Goal: Task Accomplishment & Management: Manage account settings

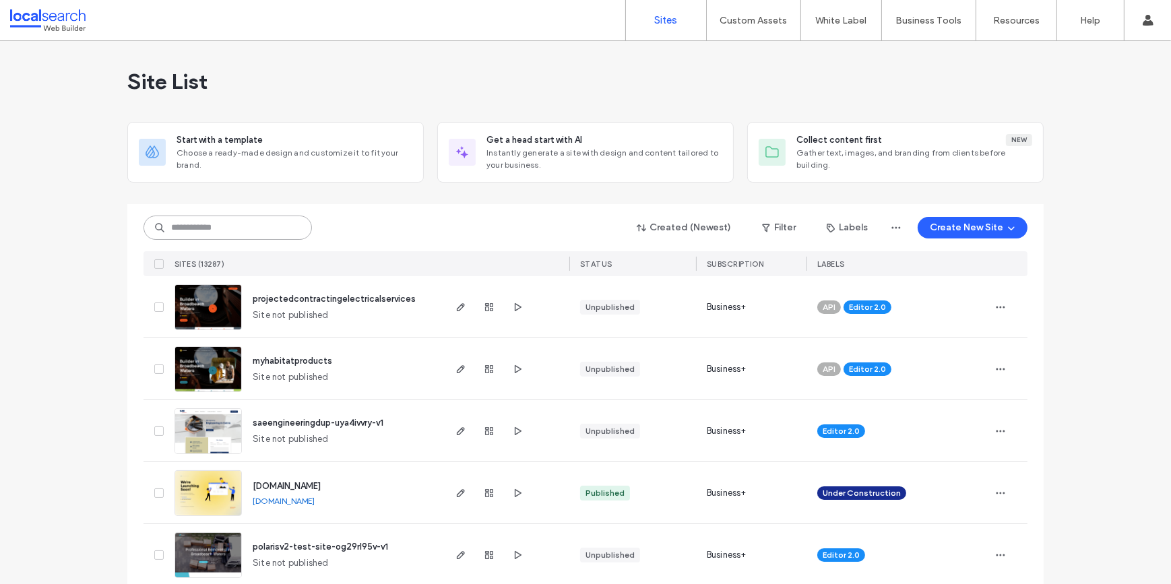
click at [259, 230] on input at bounding box center [228, 228] width 168 height 24
paste input "********"
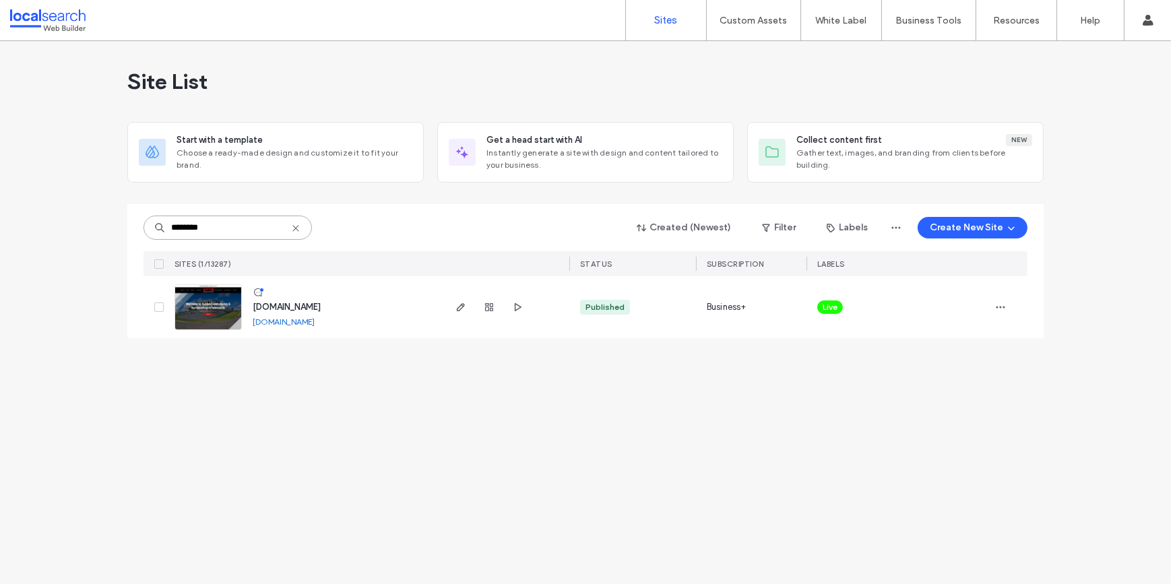
type input "********"
click at [210, 313] on img at bounding box center [208, 331] width 66 height 92
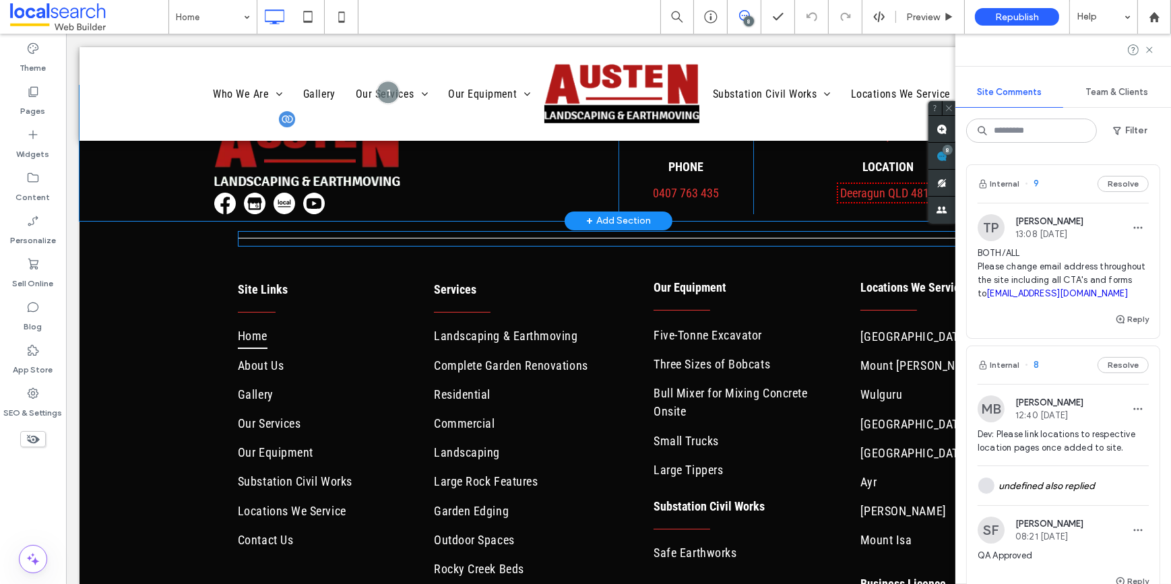
scroll to position [5932, 0]
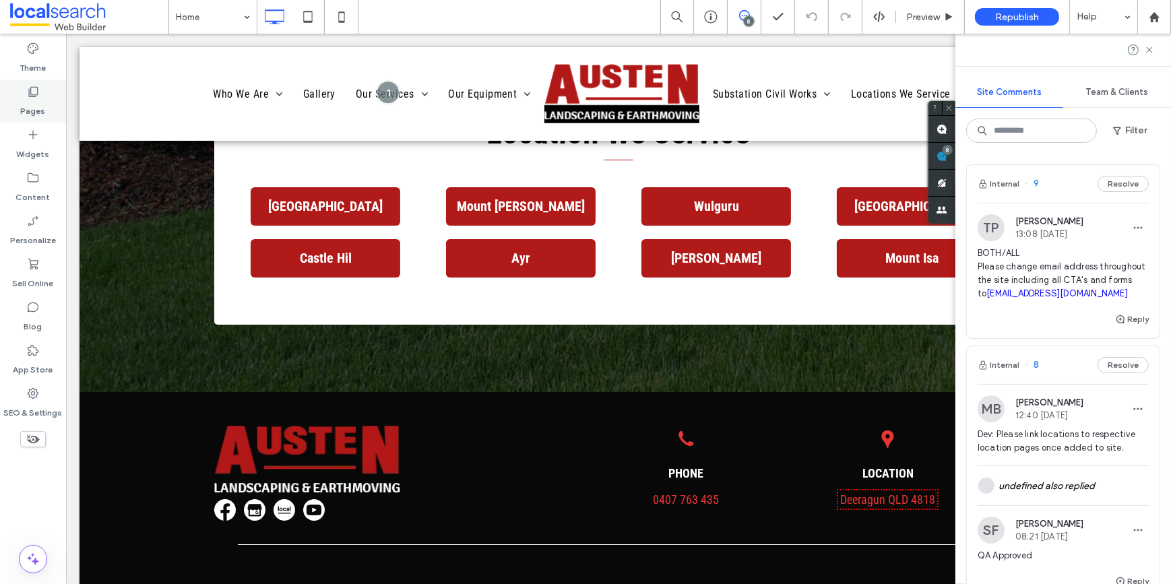
click at [33, 102] on label "Pages" at bounding box center [33, 107] width 25 height 19
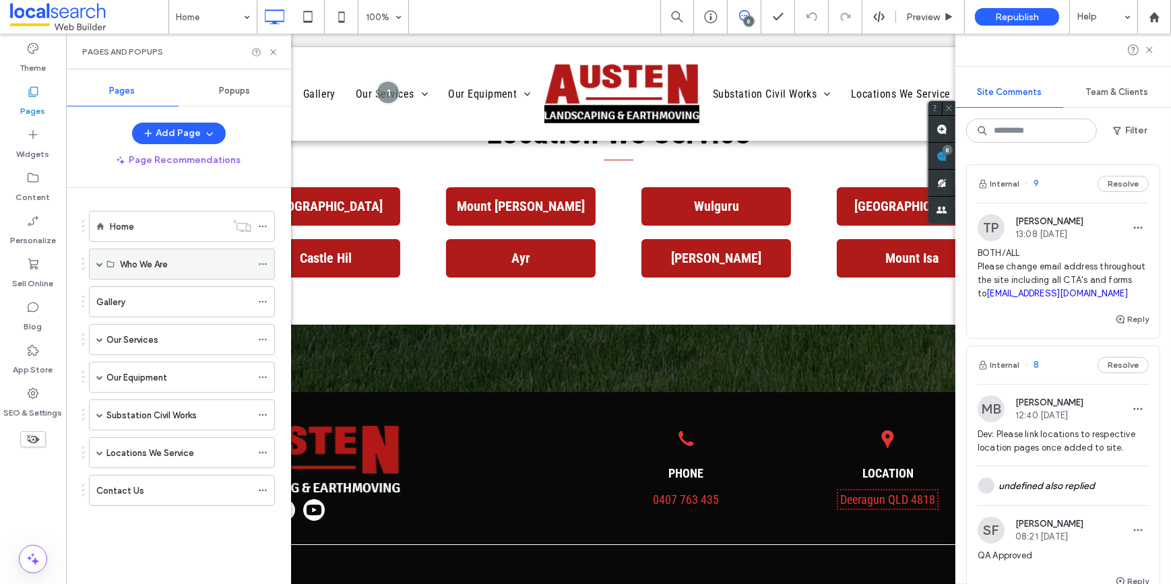
click at [95, 263] on div "Who We Are" at bounding box center [182, 264] width 186 height 31
click at [98, 263] on span at bounding box center [99, 264] width 7 height 7
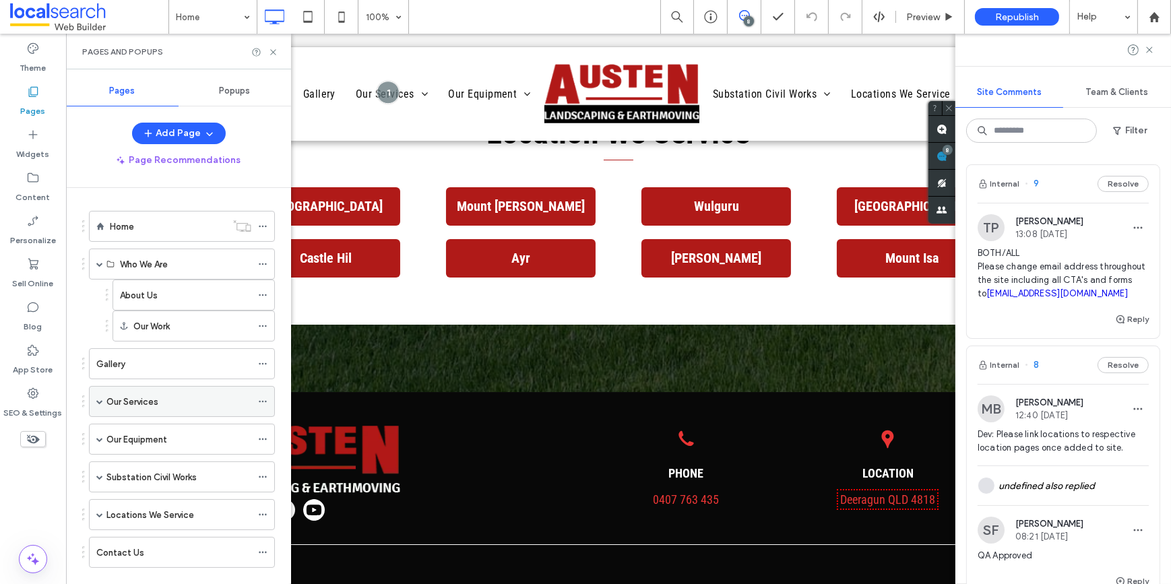
click at [98, 403] on span at bounding box center [99, 401] width 7 height 7
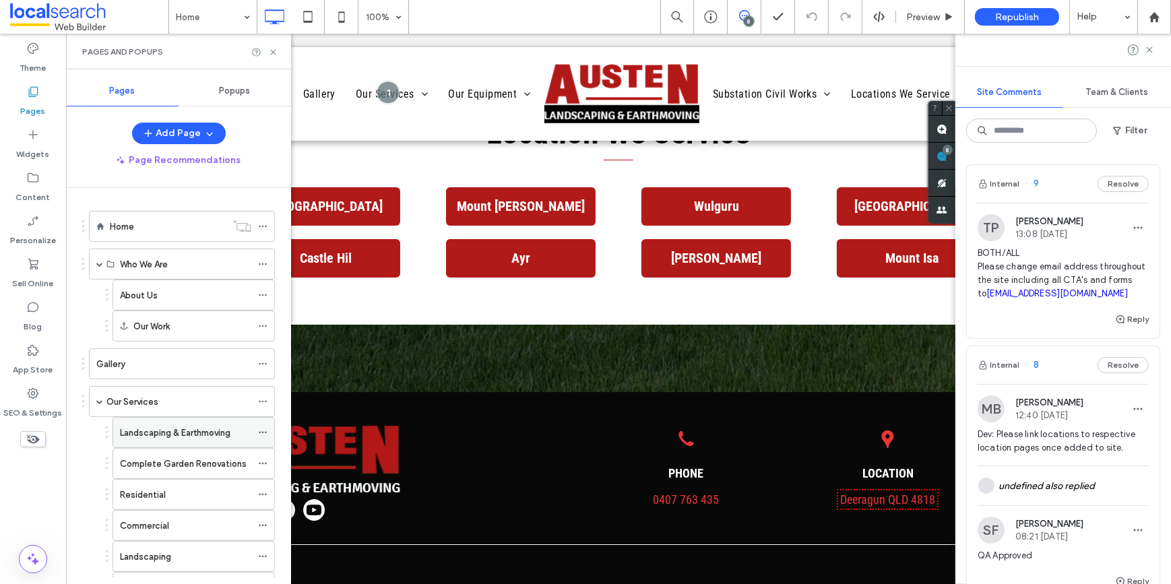
click at [132, 426] on label "Landscaping & Earthmoving" at bounding box center [175, 433] width 110 height 24
click at [272, 52] on icon at bounding box center [273, 52] width 10 height 10
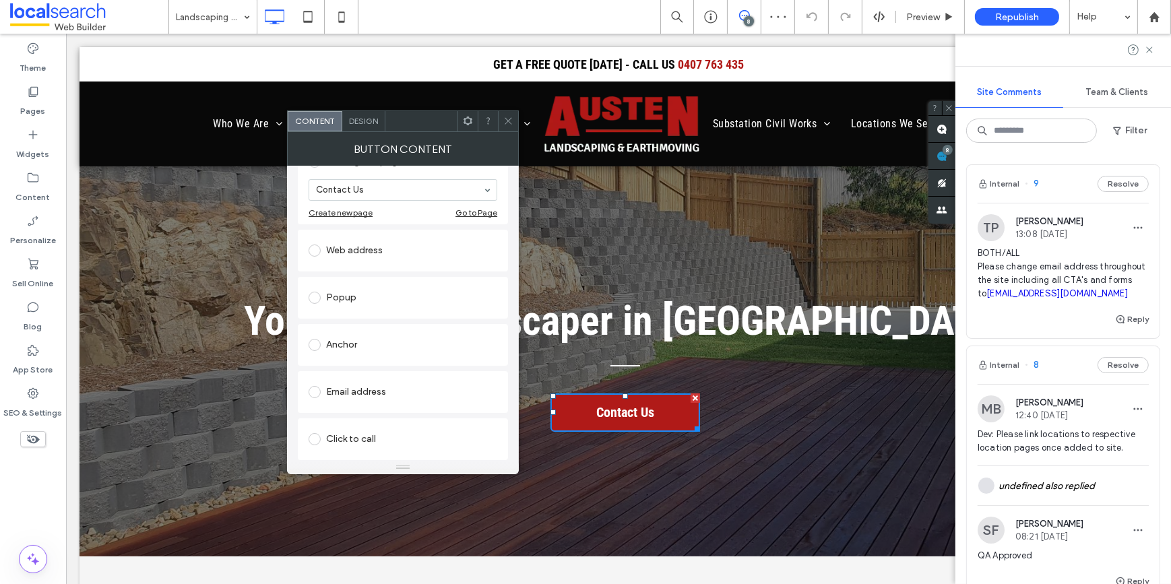
scroll to position [215, 0]
click at [504, 123] on icon at bounding box center [508, 121] width 10 height 10
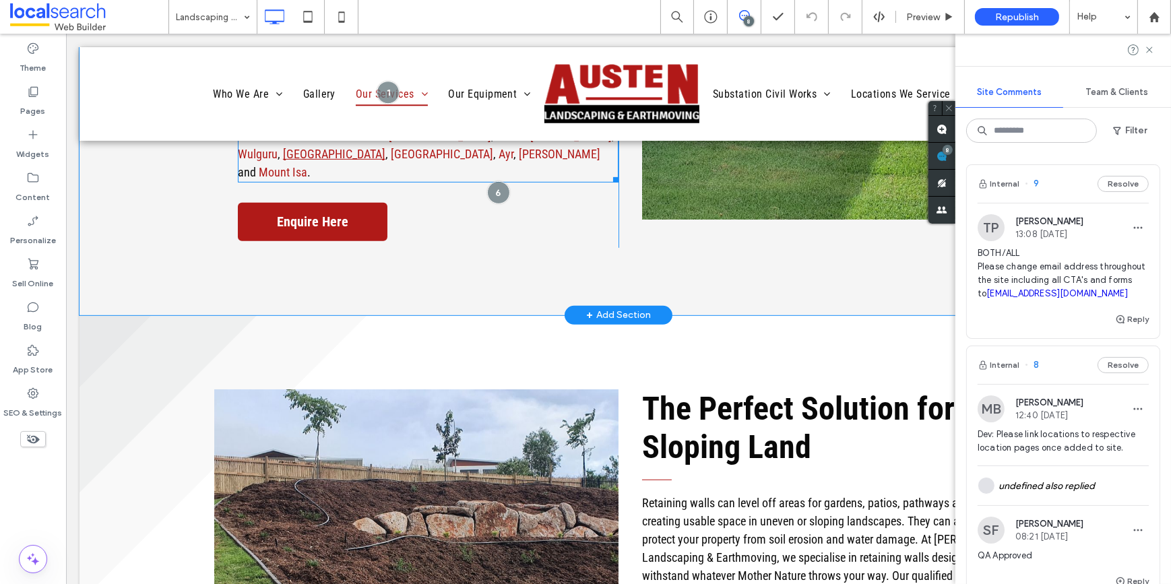
scroll to position [796, 0]
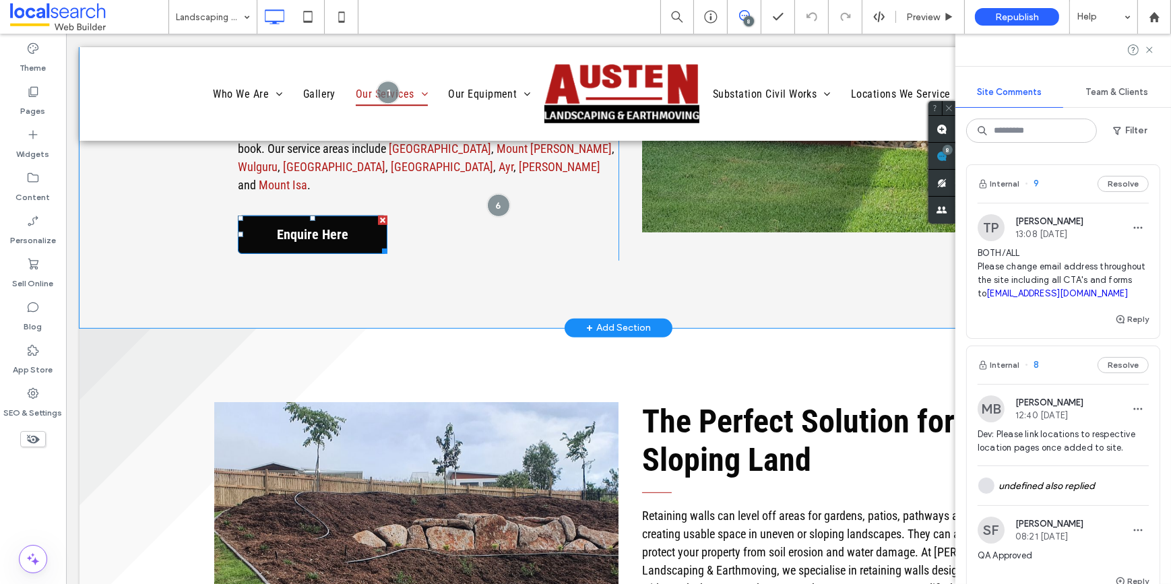
click at [309, 216] on div at bounding box center [311, 218] width 5 height 5
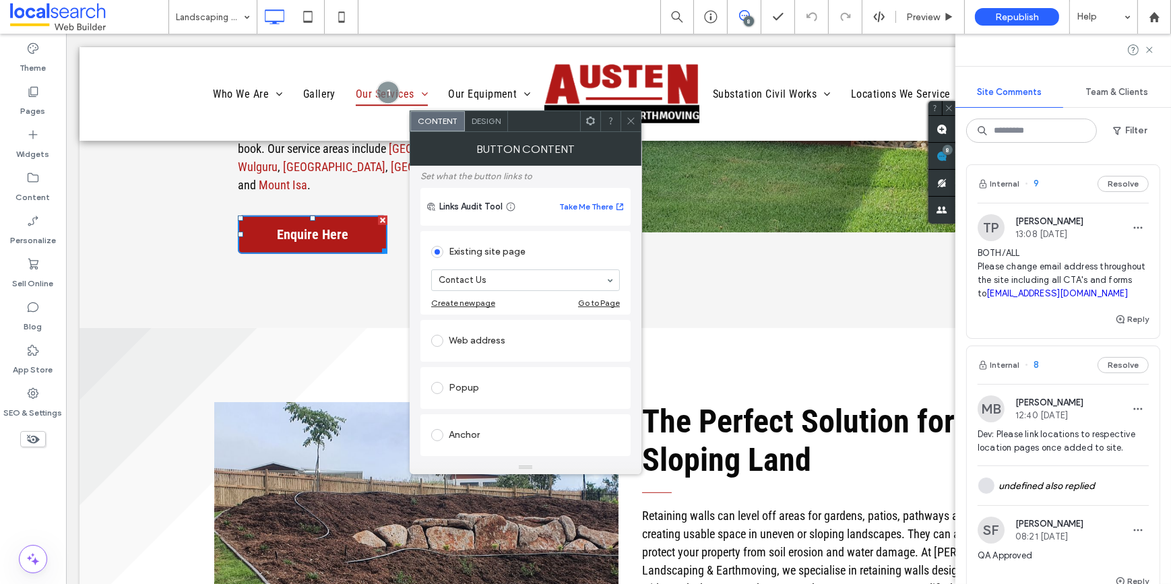
scroll to position [122, 0]
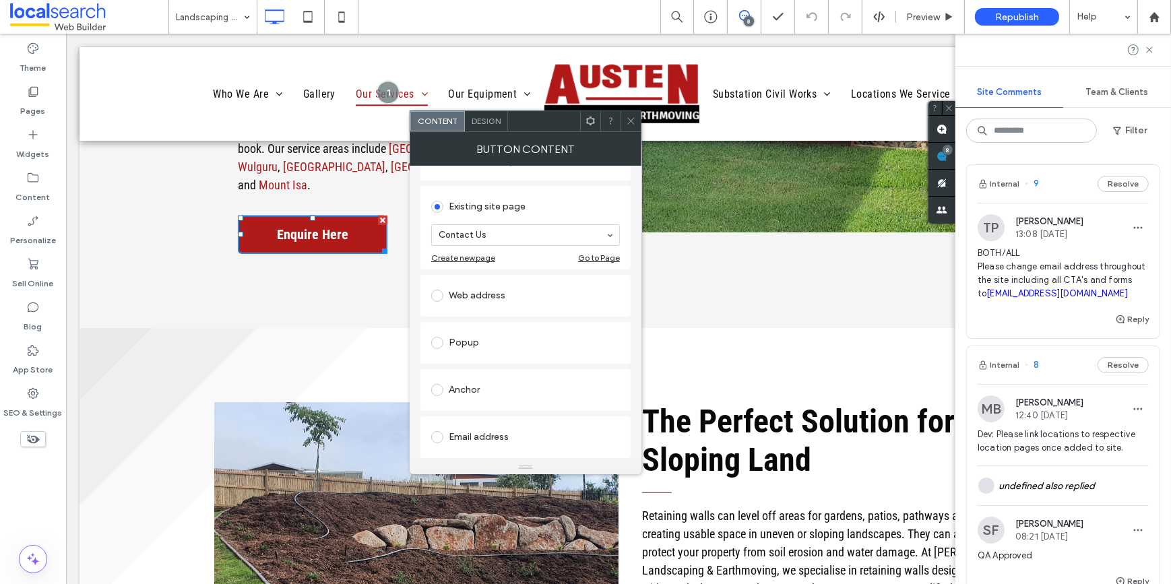
click at [626, 122] on icon at bounding box center [631, 121] width 10 height 10
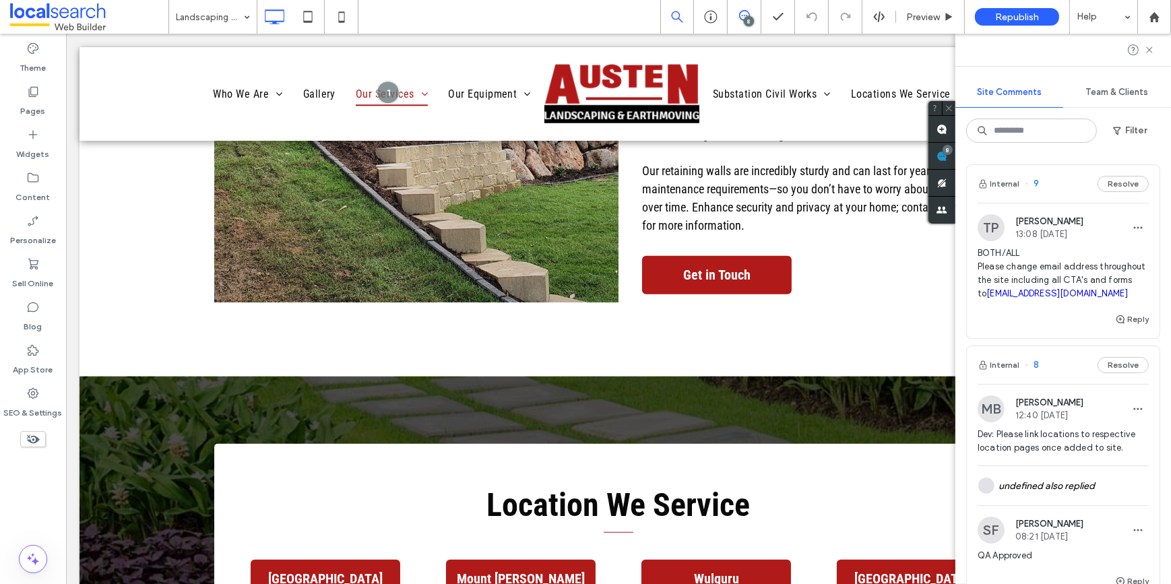
scroll to position [1225, 0]
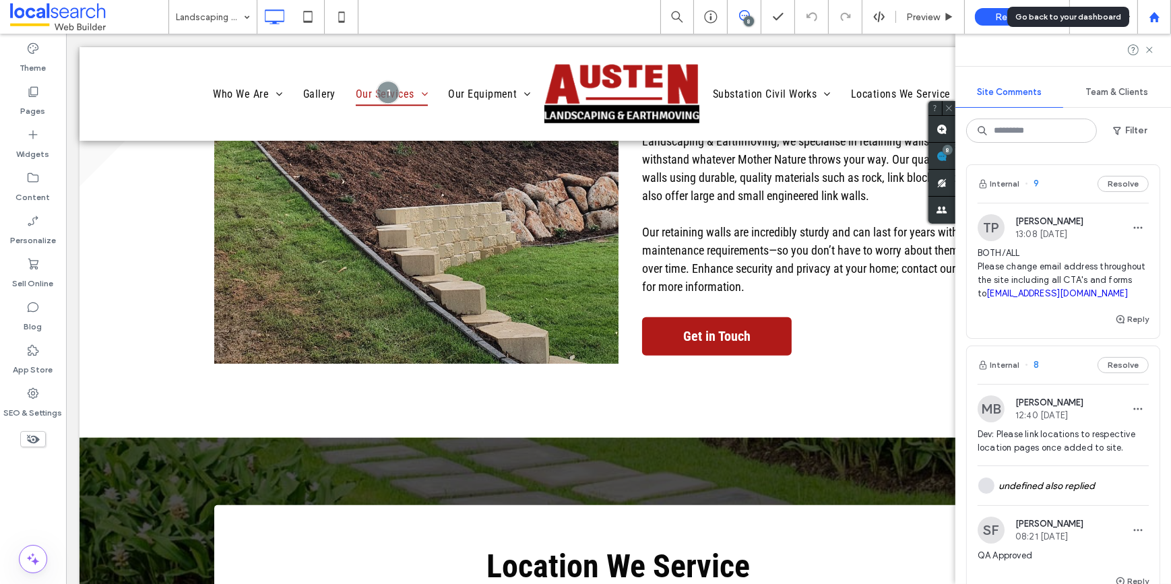
click at [1160, 15] on div at bounding box center [1154, 16] width 32 height 11
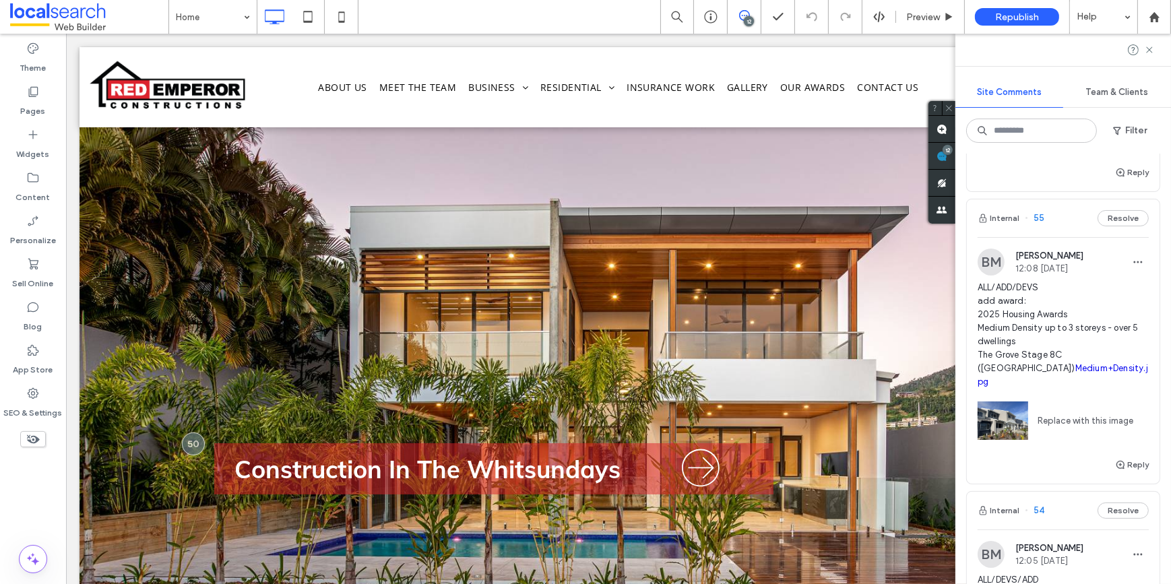
scroll to position [490, 0]
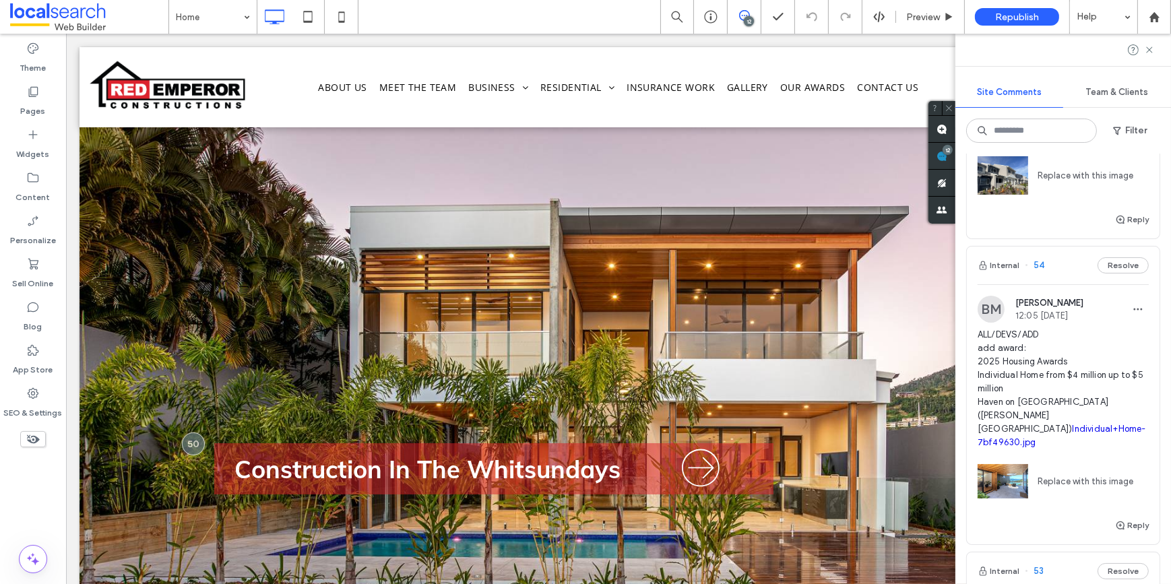
click at [1052, 328] on span "ALL/DEVS/ADD add award: 2025 Housing Awards Individual Home from $4 million up …" at bounding box center [1063, 388] width 171 height 121
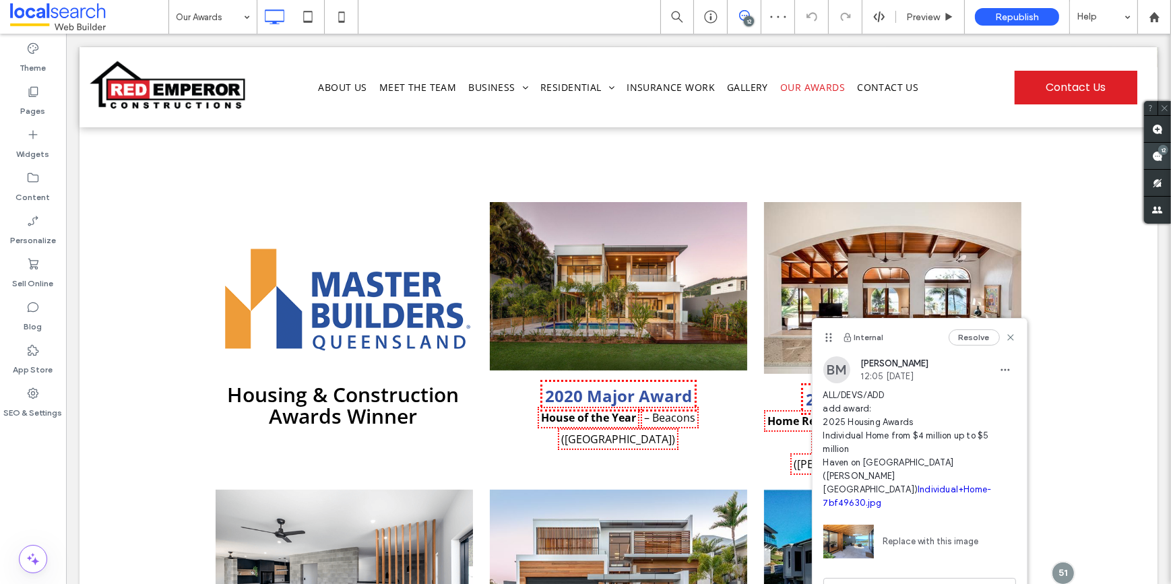
click at [1153, 148] on span at bounding box center [1157, 156] width 27 height 26
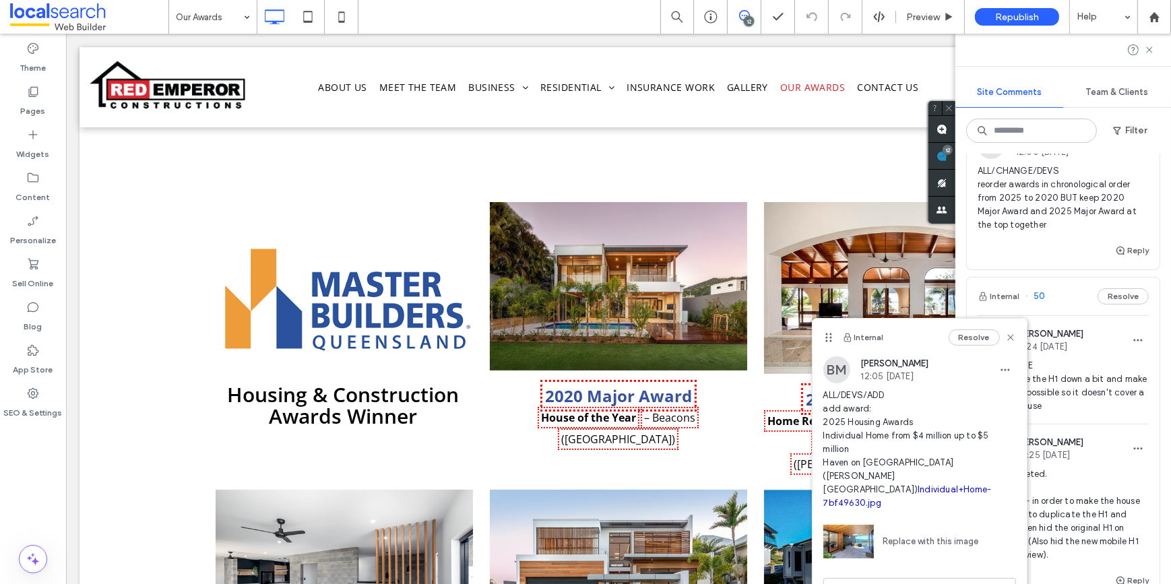
scroll to position [1837, 0]
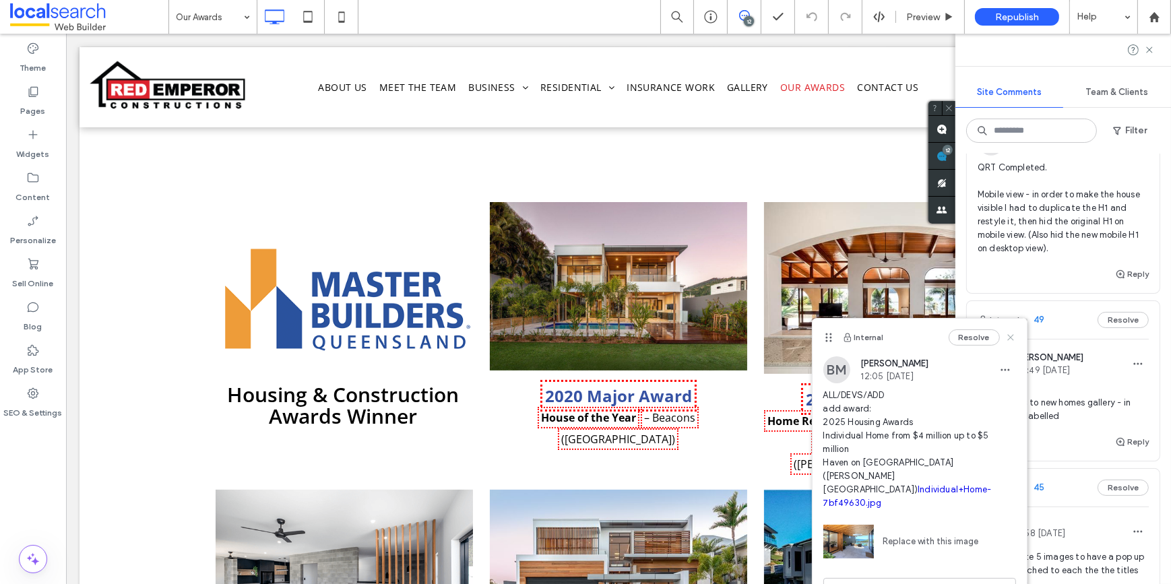
click at [1011, 341] on icon at bounding box center [1010, 337] width 11 height 11
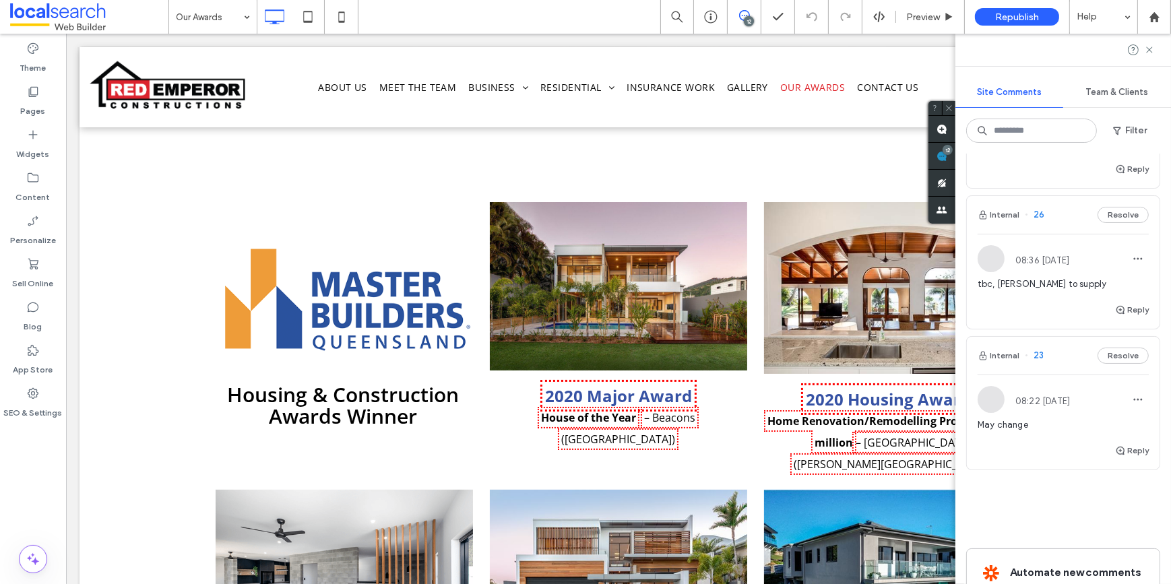
scroll to position [2622, 0]
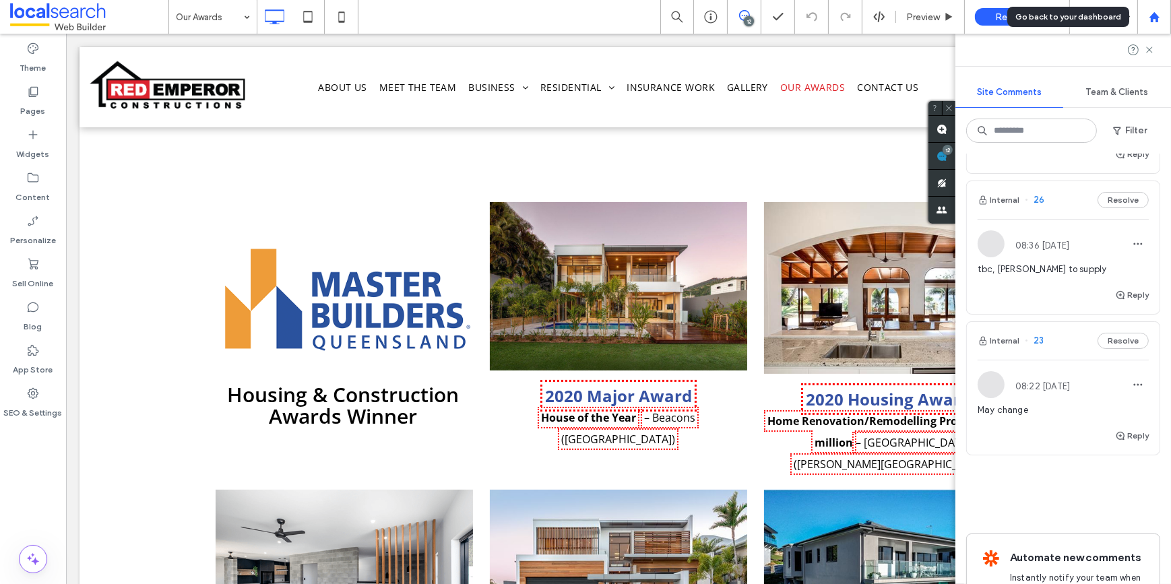
click at [1157, 14] on icon at bounding box center [1154, 16] width 11 height 11
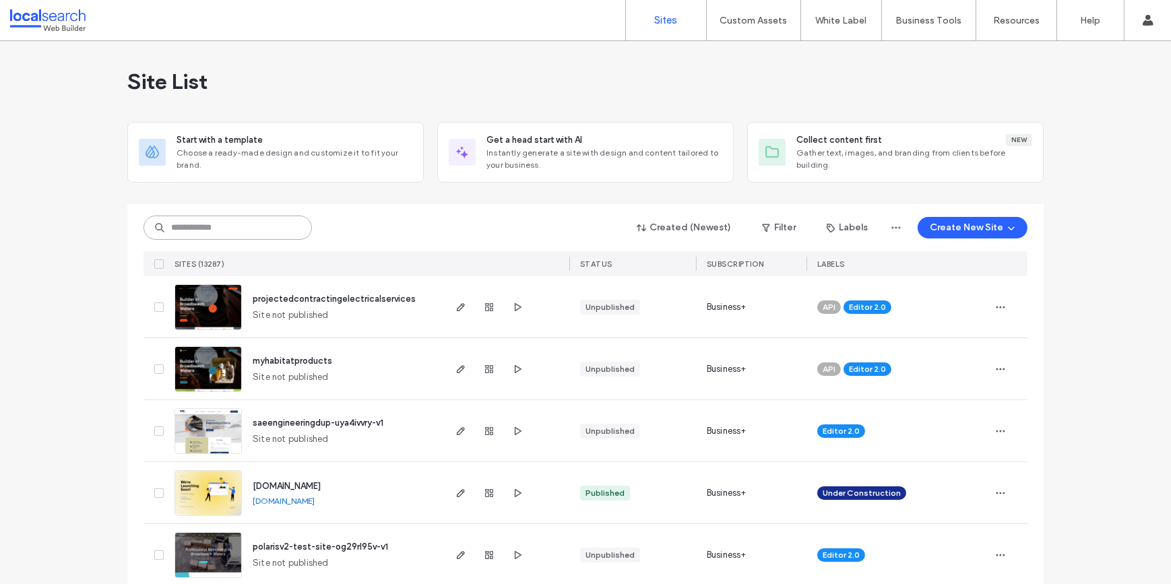
click at [254, 229] on input at bounding box center [228, 228] width 168 height 24
paste input "********"
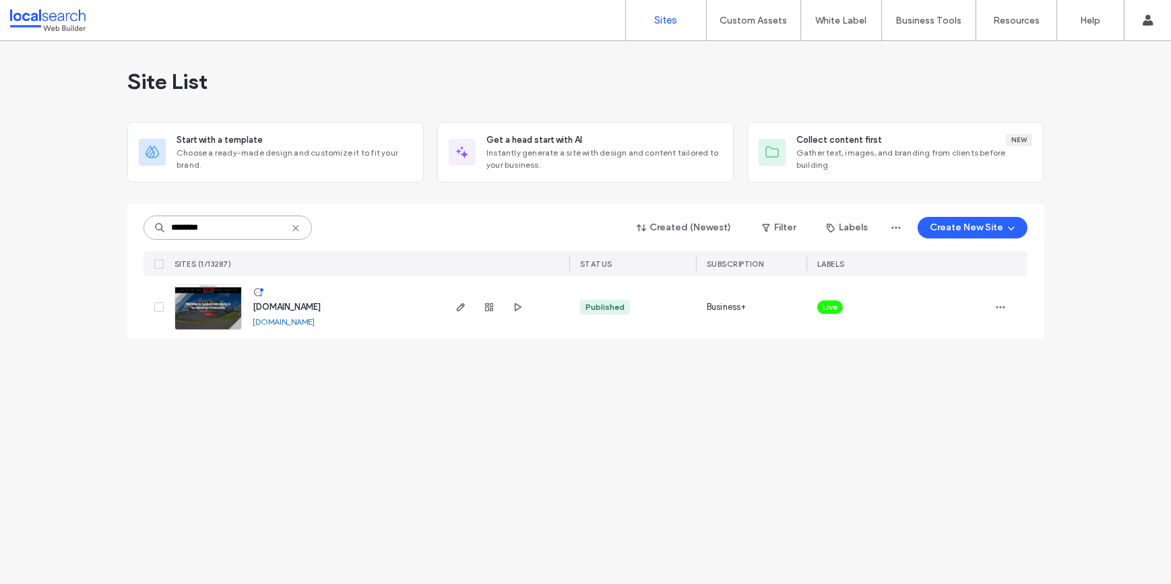
type input "********"
click at [195, 323] on img at bounding box center [208, 331] width 66 height 92
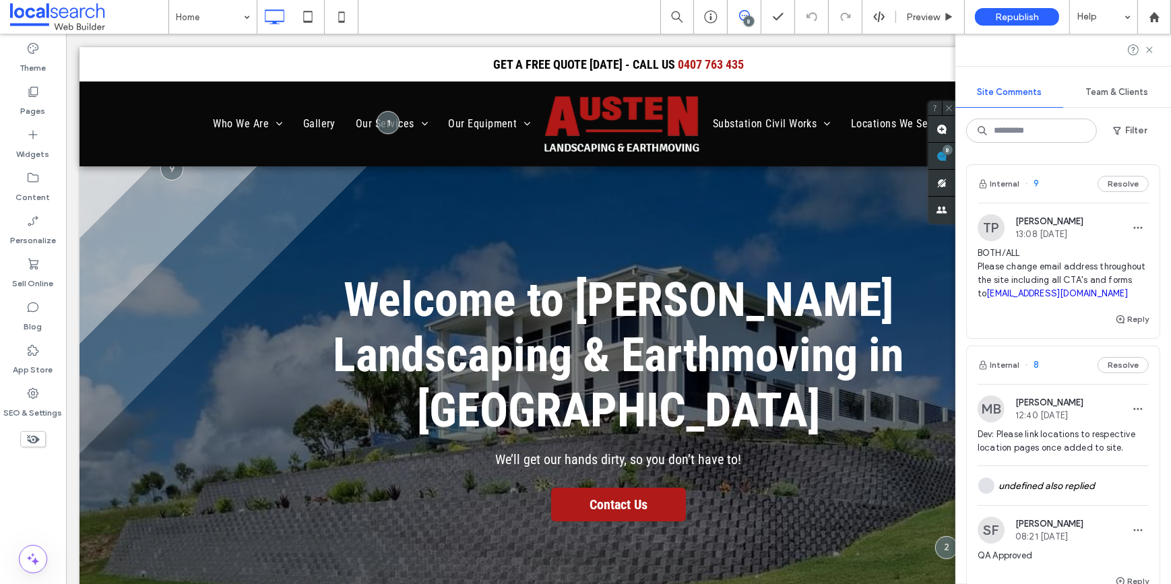
click at [1099, 154] on div "Internal 9 Resolve TP [PERSON_NAME] 13:08 [DATE] BOTH/ALL Please change email a…" at bounding box center [1063, 369] width 216 height 431
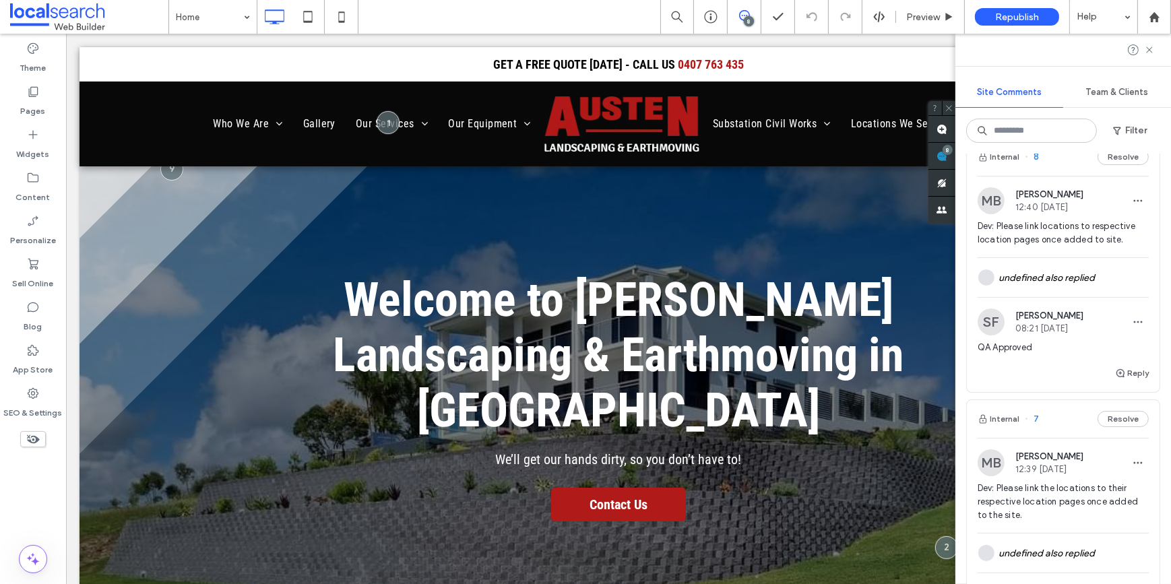
scroll to position [429, 0]
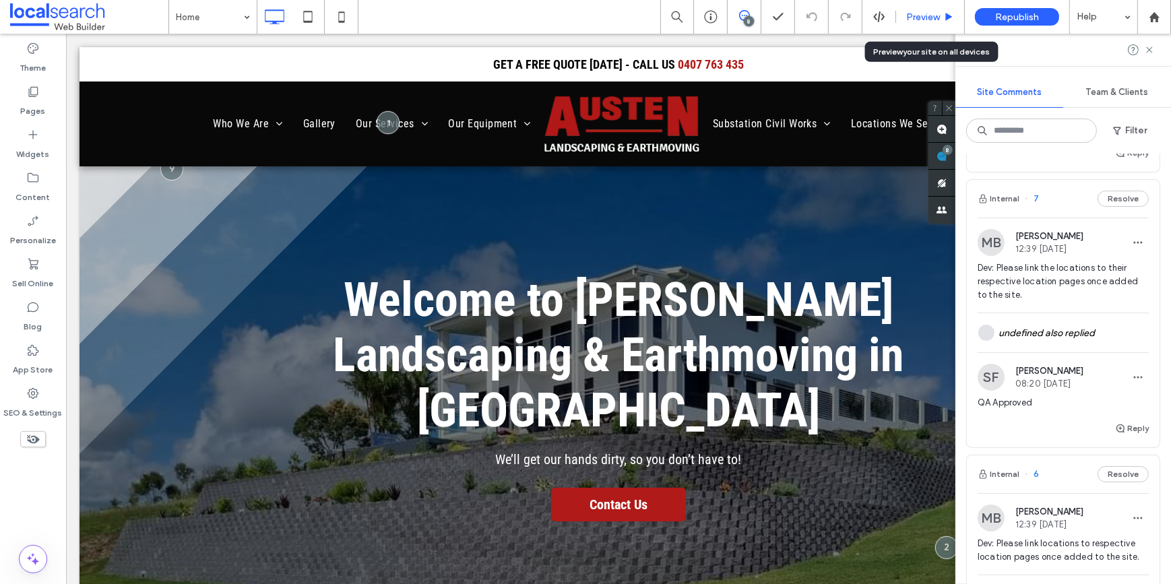
click at [920, 13] on span "Preview" at bounding box center [923, 16] width 34 height 11
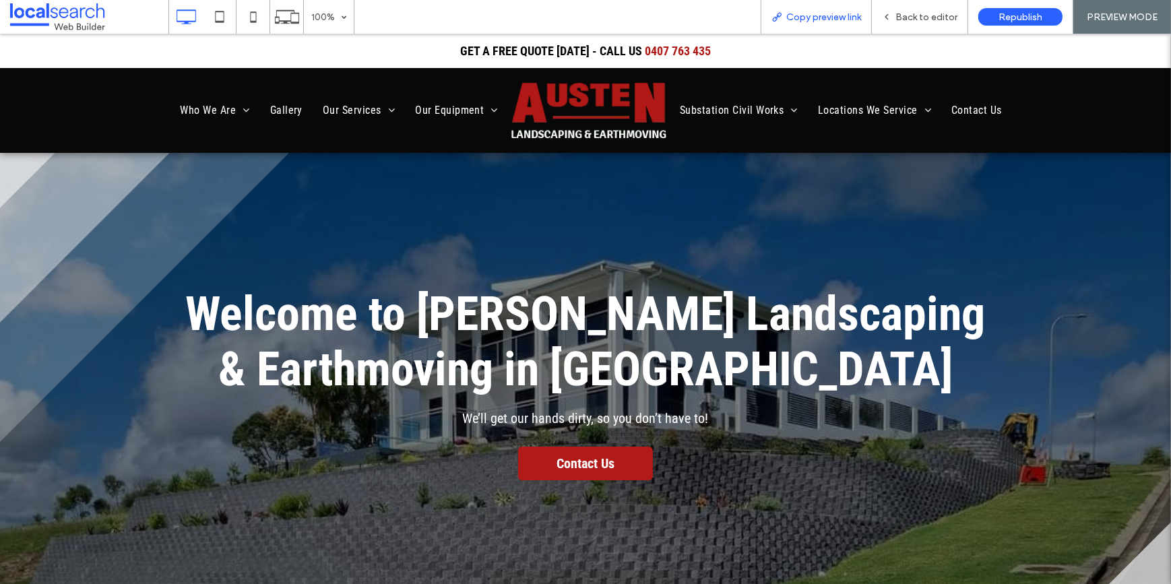
click at [818, 17] on span "Copy preview link" at bounding box center [823, 16] width 75 height 11
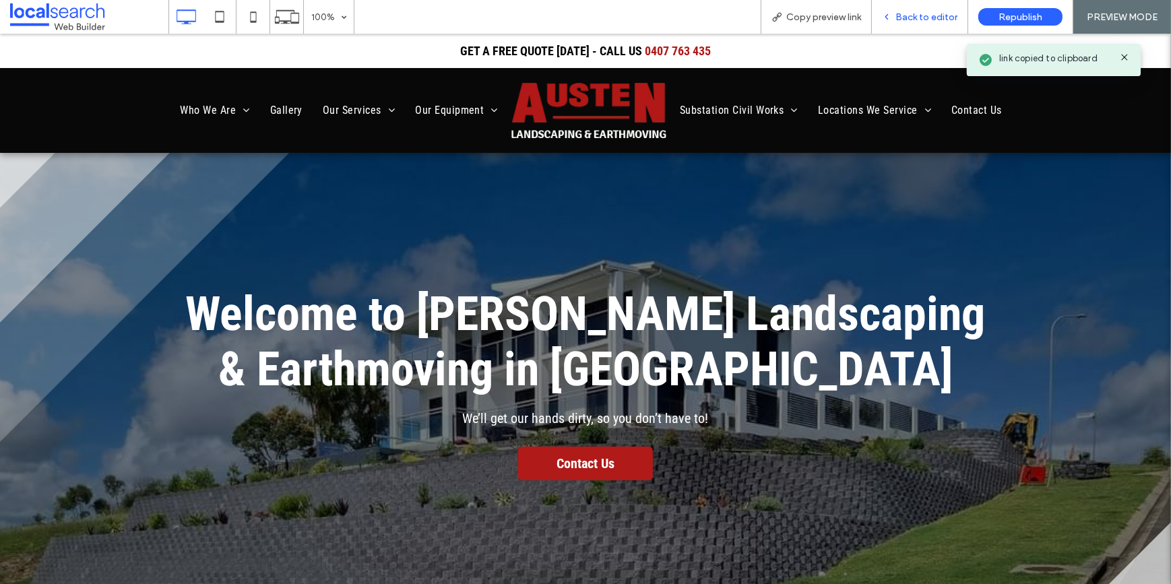
click at [891, 11] on div "Back to editor" at bounding box center [920, 16] width 96 height 11
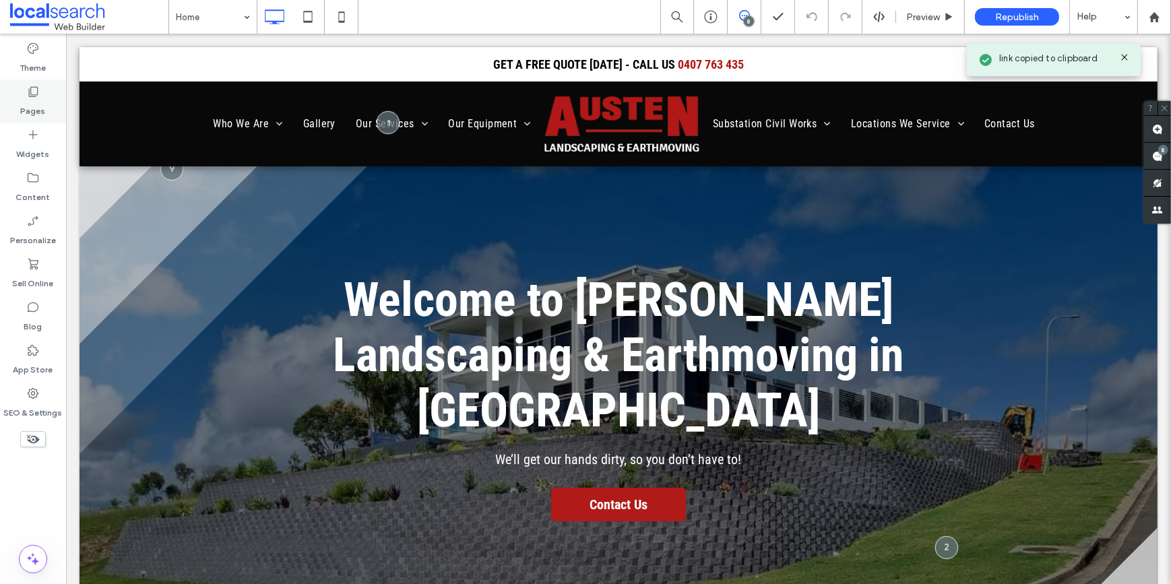
click at [39, 103] on label "Pages" at bounding box center [33, 107] width 25 height 19
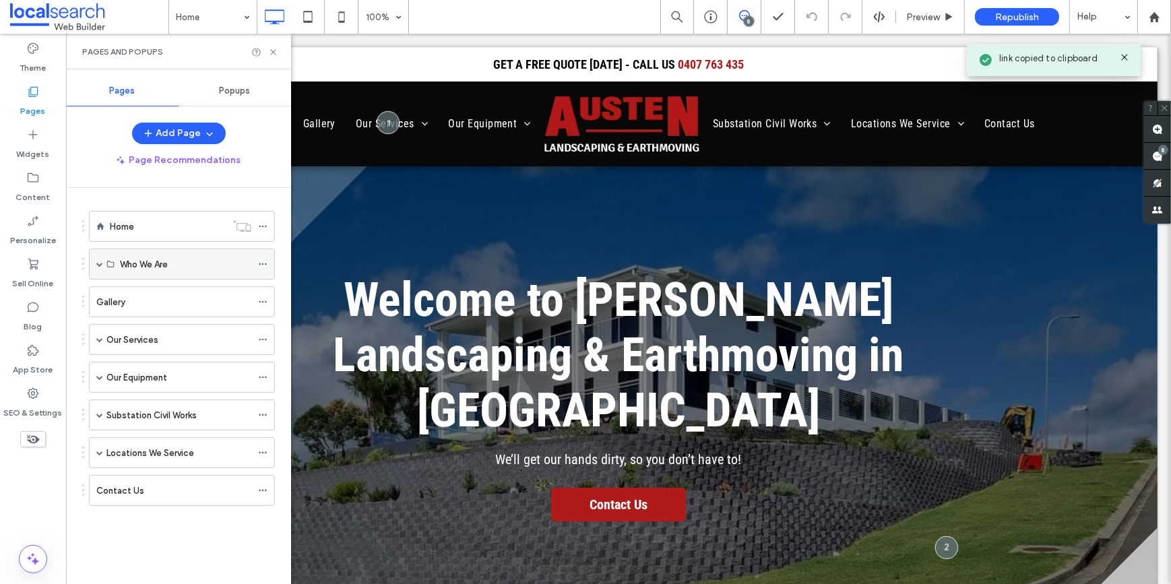
click at [101, 263] on span at bounding box center [99, 264] width 7 height 7
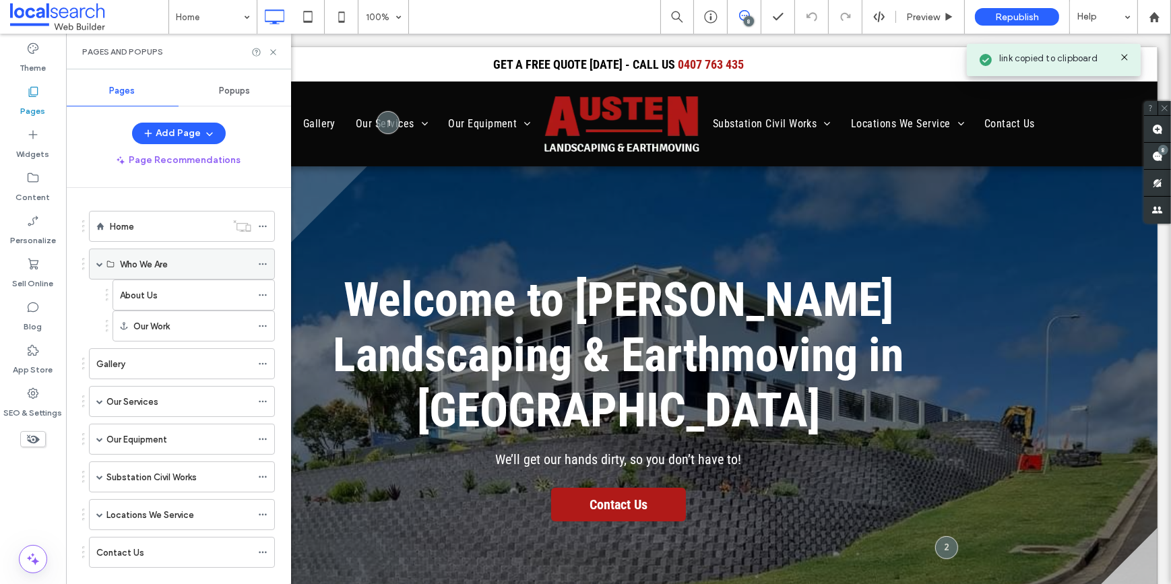
click at [104, 261] on div "Who We Are" at bounding box center [182, 264] width 186 height 31
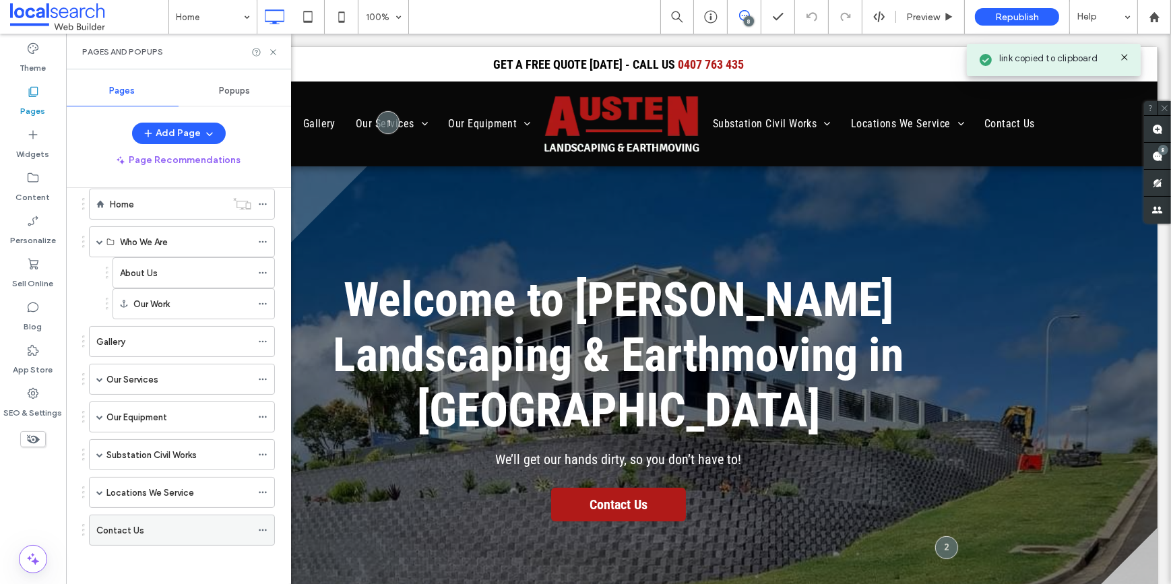
click at [164, 523] on div "Contact Us" at bounding box center [173, 530] width 155 height 14
click at [274, 50] on icon at bounding box center [273, 52] width 10 height 10
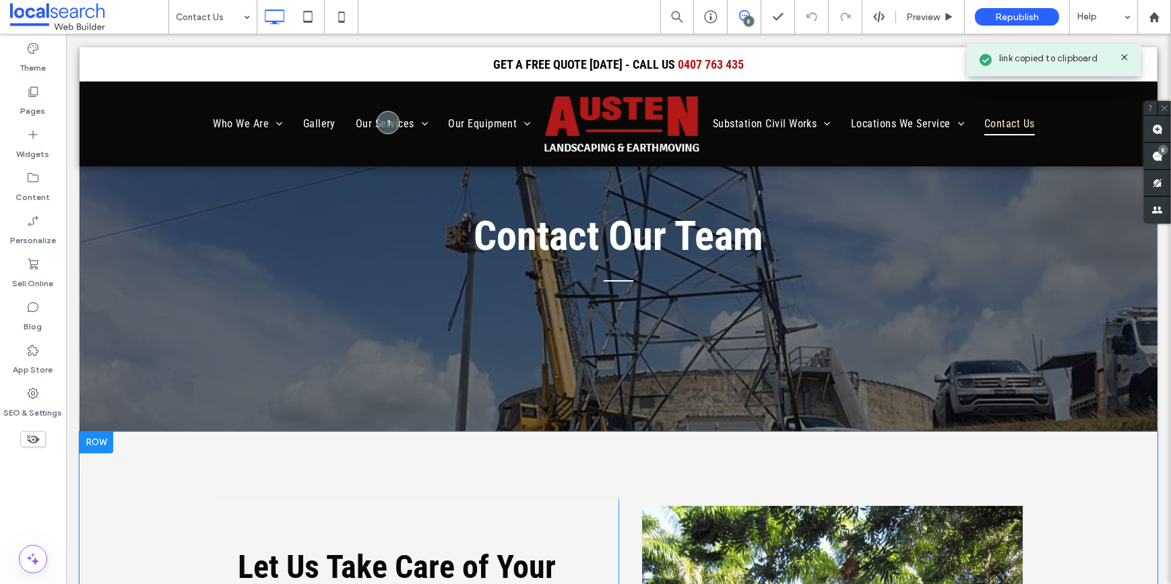
scroll to position [306, 0]
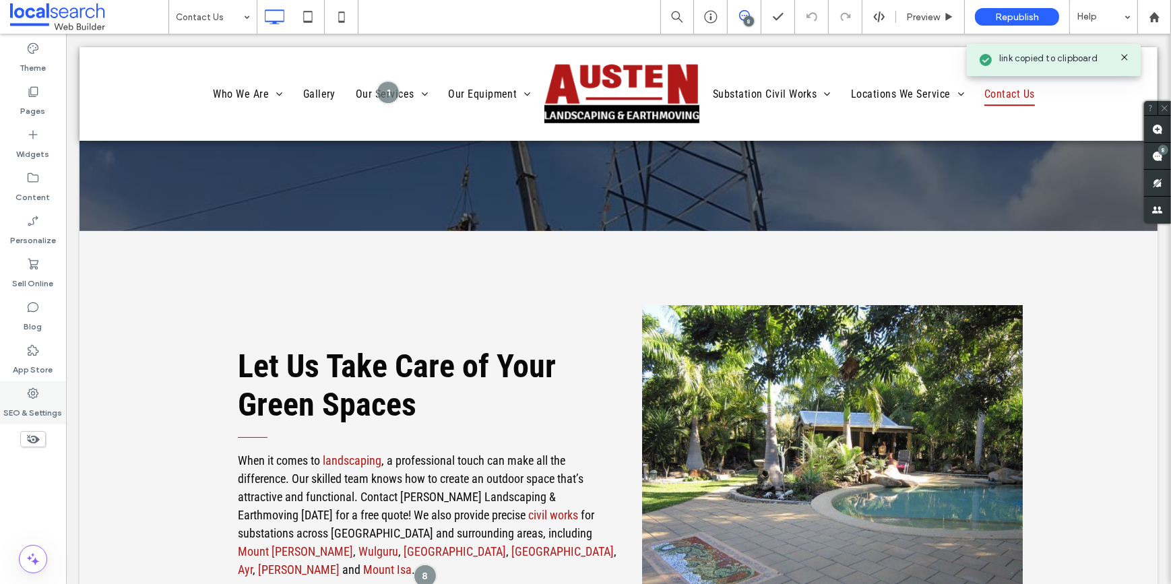
click at [49, 401] on label "SEO & Settings" at bounding box center [33, 409] width 59 height 19
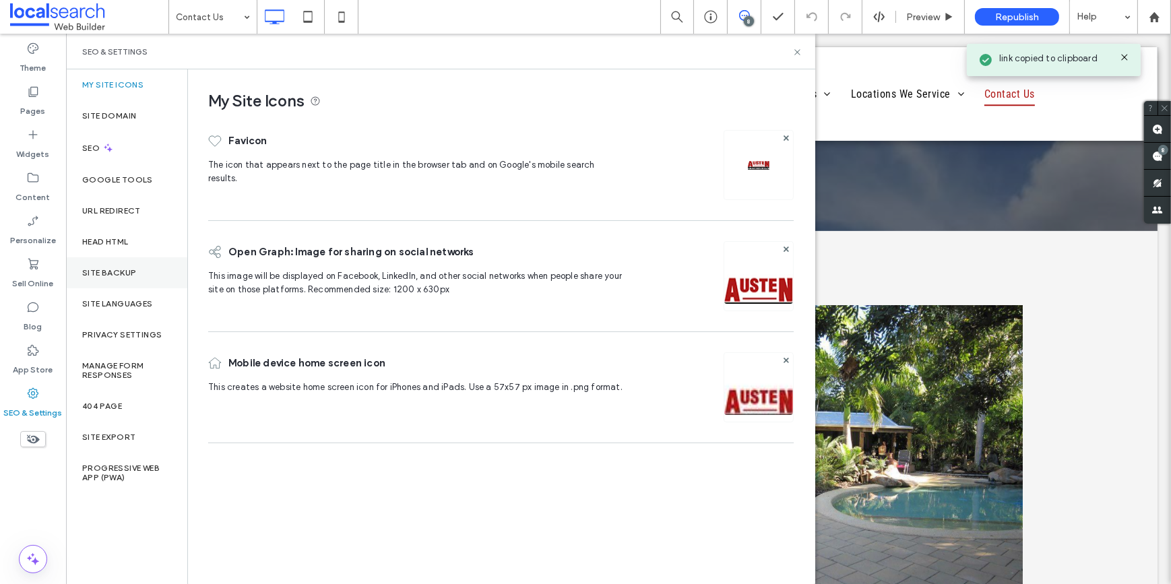
click at [115, 265] on div "Site Backup" at bounding box center [126, 272] width 121 height 31
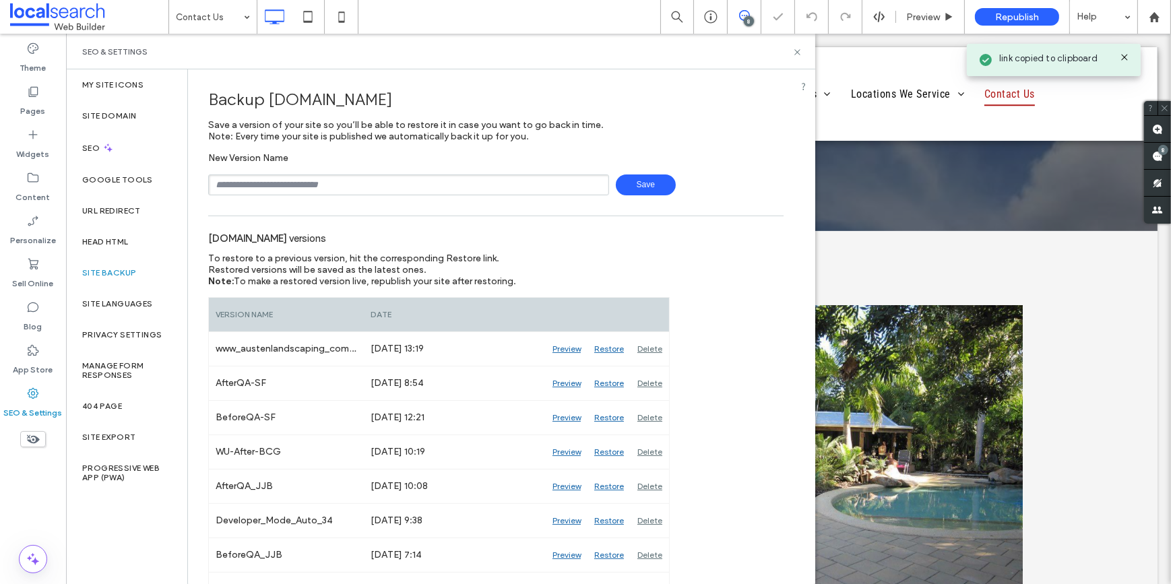
click at [331, 188] on input "text" at bounding box center [408, 184] width 401 height 21
type input "**********"
click at [653, 182] on span "Save" at bounding box center [646, 184] width 60 height 21
click at [799, 53] on icon at bounding box center [797, 52] width 10 height 10
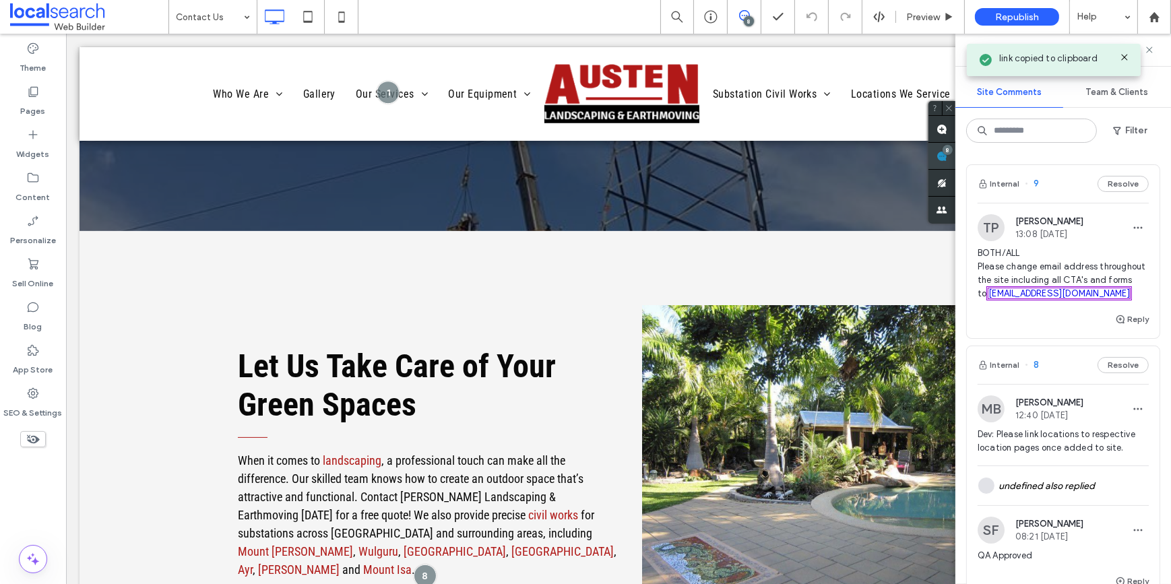
click at [1164, 160] on div "Site Comments Team & Clients Filter Internal 9 Resolve TP Tina Potter 13:08 Aug…" at bounding box center [1063, 309] width 216 height 550
drag, startPoint x: 1125, startPoint y: 309, endPoint x: 978, endPoint y: 307, distance: 147.6
click at [978, 300] on span "BOTH/ALL Please change email address throughout the site including all CTA's an…" at bounding box center [1063, 274] width 171 height 54
copy link "[EMAIL_ADDRESS][DOMAIN_NAME]"
click at [15, 397] on div "SEO & Settings" at bounding box center [33, 402] width 66 height 43
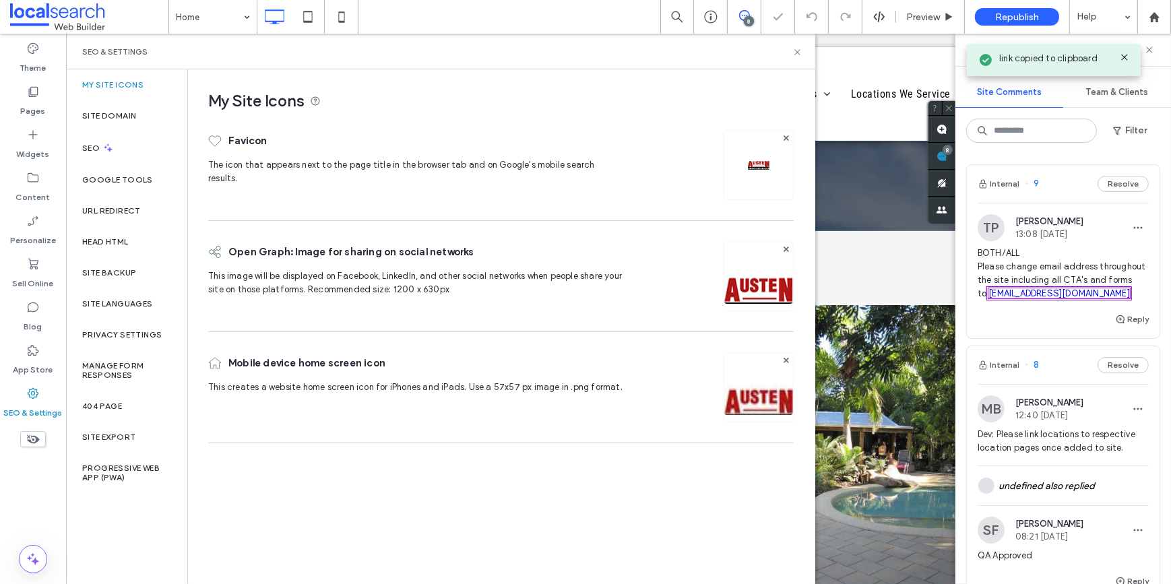
click at [31, 404] on label "SEO & Settings" at bounding box center [33, 409] width 59 height 19
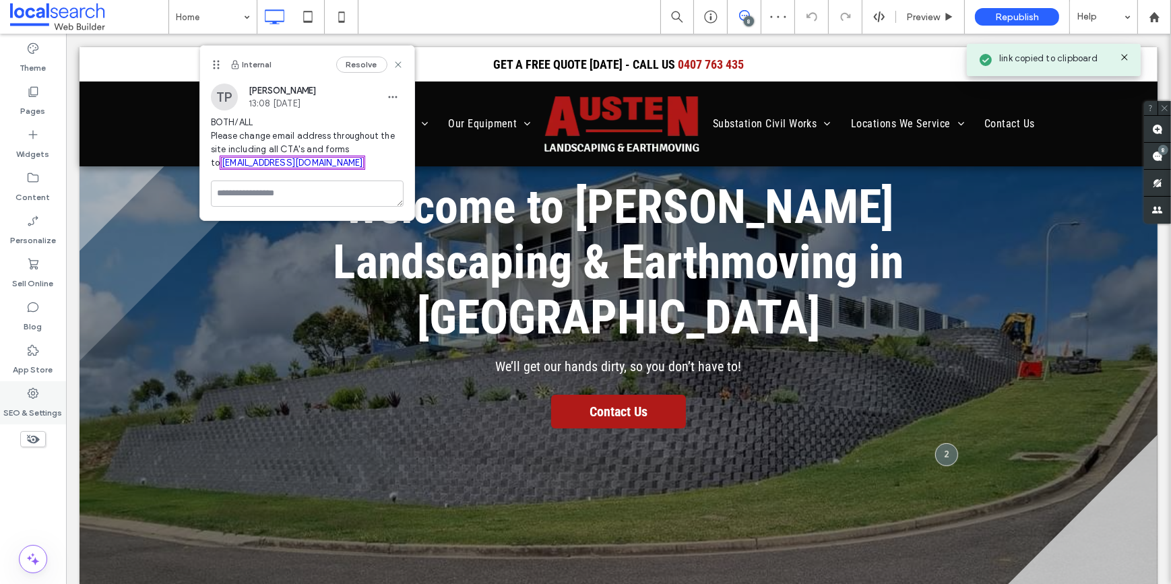
click at [27, 400] on icon at bounding box center [32, 393] width 13 height 13
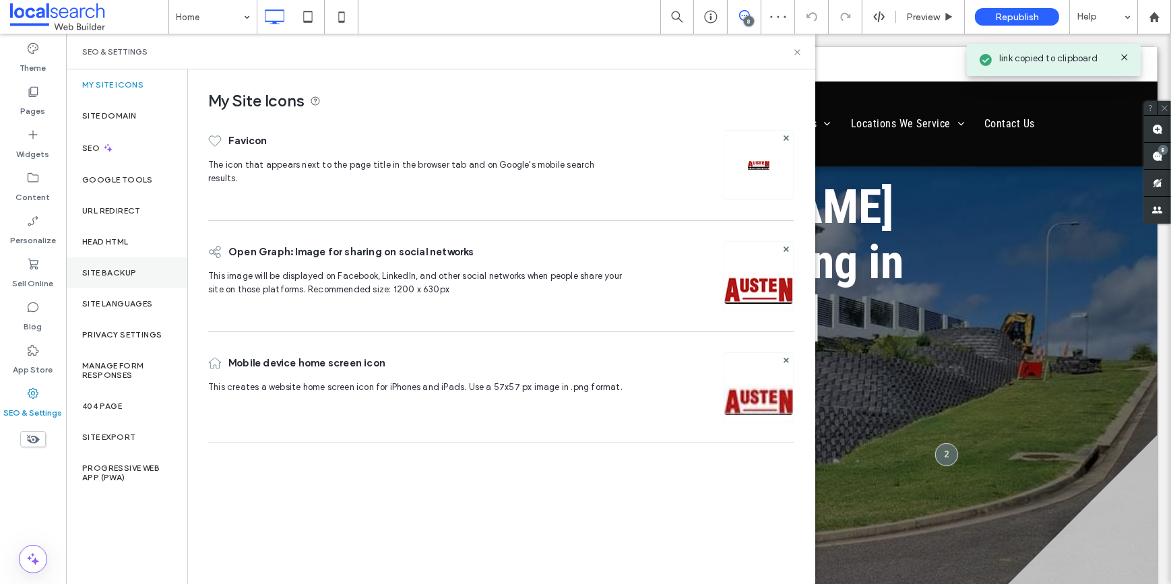
click at [91, 268] on label "Site Backup" at bounding box center [109, 272] width 54 height 9
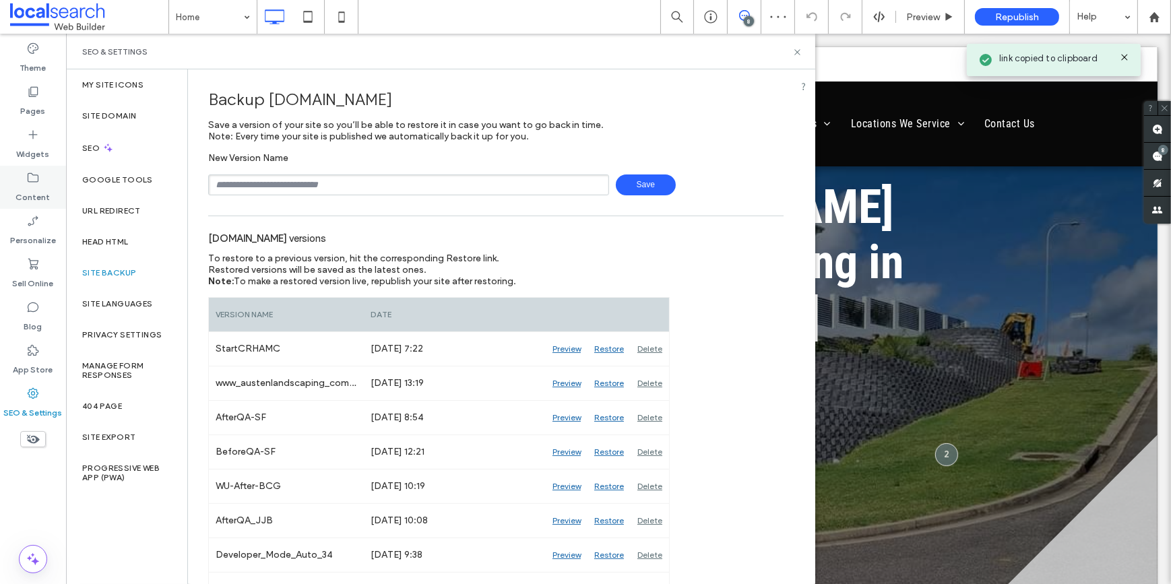
click at [24, 186] on label "Content" at bounding box center [33, 194] width 34 height 19
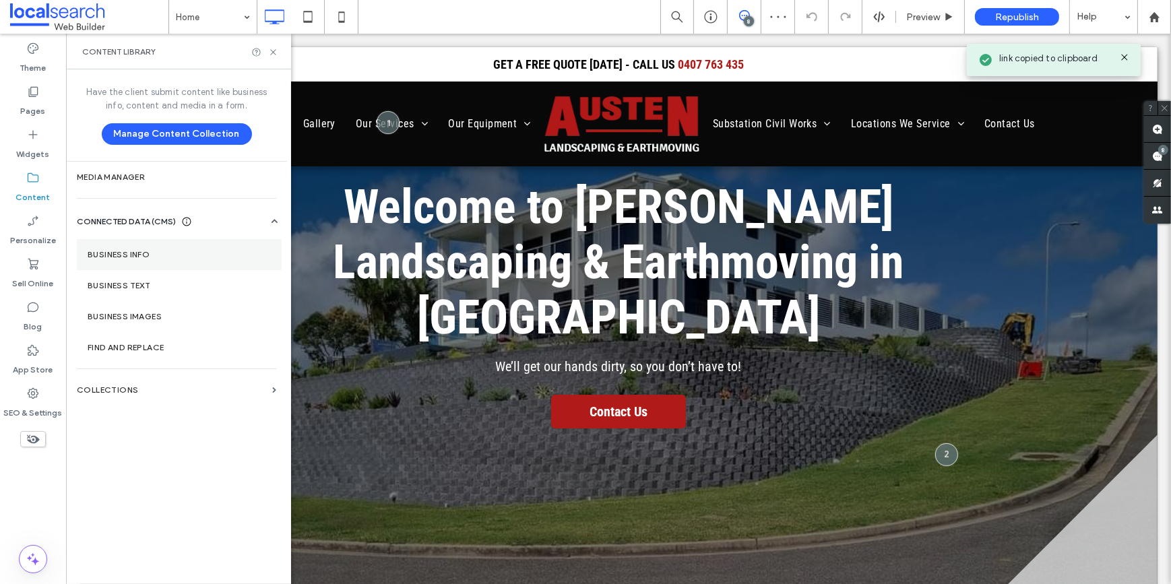
click at [125, 247] on section "Business Info" at bounding box center [179, 254] width 205 height 31
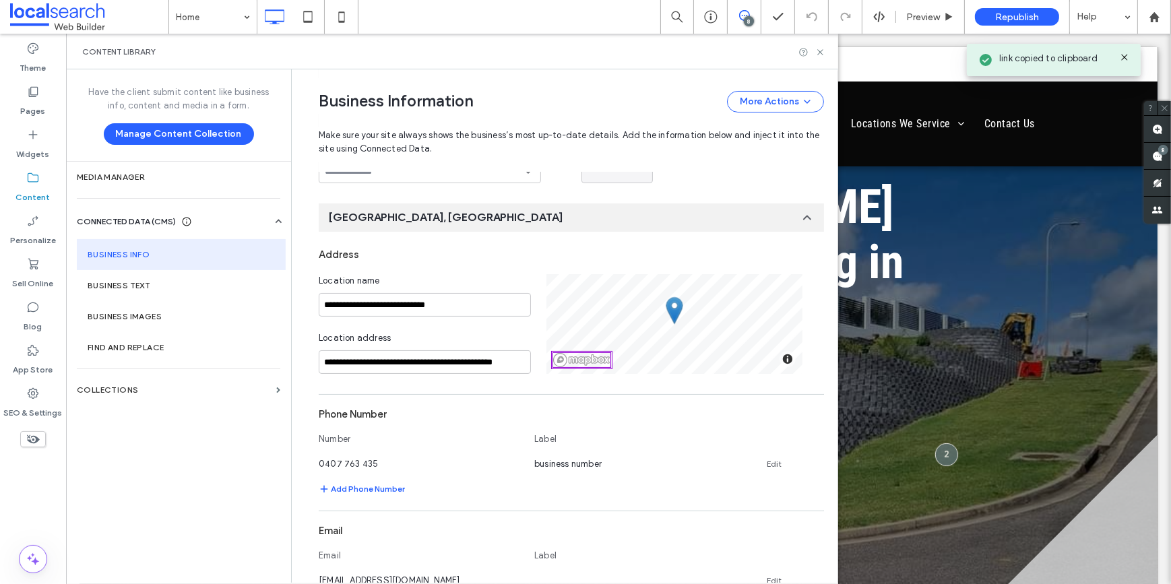
scroll to position [382, 0]
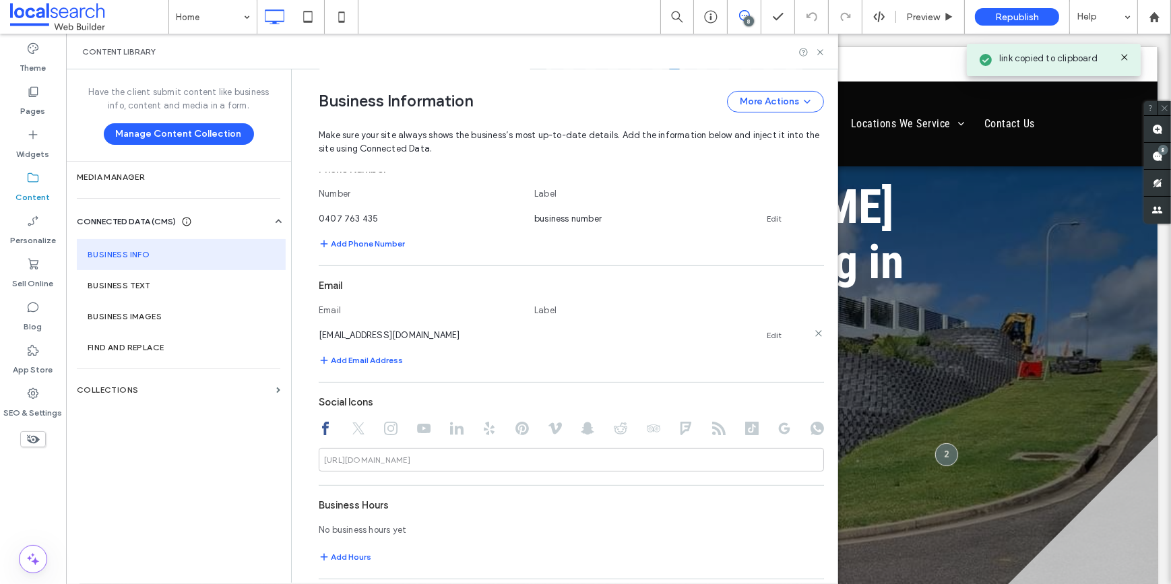
click at [771, 336] on link "Edit" at bounding box center [774, 335] width 15 height 11
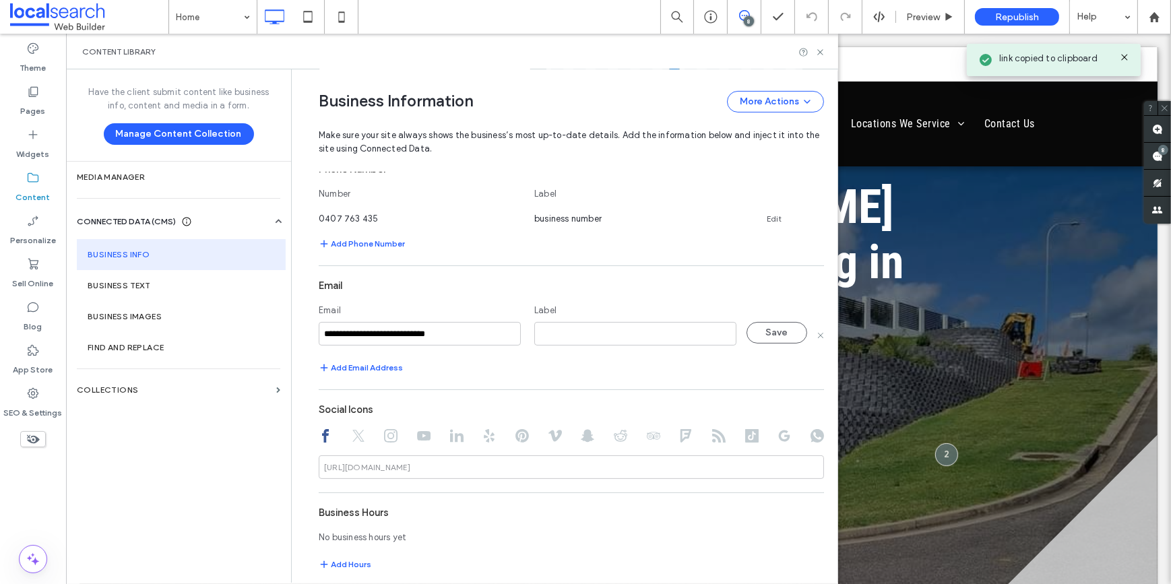
drag, startPoint x: 480, startPoint y: 334, endPoint x: 296, endPoint y: 331, distance: 183.3
click at [298, 331] on div "**********" at bounding box center [561, 350] width 526 height 1326
click at [478, 336] on input "**********" at bounding box center [420, 334] width 202 height 24
paste input
type input "**********"
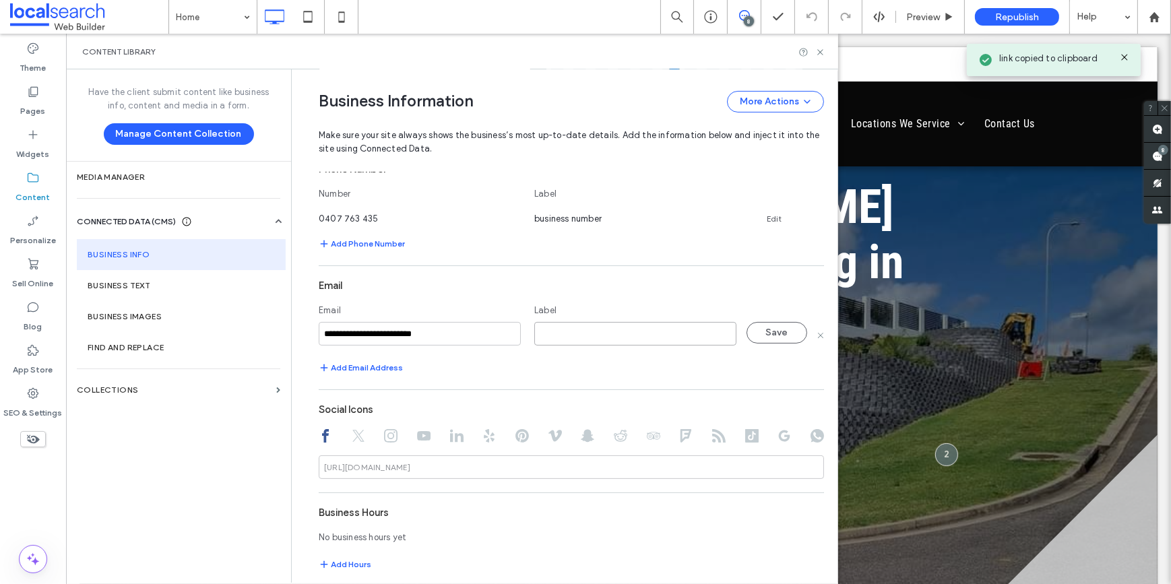
click at [570, 333] on input at bounding box center [635, 334] width 202 height 24
type input "*********"
click at [770, 325] on button "Save" at bounding box center [777, 333] width 61 height 22
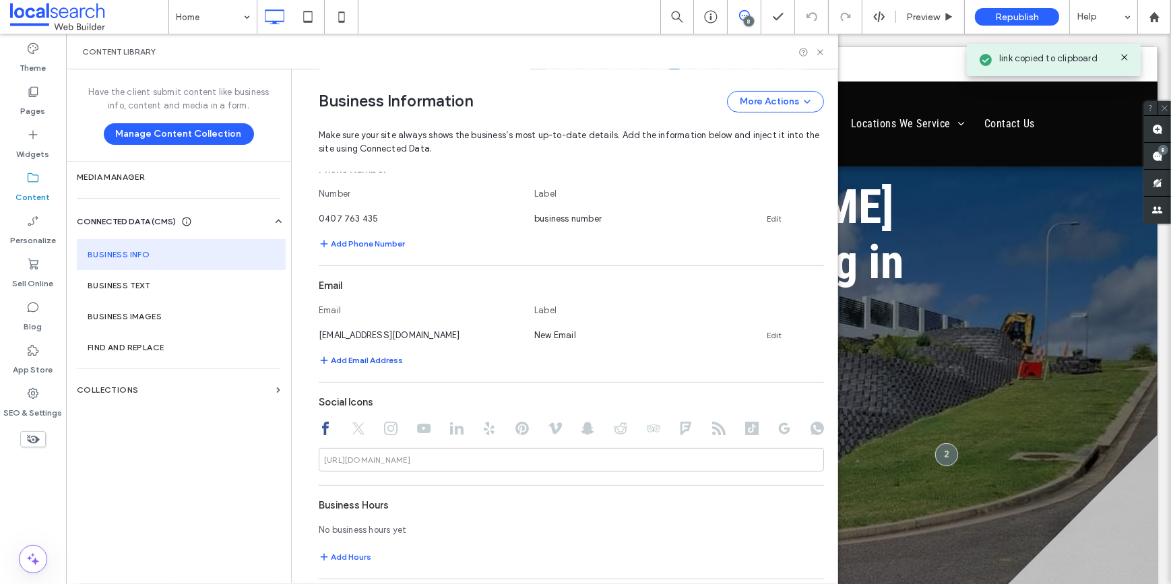
click at [357, 362] on button "Add Email Address" at bounding box center [361, 360] width 84 height 16
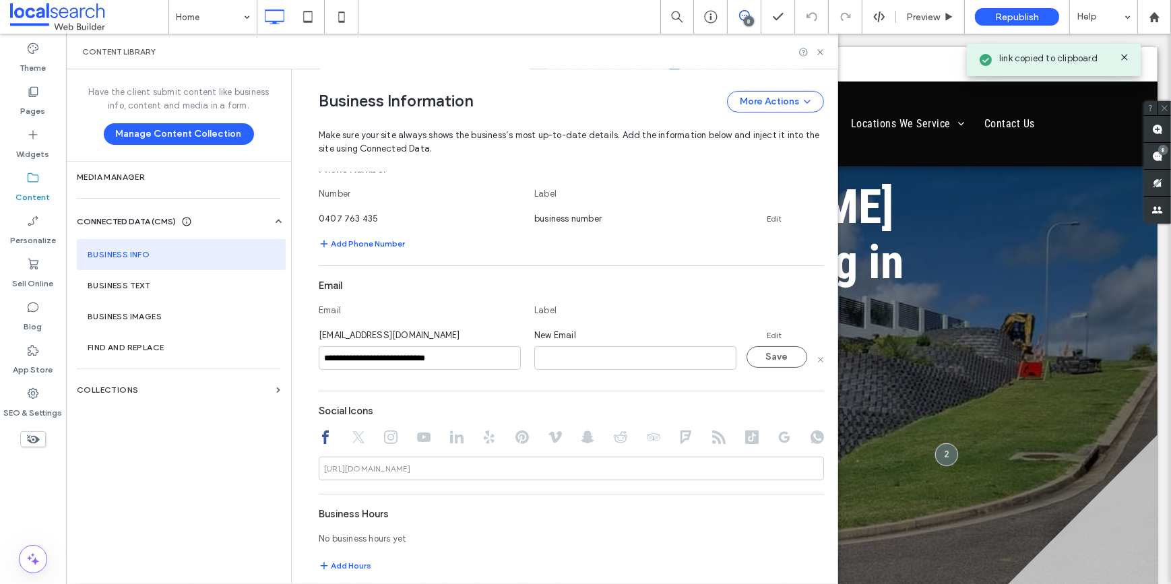
type input "**********"
click at [621, 350] on input at bounding box center [635, 358] width 202 height 24
type input "*"
type input "*********"
click at [759, 359] on button "Save" at bounding box center [777, 357] width 61 height 22
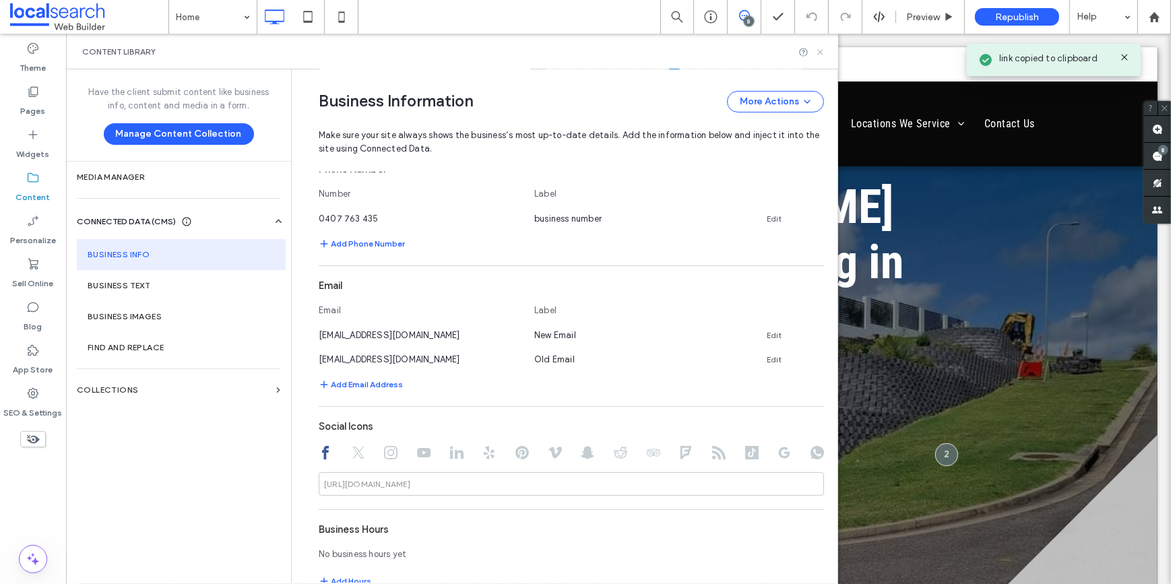
click at [817, 53] on icon at bounding box center [820, 52] width 10 height 10
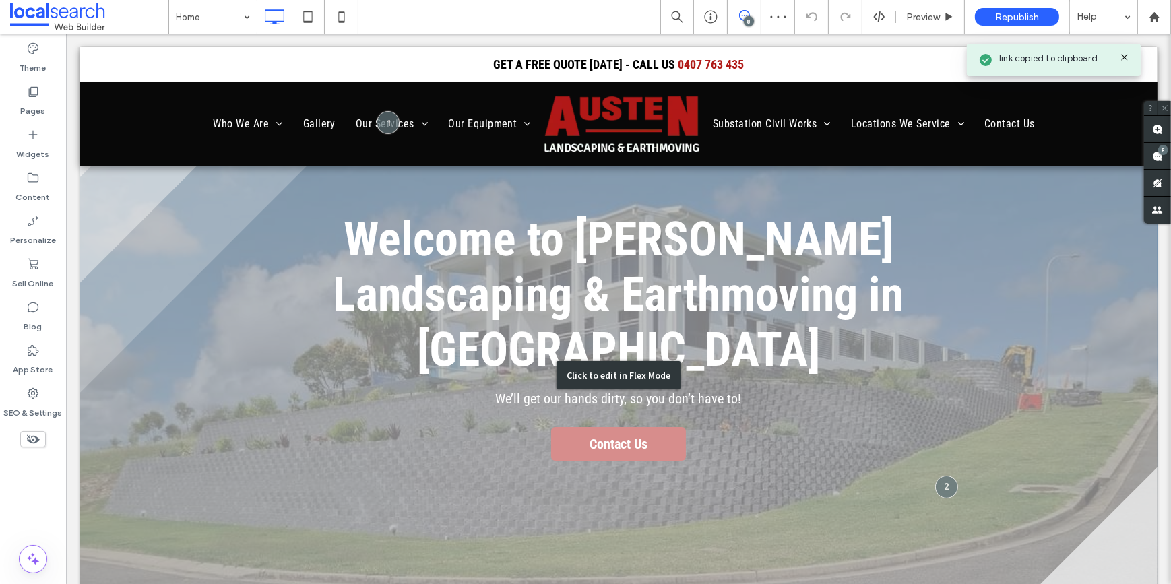
scroll to position [0, 0]
click at [636, 417] on div "Click to edit in Flex Mode" at bounding box center [618, 375] width 1078 height 539
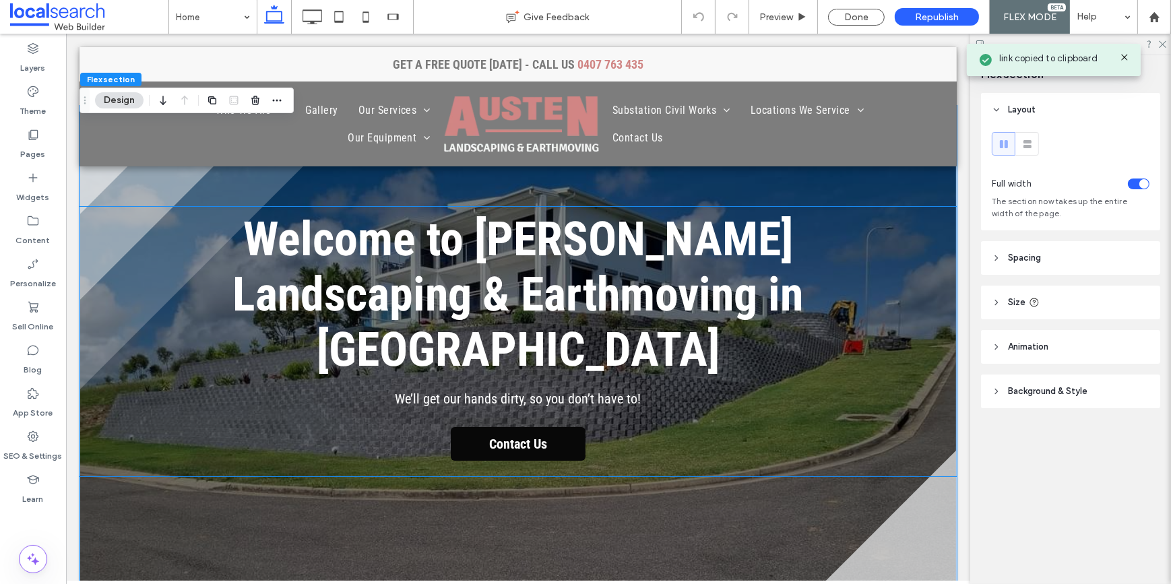
click at [538, 443] on span "Contact Us" at bounding box center [517, 444] width 67 height 30
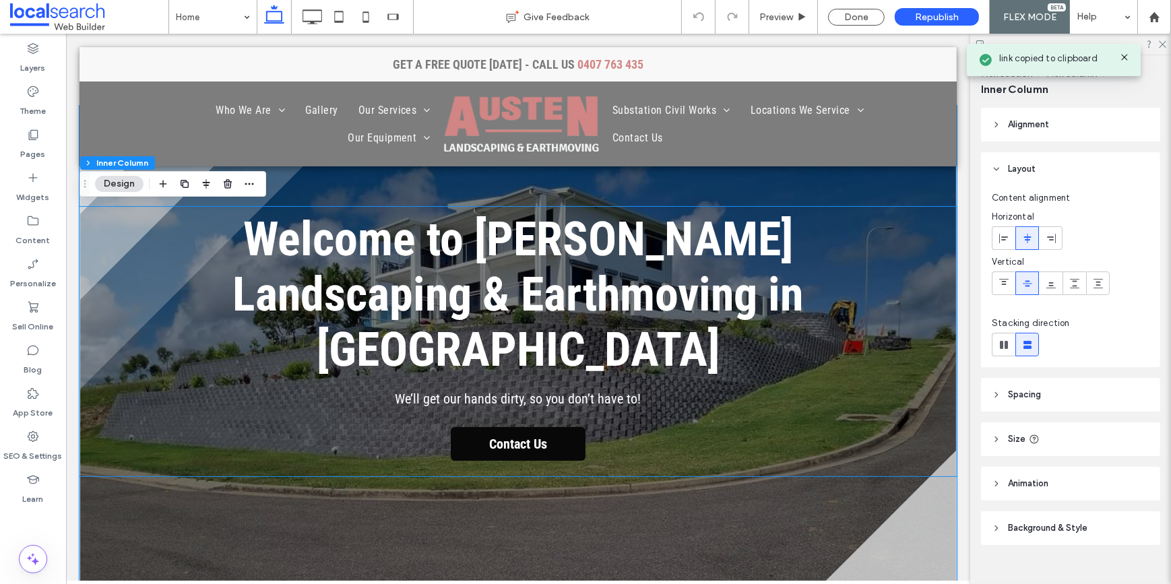
click at [538, 443] on span "Contact Us" at bounding box center [517, 444] width 67 height 30
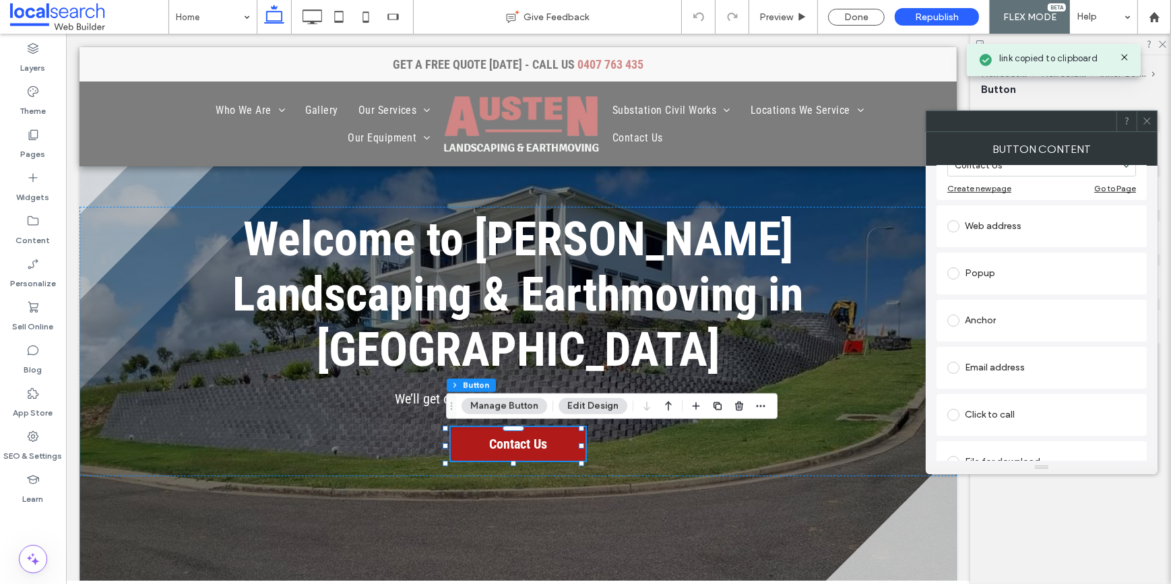
scroll to position [215, 0]
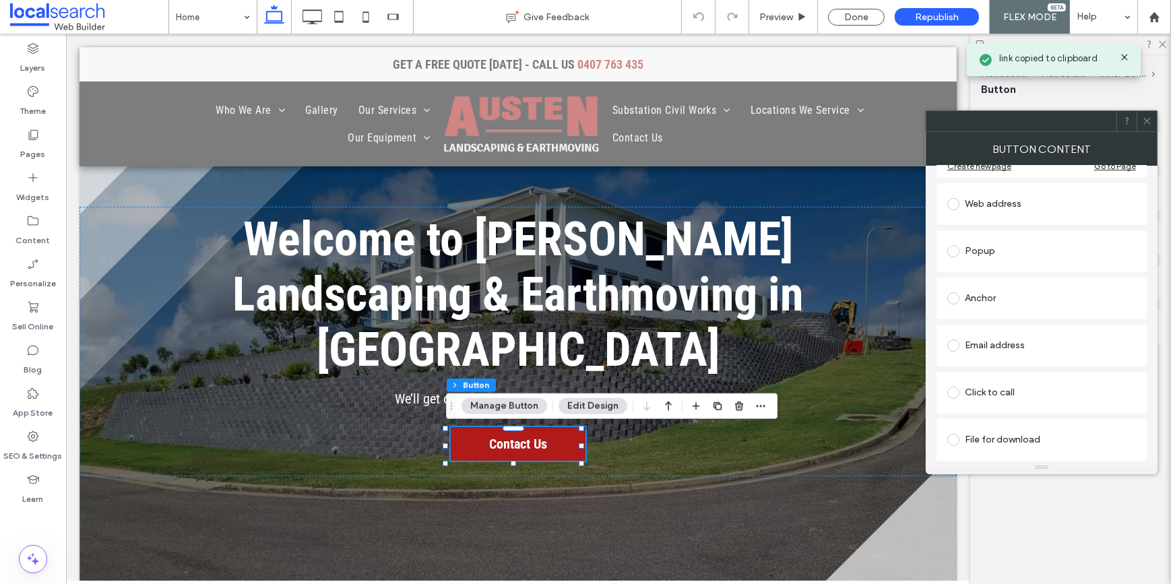
click at [996, 337] on div "Email address" at bounding box center [1041, 346] width 189 height 22
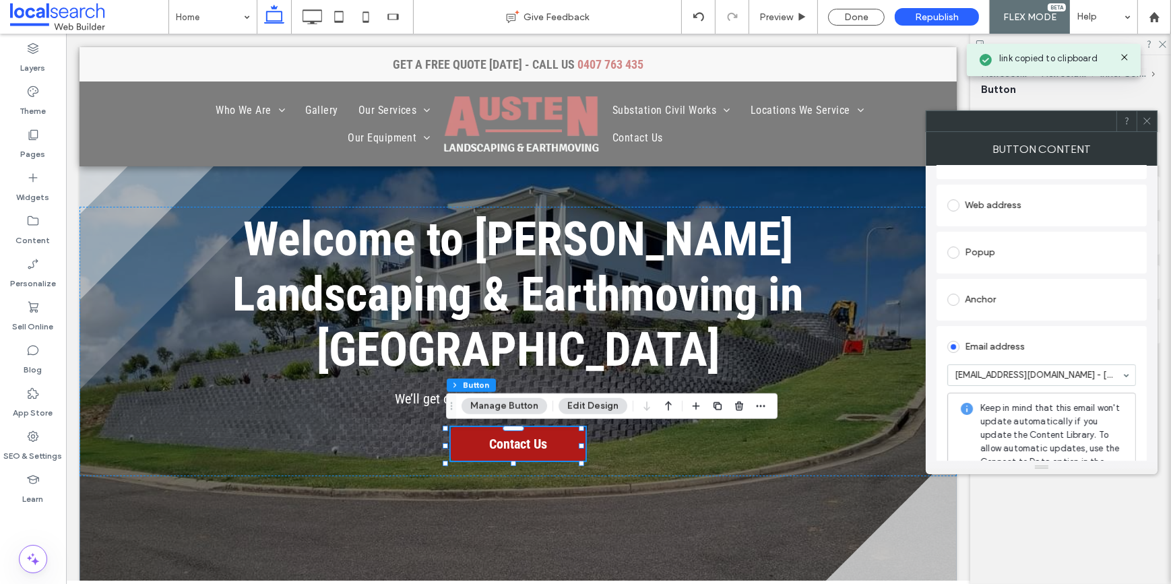
click at [1152, 121] on div at bounding box center [1147, 121] width 20 height 20
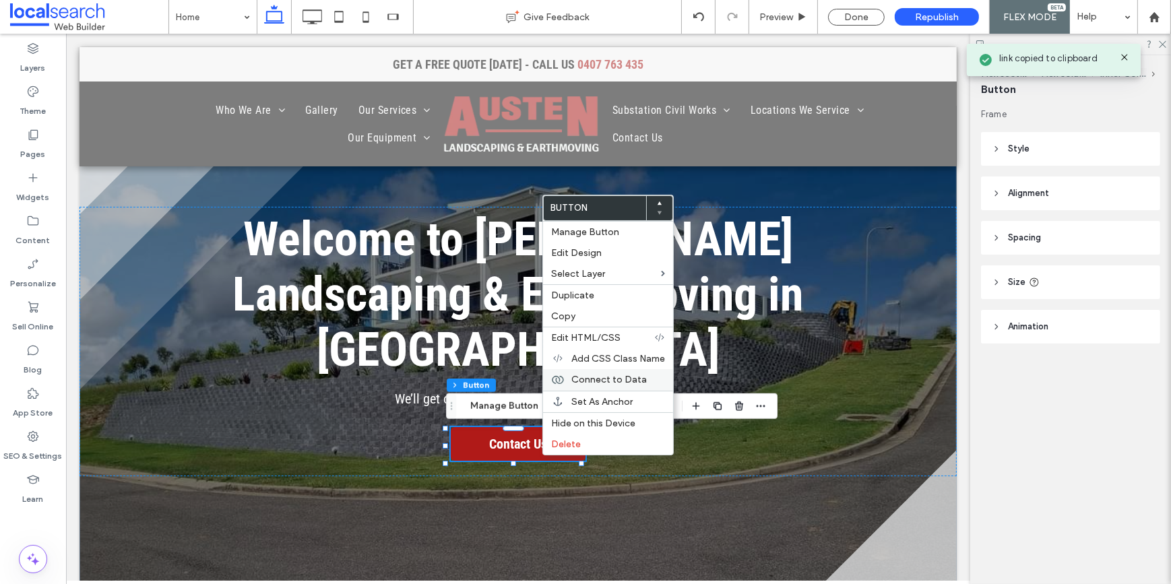
click at [599, 382] on span "Connect to Data" at bounding box center [608, 379] width 75 height 11
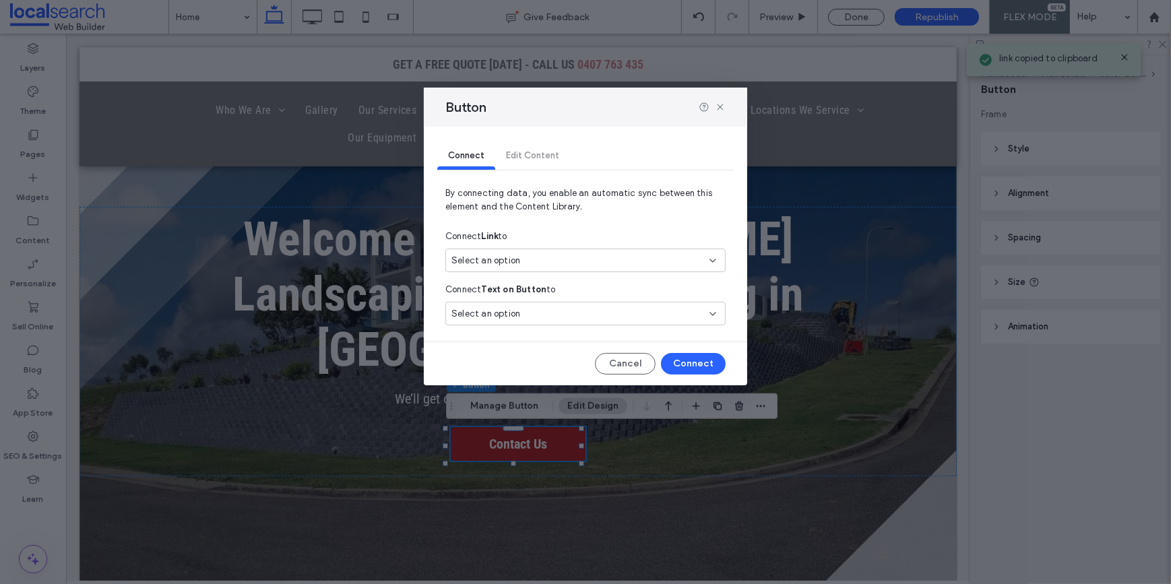
click at [539, 259] on div "Select an option" at bounding box center [577, 260] width 252 height 13
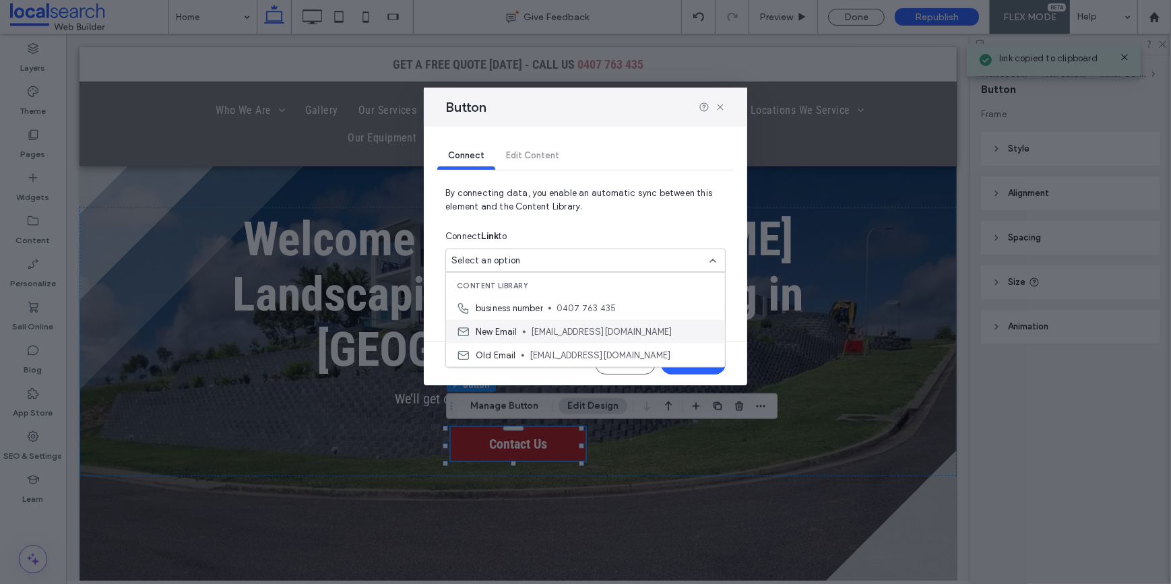
click at [528, 334] on div "New Email kathieshome@westnet.com.au" at bounding box center [585, 332] width 279 height 24
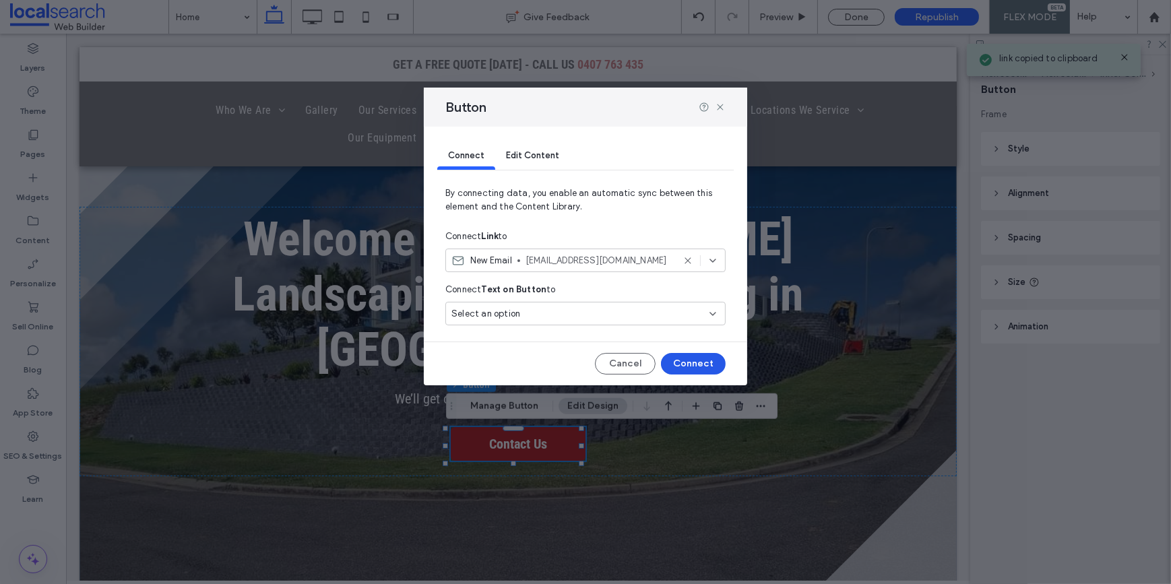
click at [707, 359] on button "Connect" at bounding box center [693, 364] width 65 height 22
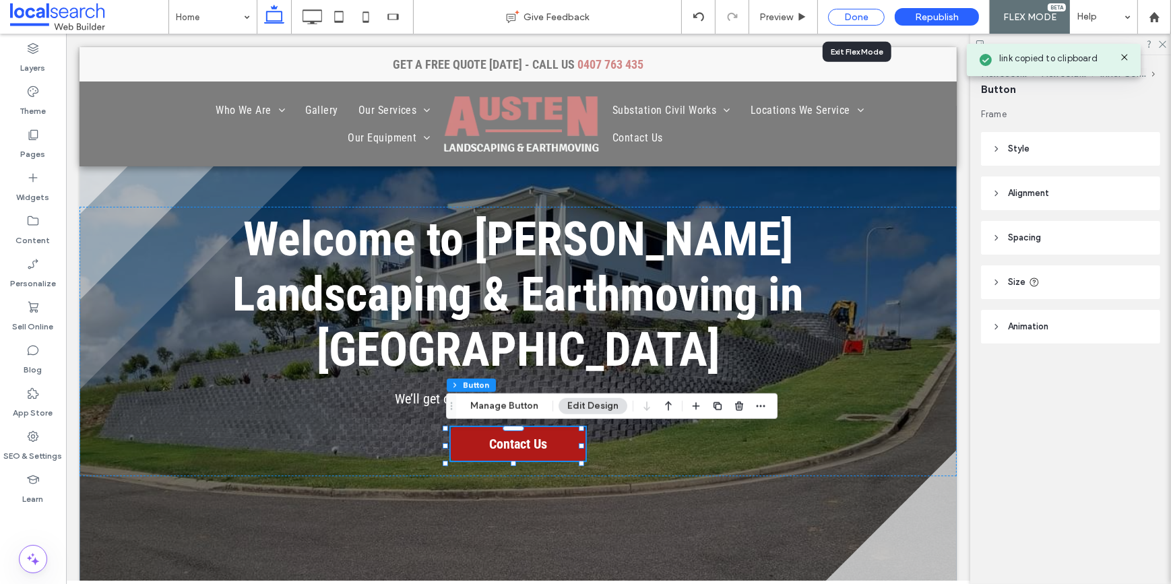
click at [852, 13] on div "Done" at bounding box center [856, 17] width 57 height 17
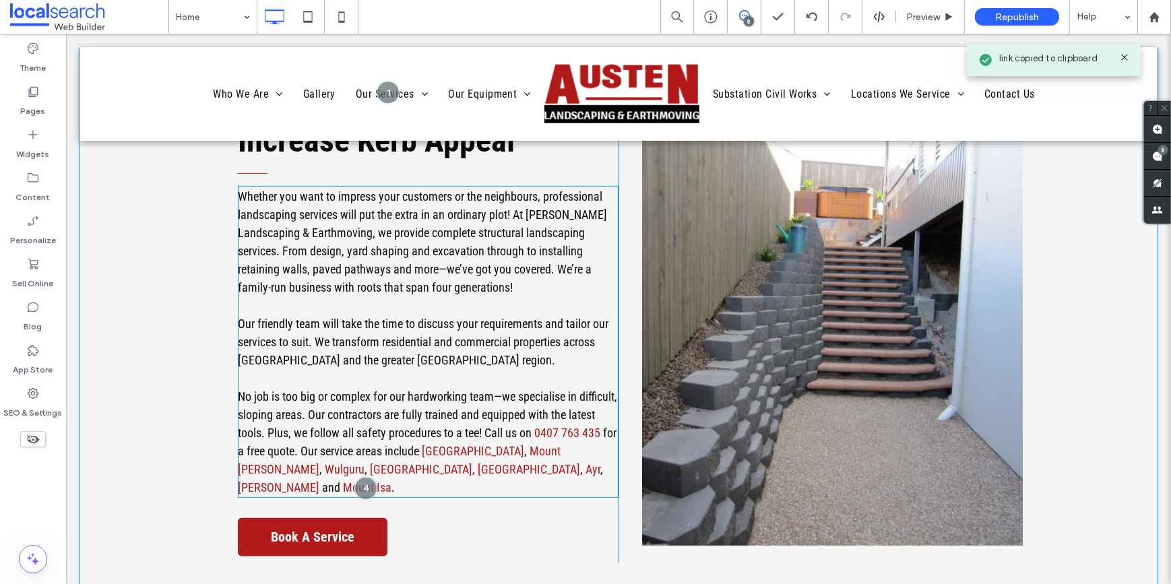
scroll to position [796, 0]
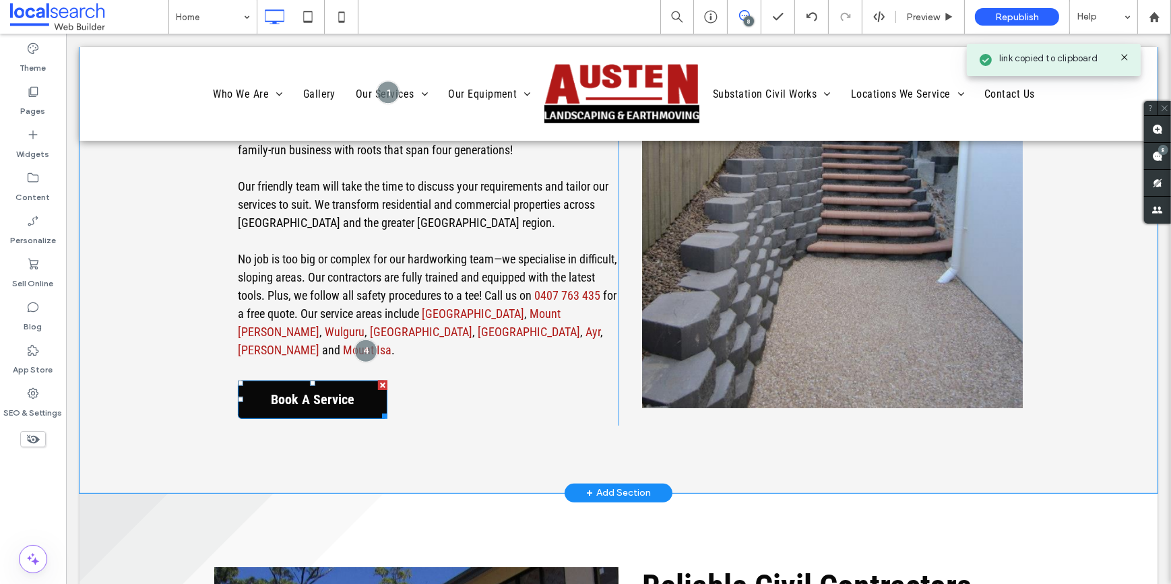
click at [302, 385] on span "Book A Service" at bounding box center [311, 400] width 93 height 30
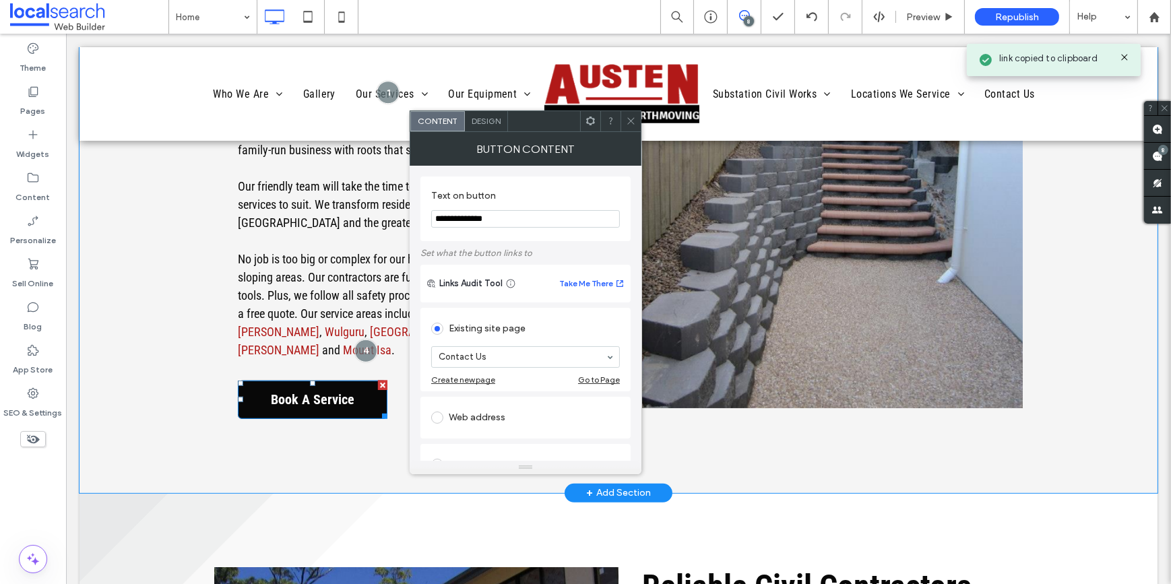
click at [302, 385] on span "Book A Service" at bounding box center [311, 400] width 93 height 30
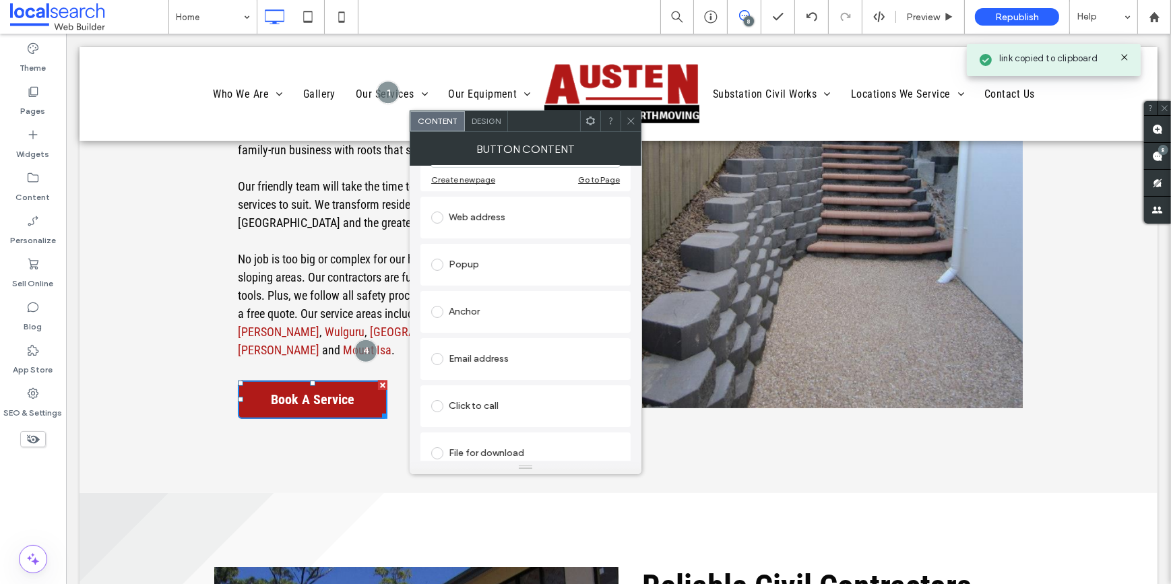
scroll to position [215, 0]
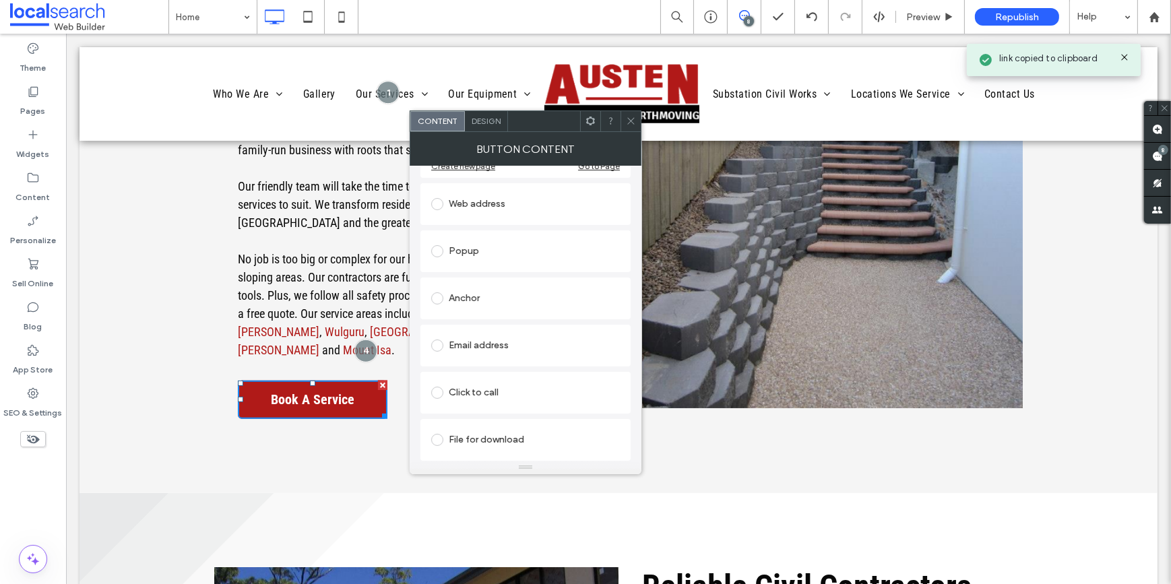
click at [489, 346] on div "Email address" at bounding box center [525, 346] width 189 height 22
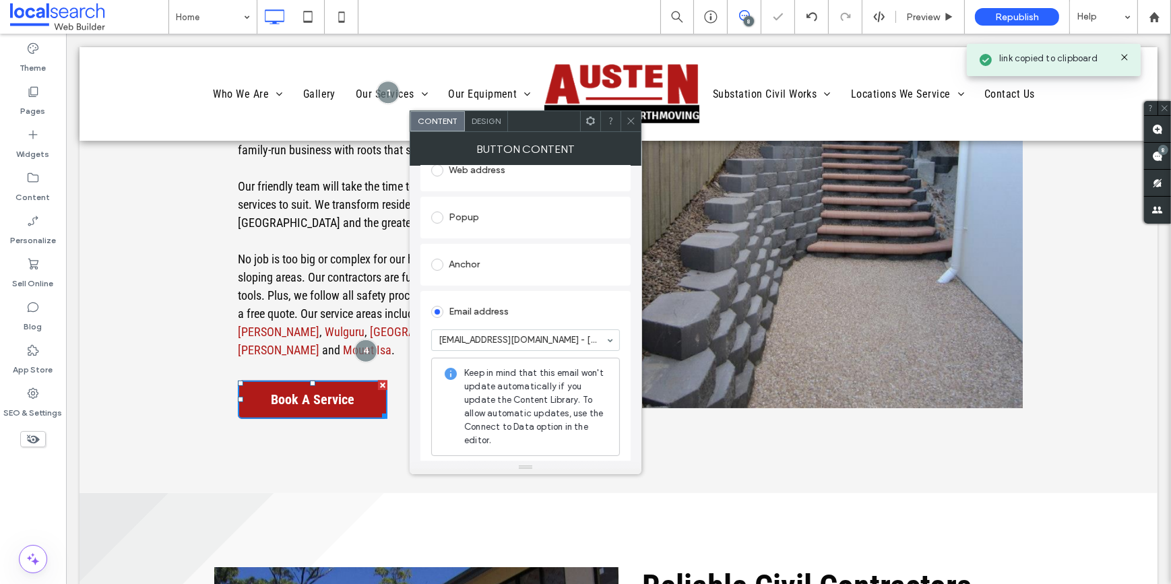
click at [626, 125] on icon at bounding box center [631, 121] width 10 height 10
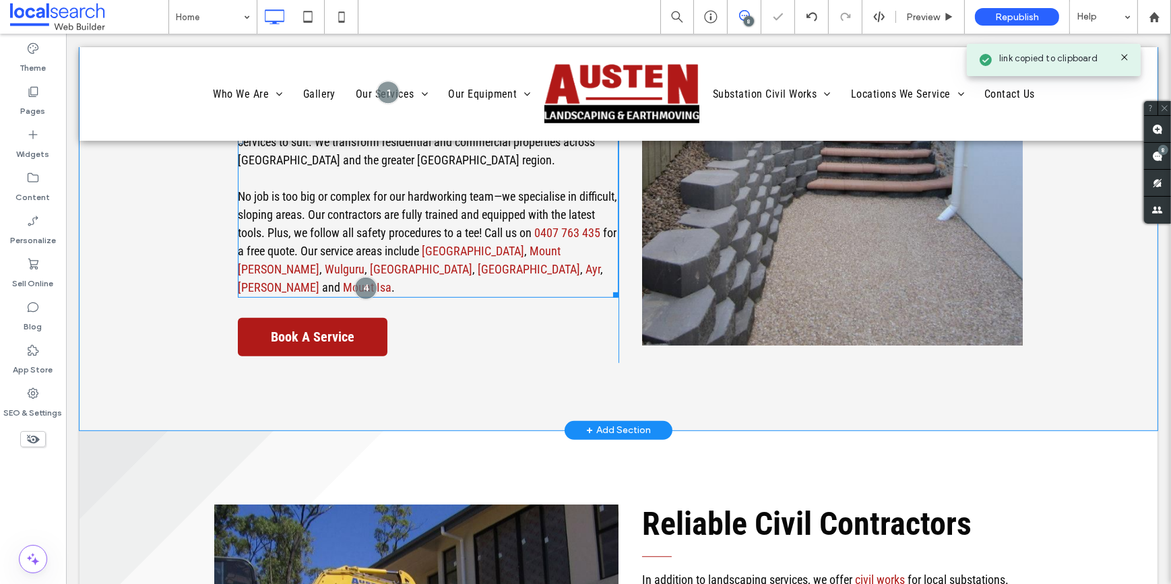
scroll to position [918, 0]
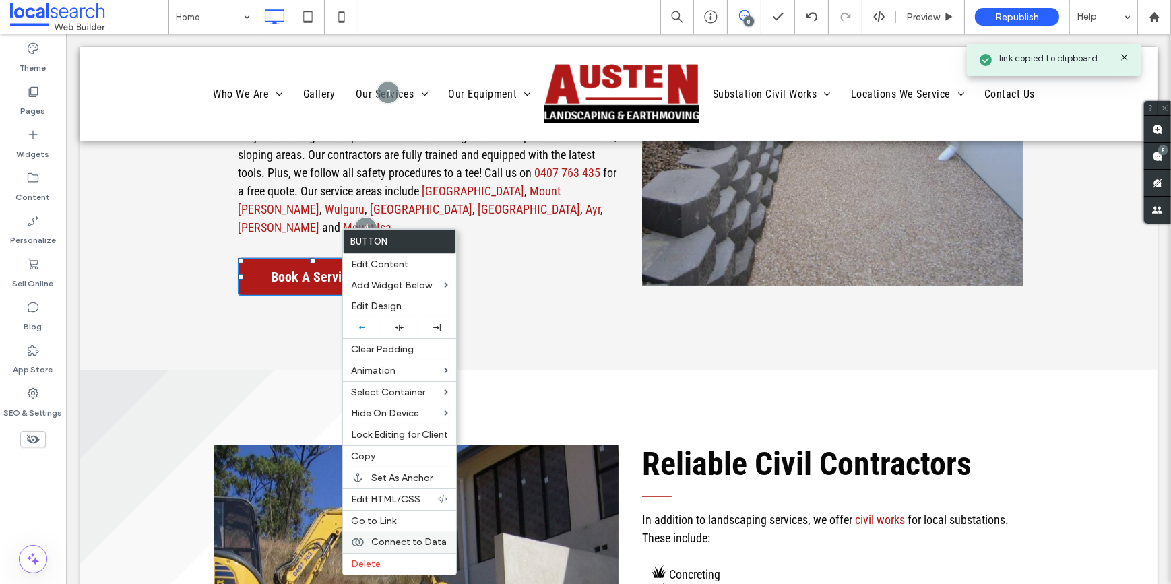
click at [400, 538] on div "Connect to Data" at bounding box center [399, 543] width 113 height 22
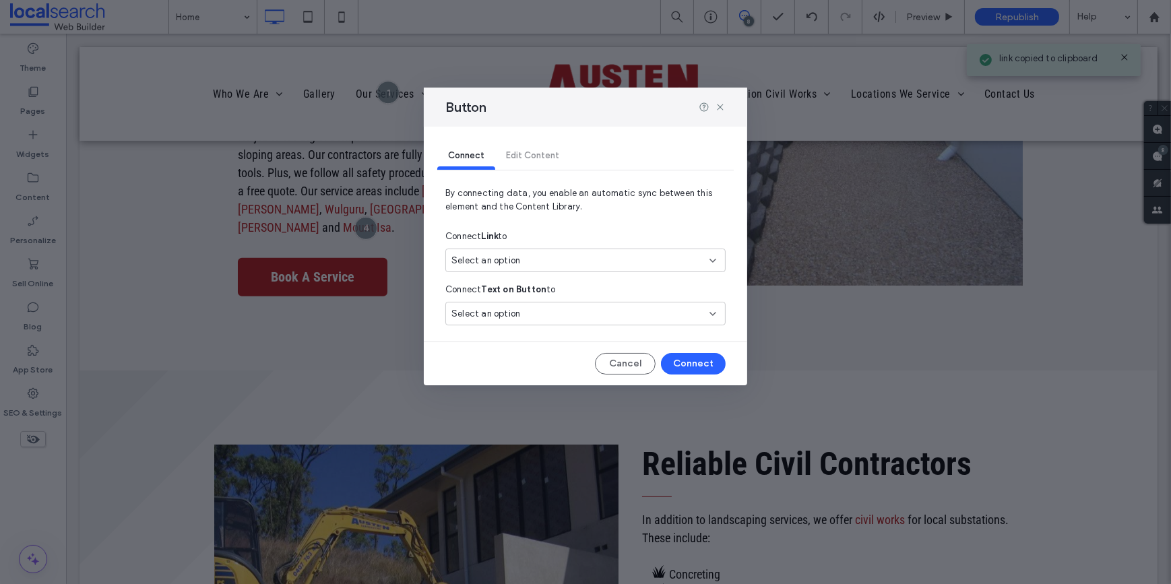
click at [504, 260] on span "Select an option" at bounding box center [485, 260] width 69 height 13
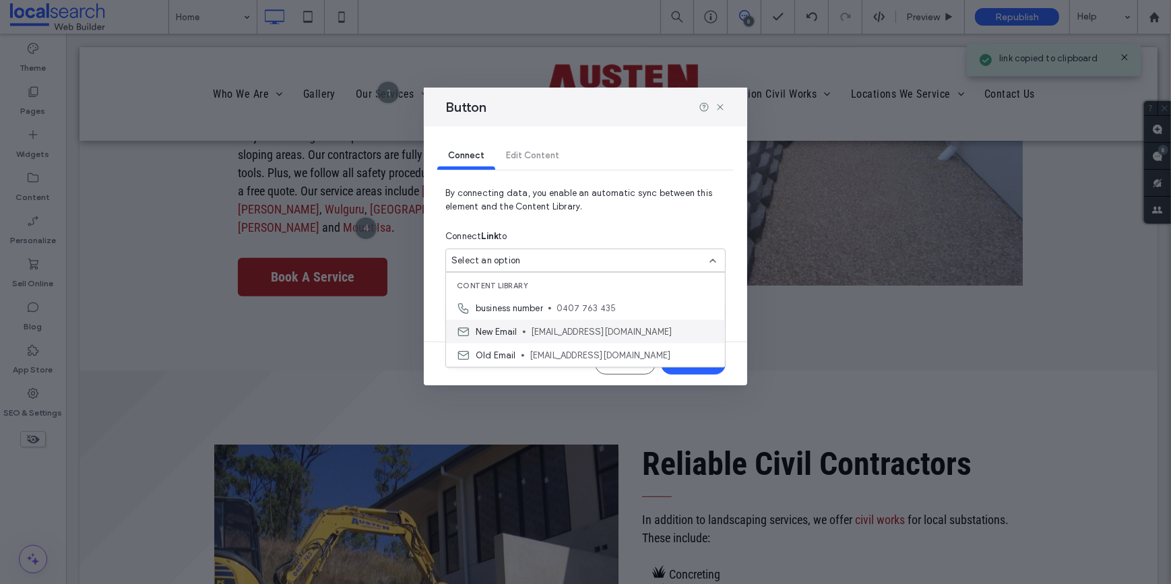
click at [492, 326] on span "New Email" at bounding box center [497, 331] width 42 height 13
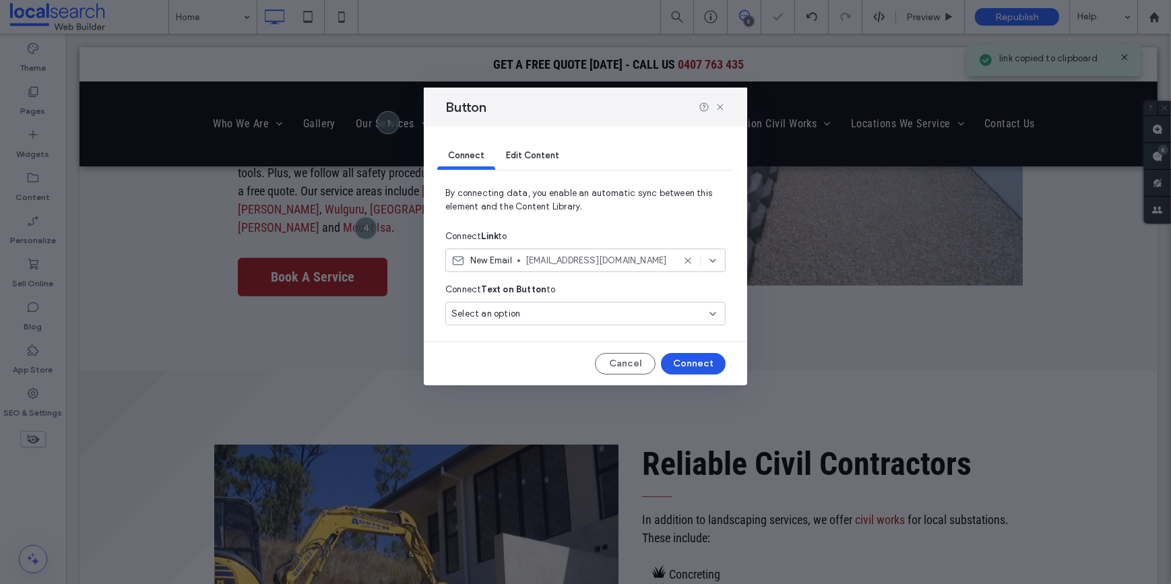
drag, startPoint x: 708, startPoint y: 362, endPoint x: 199, endPoint y: 334, distance: 509.5
click at [708, 362] on button "Connect" at bounding box center [693, 364] width 65 height 22
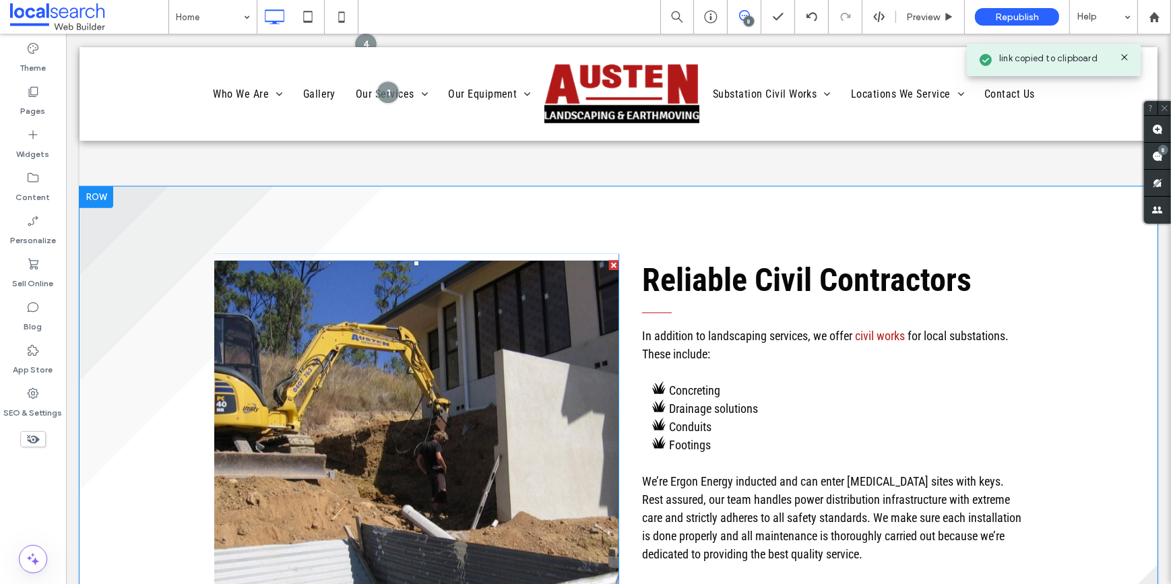
scroll to position [1347, 0]
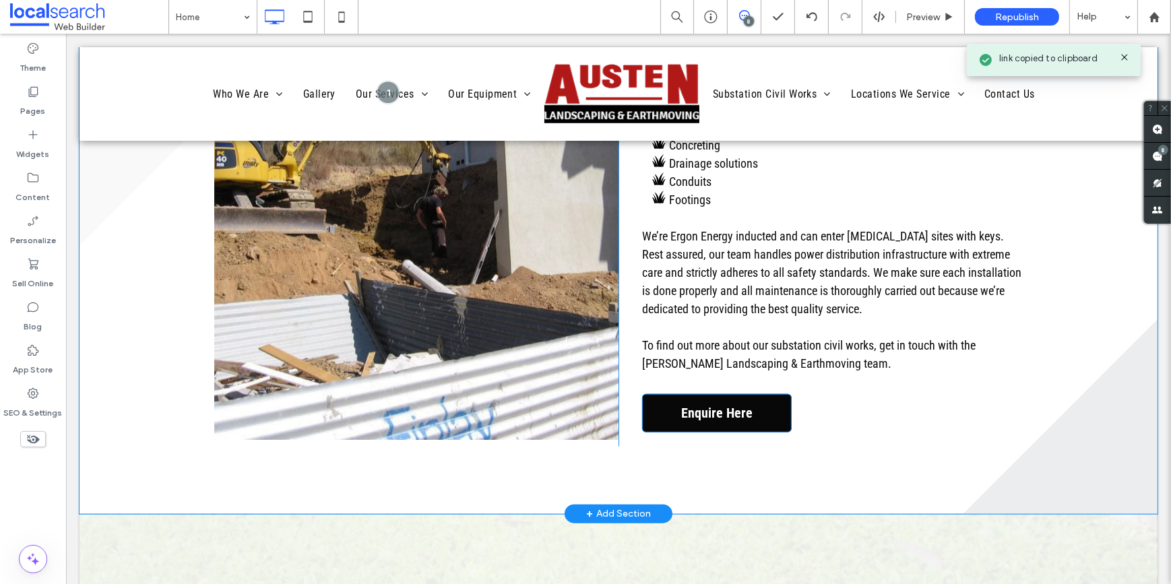
click at [678, 400] on span "Enquire Here" at bounding box center [716, 413] width 81 height 30
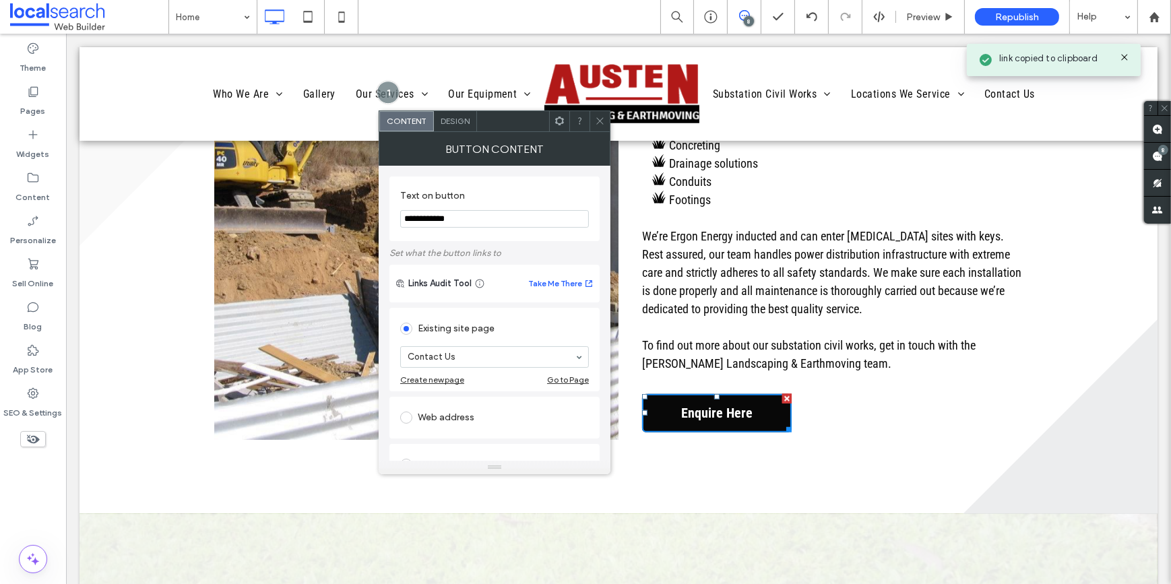
click at [678, 400] on span "Enquire Here" at bounding box center [716, 413] width 81 height 30
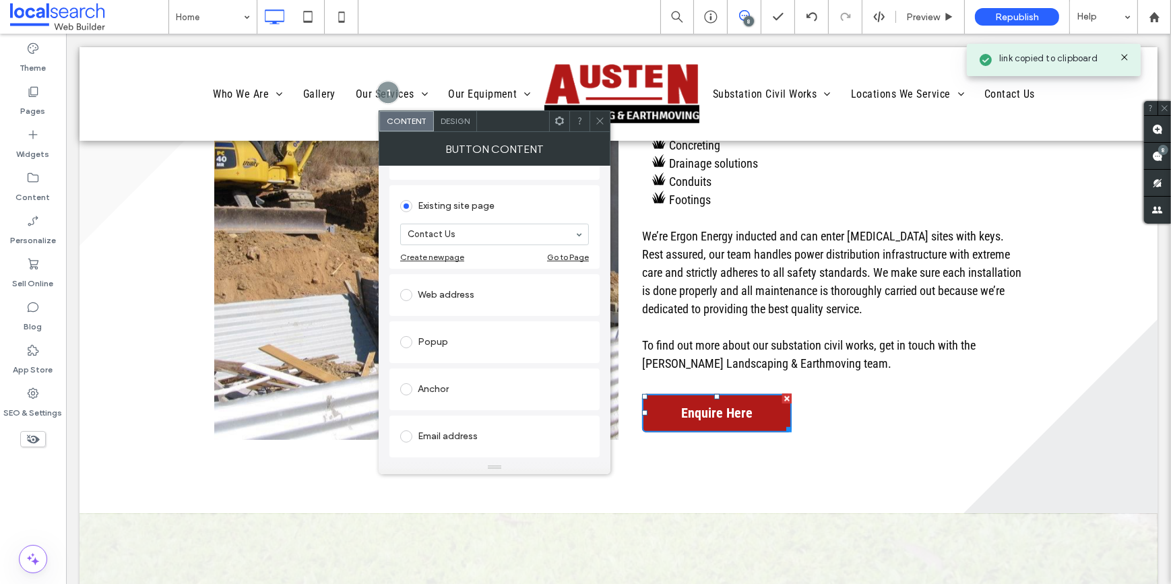
scroll to position [215, 0]
click at [429, 344] on div "Email address" at bounding box center [494, 346] width 189 height 22
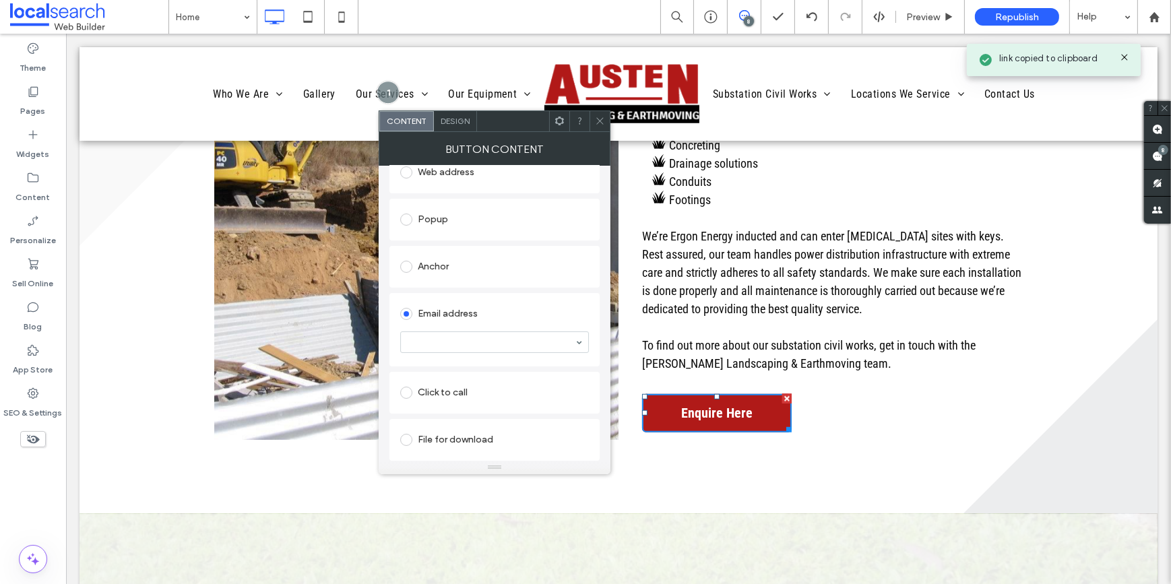
scroll to position [205, 0]
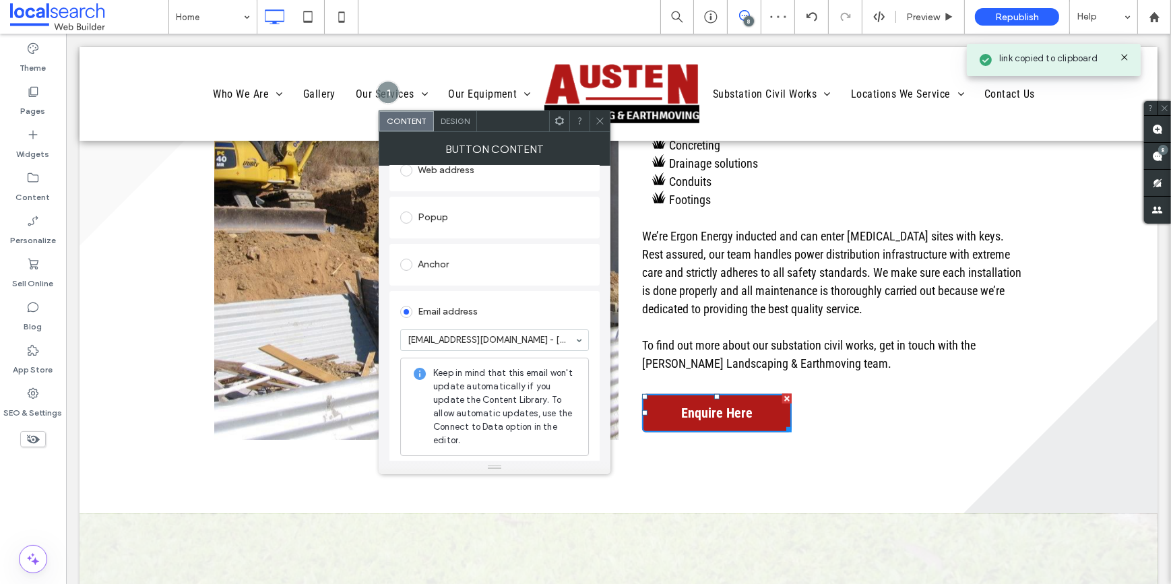
click at [595, 117] on icon at bounding box center [600, 121] width 10 height 10
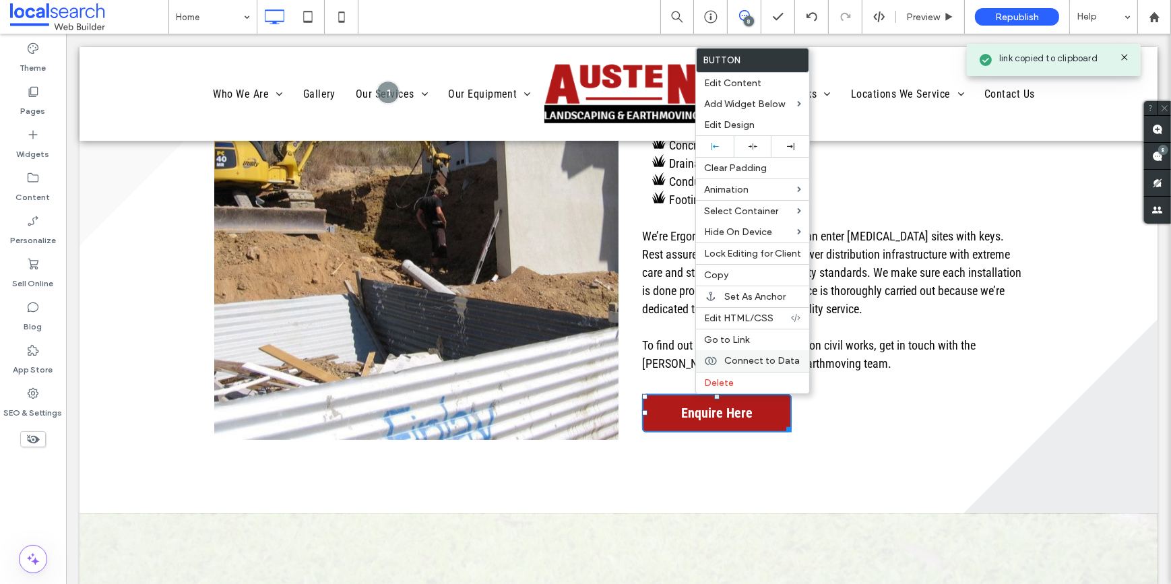
click at [738, 361] on span "Connect to Data" at bounding box center [761, 360] width 75 height 11
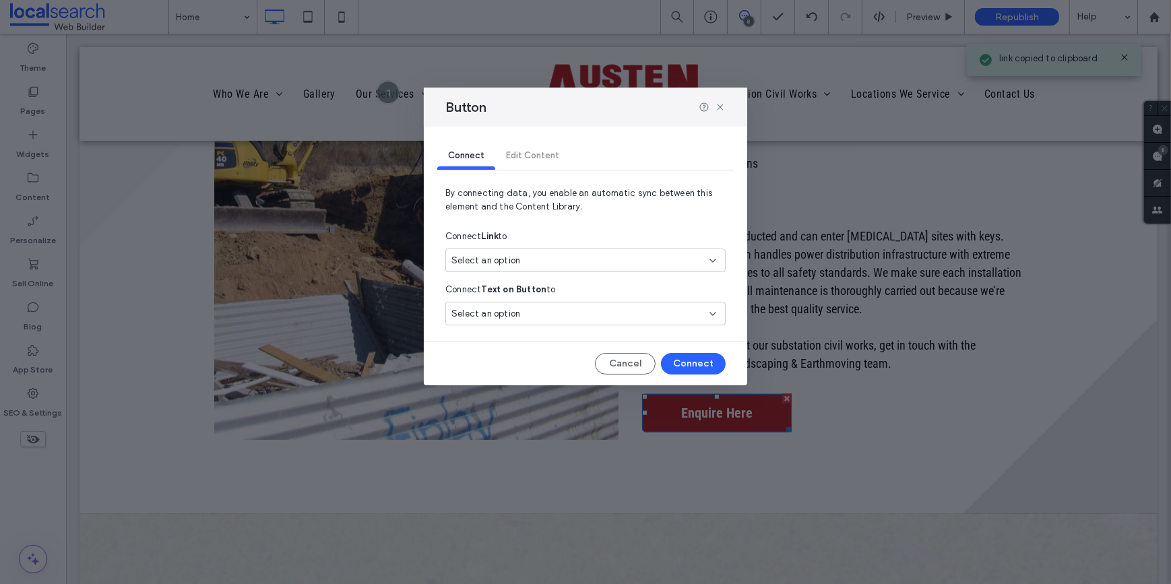
click at [523, 257] on div "Select an option" at bounding box center [577, 260] width 252 height 13
click at [719, 108] on icon at bounding box center [720, 107] width 11 height 11
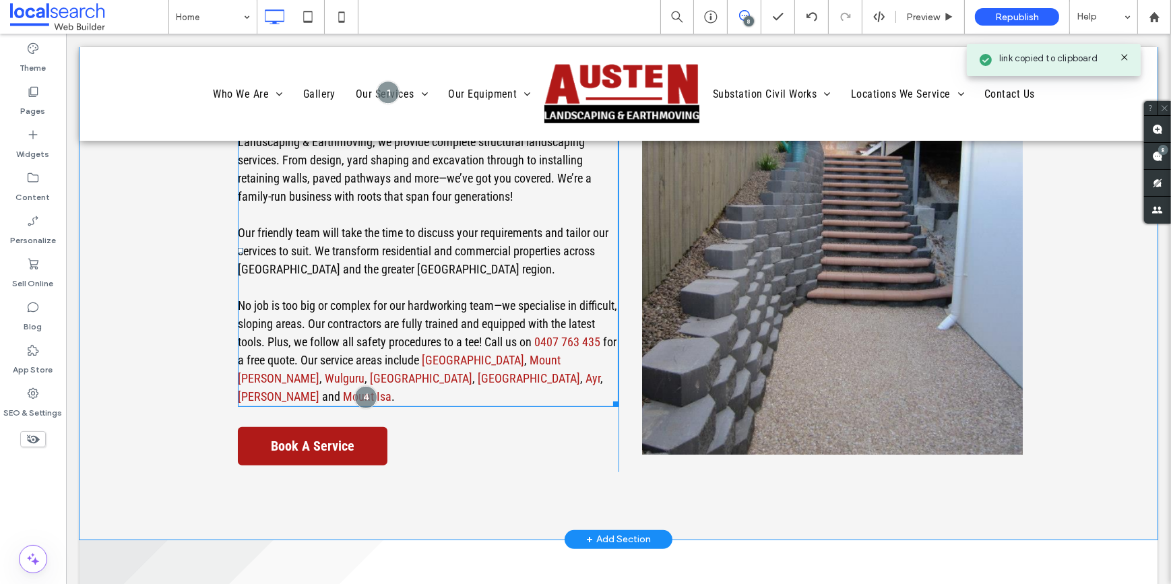
scroll to position [674, 0]
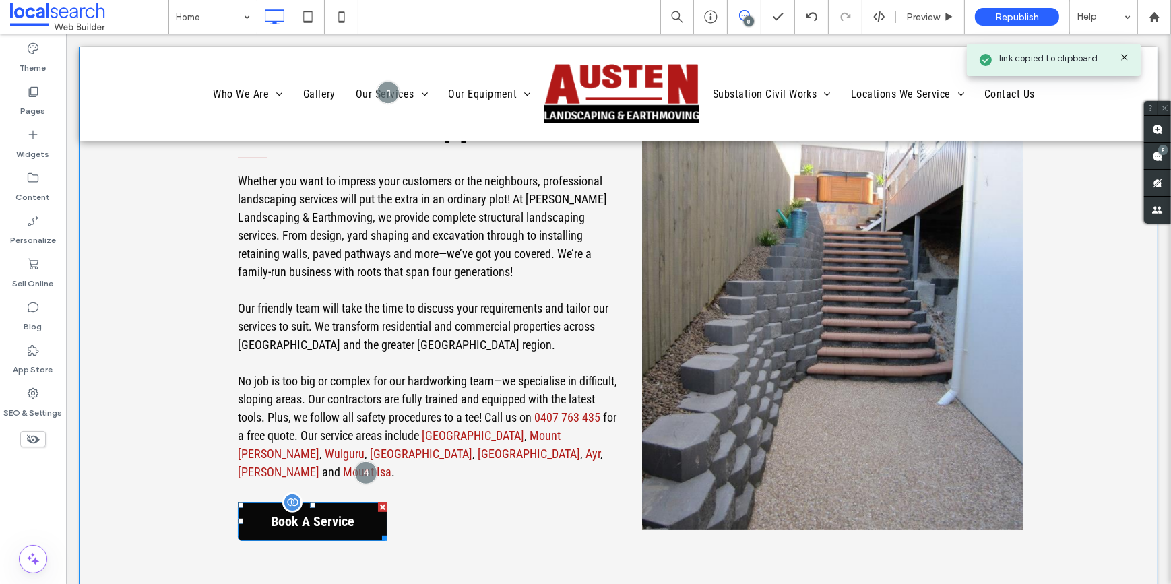
click at [329, 507] on span "Book A Service" at bounding box center [311, 522] width 93 height 30
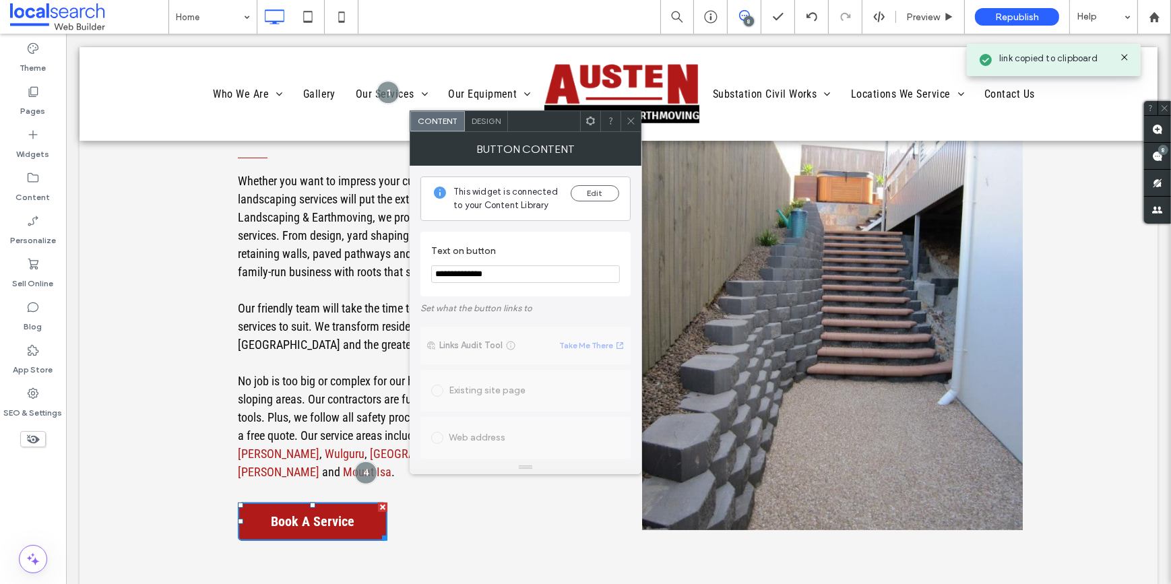
click at [625, 118] on div at bounding box center [631, 121] width 20 height 20
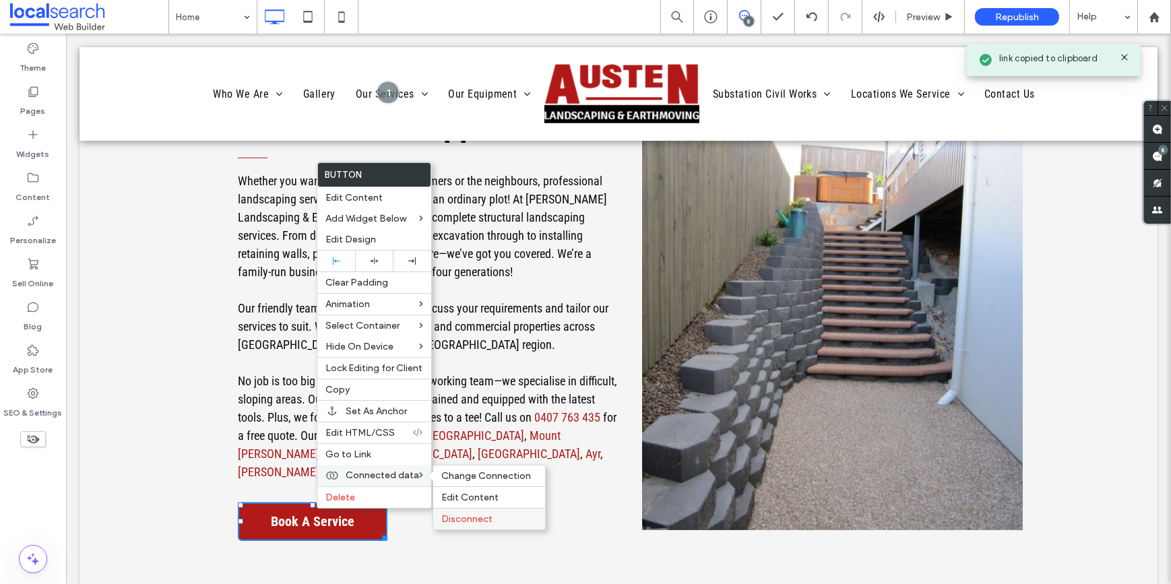
click at [451, 519] on span "Disconnect" at bounding box center [466, 518] width 51 height 11
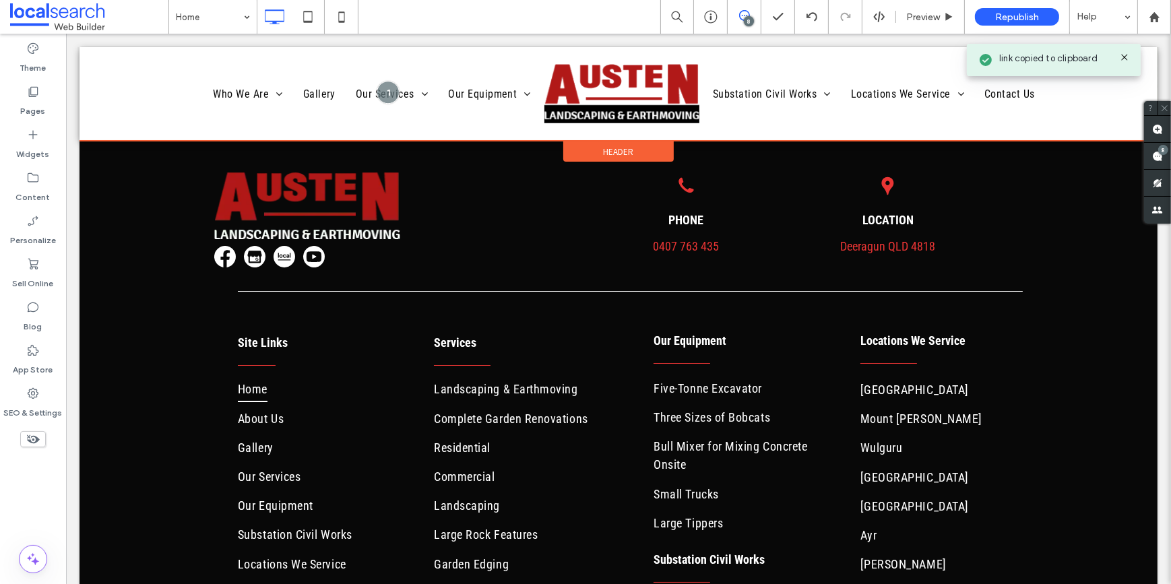
scroll to position [5880, 0]
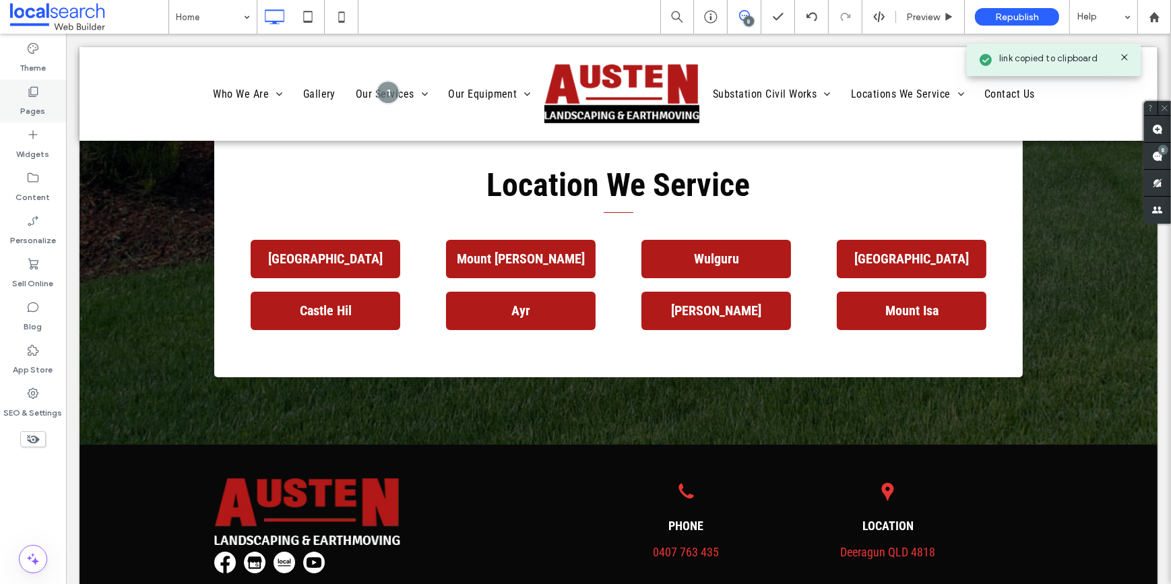
click at [53, 108] on div "Pages" at bounding box center [33, 101] width 66 height 43
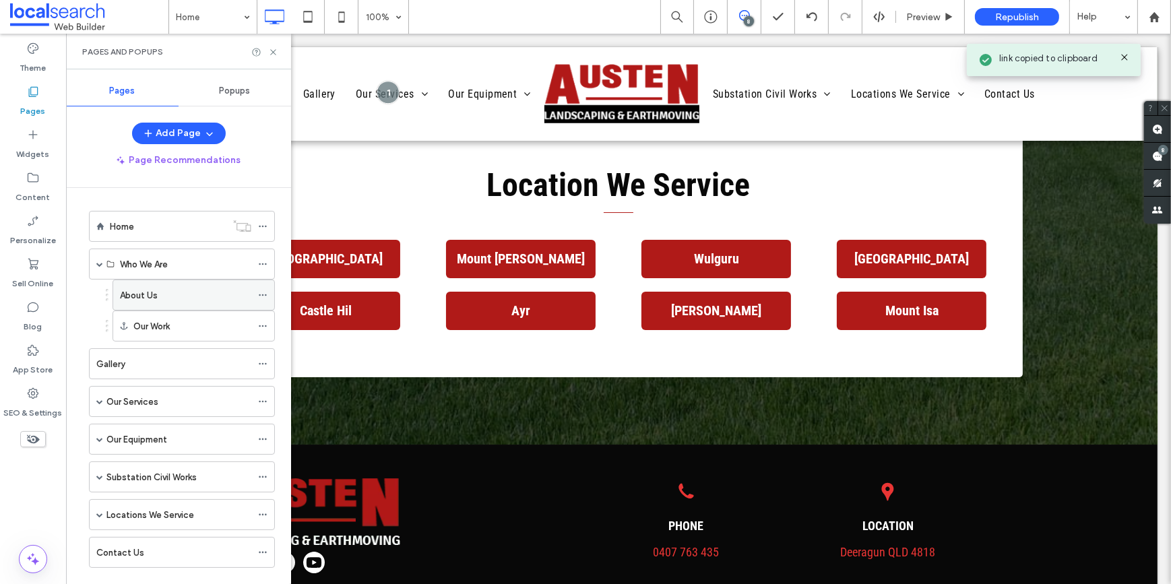
click at [141, 290] on label "About Us" at bounding box center [139, 296] width 38 height 24
click at [271, 49] on use at bounding box center [272, 51] width 5 height 5
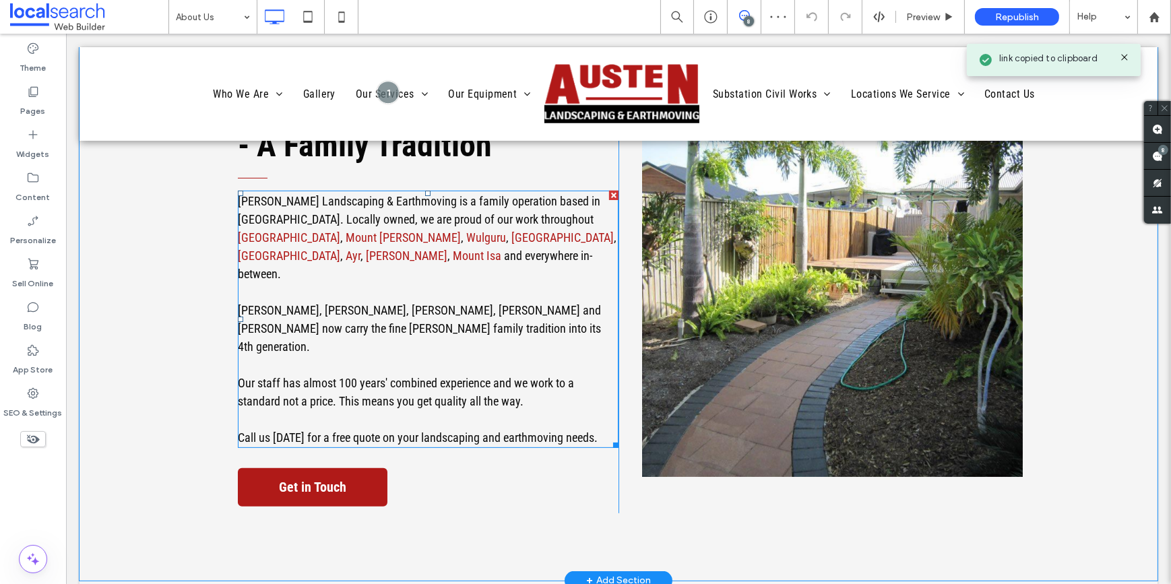
scroll to position [551, 0]
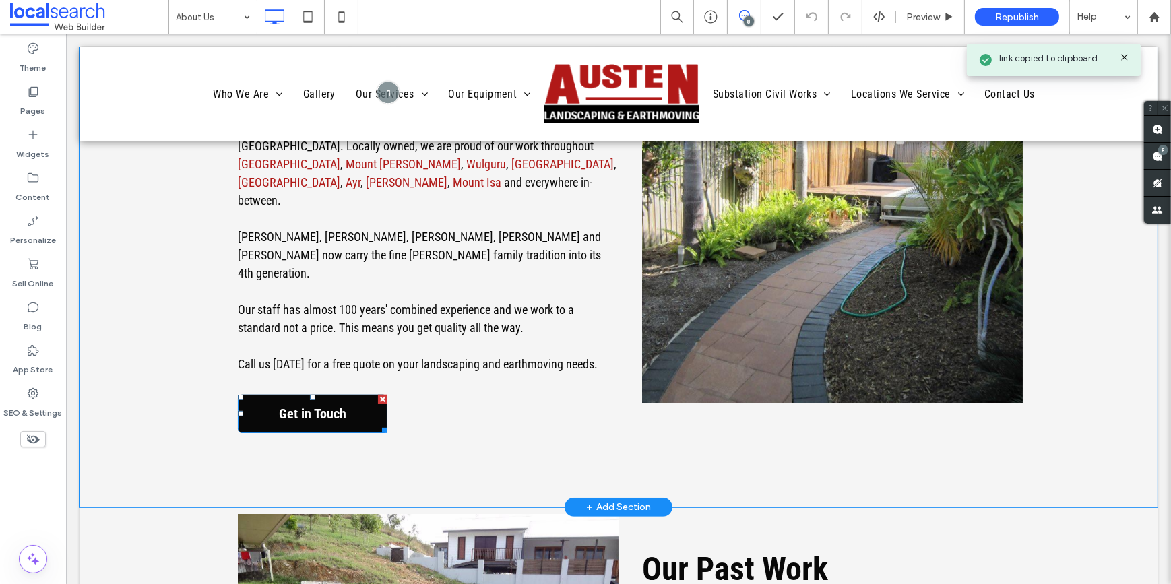
click at [305, 399] on span "Get in Touch" at bounding box center [312, 414] width 77 height 30
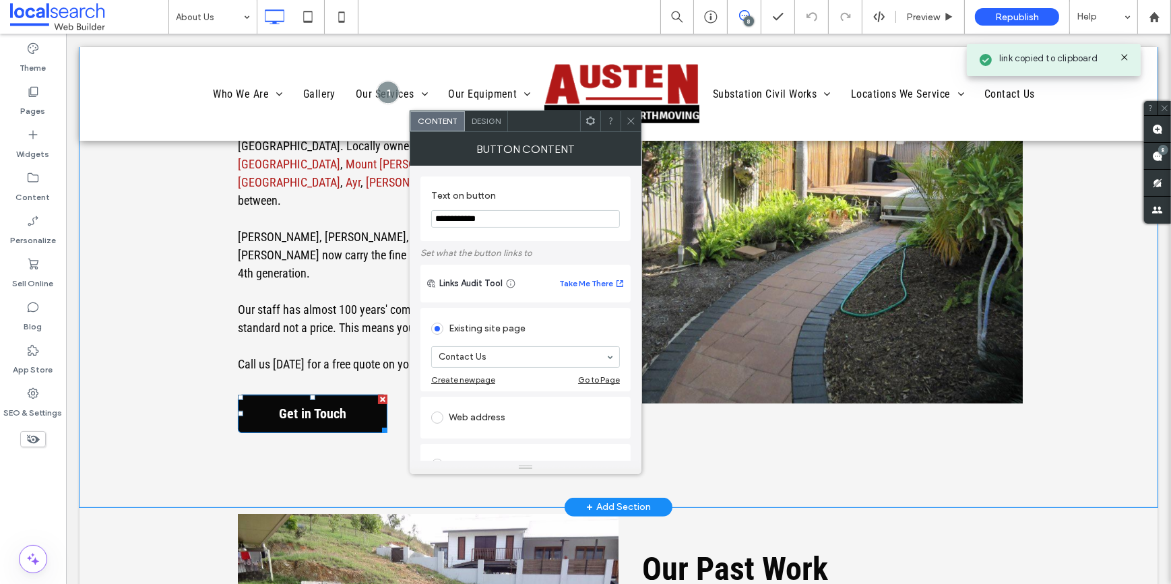
click at [305, 399] on span "Get in Touch" at bounding box center [312, 414] width 77 height 30
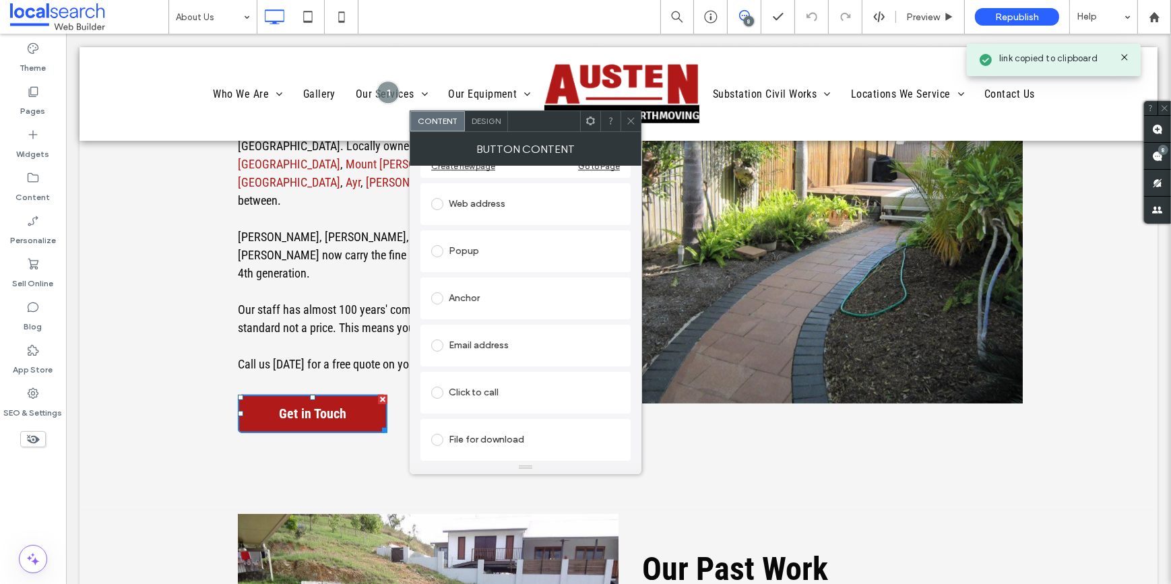
click at [474, 348] on div "Email address" at bounding box center [525, 346] width 189 height 22
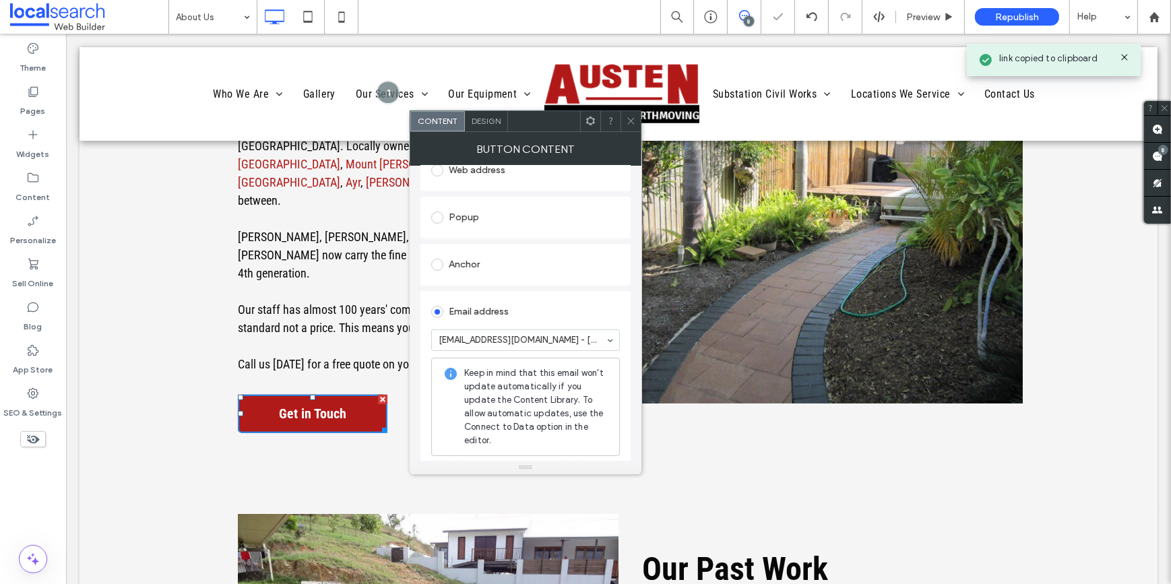
click at [633, 113] on span at bounding box center [631, 121] width 10 height 20
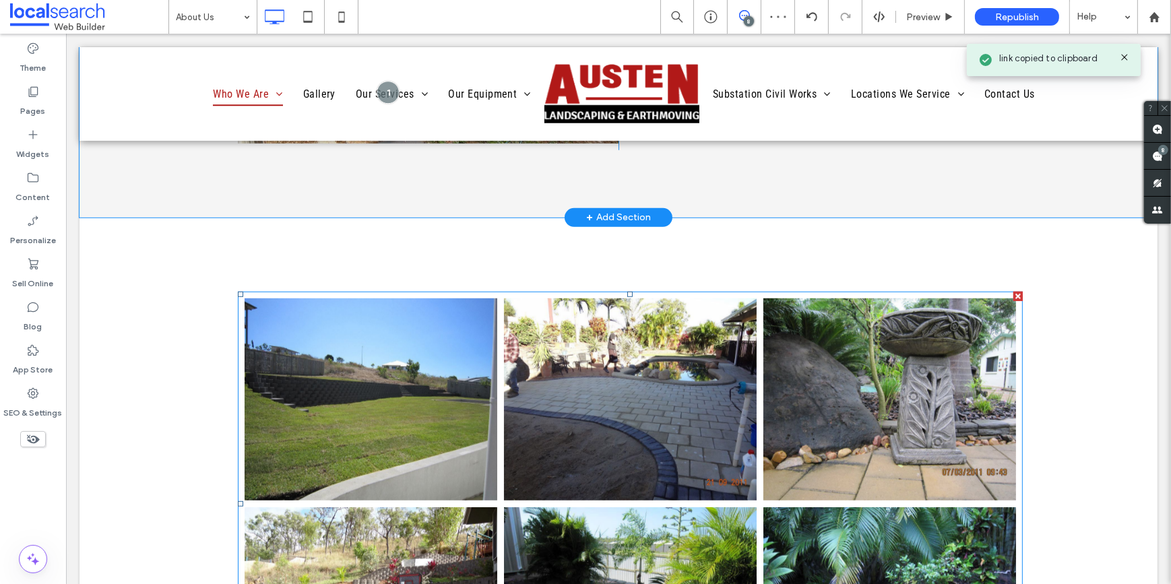
scroll to position [980, 0]
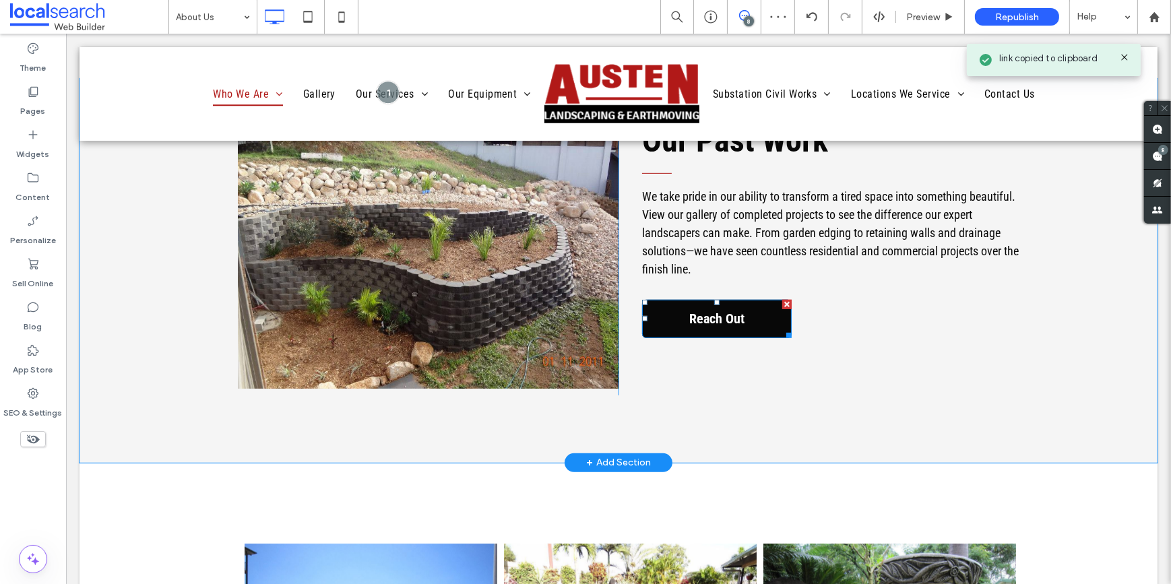
click at [670, 300] on link "Reach Out" at bounding box center [716, 319] width 150 height 38
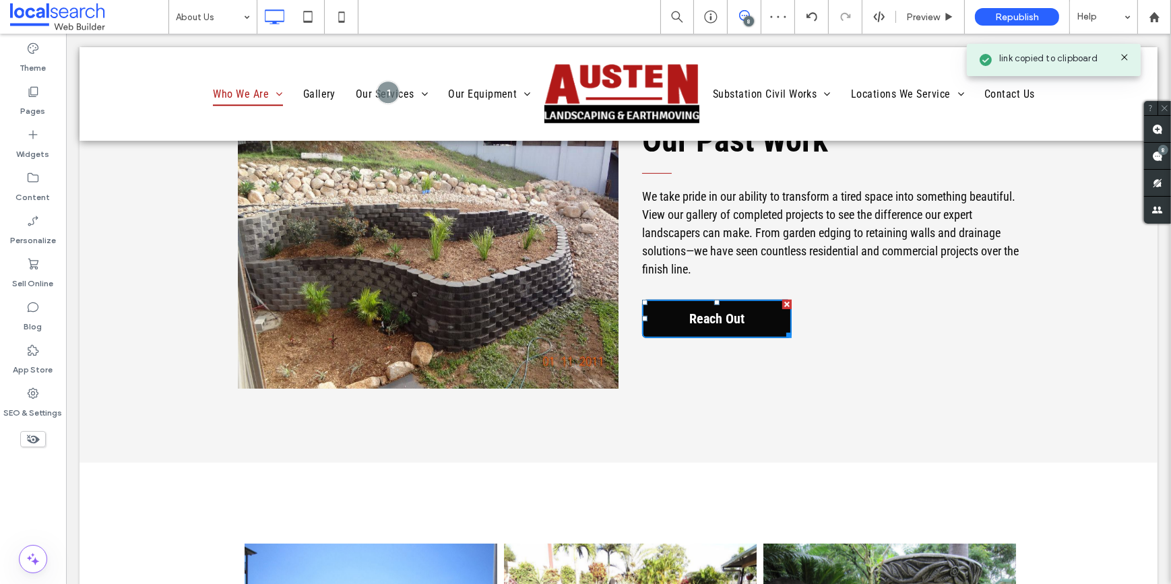
click at [670, 300] on link "Reach Out" at bounding box center [716, 319] width 150 height 38
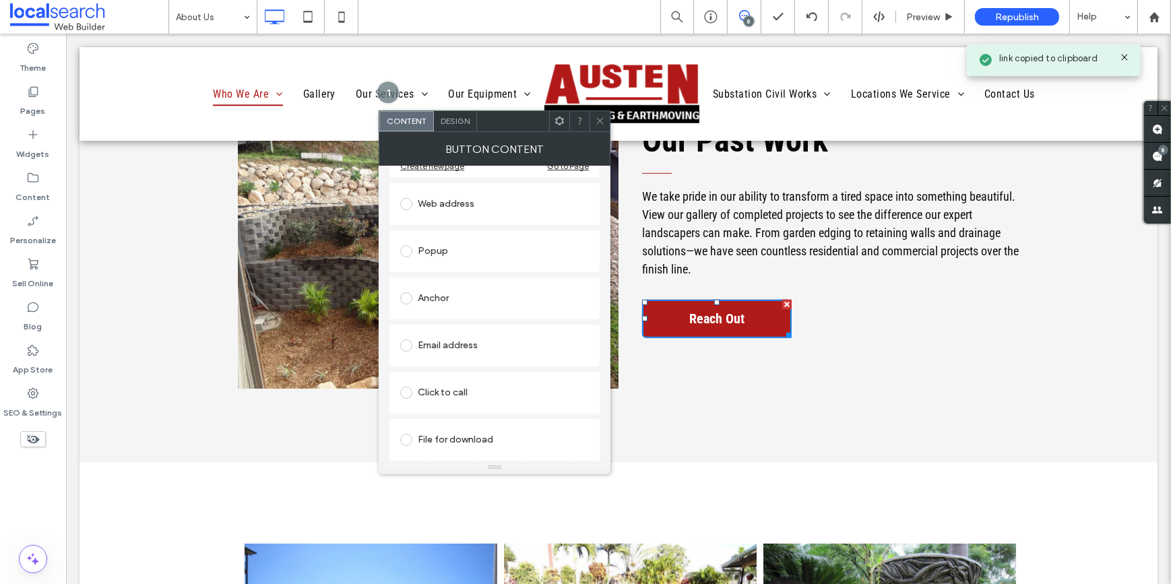
click at [450, 347] on div "Email address" at bounding box center [494, 346] width 189 height 22
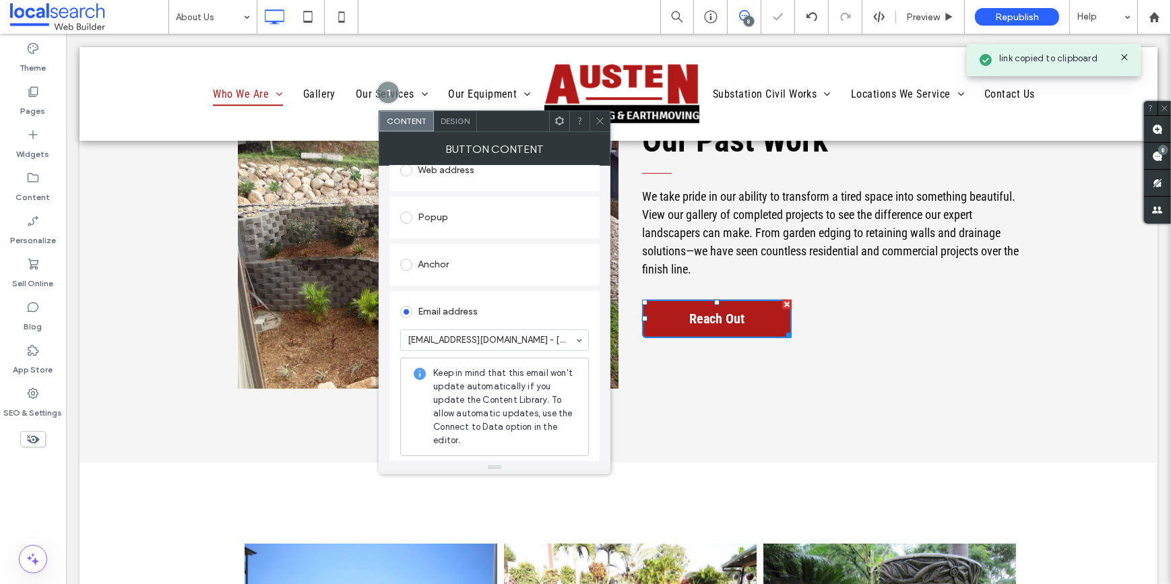
click at [601, 122] on icon at bounding box center [600, 121] width 10 height 10
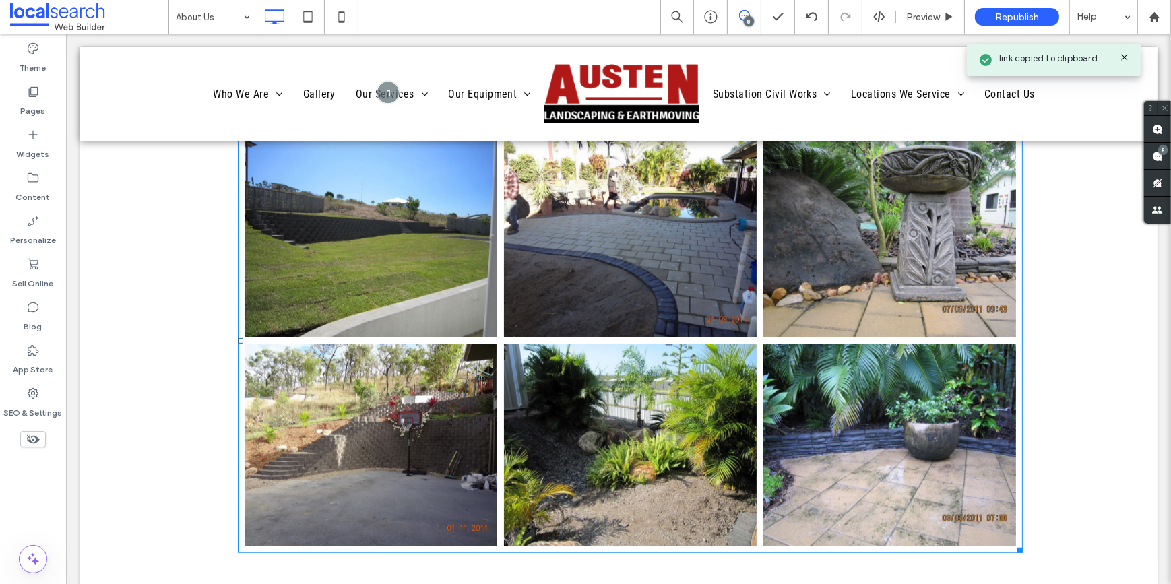
scroll to position [1612, 0]
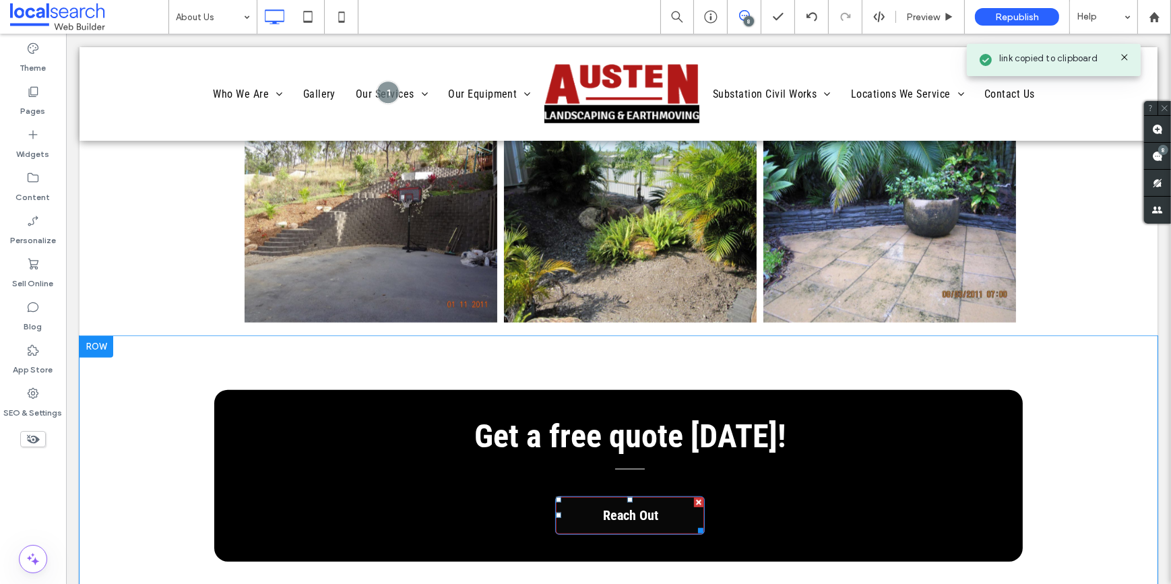
click at [627, 501] on span "Reach Out" at bounding box center [630, 516] width 65 height 30
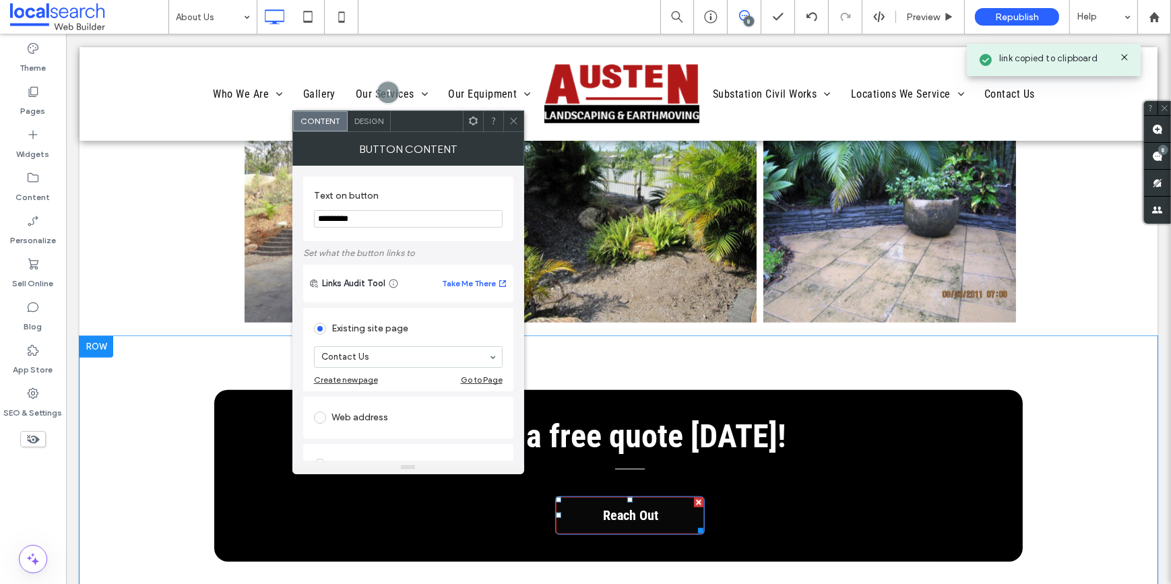
click at [627, 501] on span "Reach Out" at bounding box center [630, 516] width 65 height 30
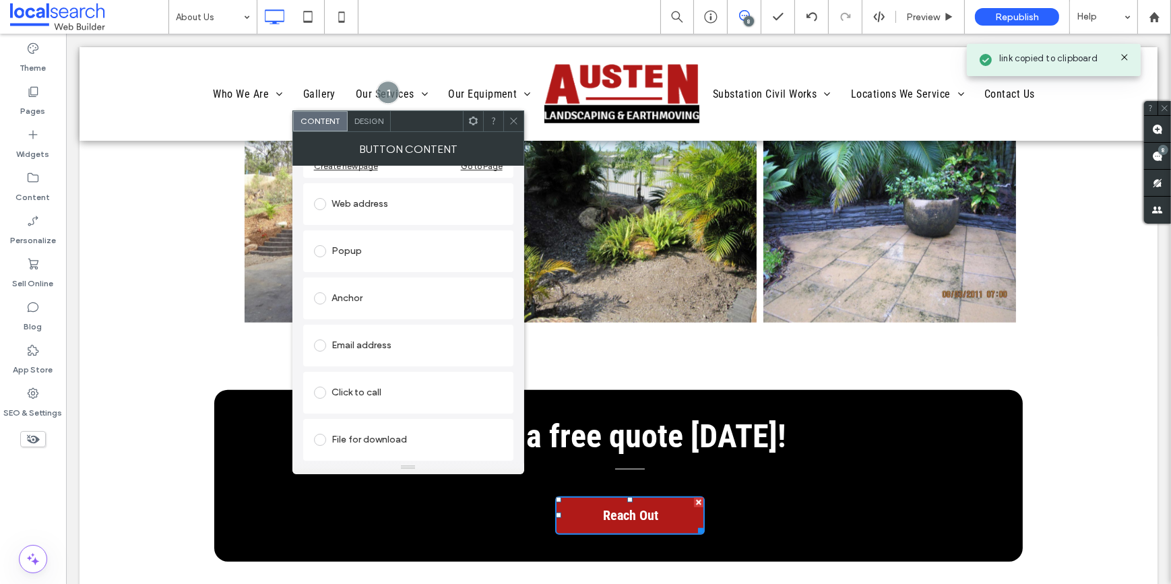
click at [370, 354] on div "Email address" at bounding box center [408, 346] width 189 height 22
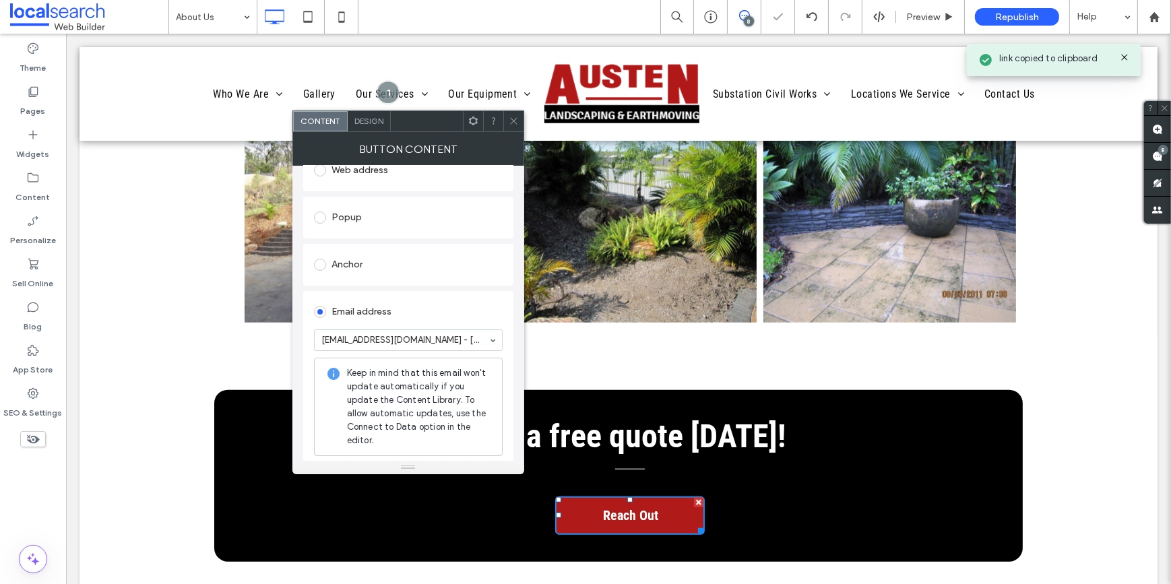
click at [512, 118] on icon at bounding box center [514, 121] width 10 height 10
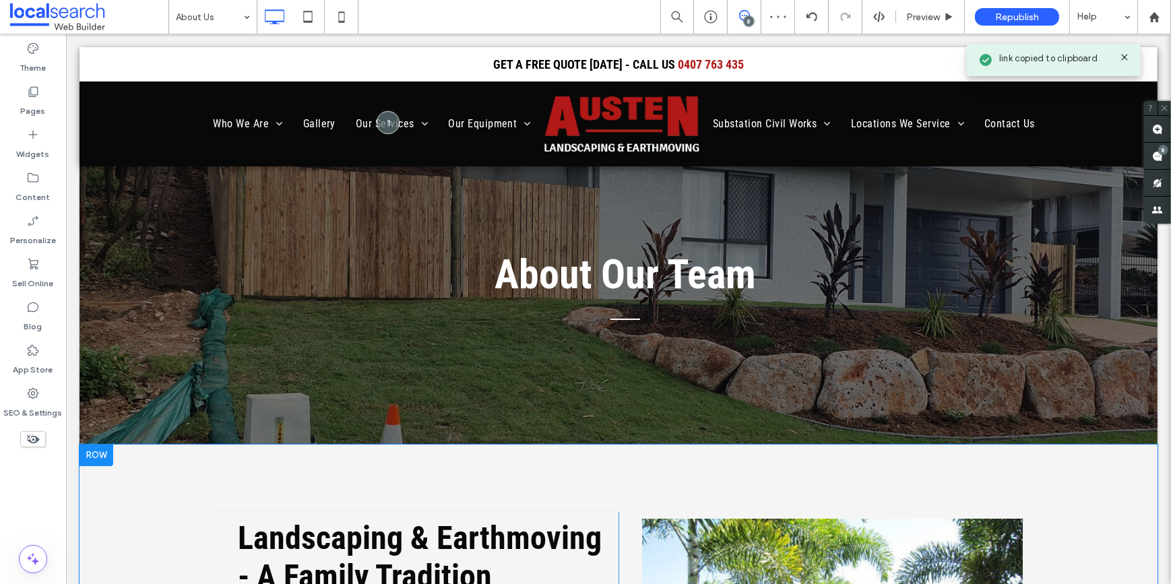
scroll to position [0, 0]
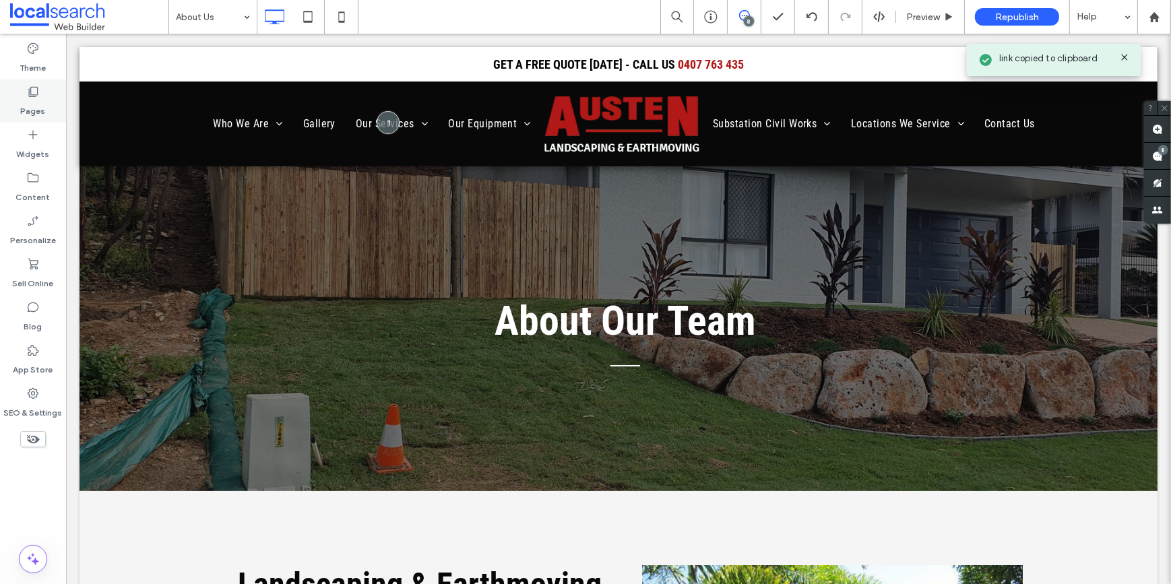
click at [36, 98] on label "Pages" at bounding box center [33, 107] width 25 height 19
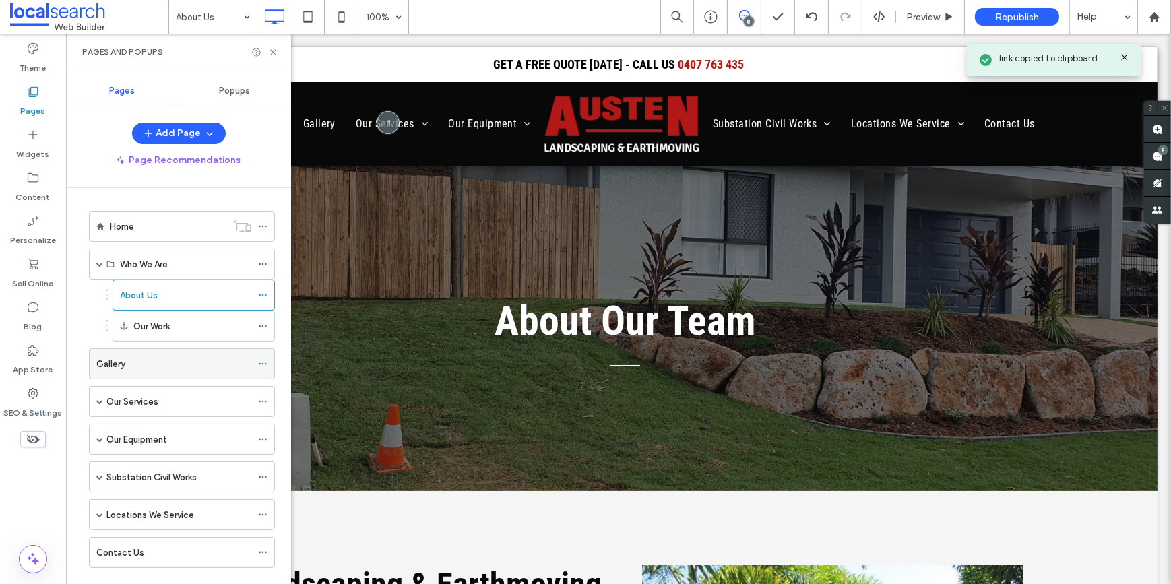
click at [125, 363] on div "Gallery" at bounding box center [173, 364] width 155 height 14
click at [271, 50] on use at bounding box center [272, 51] width 5 height 5
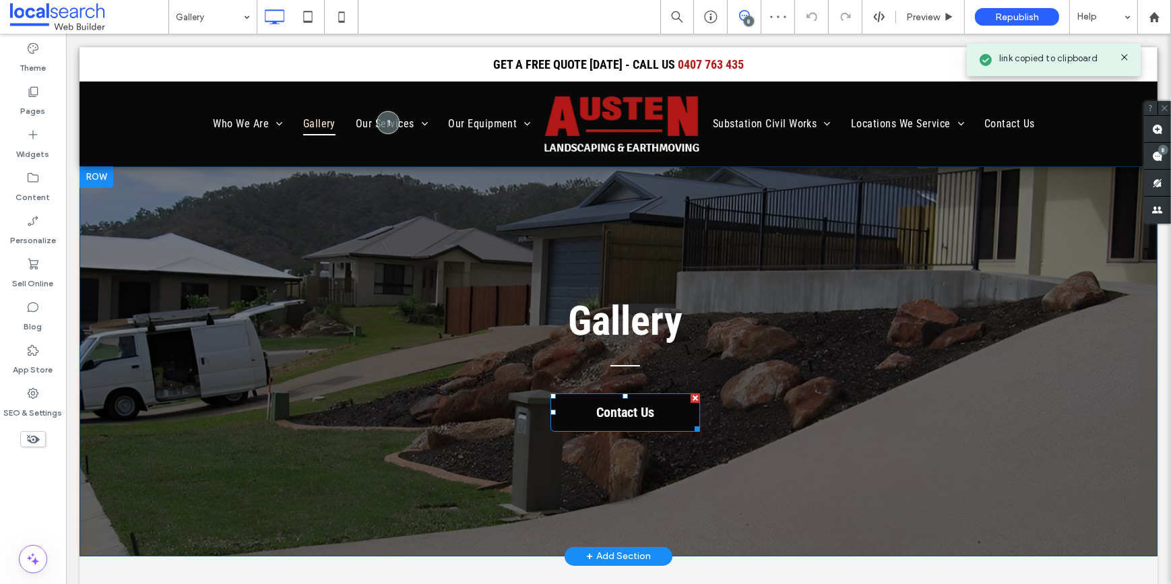
click at [627, 420] on span "Contact Us" at bounding box center [624, 413] width 67 height 30
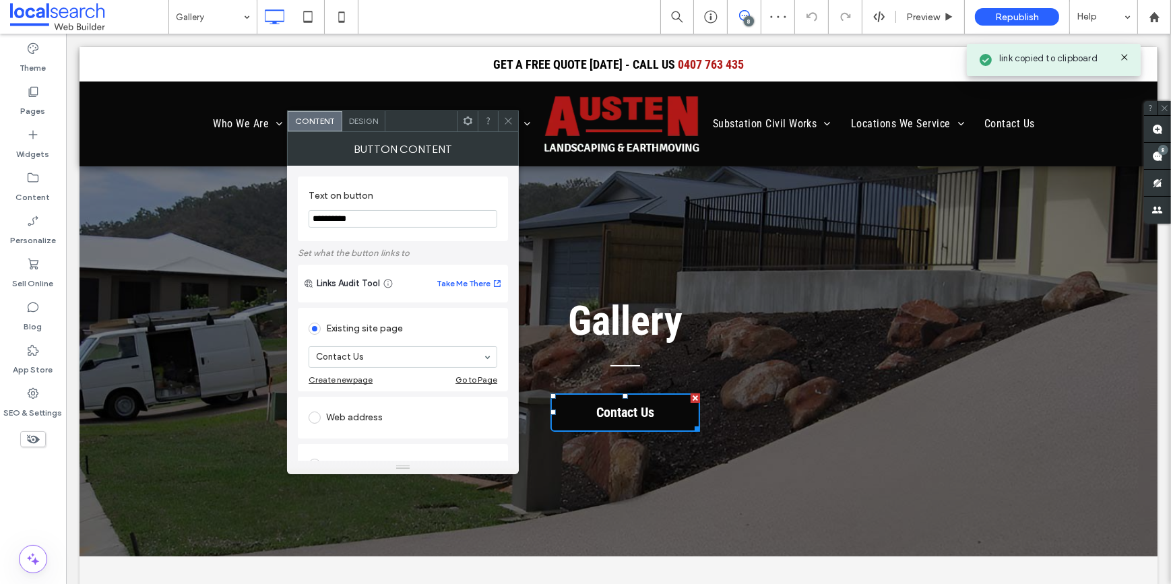
click at [627, 420] on span "Contact Us" at bounding box center [624, 413] width 67 height 30
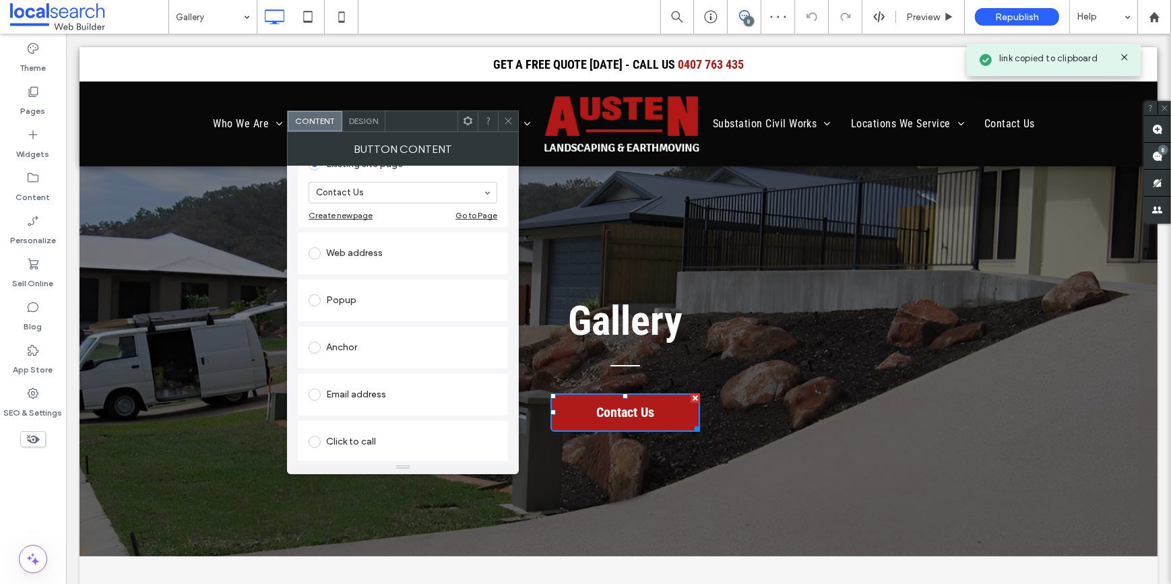
scroll to position [215, 0]
click at [357, 346] on div "Email address" at bounding box center [403, 346] width 189 height 22
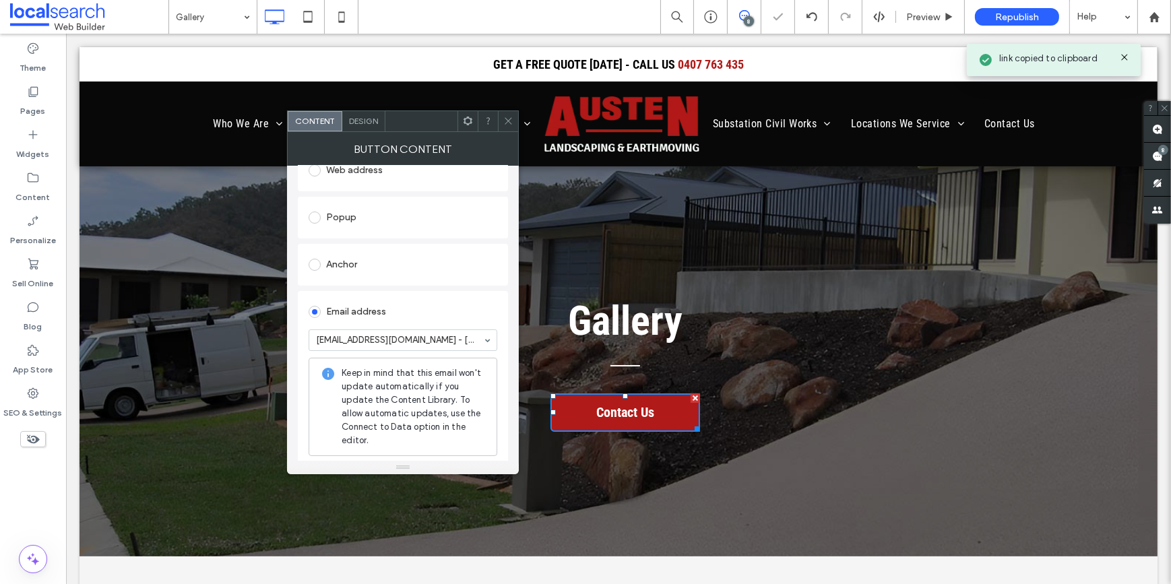
click at [505, 115] on span at bounding box center [508, 121] width 10 height 20
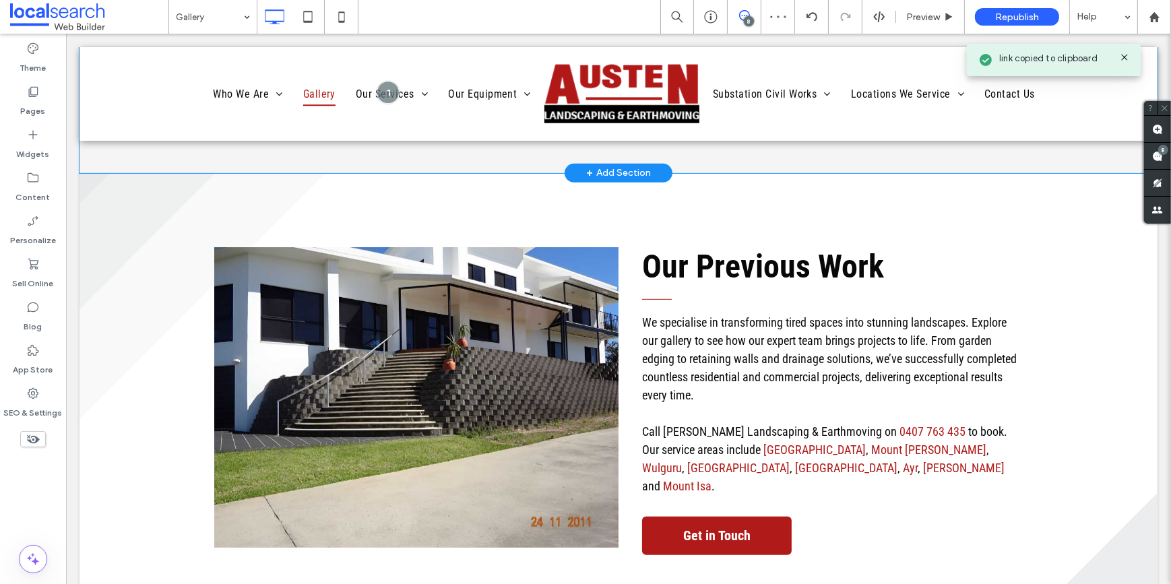
scroll to position [1164, 0]
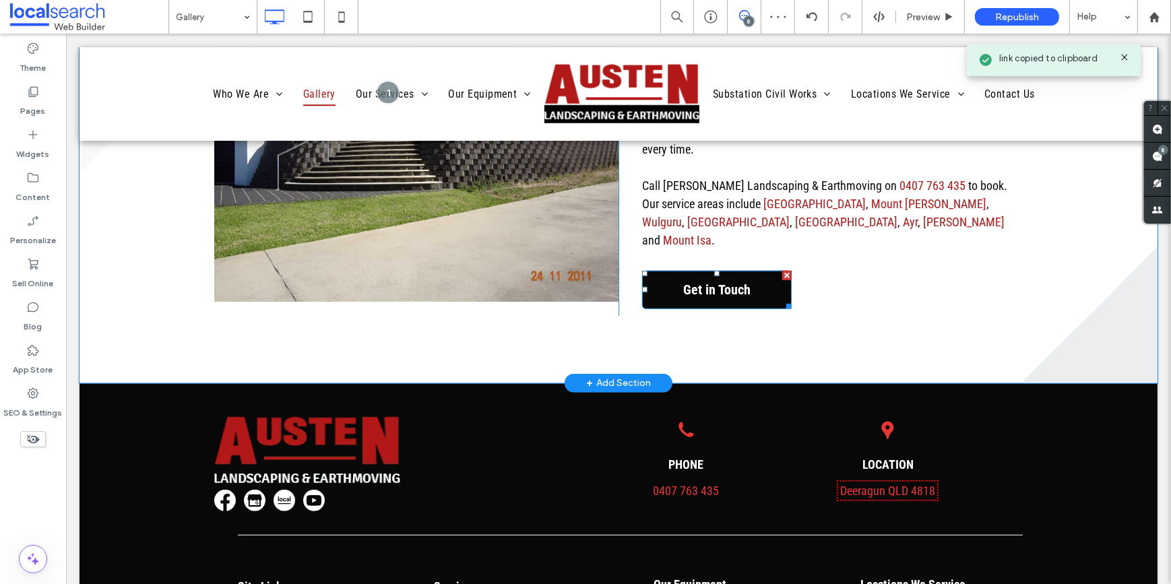
click at [715, 275] on span "Get in Touch" at bounding box center [716, 290] width 77 height 30
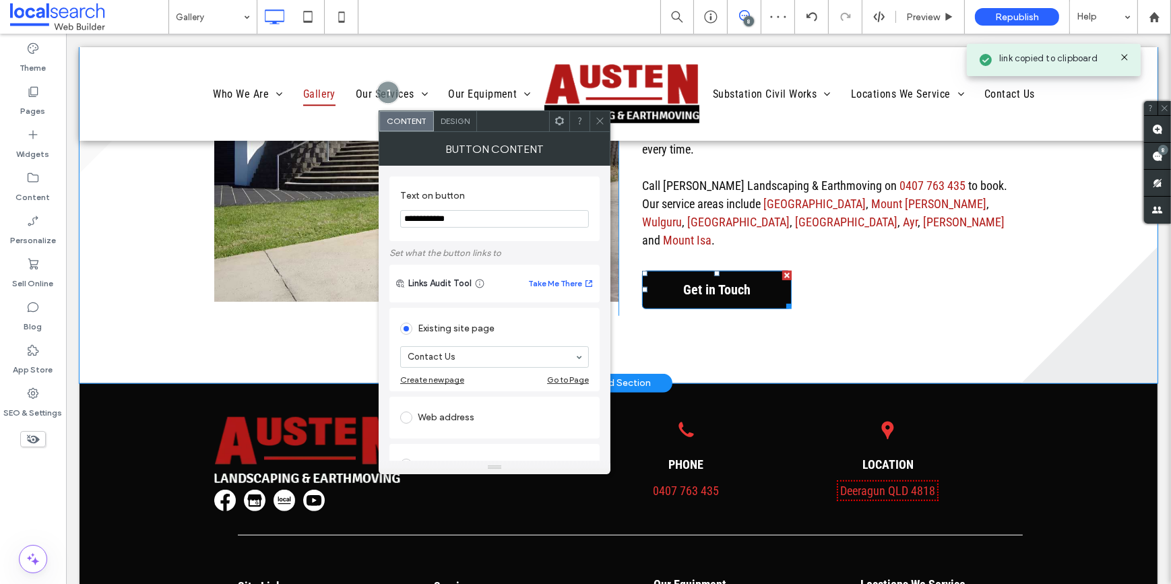
click at [715, 275] on span "Get in Touch" at bounding box center [716, 290] width 77 height 30
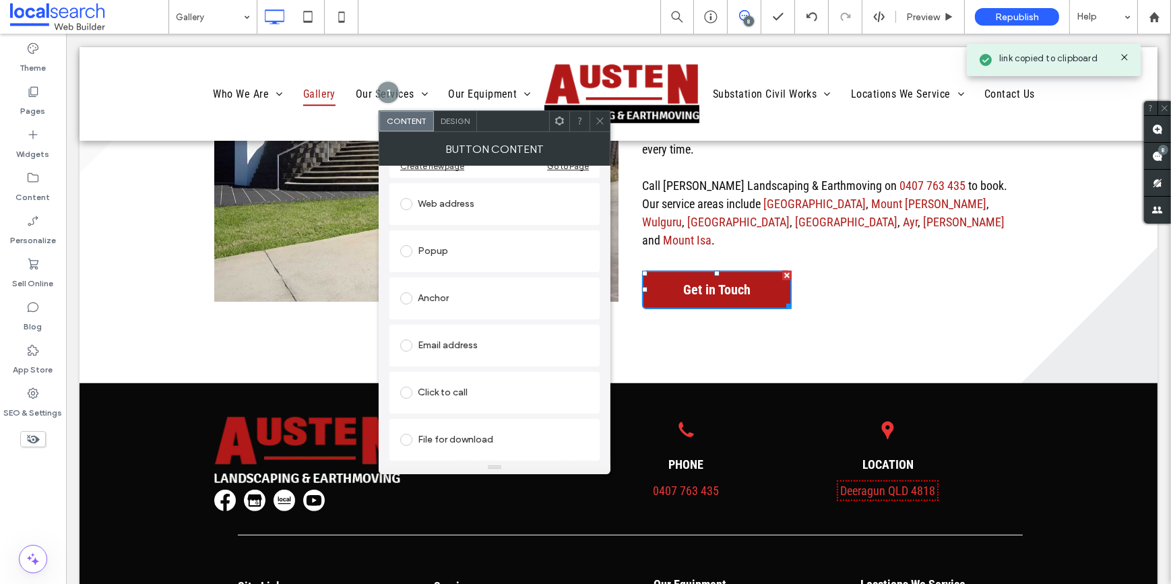
click at [465, 342] on div "Email address" at bounding box center [494, 346] width 189 height 22
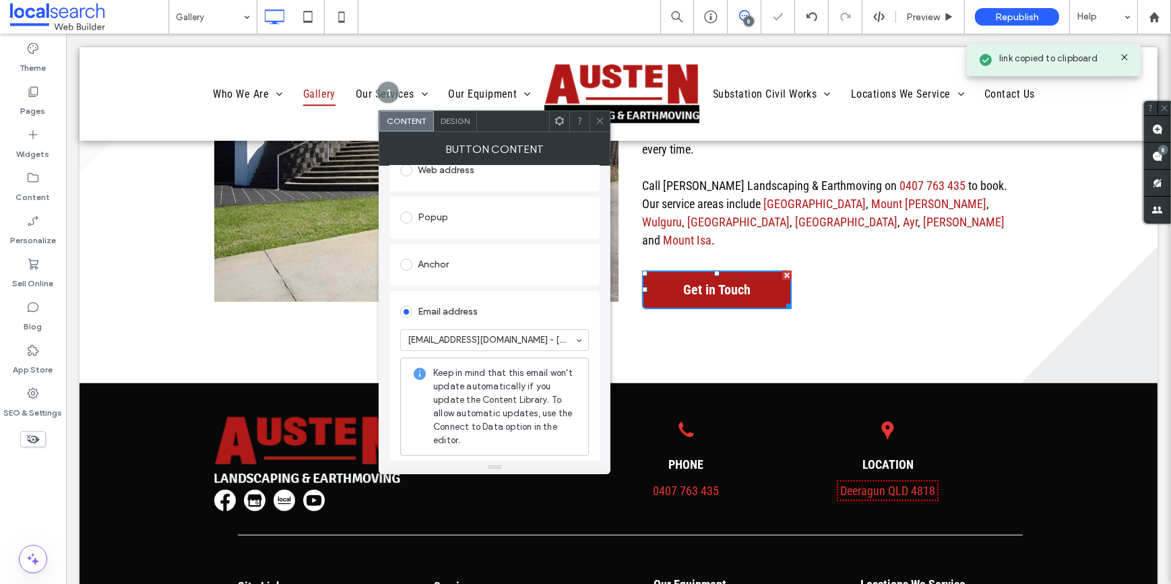
click at [600, 121] on use at bounding box center [599, 121] width 7 height 7
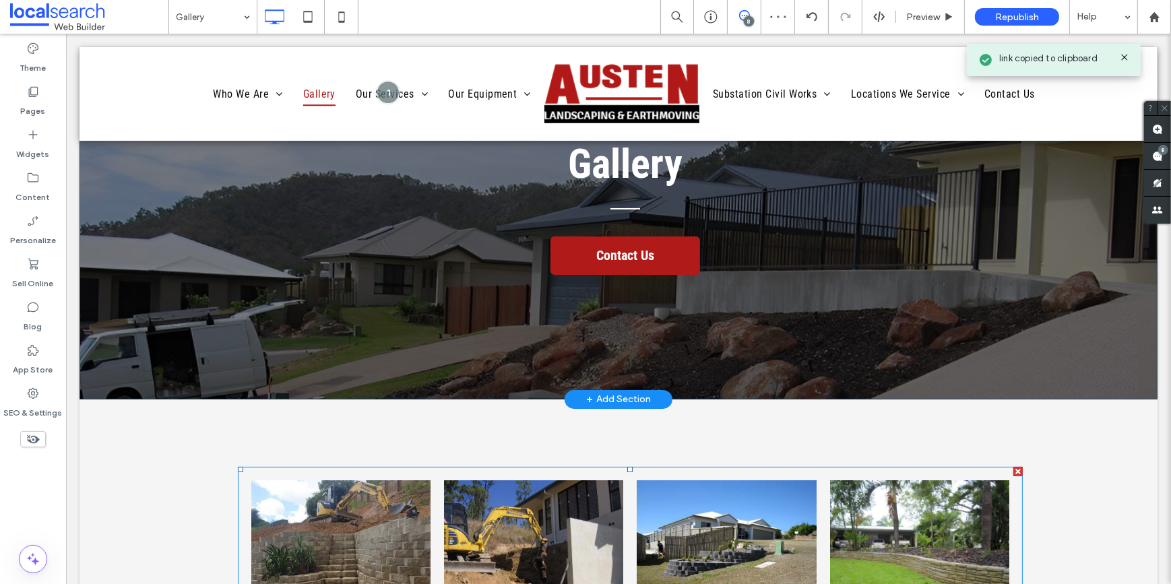
scroll to position [122, 0]
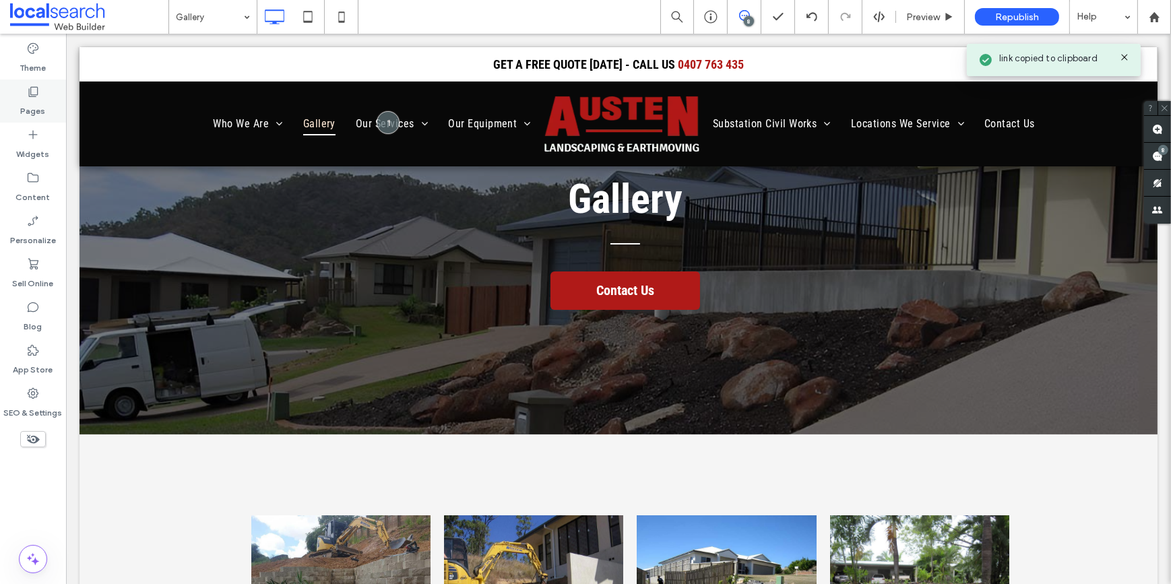
click at [39, 104] on label "Pages" at bounding box center [33, 107] width 25 height 19
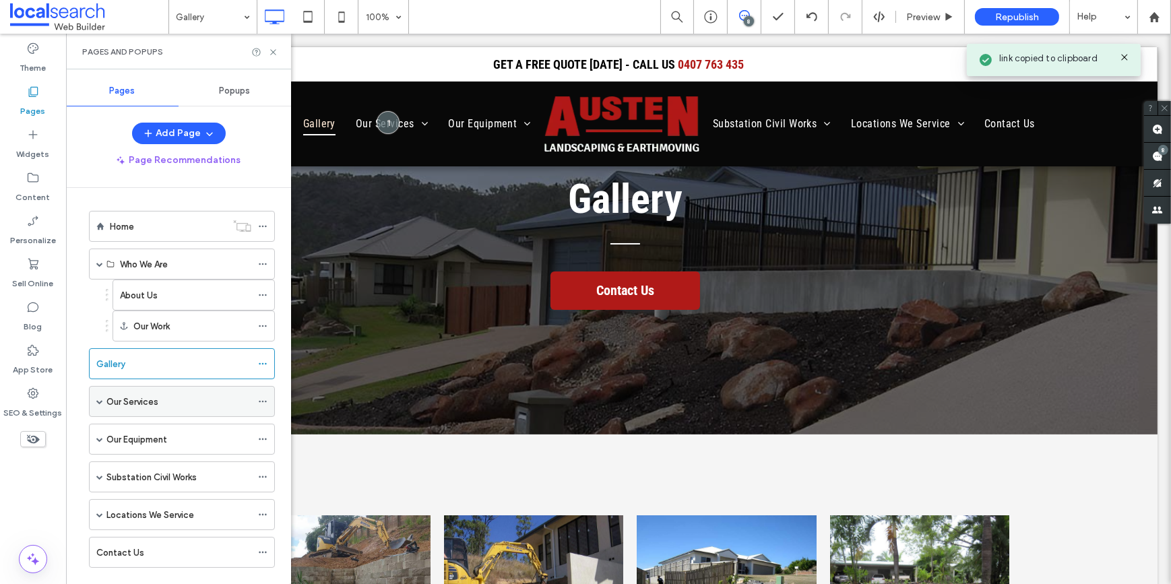
click at [131, 391] on div "Our Services" at bounding box center [178, 402] width 145 height 30
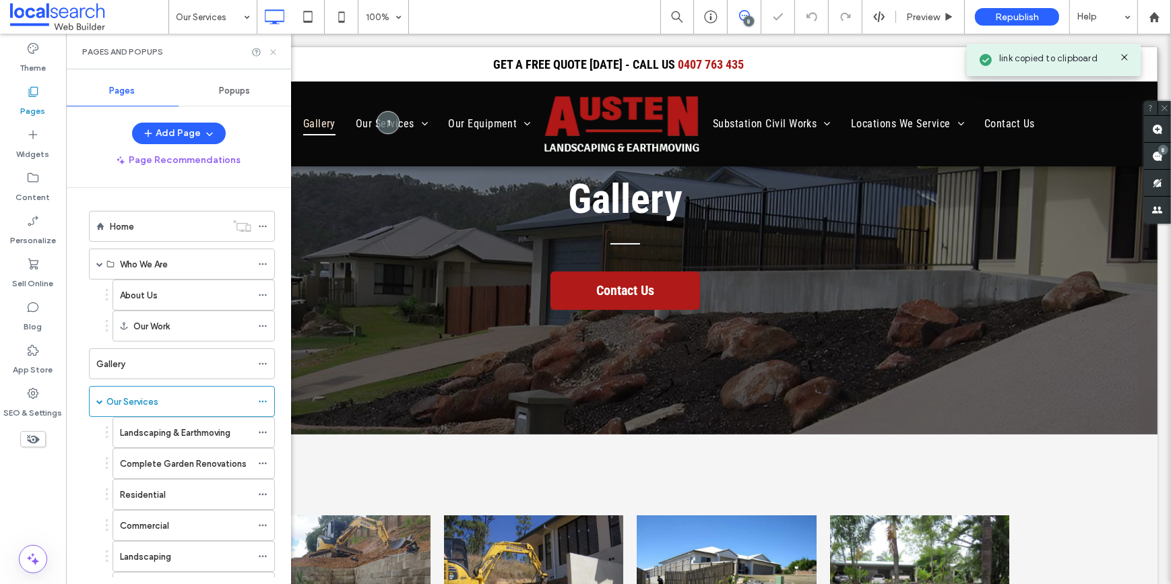
click at [271, 49] on icon at bounding box center [273, 52] width 10 height 10
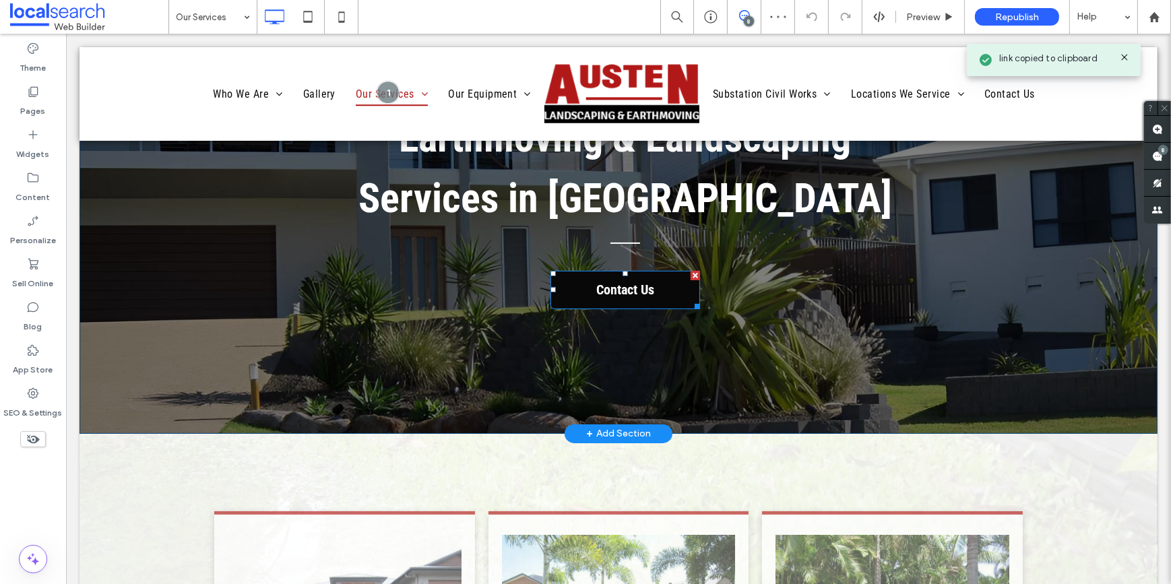
click at [566, 292] on link "Contact Us" at bounding box center [625, 290] width 150 height 38
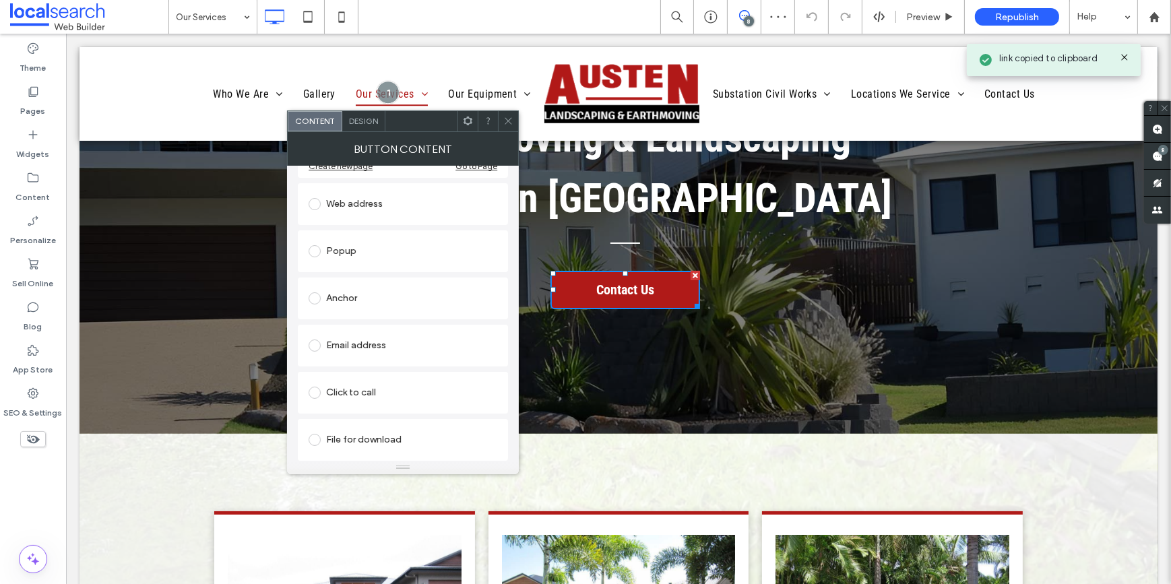
click at [338, 342] on div "Email address" at bounding box center [403, 346] width 189 height 22
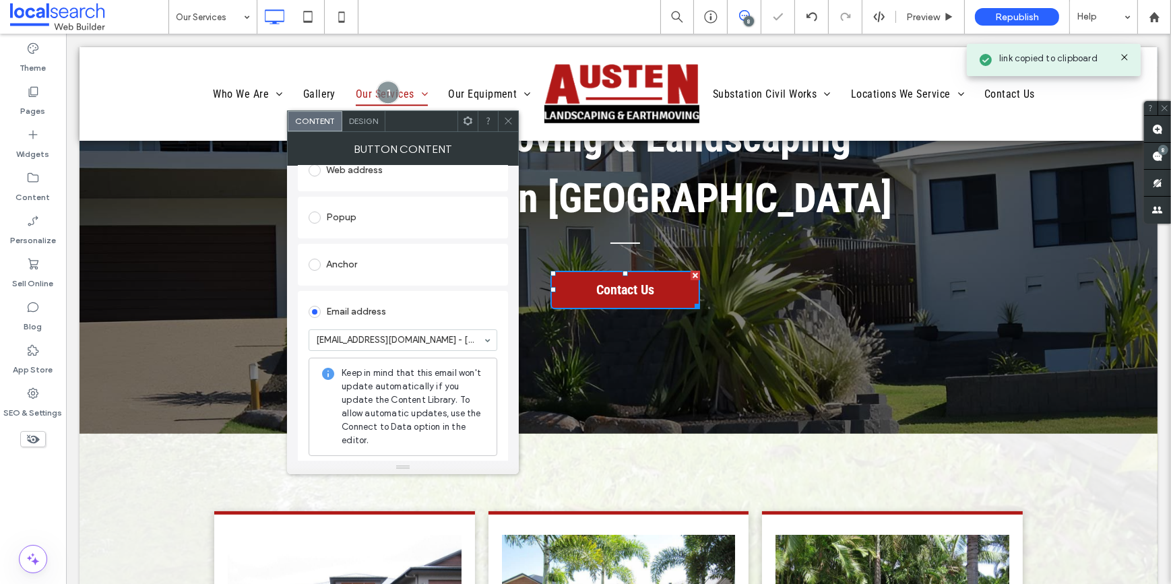
click at [505, 118] on use at bounding box center [508, 121] width 7 height 7
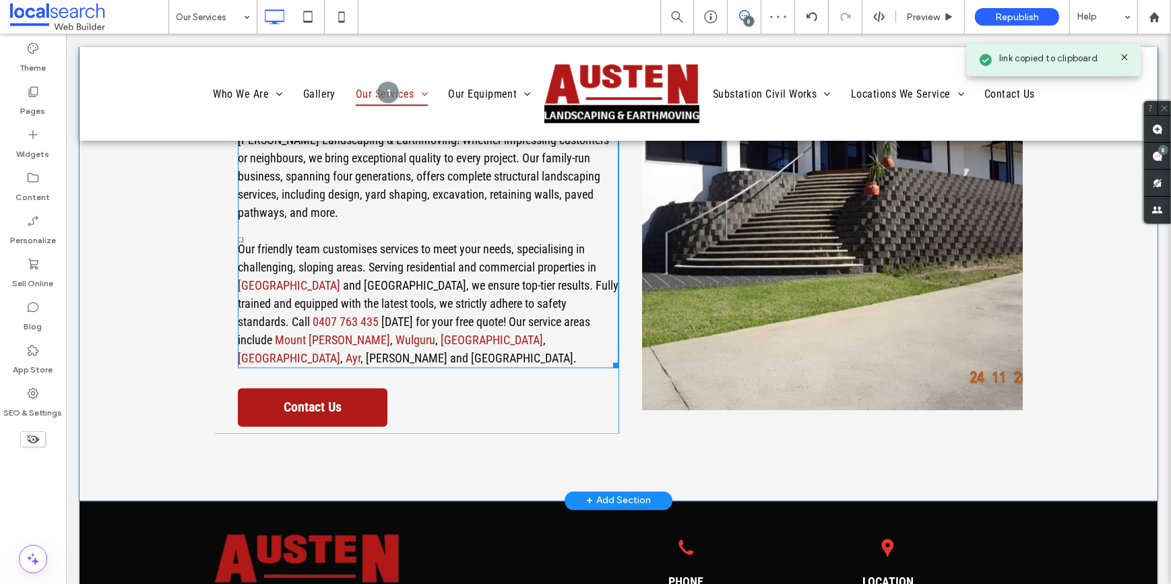
scroll to position [3062, 0]
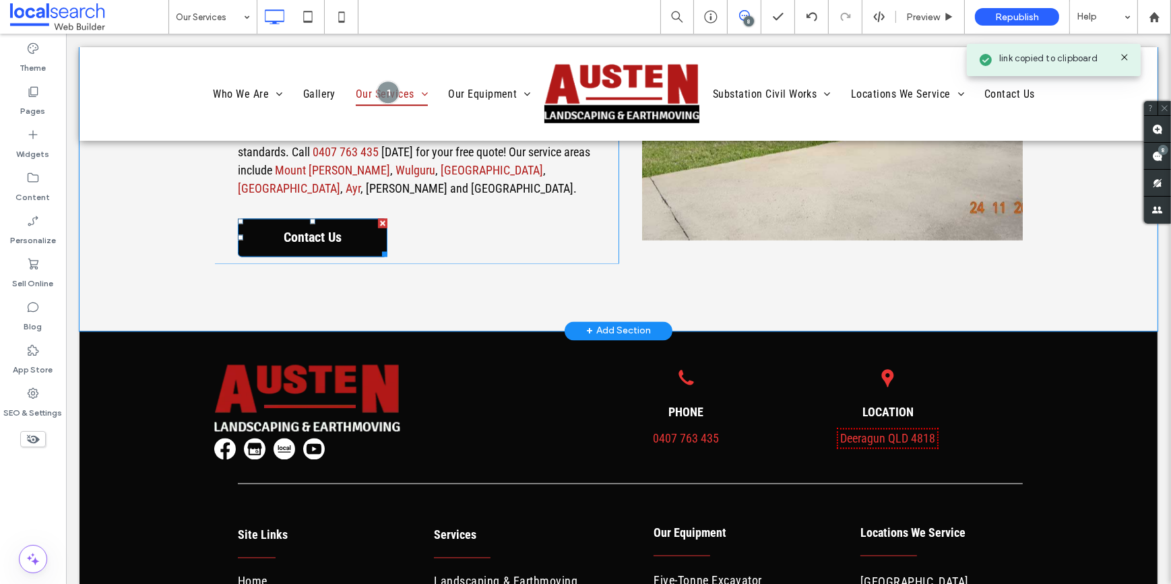
click at [336, 223] on span "Contact Us" at bounding box center [311, 238] width 67 height 30
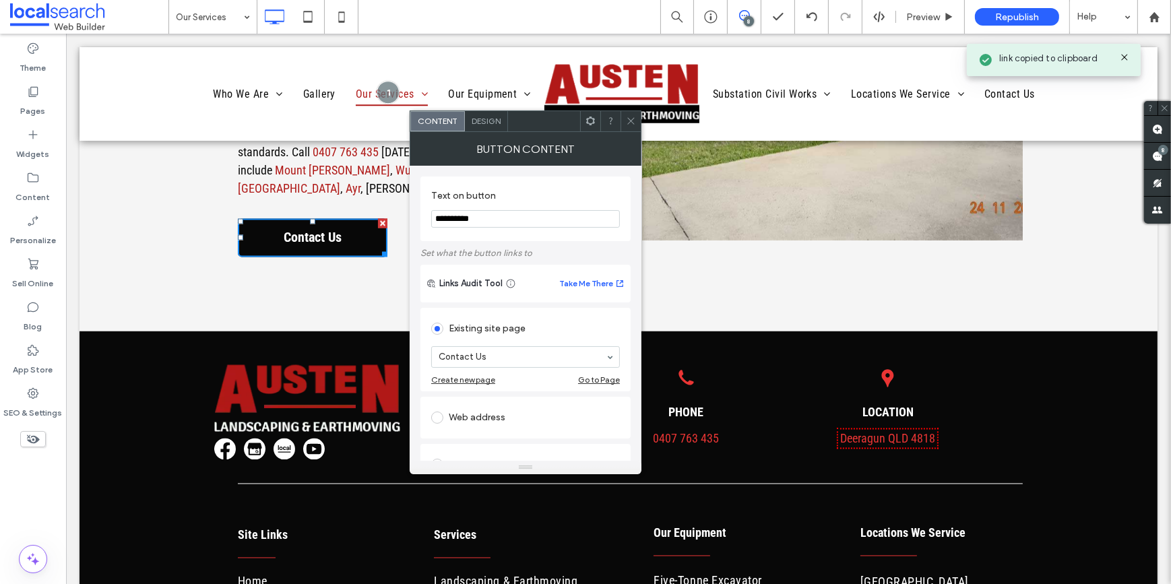
click at [336, 223] on span "Contact Us" at bounding box center [311, 238] width 67 height 30
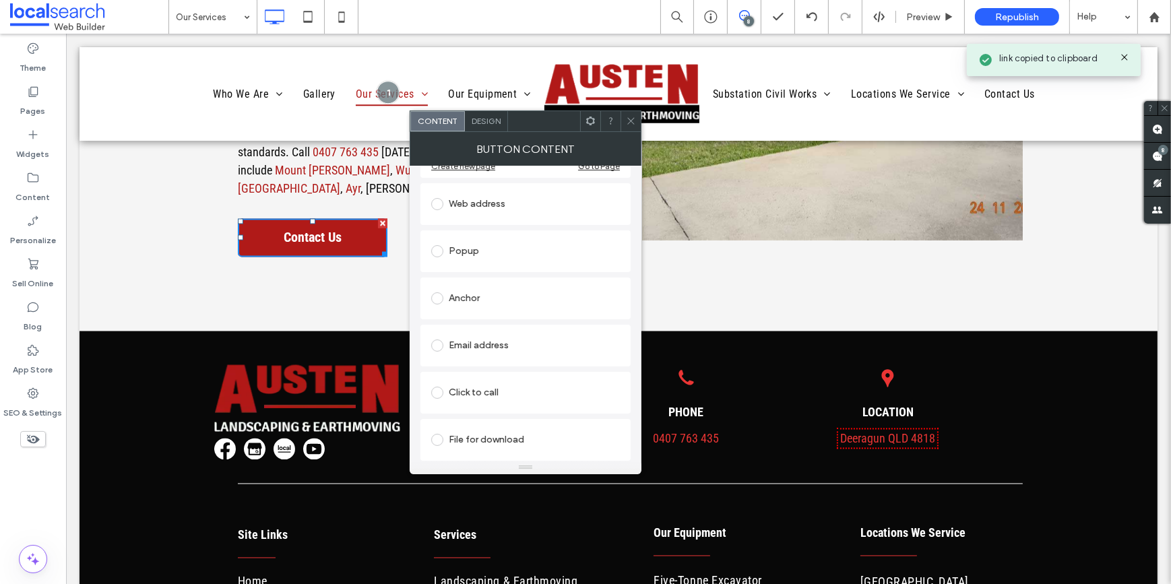
click at [484, 336] on div "Email address" at bounding box center [525, 346] width 189 height 22
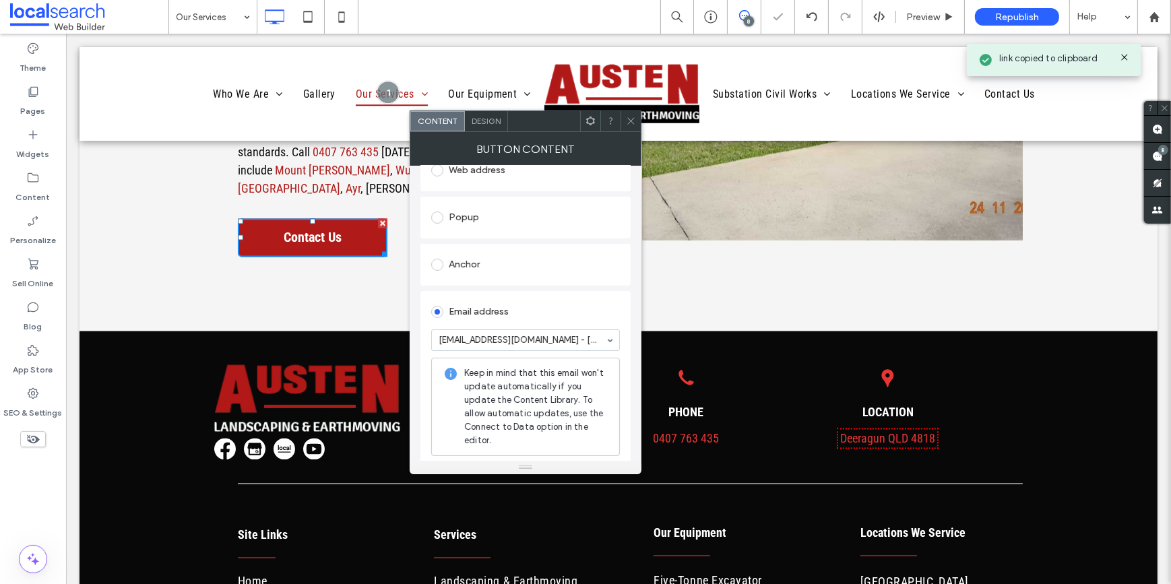
click at [627, 119] on icon at bounding box center [631, 121] width 10 height 10
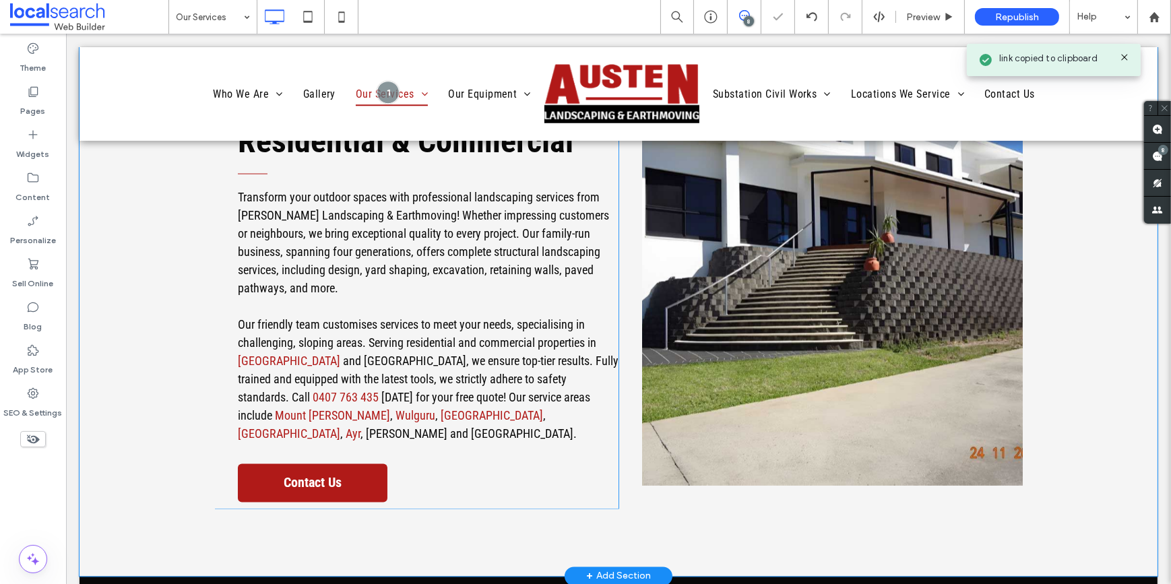
scroll to position [3123, 0]
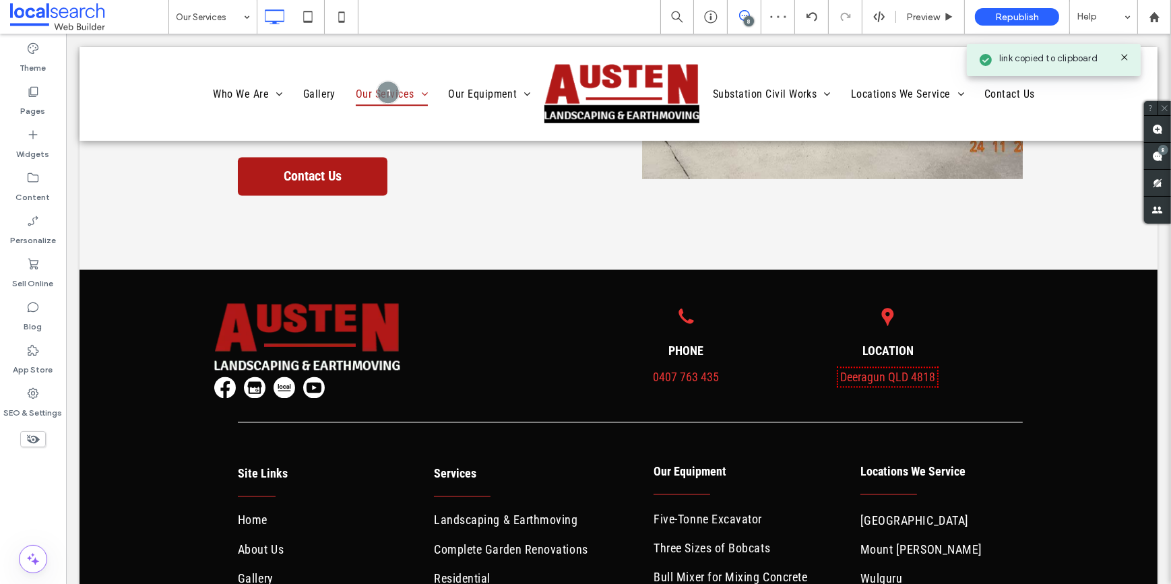
click at [32, 106] on label "Pages" at bounding box center [33, 107] width 25 height 19
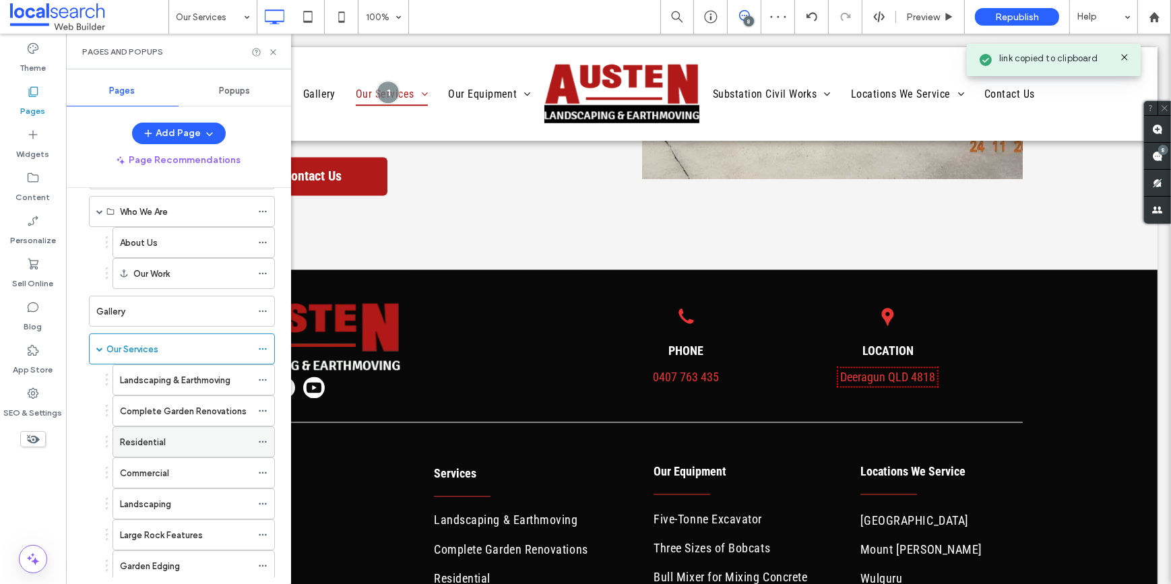
scroll to position [122, 0]
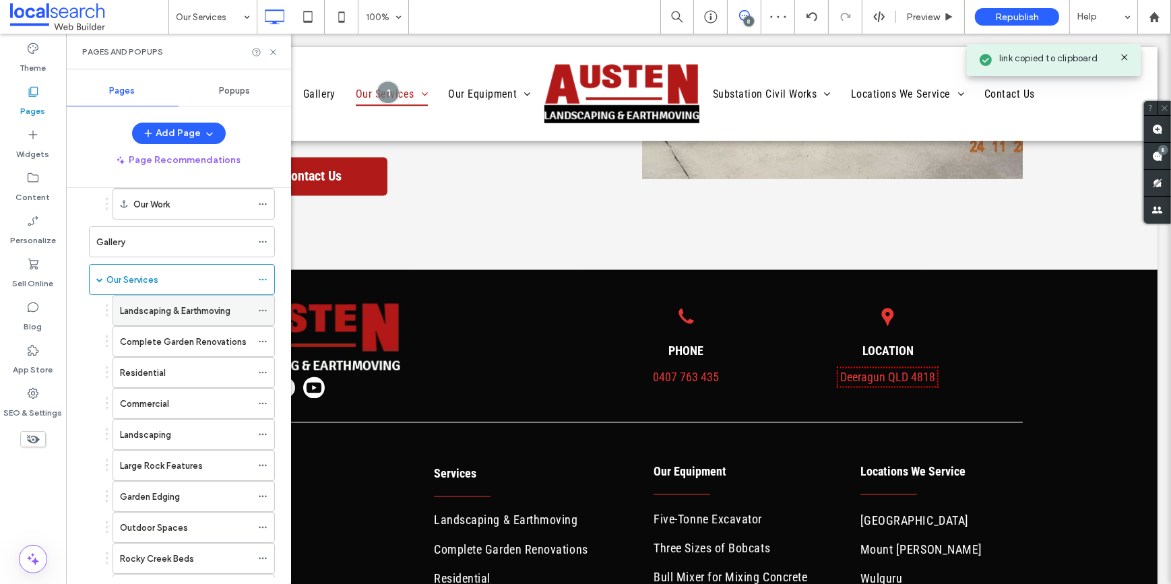
click at [150, 304] on label "Landscaping & Earthmoving" at bounding box center [175, 311] width 110 height 24
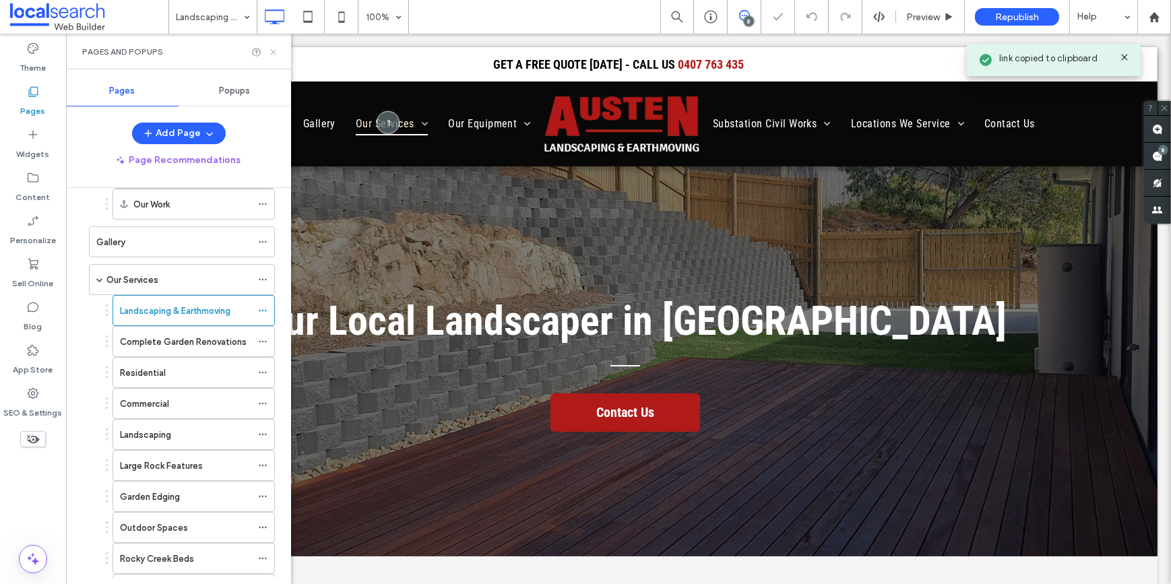
drag, startPoint x: 276, startPoint y: 52, endPoint x: 406, endPoint y: 250, distance: 236.9
click at [276, 52] on icon at bounding box center [273, 52] width 10 height 10
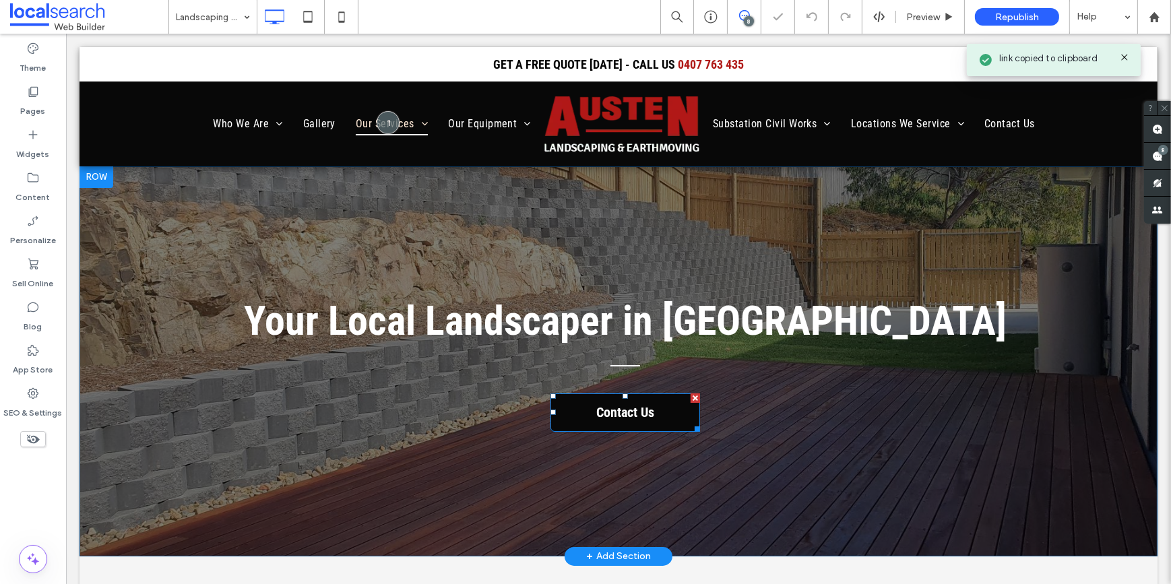
click at [560, 404] on link "Contact Us" at bounding box center [625, 412] width 150 height 38
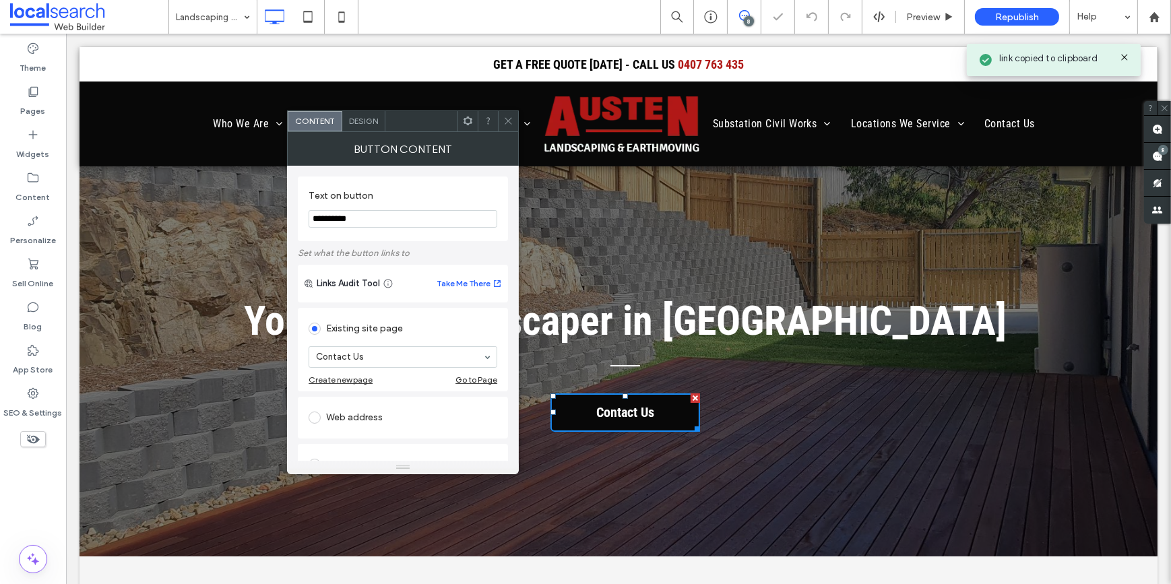
click at [560, 404] on link "Contact Us" at bounding box center [625, 412] width 150 height 38
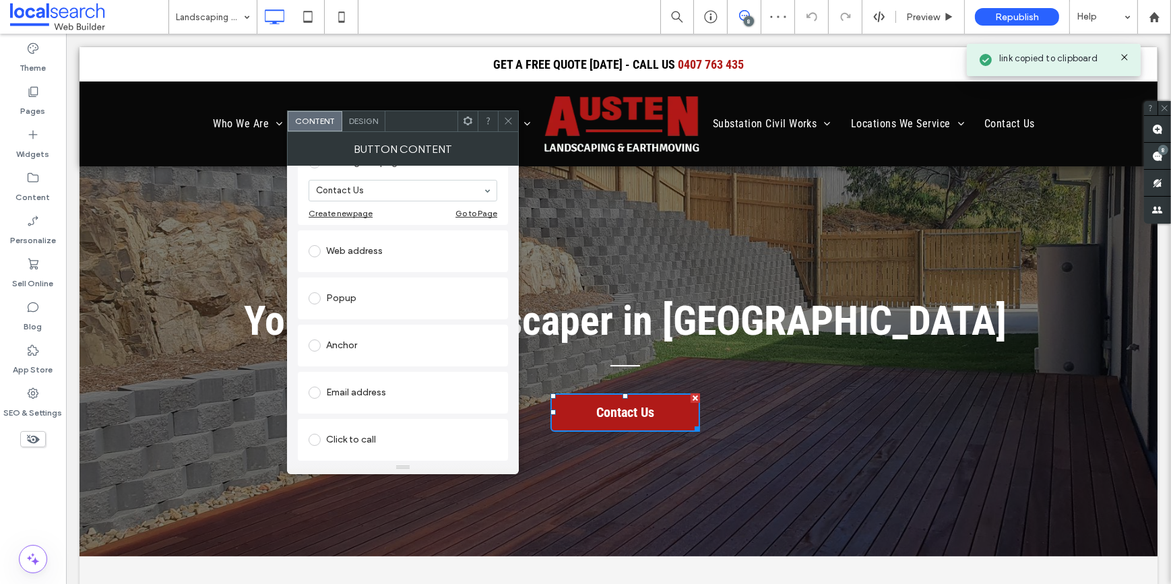
scroll to position [183, 0]
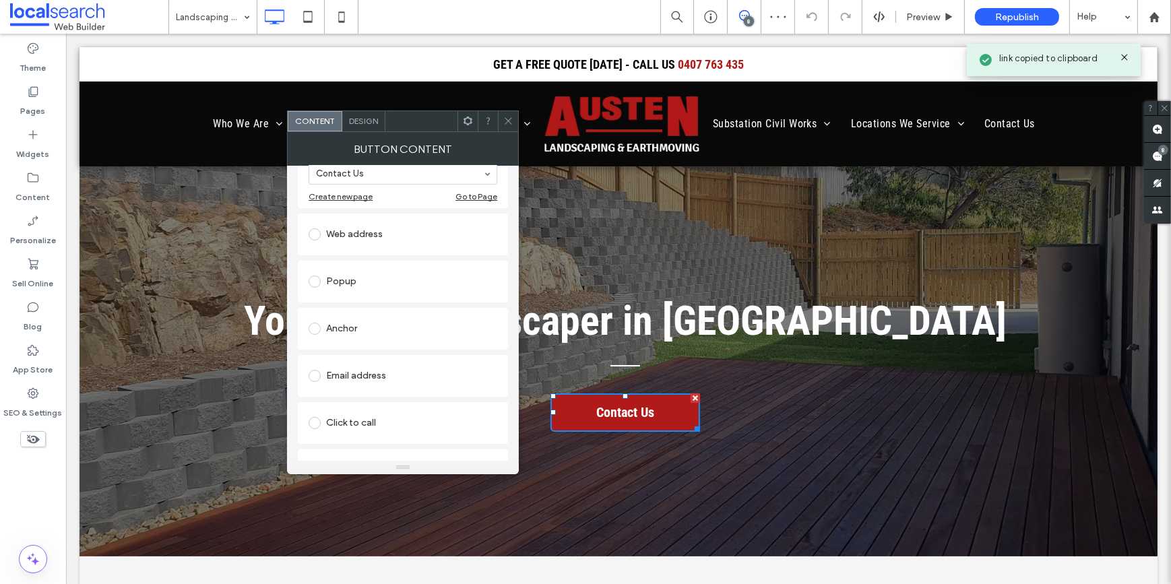
click at [351, 380] on div "Email address" at bounding box center [403, 376] width 189 height 22
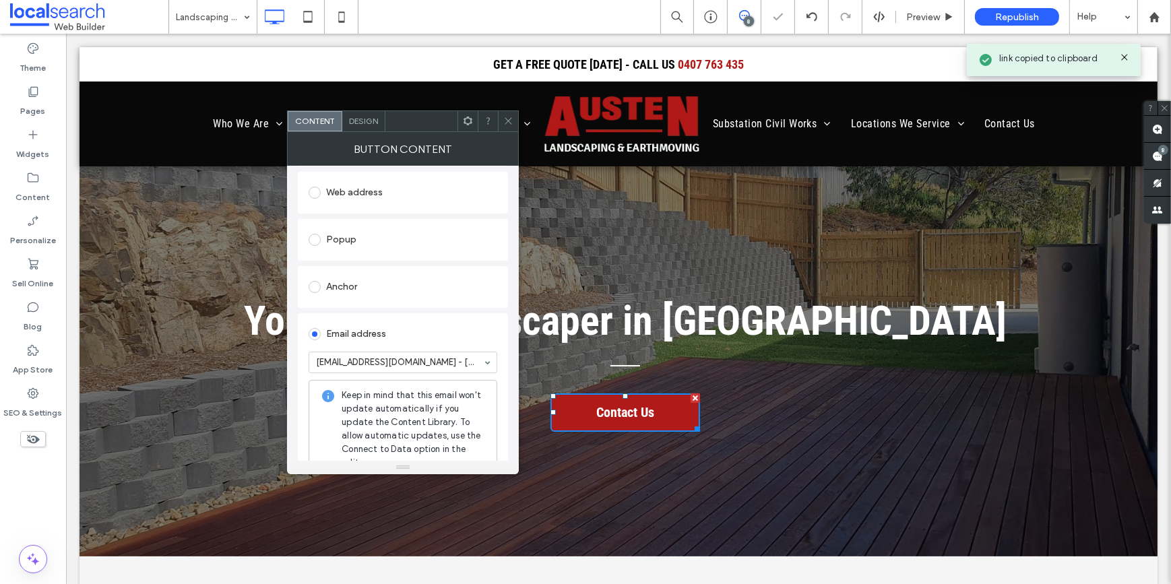
click at [507, 118] on icon at bounding box center [508, 121] width 10 height 10
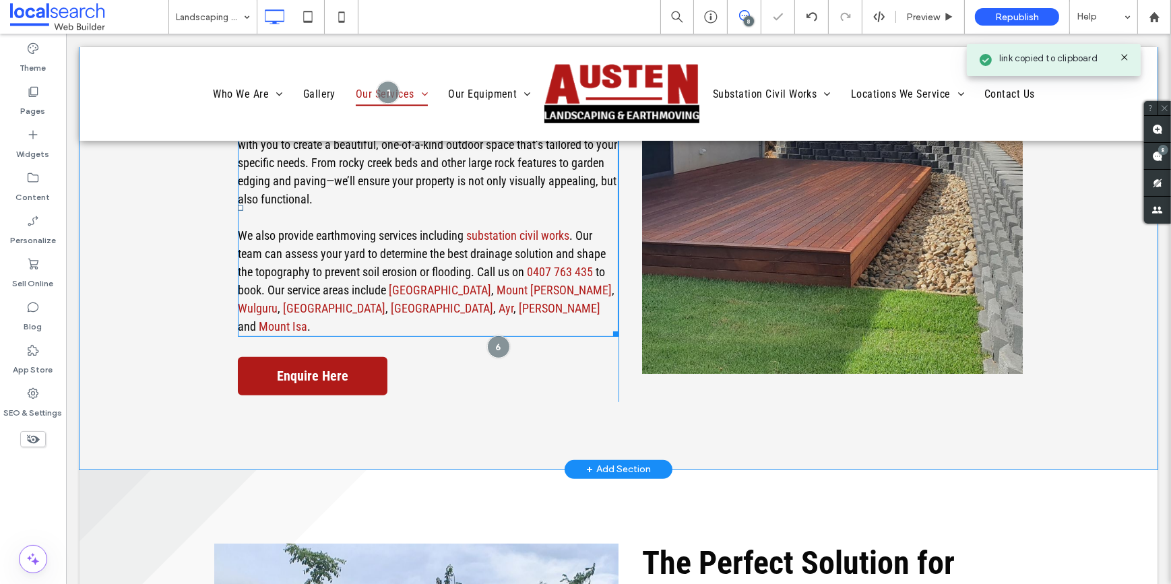
scroll to position [796, 0]
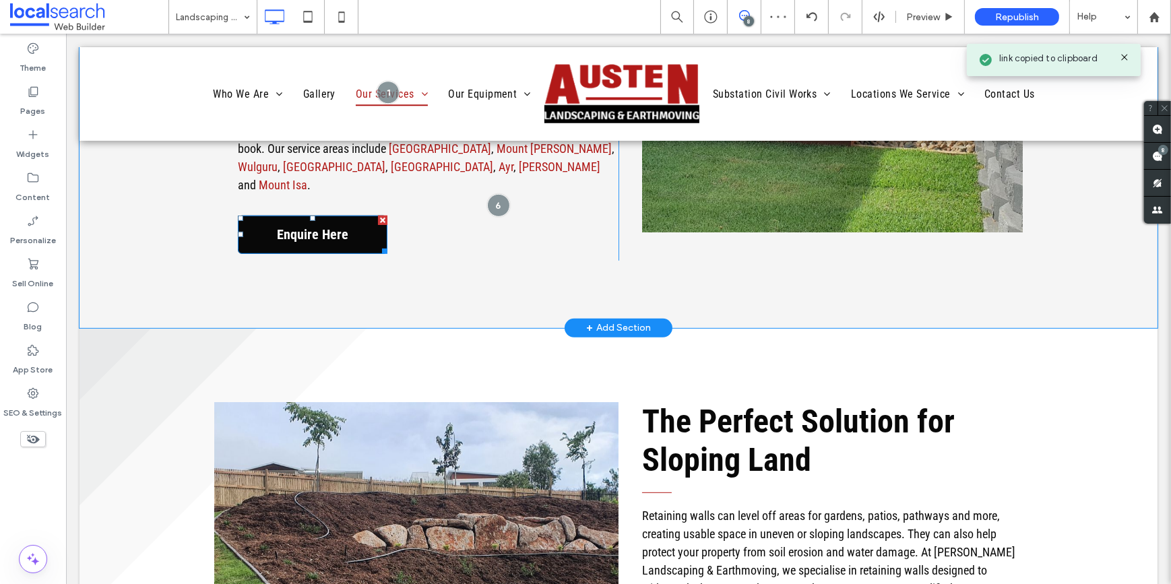
click at [347, 216] on link "Enquire Here" at bounding box center [312, 235] width 150 height 38
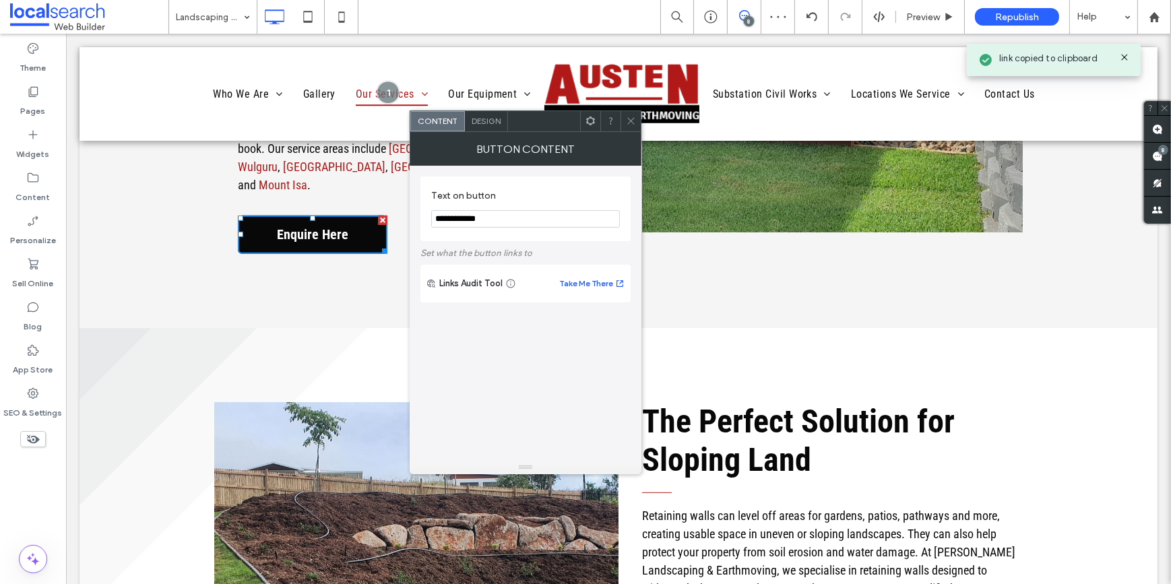
click at [347, 216] on link "Enquire Here" at bounding box center [312, 235] width 150 height 38
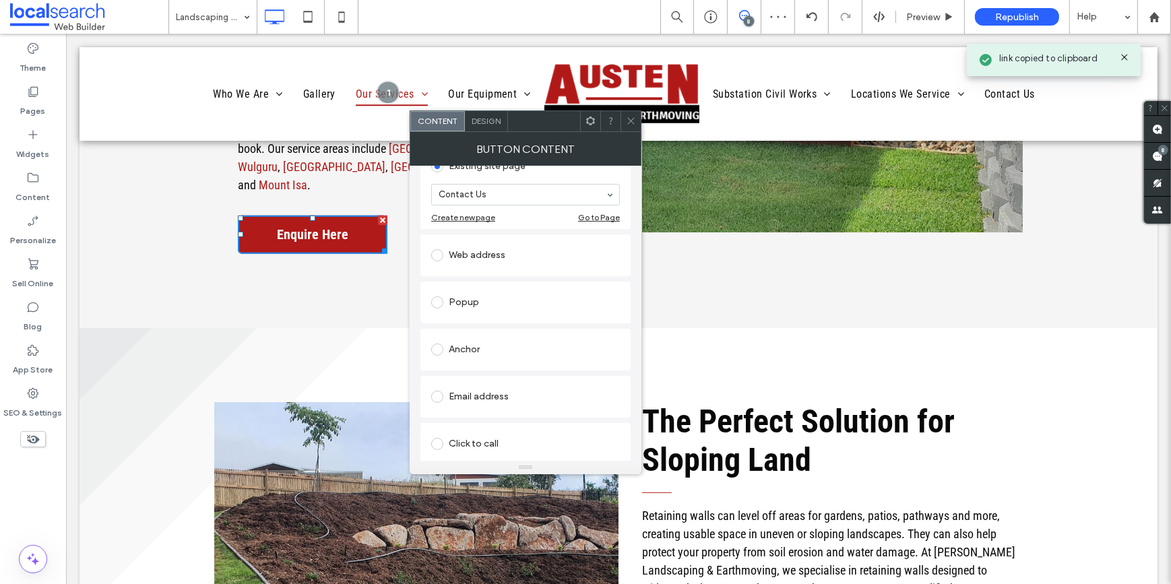
scroll to position [183, 0]
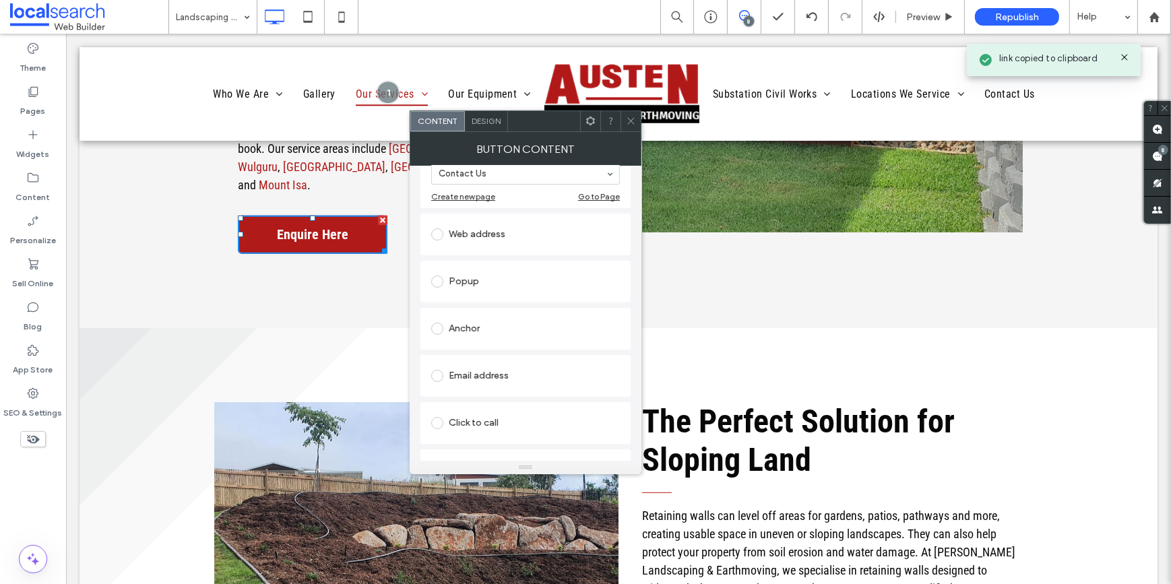
click at [476, 370] on div "Email address" at bounding box center [525, 376] width 189 height 22
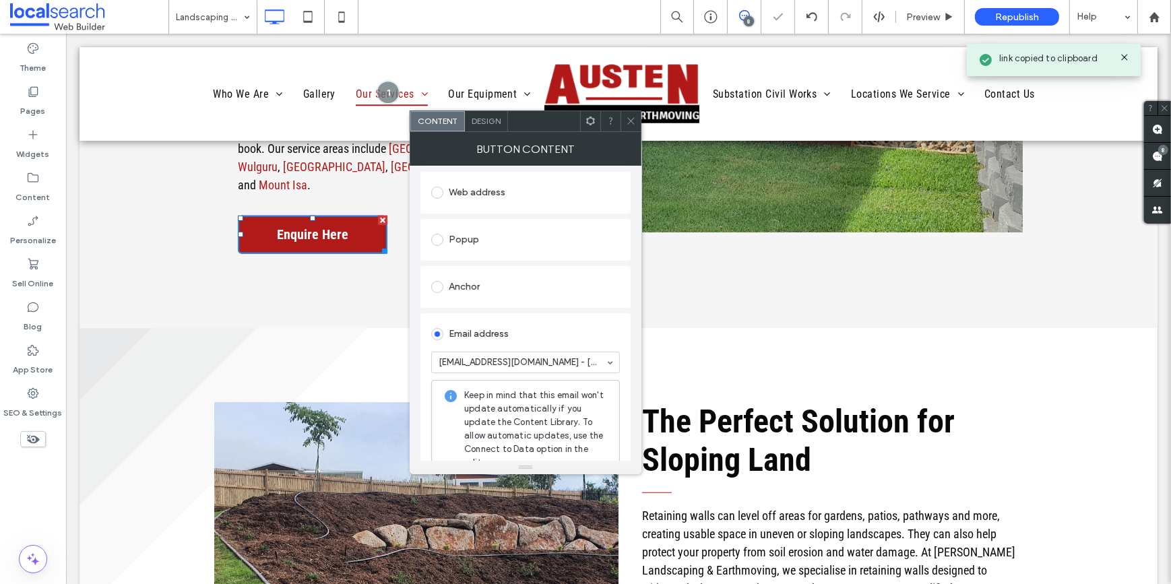
click at [633, 124] on icon at bounding box center [631, 121] width 10 height 10
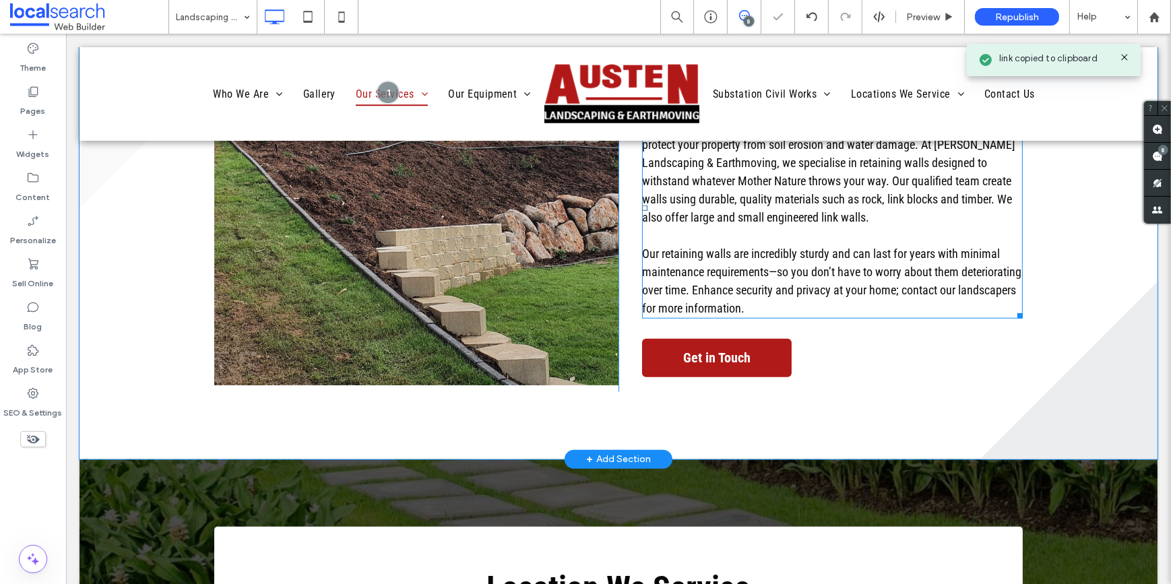
scroll to position [1225, 0]
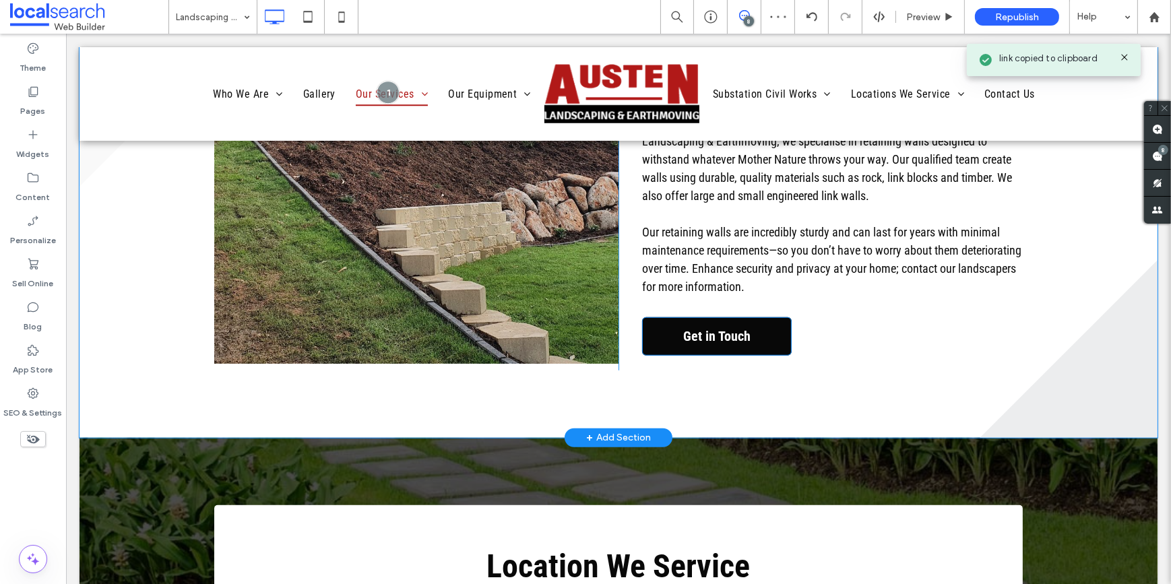
click at [670, 317] on link "Get in Touch" at bounding box center [716, 336] width 150 height 38
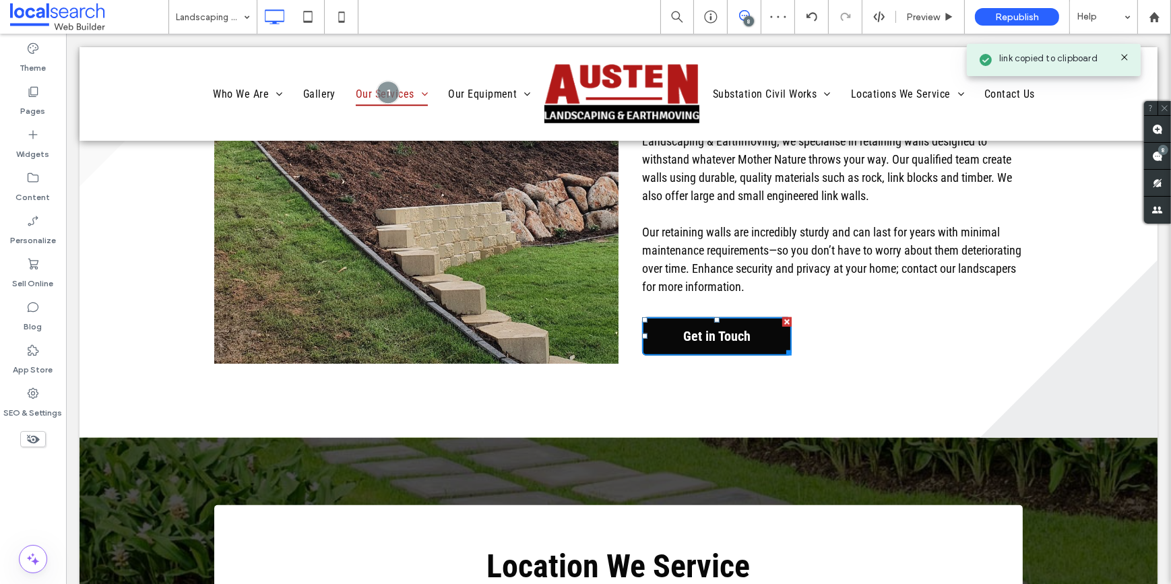
click at [670, 317] on link "Get in Touch" at bounding box center [716, 336] width 150 height 38
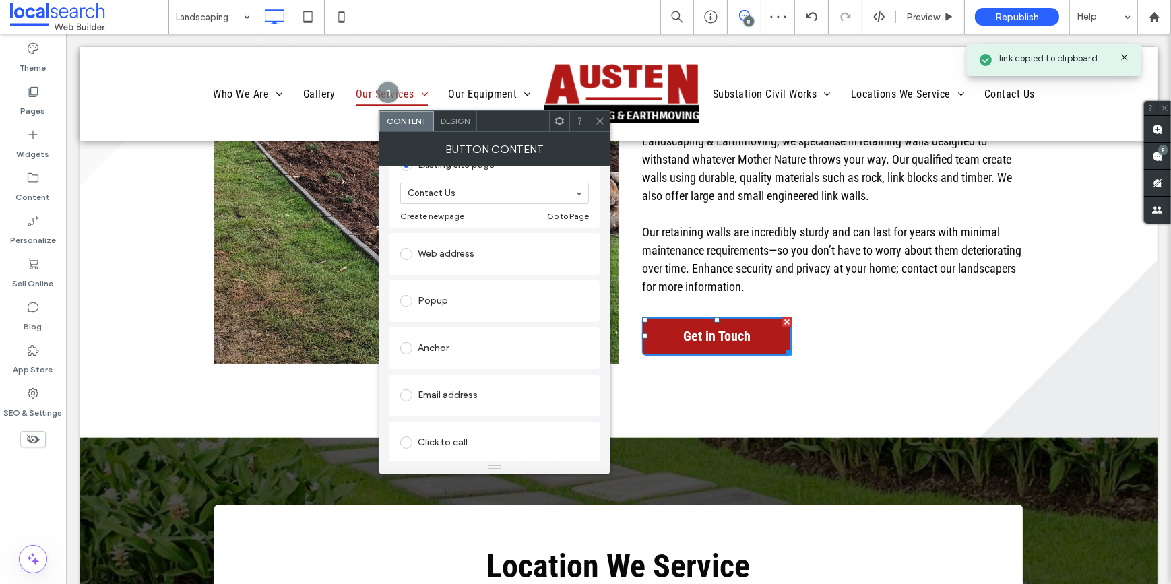
scroll to position [183, 0]
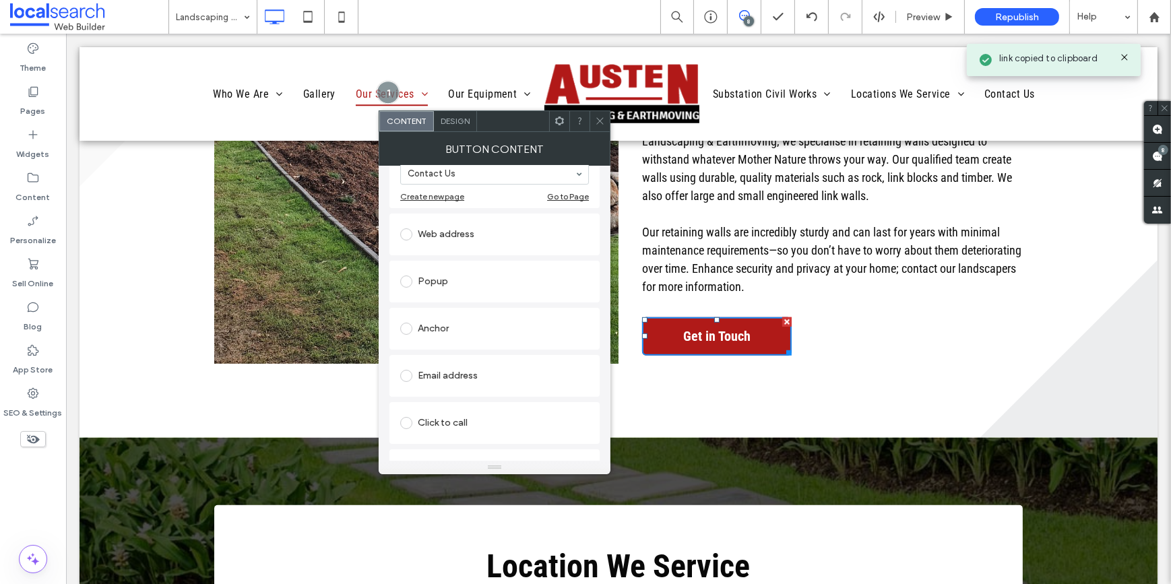
click at [424, 377] on div "Email address" at bounding box center [494, 376] width 189 height 22
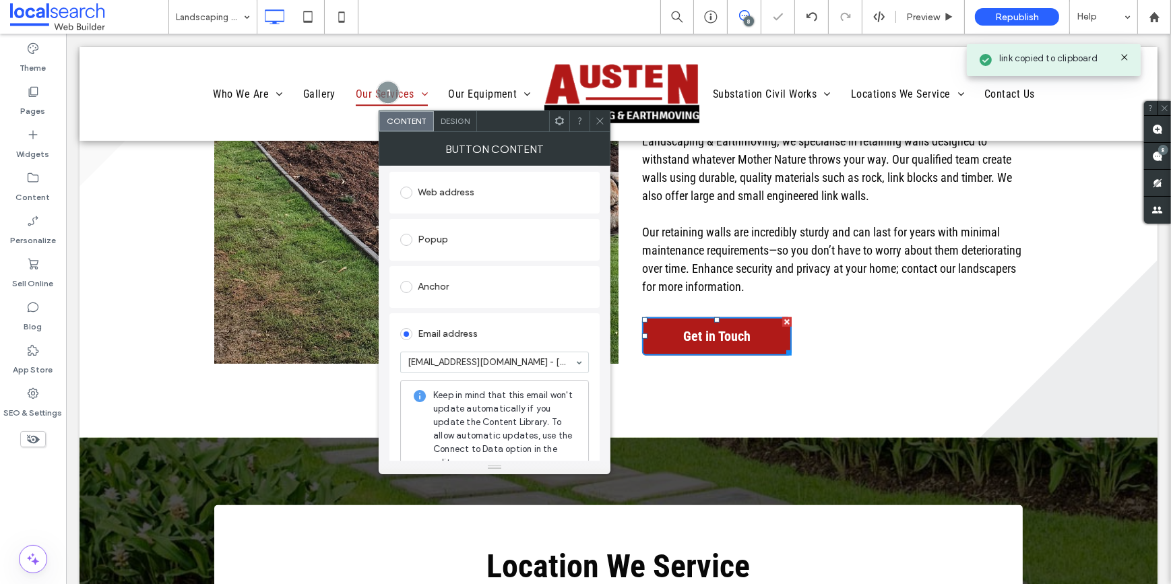
click at [600, 123] on icon at bounding box center [600, 121] width 10 height 10
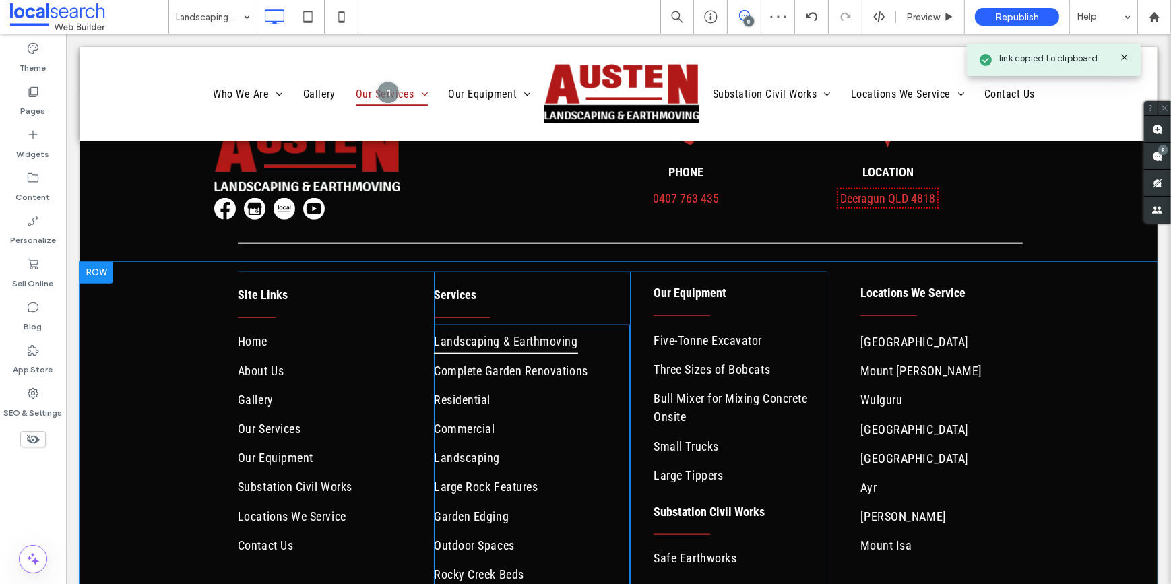
scroll to position [2204, 0]
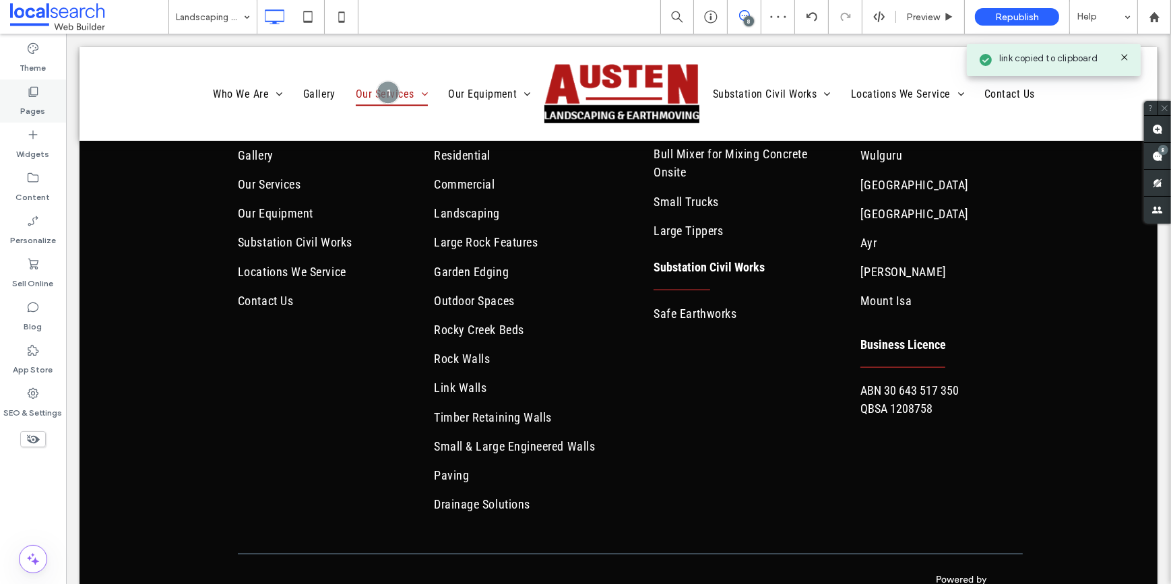
click at [29, 94] on use at bounding box center [33, 92] width 9 height 10
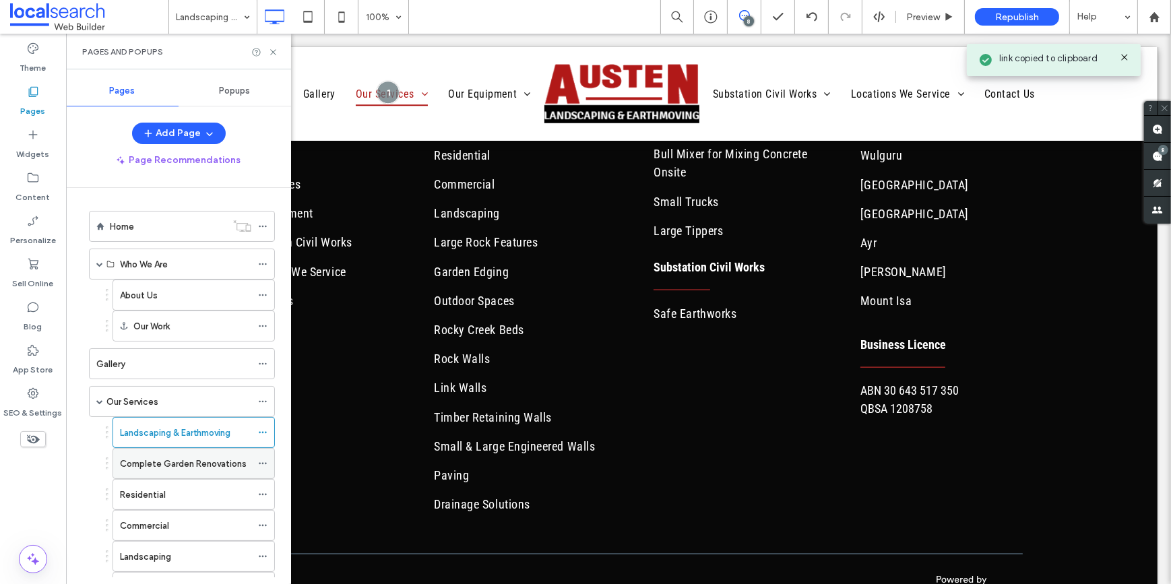
click at [133, 458] on label "Complete Garden Renovations" at bounding box center [183, 464] width 127 height 24
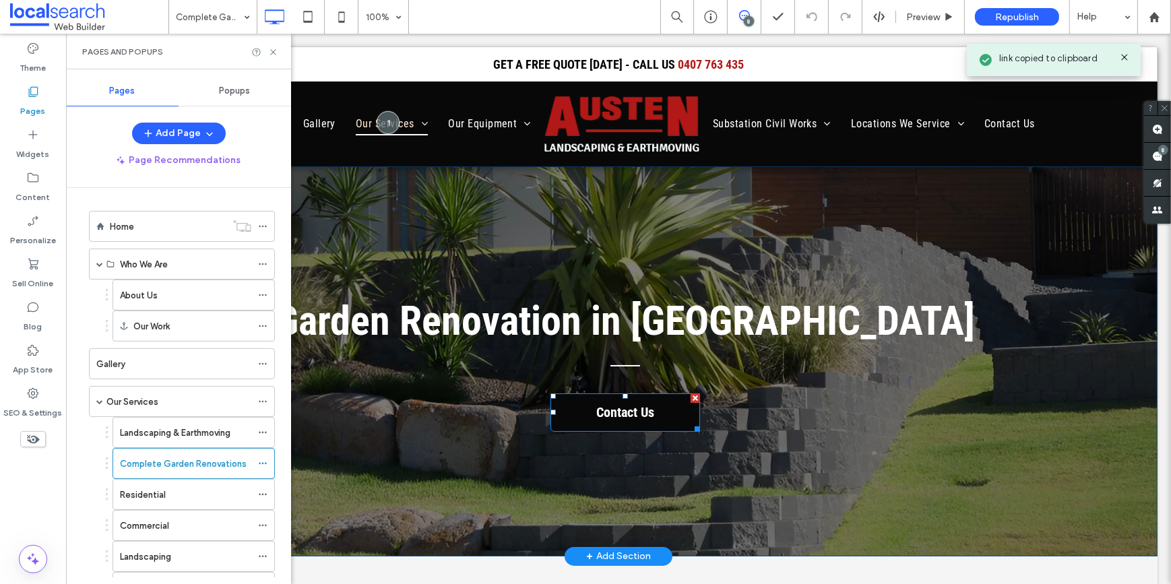
click at [678, 412] on link "Contact Us" at bounding box center [625, 412] width 150 height 38
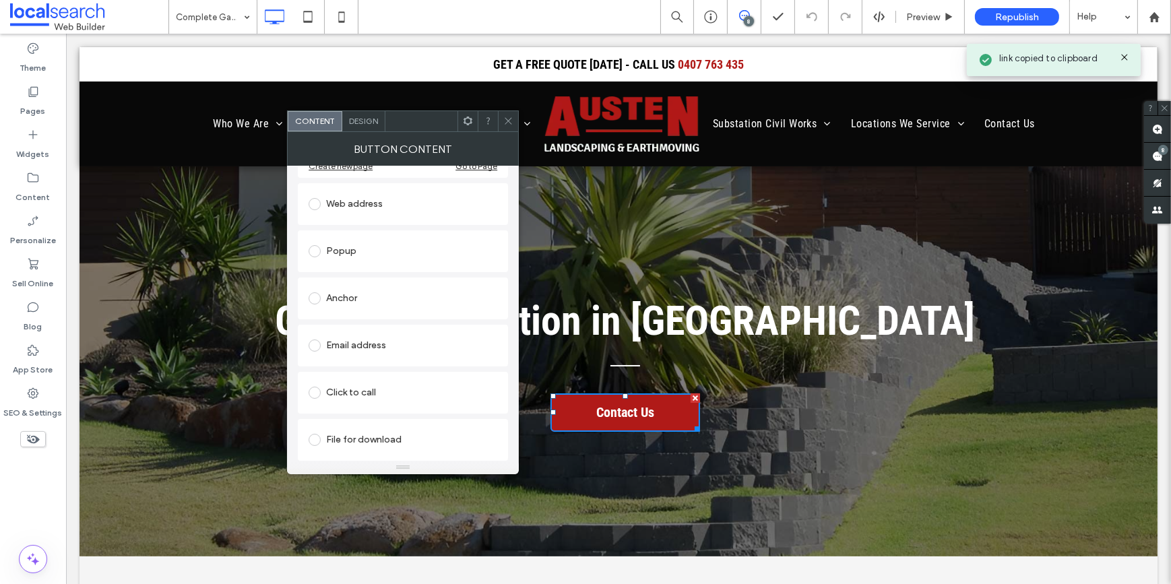
click at [387, 351] on div "Email address" at bounding box center [403, 346] width 189 height 22
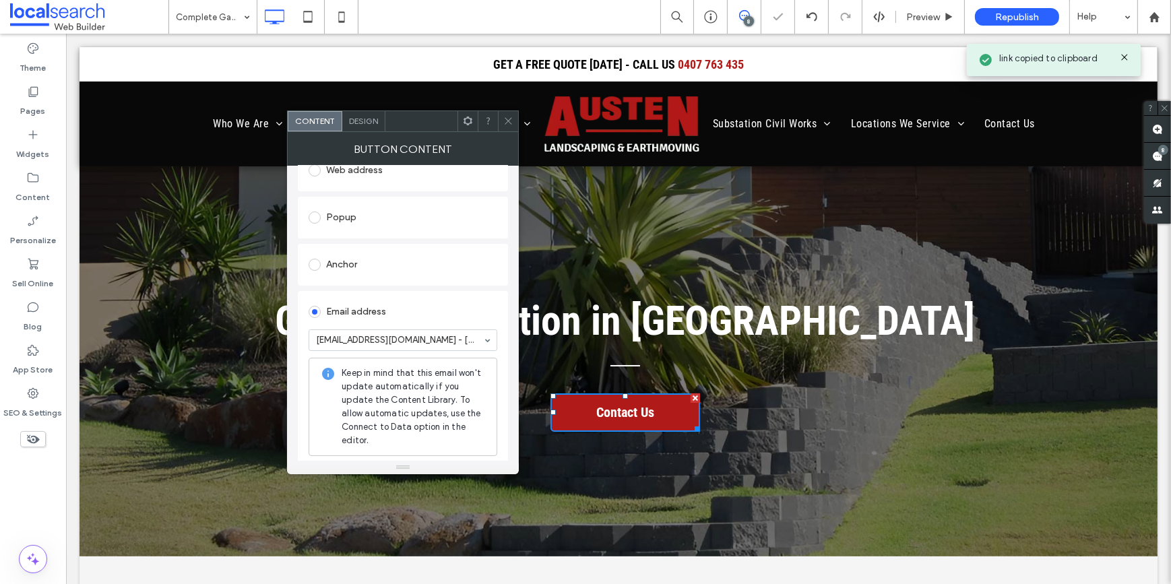
click at [504, 124] on icon at bounding box center [508, 121] width 10 height 10
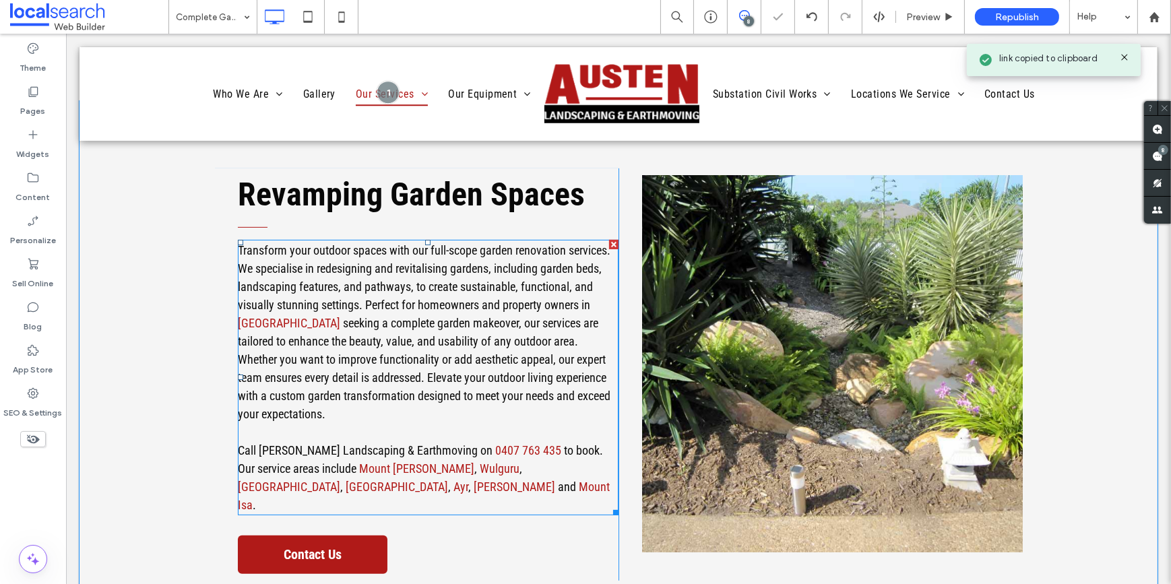
scroll to position [674, 0]
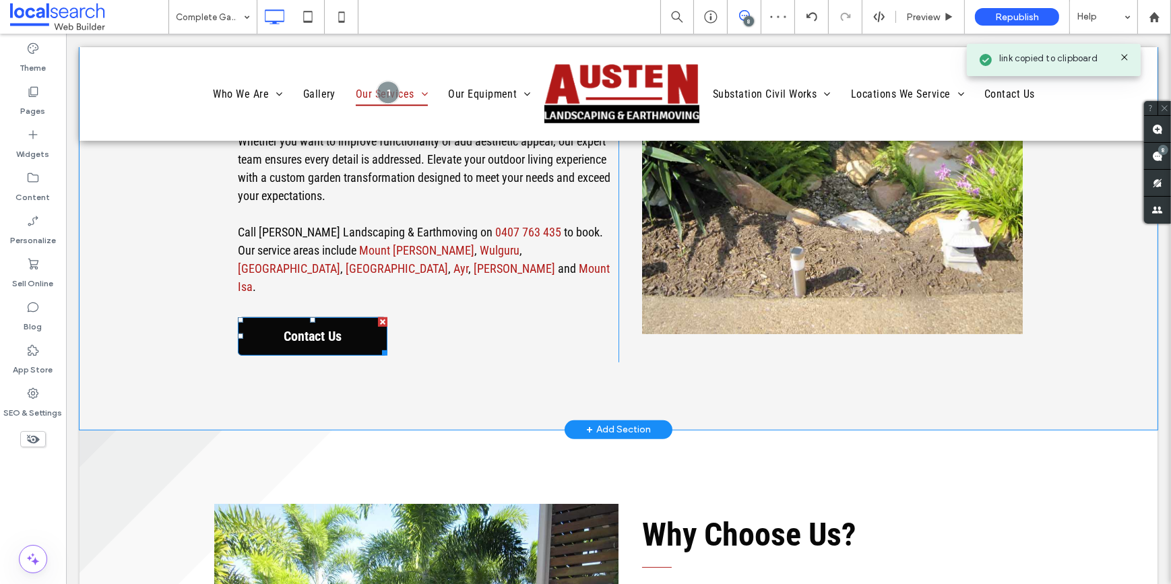
click at [305, 321] on span "Contact Us" at bounding box center [311, 336] width 67 height 30
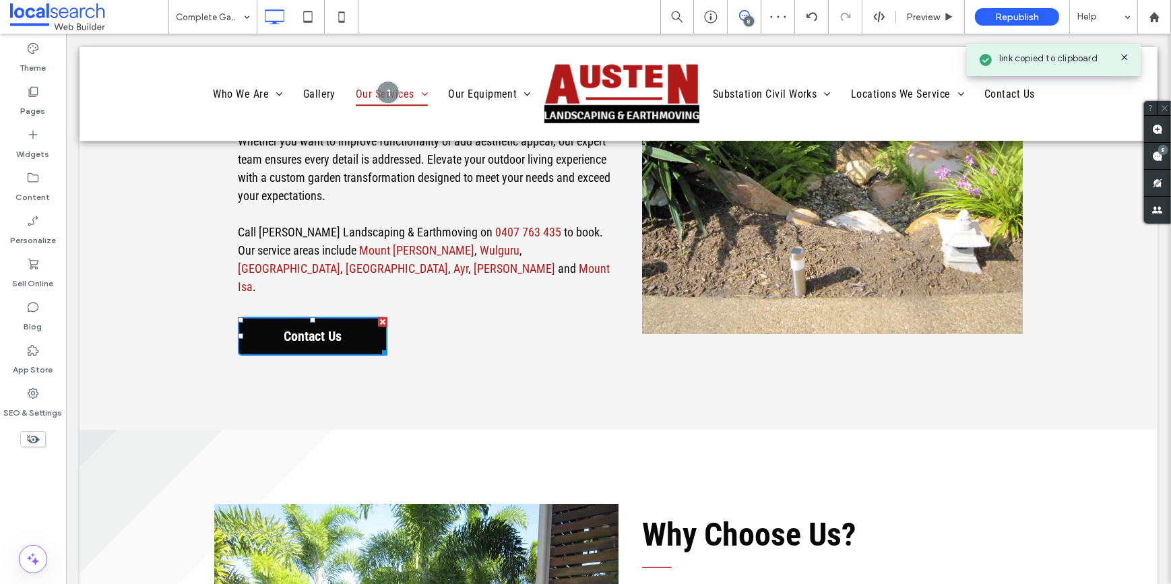
click at [305, 321] on span "Contact Us" at bounding box center [311, 336] width 67 height 30
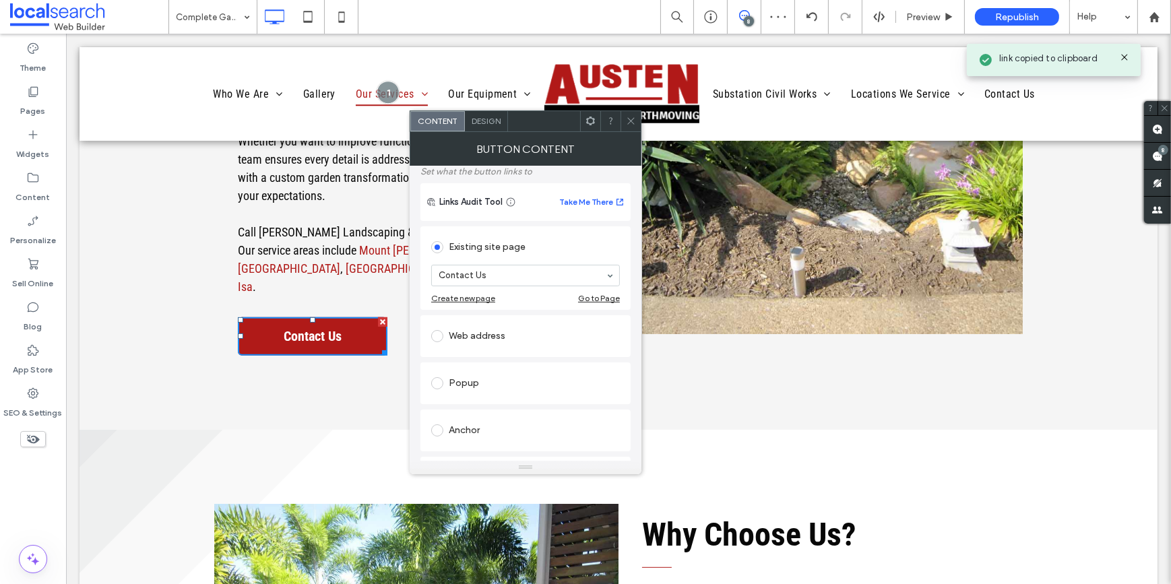
scroll to position [183, 0]
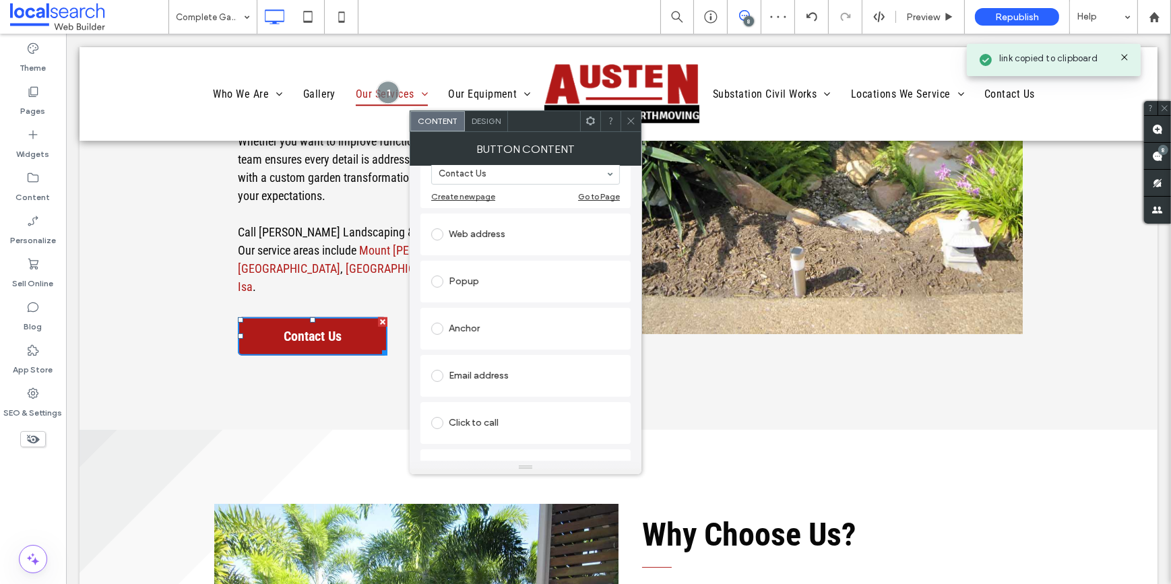
click at [498, 375] on div "Email address" at bounding box center [525, 376] width 189 height 22
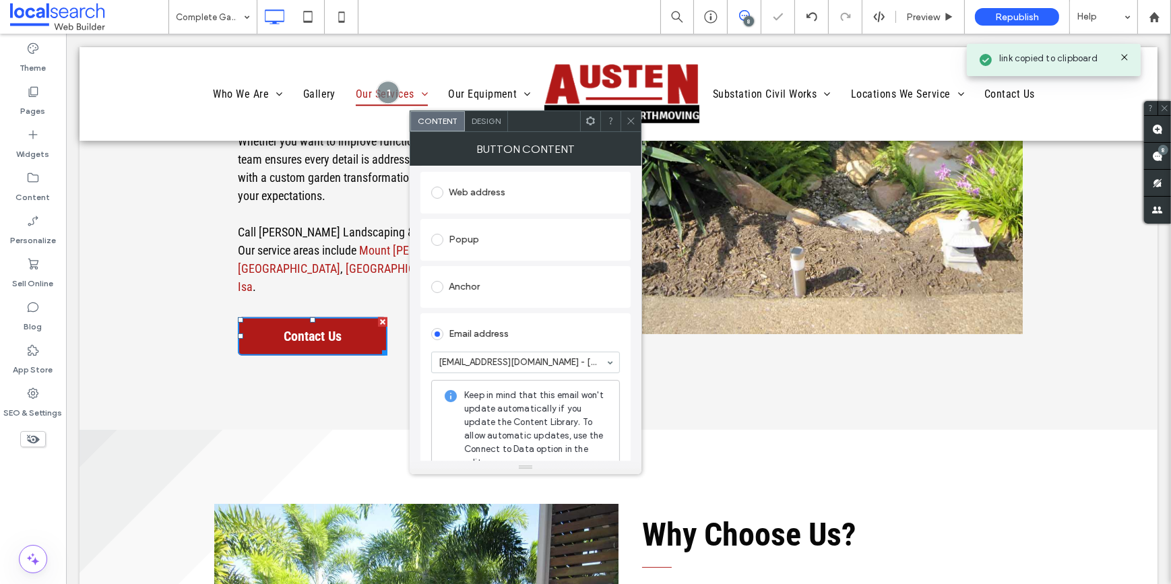
click at [638, 119] on div at bounding box center [631, 121] width 20 height 20
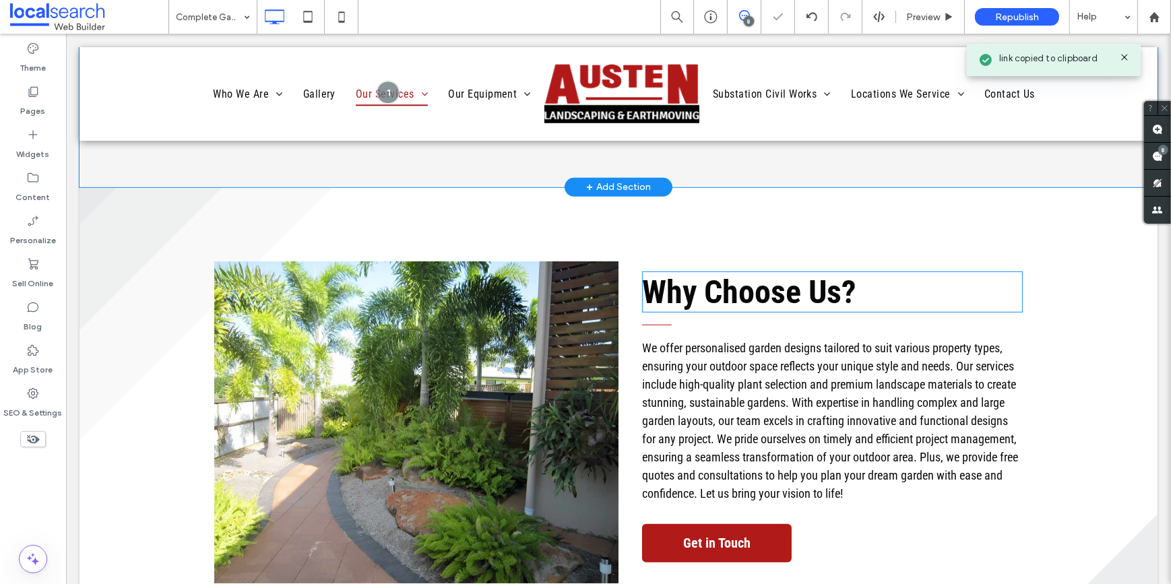
scroll to position [1164, 0]
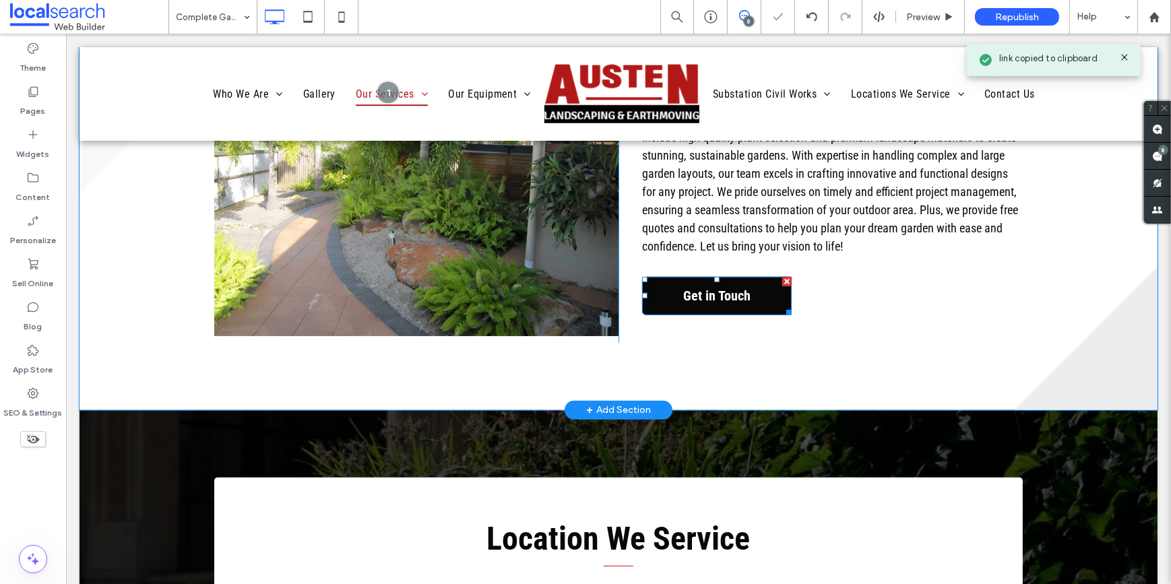
click at [682, 281] on span "Get in Touch" at bounding box center [716, 296] width 77 height 30
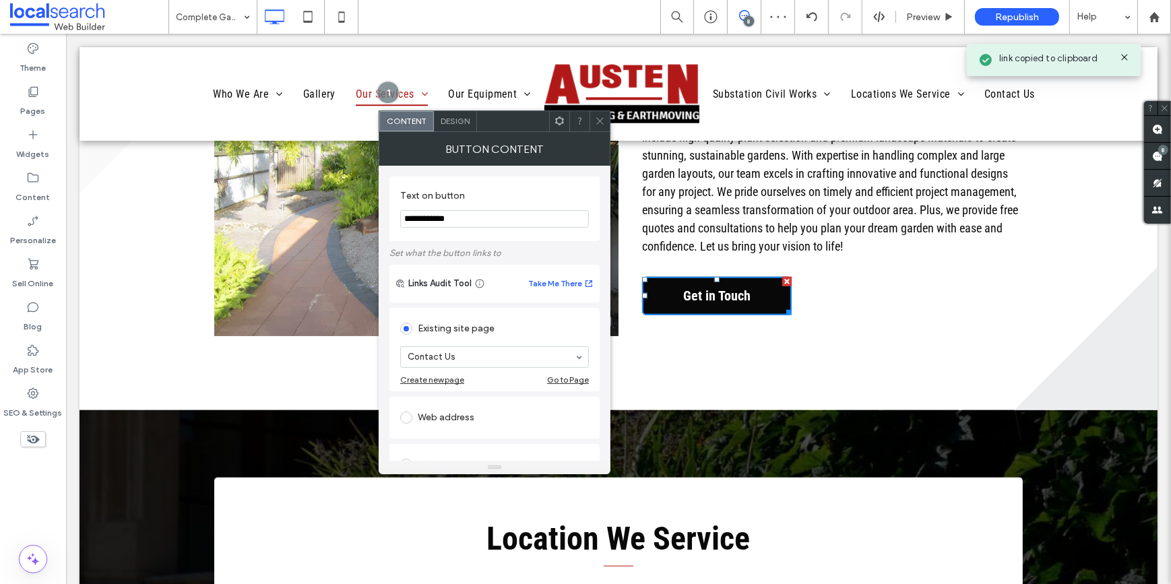
click at [682, 281] on span "Get in Touch" at bounding box center [716, 296] width 77 height 30
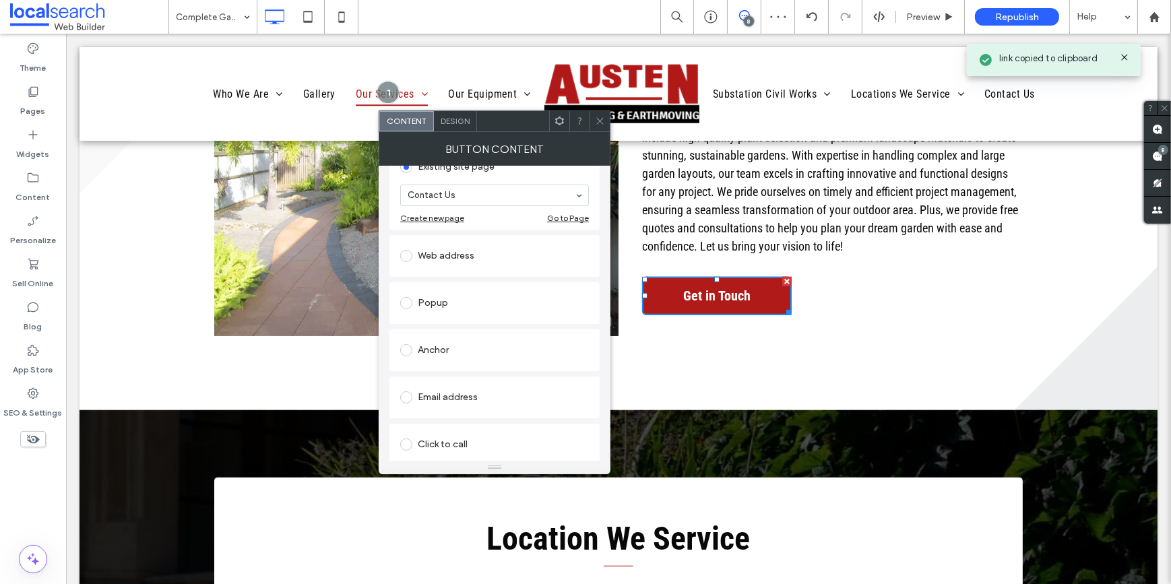
scroll to position [183, 0]
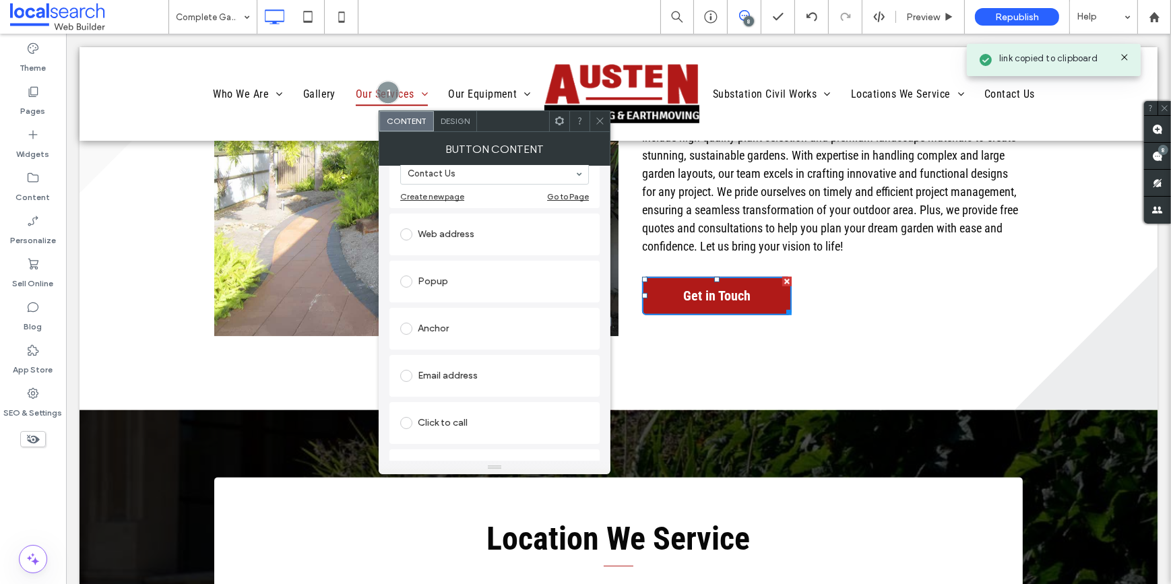
click at [448, 377] on div "Email address" at bounding box center [494, 376] width 189 height 22
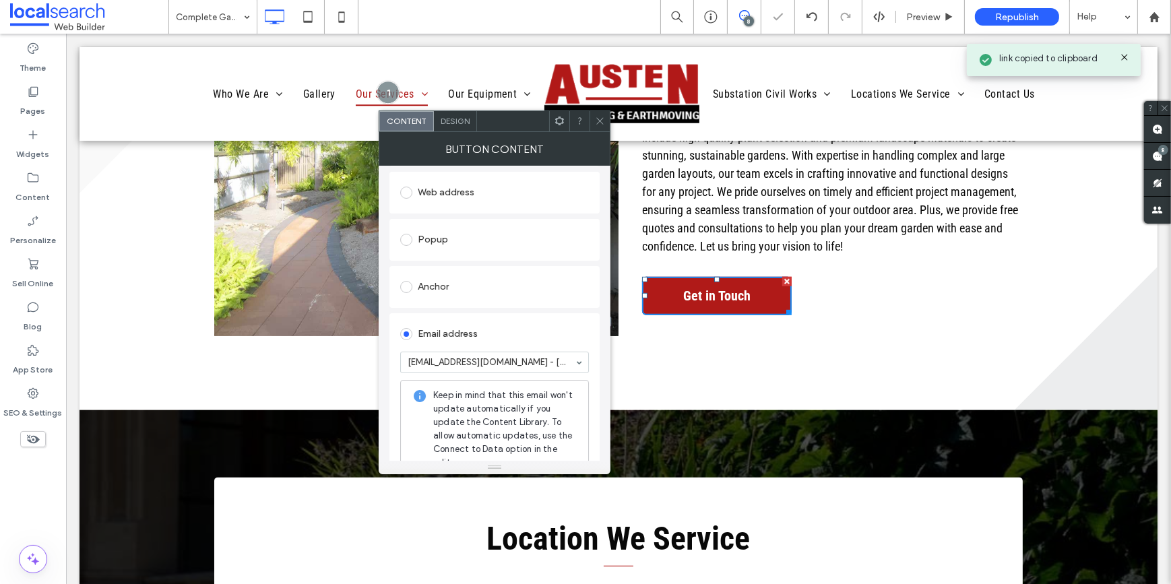
click at [599, 121] on icon at bounding box center [600, 121] width 10 height 10
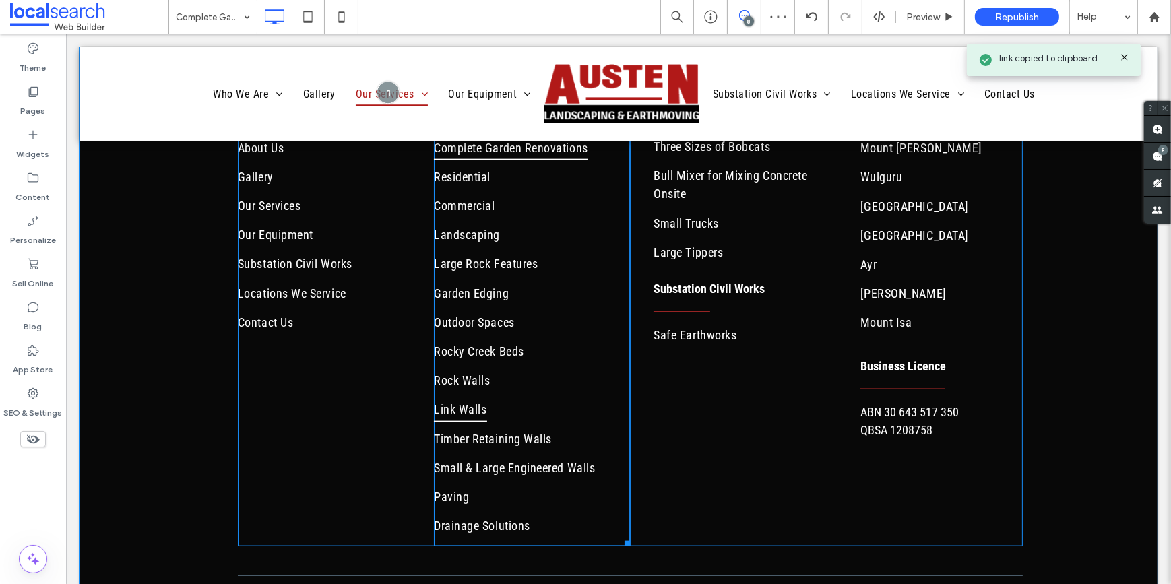
scroll to position [2154, 0]
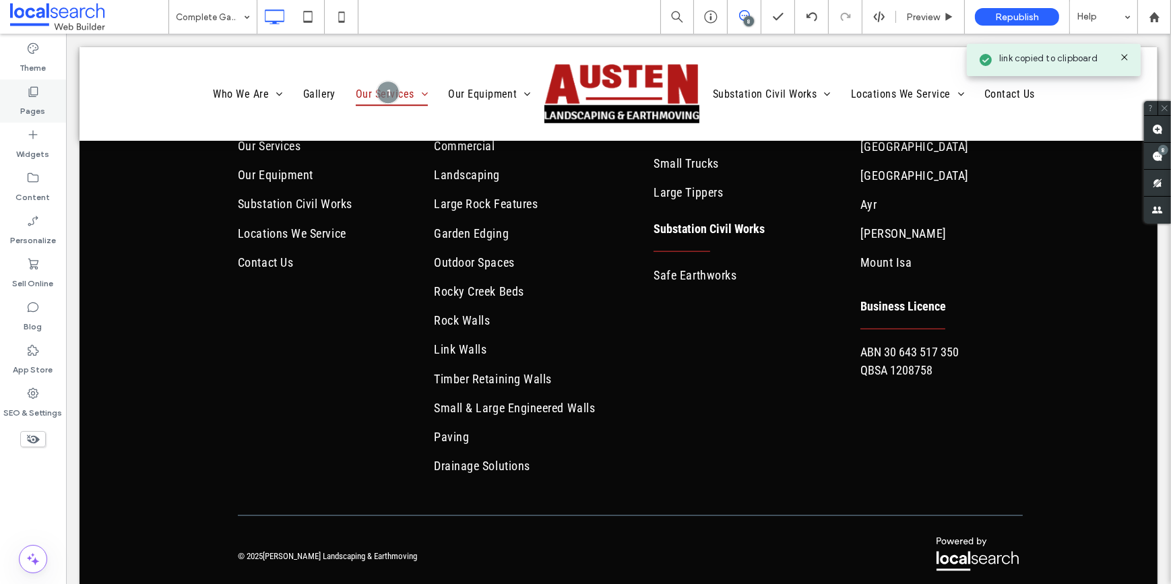
click at [33, 90] on icon at bounding box center [32, 91] width 13 height 13
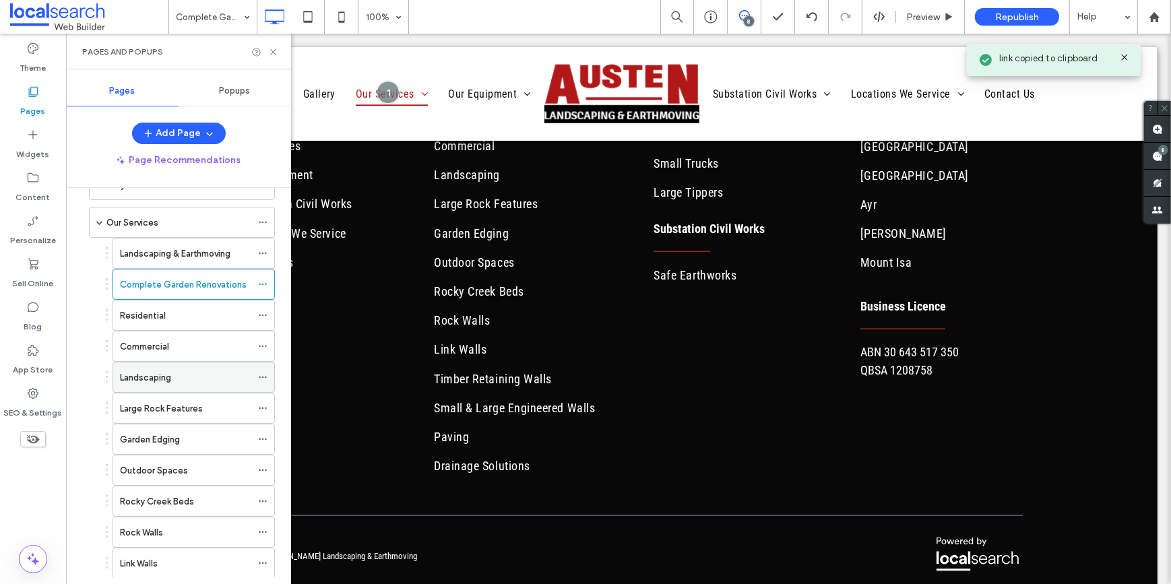
scroll to position [0, 0]
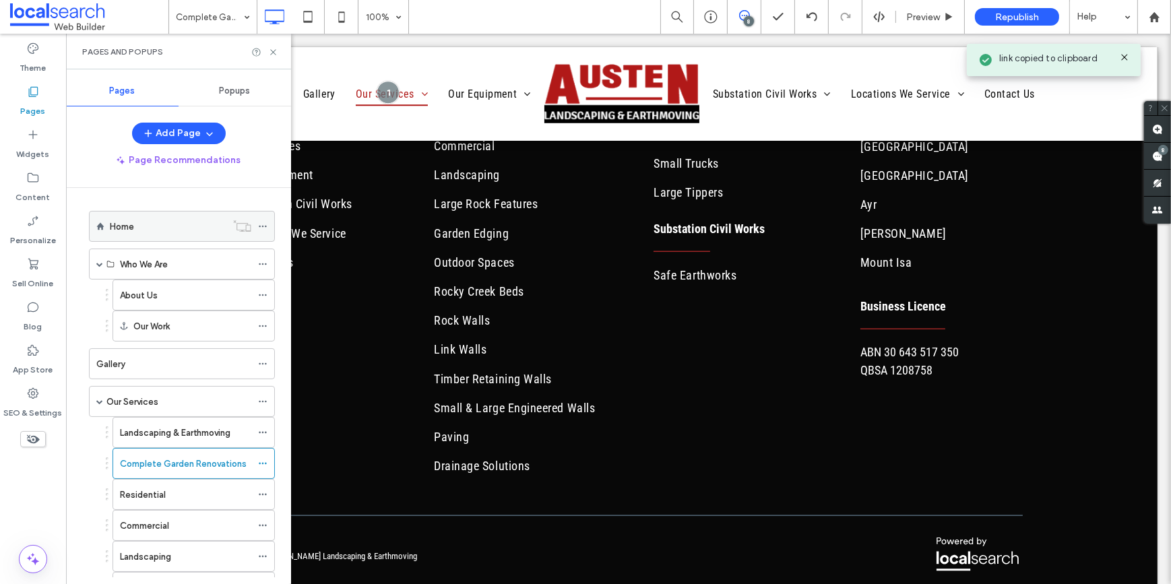
click at [140, 225] on div "Home" at bounding box center [168, 227] width 117 height 14
click at [272, 51] on icon at bounding box center [273, 52] width 10 height 10
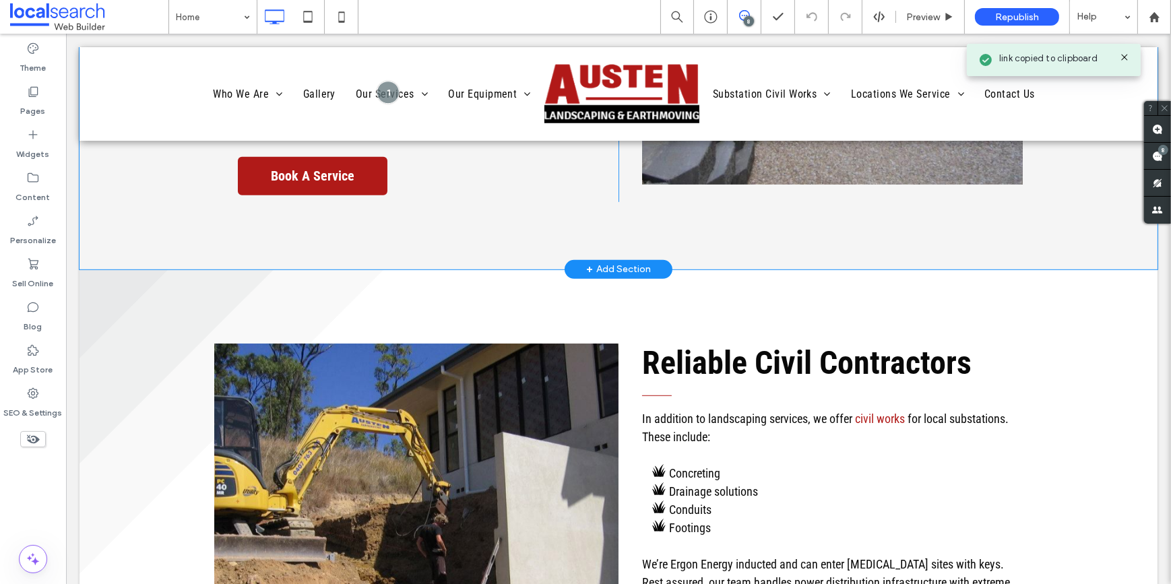
scroll to position [1041, 0]
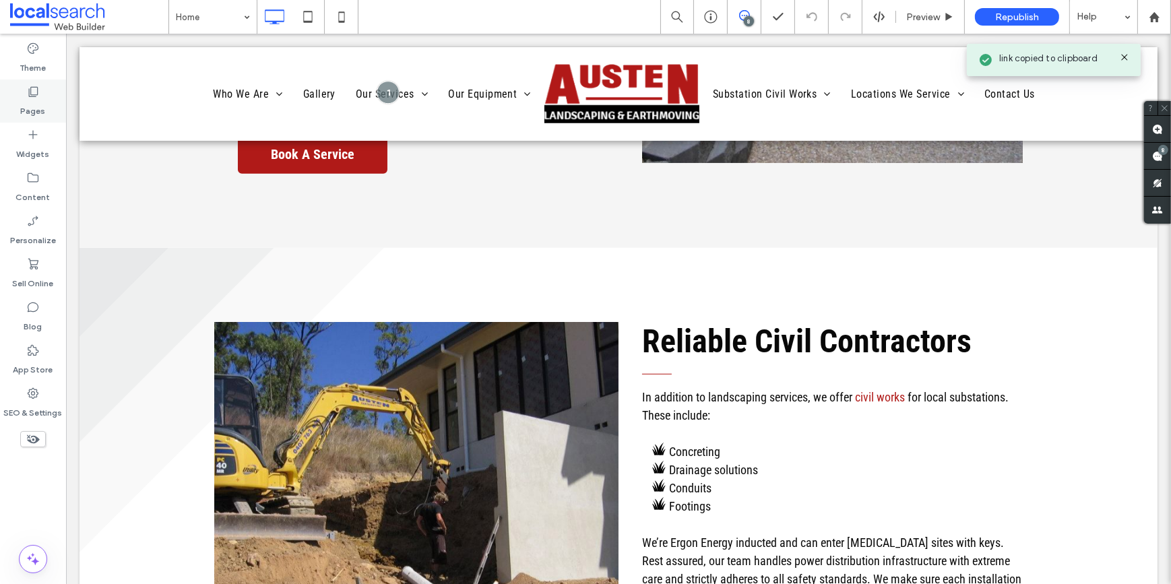
click at [44, 100] on div "Pages" at bounding box center [33, 101] width 66 height 43
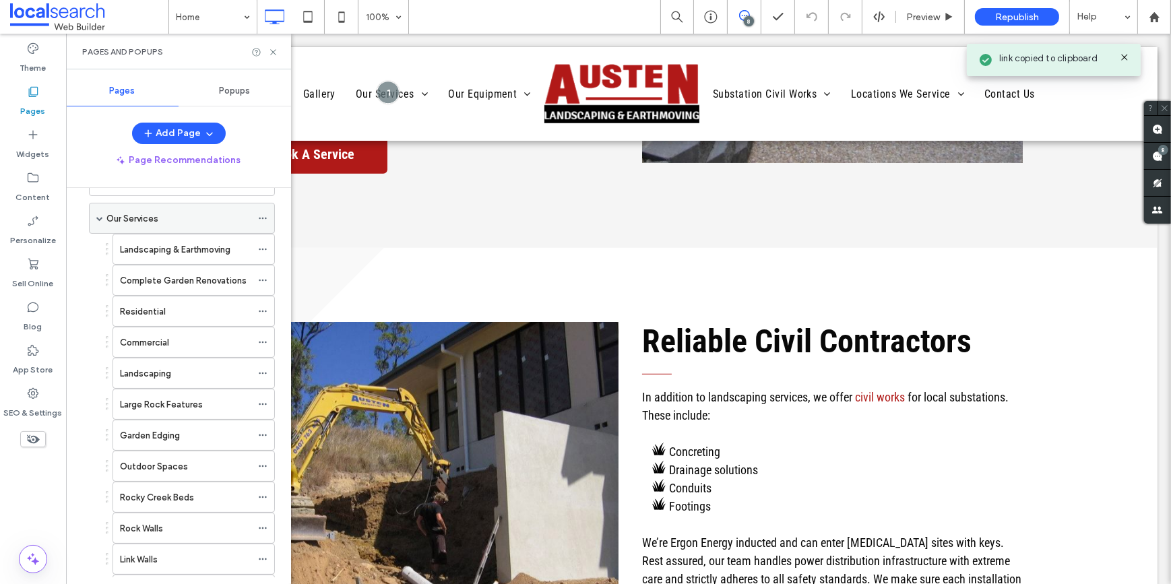
click at [101, 218] on span at bounding box center [99, 218] width 7 height 7
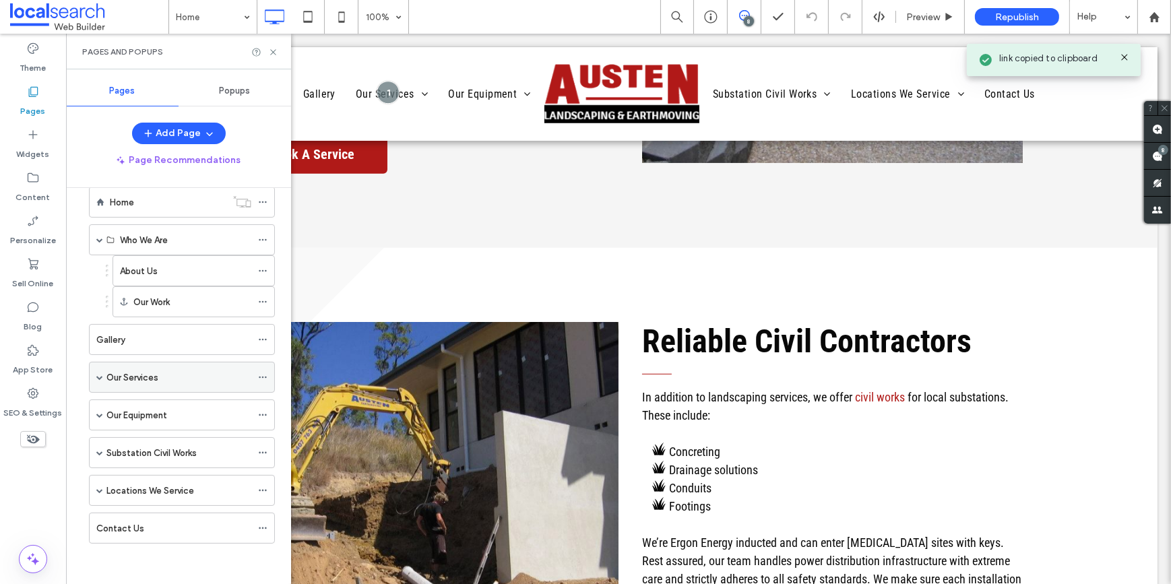
scroll to position [22, 0]
click at [100, 491] on span at bounding box center [99, 492] width 7 height 7
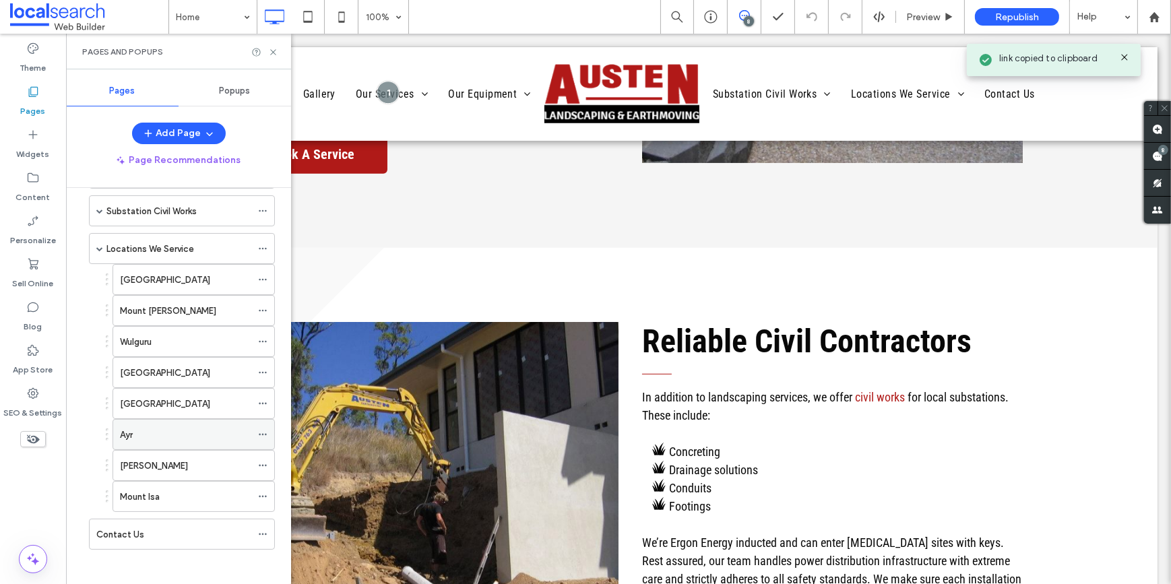
scroll to position [269, 0]
click at [141, 267] on label "[GEOGRAPHIC_DATA]" at bounding box center [165, 277] width 90 height 24
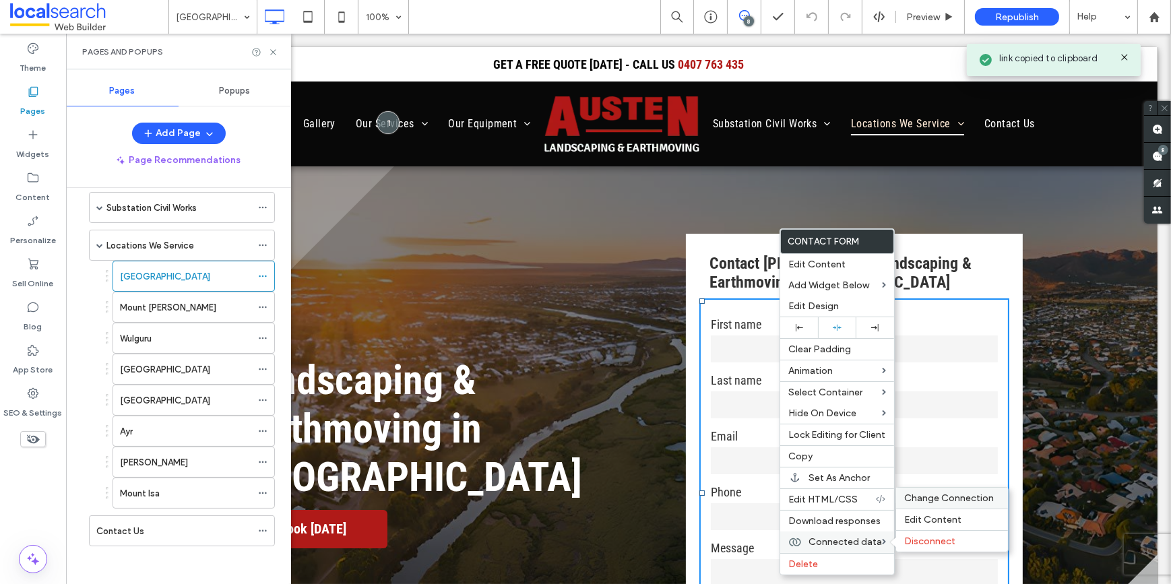
click at [920, 498] on span "Change Connection" at bounding box center [949, 498] width 90 height 11
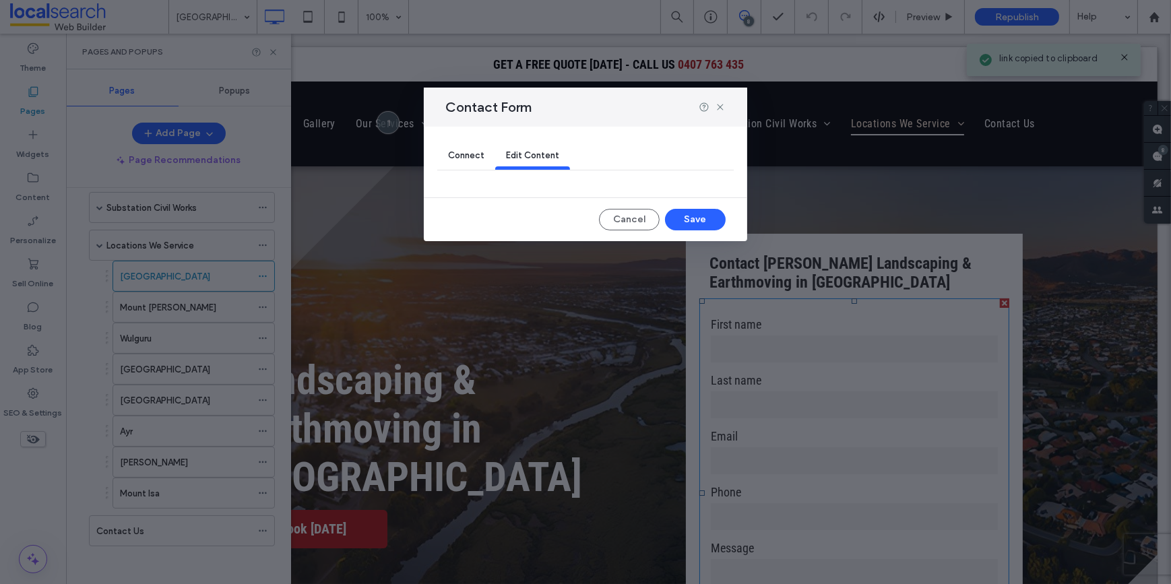
click at [454, 154] on span "Connect" at bounding box center [466, 155] width 36 height 10
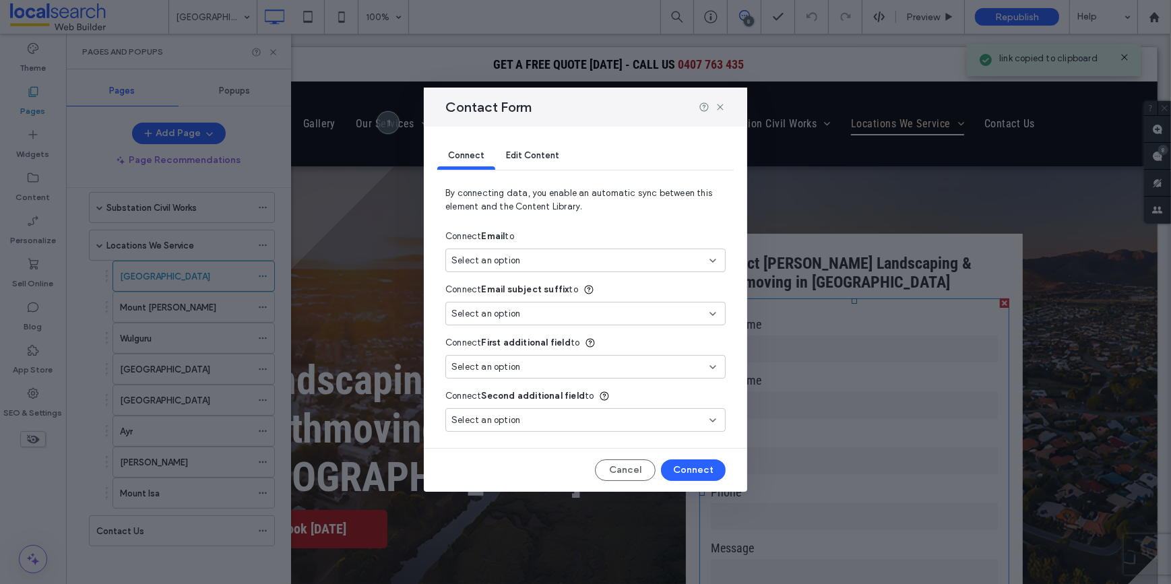
click at [521, 154] on span "Edit Content" at bounding box center [532, 155] width 53 height 10
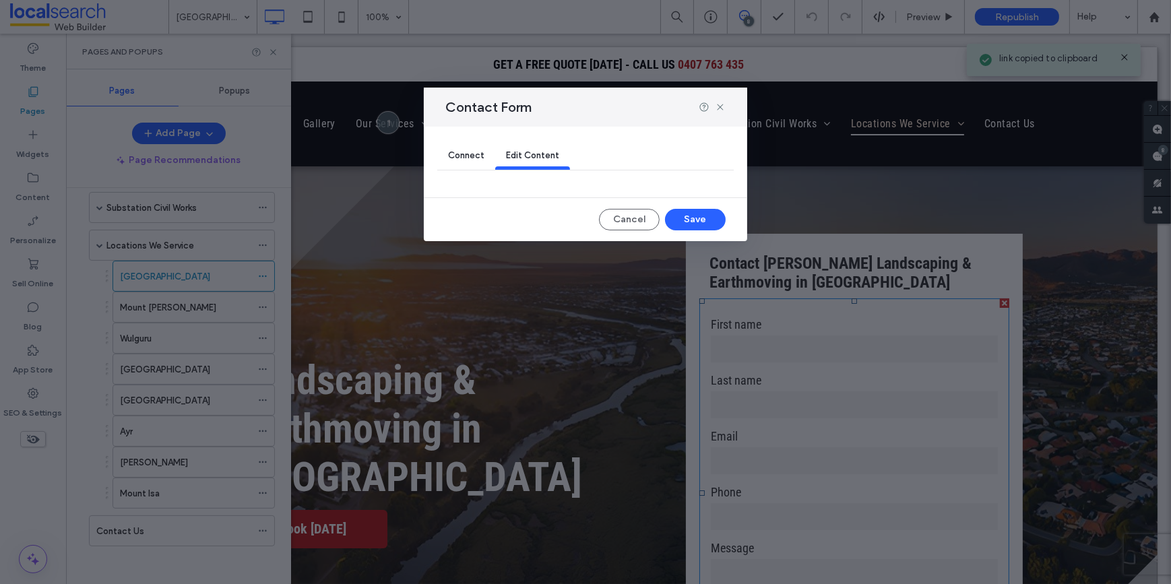
click at [474, 151] on span "Connect" at bounding box center [466, 155] width 36 height 10
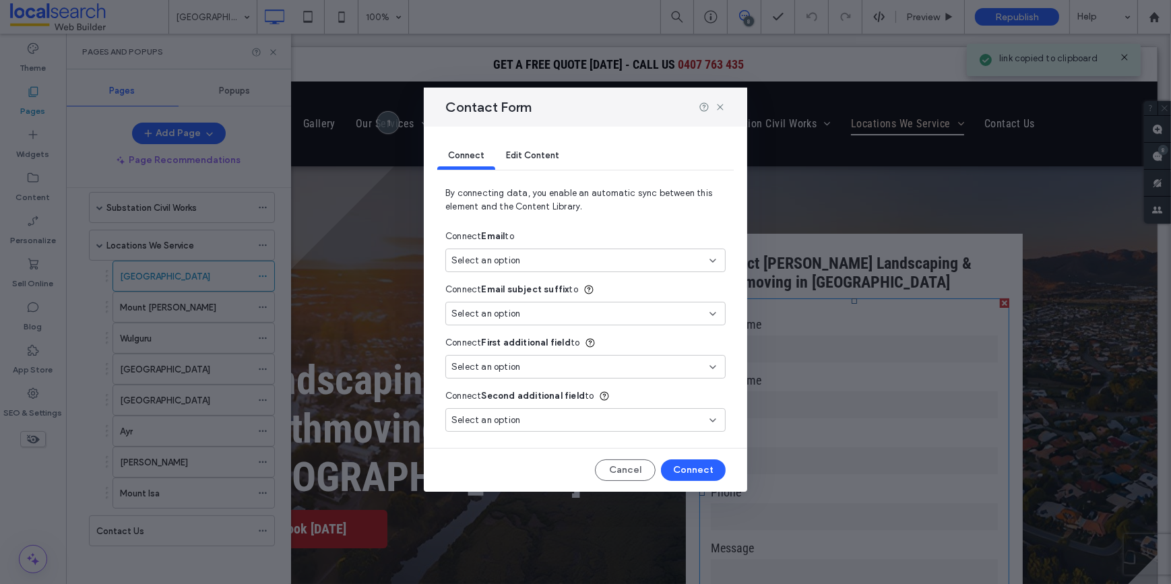
click at [490, 266] on span "Select an option" at bounding box center [485, 260] width 69 height 13
click at [494, 309] on span "New Email" at bounding box center [497, 307] width 42 height 13
click at [687, 464] on button "Connect" at bounding box center [693, 470] width 65 height 22
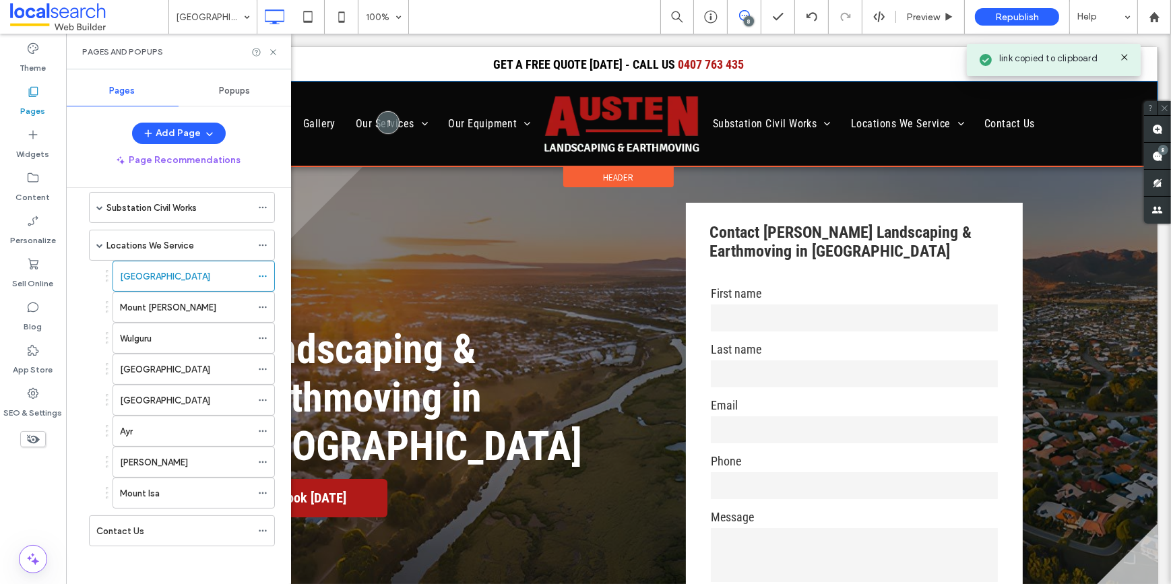
scroll to position [61, 0]
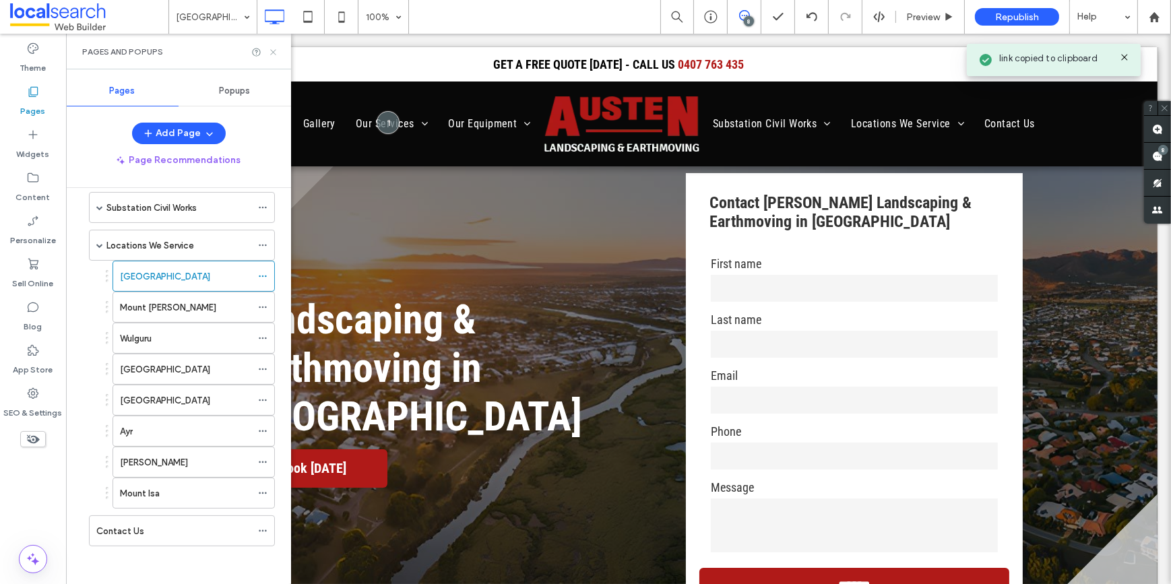
click at [268, 47] on icon at bounding box center [273, 52] width 10 height 10
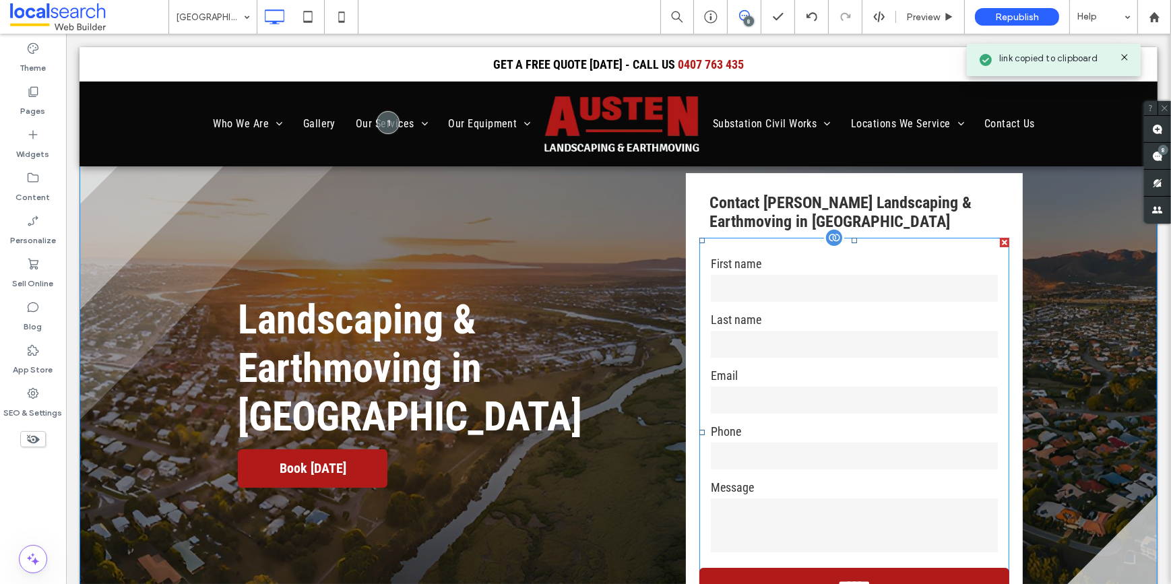
click at [802, 354] on input "text" at bounding box center [853, 344] width 287 height 27
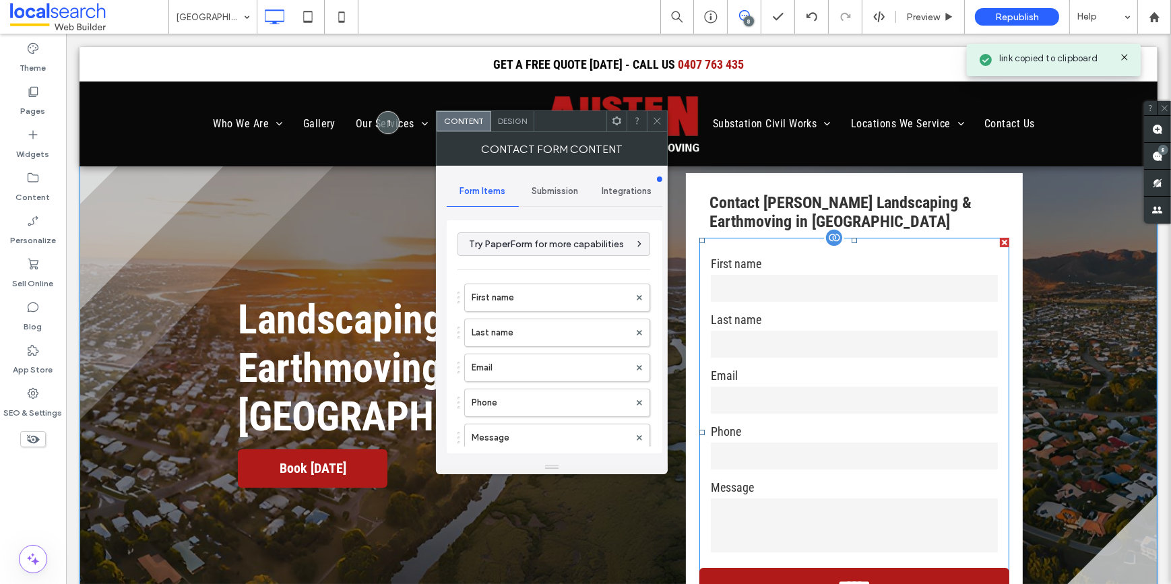
click at [802, 354] on input "text" at bounding box center [853, 344] width 287 height 27
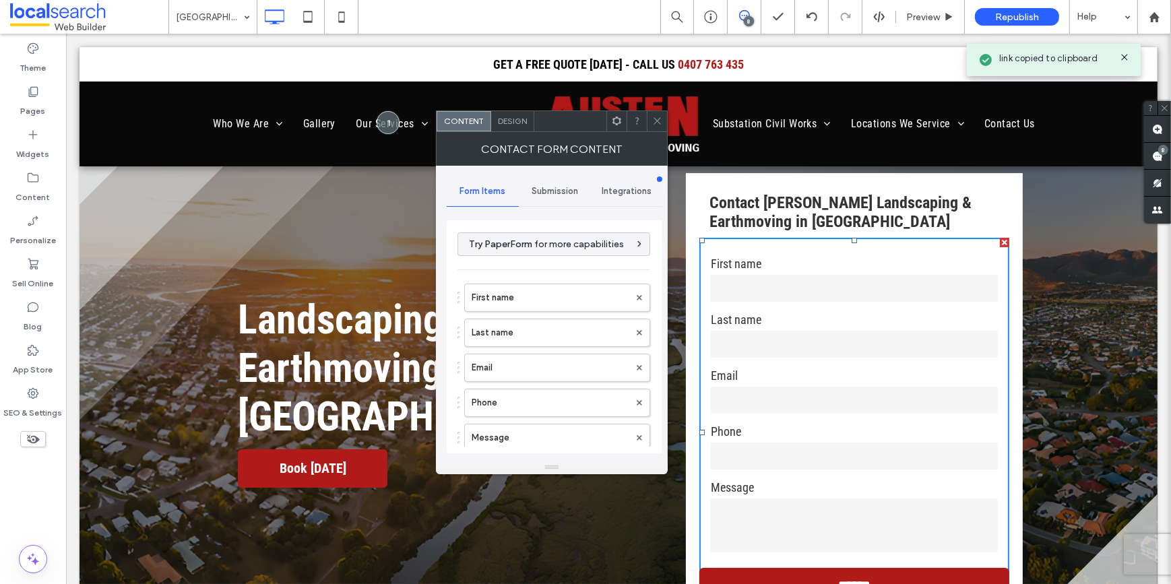
click at [564, 177] on div "Submission" at bounding box center [555, 192] width 72 height 30
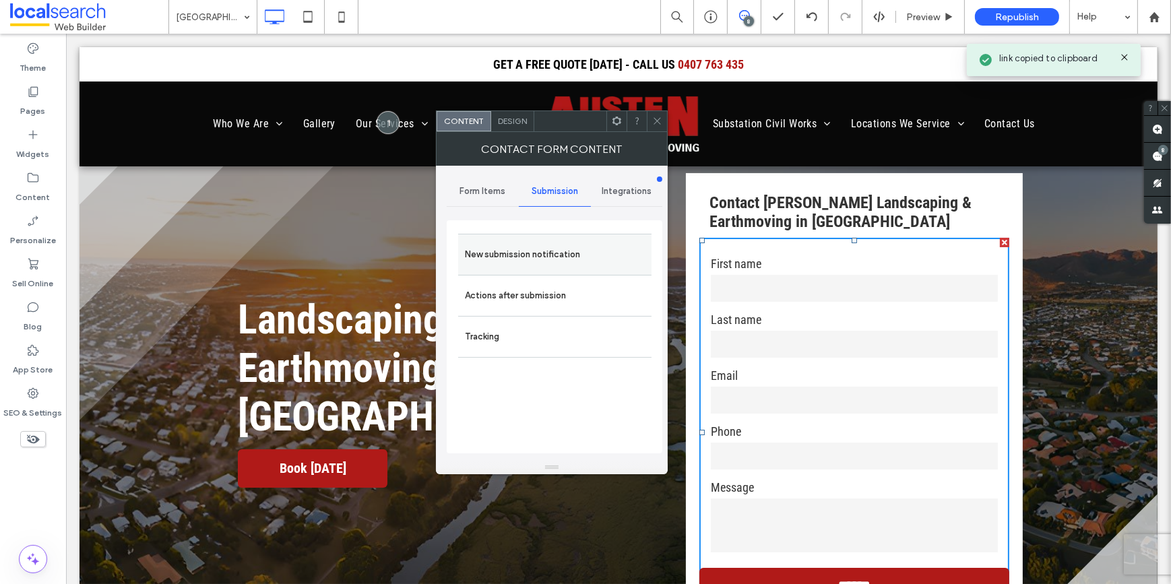
click at [550, 258] on label "New submission notification" at bounding box center [555, 254] width 180 height 27
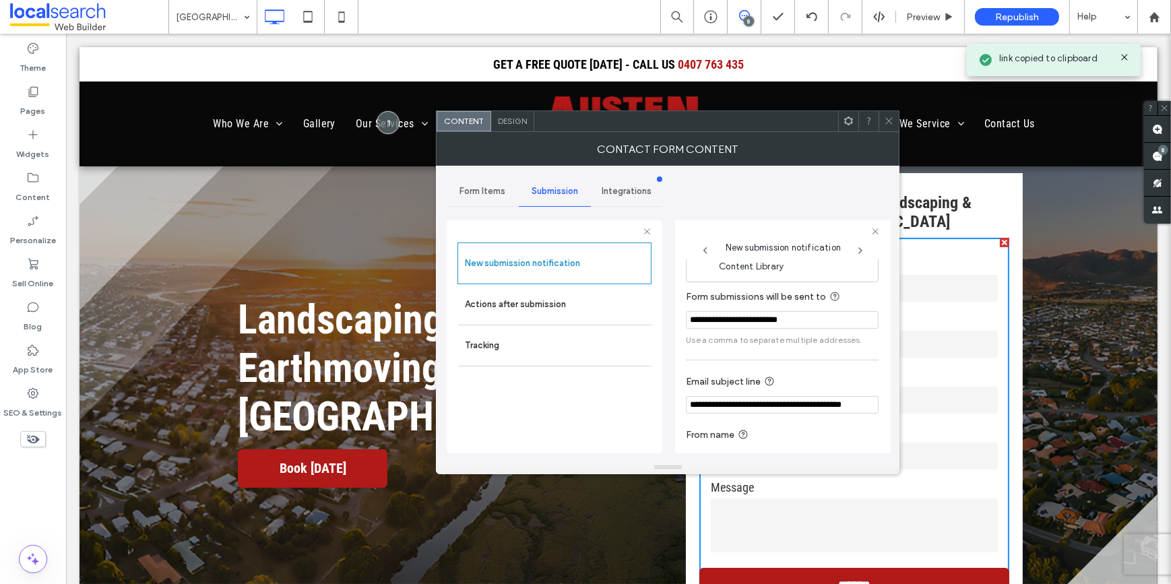
scroll to position [0, 0]
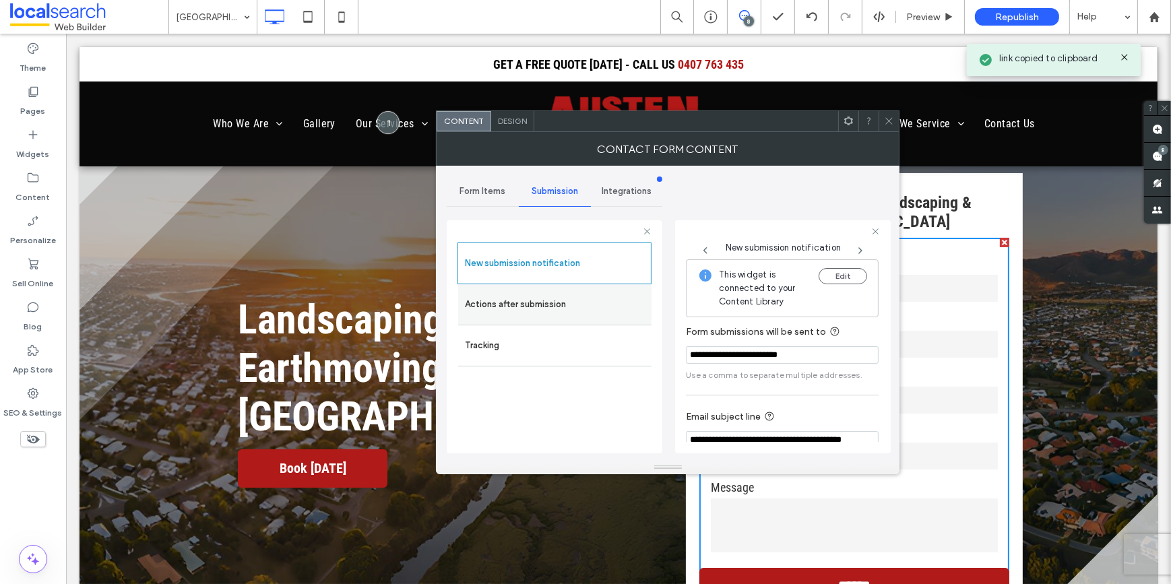
click at [527, 299] on label "Actions after submission" at bounding box center [555, 304] width 180 height 27
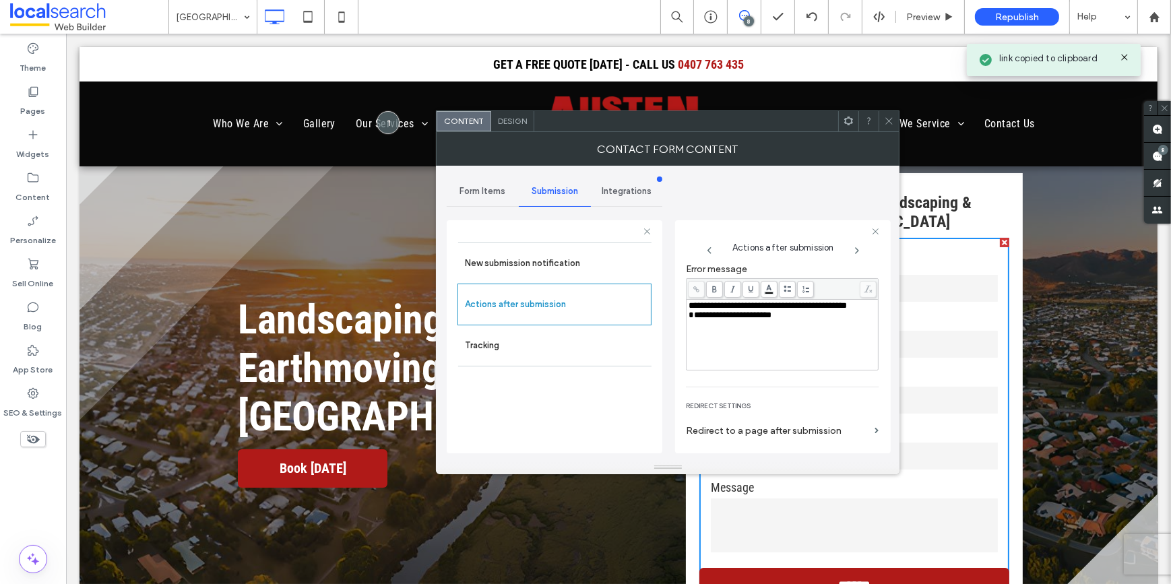
scroll to position [183, 0]
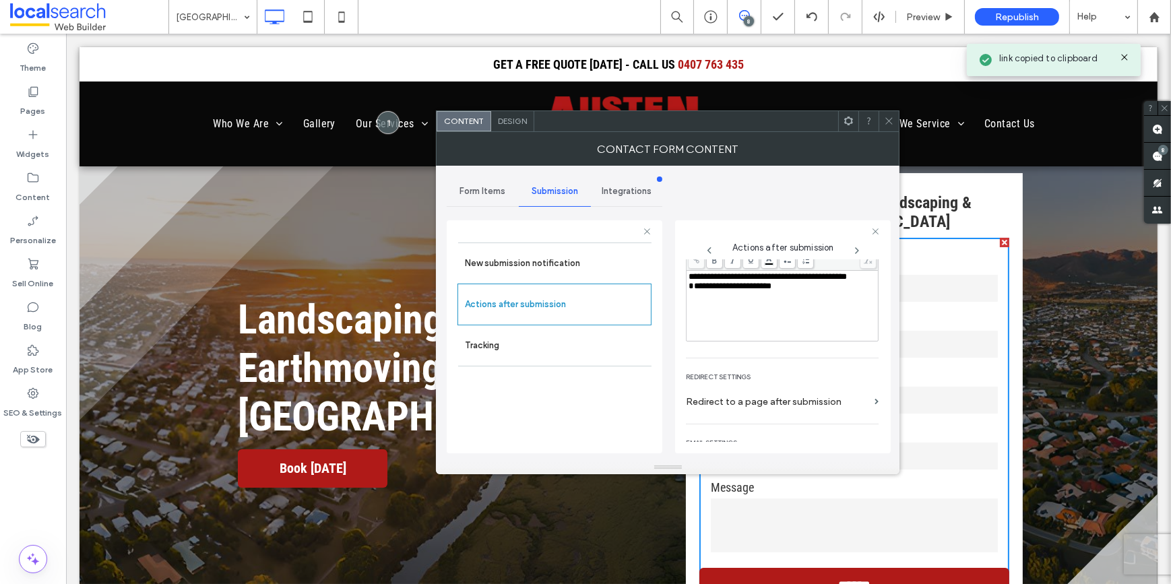
click at [754, 282] on div "**********" at bounding box center [783, 276] width 188 height 9
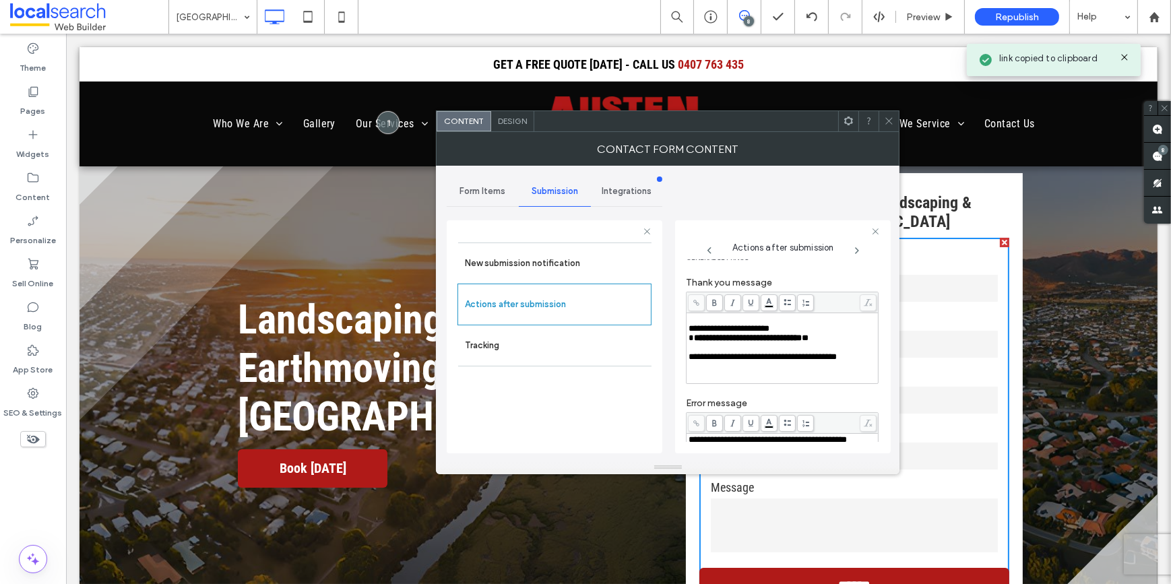
scroll to position [0, 0]
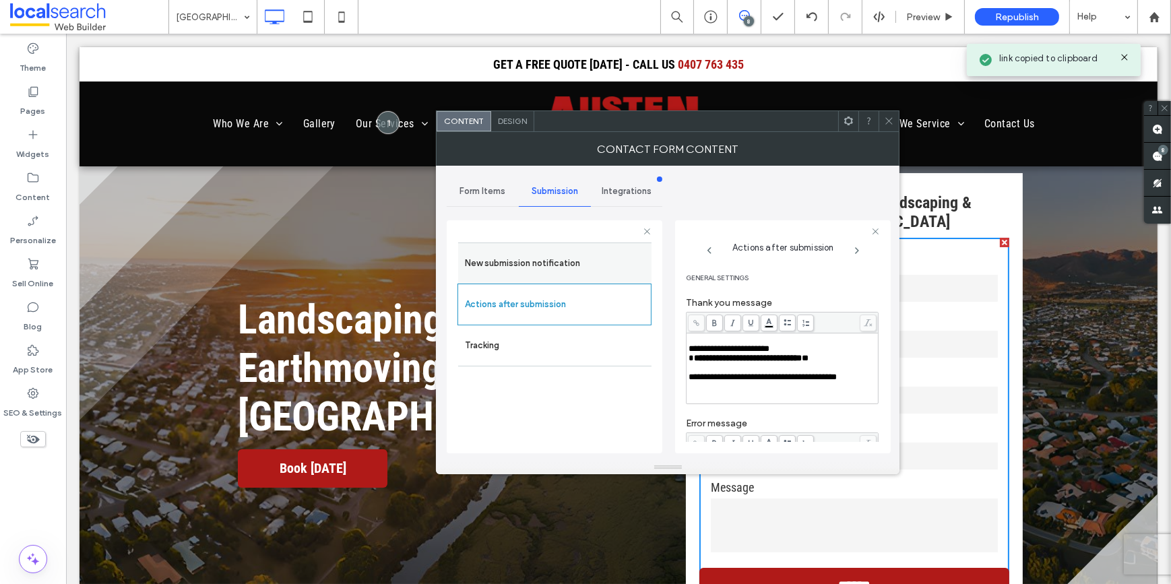
click at [509, 260] on label "New submission notification" at bounding box center [555, 263] width 180 height 27
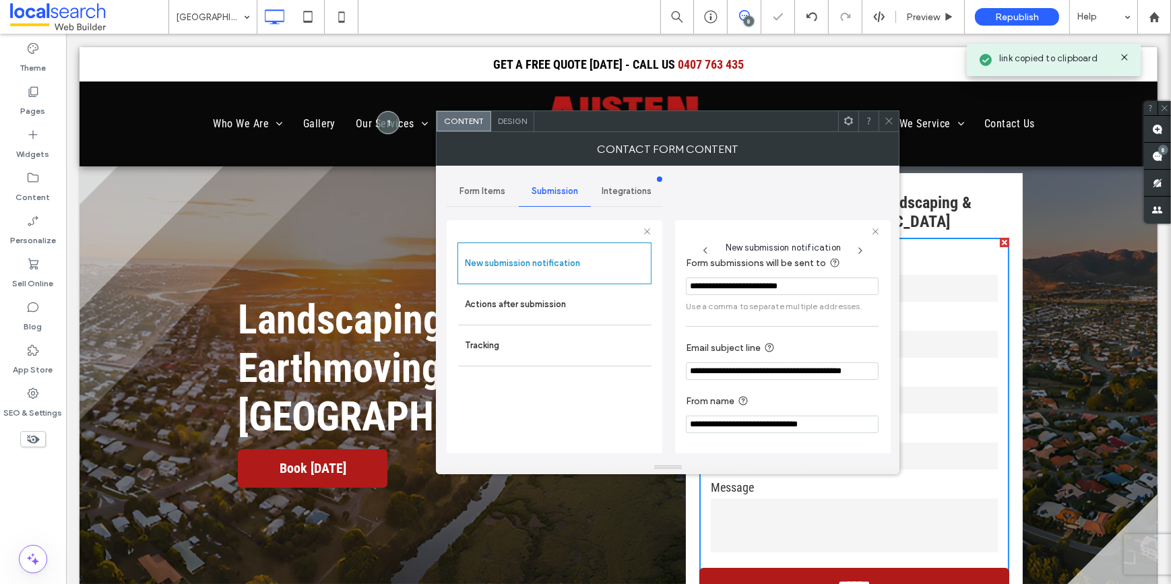
scroll to position [71, 0]
click at [486, 194] on span "Form Items" at bounding box center [482, 191] width 46 height 11
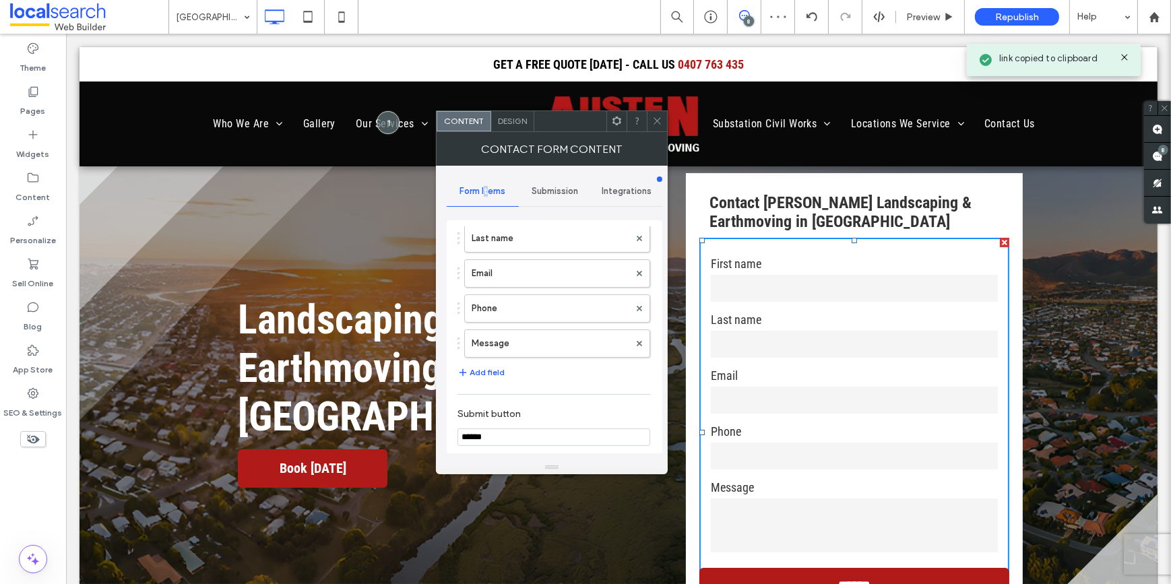
scroll to position [61, 0]
click at [546, 183] on div "Submission" at bounding box center [555, 192] width 72 height 30
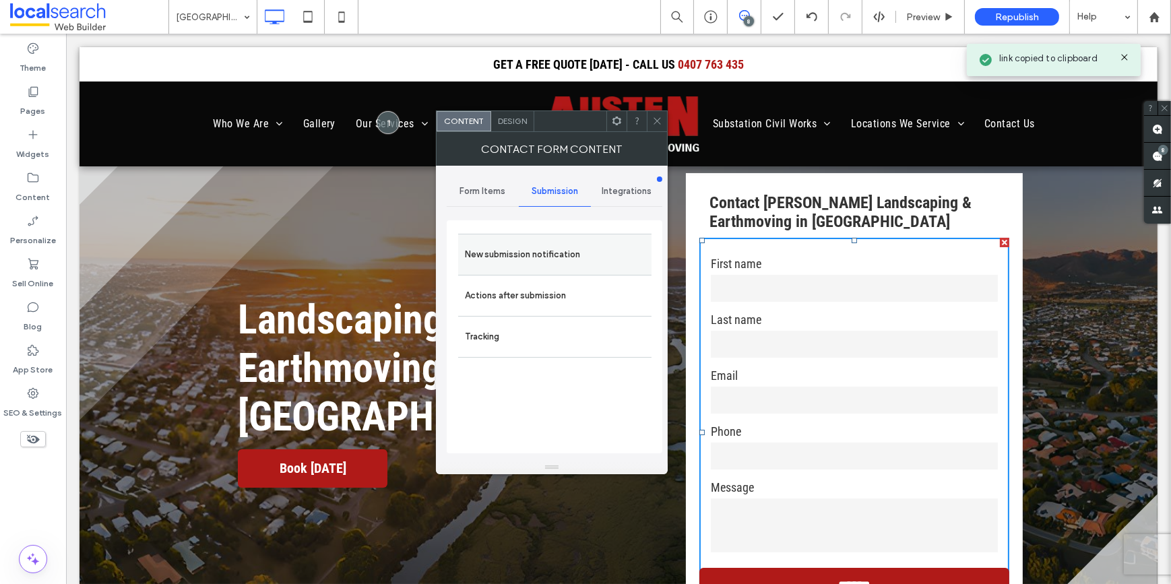
click at [561, 244] on label "New submission notification" at bounding box center [555, 254] width 180 height 27
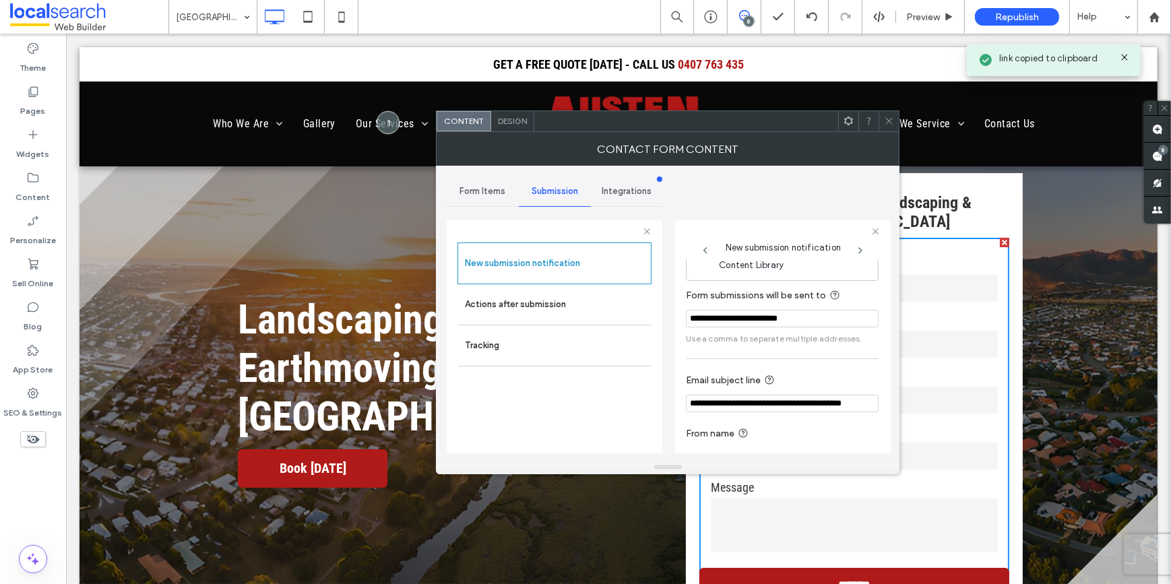
scroll to position [71, 0]
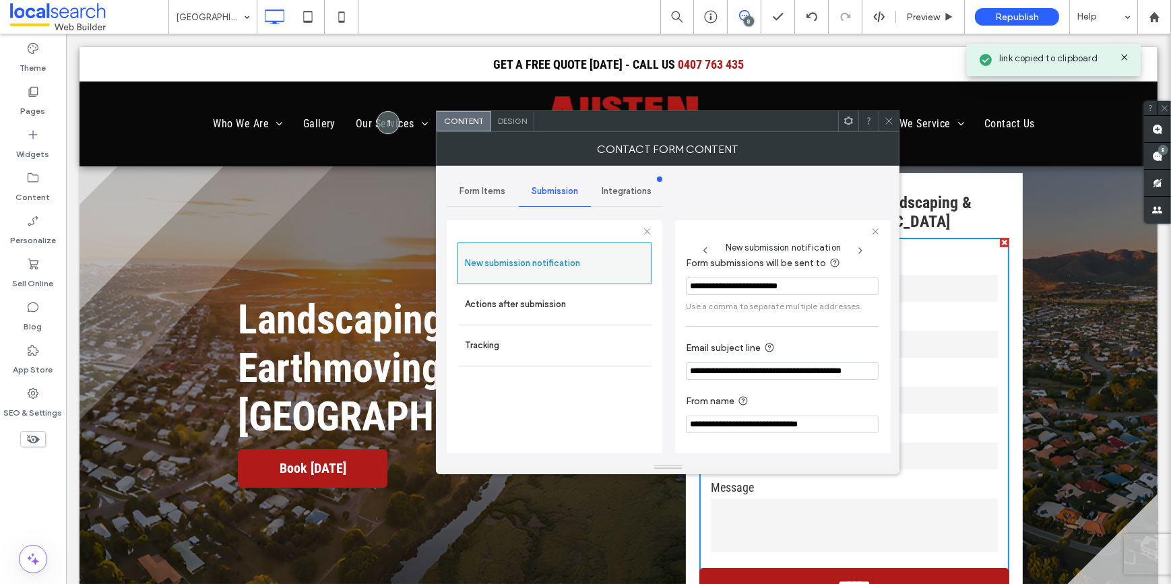
click at [510, 280] on div "New submission notification" at bounding box center [554, 264] width 194 height 42
click at [602, 308] on label "Actions after submission" at bounding box center [555, 304] width 180 height 27
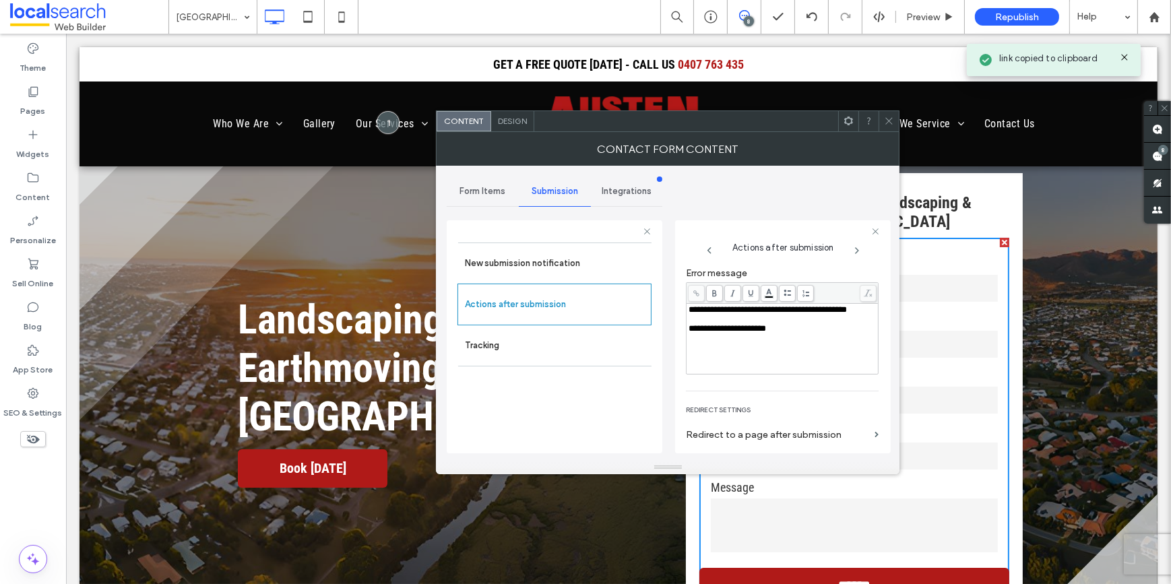
scroll to position [232, 0]
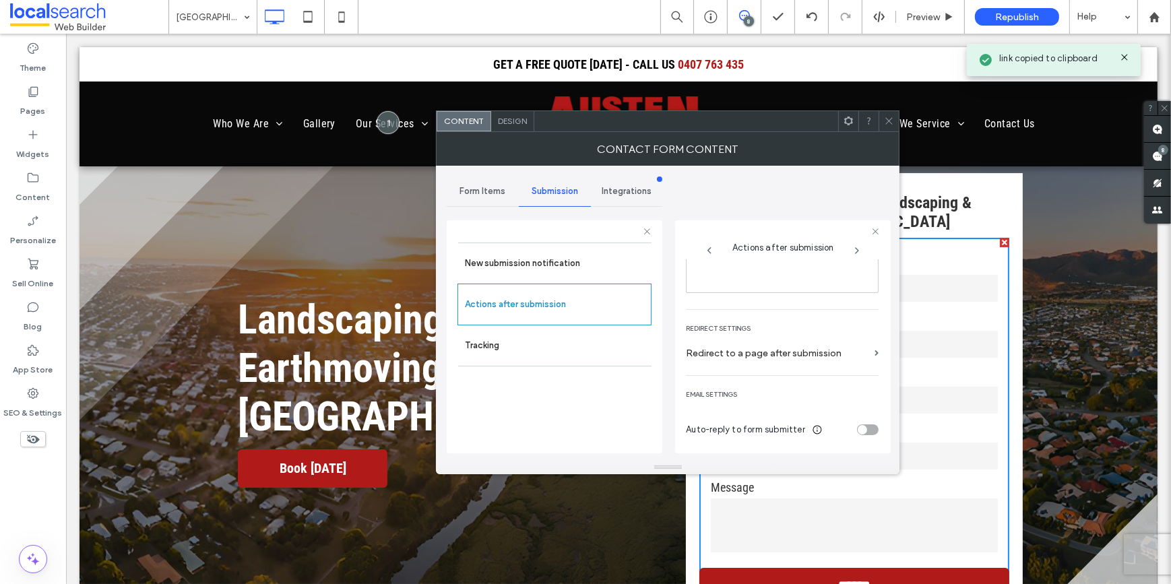
click at [888, 121] on icon at bounding box center [889, 121] width 10 height 10
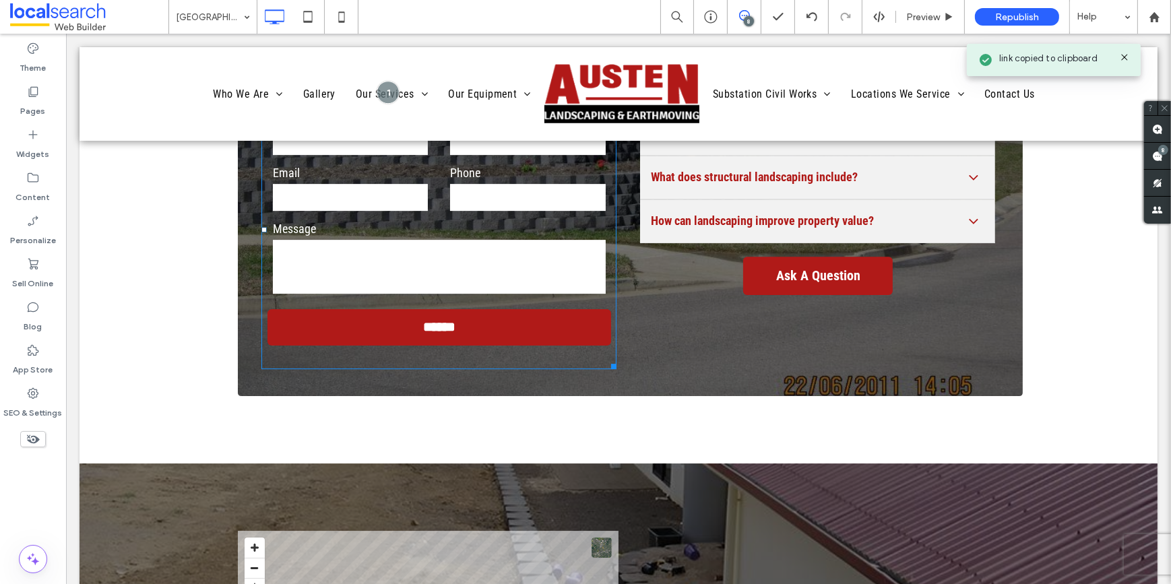
scroll to position [5145, 0]
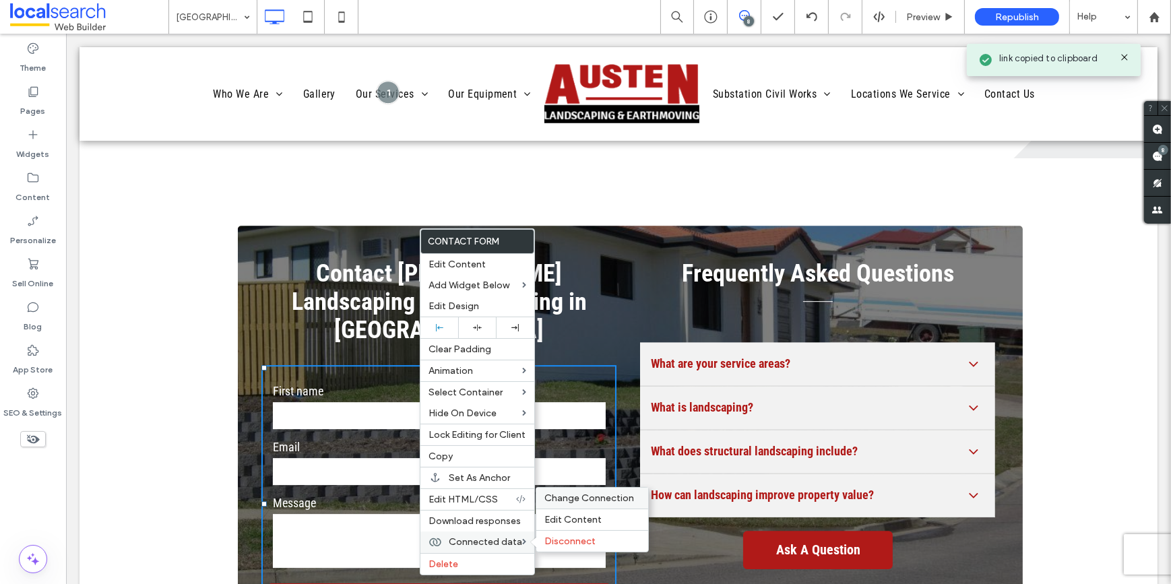
click at [575, 499] on span "Change Connection" at bounding box center [589, 498] width 90 height 11
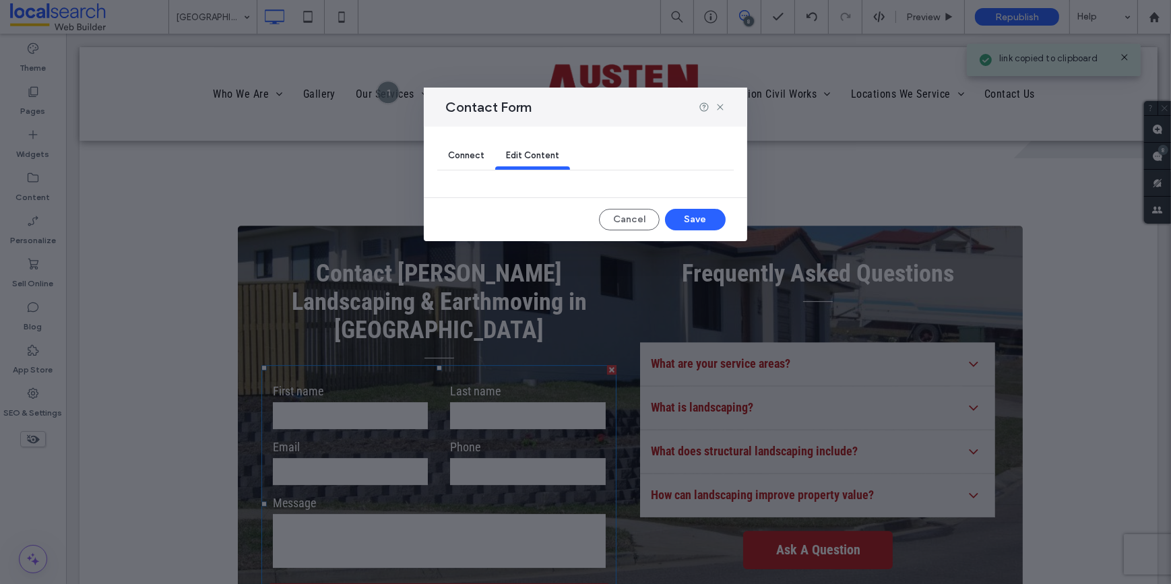
click at [461, 152] on span "Connect" at bounding box center [466, 155] width 36 height 10
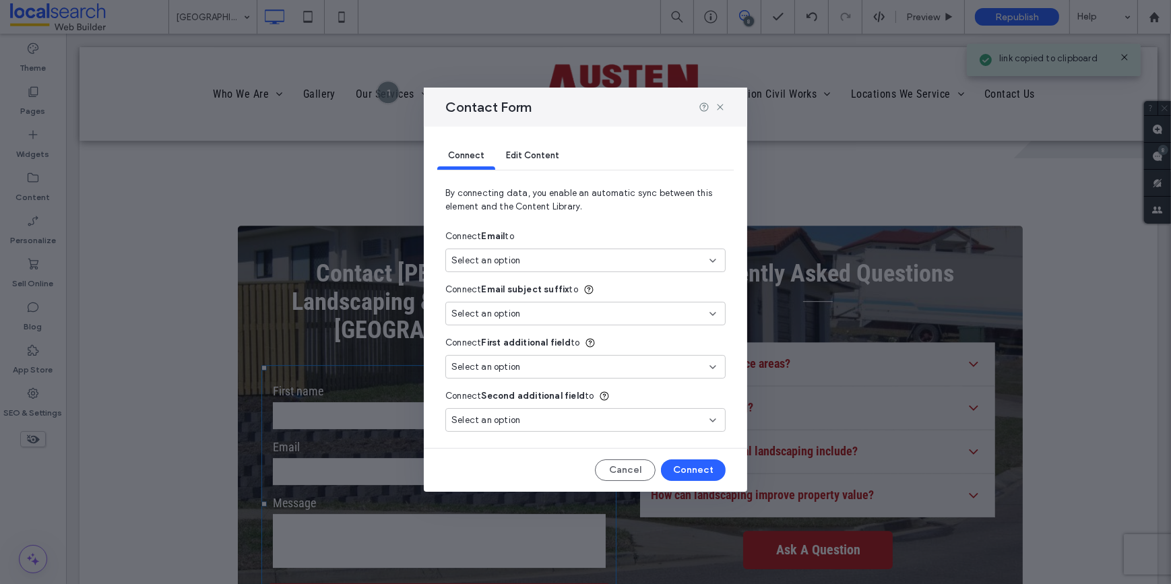
click at [472, 263] on span "Select an option" at bounding box center [485, 260] width 69 height 13
click at [478, 307] on span "New Email" at bounding box center [497, 307] width 42 height 13
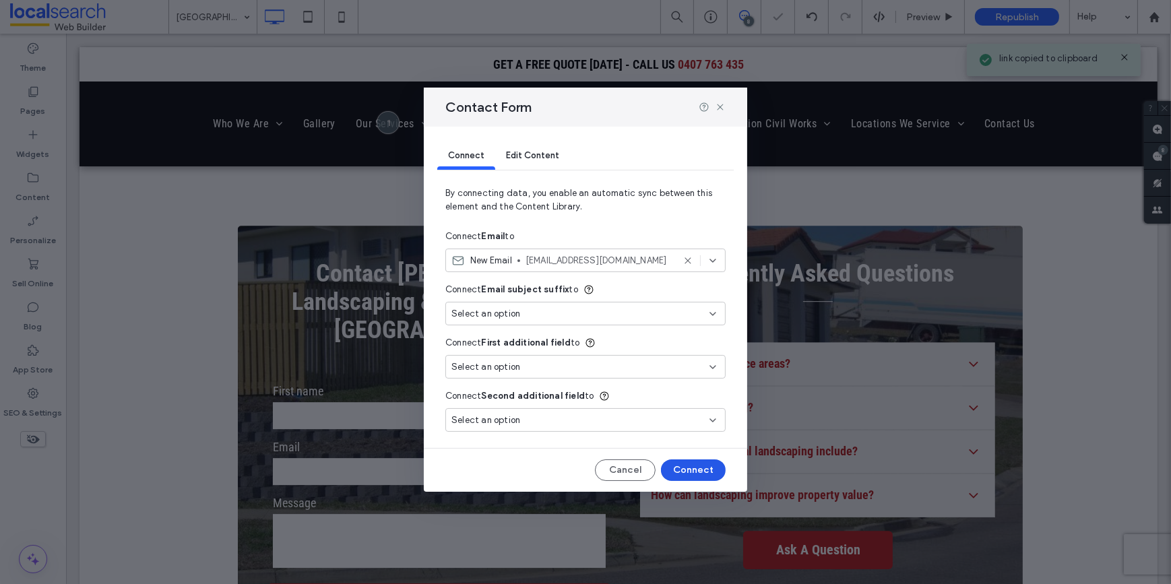
click at [701, 462] on button "Connect" at bounding box center [693, 470] width 65 height 22
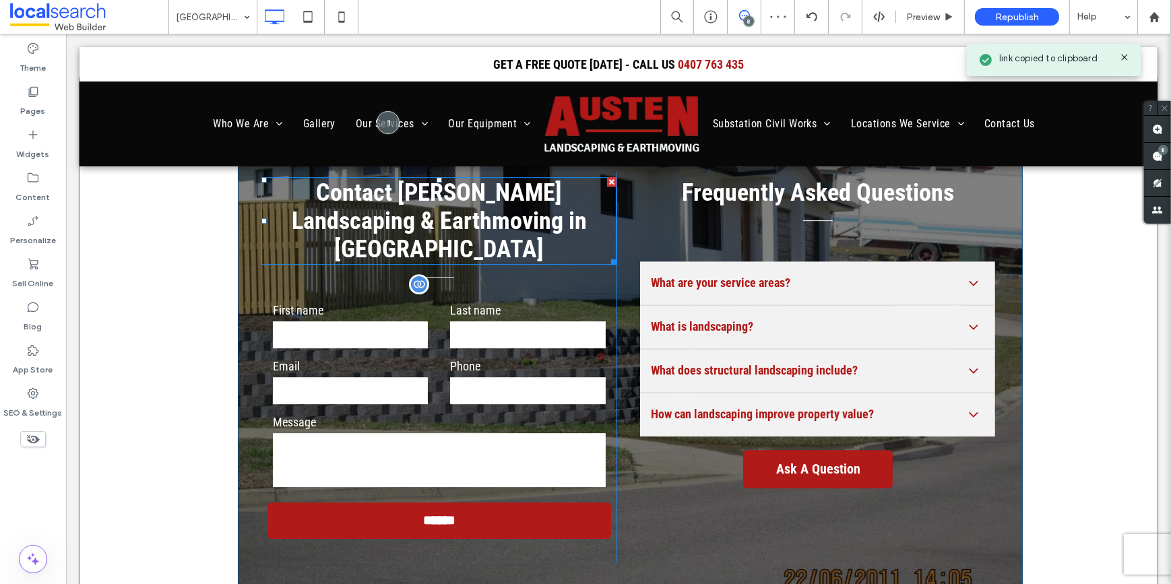
scroll to position [5329, 0]
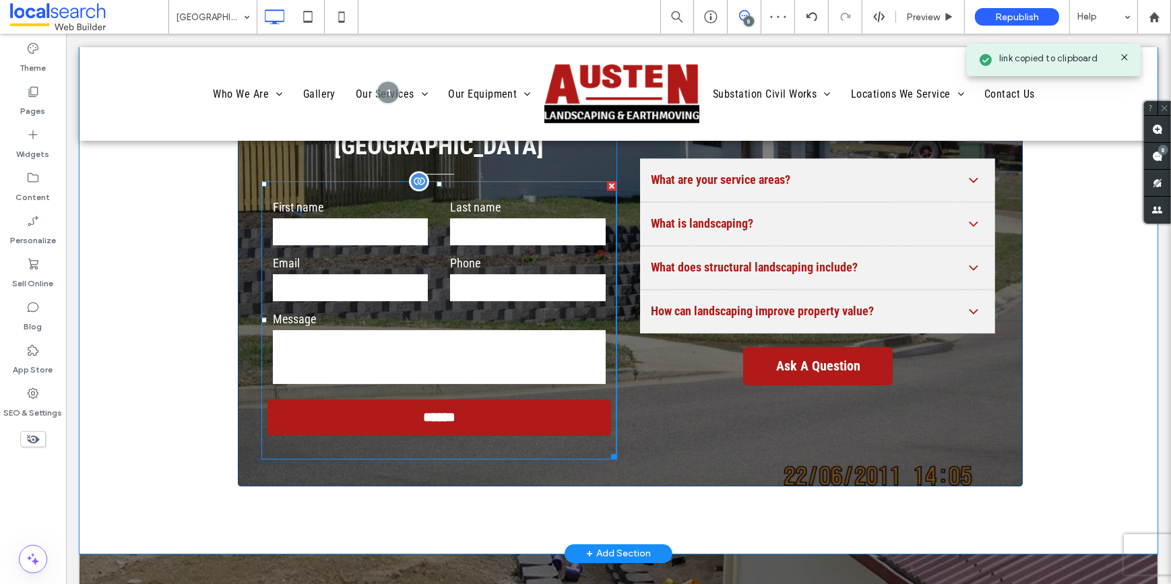
click at [459, 274] on input "tel" at bounding box center [526, 287] width 155 height 27
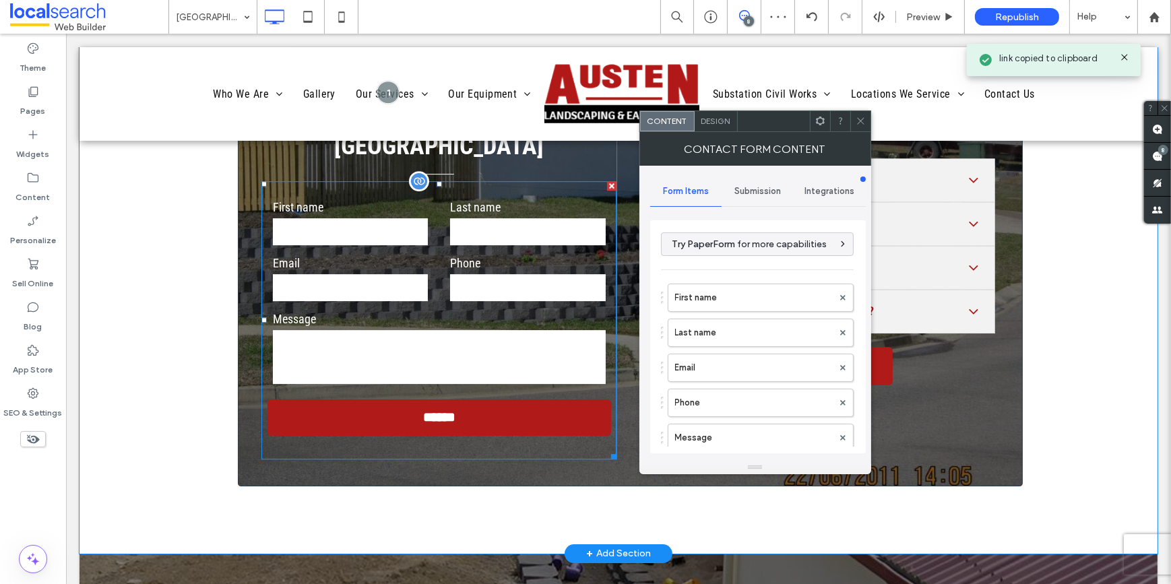
click at [459, 274] on input "tel" at bounding box center [526, 287] width 155 height 27
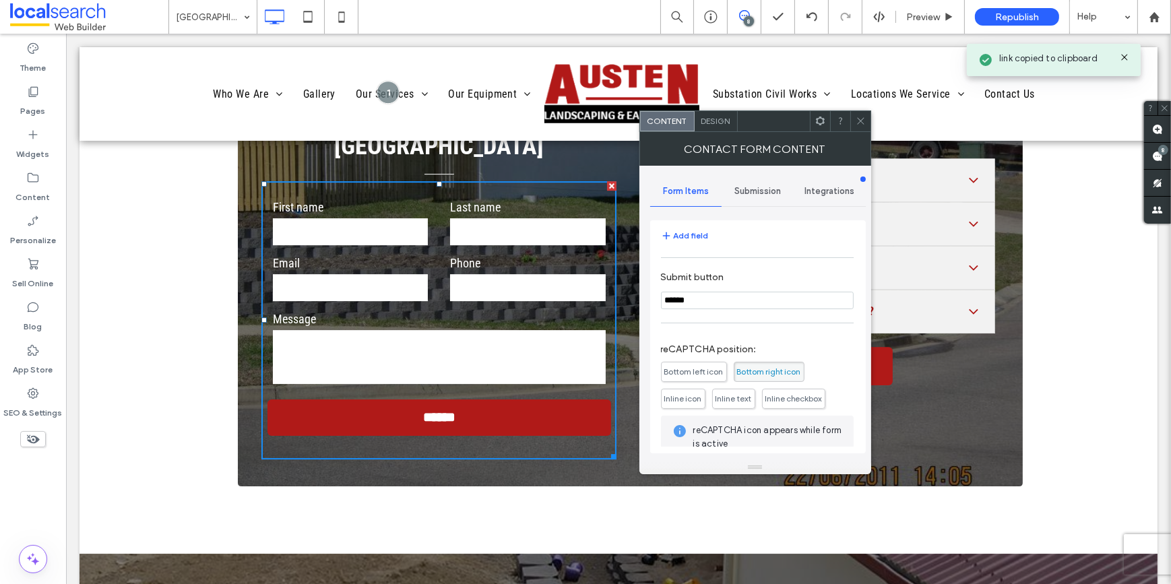
scroll to position [0, 0]
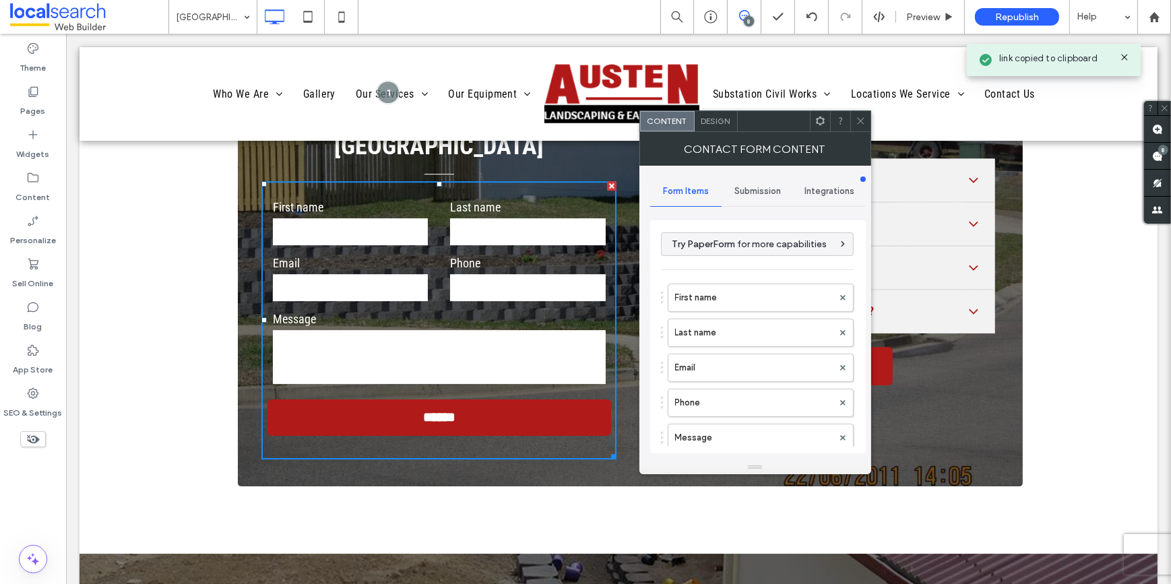
click at [751, 191] on span "Submission" at bounding box center [757, 191] width 46 height 11
click at [748, 247] on label "New submission notification" at bounding box center [758, 254] width 180 height 27
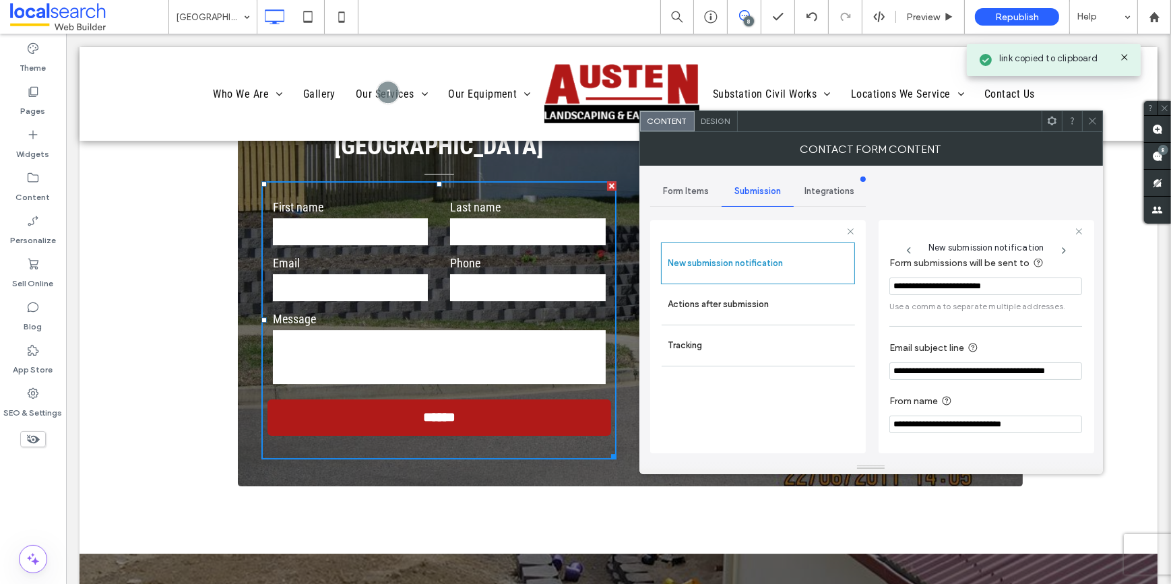
scroll to position [71, 0]
click at [726, 294] on label "Actions after submission" at bounding box center [758, 304] width 180 height 27
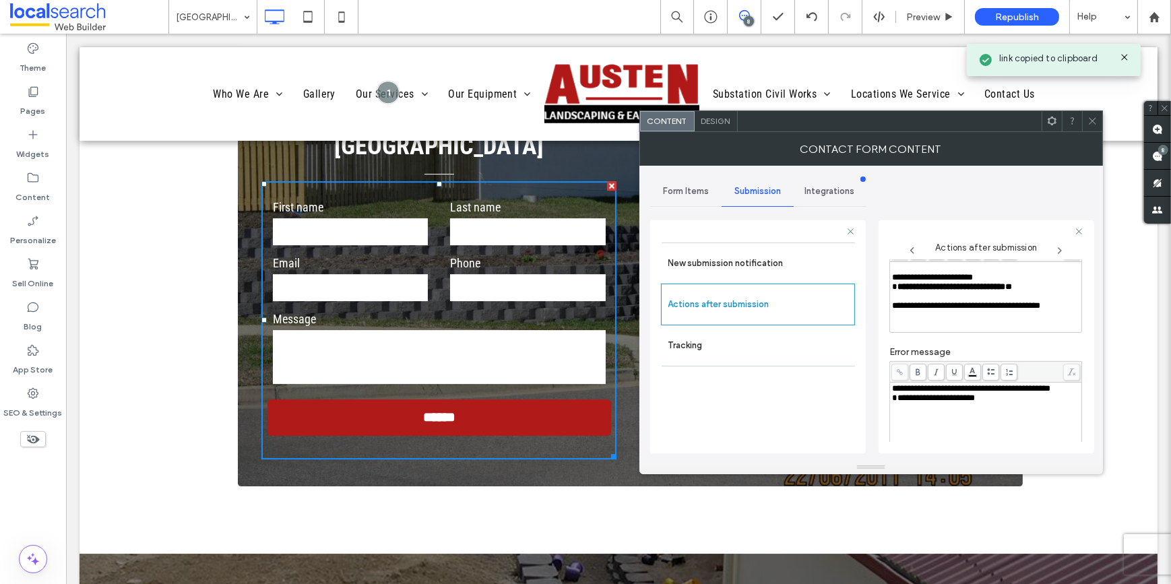
click at [930, 393] on span "**********" at bounding box center [971, 388] width 158 height 9
click at [1091, 121] on icon at bounding box center [1092, 121] width 10 height 10
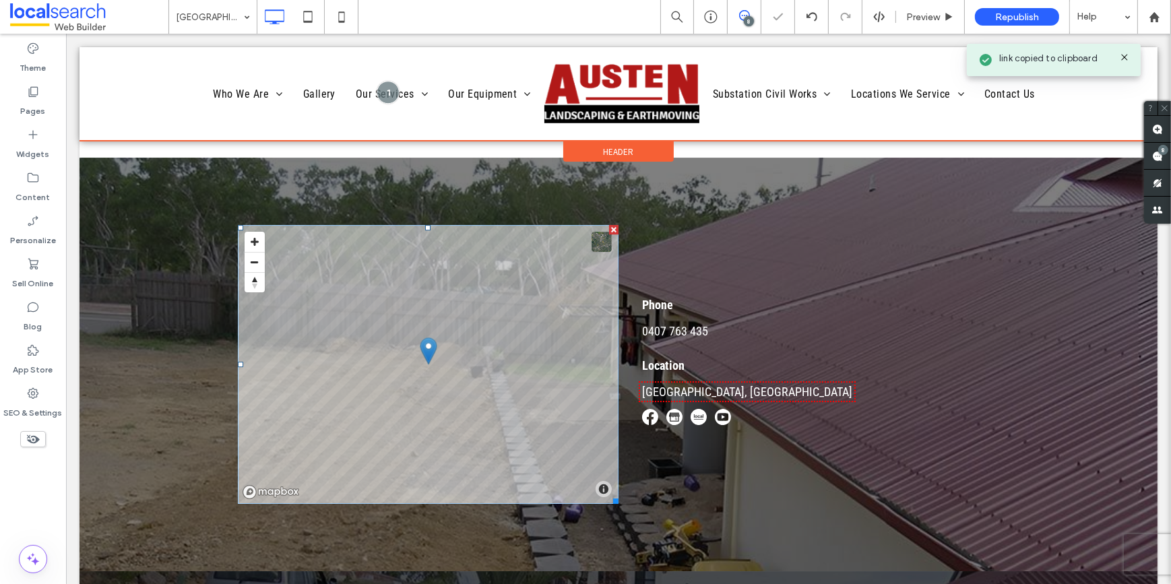
scroll to position [5512, 0]
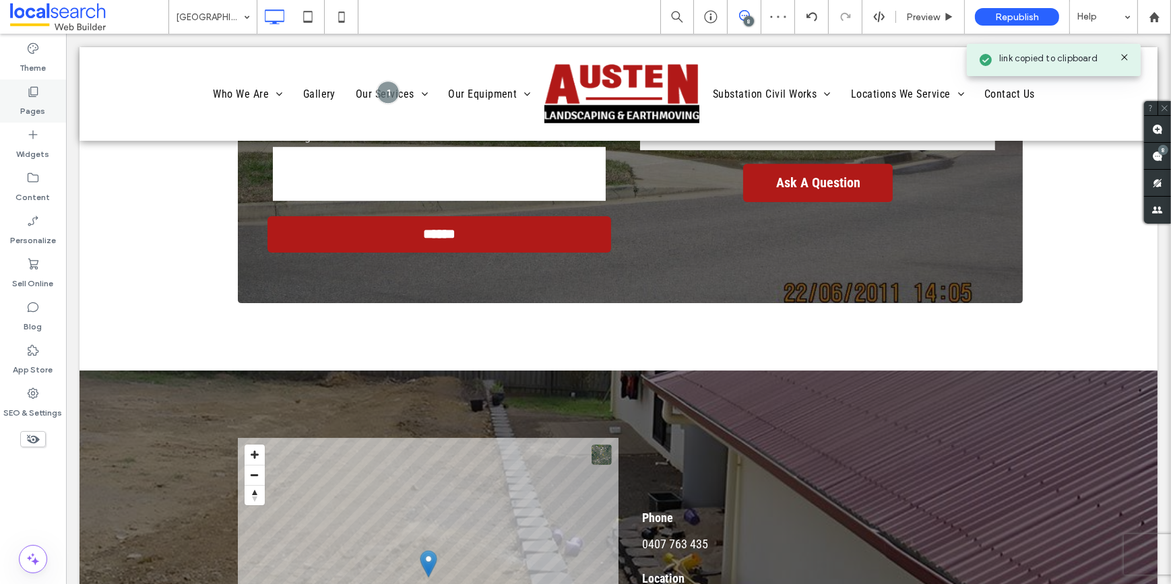
click at [42, 99] on label "Pages" at bounding box center [33, 107] width 25 height 19
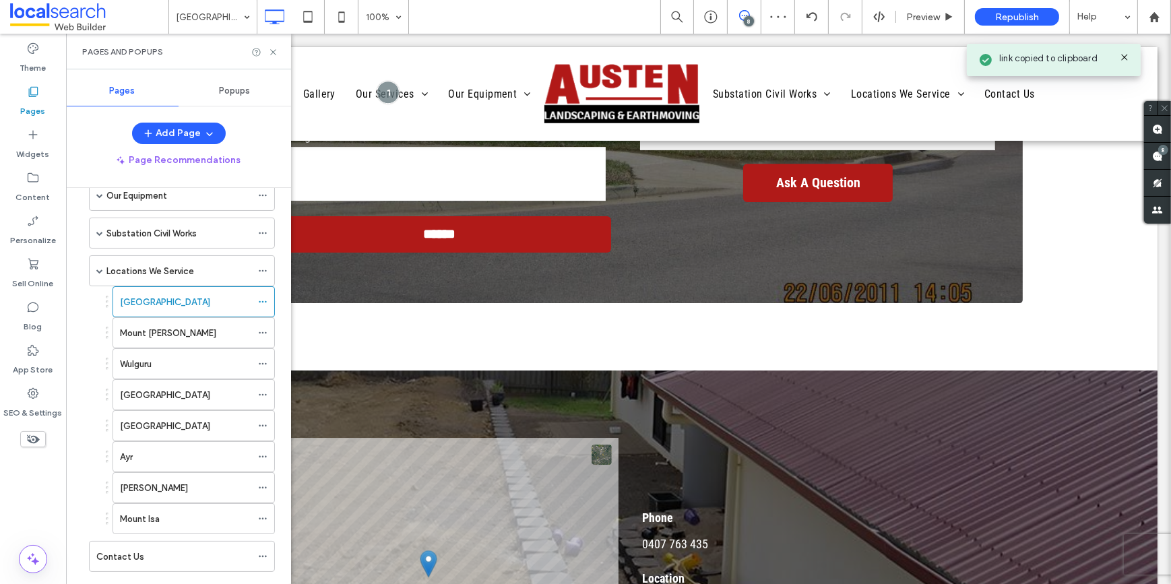
scroll to position [0, 0]
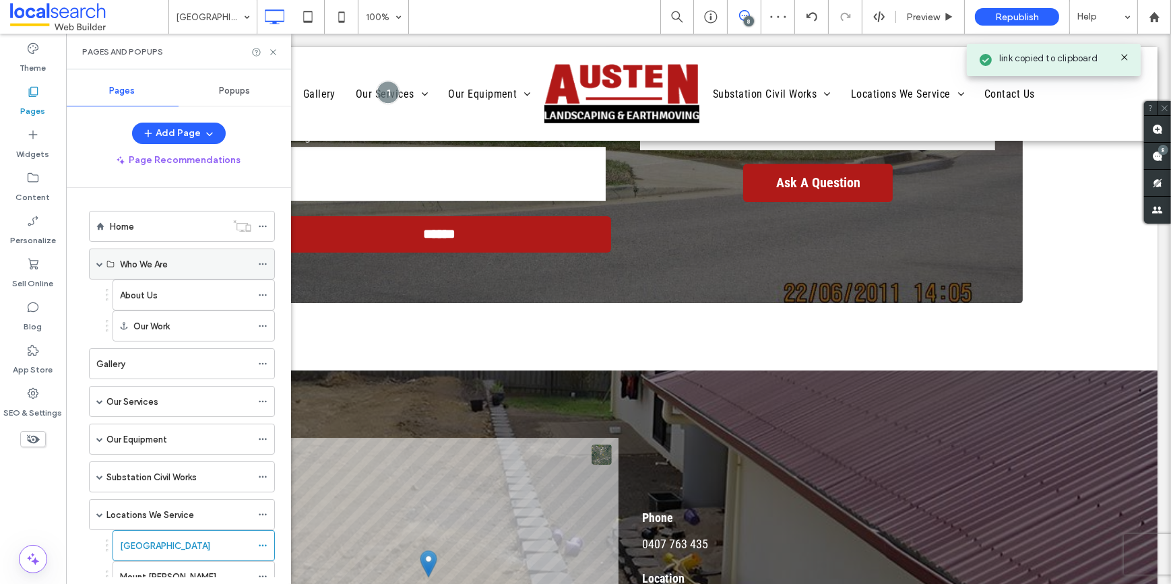
click at [97, 261] on span at bounding box center [99, 264] width 7 height 7
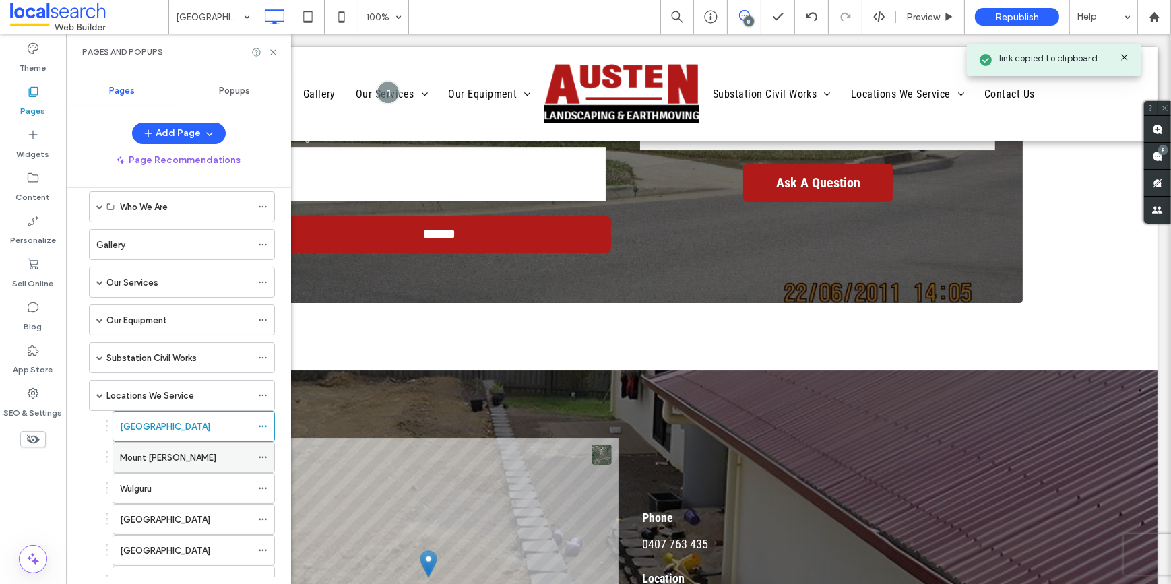
scroll to position [183, 0]
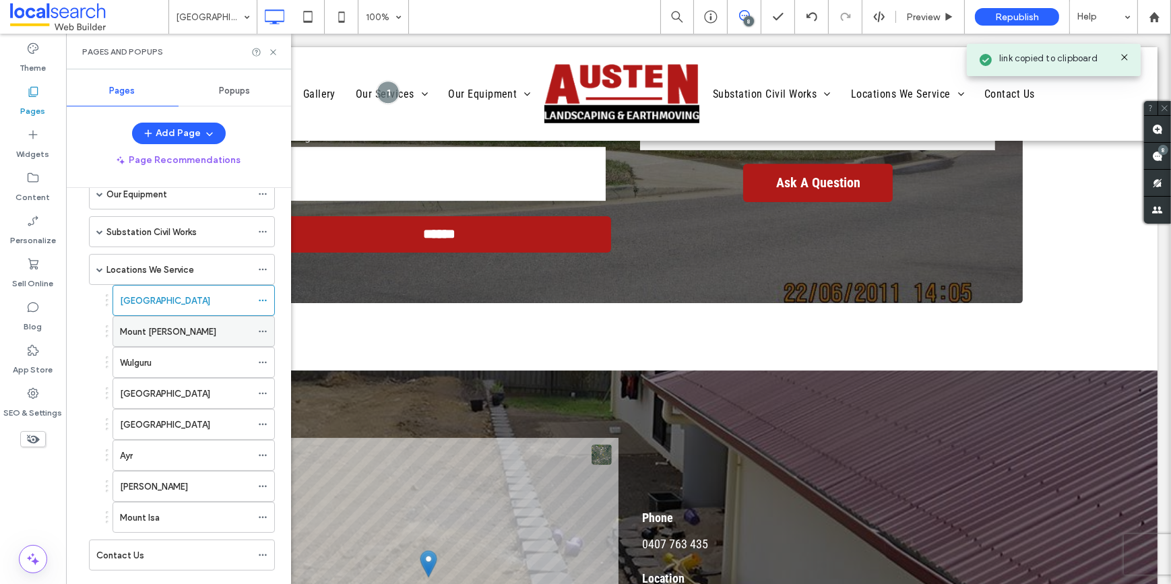
click at [158, 328] on label "Mount Louisa" at bounding box center [168, 332] width 96 height 24
click at [274, 53] on icon at bounding box center [273, 52] width 10 height 10
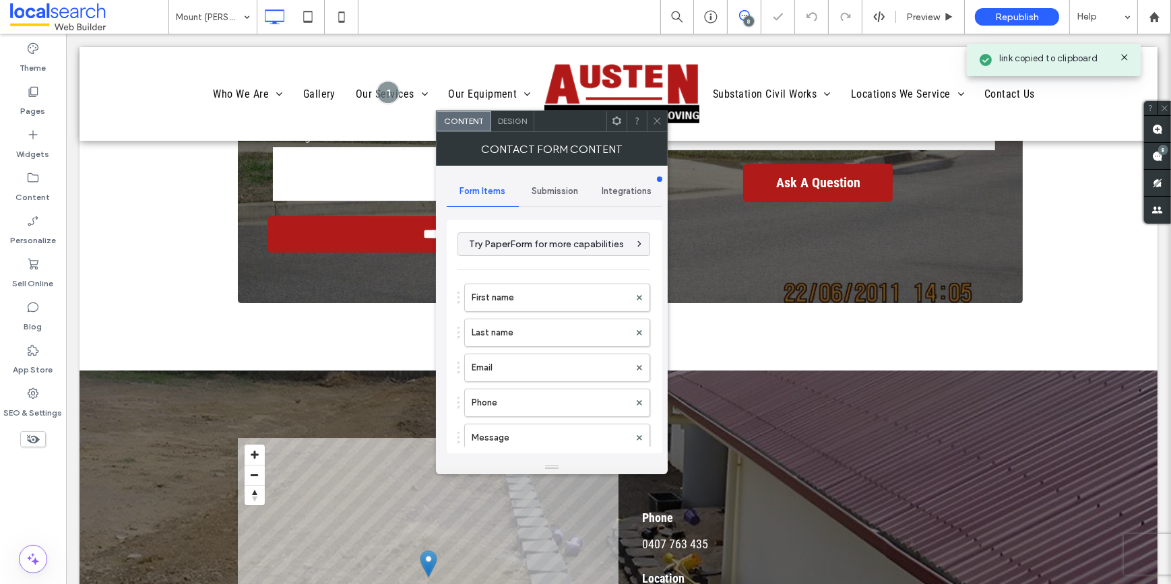
type input "******"
click at [656, 117] on icon at bounding box center [657, 121] width 10 height 10
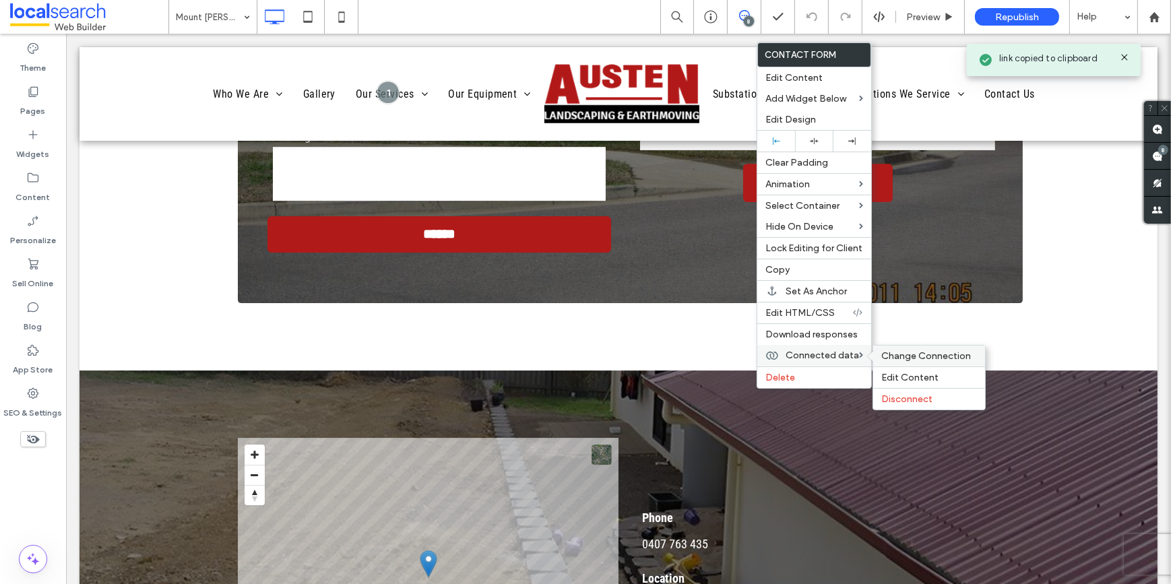
click at [895, 360] on span "Change Connection" at bounding box center [926, 355] width 90 height 11
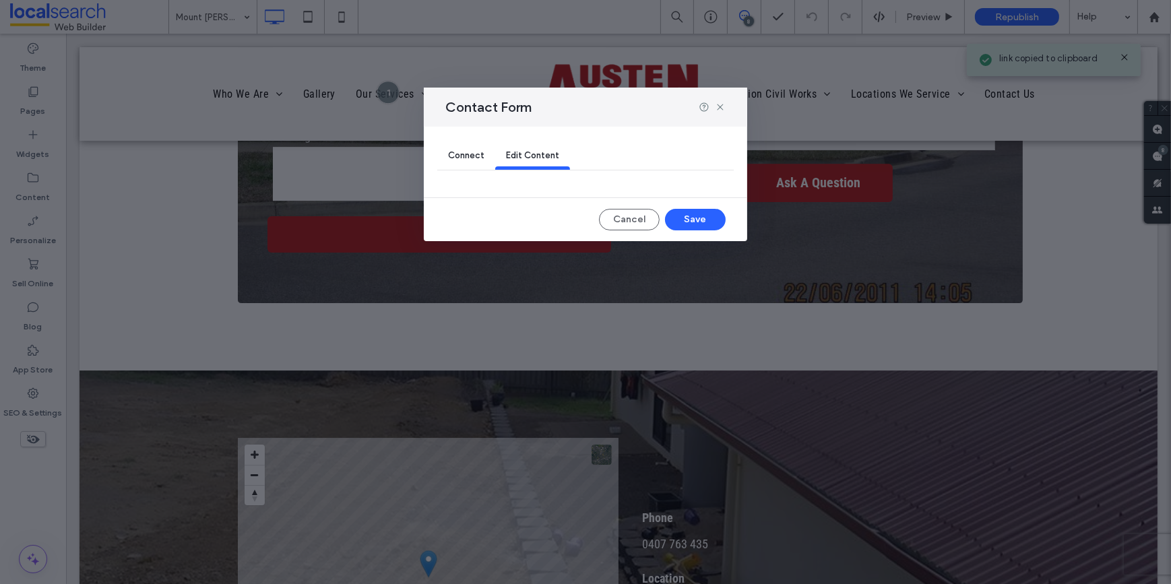
click at [454, 160] on span "Connect" at bounding box center [466, 155] width 36 height 10
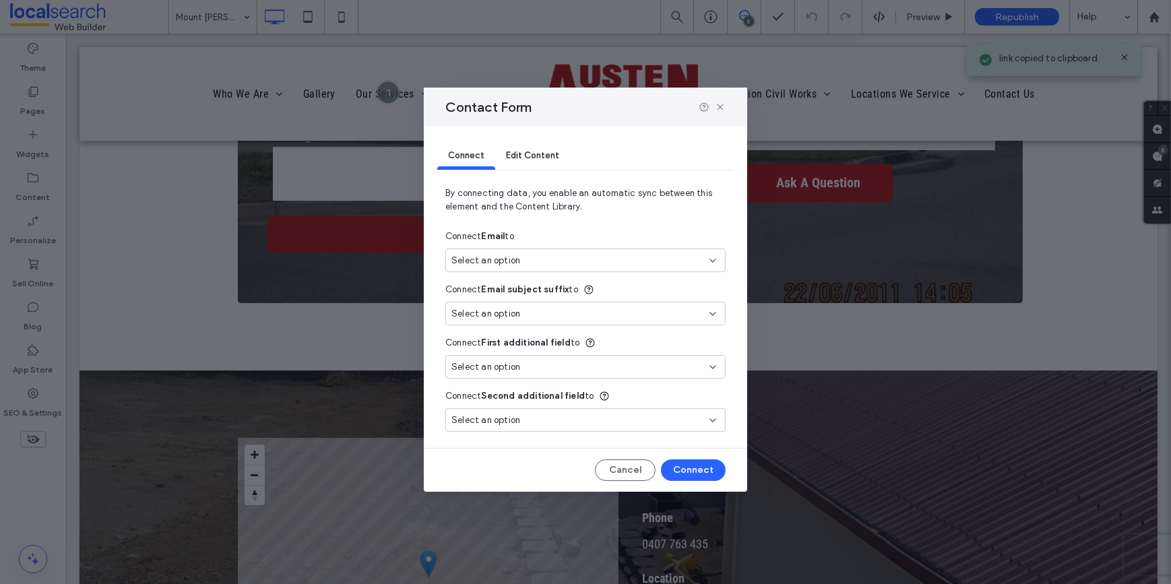
click at [511, 260] on span "Select an option" at bounding box center [485, 260] width 69 height 13
click at [512, 300] on div "New Email kathieshome@westnet.com.au" at bounding box center [585, 308] width 279 height 24
click at [689, 472] on button "Connect" at bounding box center [693, 470] width 65 height 22
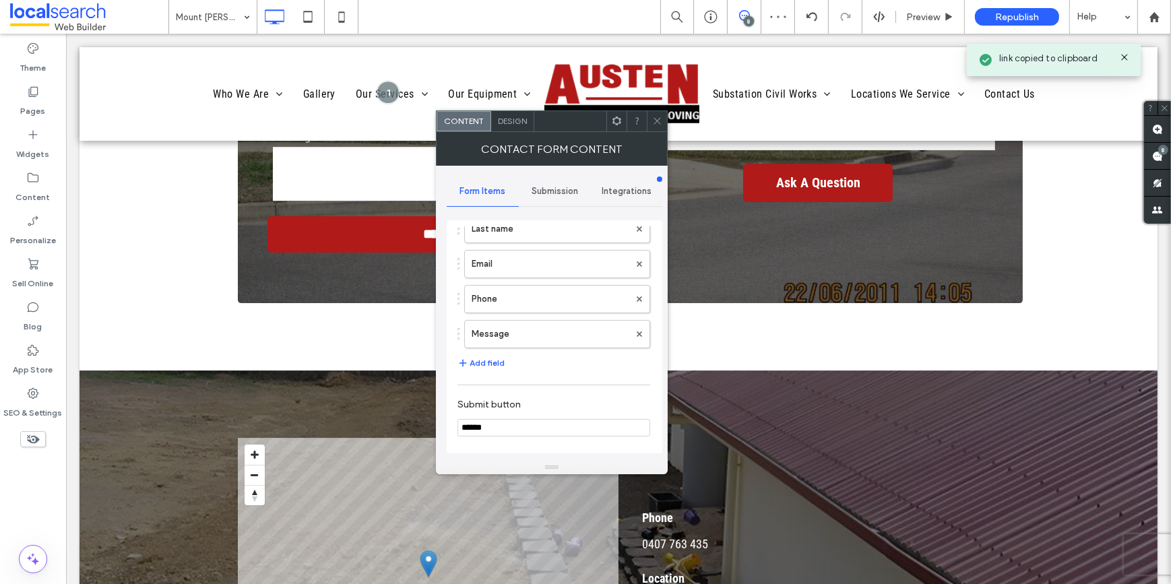
scroll to position [183, 0]
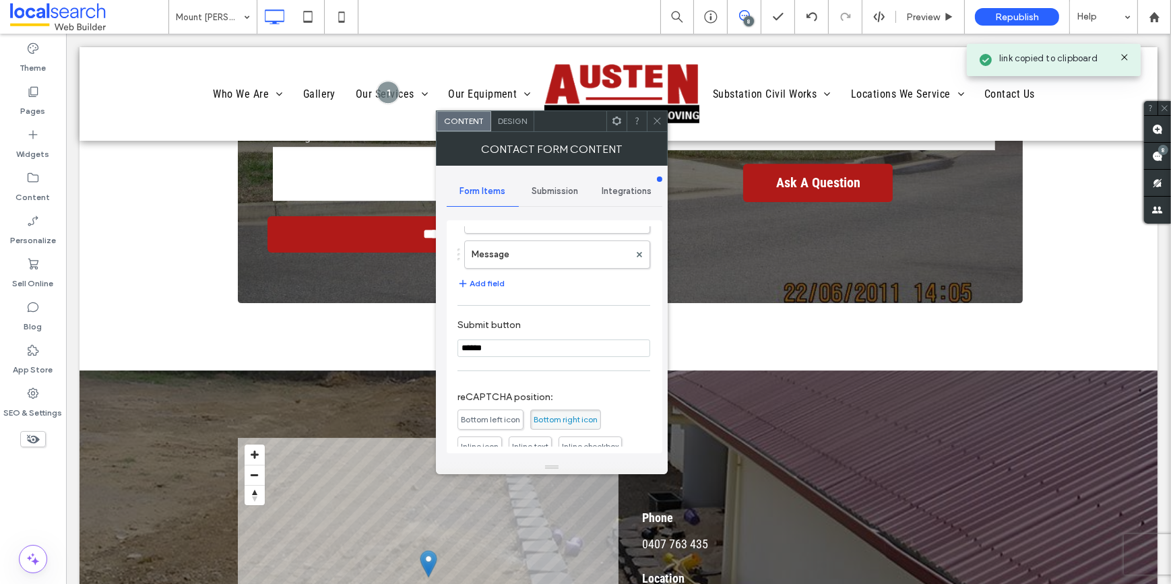
drag, startPoint x: 544, startPoint y: 191, endPoint x: 552, endPoint y: 208, distance: 18.7
click at [544, 191] on span "Submission" at bounding box center [555, 191] width 46 height 11
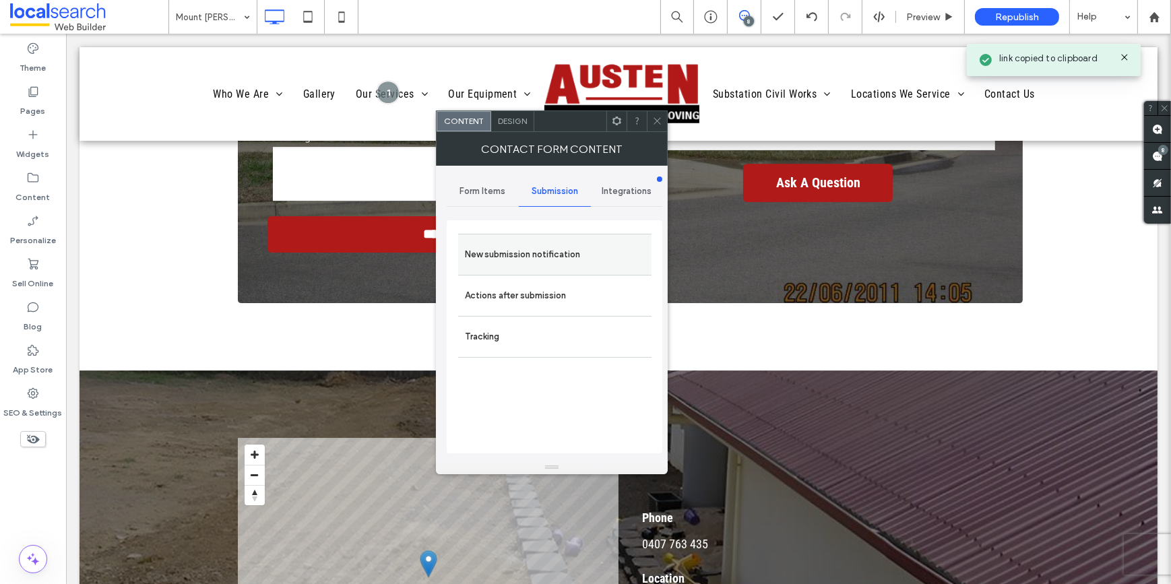
click at [544, 260] on label "New submission notification" at bounding box center [555, 254] width 180 height 27
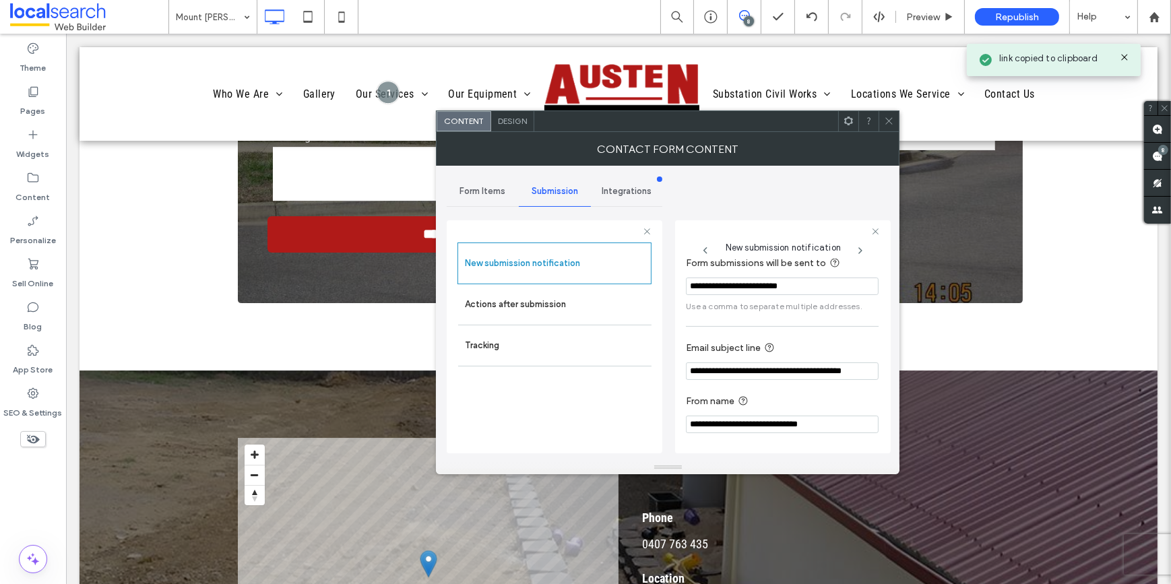
scroll to position [71, 0]
click at [563, 304] on label "Actions after submission" at bounding box center [555, 304] width 180 height 27
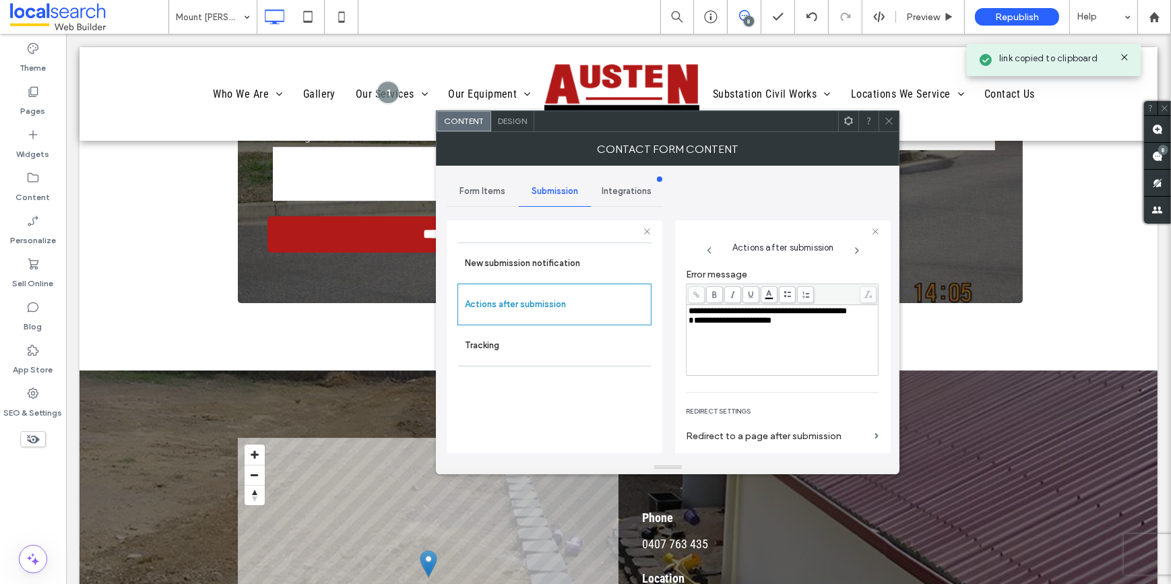
scroll to position [194, 0]
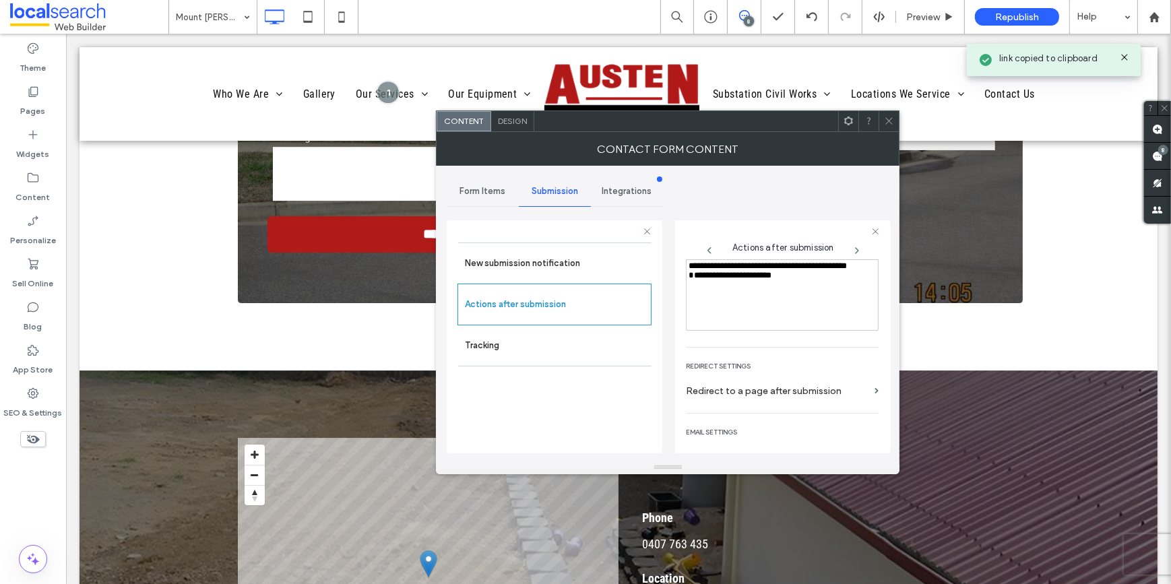
click at [740, 271] on div "**********" at bounding box center [783, 265] width 188 height 9
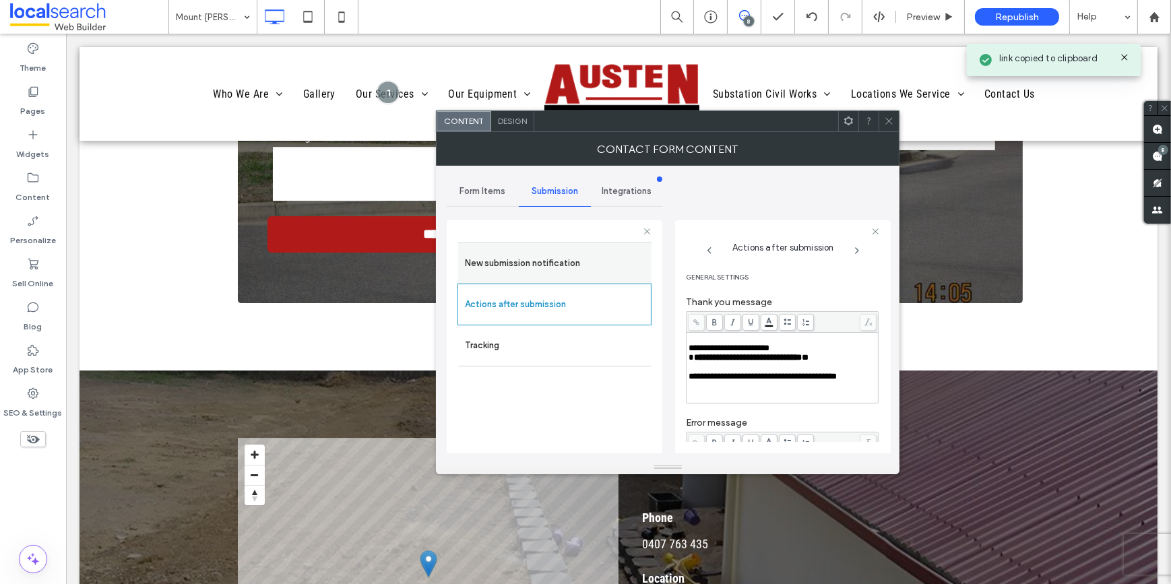
scroll to position [0, 0]
click at [485, 186] on span "Form Items" at bounding box center [482, 191] width 46 height 11
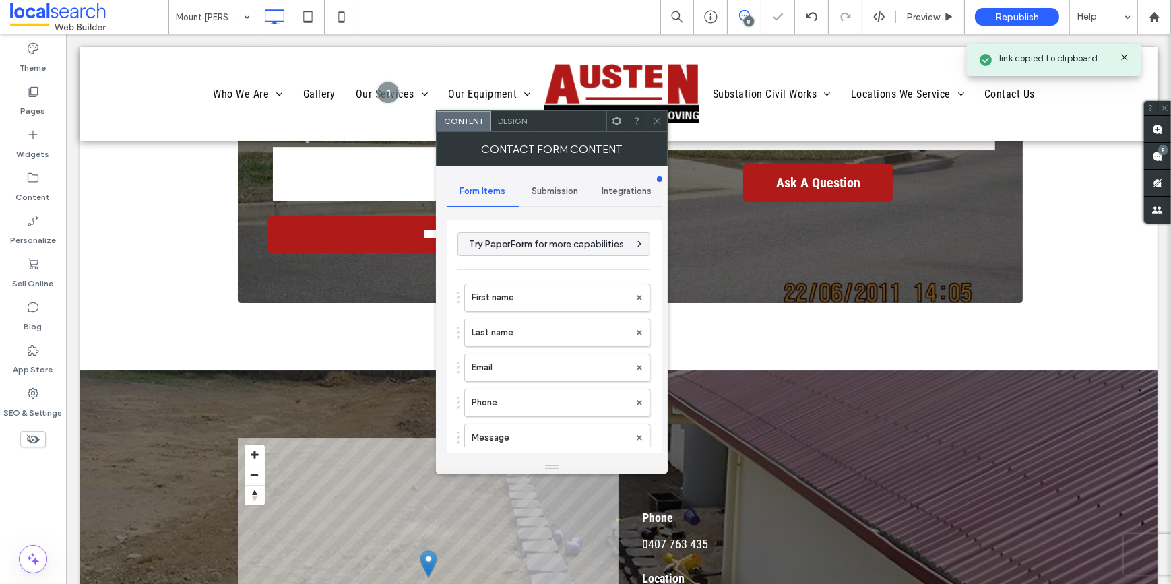
click at [546, 204] on div "Submission" at bounding box center [555, 192] width 72 height 30
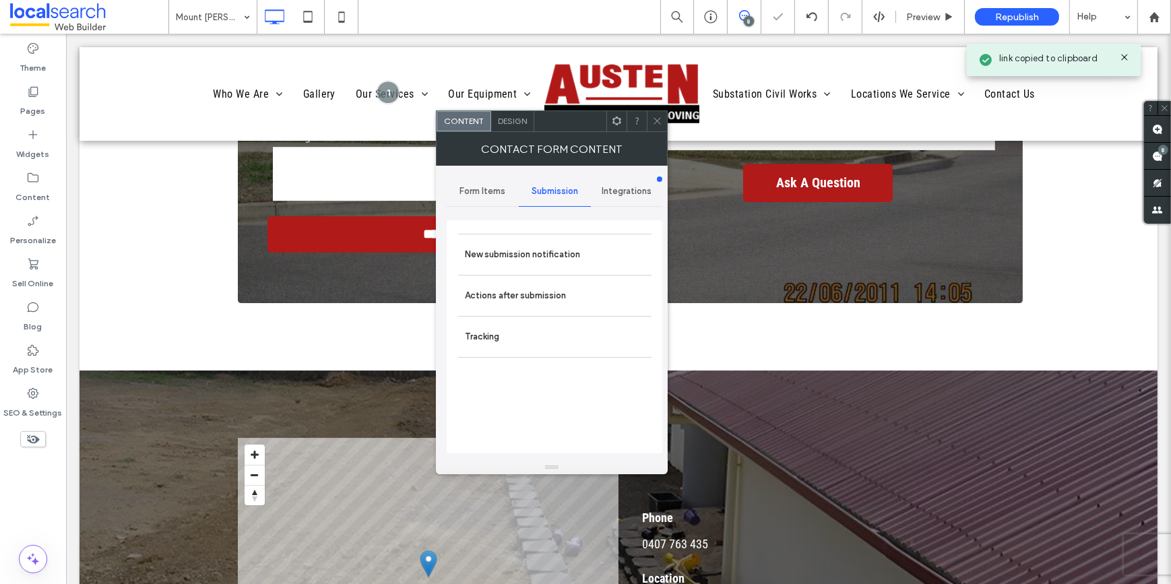
click at [550, 184] on div "Submission" at bounding box center [555, 192] width 72 height 30
click at [547, 192] on span "Submission" at bounding box center [555, 191] width 46 height 11
click at [548, 247] on label "New submission notification" at bounding box center [555, 254] width 180 height 27
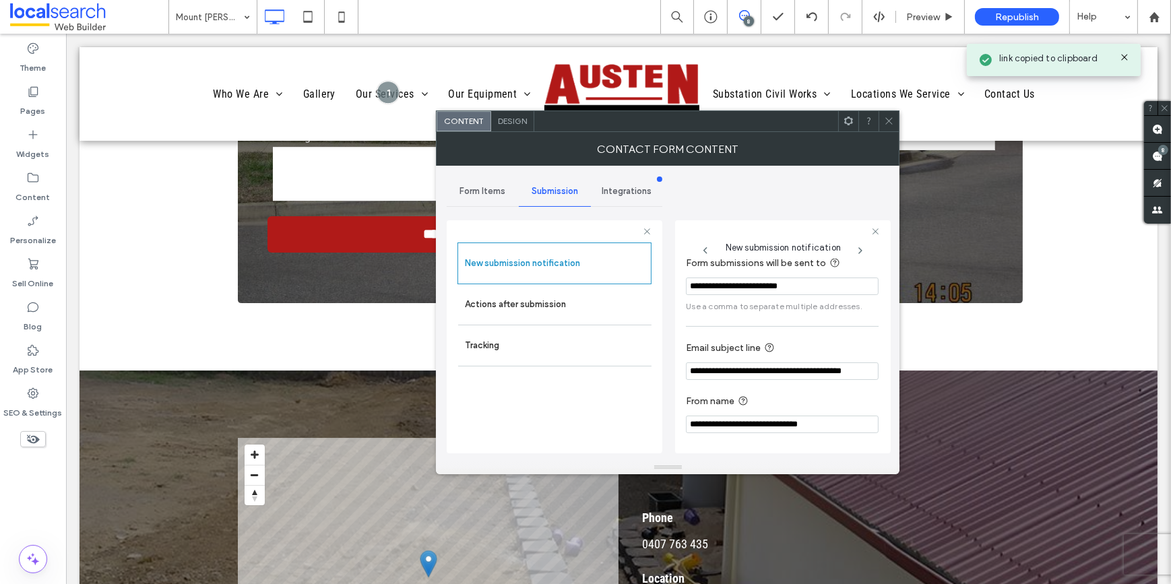
scroll to position [71, 0]
click at [888, 119] on icon at bounding box center [889, 121] width 10 height 10
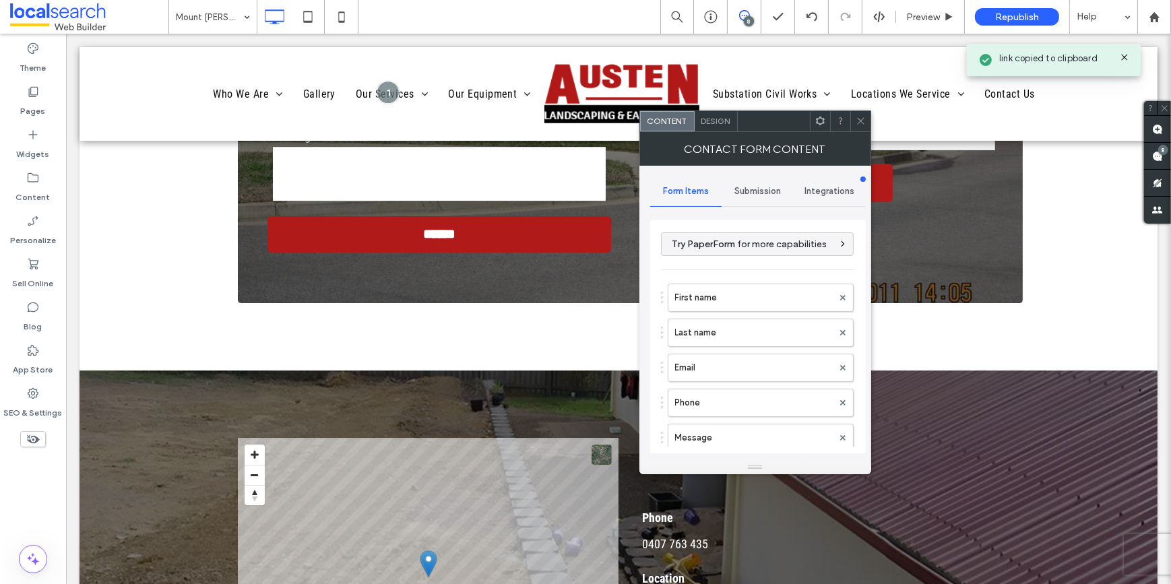
click at [755, 194] on span "Submission" at bounding box center [757, 191] width 46 height 11
click at [766, 249] on label "New submission notification" at bounding box center [758, 254] width 180 height 27
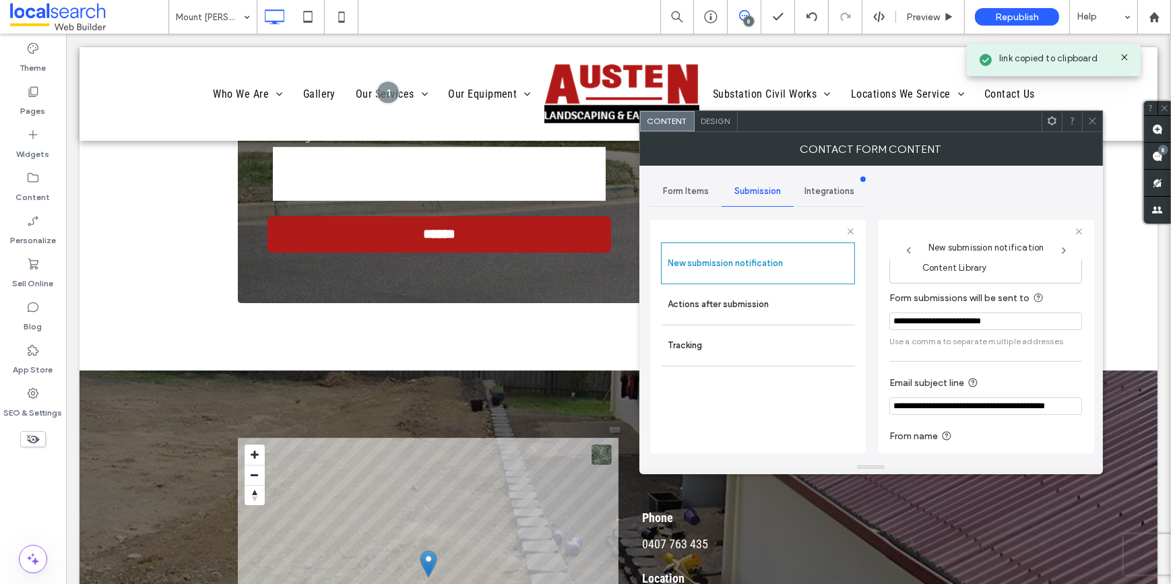
scroll to position [0, 0]
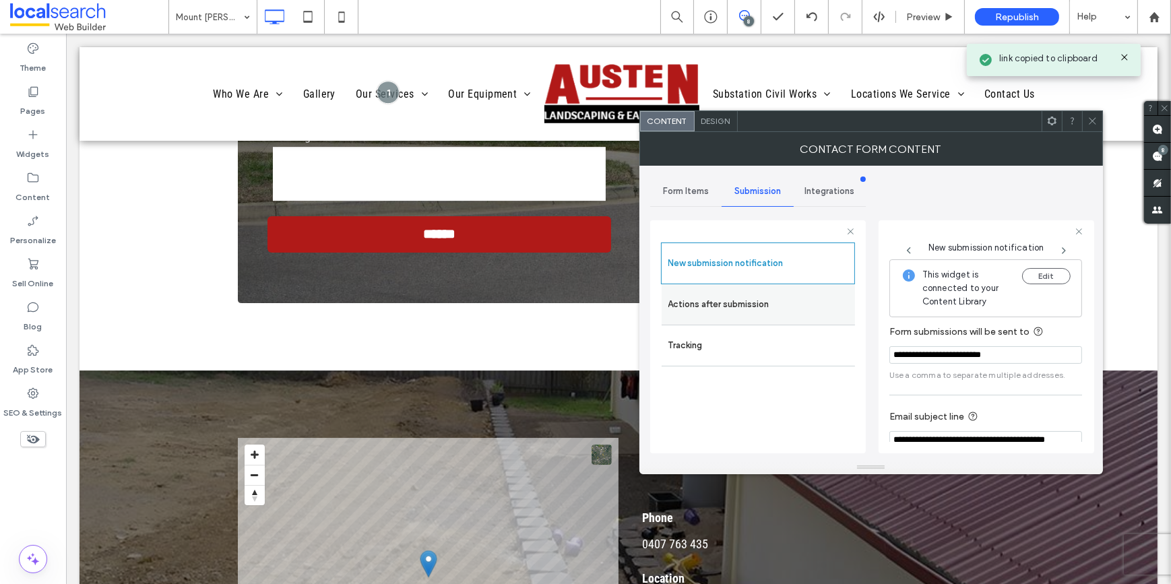
click at [773, 302] on label "Actions after submission" at bounding box center [758, 304] width 180 height 27
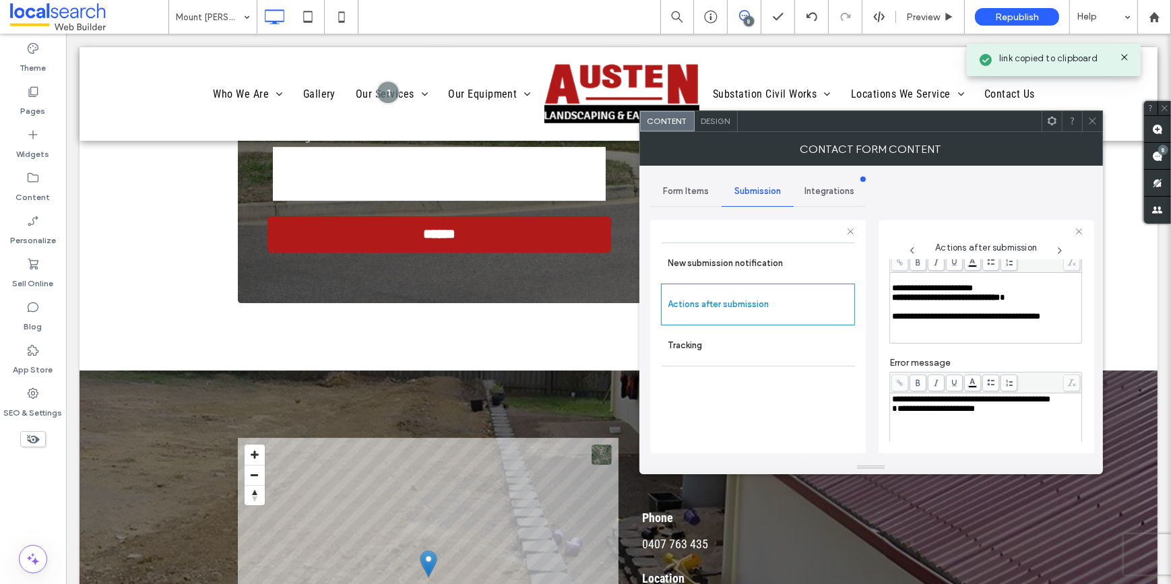
scroll to position [122, 0]
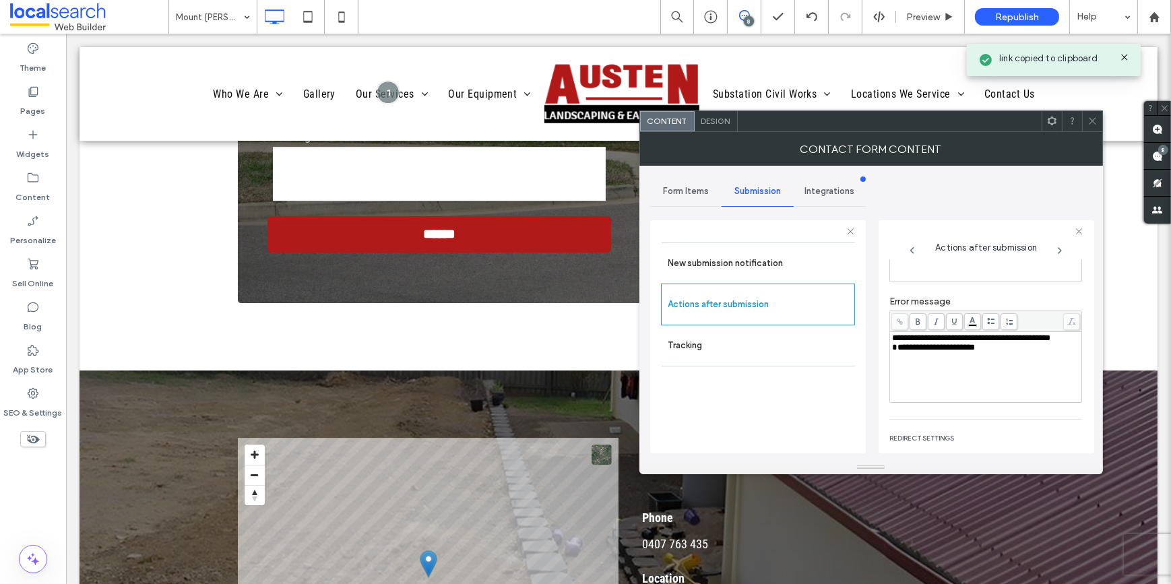
click at [944, 343] on div "**********" at bounding box center [986, 338] width 188 height 9
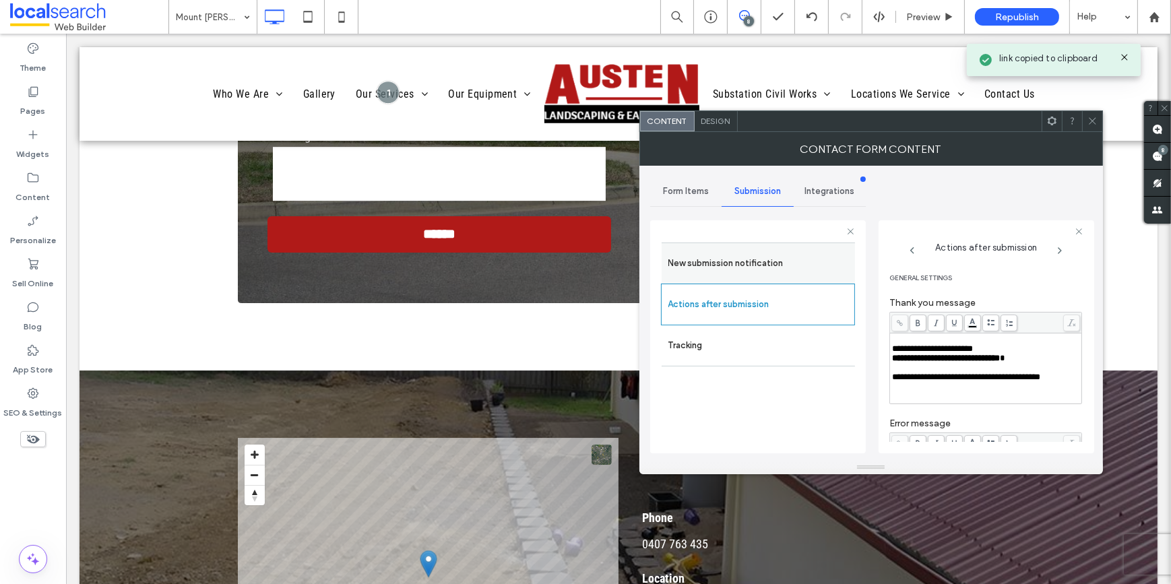
click at [756, 255] on label "New submission notification" at bounding box center [758, 263] width 180 height 27
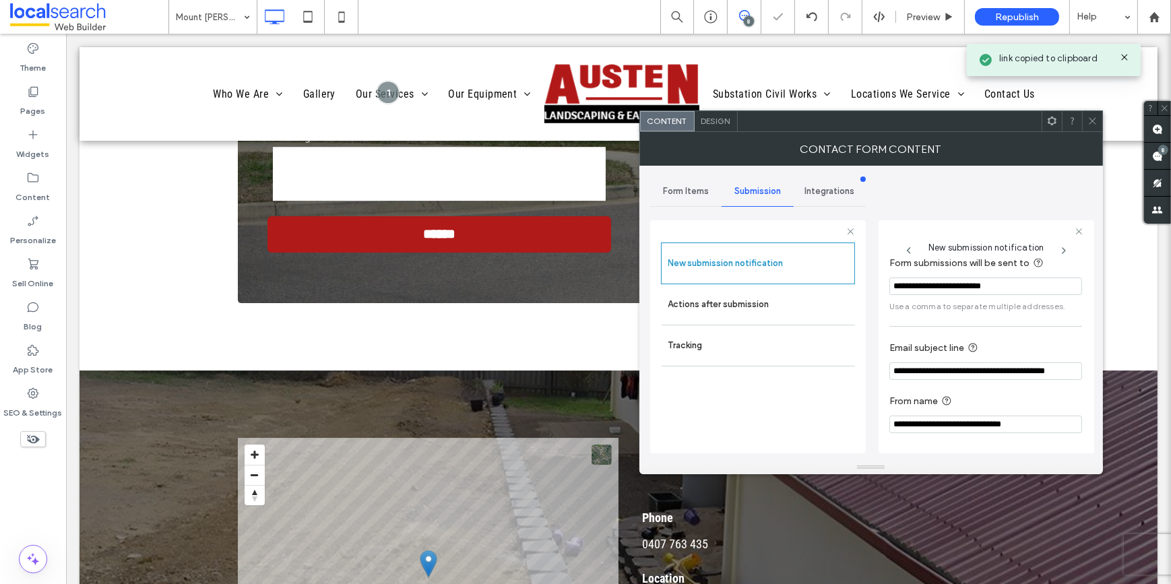
scroll to position [71, 0]
click at [1088, 117] on icon at bounding box center [1092, 121] width 10 height 10
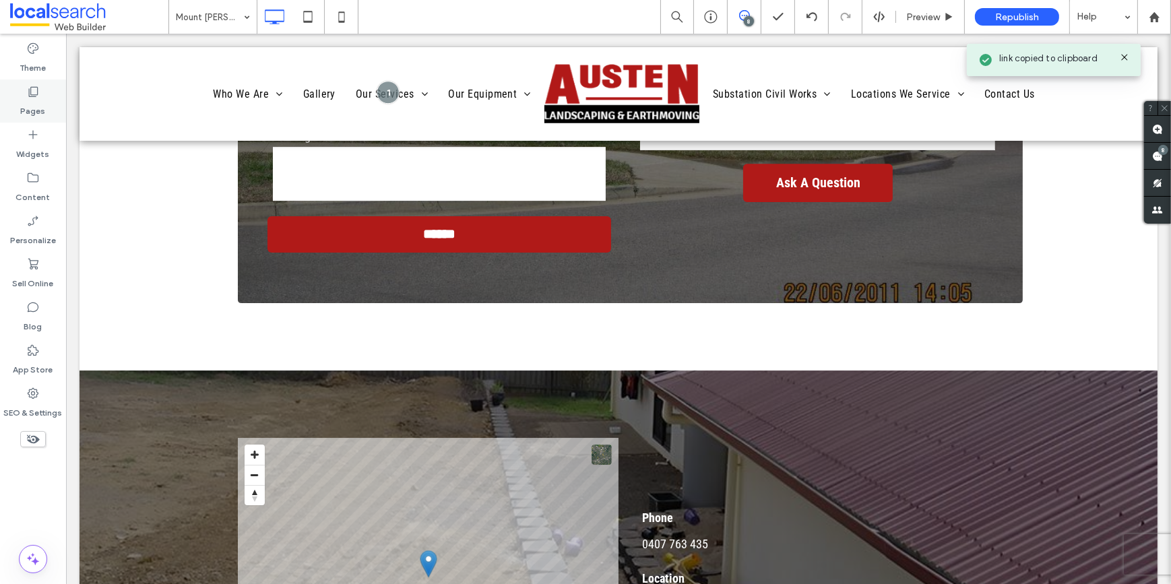
click at [40, 101] on label "Pages" at bounding box center [33, 107] width 25 height 19
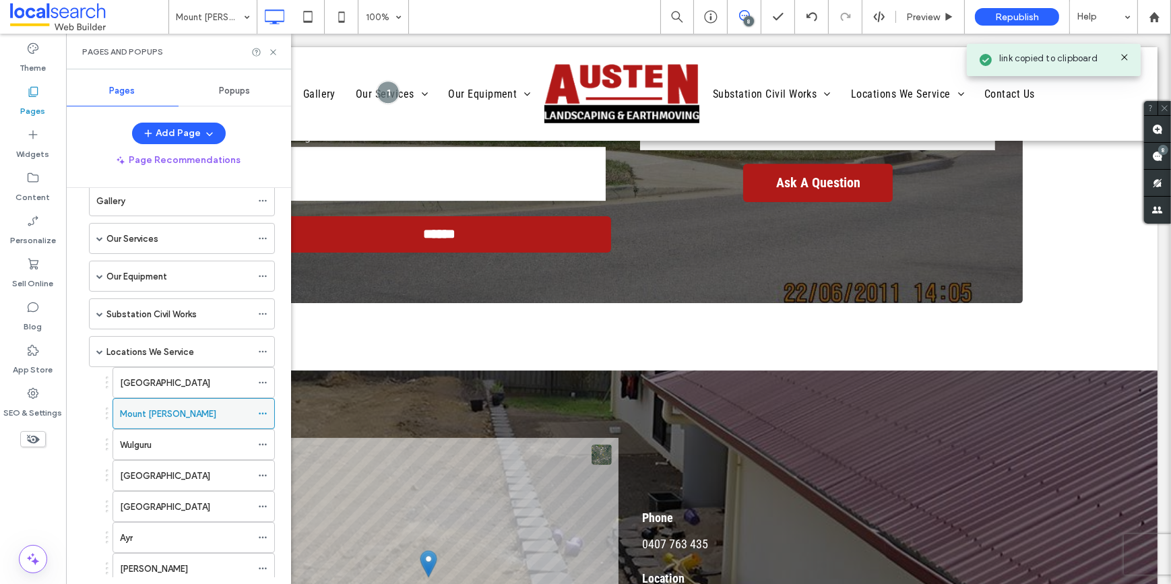
scroll to position [122, 0]
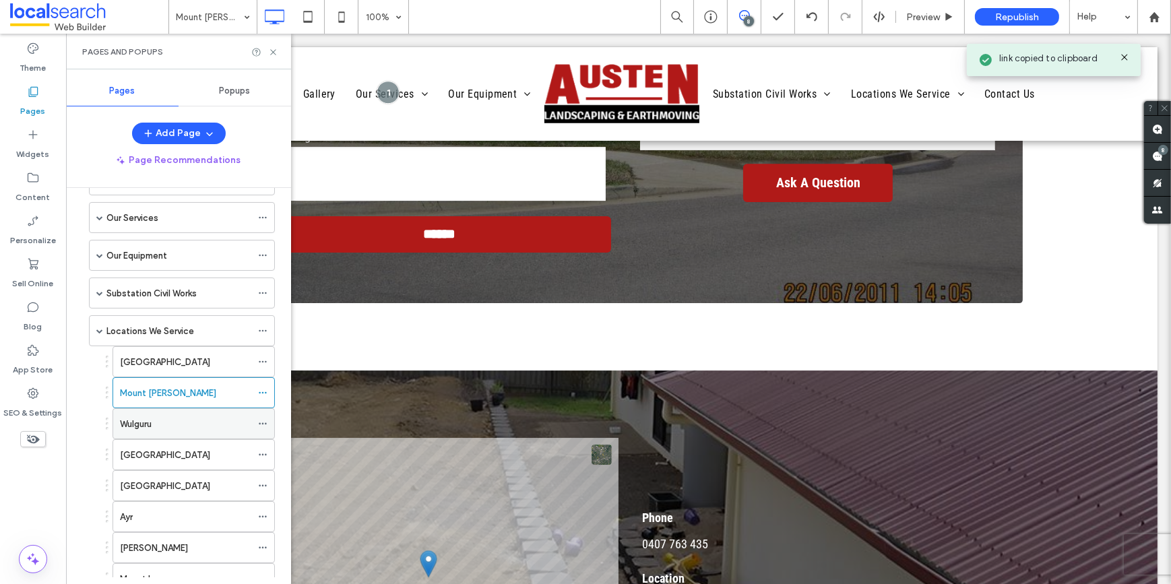
click at [154, 417] on div "Wulguru" at bounding box center [185, 424] width 131 height 14
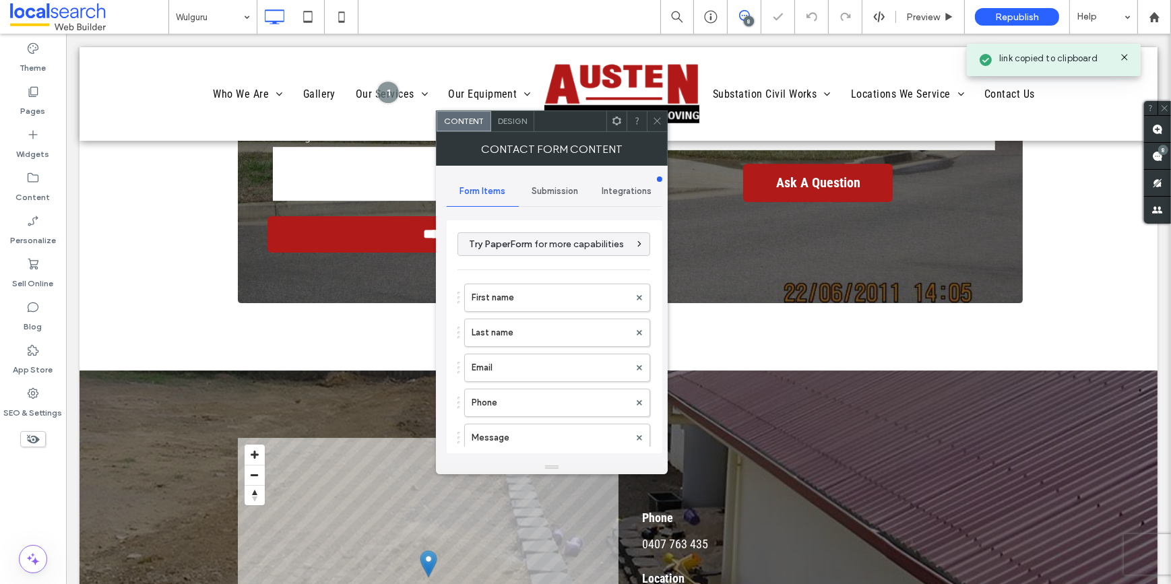
type input "******"
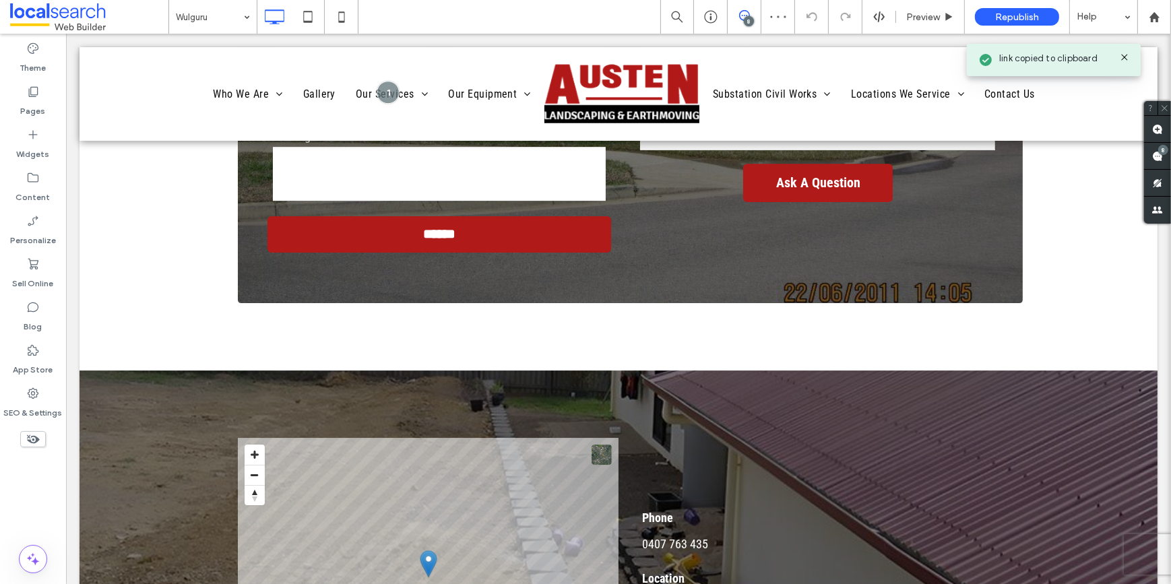
click at [655, 121] on div at bounding box center [585, 292] width 1171 height 584
click at [35, 100] on label "Pages" at bounding box center [33, 107] width 25 height 19
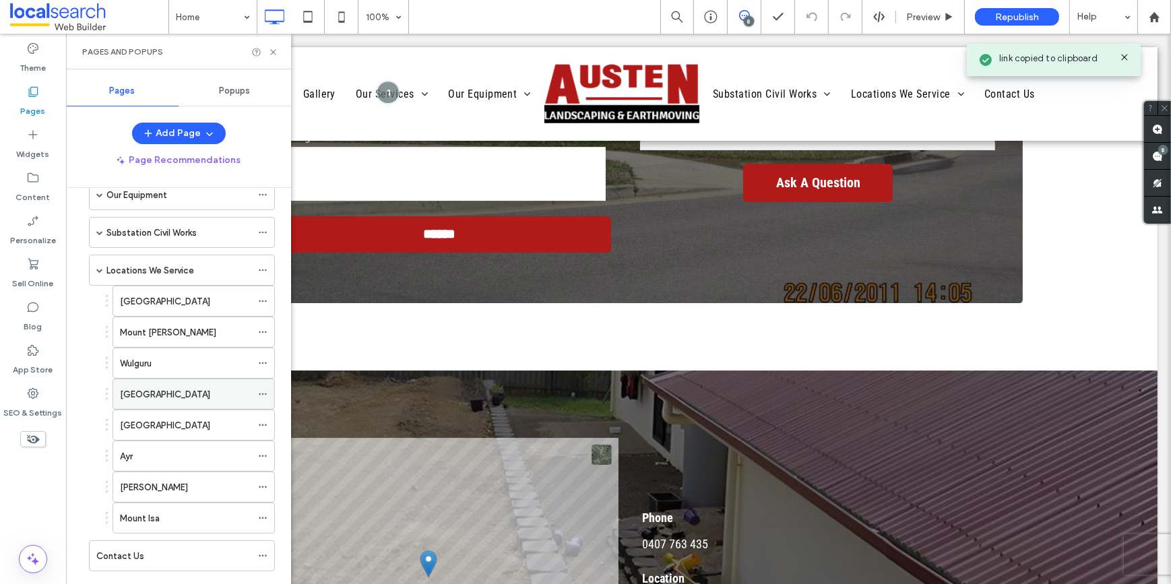
scroll to position [183, 0]
click at [137, 363] on label "Wulguru" at bounding box center [136, 363] width 32 height 24
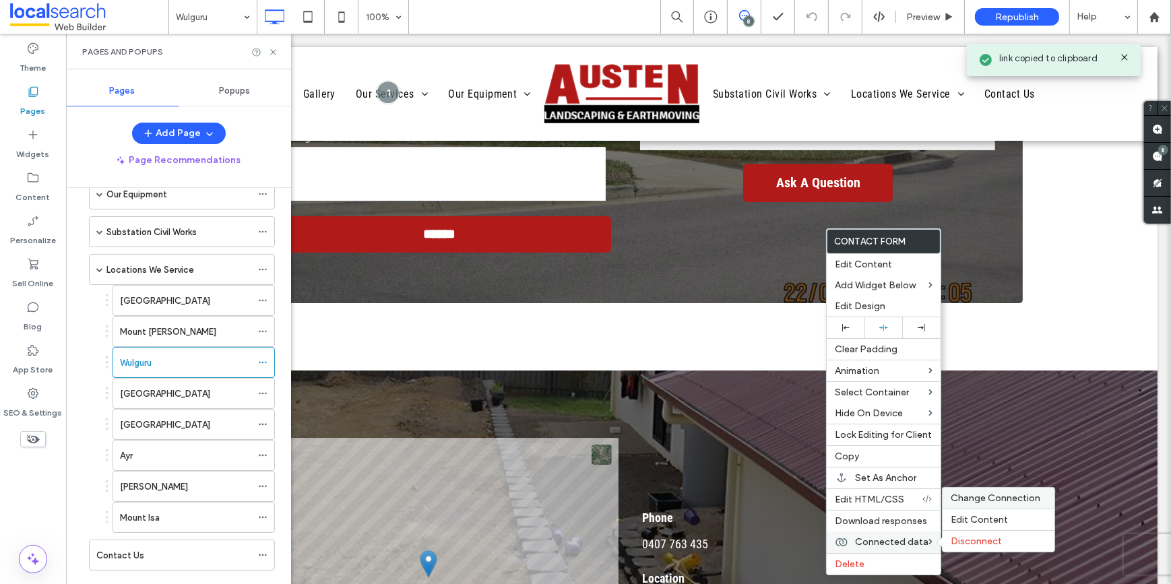
click at [980, 499] on span "Change Connection" at bounding box center [996, 498] width 90 height 11
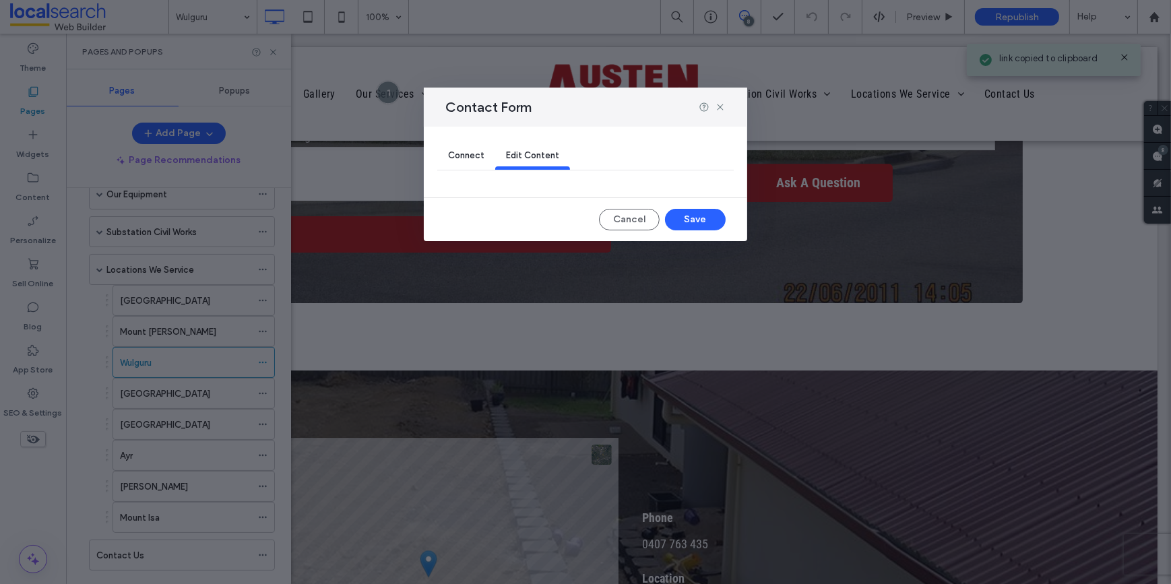
click at [457, 153] on span "Connect" at bounding box center [466, 155] width 36 height 10
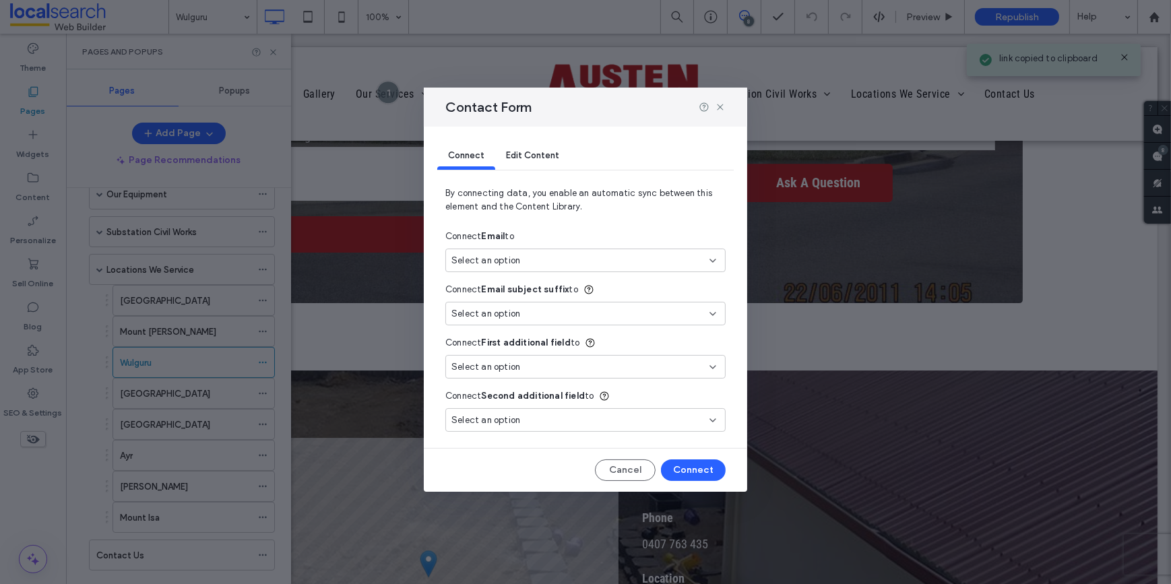
click at [548, 255] on div "Select an option" at bounding box center [577, 260] width 252 height 13
click at [526, 301] on div "New Email kathieshome@westnet.com.au" at bounding box center [585, 308] width 279 height 24
click at [709, 463] on button "Connect" at bounding box center [693, 470] width 65 height 22
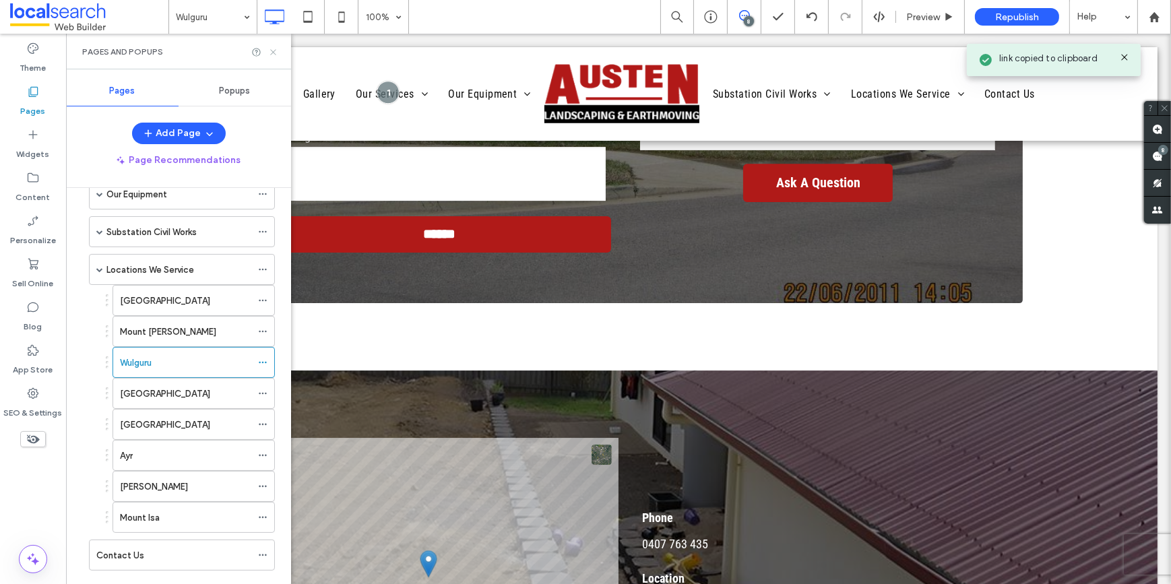
click at [269, 47] on icon at bounding box center [273, 52] width 10 height 10
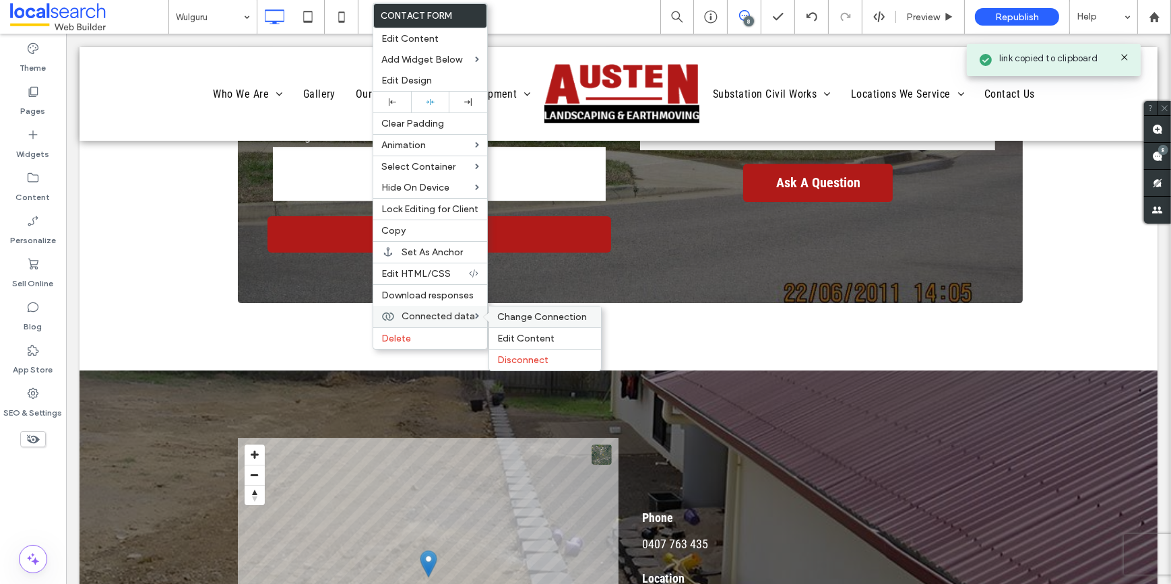
click at [519, 321] on span "Change Connection" at bounding box center [542, 316] width 90 height 11
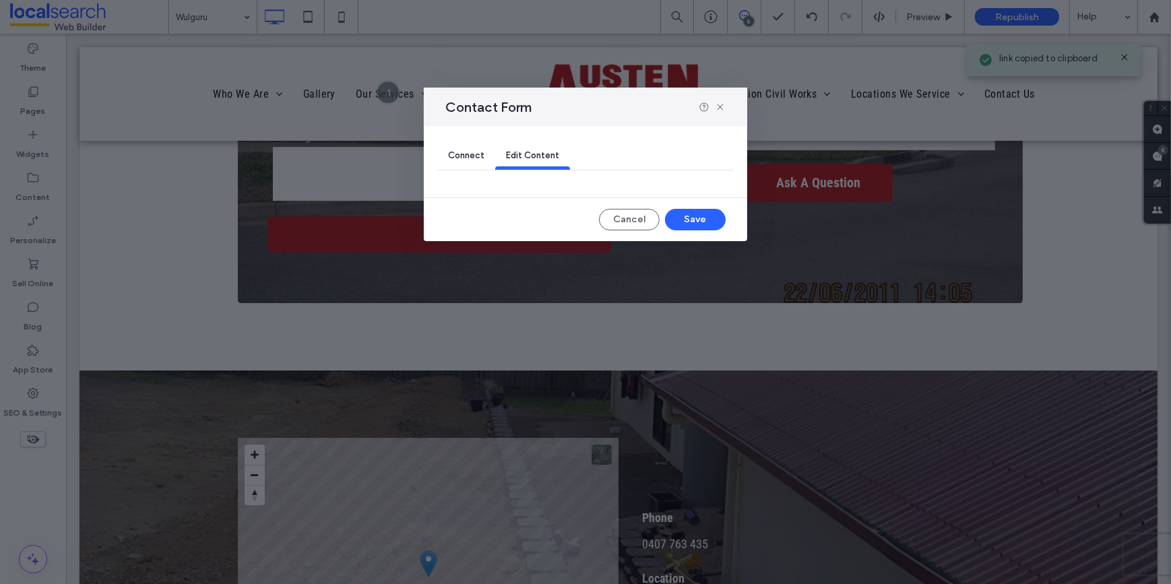
click at [489, 150] on div "Connect" at bounding box center [466, 156] width 58 height 27
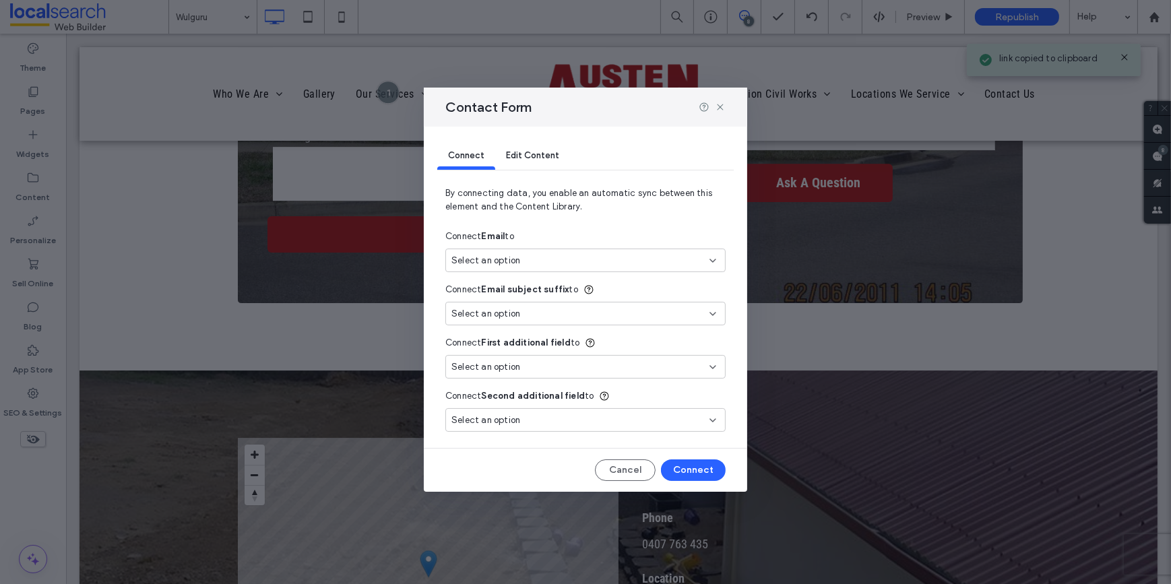
click at [492, 261] on span "Select an option" at bounding box center [485, 260] width 69 height 13
click at [501, 305] on span "New Email" at bounding box center [497, 307] width 42 height 13
click at [678, 472] on button "Connect" at bounding box center [693, 470] width 65 height 22
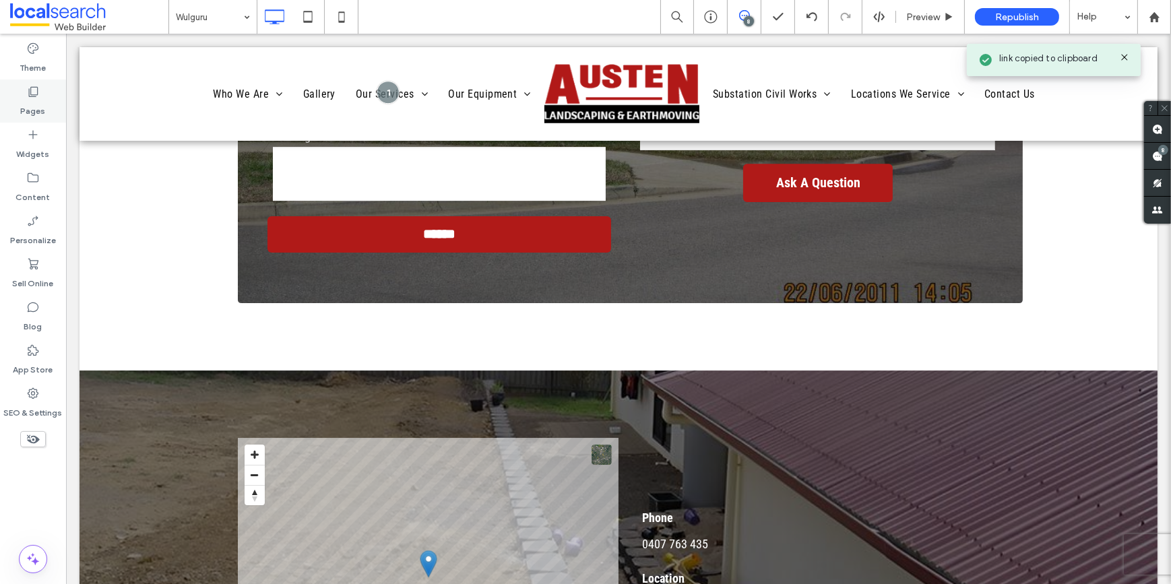
drag, startPoint x: 25, startPoint y: 101, endPoint x: 32, endPoint y: 101, distance: 7.4
click at [25, 101] on label "Pages" at bounding box center [33, 107] width 25 height 19
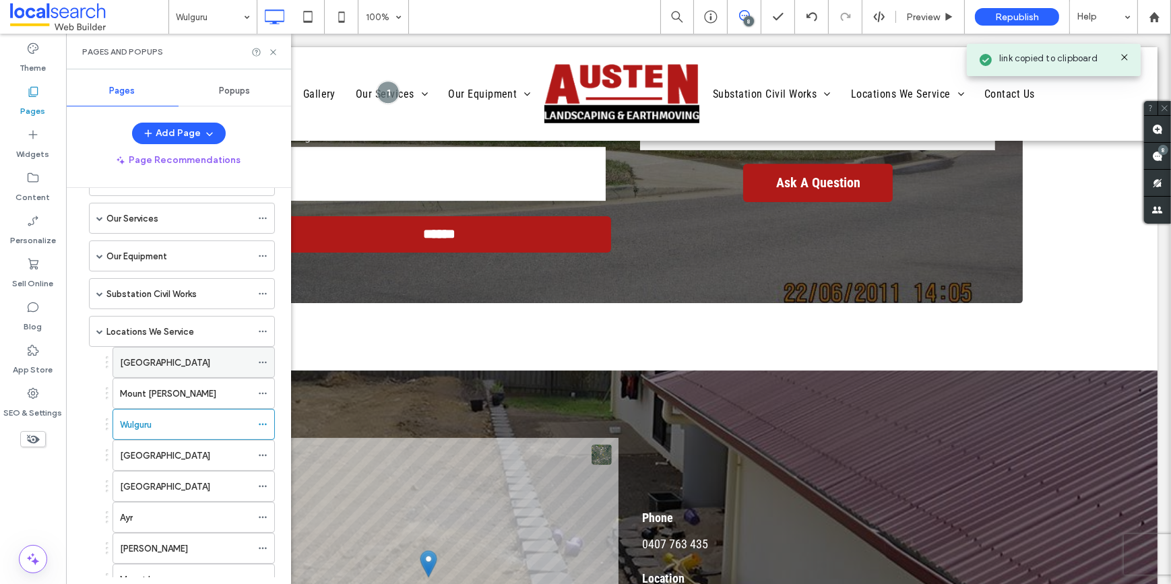
scroll to position [183, 0]
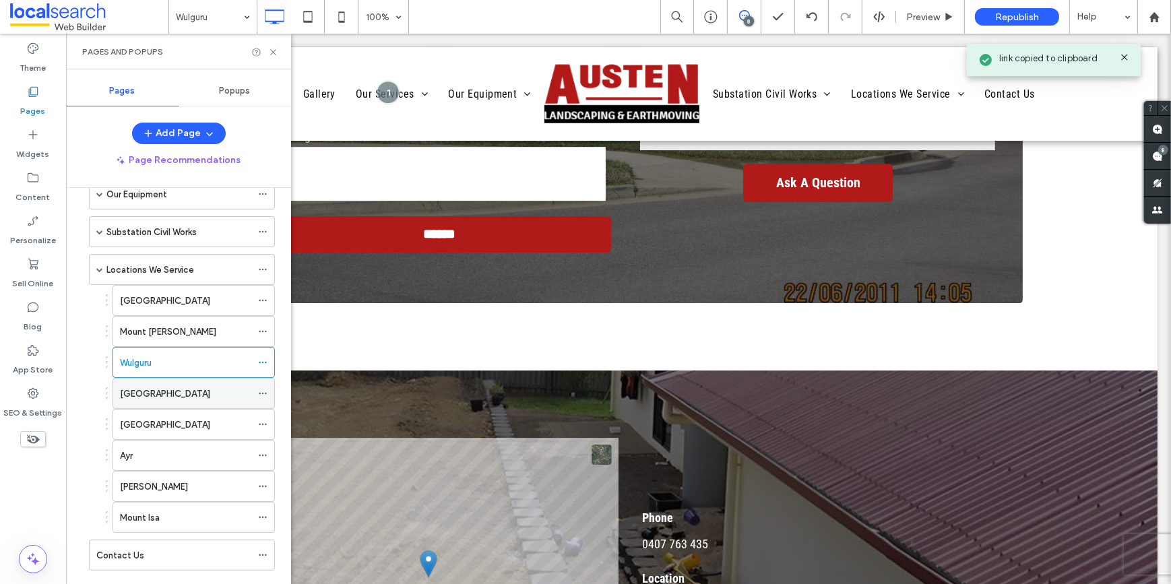
click at [160, 385] on label "Bushland Beach" at bounding box center [165, 394] width 90 height 24
click at [272, 53] on use at bounding box center [272, 51] width 5 height 5
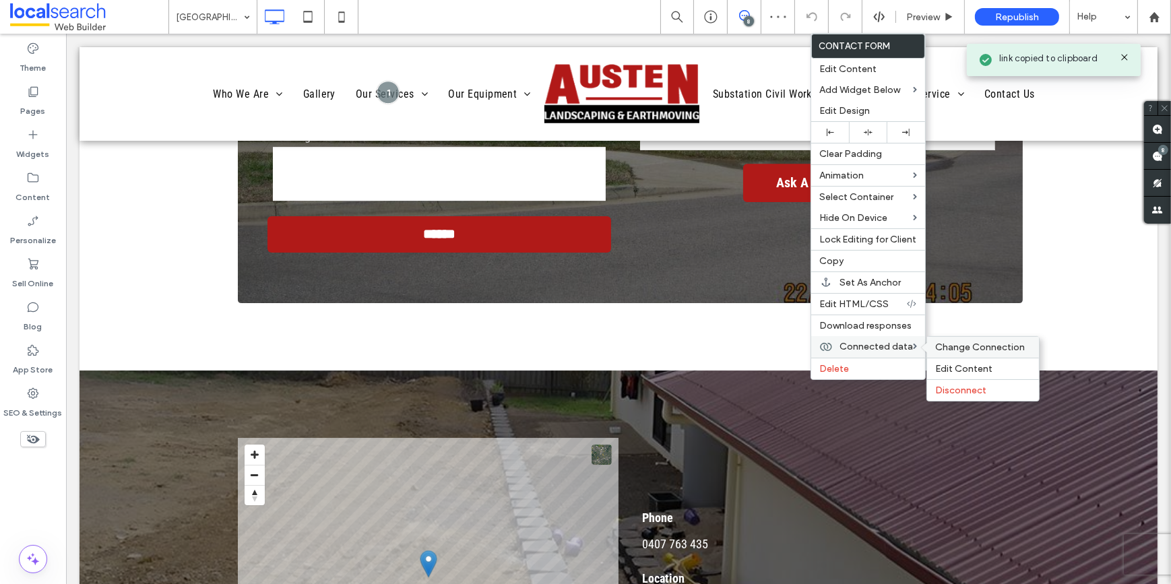
click at [943, 350] on span "Change Connection" at bounding box center [980, 347] width 90 height 11
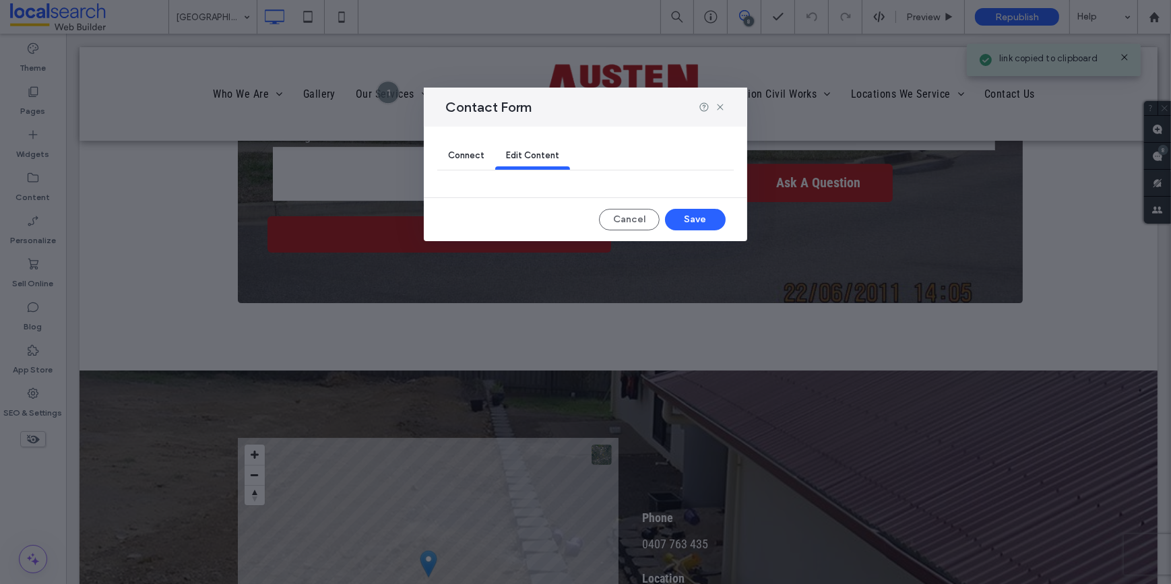
click at [445, 146] on div "Connect" at bounding box center [466, 156] width 58 height 27
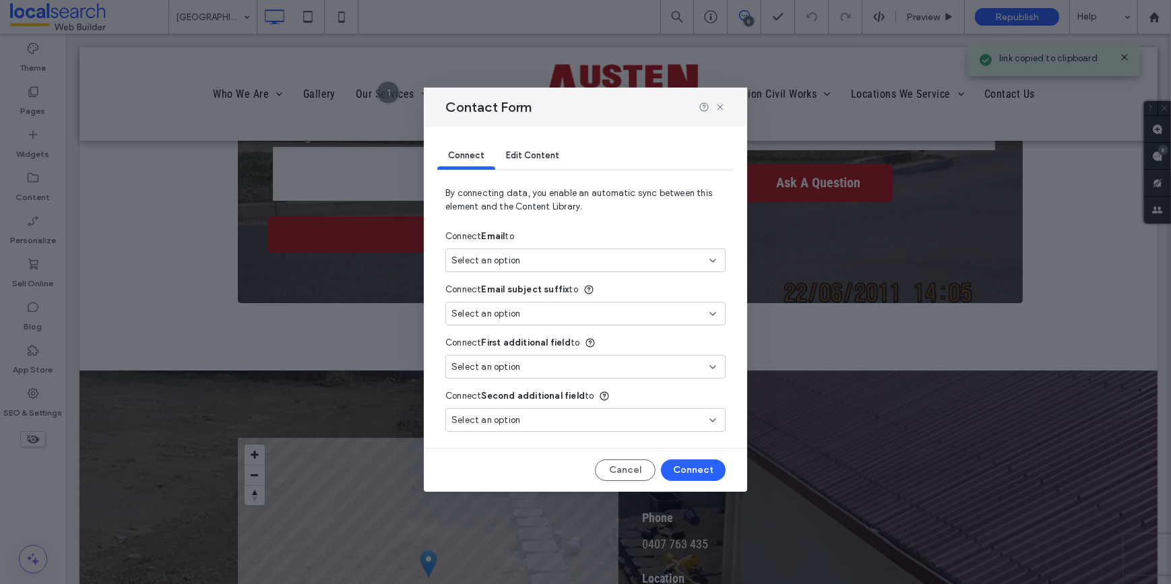
click at [508, 264] on span "Select an option" at bounding box center [485, 260] width 69 height 13
click at [509, 305] on span "New Email" at bounding box center [497, 307] width 42 height 13
click at [678, 471] on button "Connect" at bounding box center [693, 470] width 65 height 22
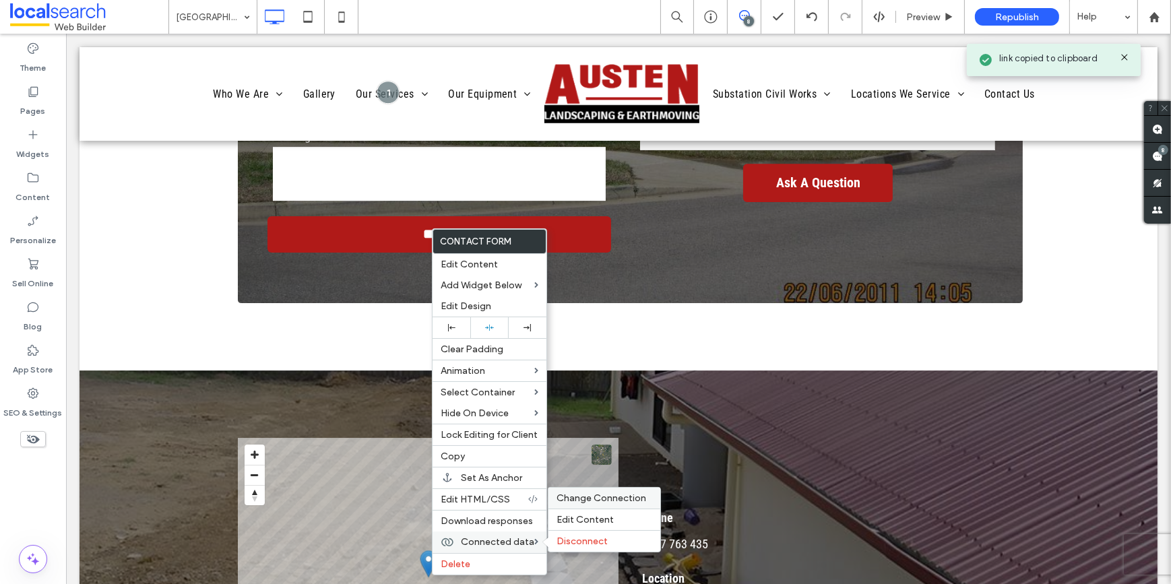
click at [583, 502] on span "Change Connection" at bounding box center [602, 498] width 90 height 11
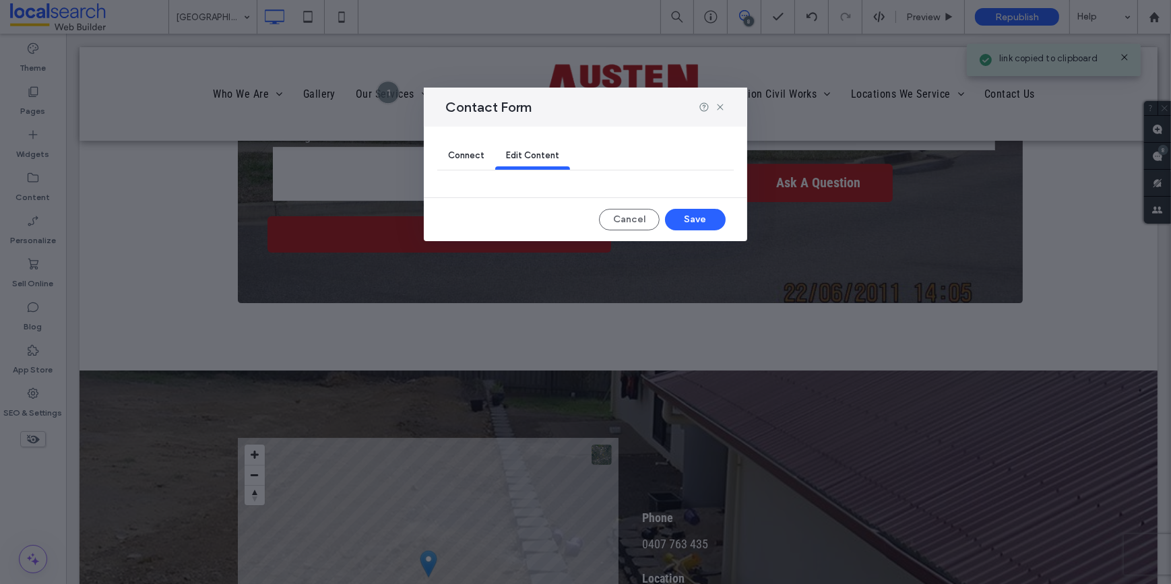
click at [464, 156] on span "Connect" at bounding box center [466, 155] width 36 height 10
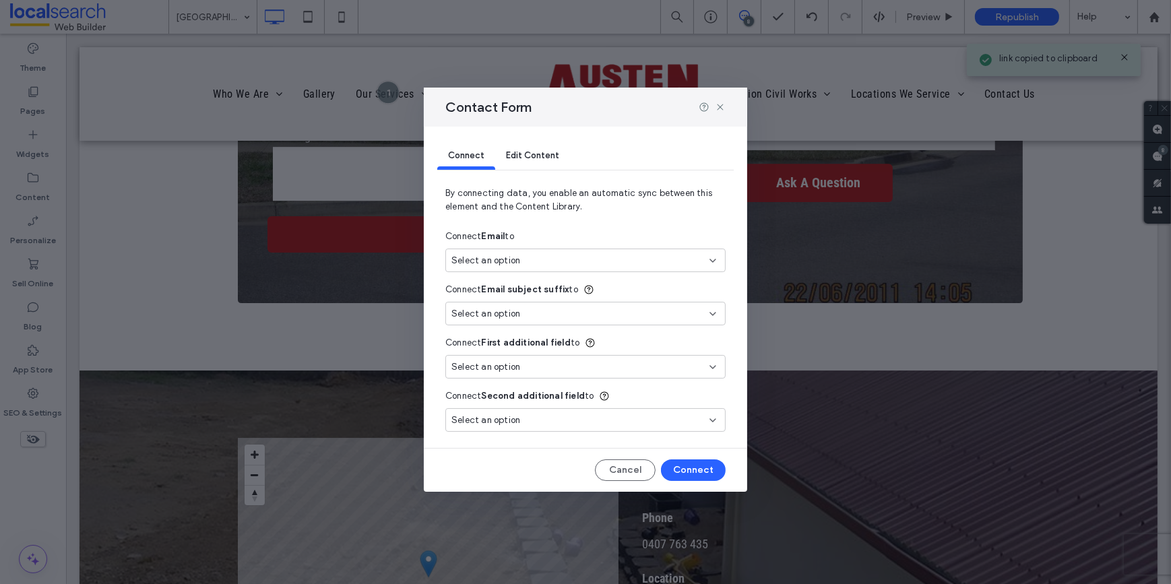
click at [476, 259] on span "Select an option" at bounding box center [485, 260] width 69 height 13
click at [489, 311] on span "New Email" at bounding box center [497, 307] width 42 height 13
click at [696, 472] on button "Connect" at bounding box center [693, 470] width 65 height 22
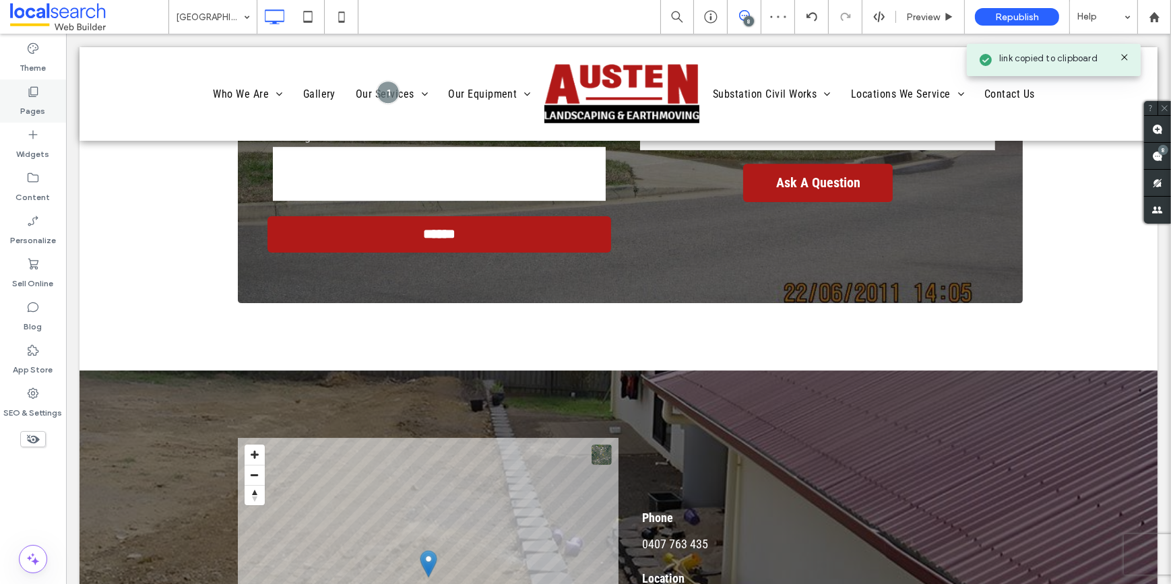
click at [43, 110] on label "Pages" at bounding box center [33, 107] width 25 height 19
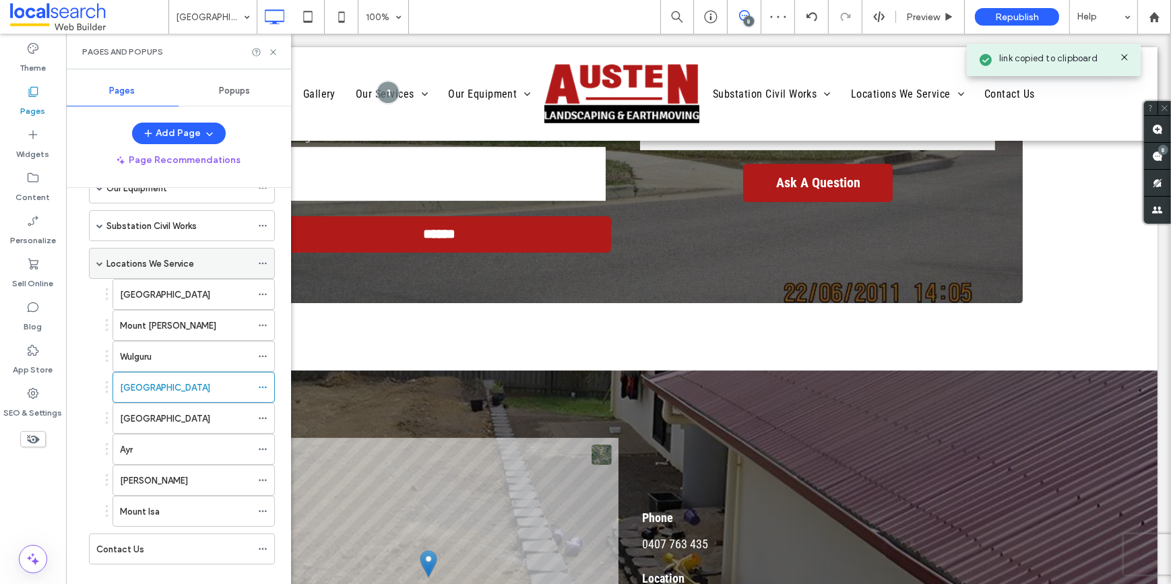
scroll to position [208, 0]
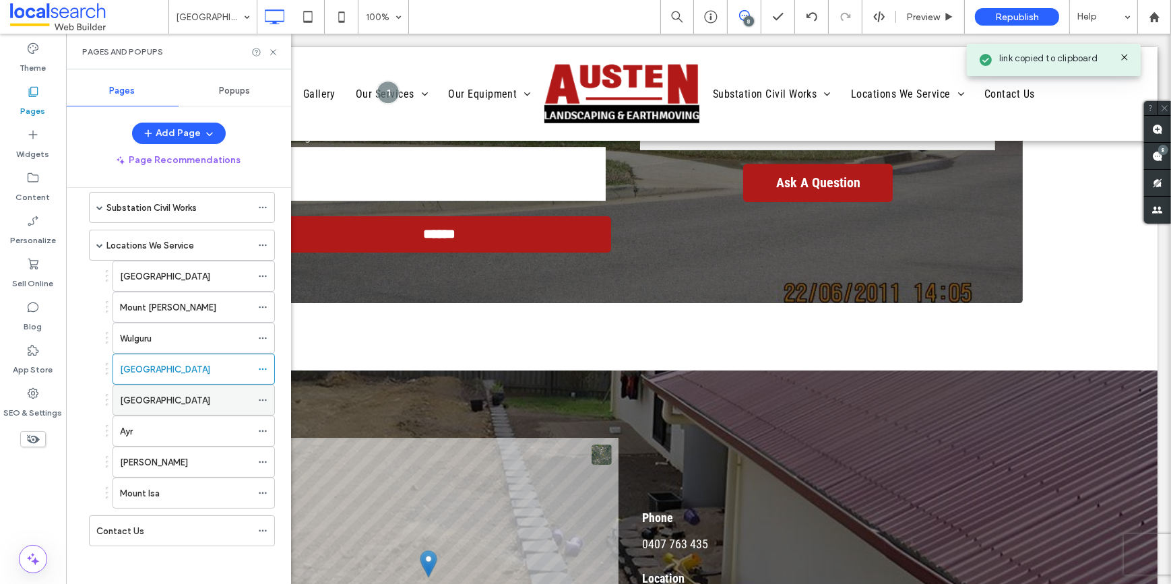
click at [160, 390] on div "Castle Hill" at bounding box center [185, 400] width 131 height 30
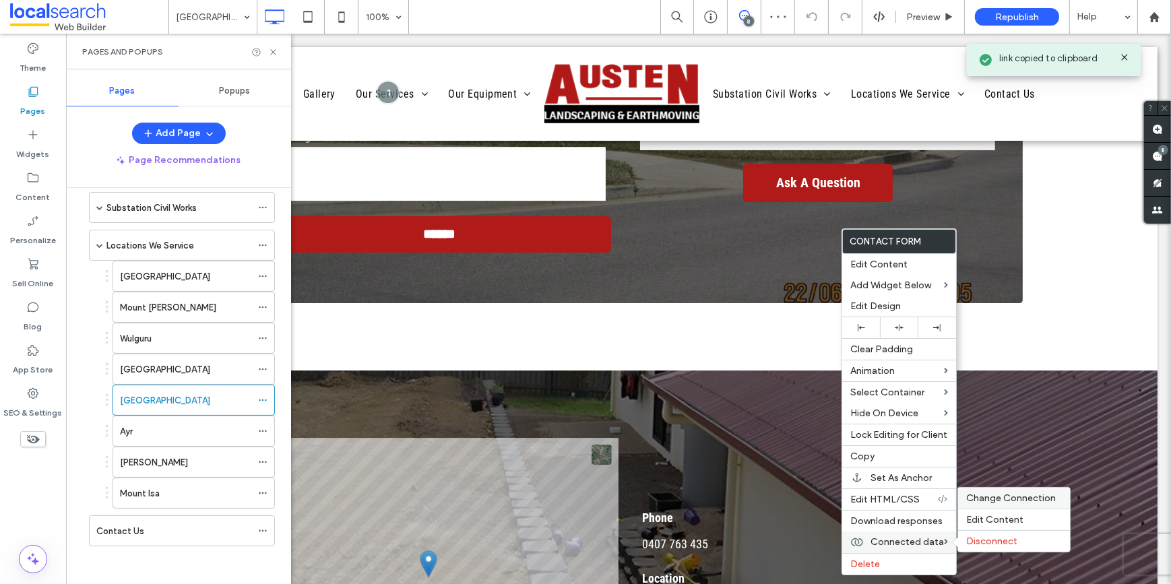
click at [977, 501] on span "Change Connection" at bounding box center [1011, 498] width 90 height 11
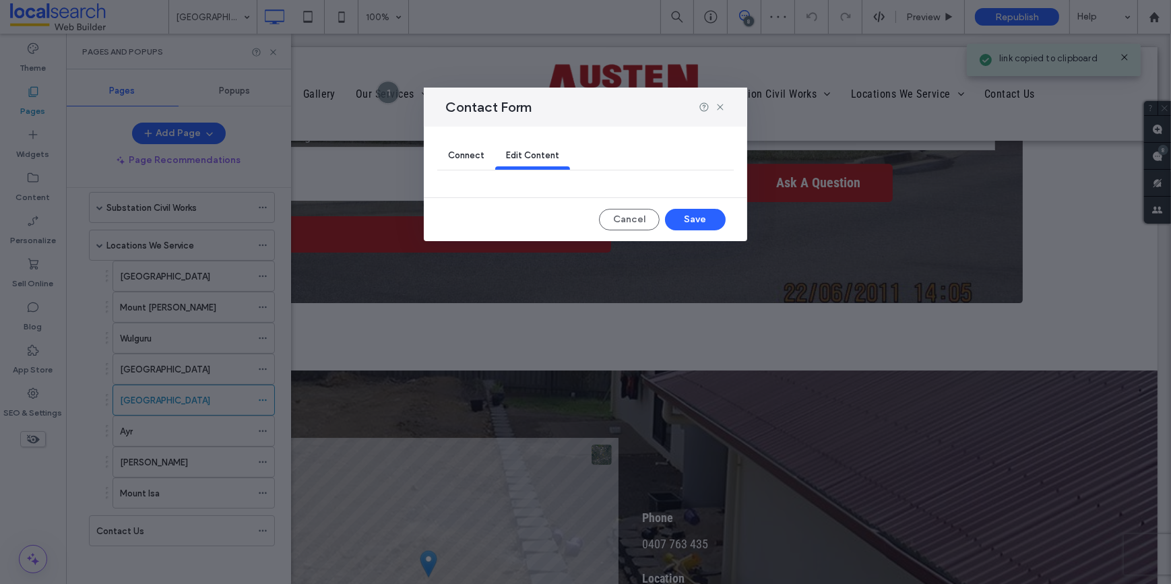
click at [451, 153] on span "Connect" at bounding box center [466, 155] width 36 height 10
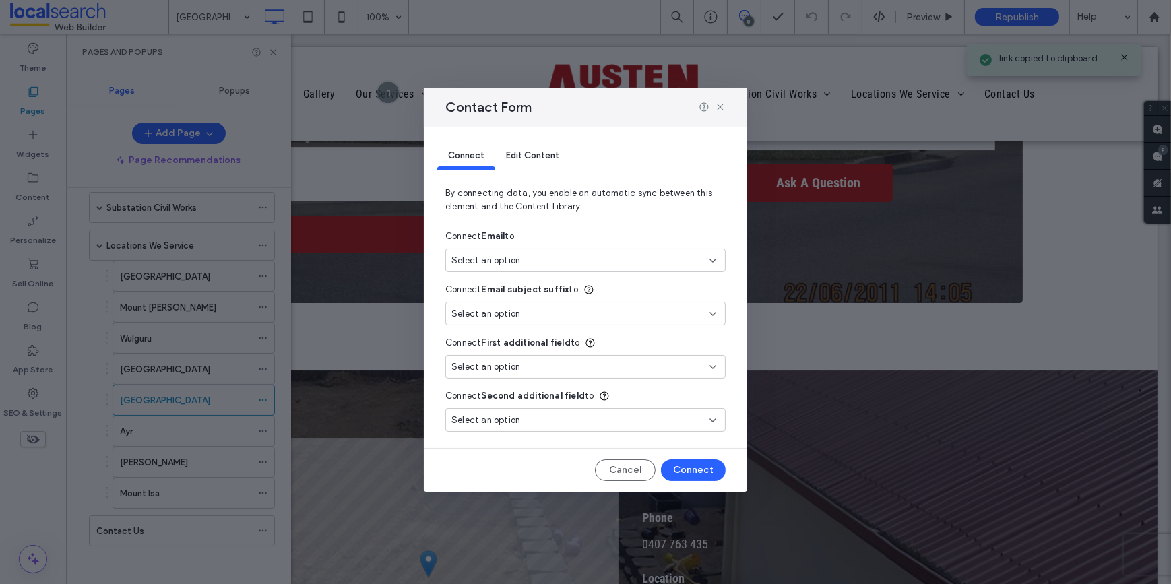
click at [484, 274] on div "Select an option" at bounding box center [585, 263] width 280 height 29
click at [485, 265] on span "Select an option" at bounding box center [485, 260] width 69 height 13
click at [492, 306] on span "New Email" at bounding box center [497, 307] width 42 height 13
click at [678, 465] on button "Connect" at bounding box center [693, 470] width 65 height 22
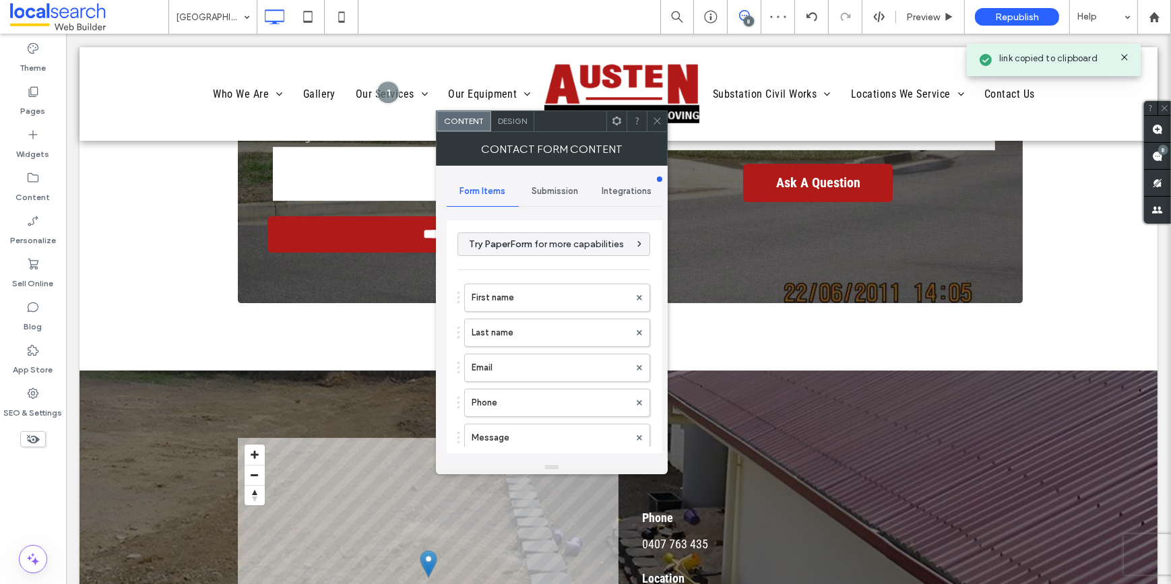
click at [552, 189] on span "Submission" at bounding box center [555, 191] width 46 height 11
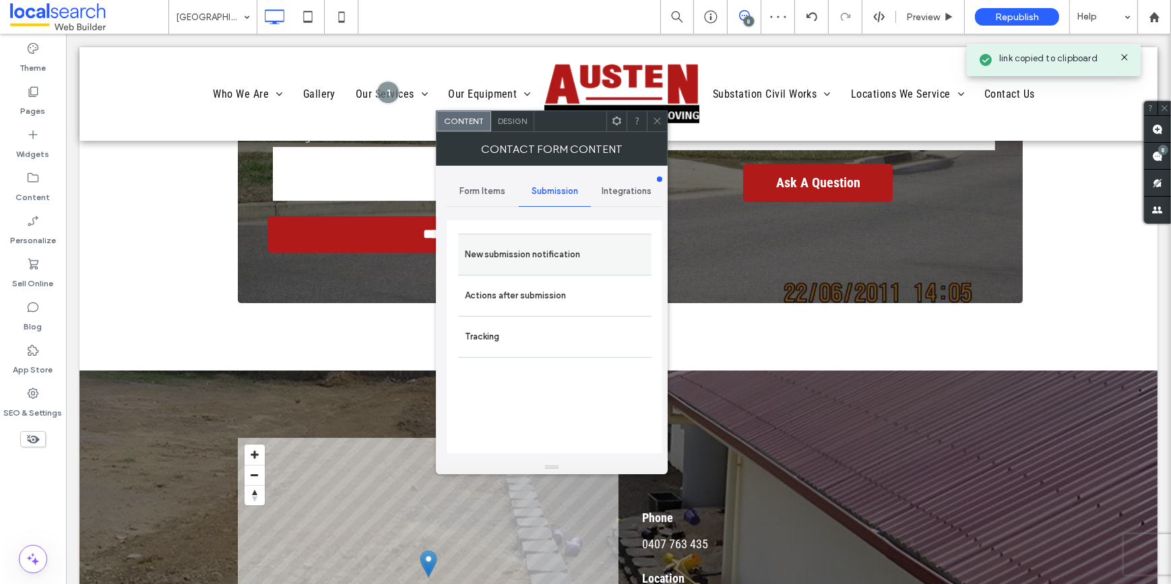
click at [554, 245] on label "New submission notification" at bounding box center [555, 254] width 180 height 27
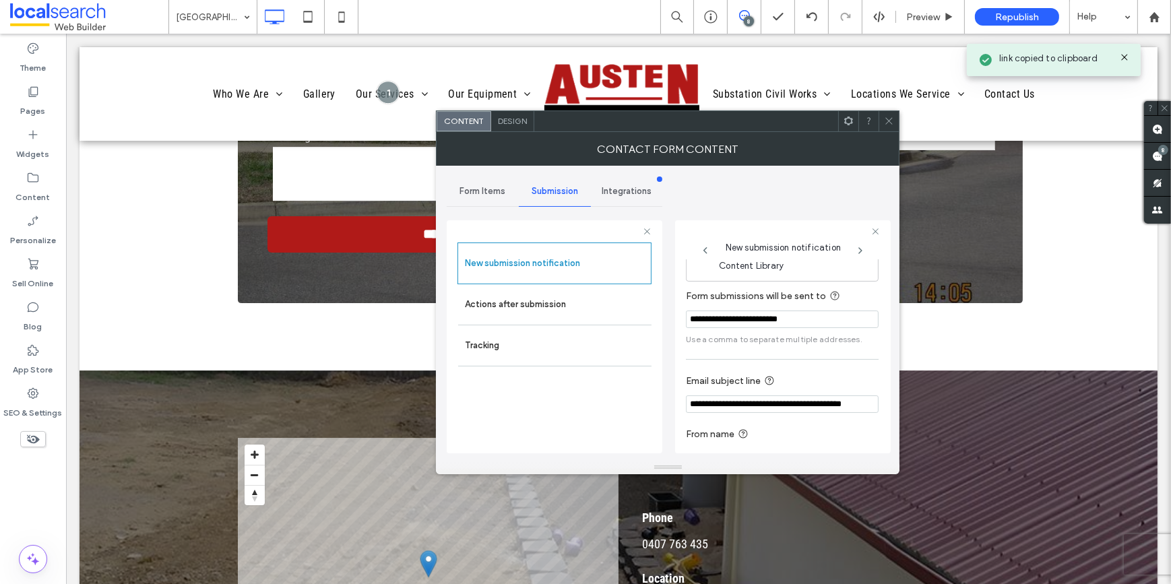
scroll to position [71, 0]
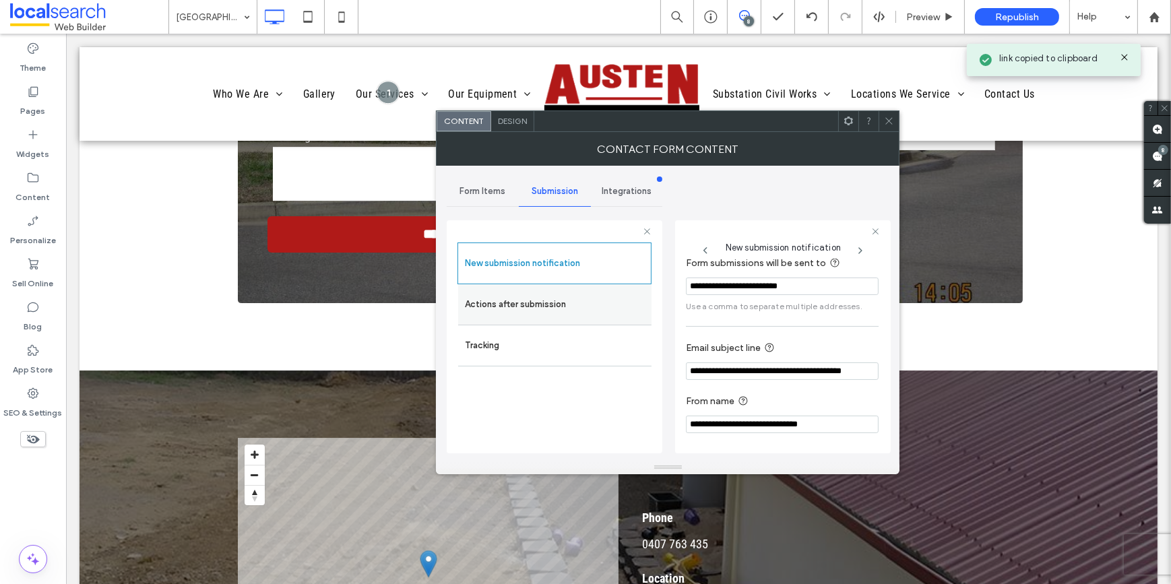
click at [566, 300] on label "Actions after submission" at bounding box center [555, 304] width 180 height 27
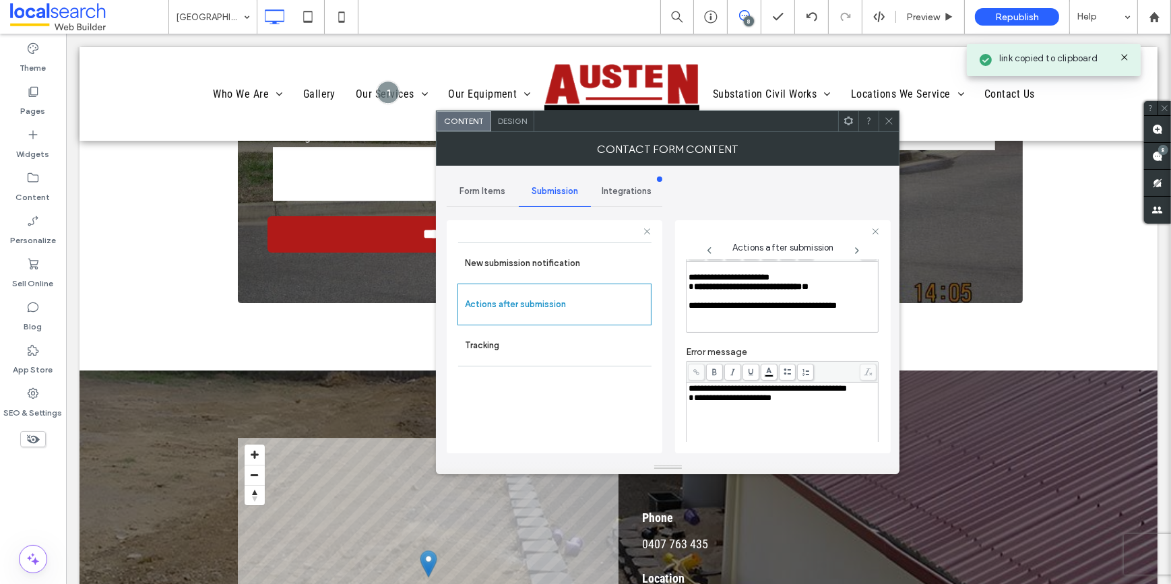
click at [743, 393] on div "**********" at bounding box center [783, 388] width 188 height 9
click at [883, 121] on div at bounding box center [889, 121] width 20 height 20
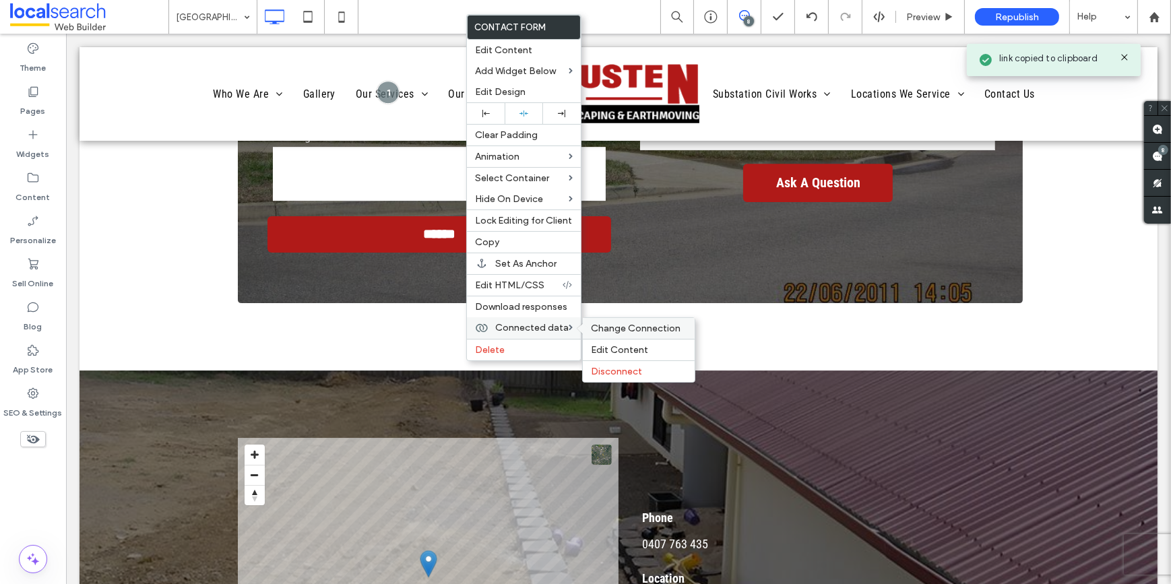
click at [605, 330] on span "Change Connection" at bounding box center [636, 328] width 90 height 11
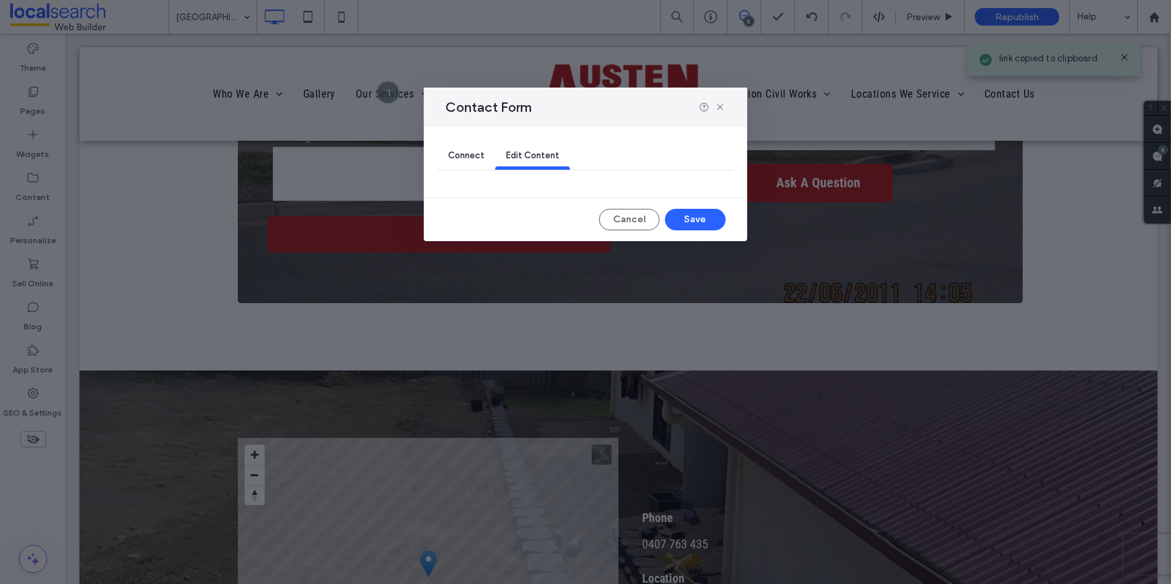
click at [479, 159] on span "Connect" at bounding box center [466, 155] width 36 height 10
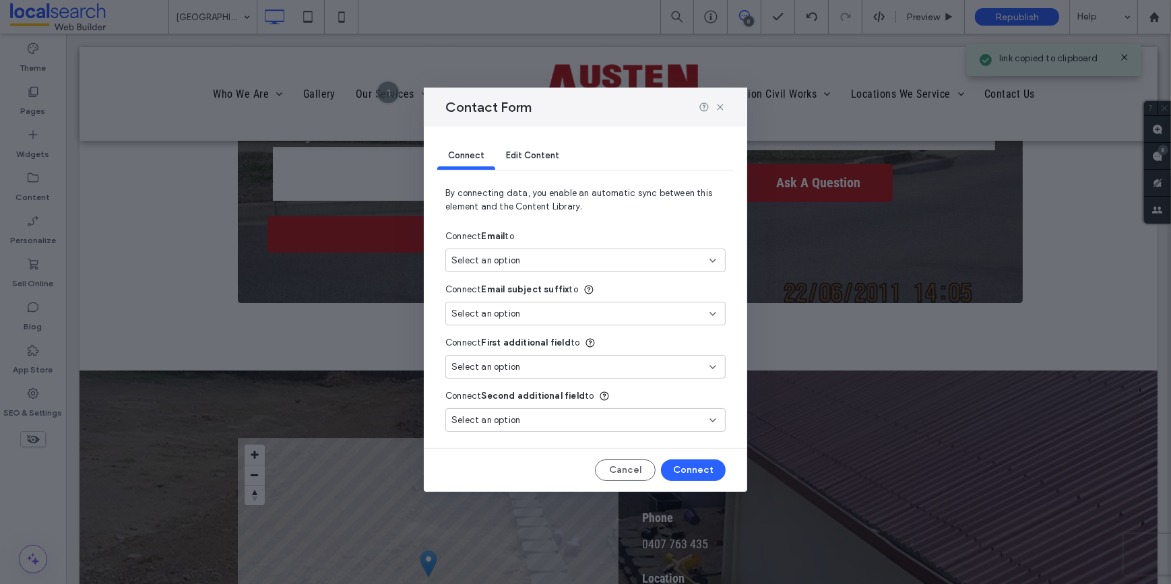
click at [492, 256] on span "Select an option" at bounding box center [485, 260] width 69 height 13
click at [493, 307] on span "New Email" at bounding box center [497, 307] width 42 height 13
click at [716, 476] on button "Connect" at bounding box center [693, 470] width 65 height 22
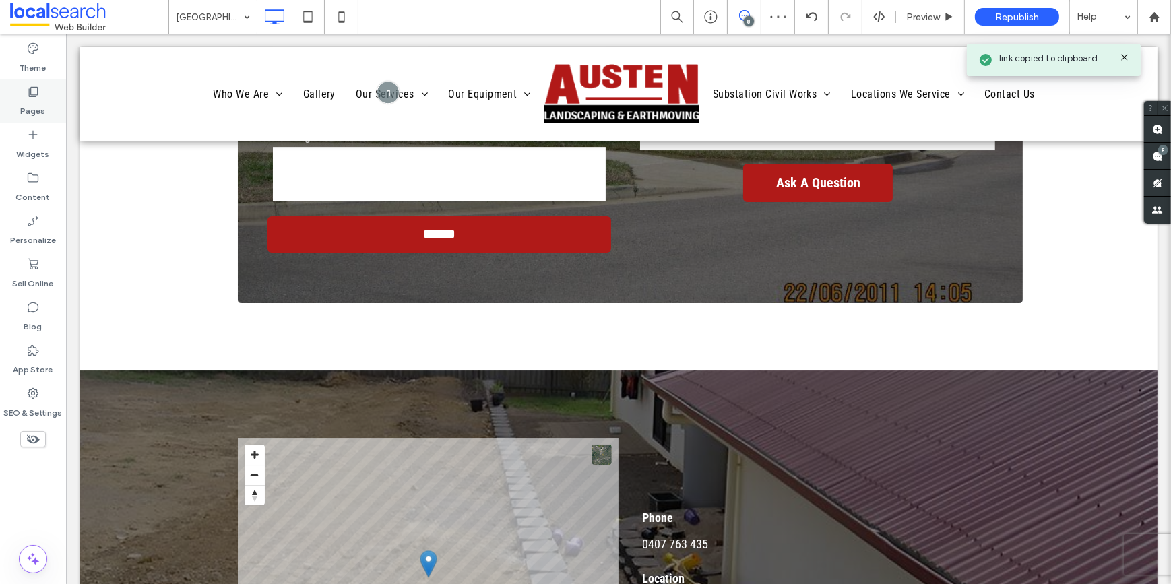
click at [31, 103] on label "Pages" at bounding box center [33, 107] width 25 height 19
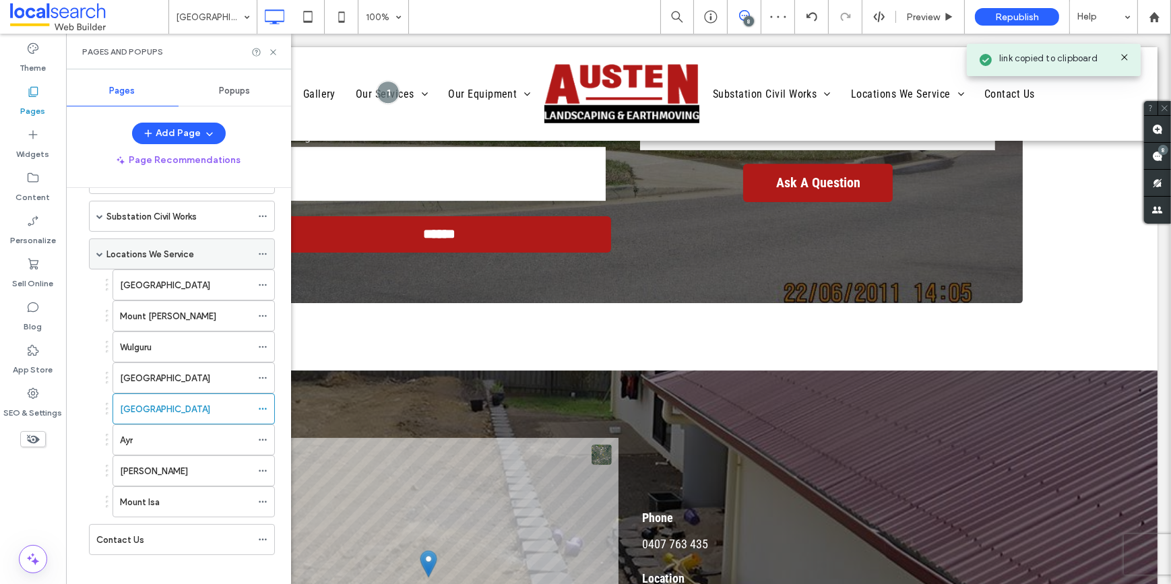
scroll to position [208, 0]
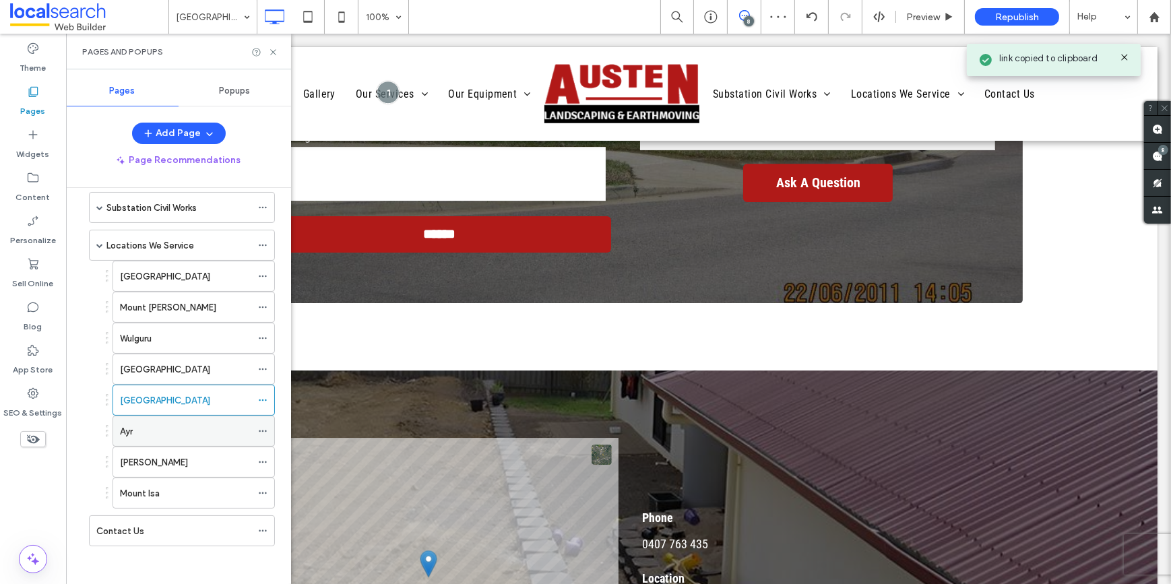
click at [162, 428] on div "Ayr" at bounding box center [185, 431] width 131 height 14
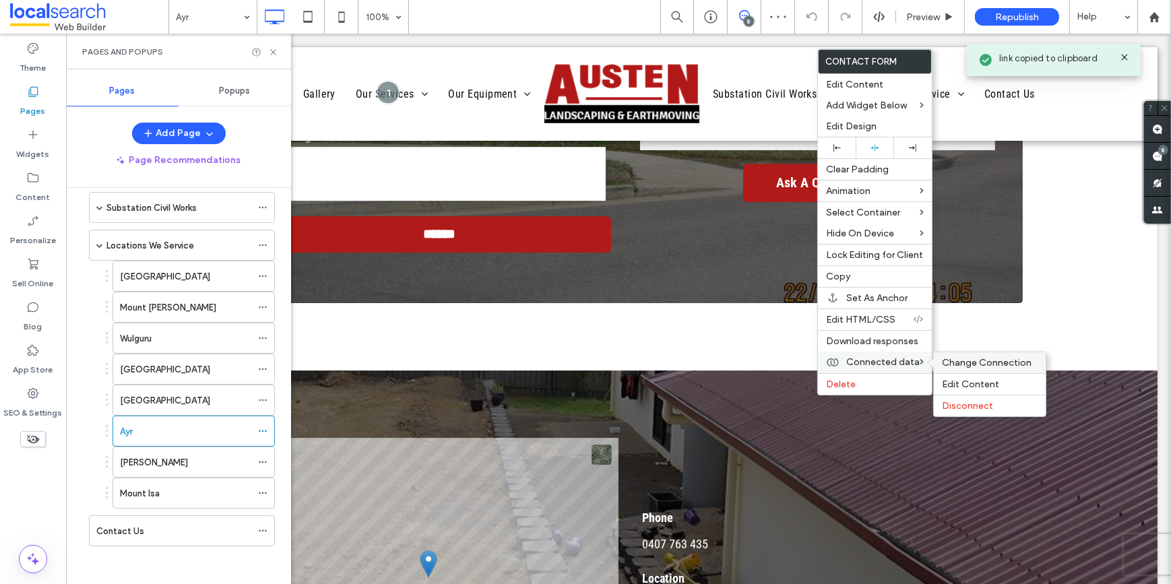
click at [976, 364] on span "Change Connection" at bounding box center [987, 362] width 90 height 11
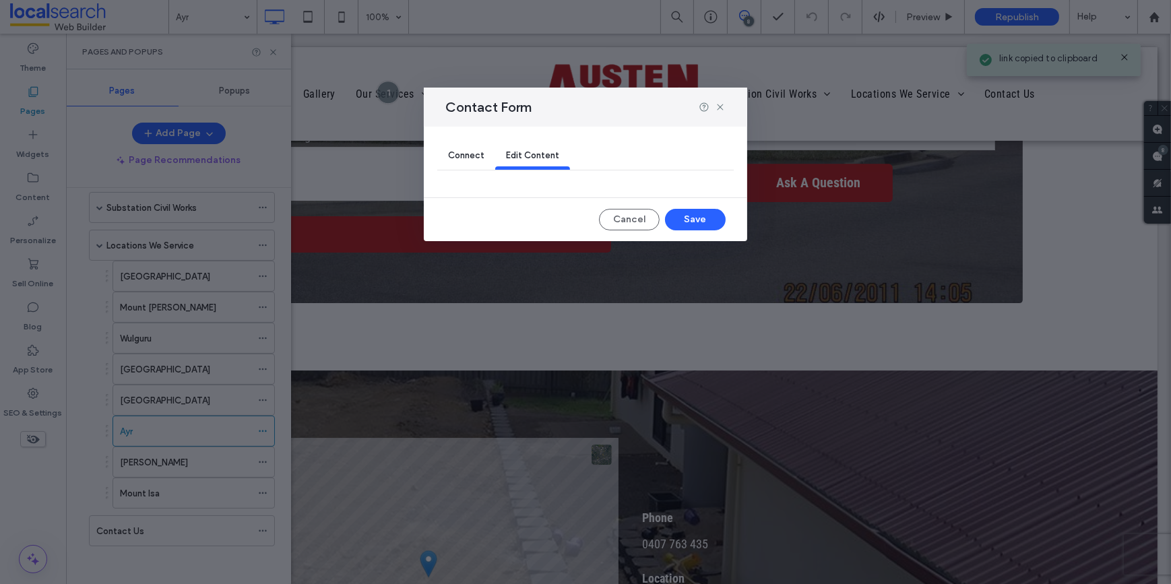
click at [454, 162] on div "Connect" at bounding box center [466, 156] width 58 height 27
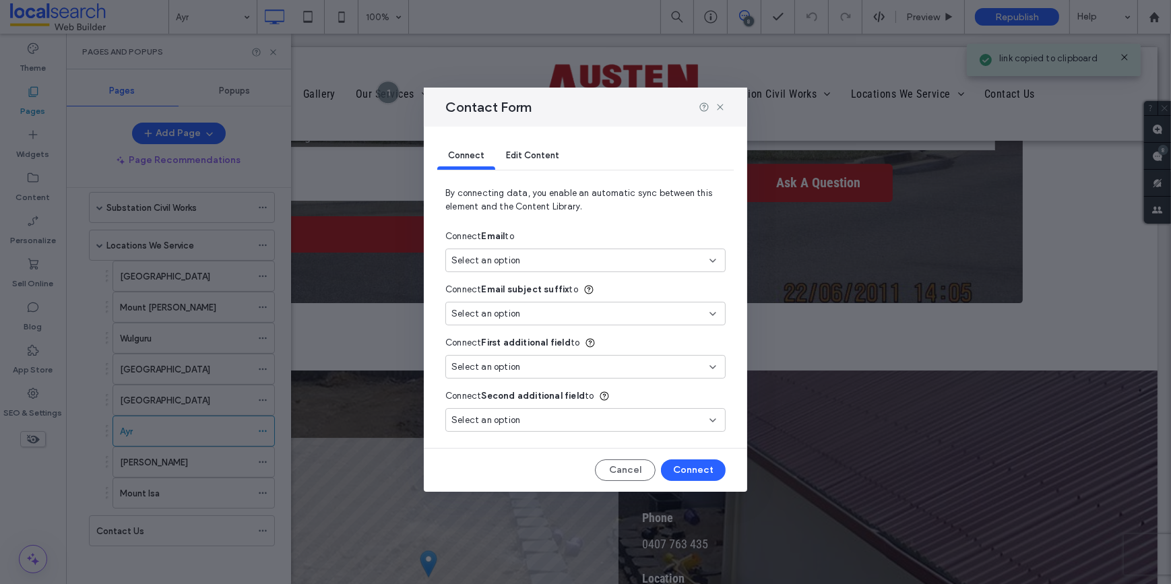
click at [468, 259] on span "Select an option" at bounding box center [485, 260] width 69 height 13
click at [494, 309] on span "New Email" at bounding box center [497, 307] width 42 height 13
click at [718, 474] on button "Connect" at bounding box center [693, 470] width 65 height 22
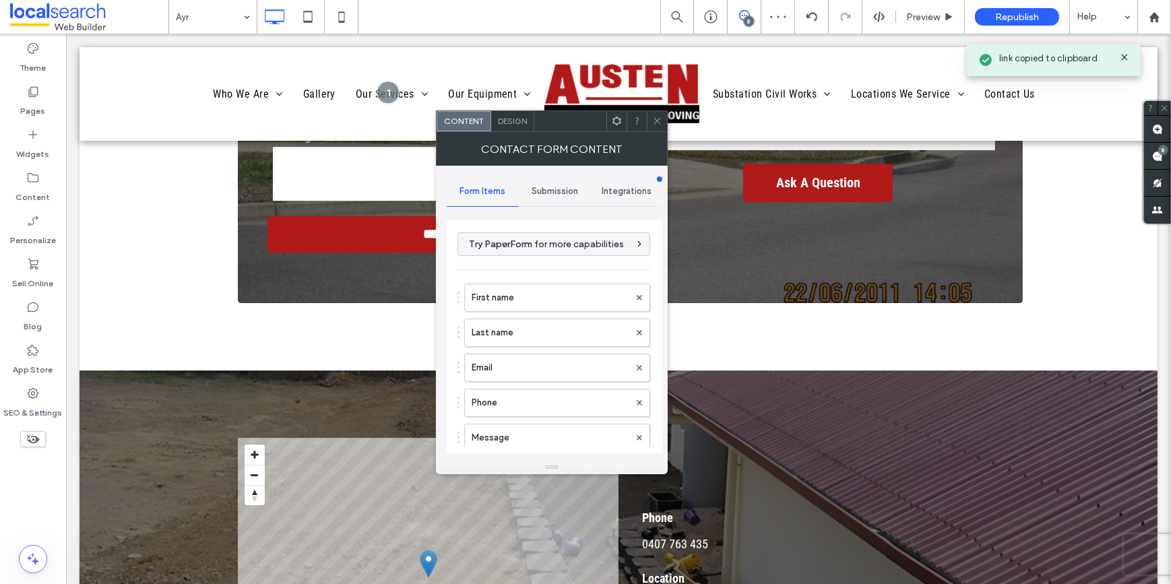
click at [558, 187] on span "Submission" at bounding box center [555, 191] width 46 height 11
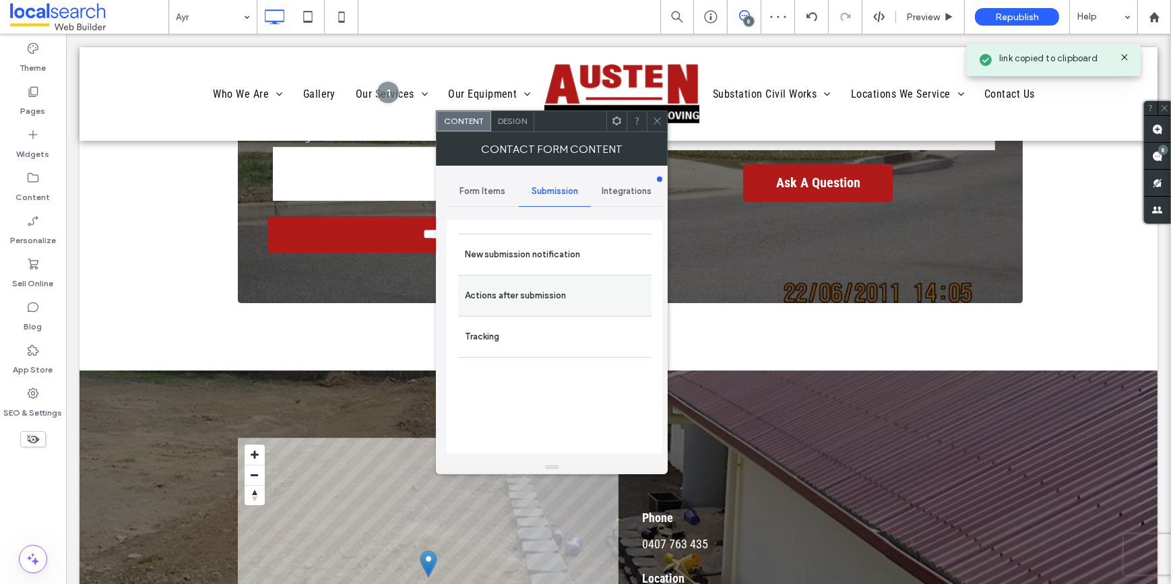
click at [509, 288] on label "Actions after submission" at bounding box center [555, 295] width 180 height 27
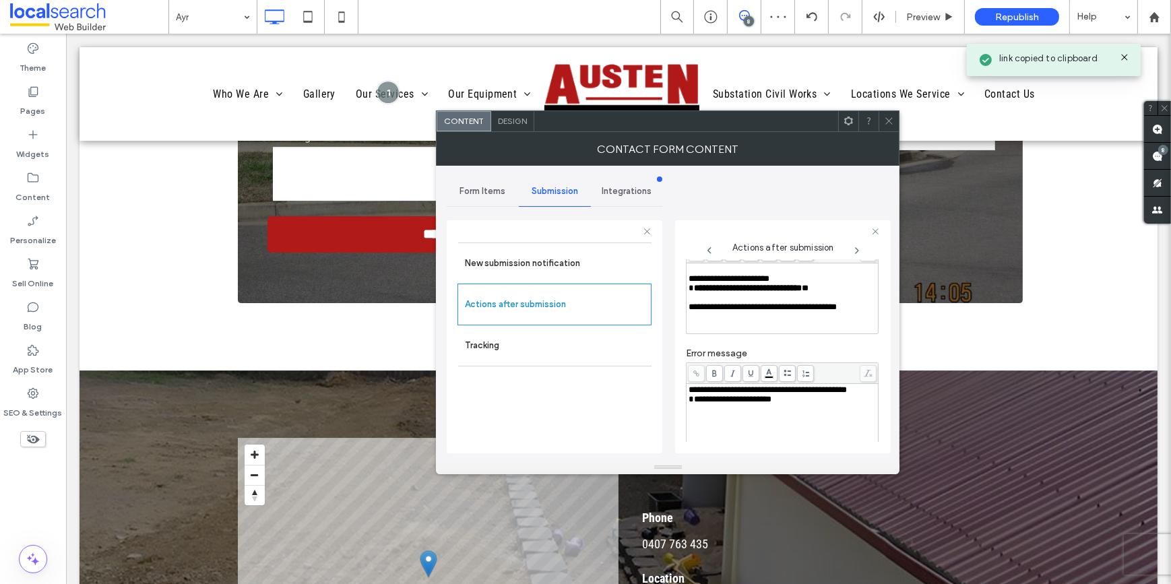
scroll to position [122, 0]
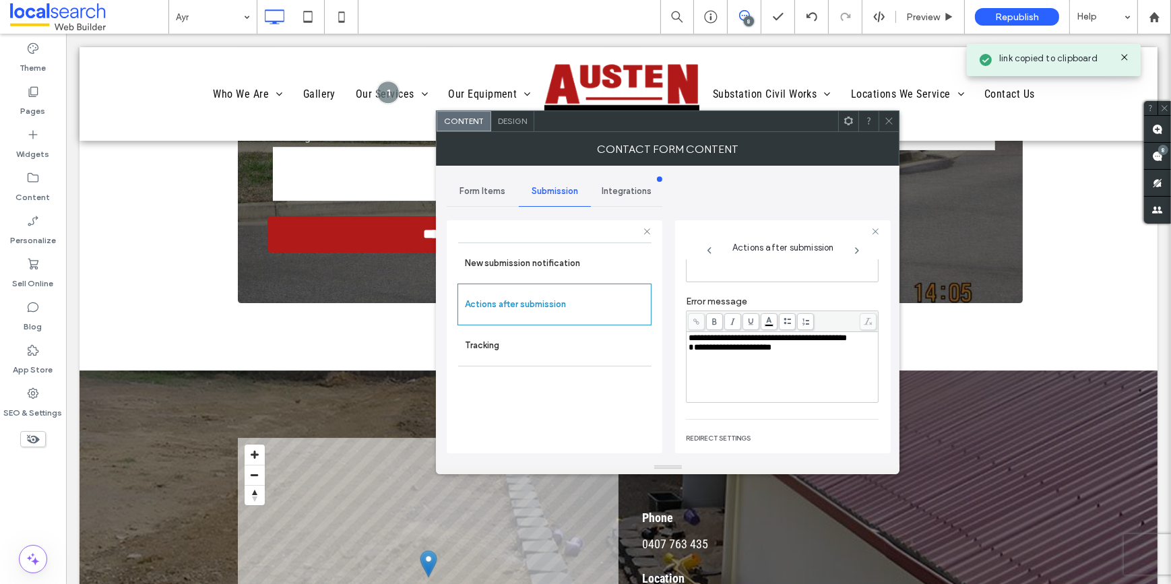
click at [691, 352] on span "**********" at bounding box center [730, 347] width 83 height 9
copy div "**********"
click at [888, 126] on span at bounding box center [889, 121] width 10 height 20
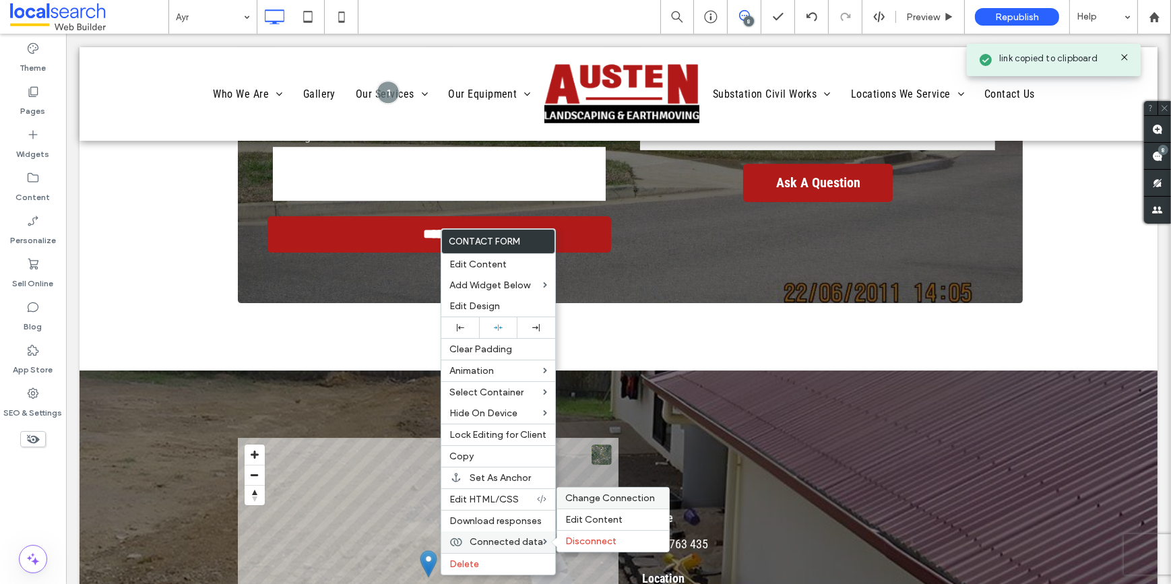
click at [594, 503] on span "Change Connection" at bounding box center [610, 498] width 90 height 11
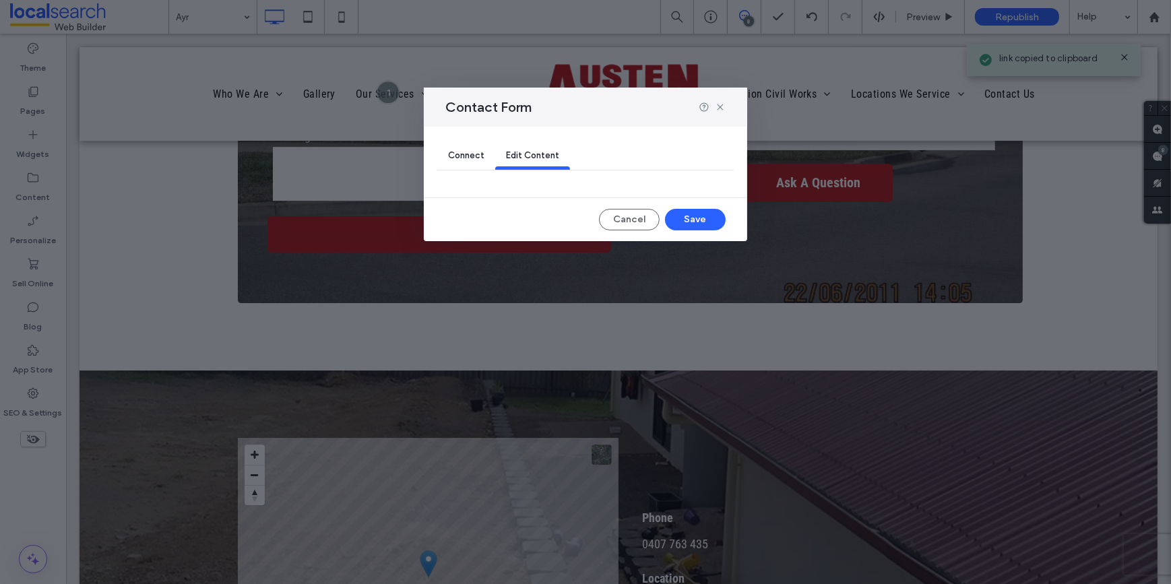
click at [477, 156] on span "Connect" at bounding box center [466, 155] width 36 height 10
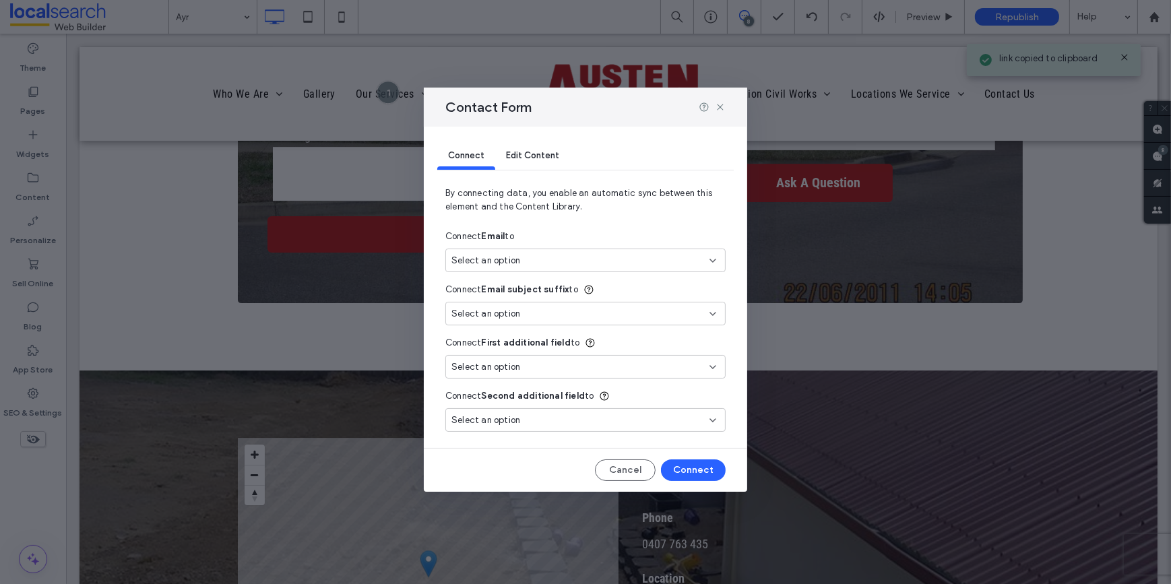
click at [480, 267] on div "Select an option" at bounding box center [585, 261] width 280 height 24
click at [482, 304] on span "New Email" at bounding box center [497, 307] width 42 height 13
click at [698, 472] on button "Connect" at bounding box center [693, 470] width 65 height 22
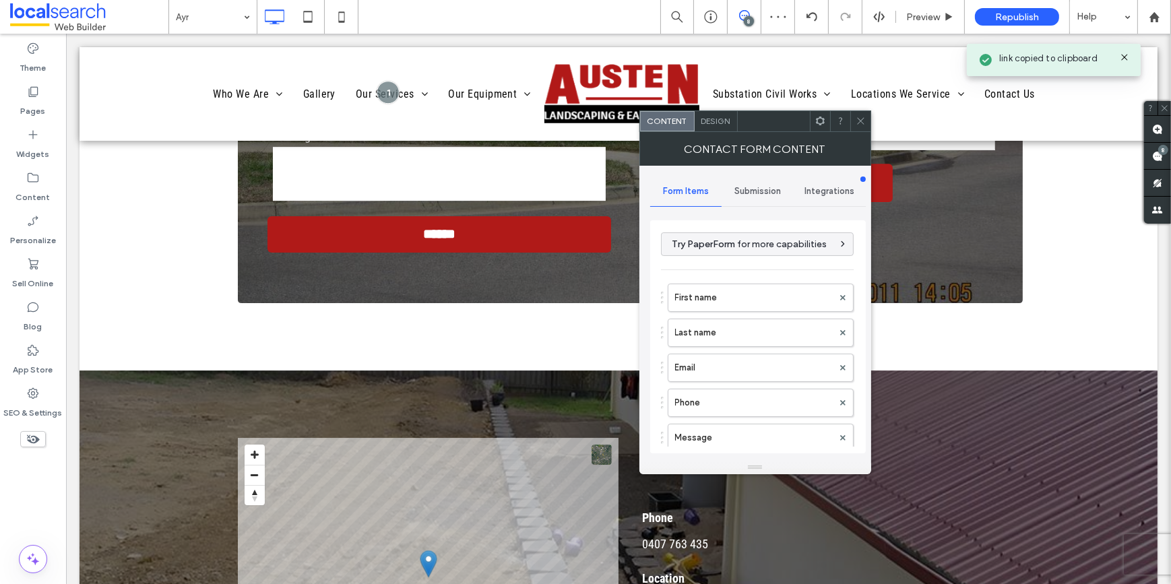
click at [750, 190] on span "Submission" at bounding box center [757, 191] width 46 height 11
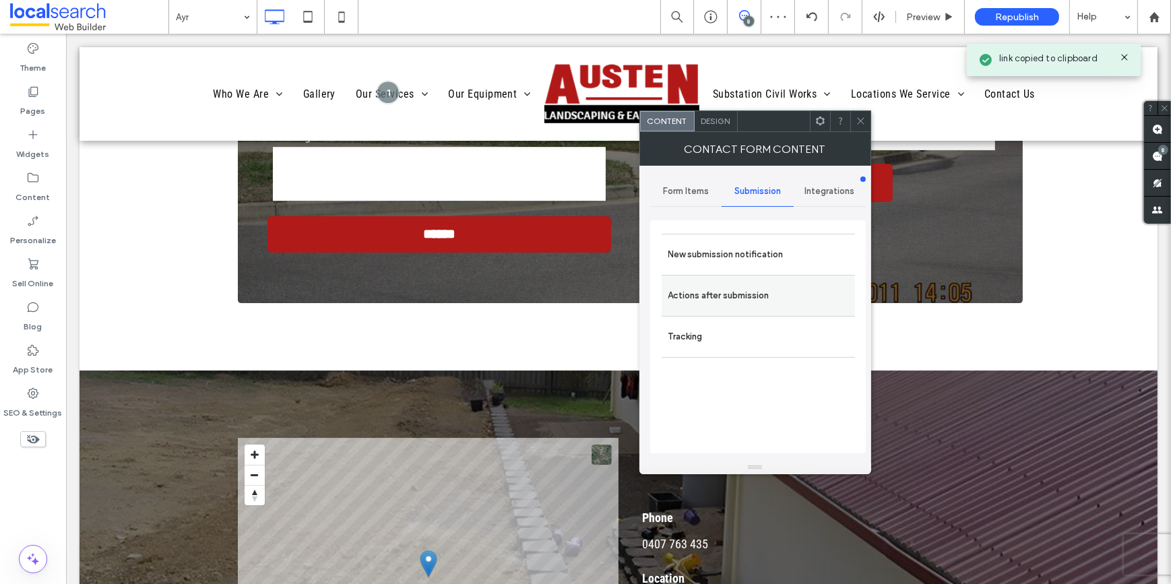
click at [728, 305] on label "Actions after submission" at bounding box center [758, 295] width 180 height 27
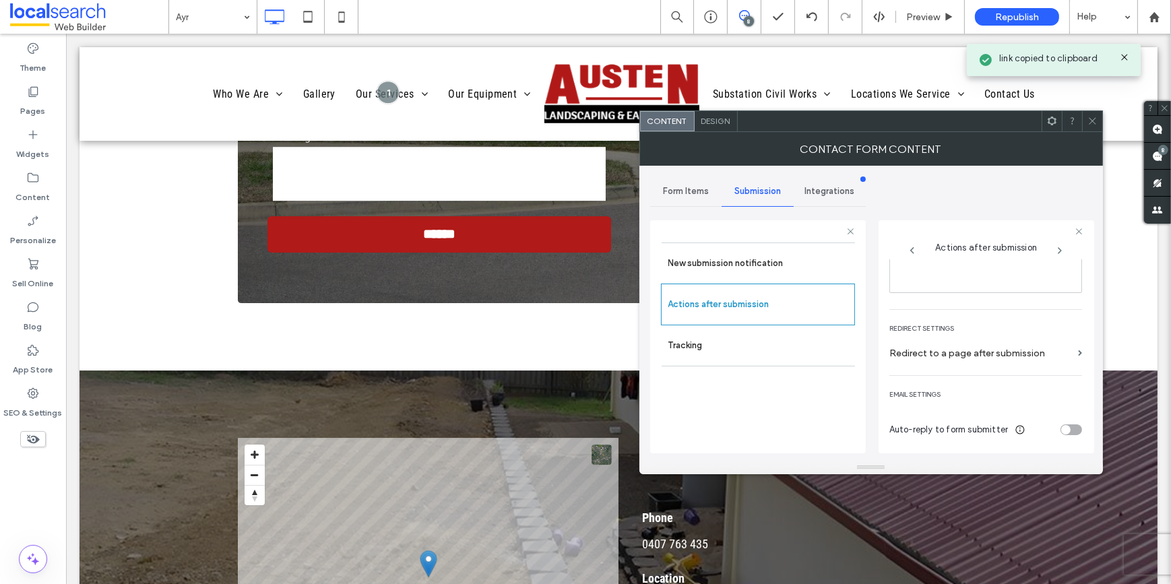
scroll to position [109, 0]
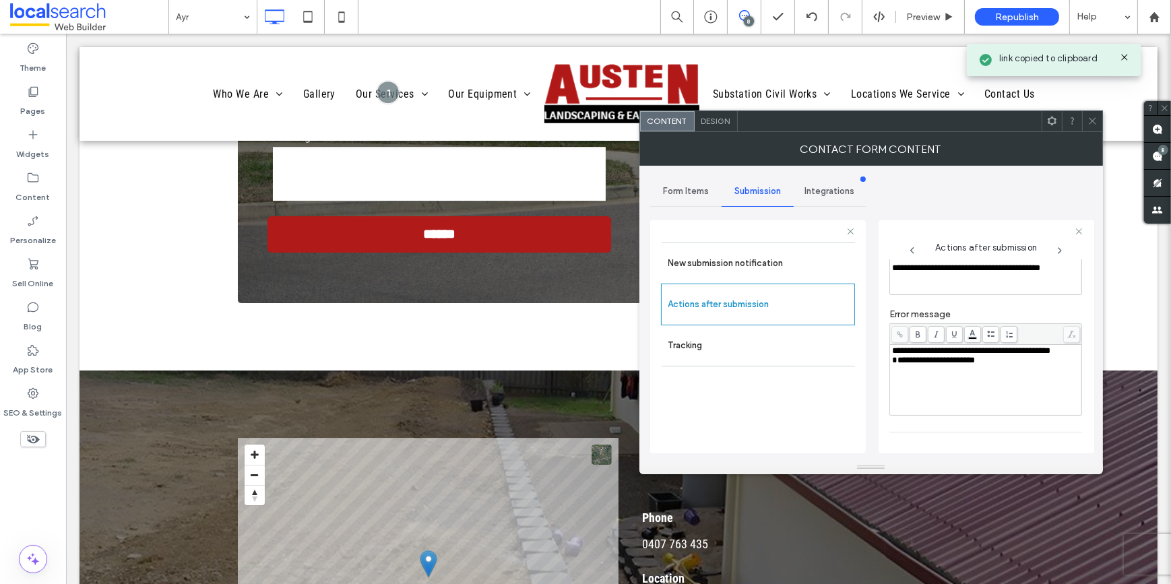
click at [949, 381] on div "**********" at bounding box center [986, 379] width 188 height 67
click at [1091, 122] on use at bounding box center [1092, 121] width 7 height 7
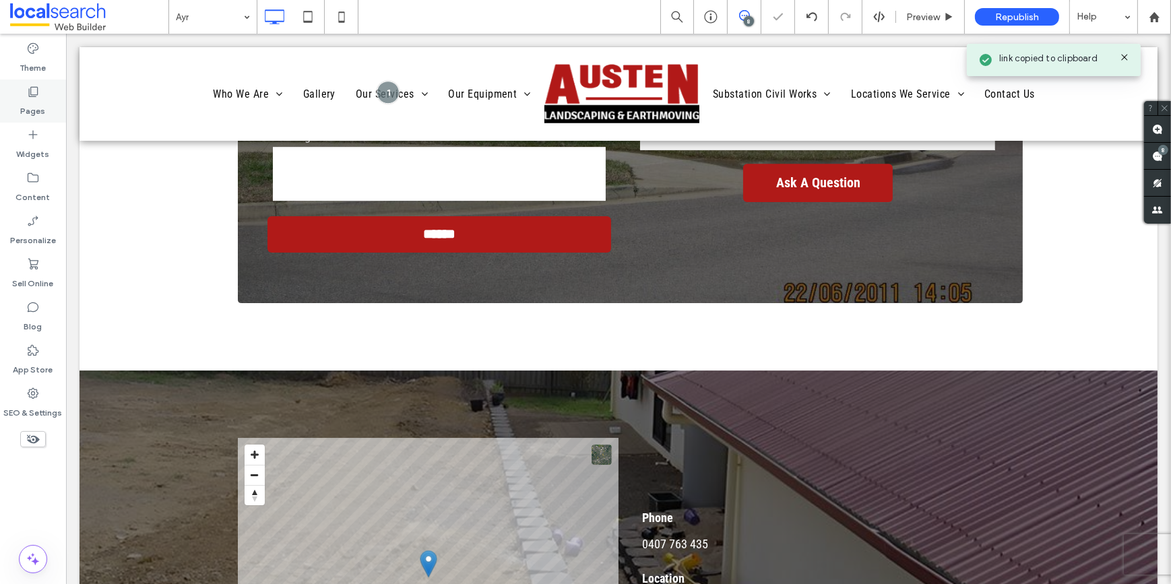
click at [49, 94] on div "Pages" at bounding box center [33, 101] width 66 height 43
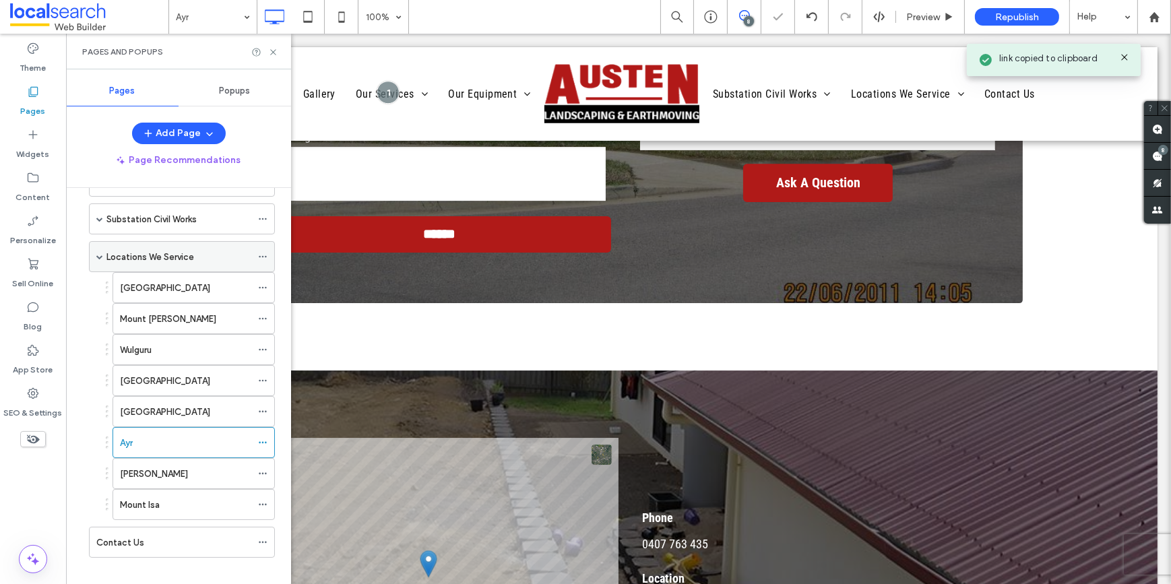
scroll to position [208, 0]
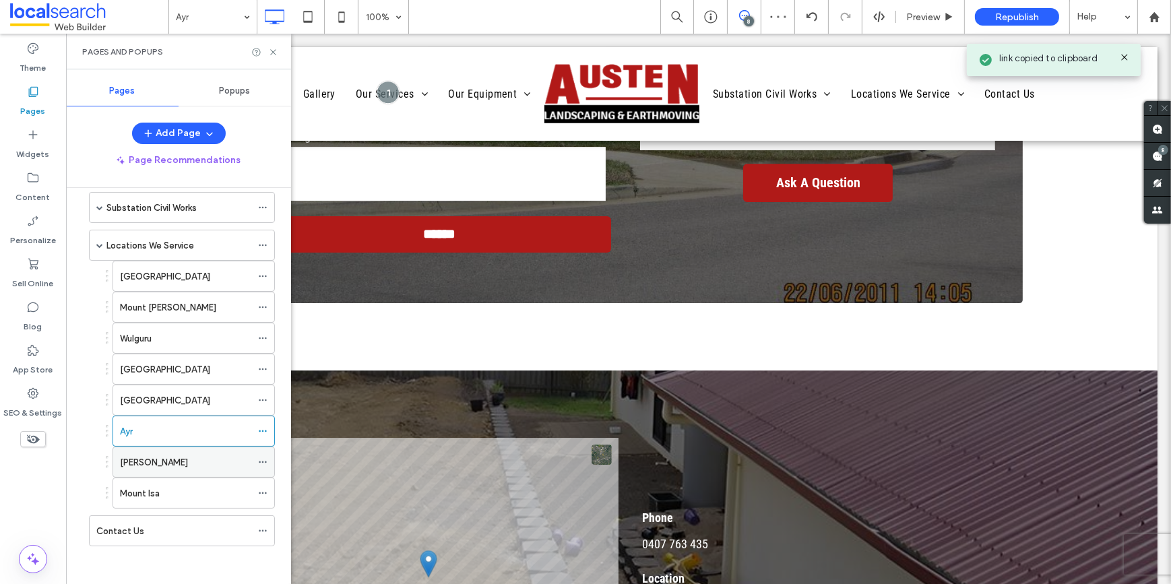
click at [148, 459] on label "Ingham" at bounding box center [154, 463] width 68 height 24
click at [272, 51] on use at bounding box center [272, 51] width 5 height 5
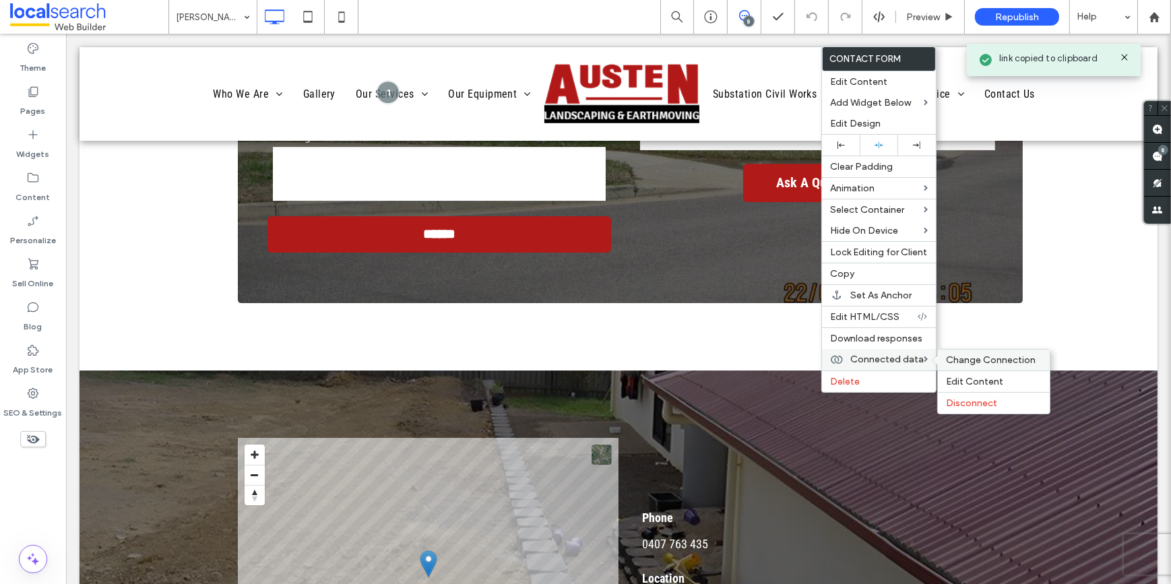
click at [975, 364] on span "Change Connection" at bounding box center [991, 359] width 90 height 11
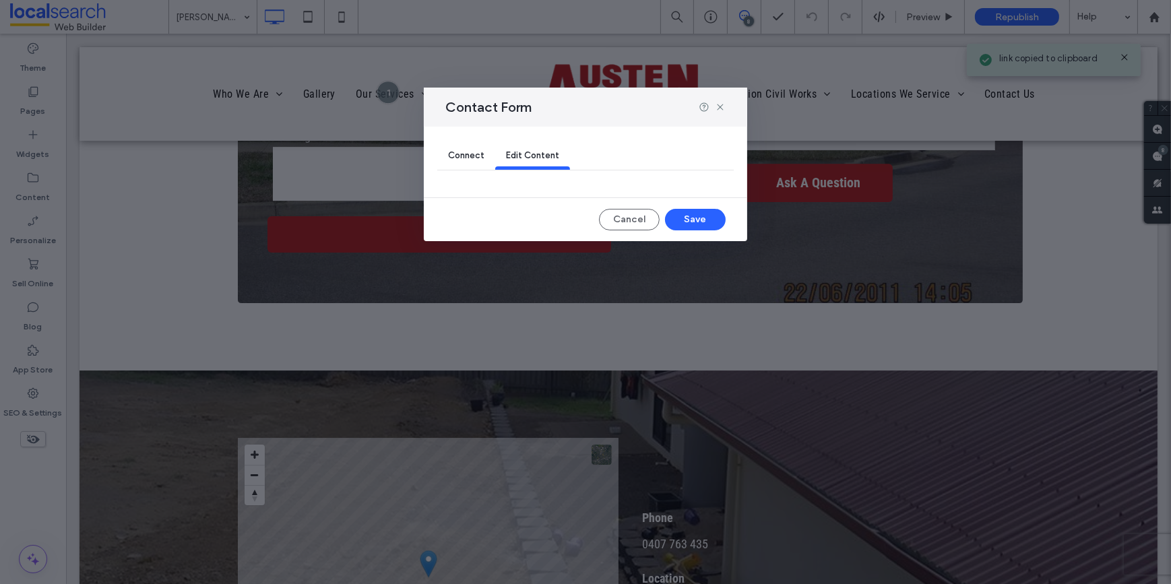
click at [437, 148] on div "Connect" at bounding box center [466, 156] width 58 height 27
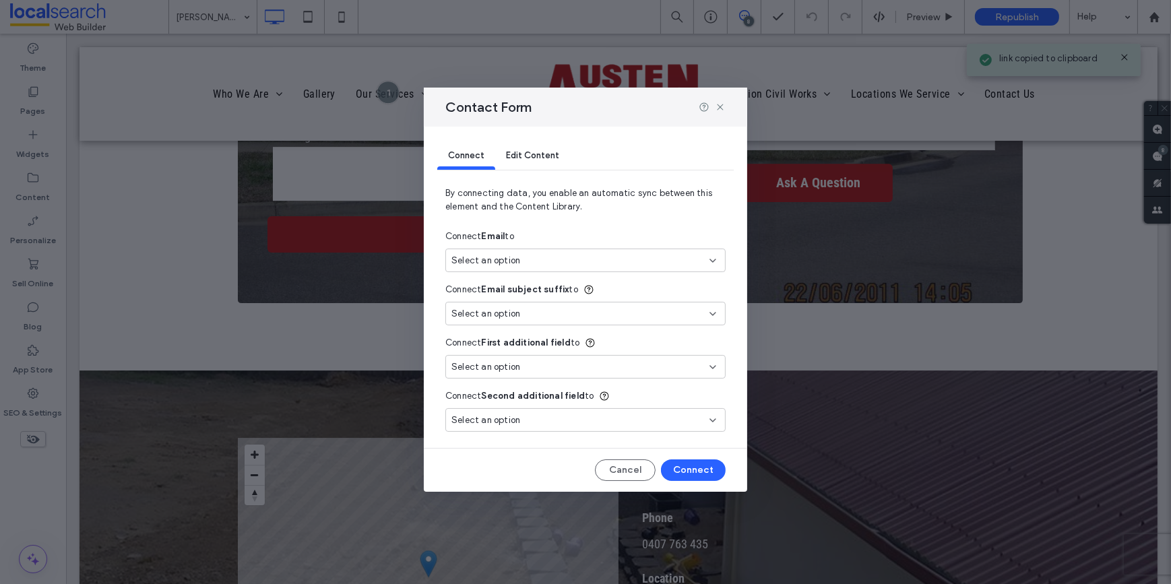
click at [482, 251] on div "Select an option" at bounding box center [585, 261] width 280 height 24
click at [488, 304] on span "New Email" at bounding box center [497, 307] width 42 height 13
click at [709, 460] on button "Connect" at bounding box center [693, 470] width 65 height 22
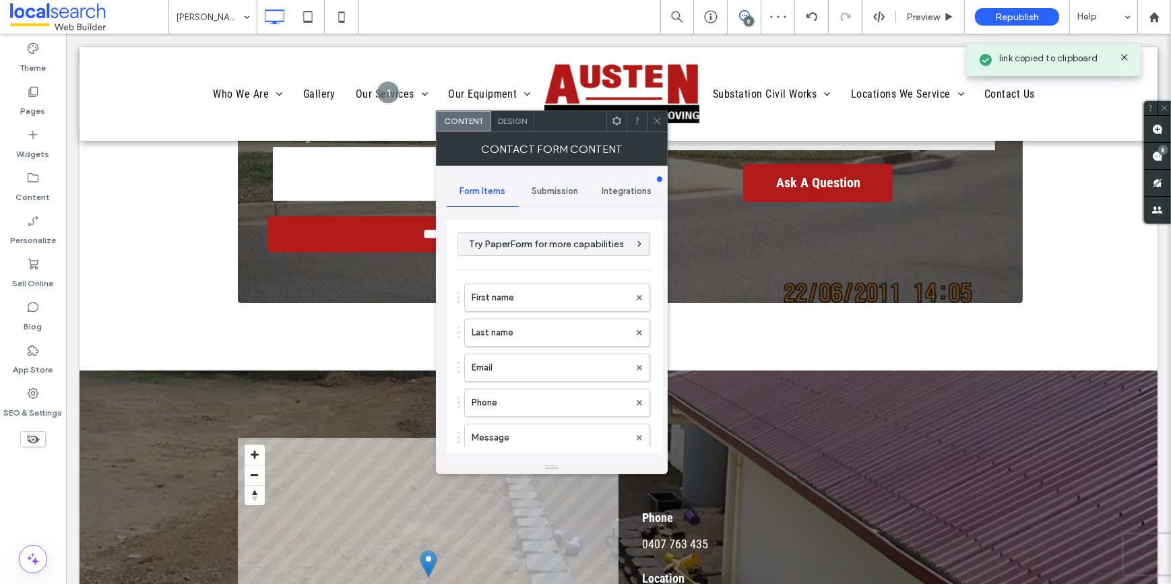
click at [549, 196] on div "Submission" at bounding box center [555, 192] width 72 height 30
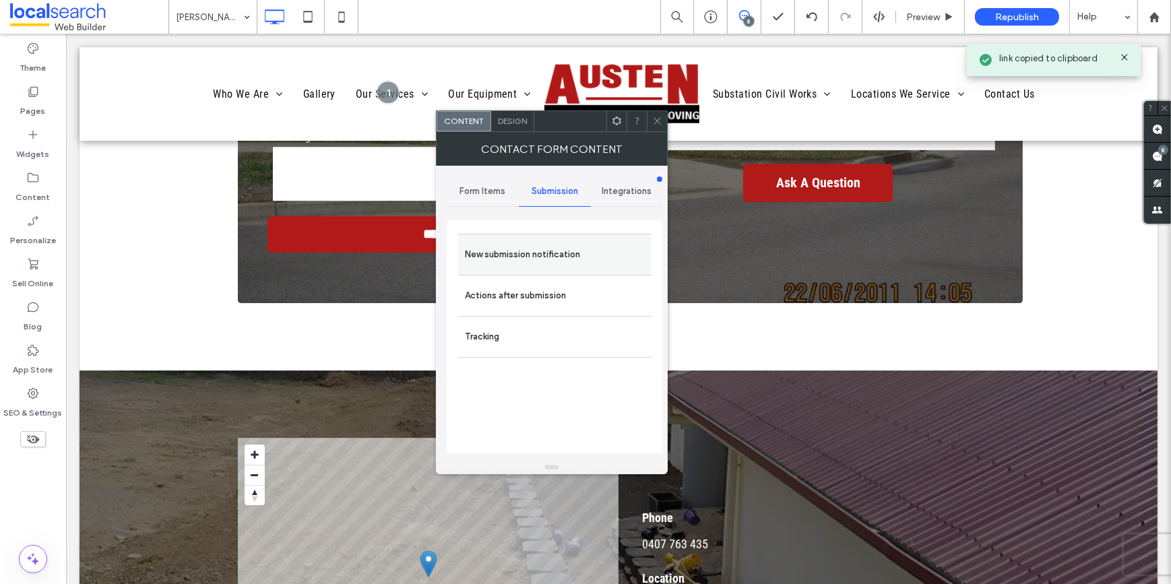
click at [549, 257] on label "New submission notification" at bounding box center [555, 254] width 180 height 27
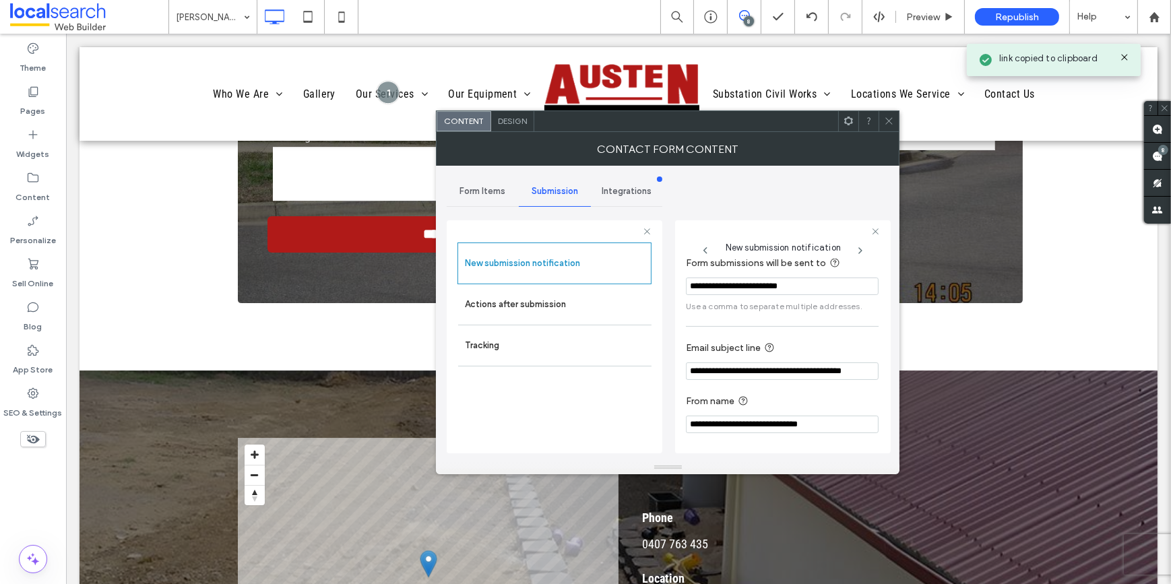
scroll to position [71, 0]
click at [503, 300] on label "Actions after submission" at bounding box center [555, 304] width 180 height 27
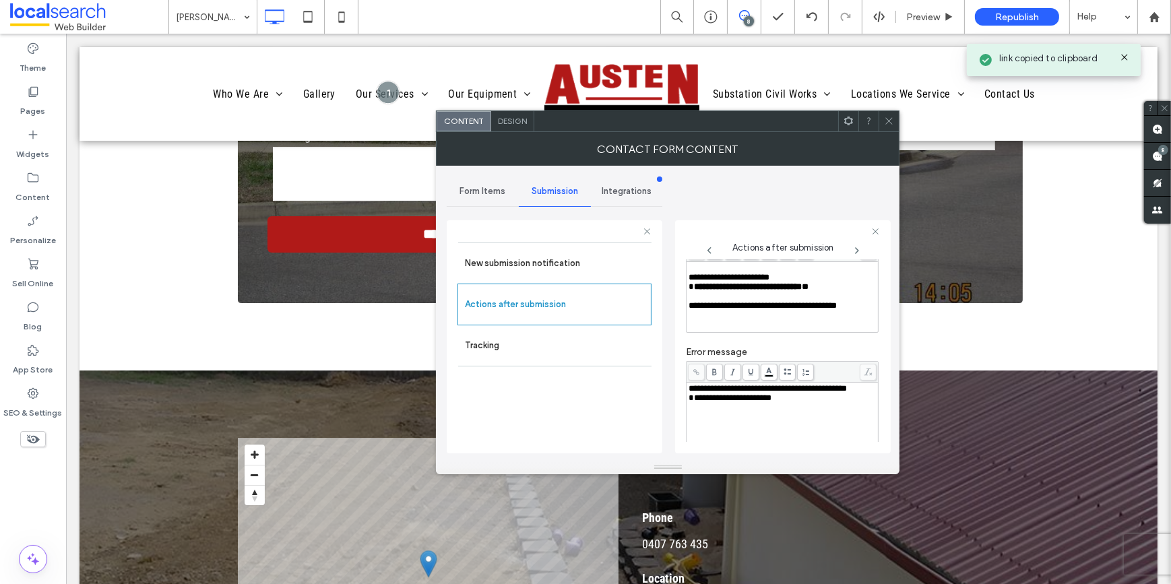
click at [749, 424] on div "**********" at bounding box center [783, 417] width 188 height 67
click at [892, 117] on icon at bounding box center [889, 121] width 10 height 10
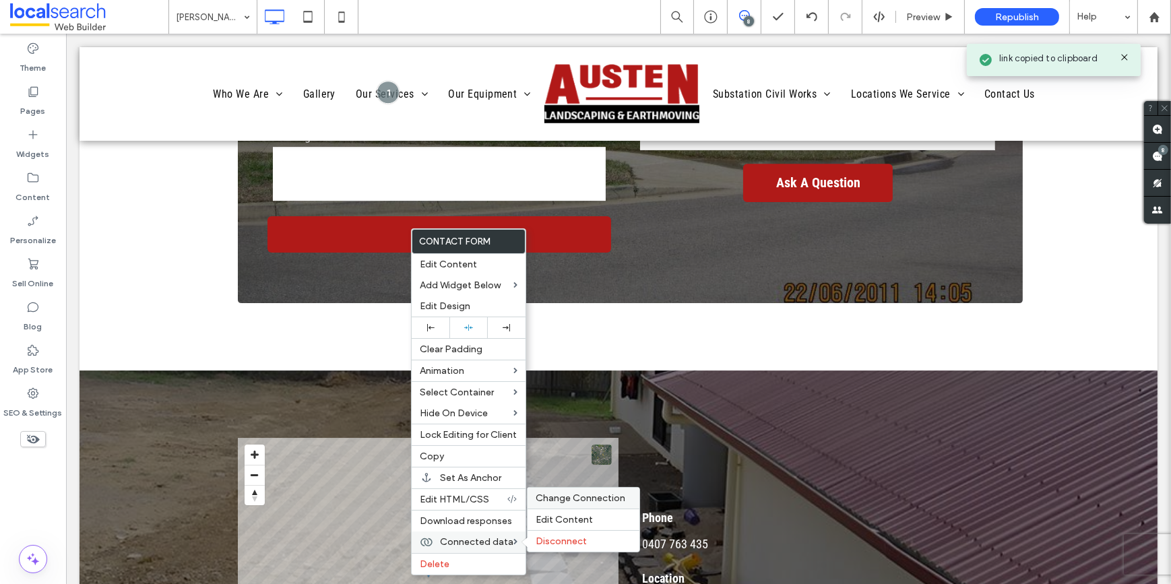
click at [559, 498] on span "Change Connection" at bounding box center [581, 498] width 90 height 11
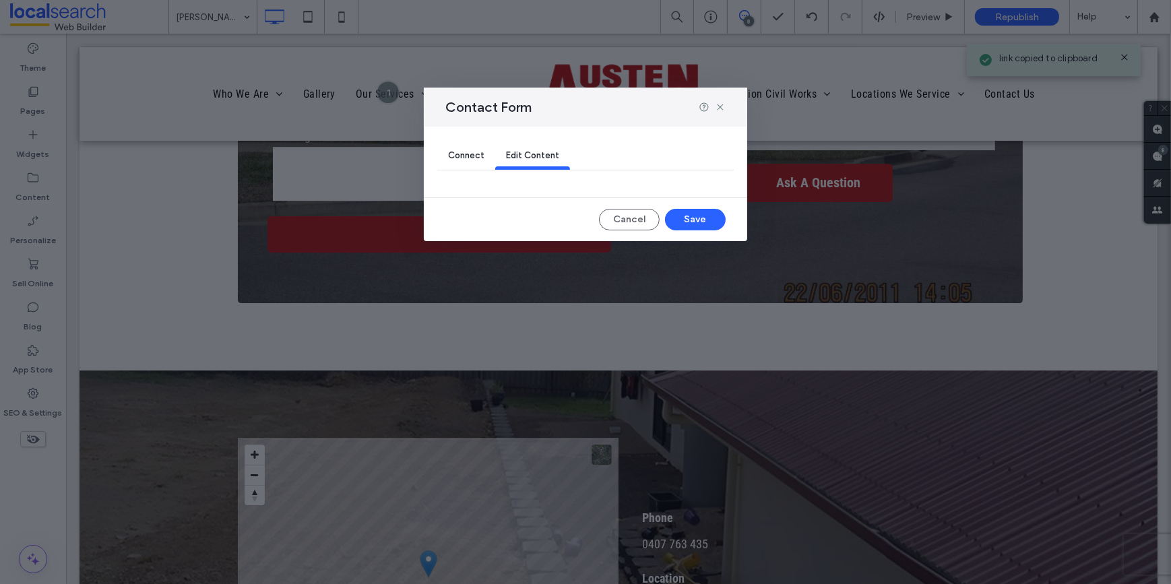
click at [455, 156] on span "Connect" at bounding box center [466, 155] width 36 height 10
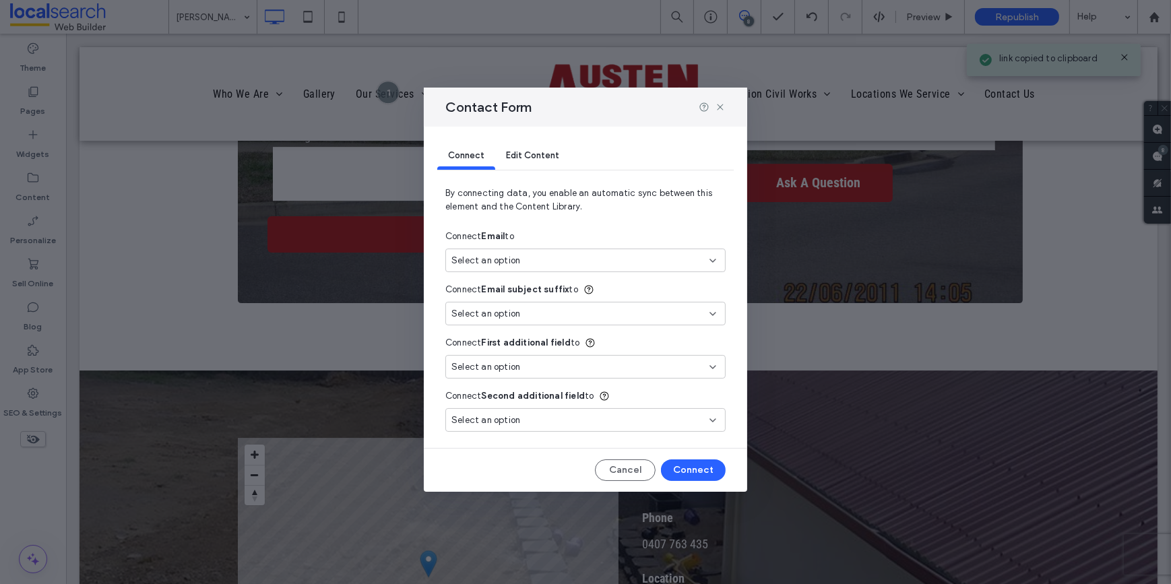
click at [491, 263] on span "Select an option" at bounding box center [485, 260] width 69 height 13
click at [510, 305] on span "New Email" at bounding box center [497, 307] width 42 height 13
click at [701, 468] on button "Connect" at bounding box center [693, 470] width 65 height 22
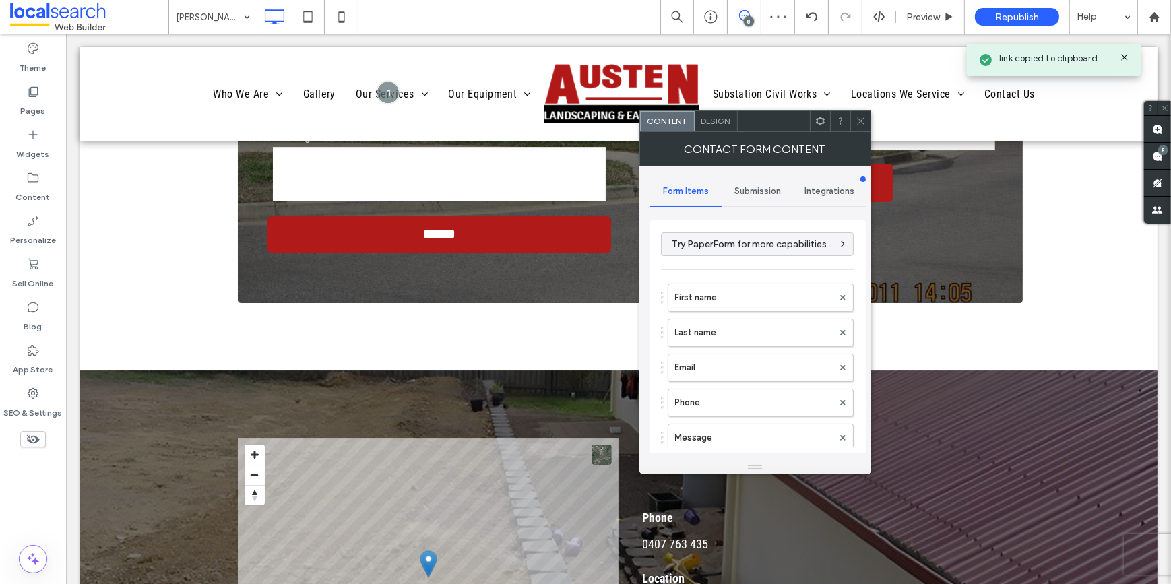
click at [736, 197] on div "Submission" at bounding box center [758, 192] width 72 height 30
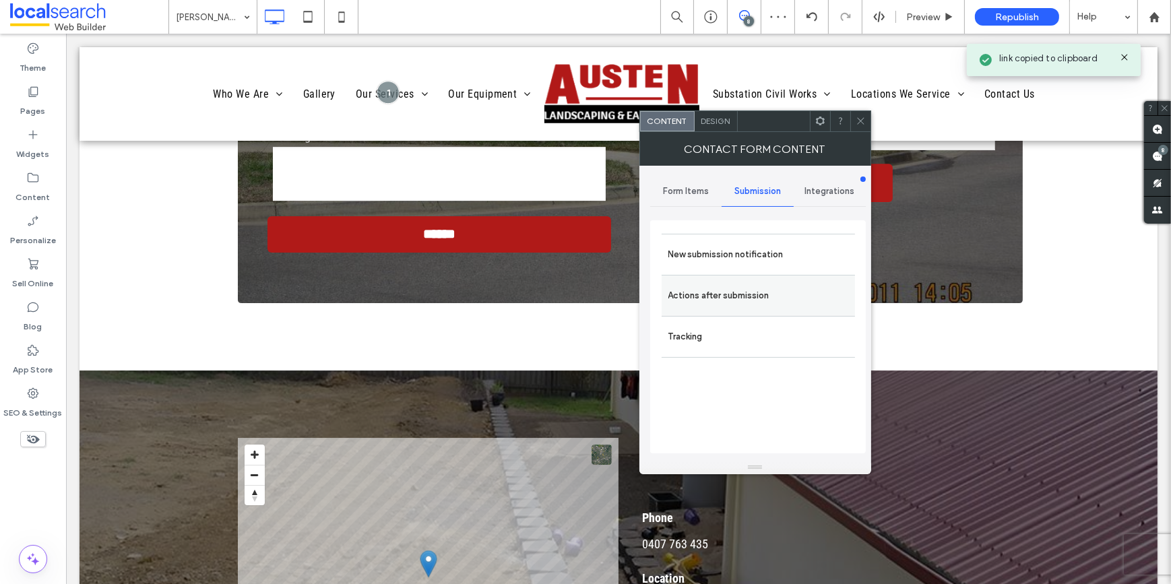
click at [755, 292] on label "Actions after submission" at bounding box center [758, 295] width 180 height 27
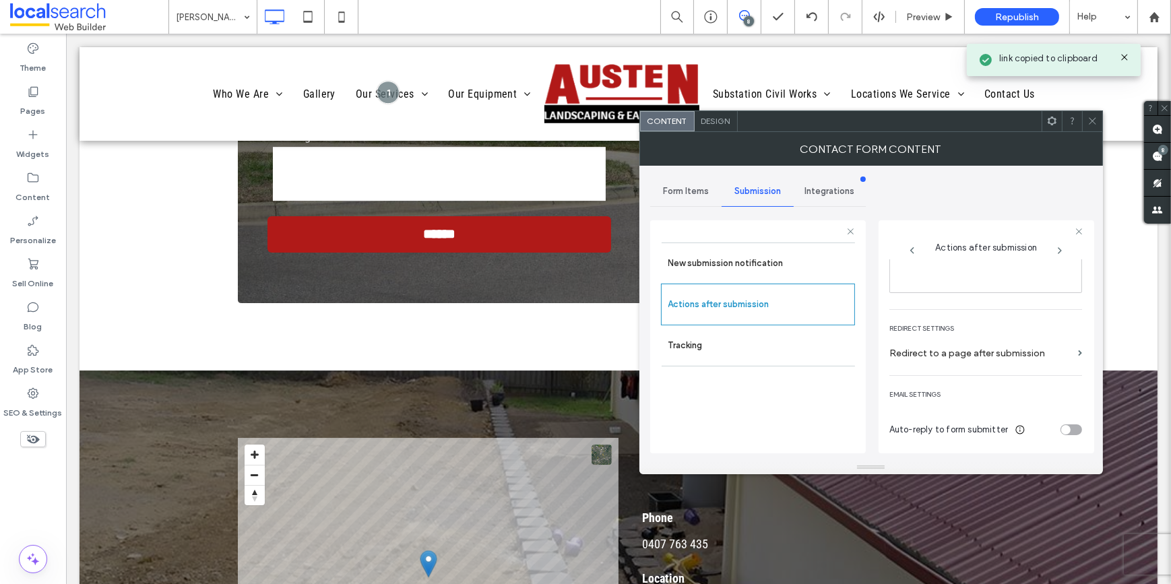
scroll to position [109, 0]
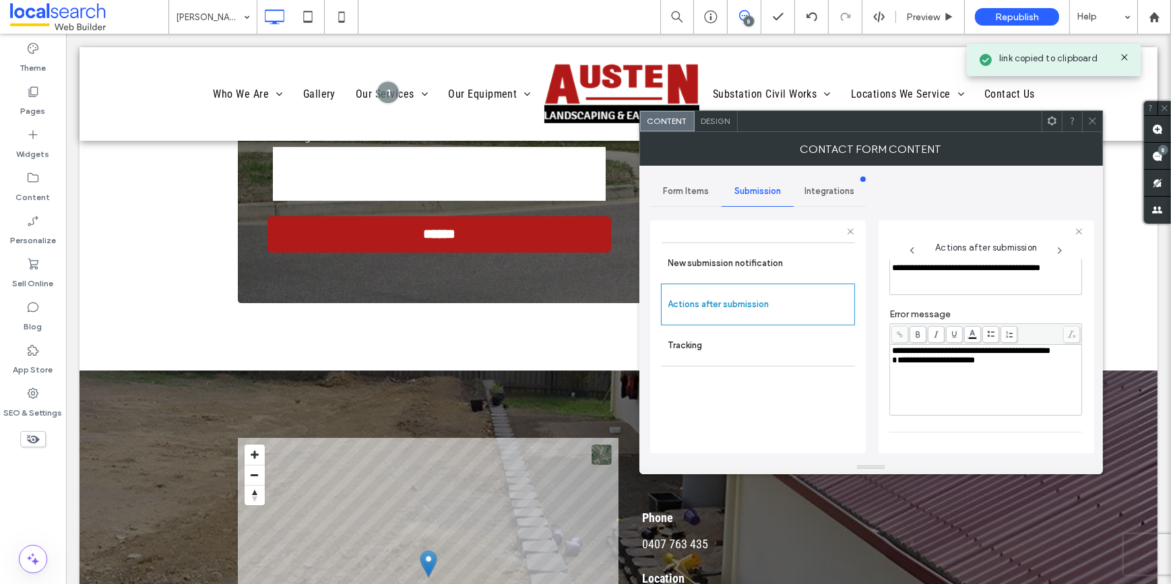
click at [959, 384] on div "**********" at bounding box center [986, 379] width 188 height 67
click at [1100, 116] on div at bounding box center [1092, 121] width 20 height 20
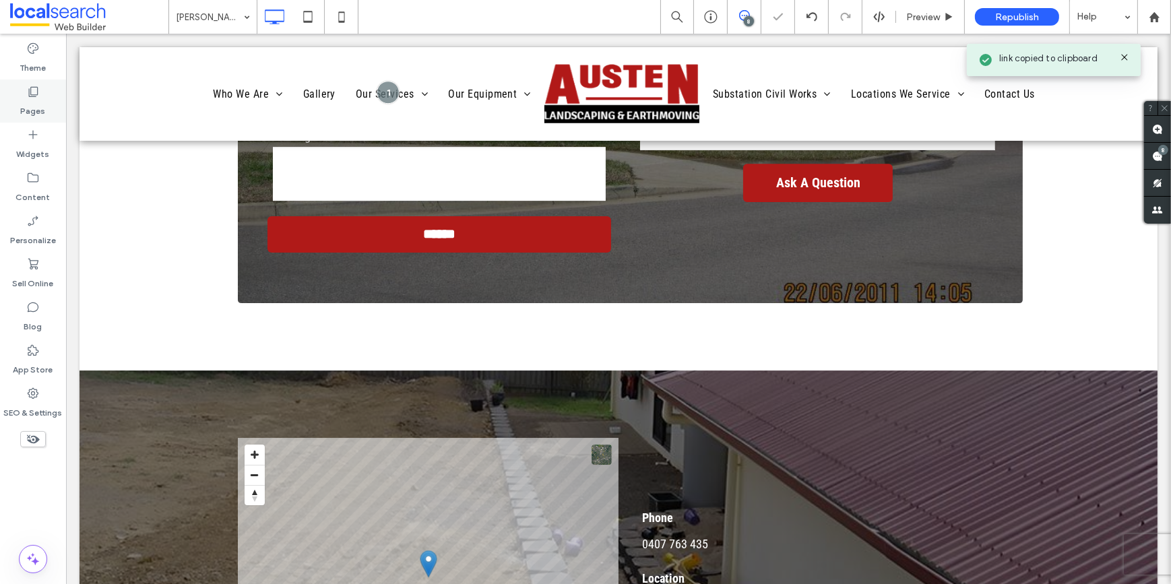
drag, startPoint x: 34, startPoint y: 91, endPoint x: 52, endPoint y: 121, distance: 34.4
click at [34, 91] on icon at bounding box center [32, 91] width 13 height 13
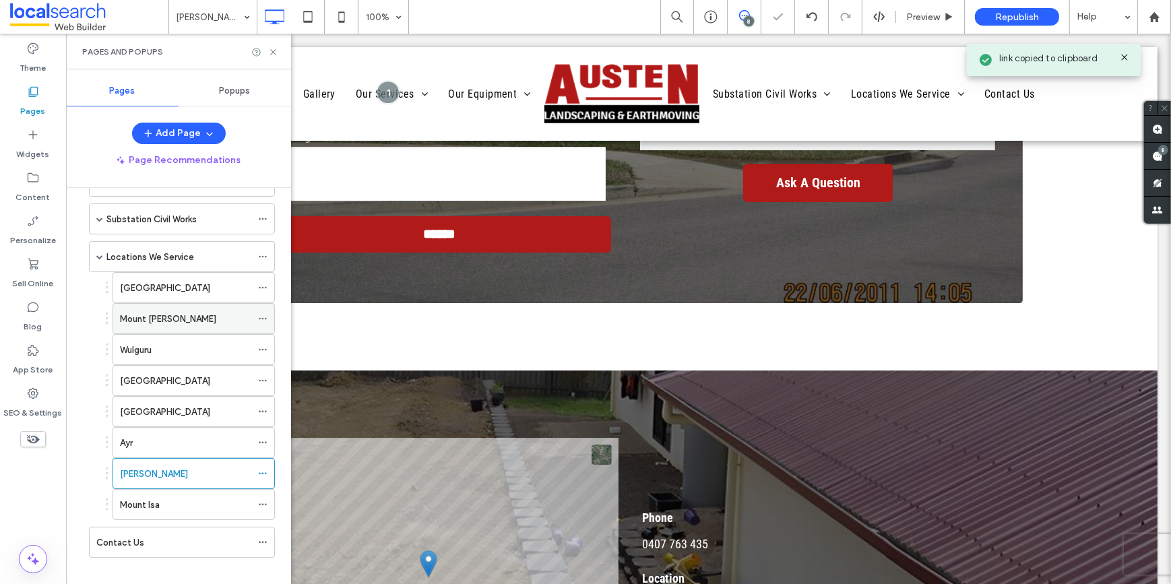
scroll to position [208, 0]
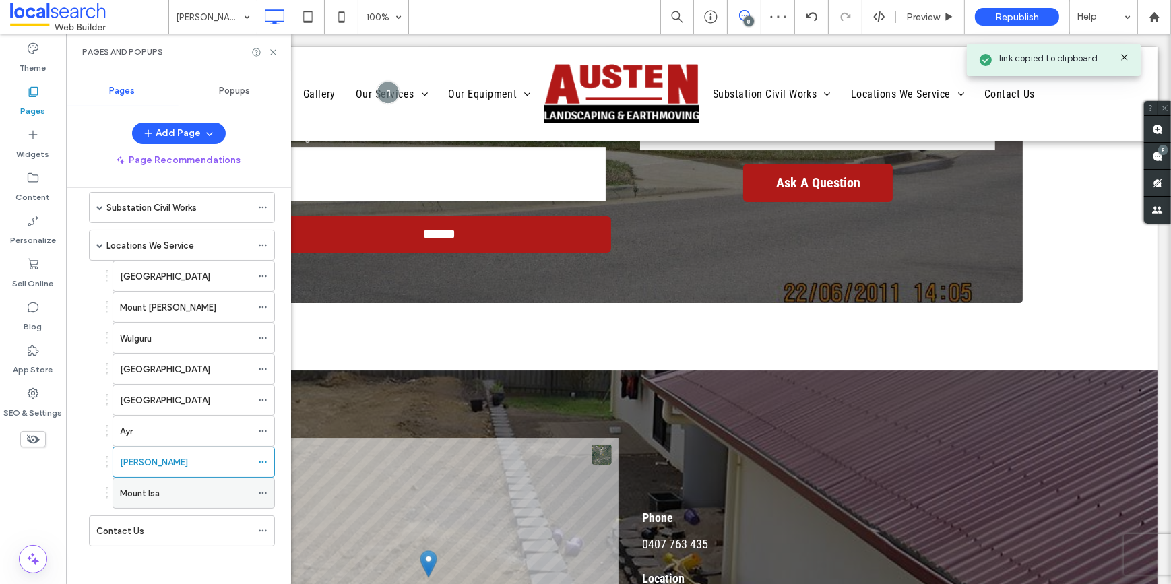
click at [151, 495] on label "Mount Isa" at bounding box center [140, 494] width 40 height 24
click at [275, 53] on icon at bounding box center [273, 52] width 10 height 10
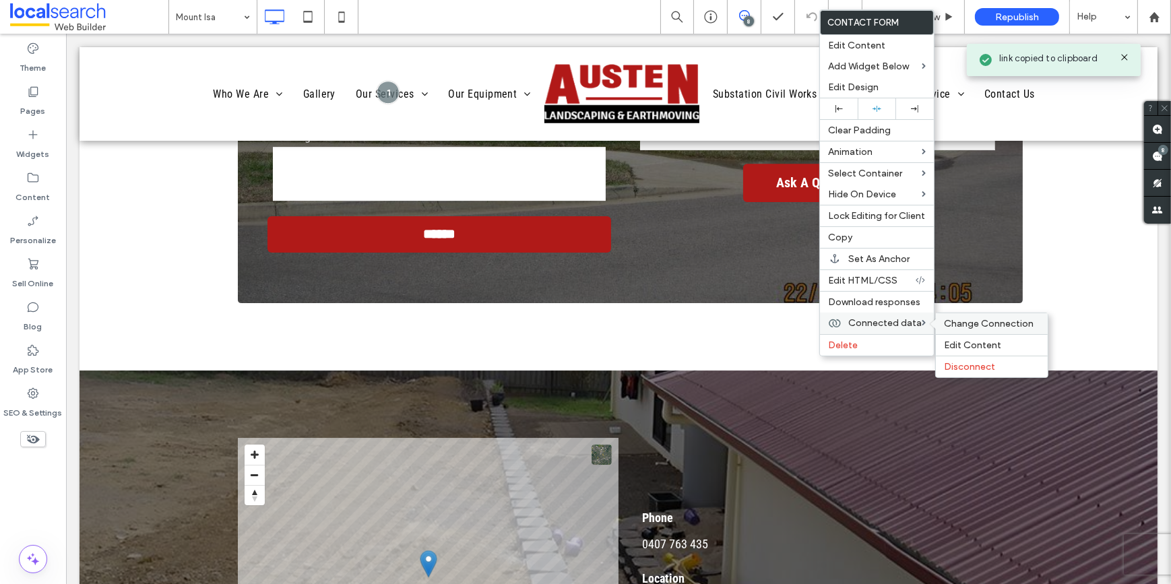
click at [981, 329] on span "Change Connection" at bounding box center [989, 323] width 90 height 11
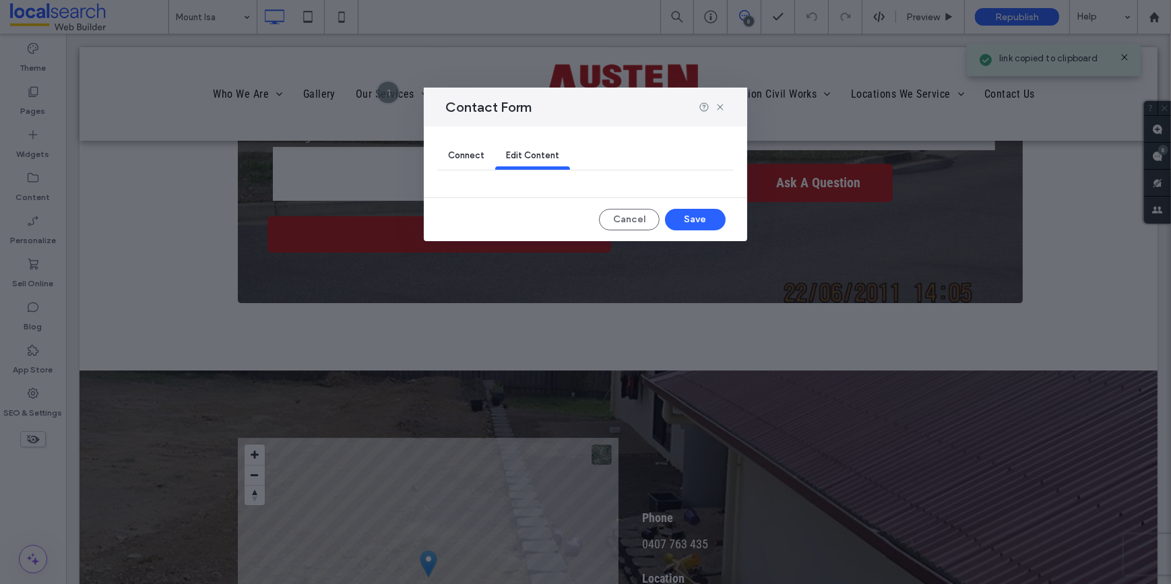
click at [441, 145] on div "Connect" at bounding box center [466, 156] width 58 height 27
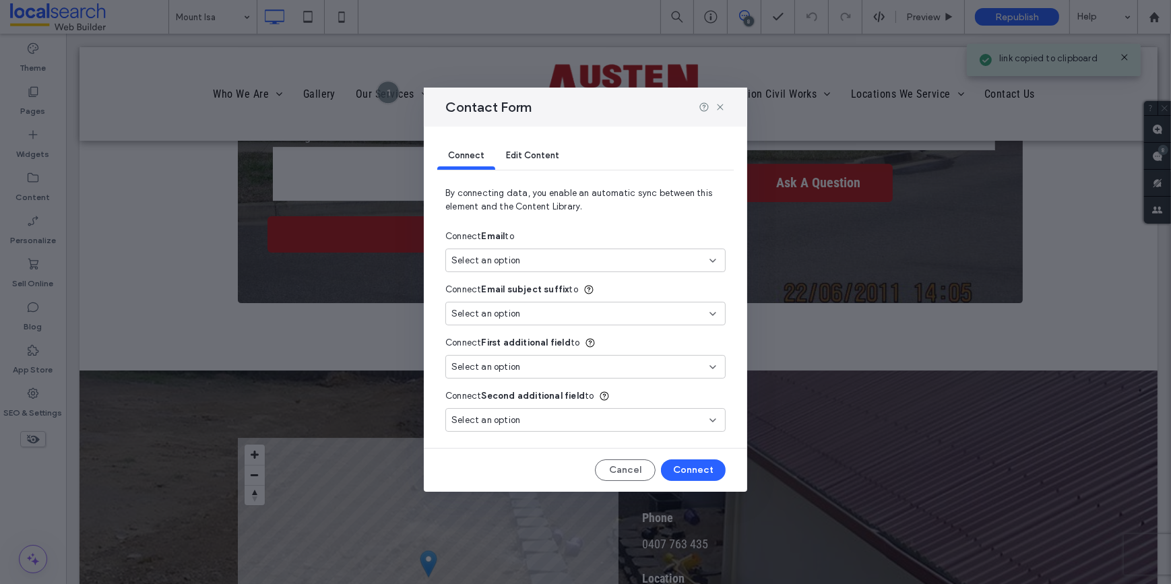
click at [490, 263] on span "Select an option" at bounding box center [485, 260] width 69 height 13
click at [529, 304] on div "New Email kathieshome@westnet.com.au" at bounding box center [585, 308] width 279 height 24
click at [699, 467] on button "Connect" at bounding box center [693, 470] width 65 height 22
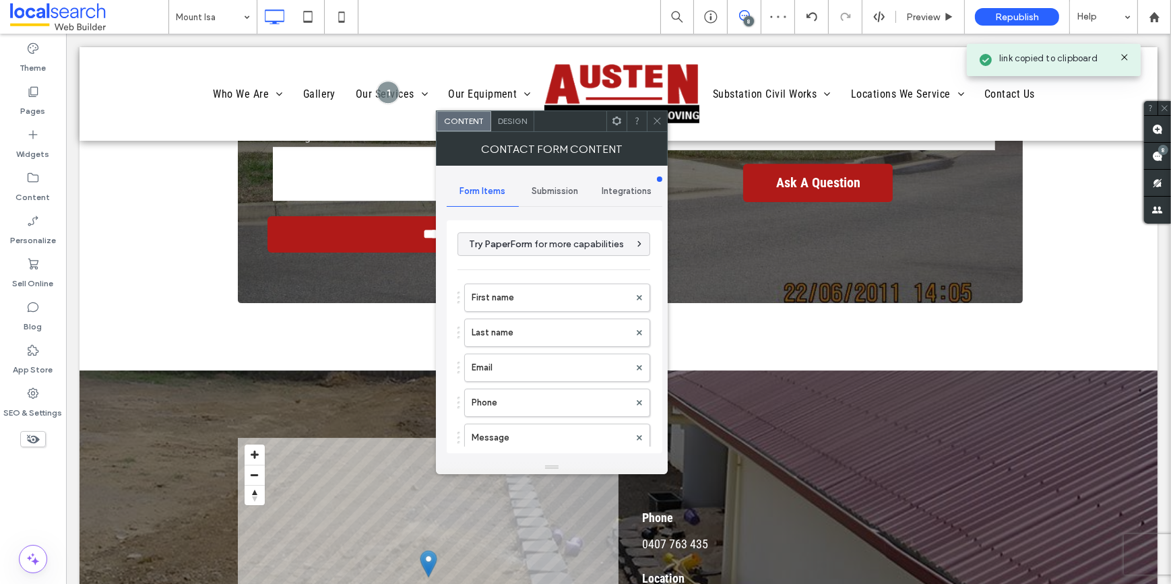
drag, startPoint x: 552, startPoint y: 183, endPoint x: 552, endPoint y: 194, distance: 11.5
click at [552, 183] on div "Submission" at bounding box center [555, 192] width 72 height 30
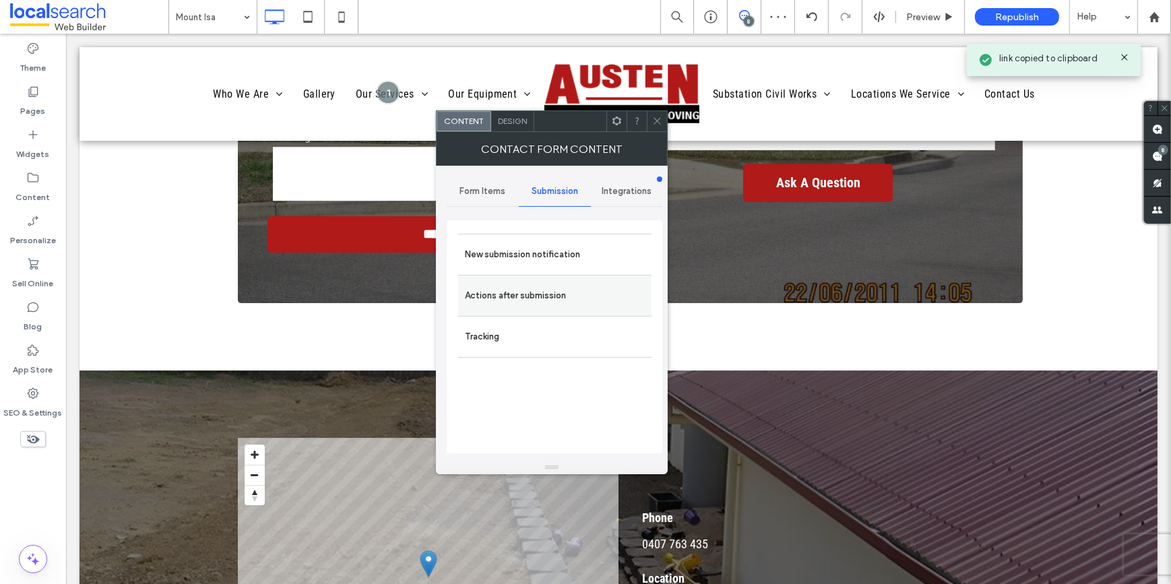
click at [559, 288] on label "Actions after submission" at bounding box center [555, 295] width 180 height 27
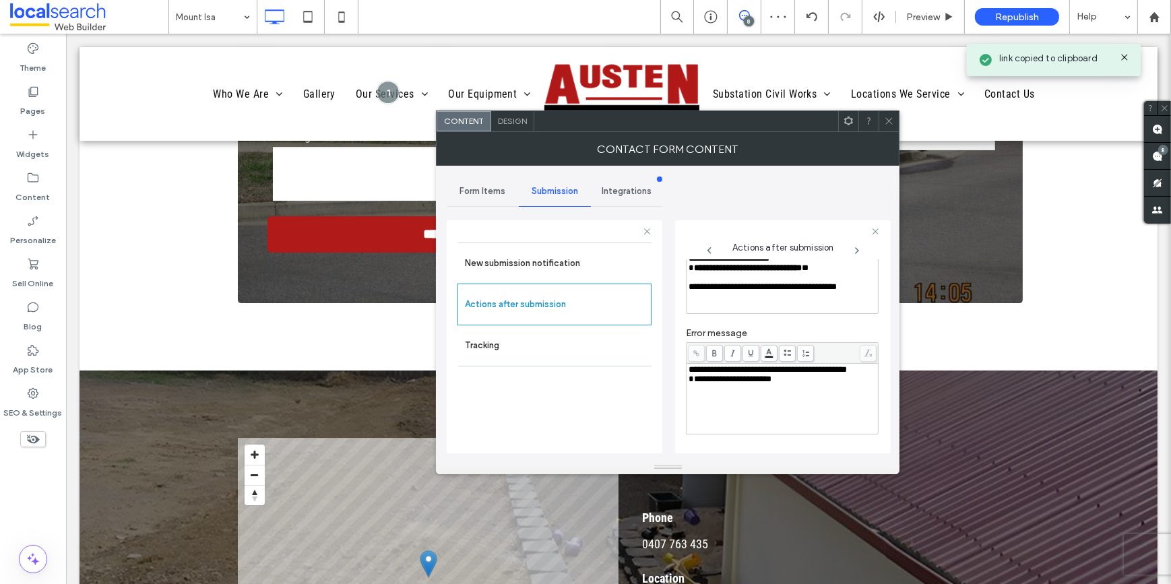
scroll to position [183, 0]
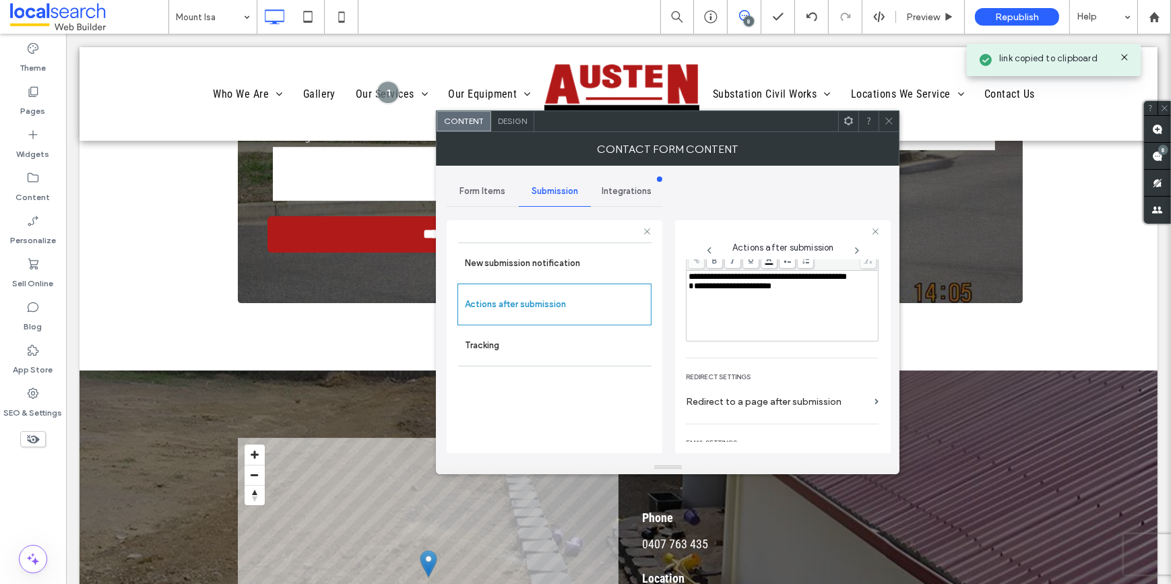
click at [755, 329] on div "**********" at bounding box center [783, 305] width 188 height 67
click at [886, 121] on icon at bounding box center [889, 121] width 10 height 10
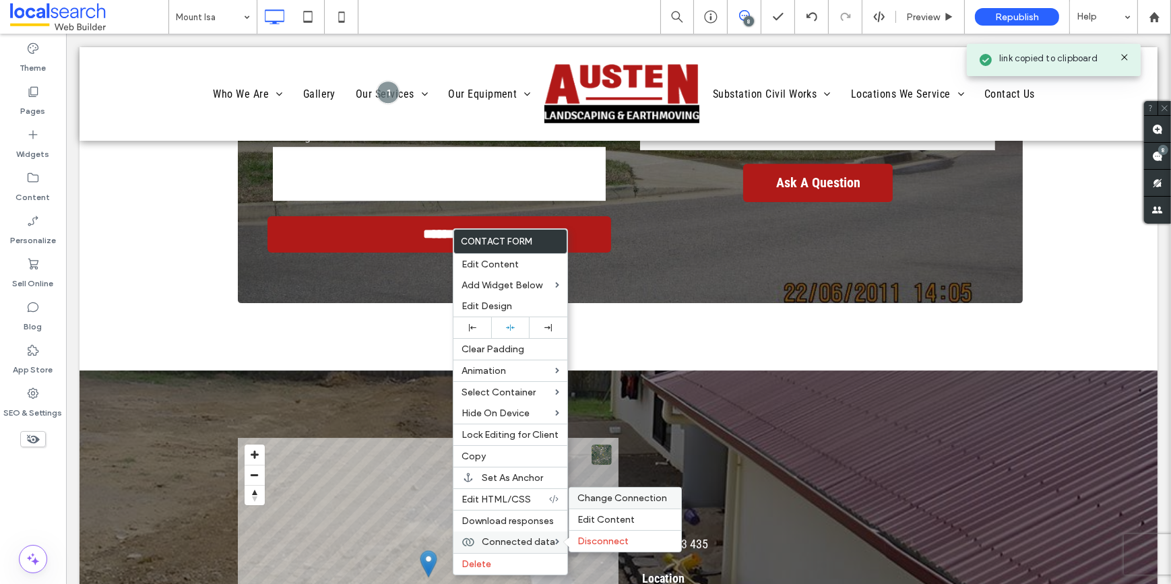
click at [618, 493] on div "Change Connection" at bounding box center [625, 498] width 112 height 21
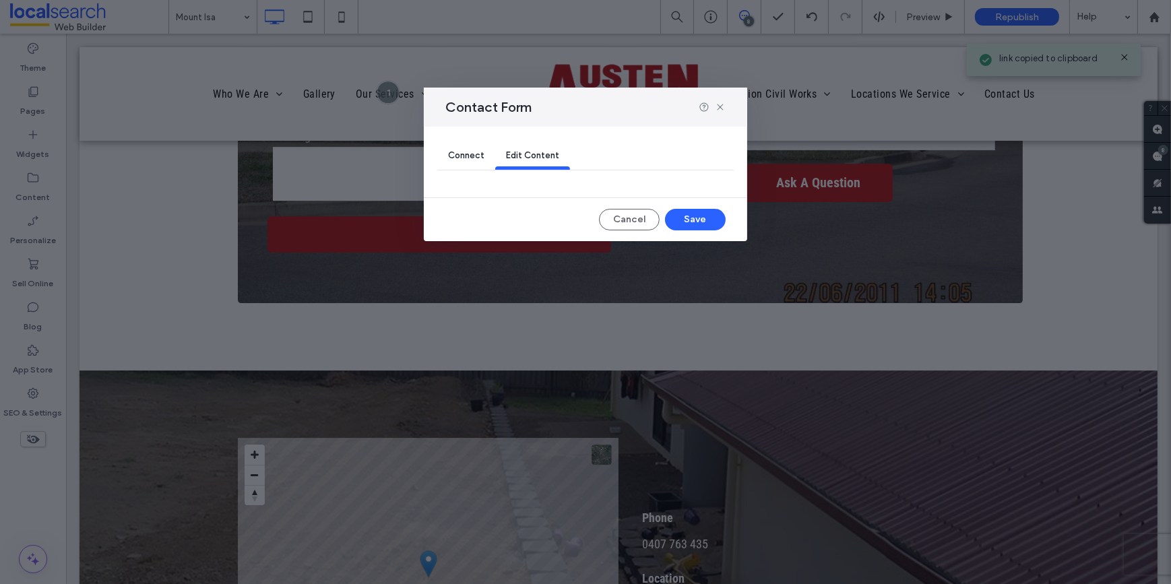
click at [464, 157] on span "Connect" at bounding box center [466, 155] width 36 height 10
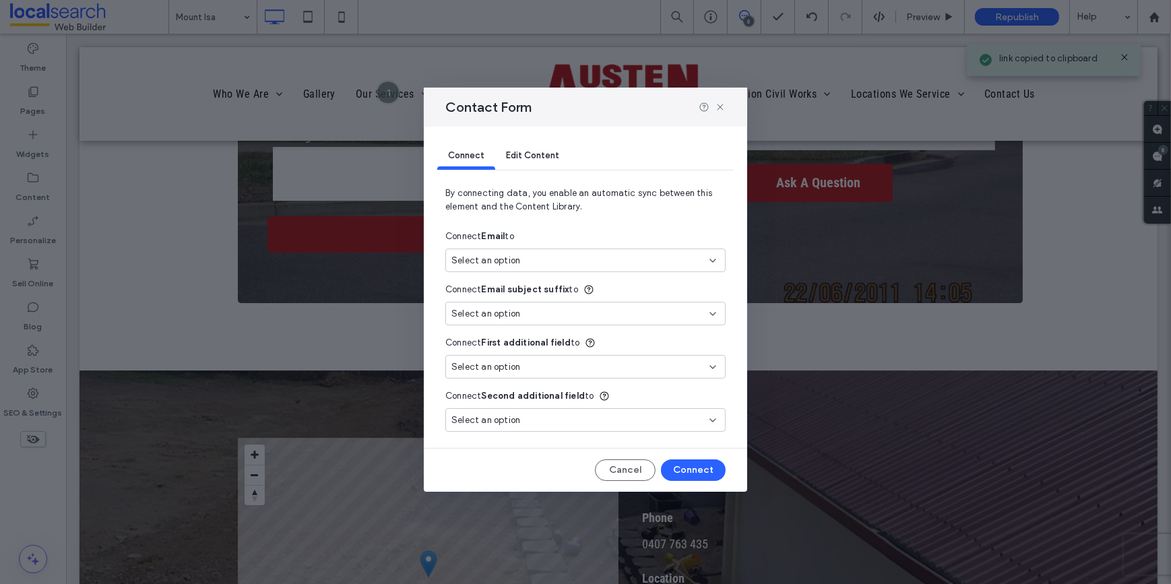
click at [488, 255] on span "Select an option" at bounding box center [485, 260] width 69 height 13
click at [497, 305] on span "New Email" at bounding box center [497, 307] width 42 height 13
click at [700, 474] on button "Connect" at bounding box center [693, 470] width 65 height 22
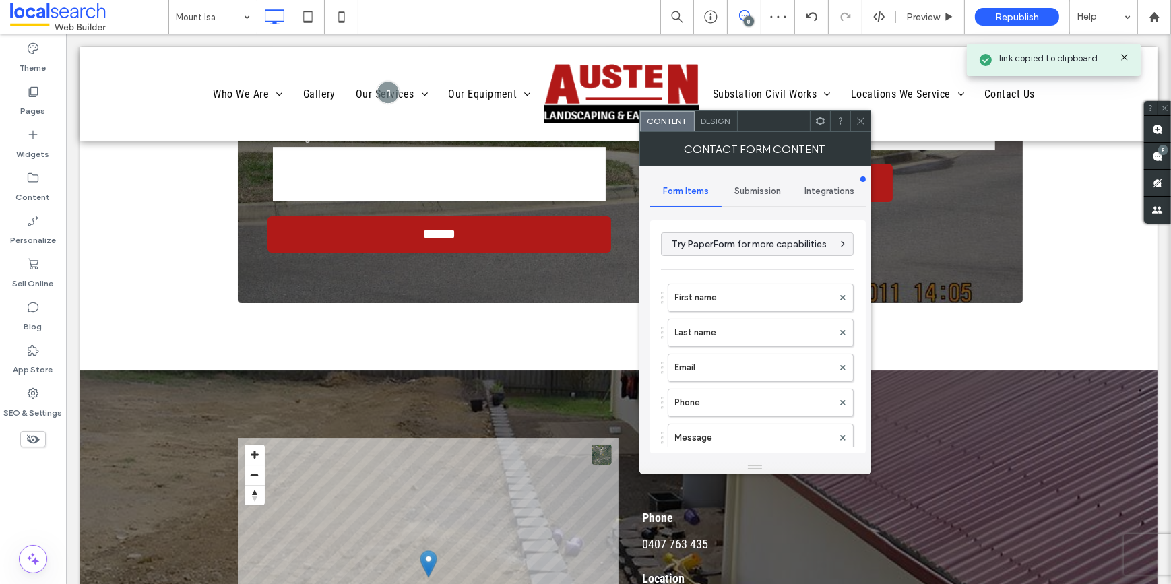
click at [749, 197] on div "Submission" at bounding box center [758, 192] width 72 height 30
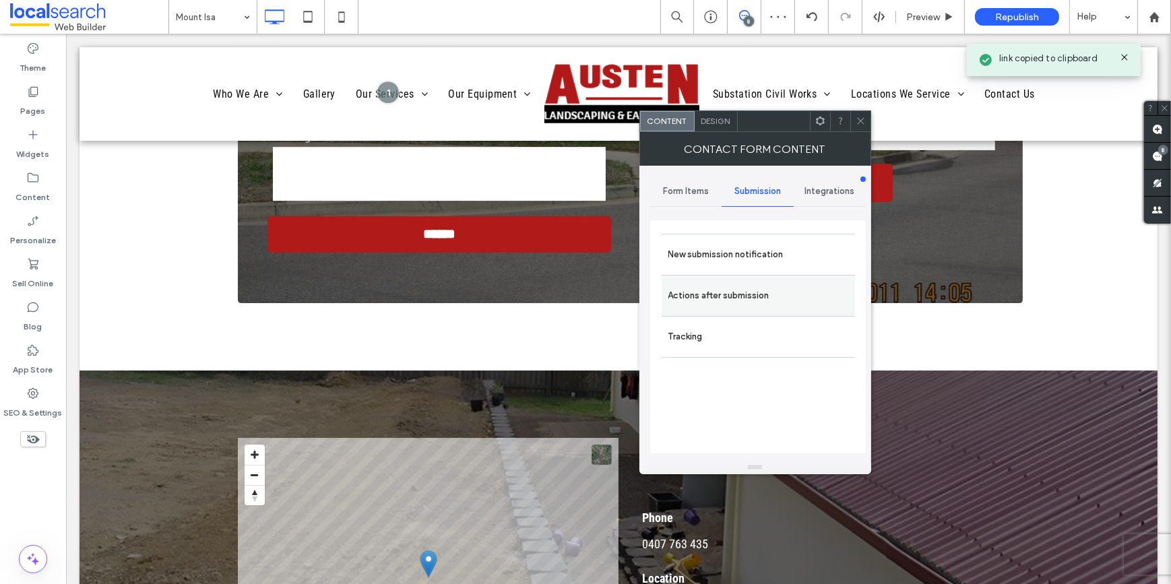
click at [769, 311] on div "Actions after submission" at bounding box center [758, 295] width 193 height 41
click at [796, 303] on label "Actions after submission" at bounding box center [758, 295] width 180 height 27
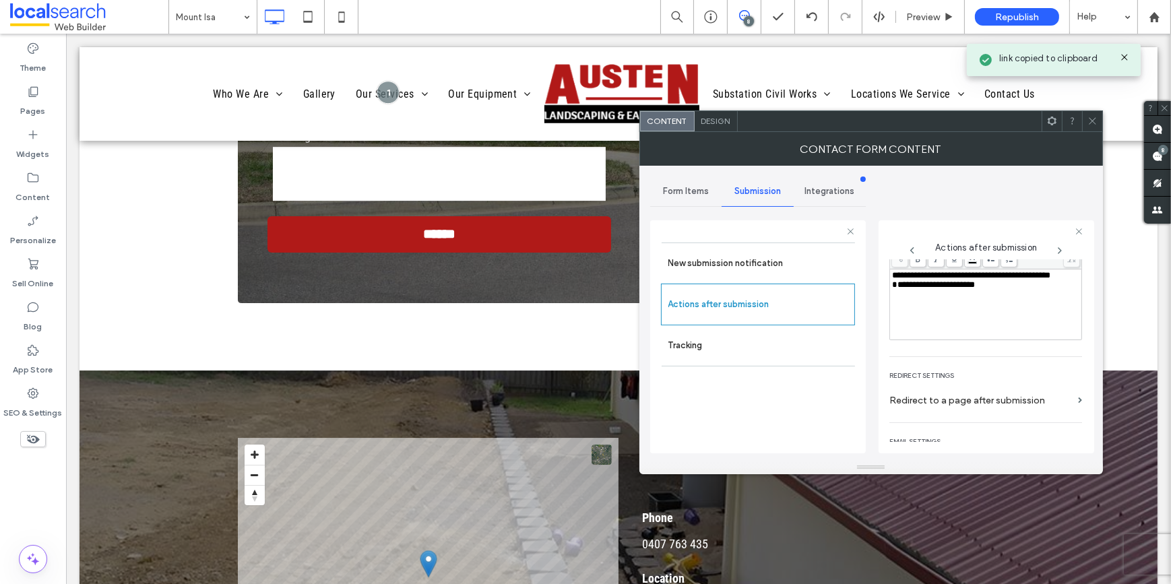
scroll to position [109, 0]
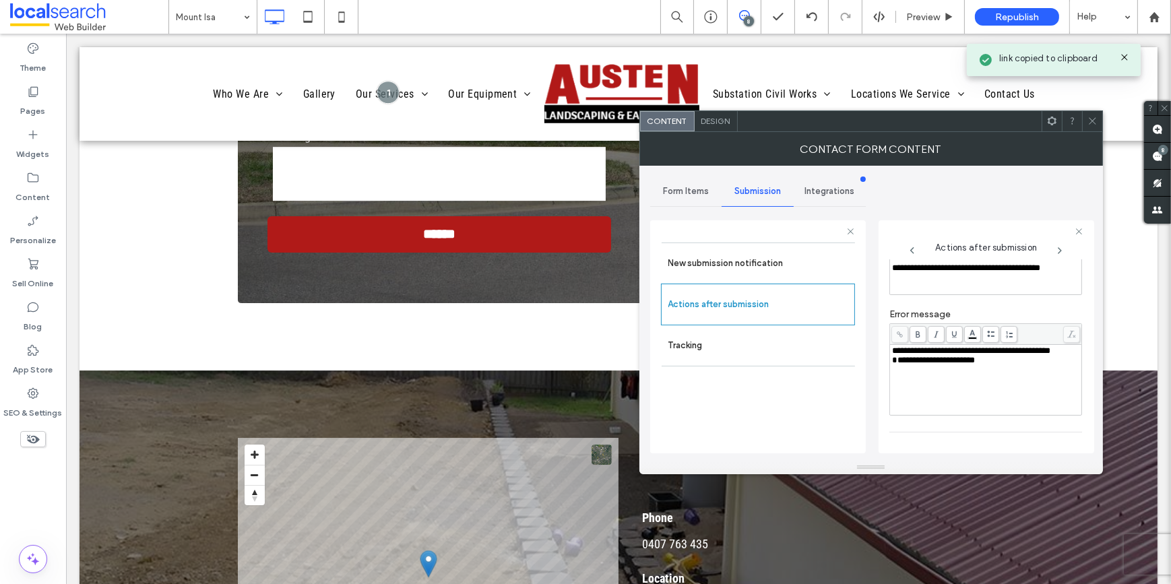
click at [969, 364] on span "**********" at bounding box center [933, 360] width 83 height 9
click at [1096, 119] on icon at bounding box center [1092, 121] width 10 height 10
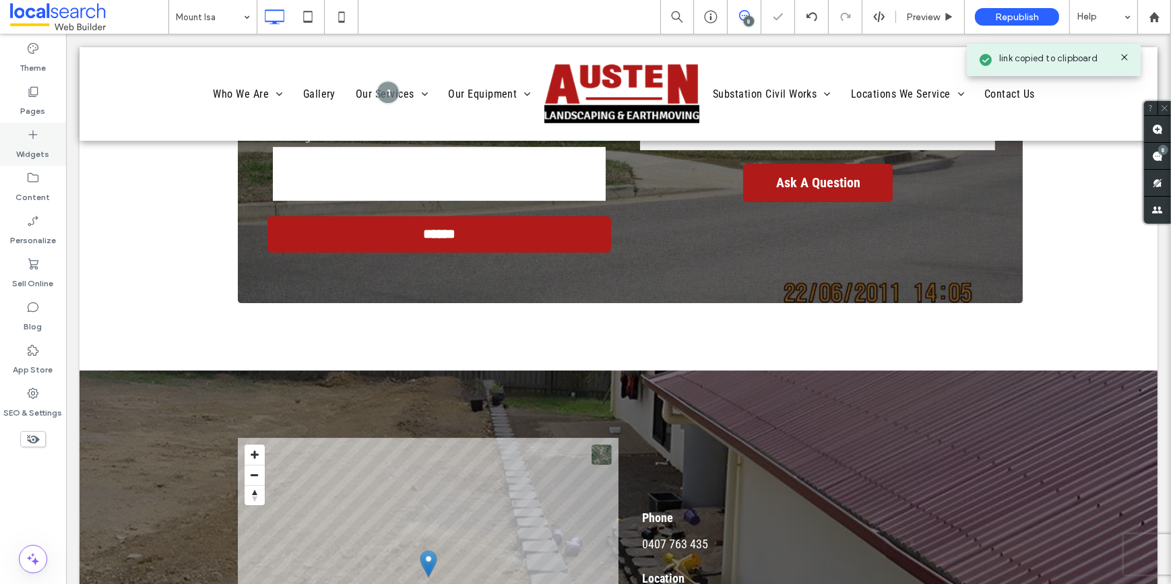
click at [33, 104] on label "Pages" at bounding box center [33, 107] width 25 height 19
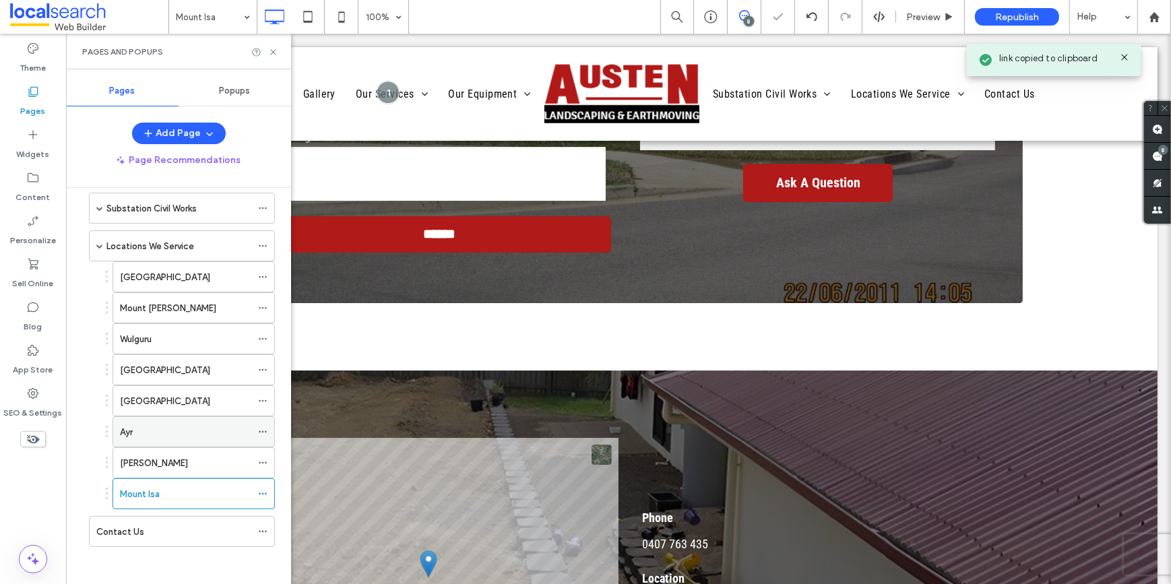
scroll to position [208, 0]
click at [170, 402] on div "Castle Hill" at bounding box center [185, 400] width 131 height 14
click at [273, 51] on use at bounding box center [272, 51] width 5 height 5
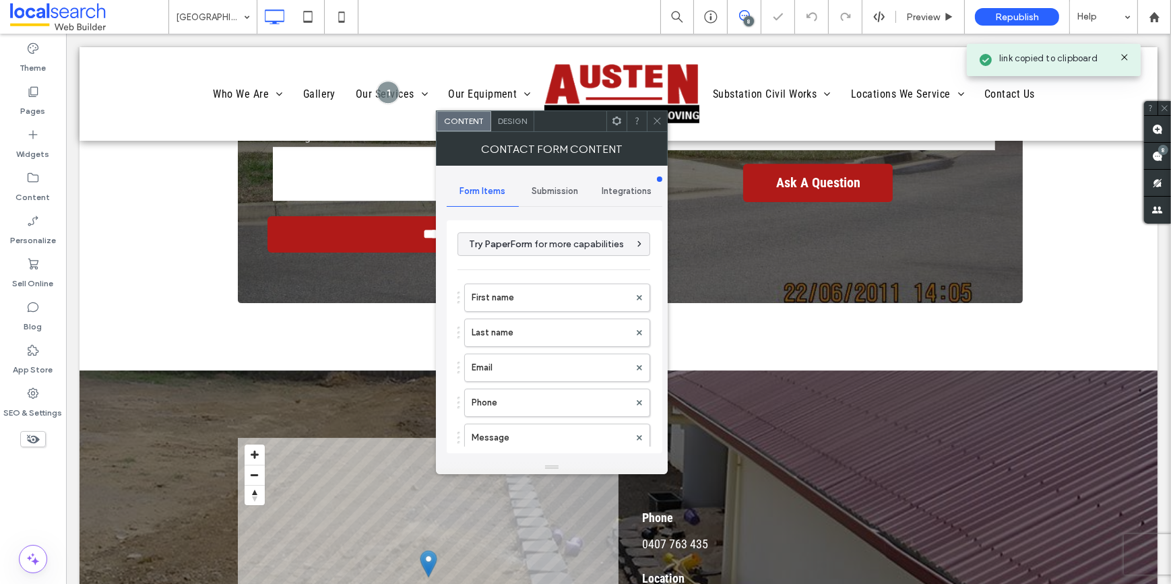
type input "******"
click at [554, 197] on div "Submission" at bounding box center [555, 192] width 72 height 30
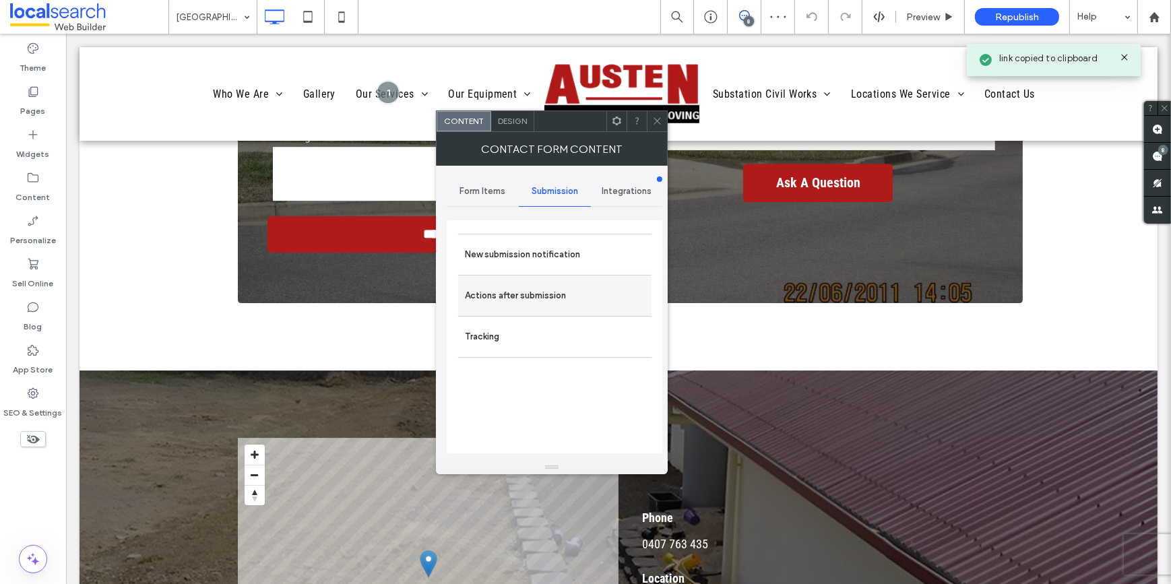
click at [541, 292] on label "Actions after submission" at bounding box center [555, 295] width 180 height 27
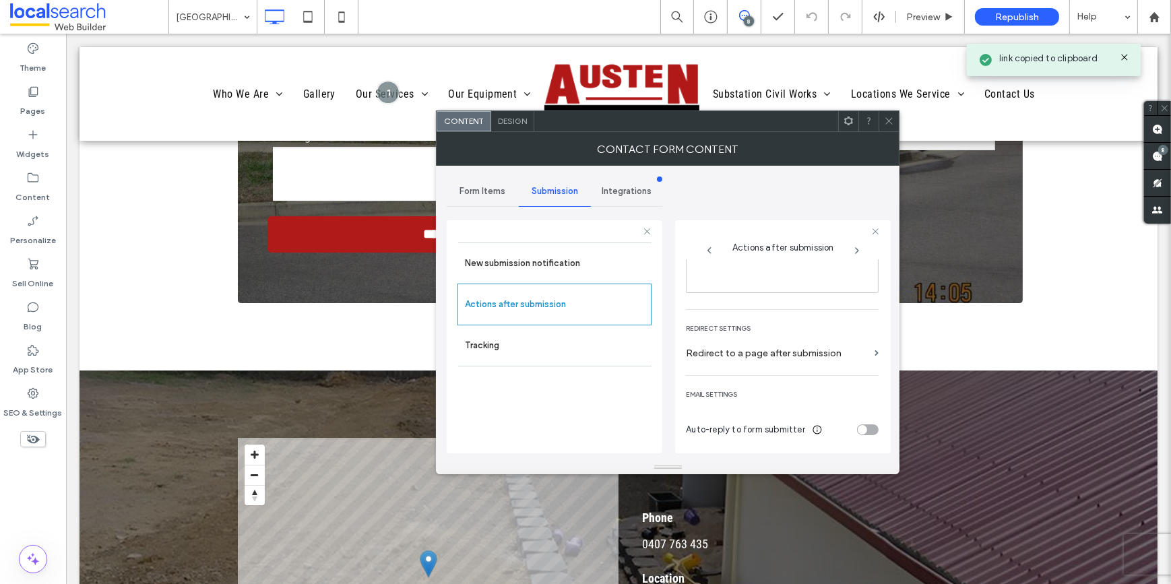
scroll to position [170, 0]
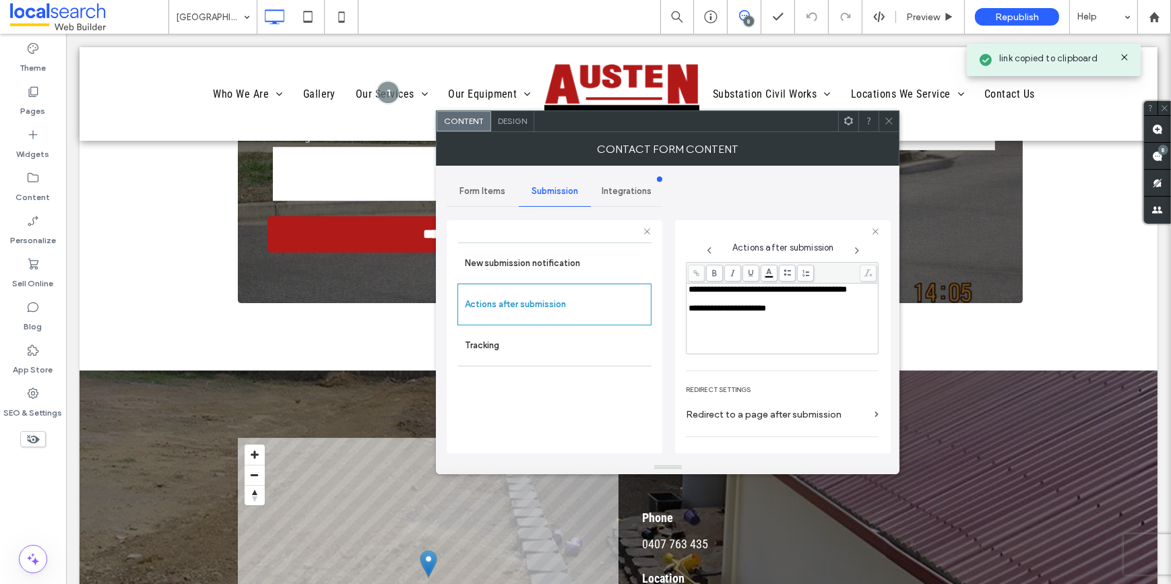
click at [889, 121] on icon at bounding box center [889, 121] width 10 height 10
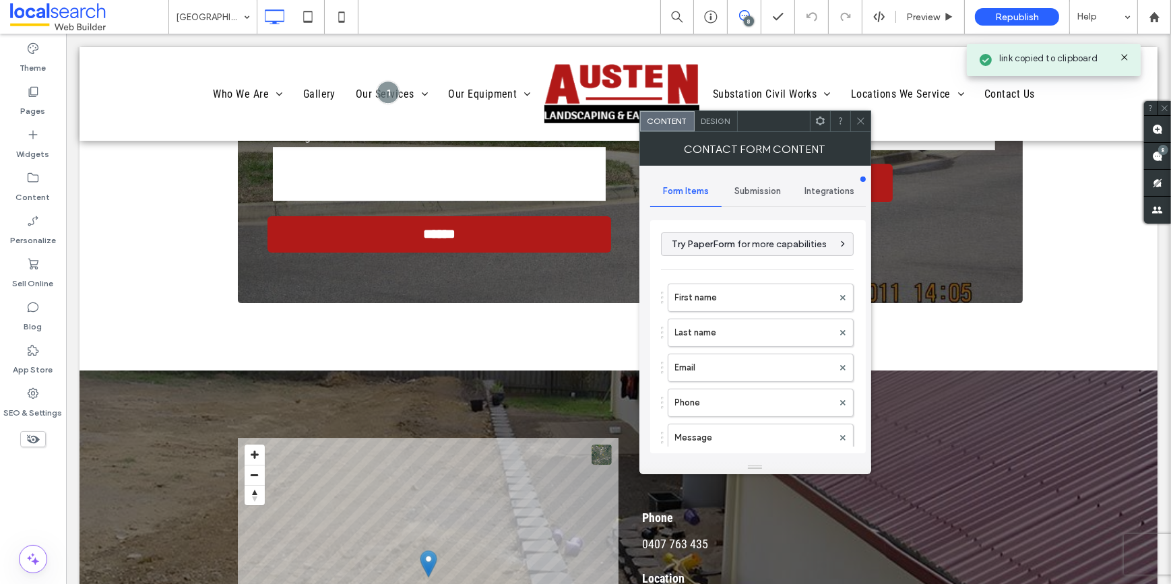
type input "******"
click at [765, 191] on span "Submission" at bounding box center [757, 191] width 46 height 11
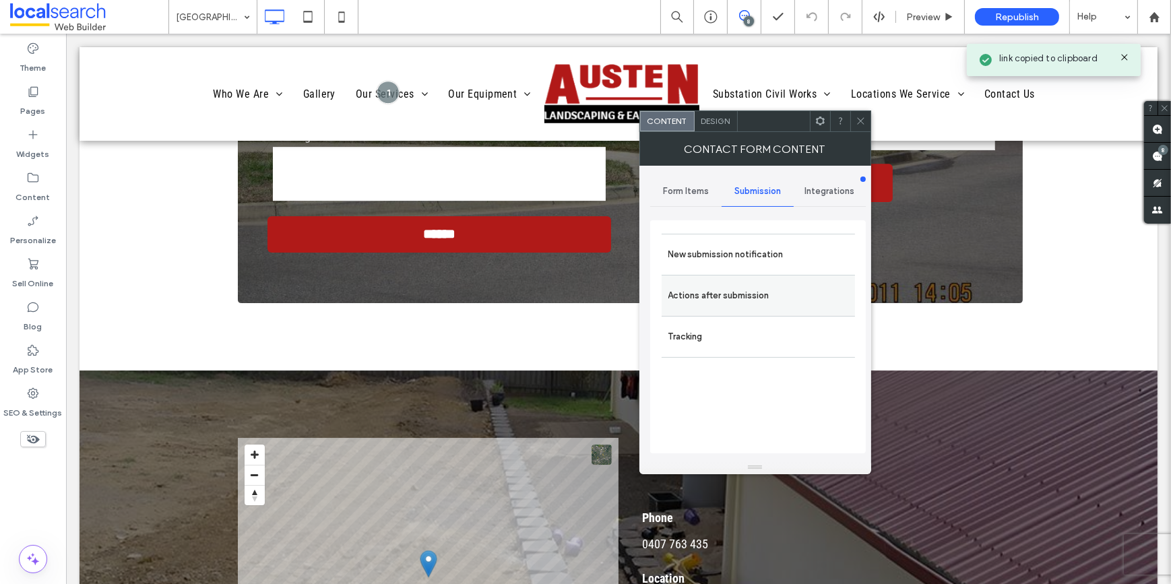
click at [790, 283] on label "Actions after submission" at bounding box center [758, 295] width 180 height 27
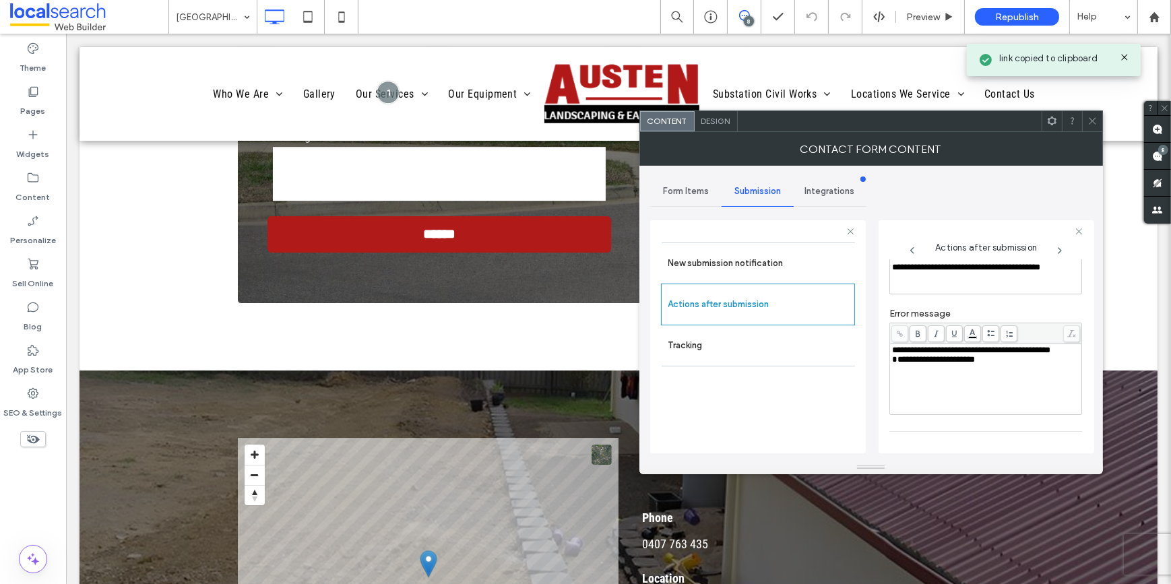
scroll to position [109, 0]
click at [971, 379] on div "**********" at bounding box center [986, 379] width 188 height 67
click at [1098, 114] on div at bounding box center [1092, 121] width 20 height 20
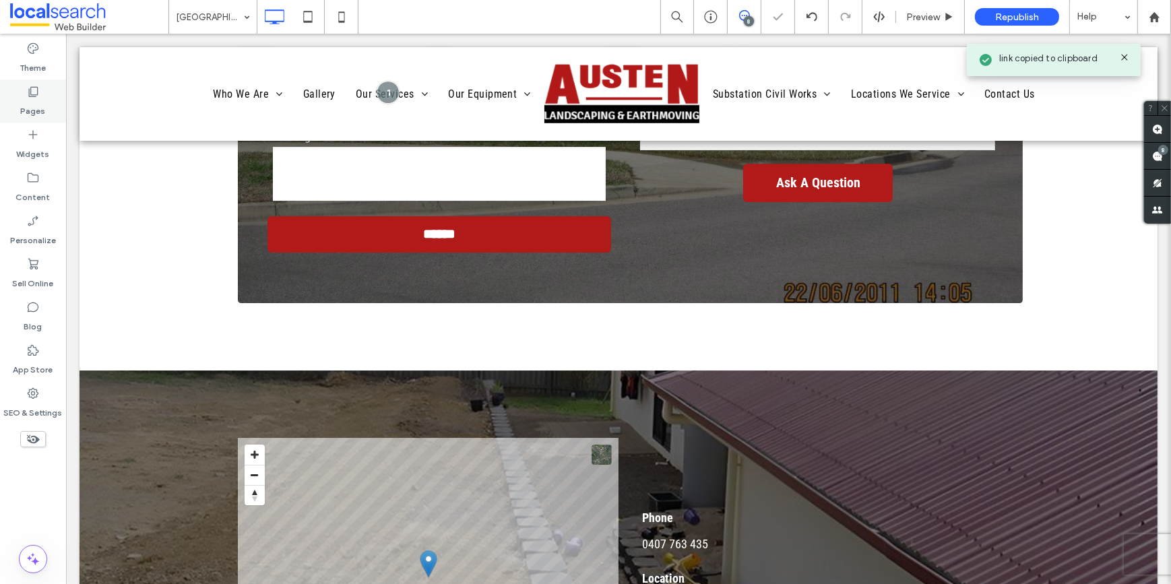
click at [42, 104] on label "Pages" at bounding box center [33, 107] width 25 height 19
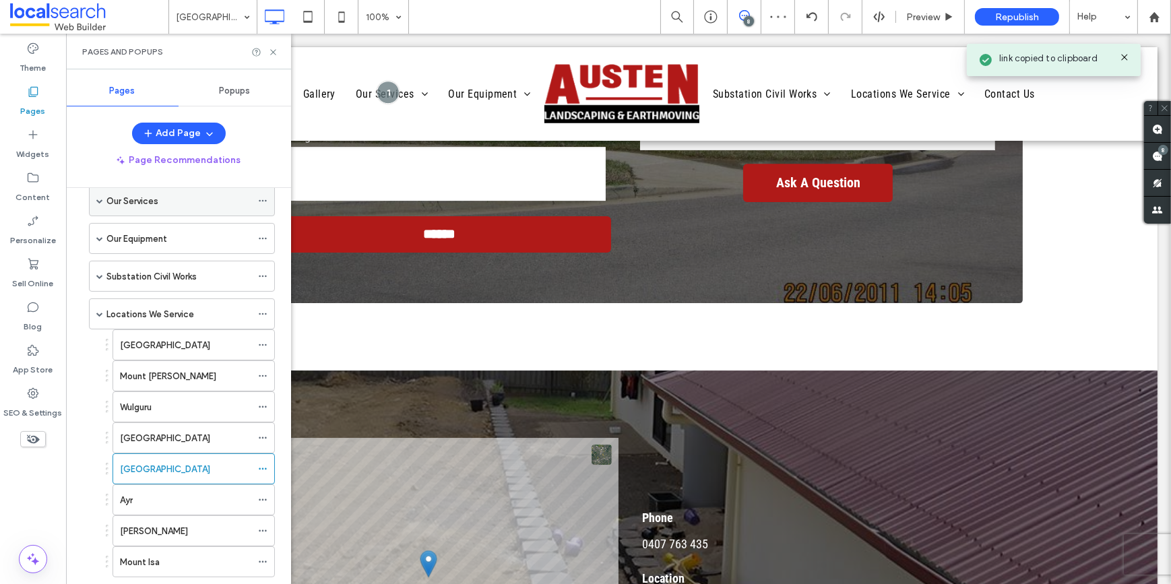
scroll to position [183, 0]
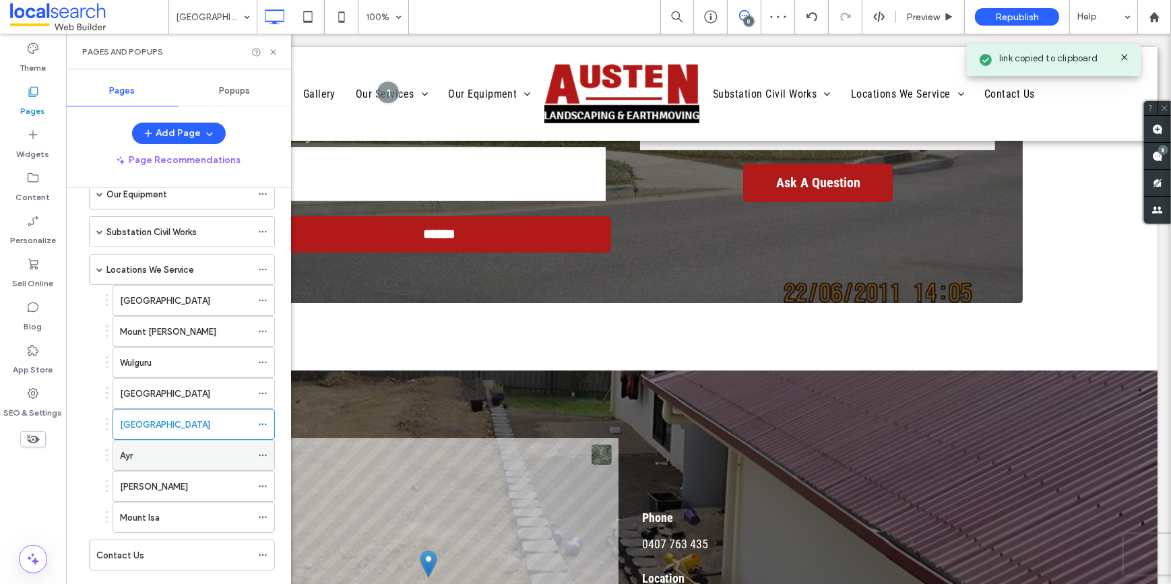
click at [148, 449] on div "Ayr" at bounding box center [185, 456] width 131 height 14
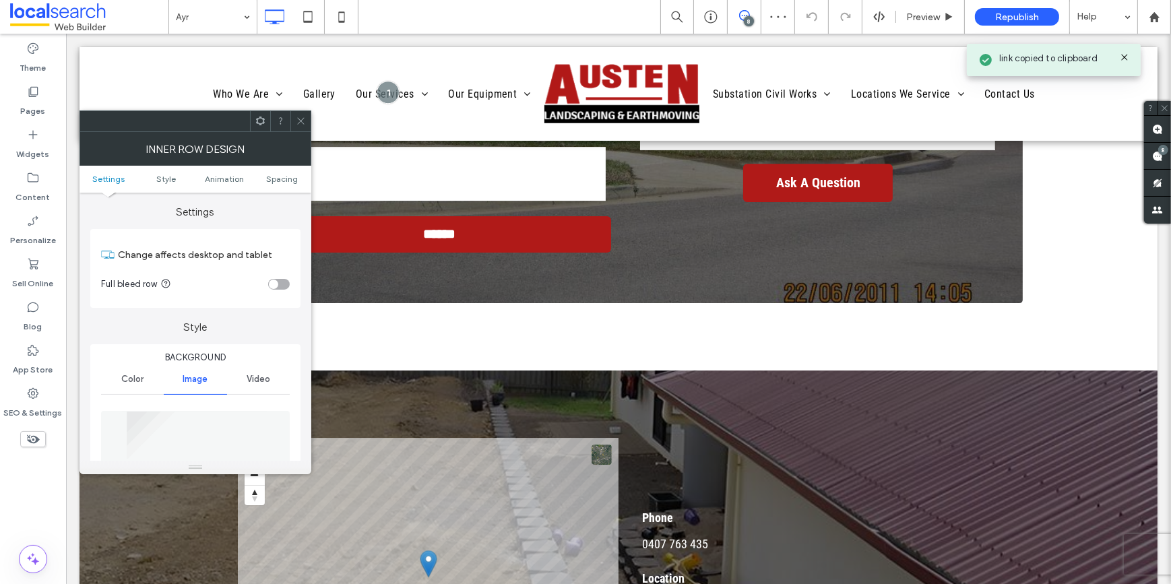
click at [307, 119] on div at bounding box center [300, 121] width 20 height 20
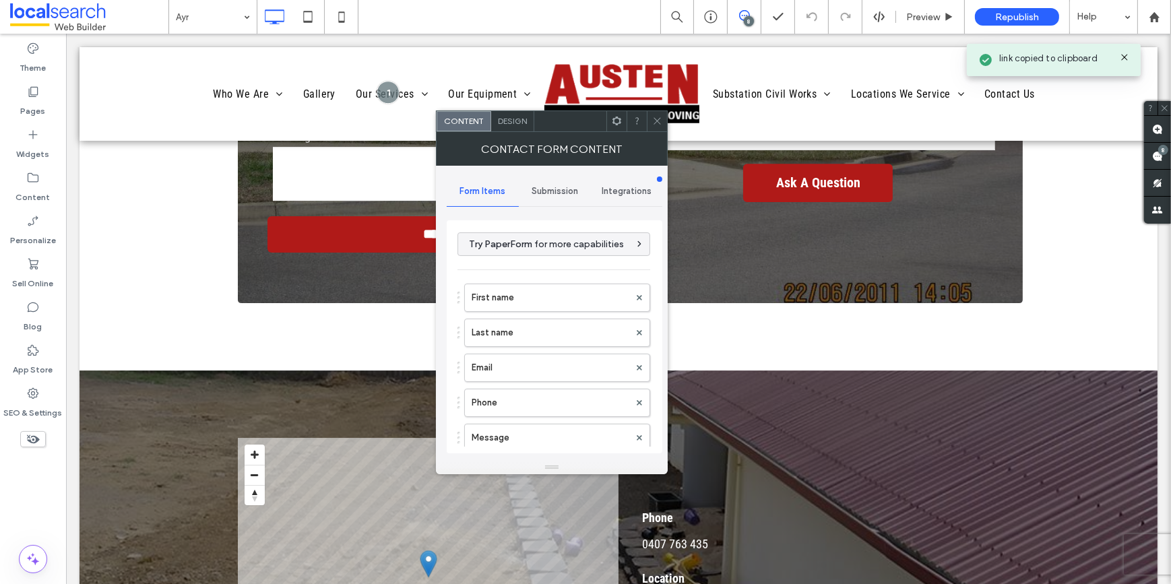
click at [552, 190] on span "Submission" at bounding box center [555, 191] width 46 height 11
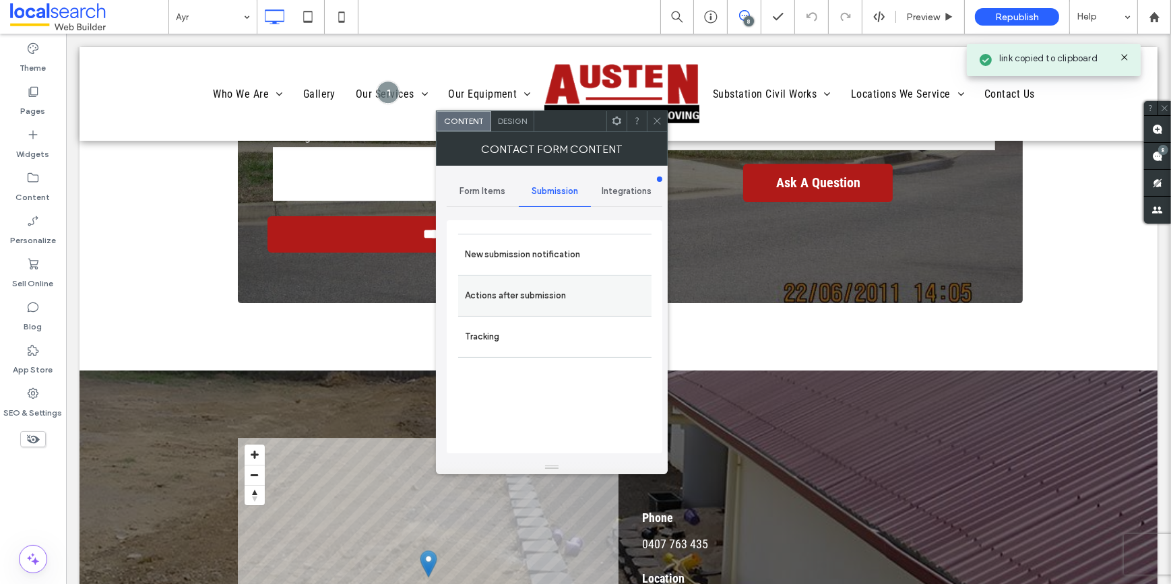
click at [542, 305] on label "Actions after submission" at bounding box center [555, 295] width 180 height 27
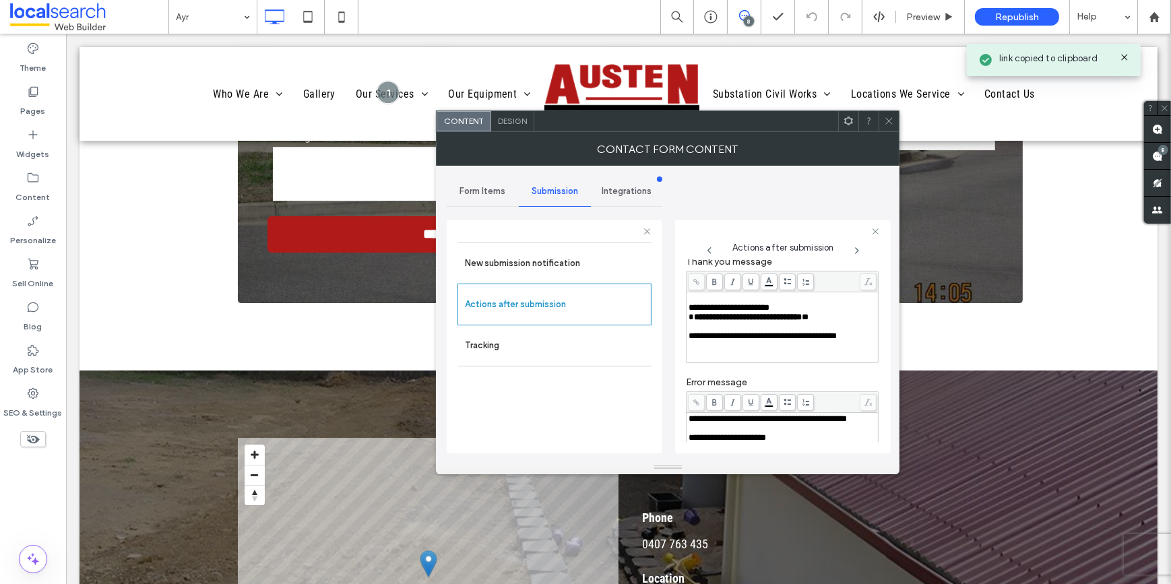
scroll to position [61, 0]
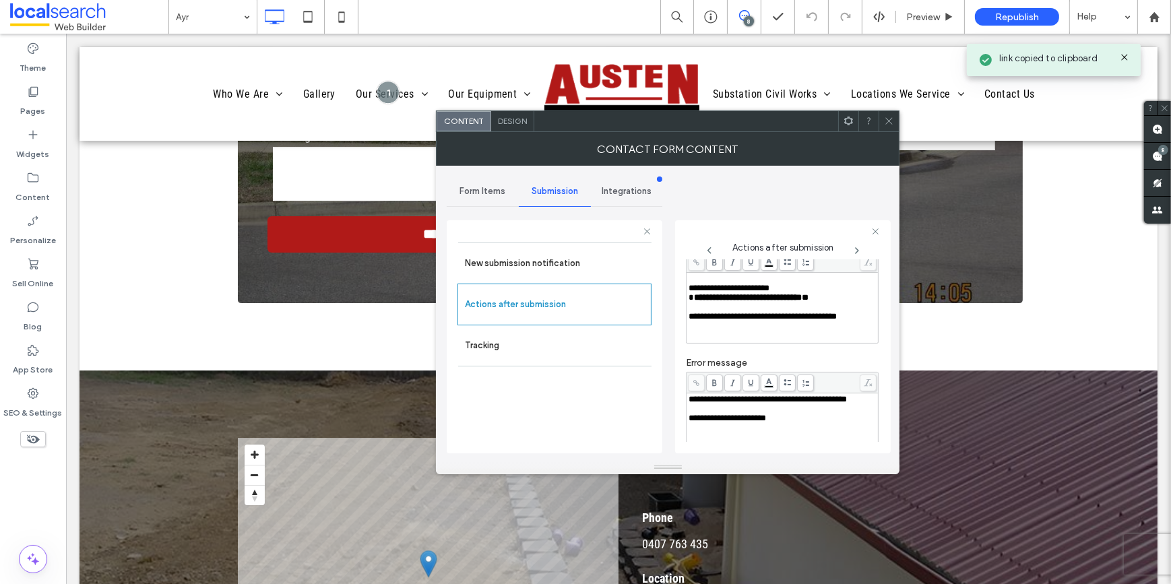
click at [893, 117] on icon at bounding box center [889, 121] width 10 height 10
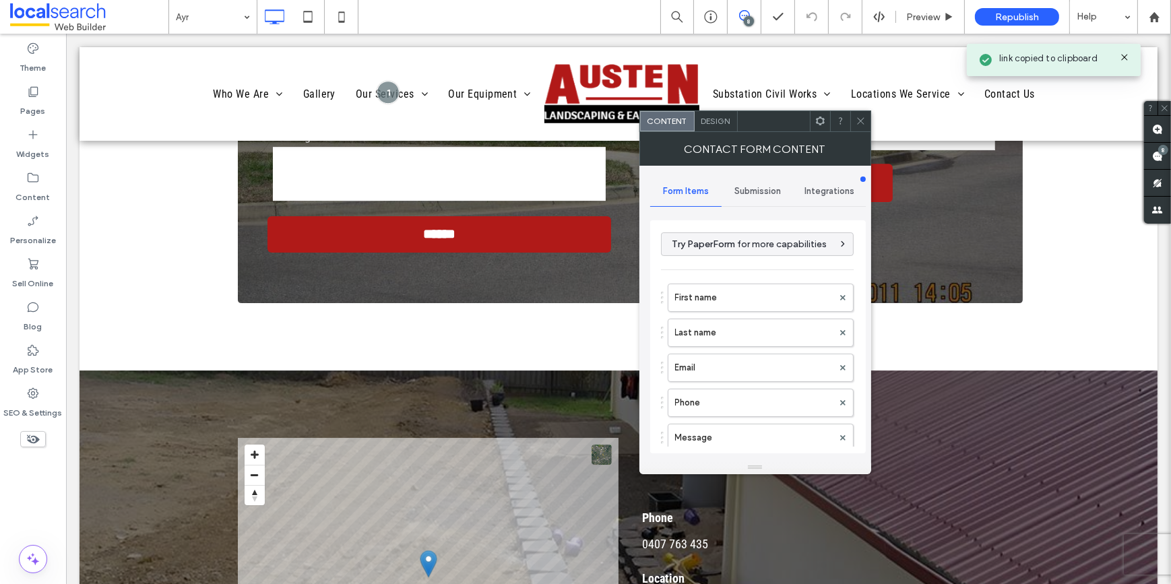
click at [747, 191] on span "Submission" at bounding box center [757, 191] width 46 height 11
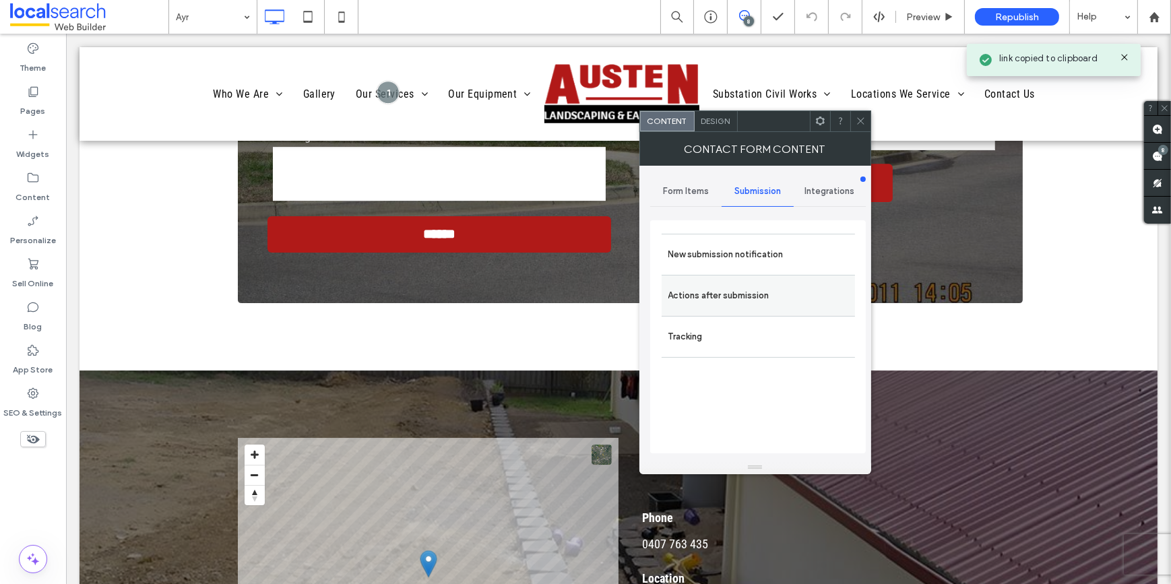
click at [761, 309] on div "Actions after submission" at bounding box center [758, 295] width 193 height 41
click at [749, 287] on label "Actions after submission" at bounding box center [758, 295] width 180 height 27
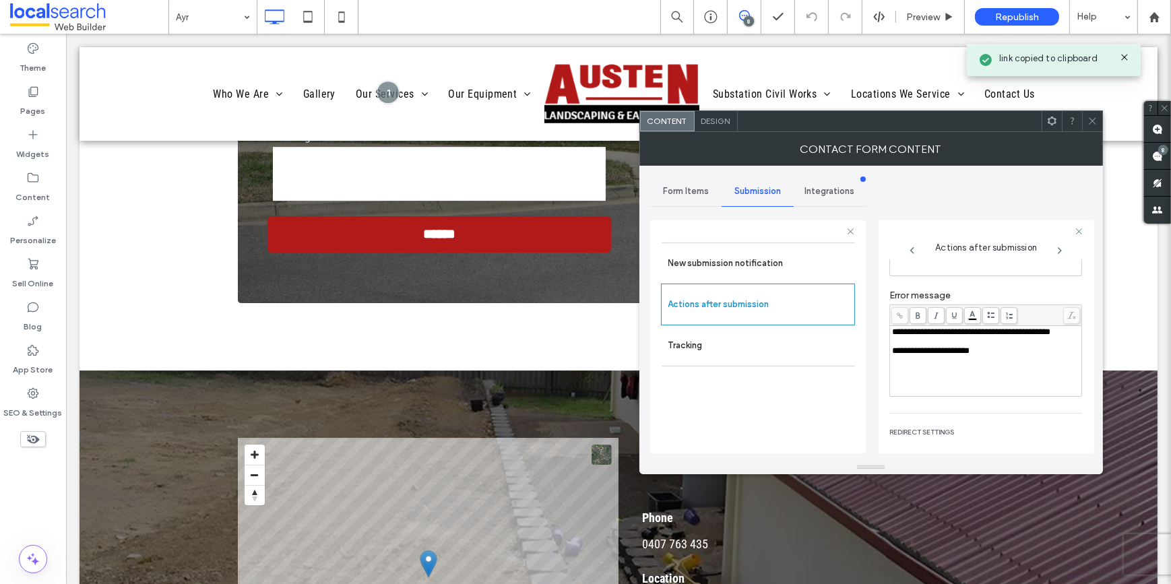
scroll to position [183, 0]
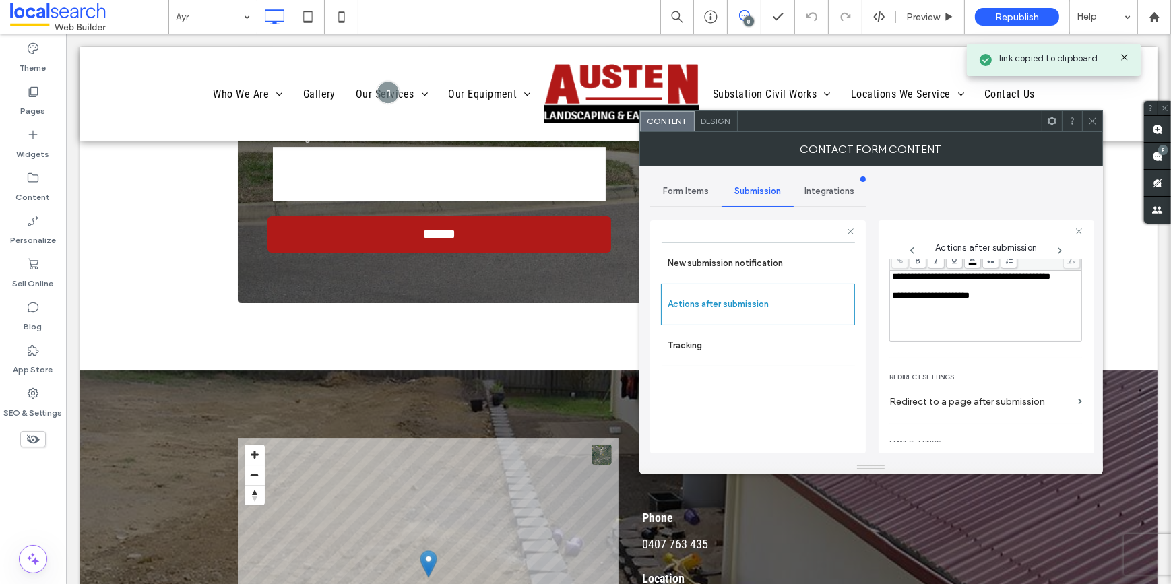
click at [1088, 120] on icon at bounding box center [1092, 121] width 10 height 10
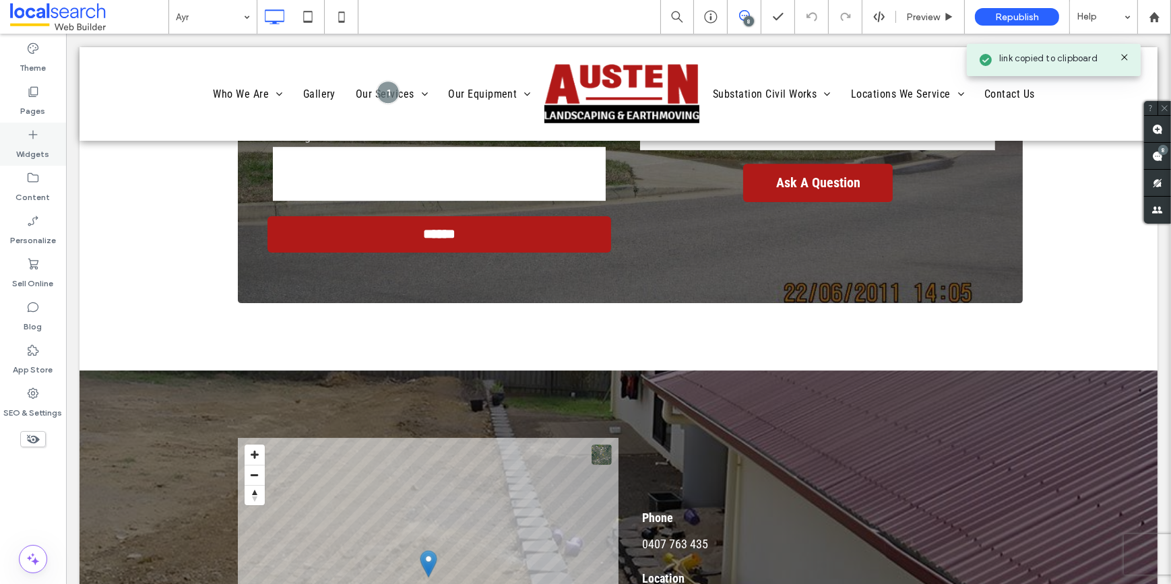
click at [36, 108] on label "Pages" at bounding box center [33, 107] width 25 height 19
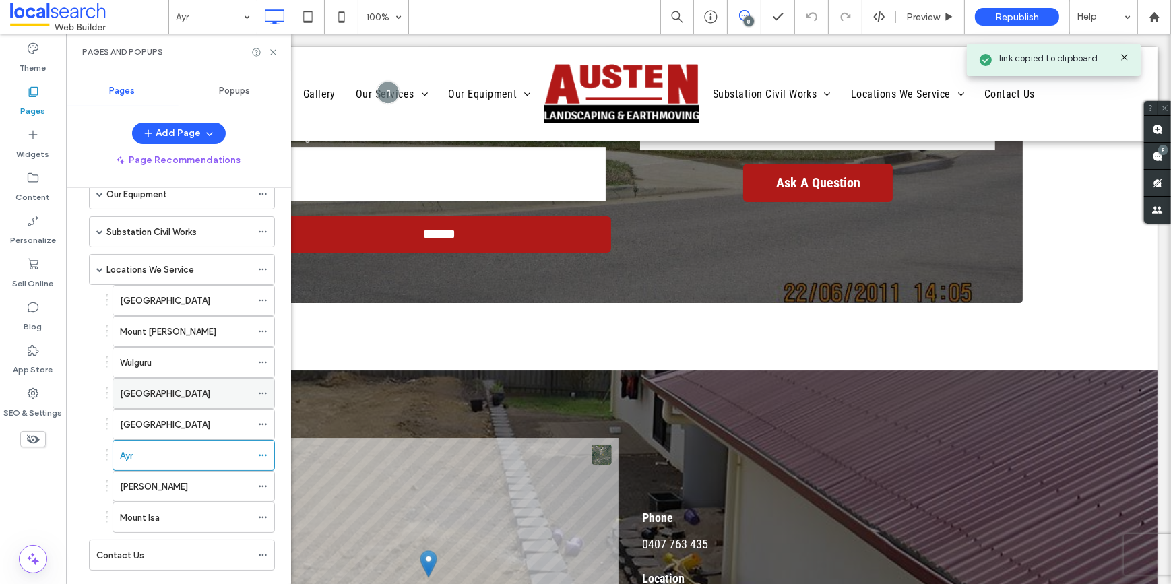
click at [169, 395] on label "Bushland Beach" at bounding box center [165, 394] width 90 height 24
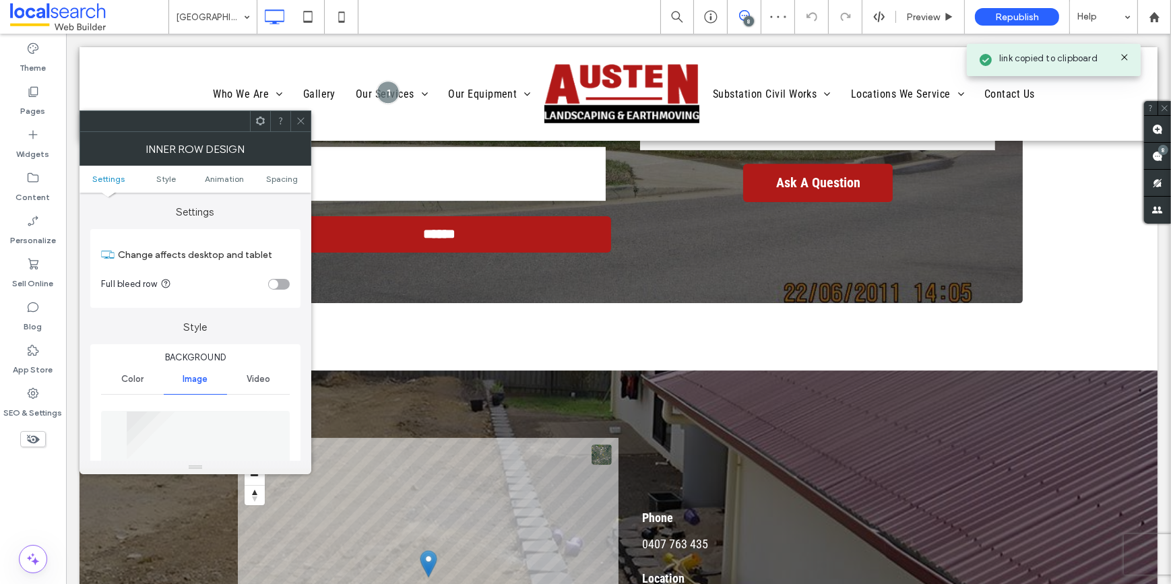
click at [299, 116] on icon at bounding box center [301, 121] width 10 height 10
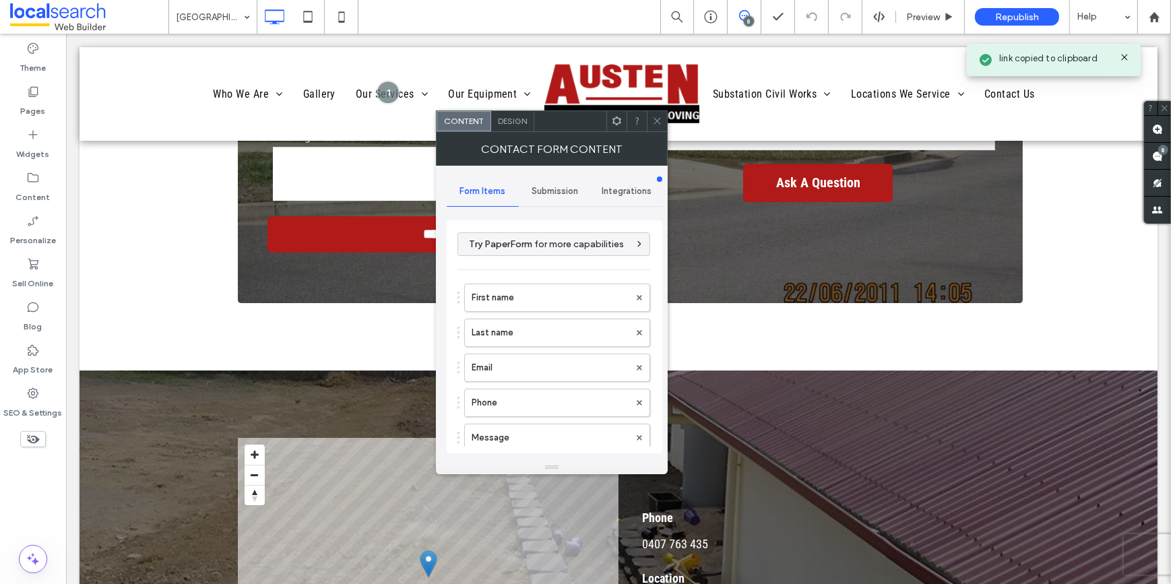
click at [546, 186] on span "Submission" at bounding box center [555, 191] width 46 height 11
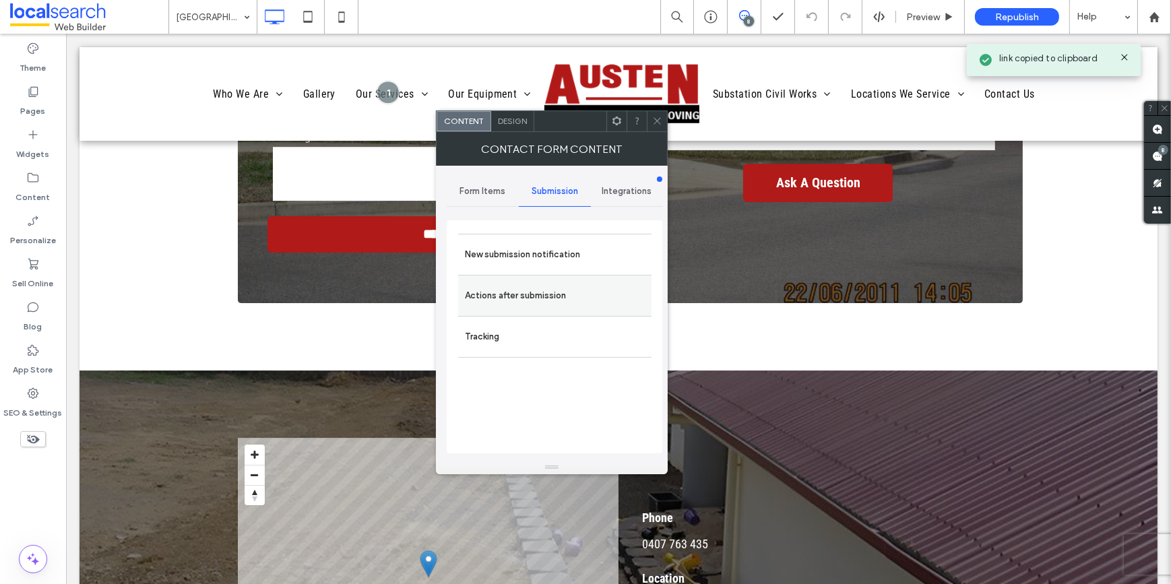
click at [557, 292] on label "Actions after submission" at bounding box center [555, 295] width 180 height 27
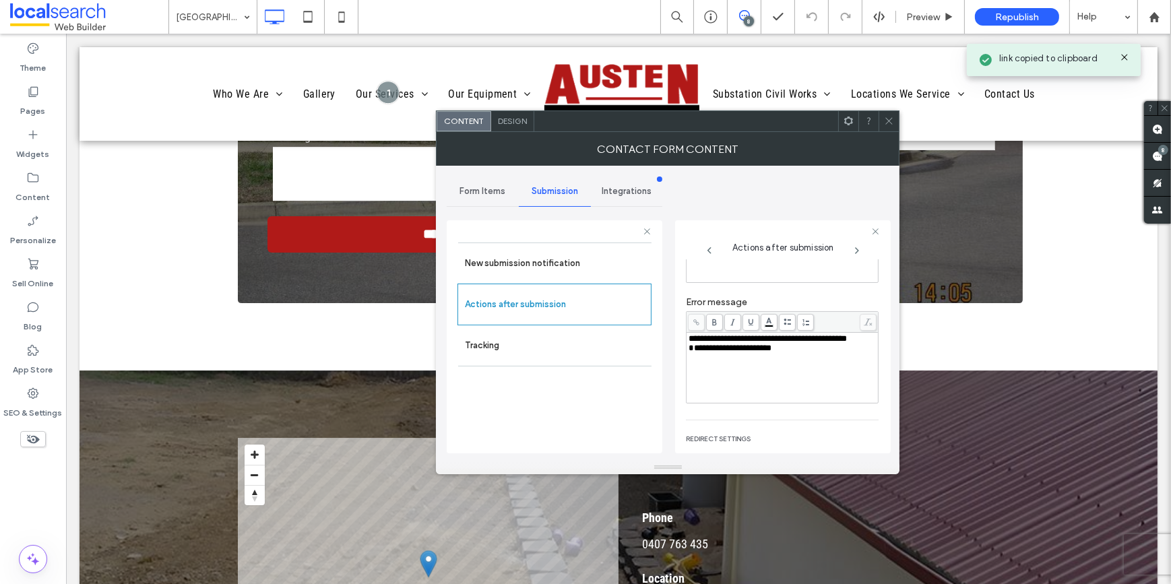
scroll to position [122, 0]
click at [809, 352] on div "**********" at bounding box center [783, 347] width 188 height 9
click at [889, 119] on icon at bounding box center [889, 121] width 10 height 10
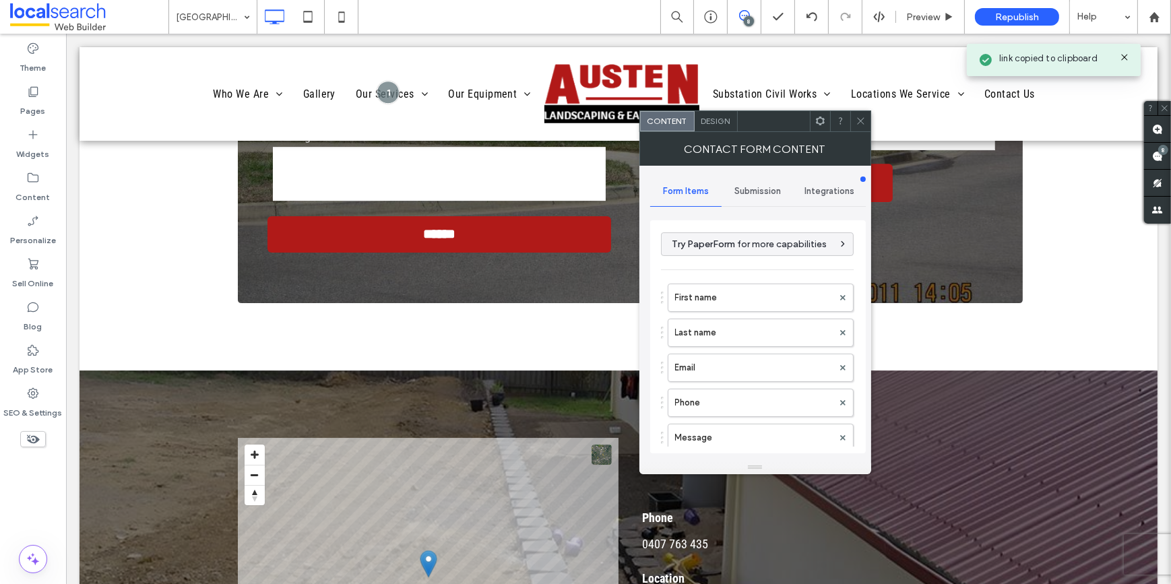
type input "******"
click at [755, 186] on span "Submission" at bounding box center [757, 191] width 46 height 11
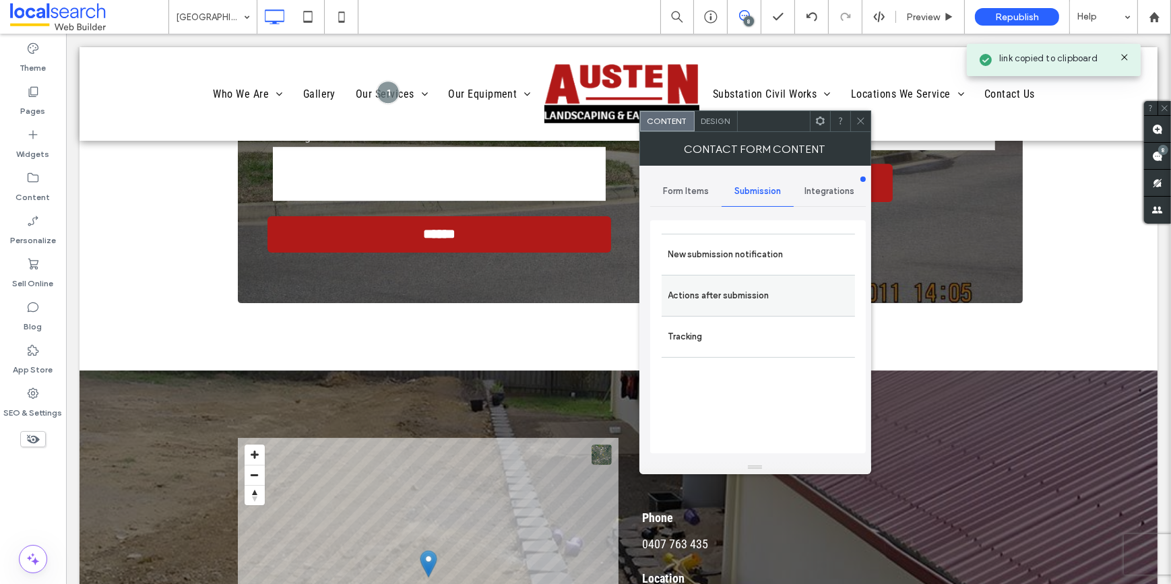
click at [764, 285] on label "Actions after submission" at bounding box center [758, 295] width 180 height 27
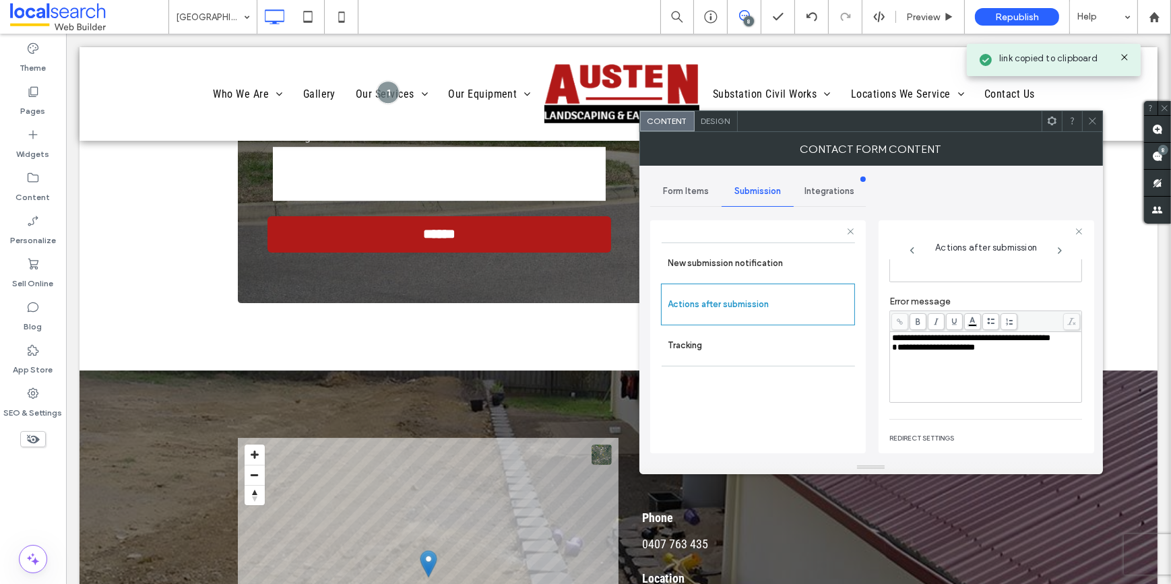
click at [960, 368] on div "**********" at bounding box center [986, 367] width 188 height 67
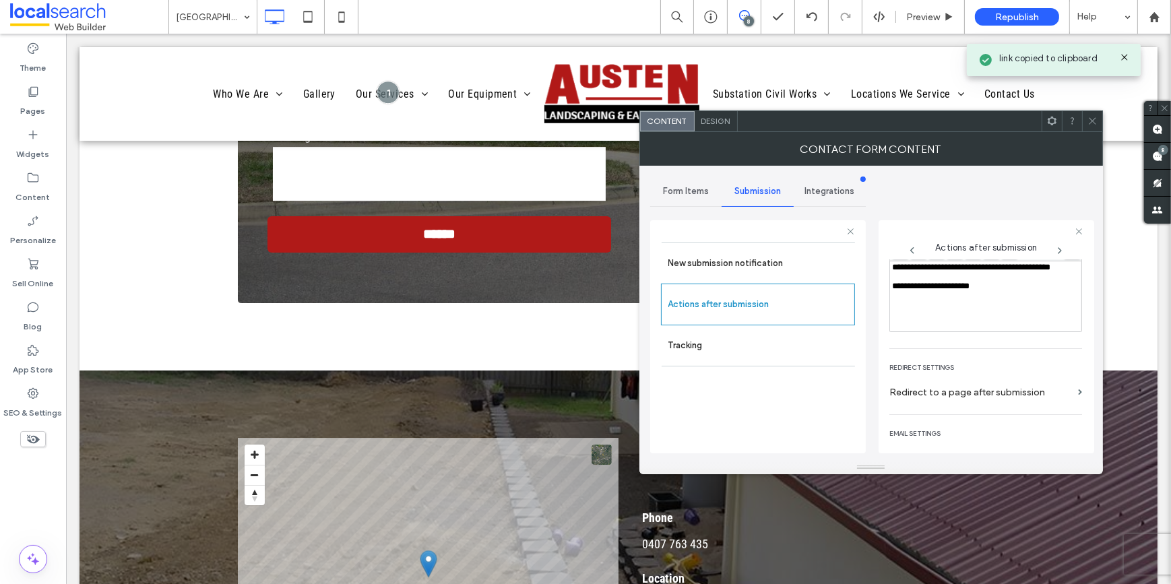
scroll to position [0, 0]
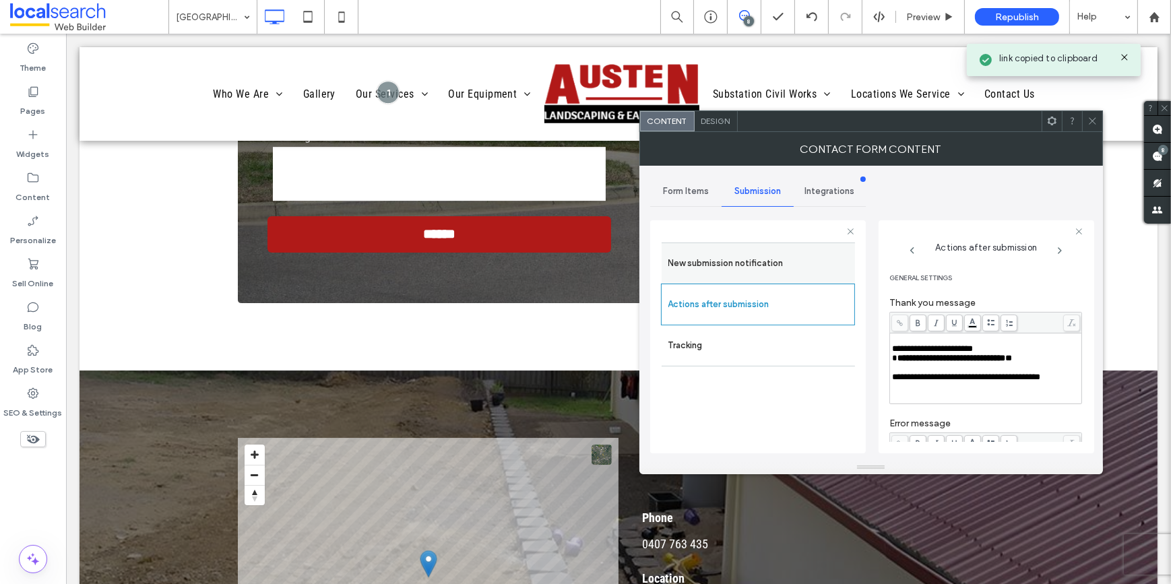
click at [763, 268] on label "New submission notification" at bounding box center [758, 263] width 180 height 27
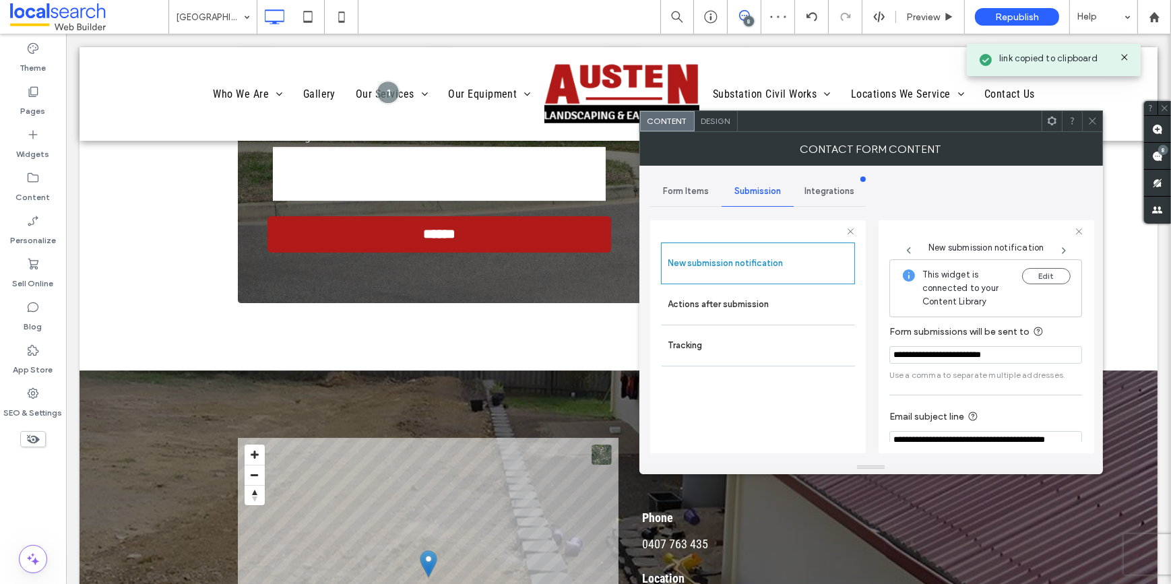
click at [1094, 124] on icon at bounding box center [1092, 121] width 10 height 10
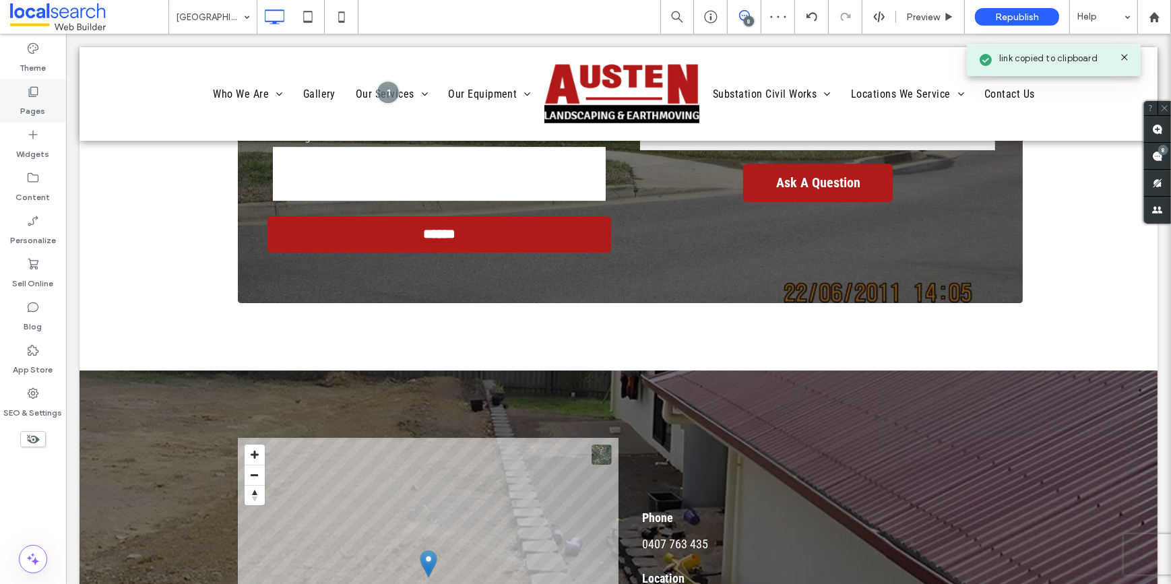
click at [44, 99] on div "Pages" at bounding box center [33, 101] width 66 height 43
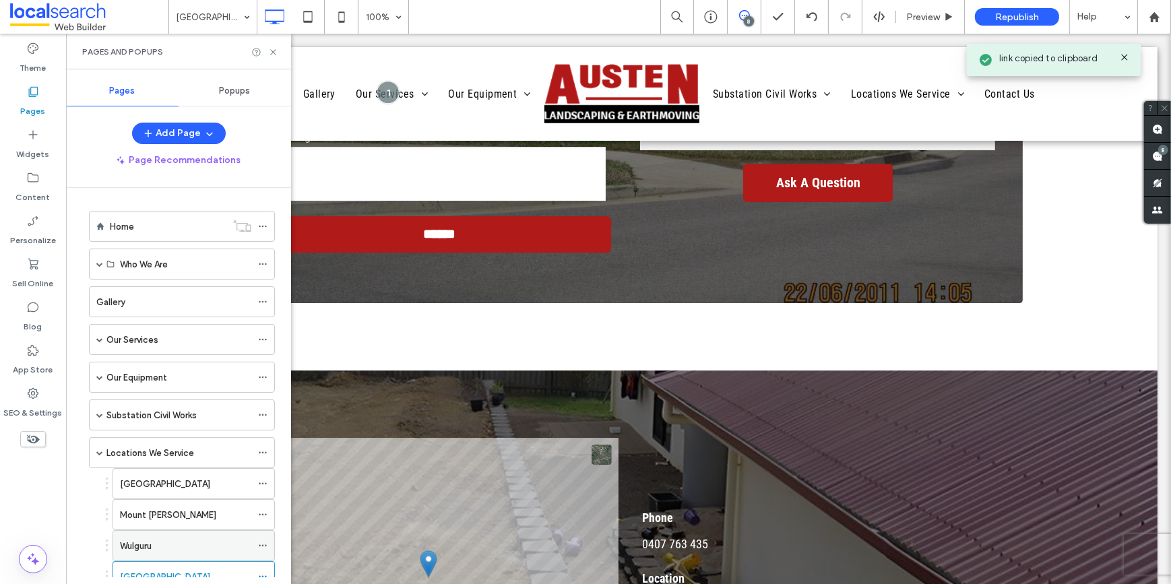
click at [161, 542] on div "Wulguru" at bounding box center [185, 546] width 131 height 14
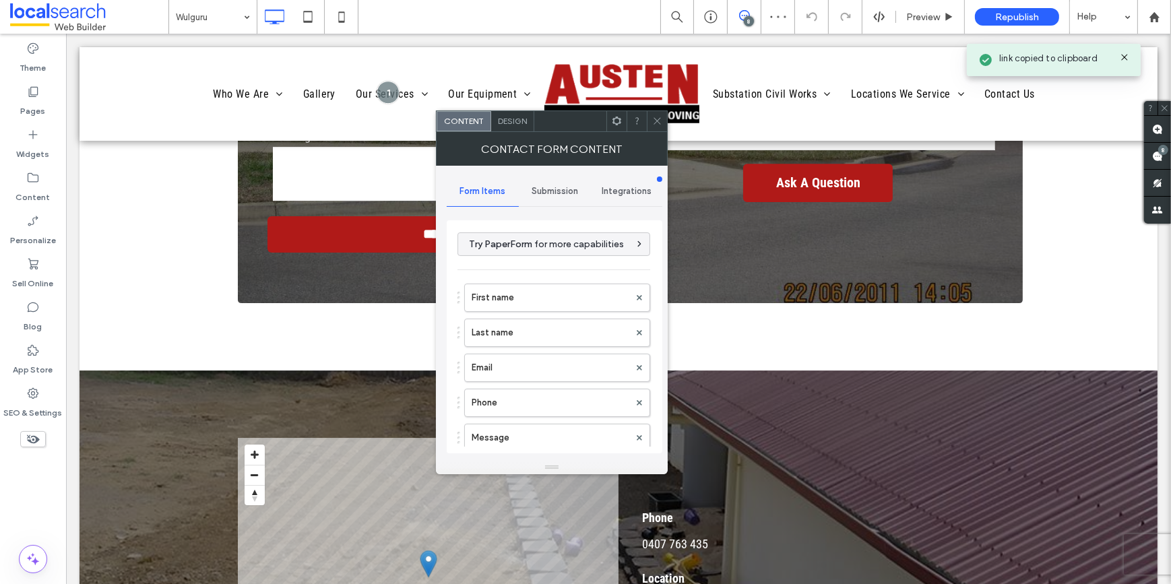
type input "******"
click at [546, 187] on span "Submission" at bounding box center [555, 191] width 46 height 11
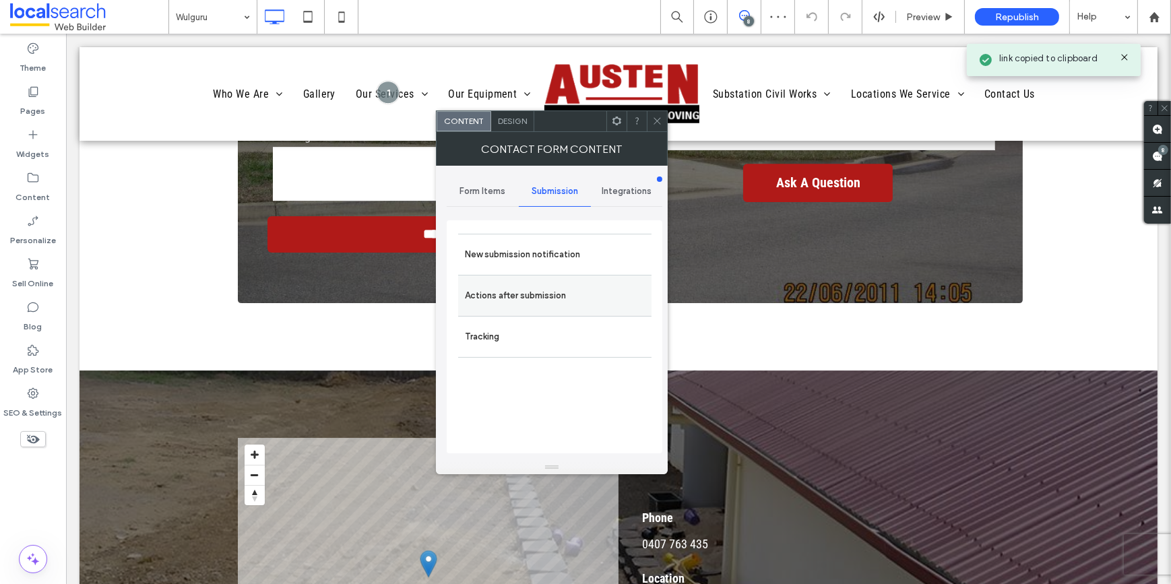
click at [520, 299] on label "Actions after submission" at bounding box center [555, 295] width 180 height 27
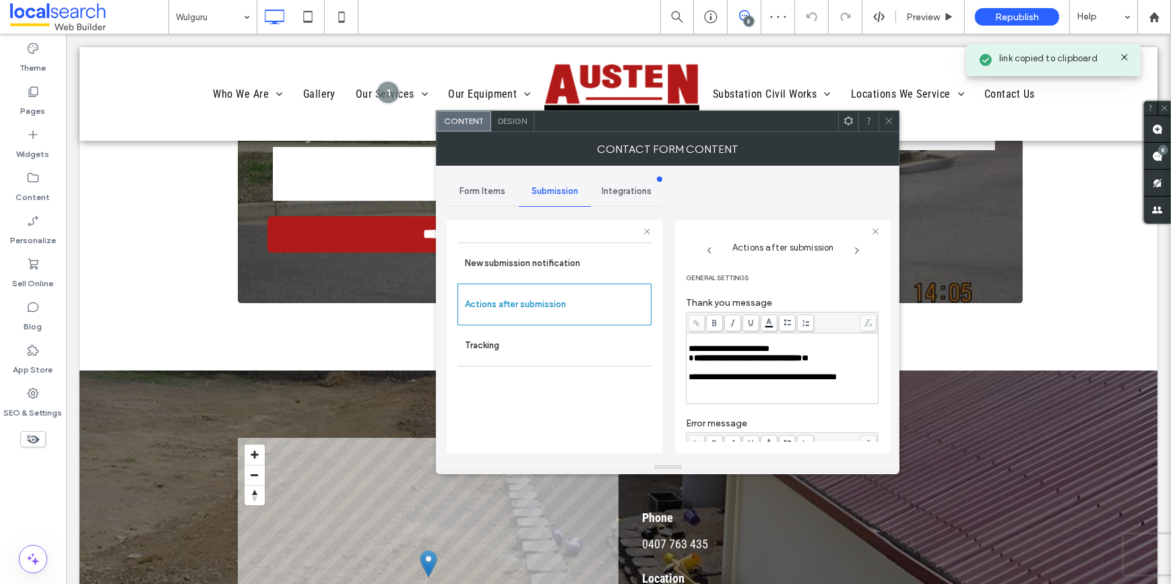
scroll to position [183, 0]
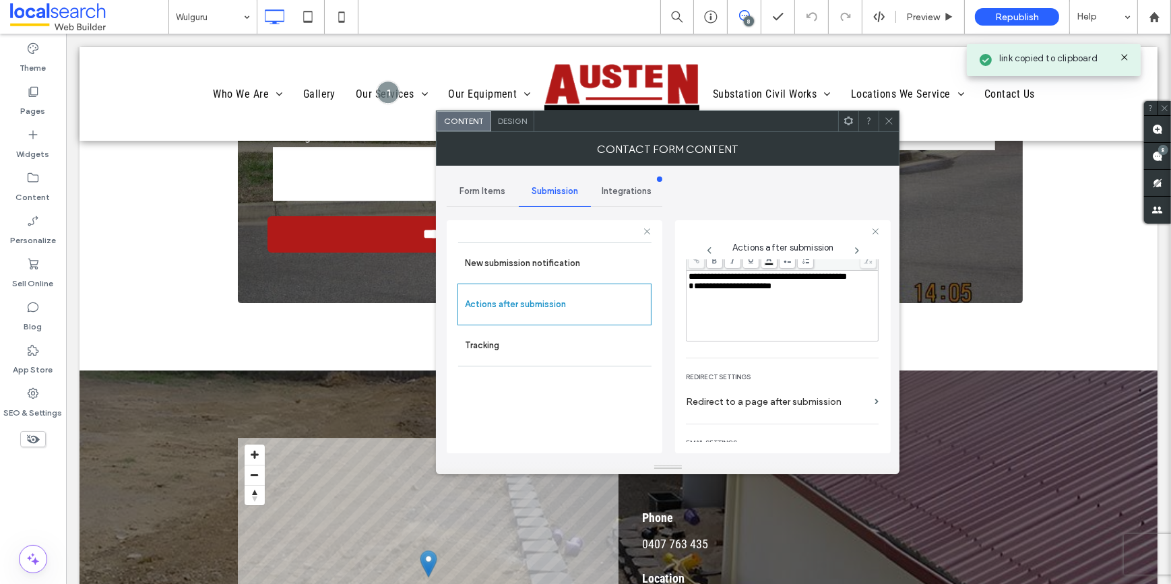
click at [806, 291] on div "**********" at bounding box center [783, 286] width 188 height 9
click at [889, 121] on use at bounding box center [889, 121] width 7 height 7
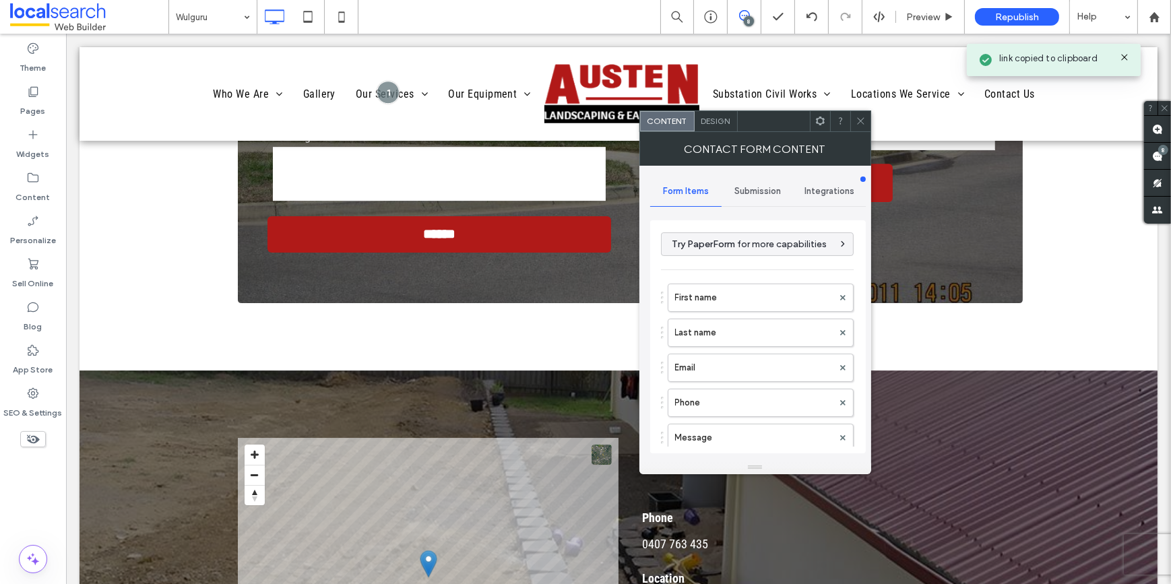
click at [753, 199] on div "Submission" at bounding box center [758, 192] width 72 height 30
click at [758, 268] on div "New submission notification" at bounding box center [758, 254] width 193 height 41
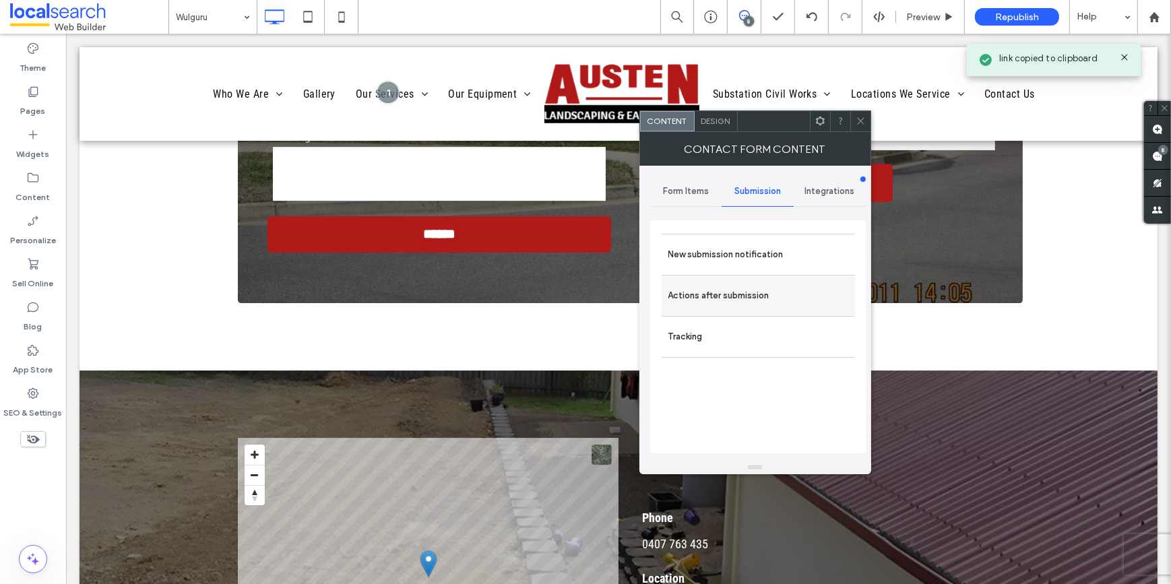
click at [753, 303] on label "Actions after submission" at bounding box center [758, 295] width 180 height 27
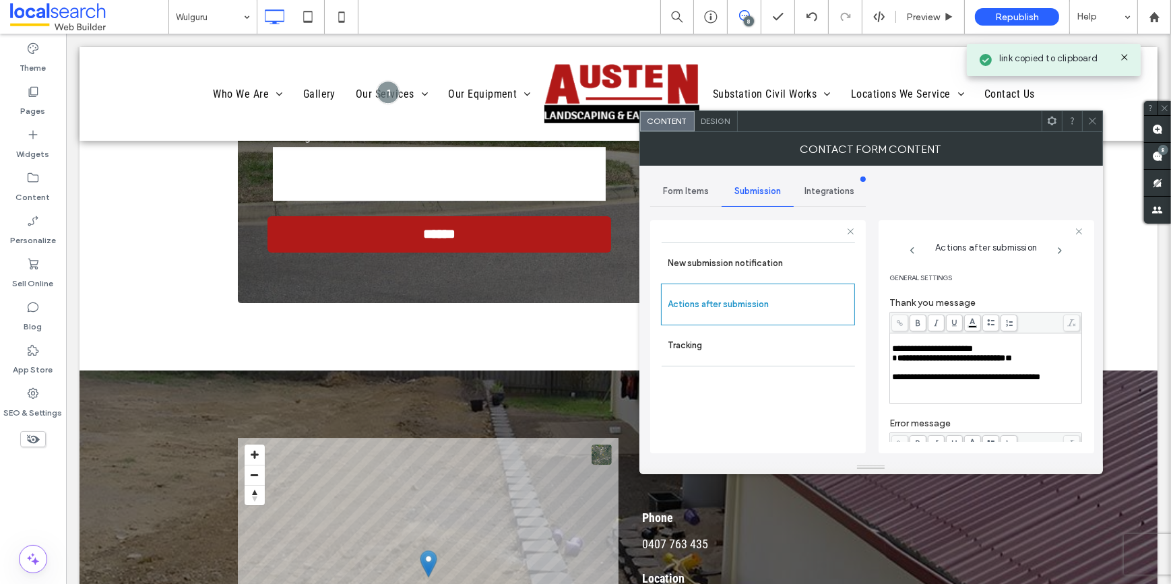
scroll to position [61, 0]
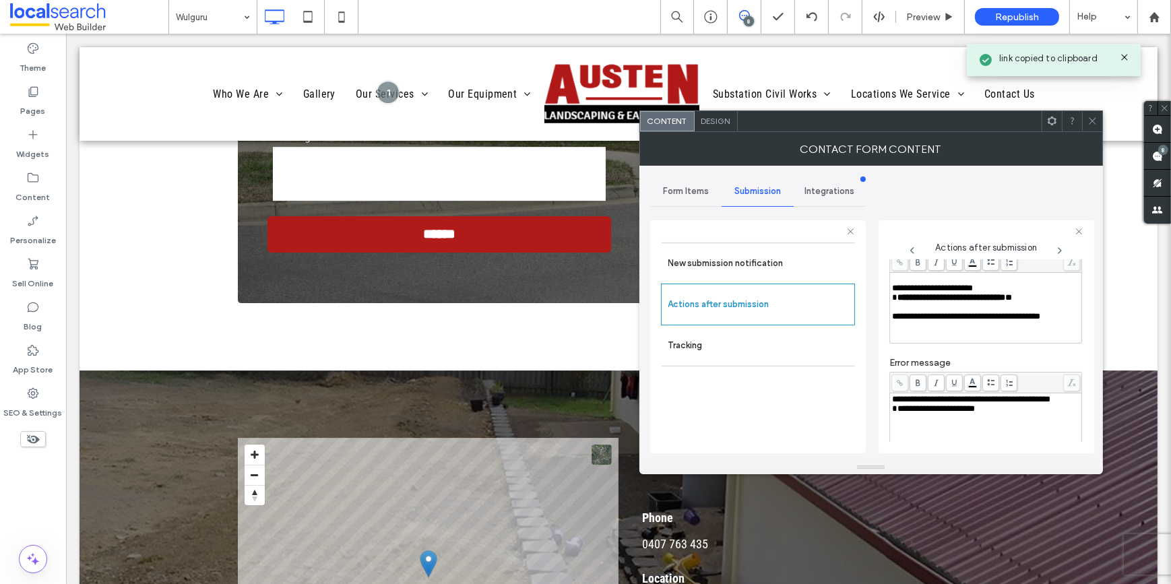
click at [974, 413] on span "**********" at bounding box center [933, 408] width 83 height 9
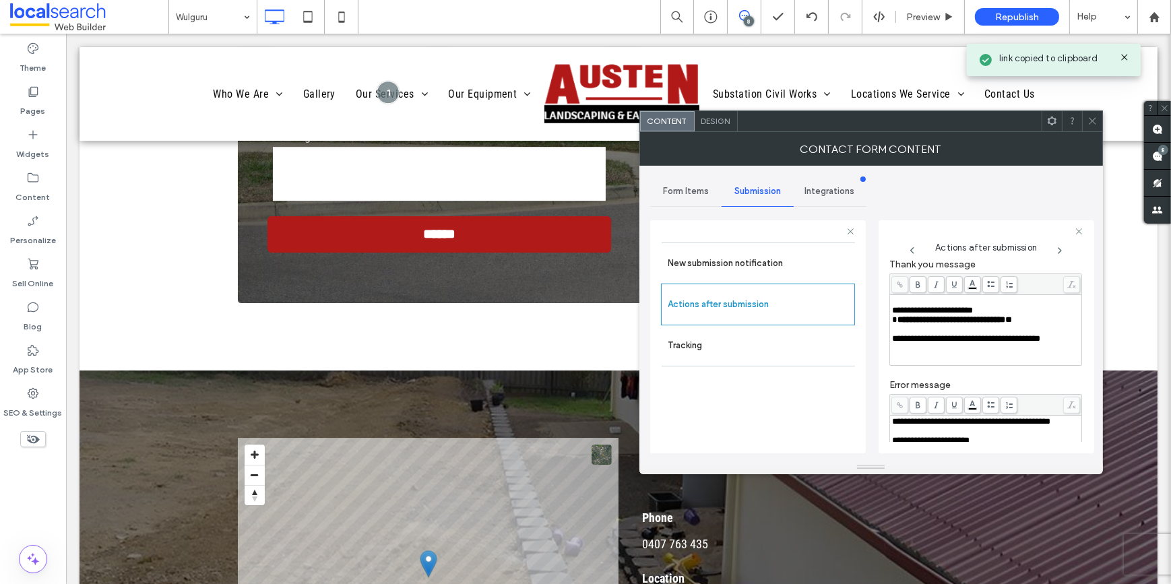
scroll to position [0, 0]
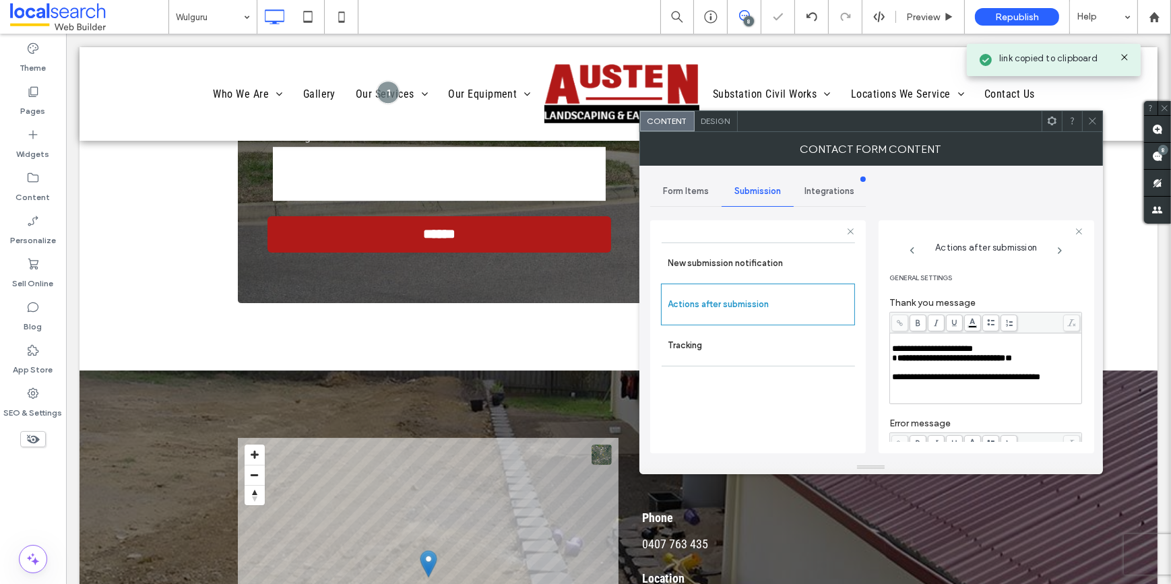
click at [1084, 117] on div at bounding box center [1092, 121] width 20 height 20
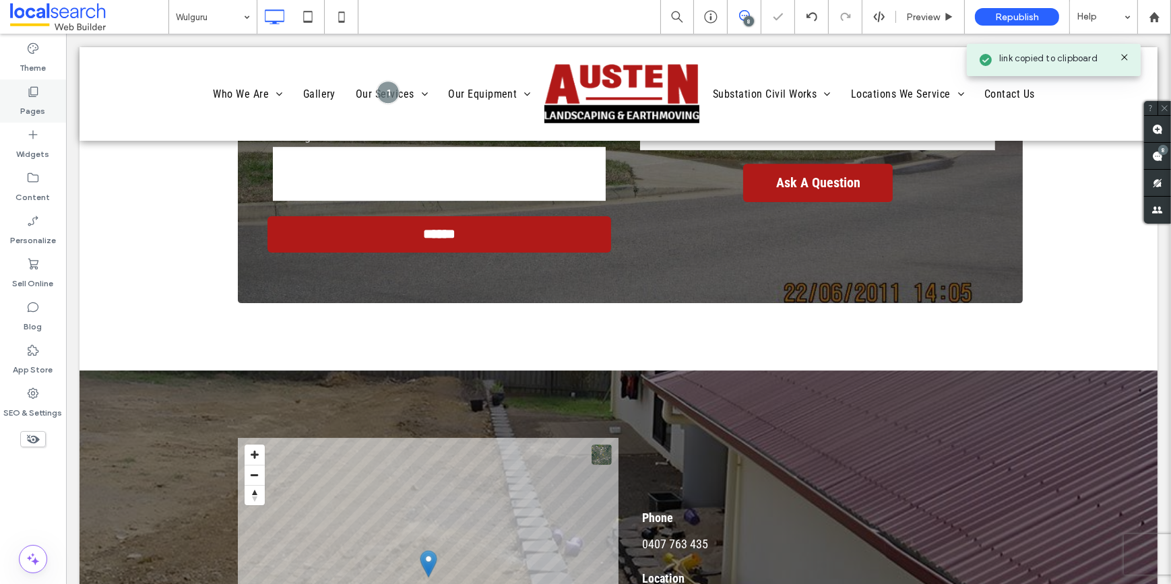
click at [20, 96] on div "Pages" at bounding box center [33, 101] width 66 height 43
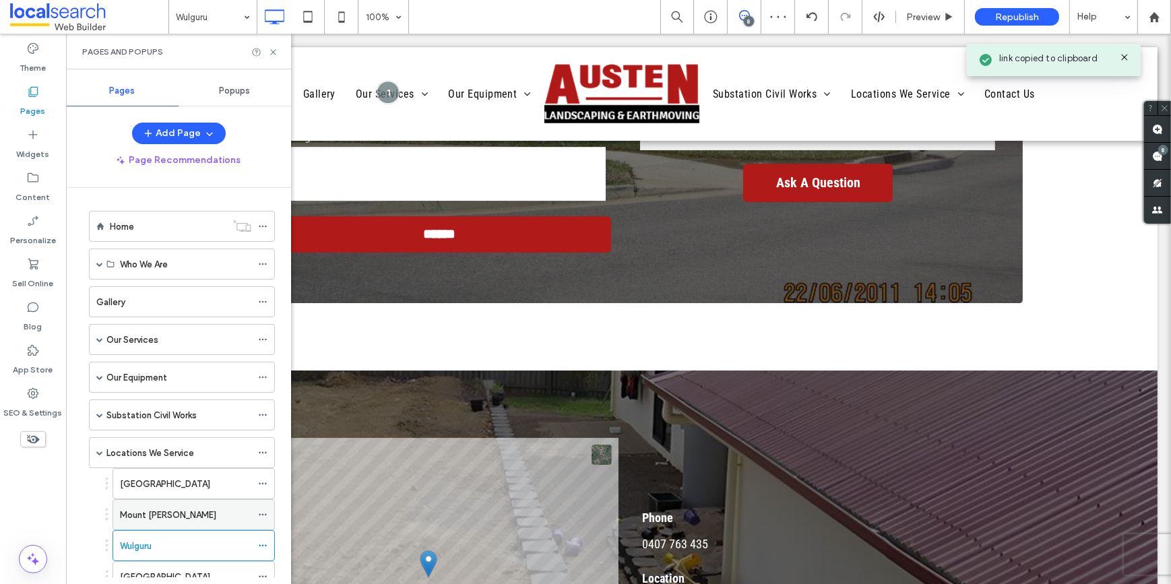
click at [135, 503] on div "Mount Louisa" at bounding box center [185, 515] width 131 height 30
click at [274, 51] on icon at bounding box center [273, 52] width 10 height 10
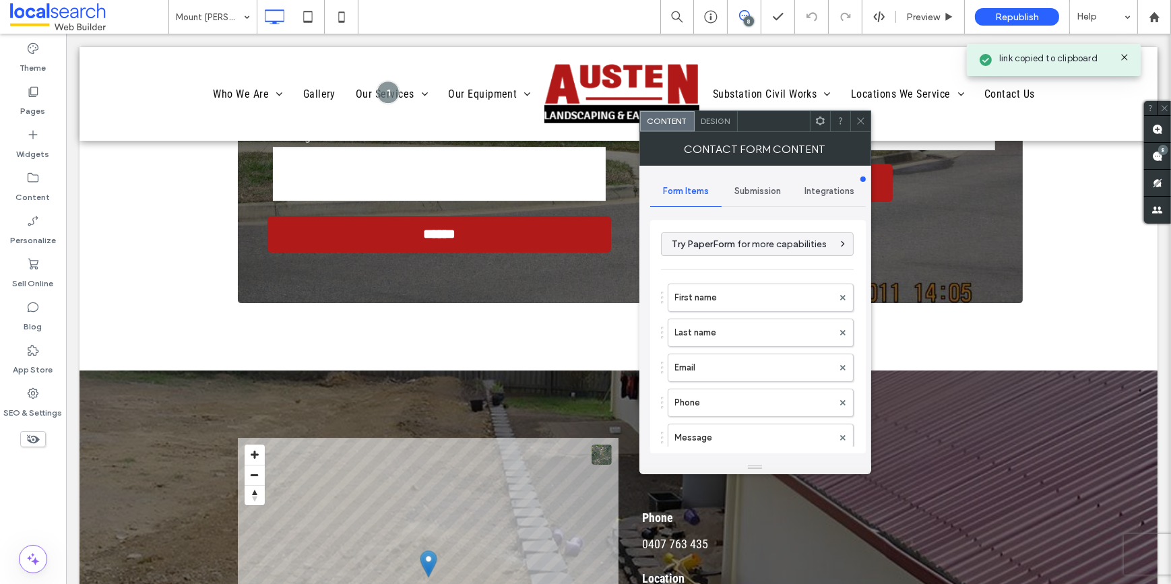
type input "******"
click at [760, 181] on div "Submission" at bounding box center [758, 192] width 72 height 30
click at [763, 260] on label "New submission notification" at bounding box center [758, 254] width 180 height 27
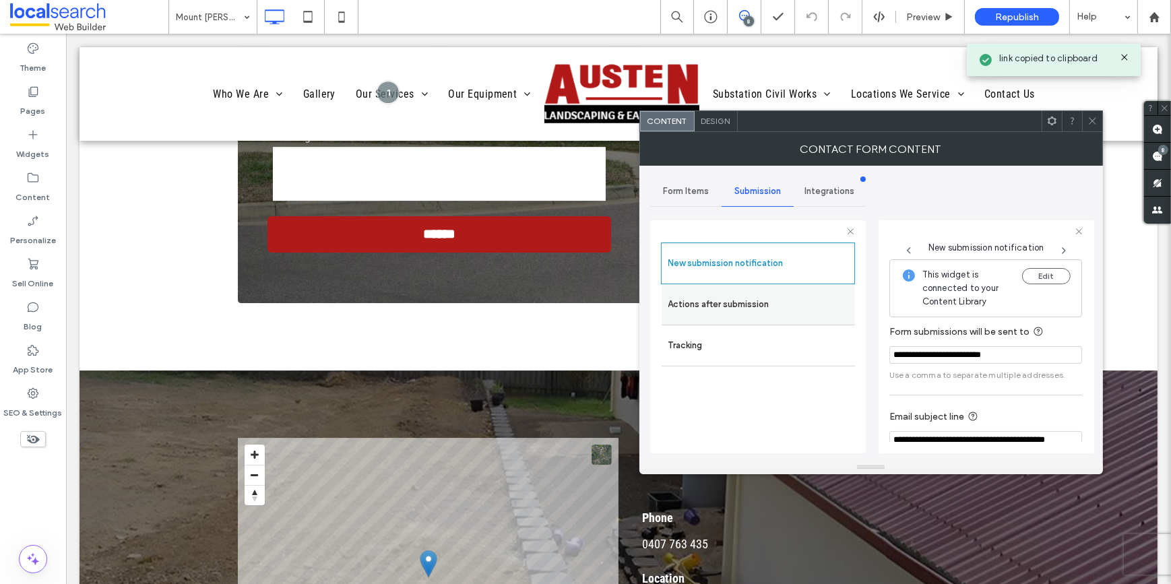
click at [767, 291] on label "Actions after submission" at bounding box center [758, 304] width 180 height 27
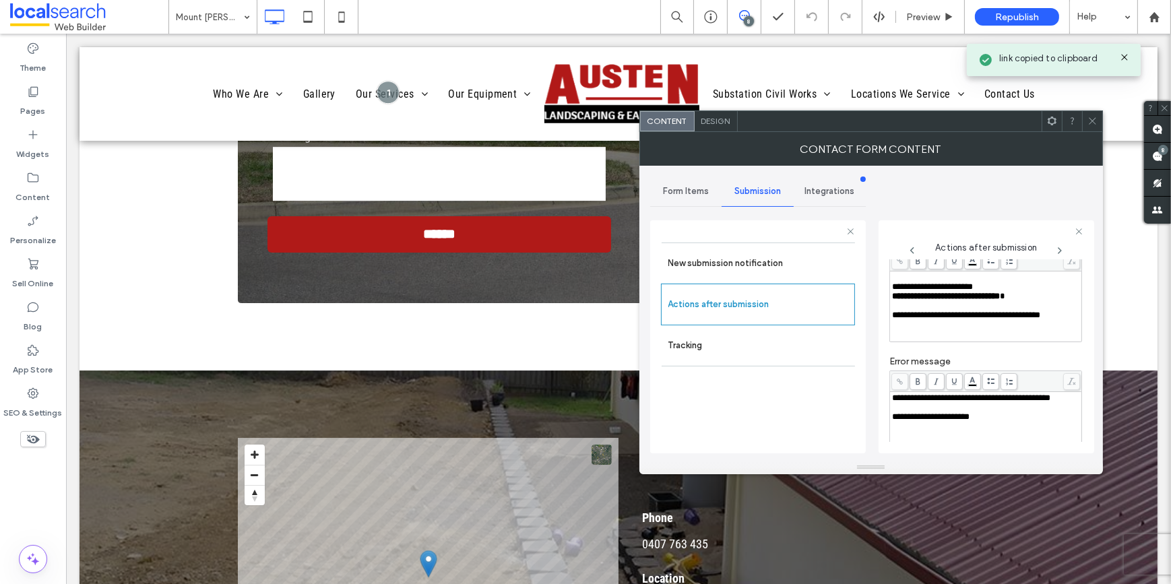
scroll to position [122, 0]
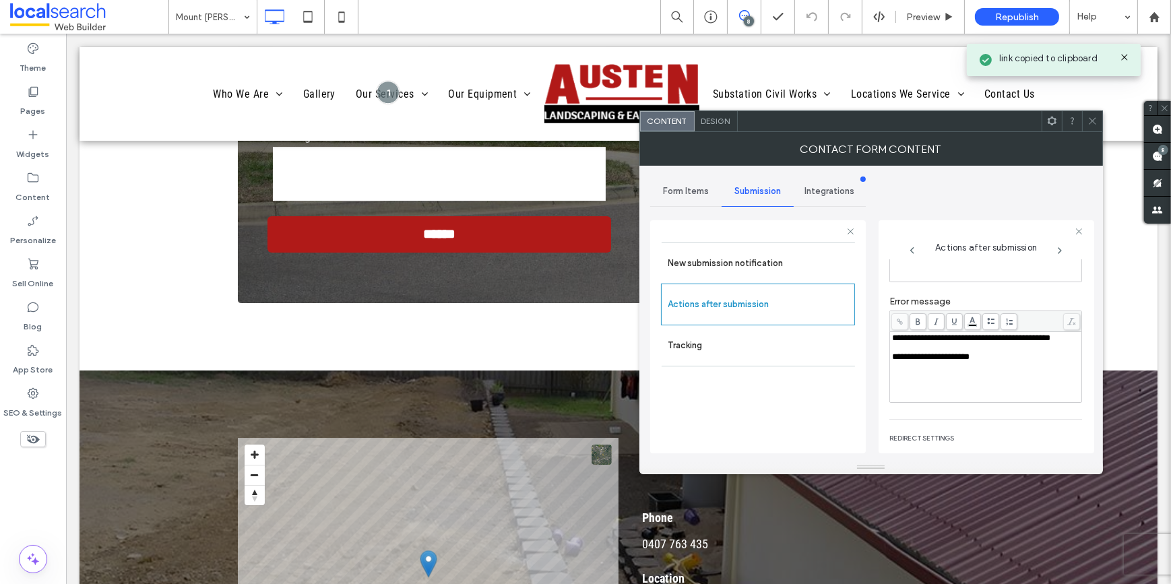
click at [1095, 121] on icon at bounding box center [1092, 121] width 10 height 10
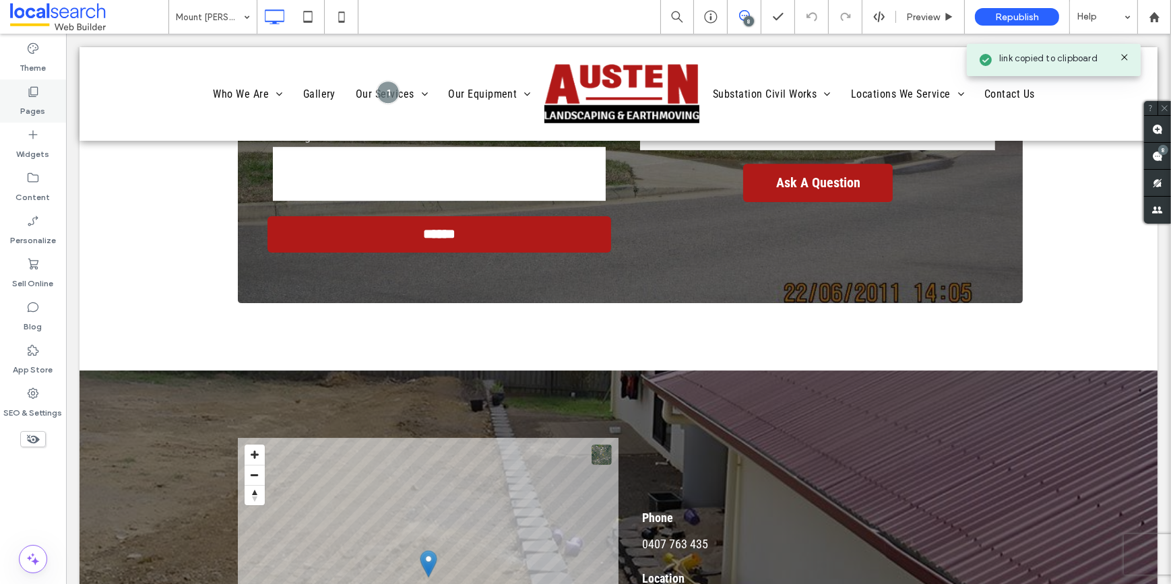
click at [28, 113] on label "Pages" at bounding box center [33, 107] width 25 height 19
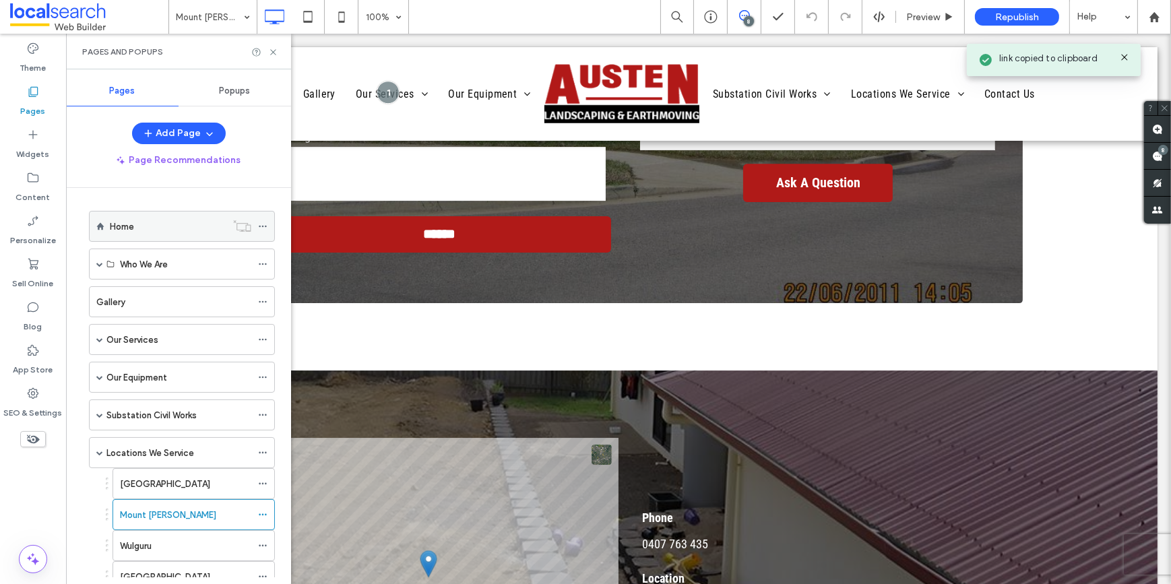
click at [144, 225] on div "Home" at bounding box center [168, 227] width 117 height 14
click at [112, 301] on label "Gallery" at bounding box center [110, 302] width 29 height 24
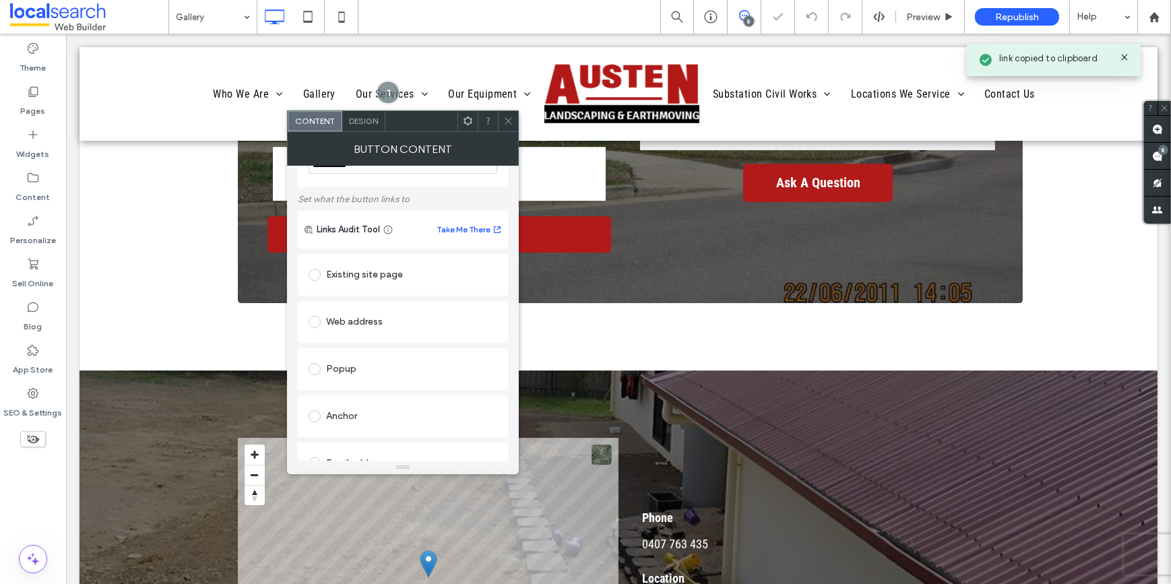
scroll to position [122, 0]
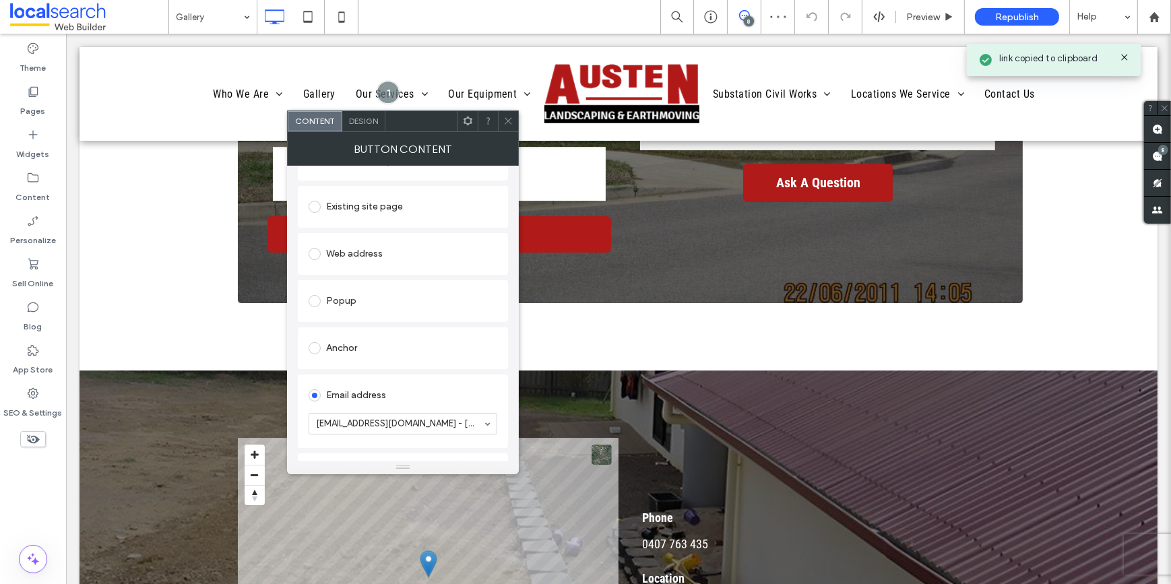
click at [507, 119] on icon at bounding box center [508, 121] width 10 height 10
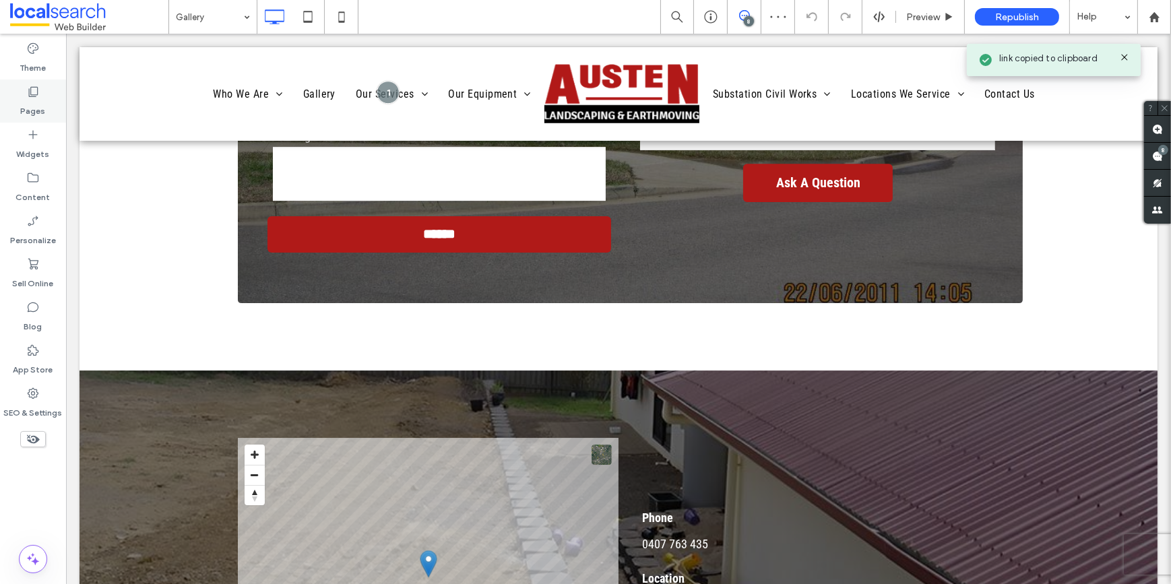
click at [54, 92] on div "Pages" at bounding box center [33, 101] width 66 height 43
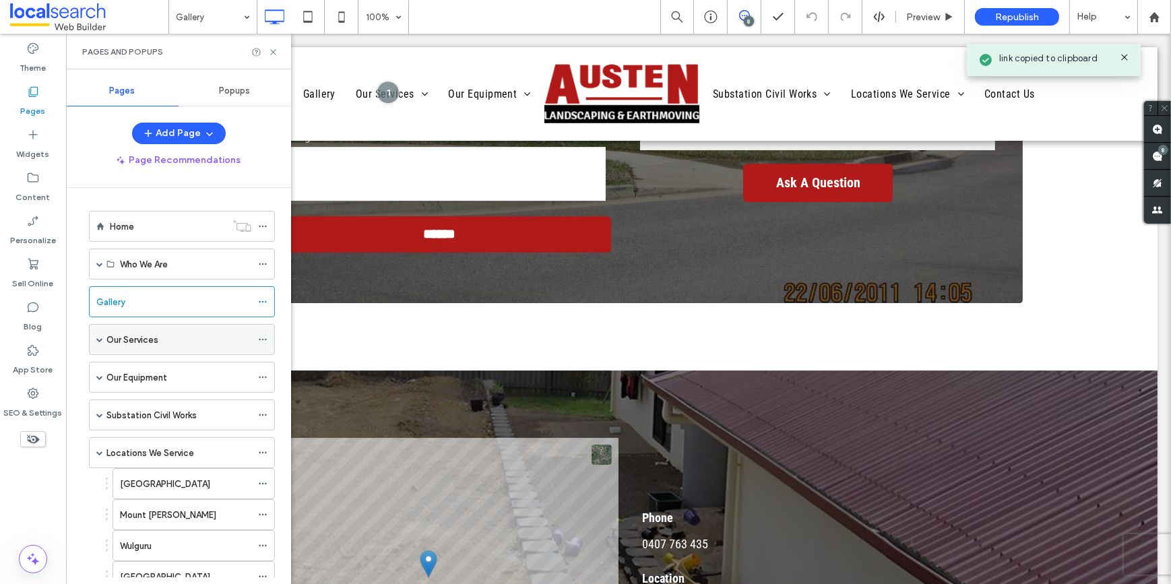
click at [125, 338] on label "Our Services" at bounding box center [132, 340] width 52 height 24
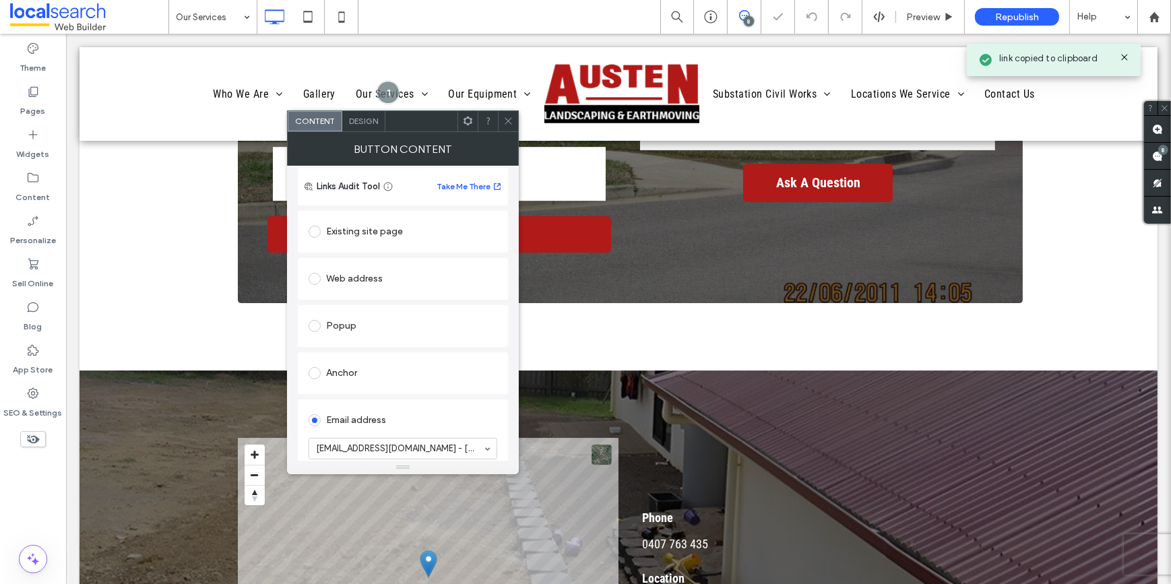
scroll to position [183, 0]
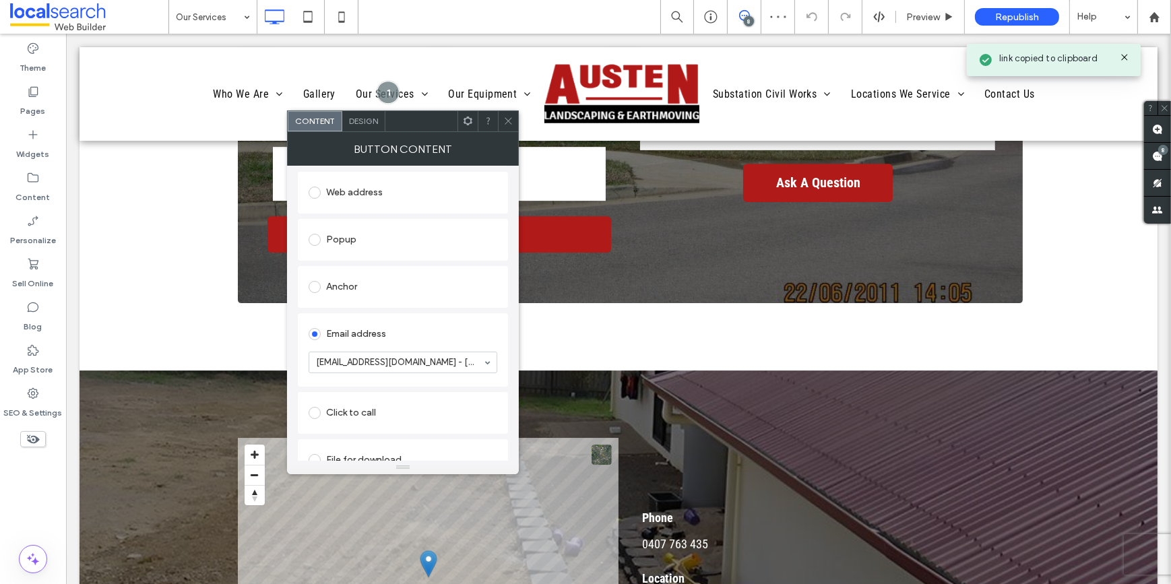
click at [505, 120] on icon at bounding box center [508, 121] width 10 height 10
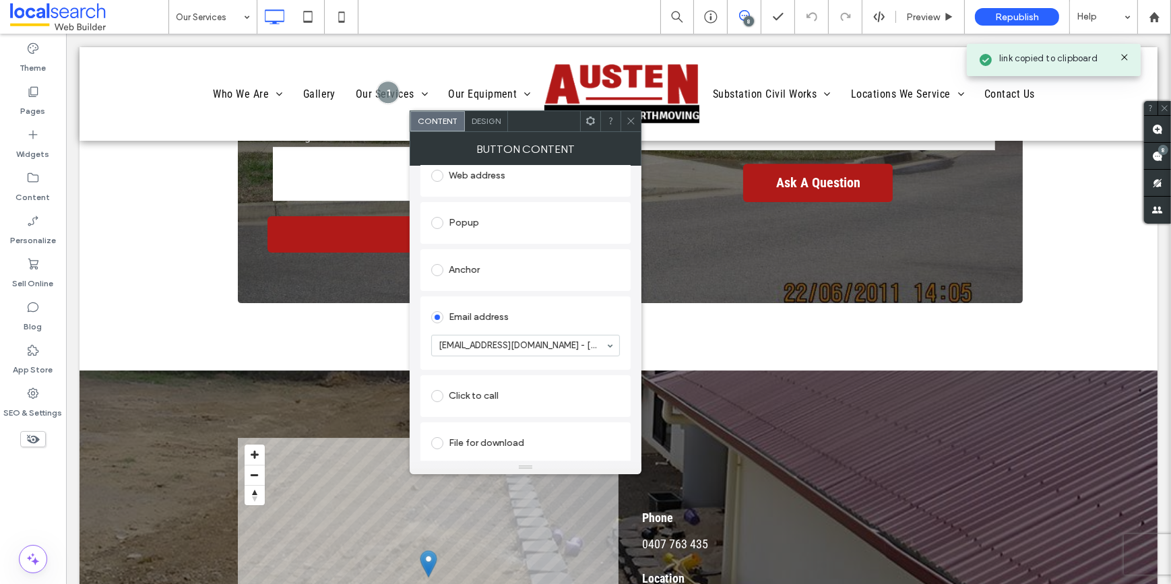
scroll to position [205, 0]
click at [626, 117] on icon at bounding box center [631, 121] width 10 height 10
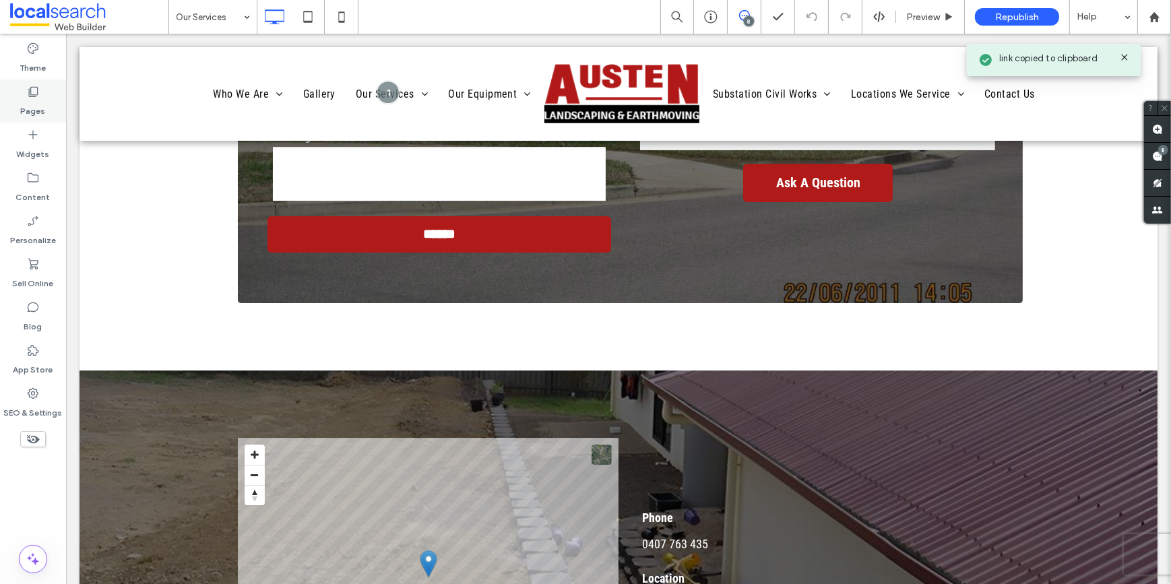
click at [33, 104] on label "Pages" at bounding box center [33, 107] width 25 height 19
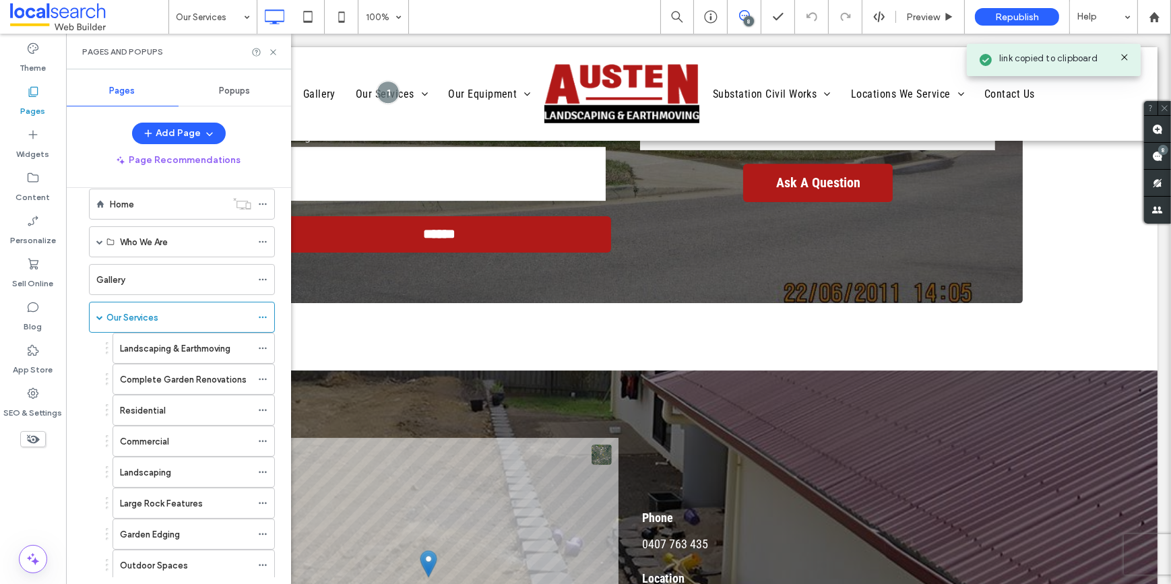
scroll to position [61, 0]
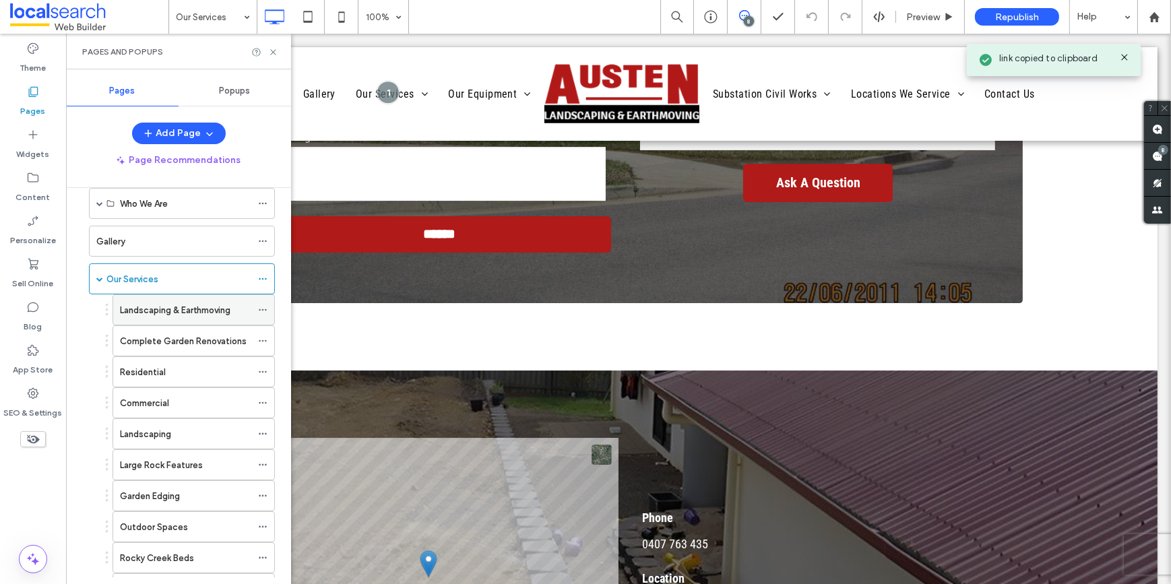
click at [150, 303] on label "Landscaping & Earthmoving" at bounding box center [175, 310] width 110 height 24
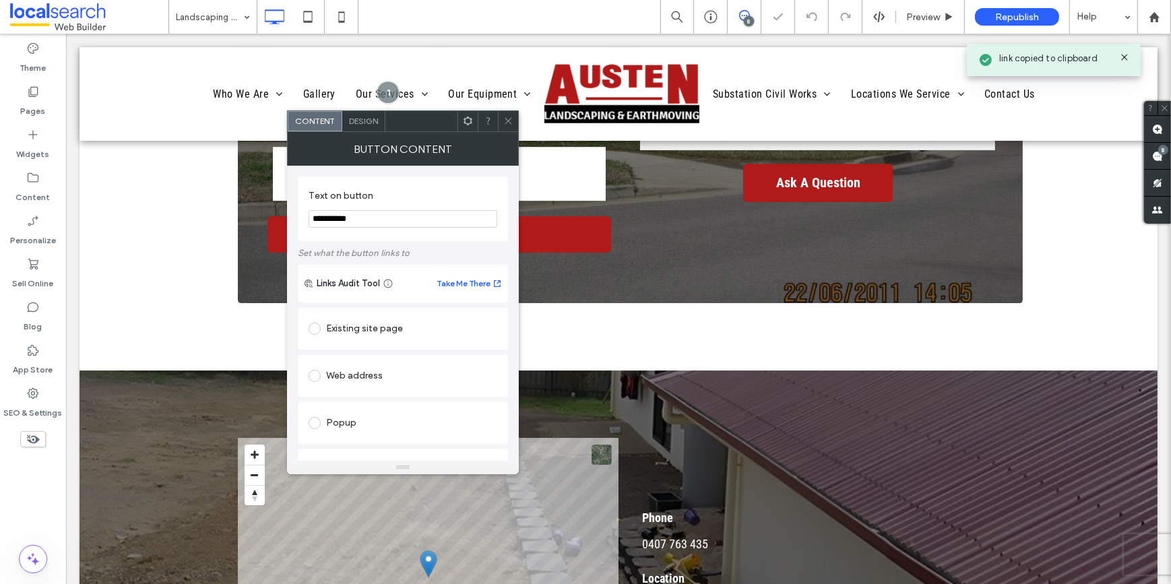
scroll to position [122, 0]
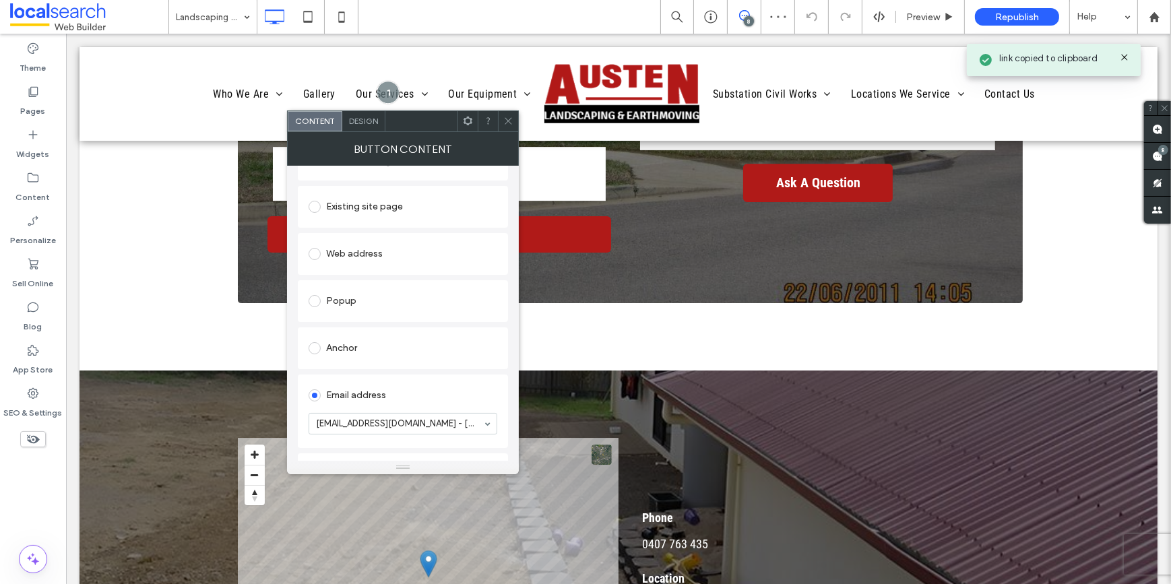
click at [503, 116] on icon at bounding box center [508, 121] width 10 height 10
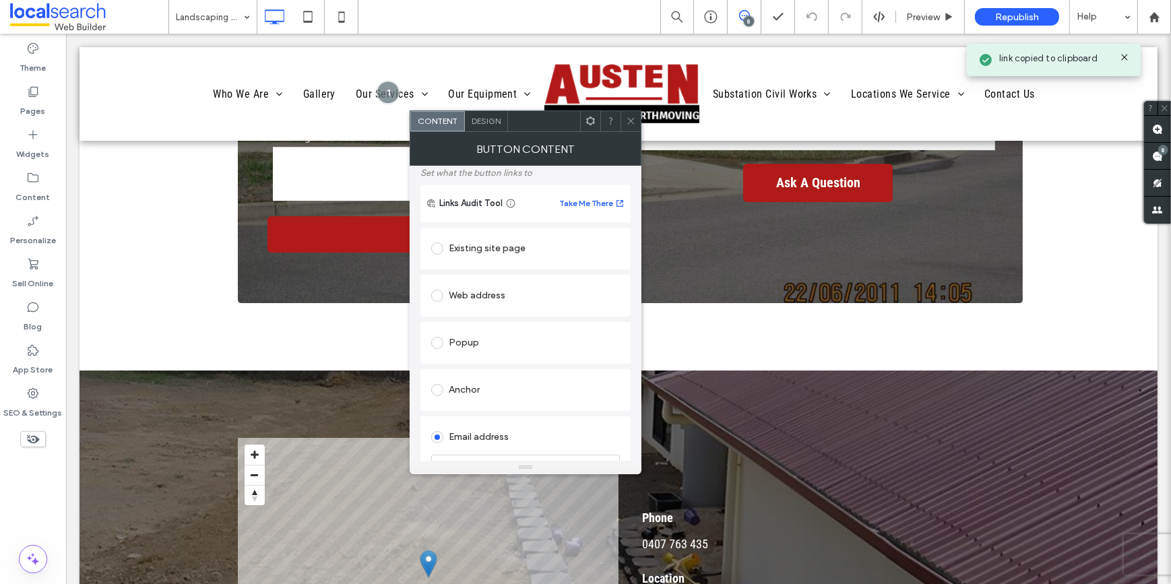
scroll to position [183, 0]
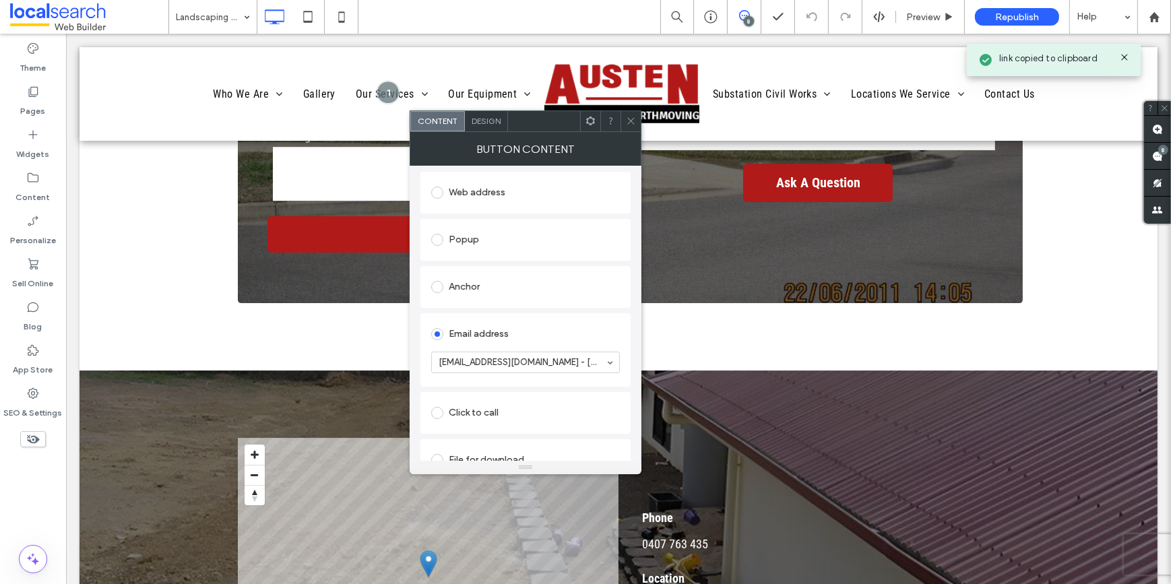
click at [636, 118] on div at bounding box center [631, 121] width 20 height 20
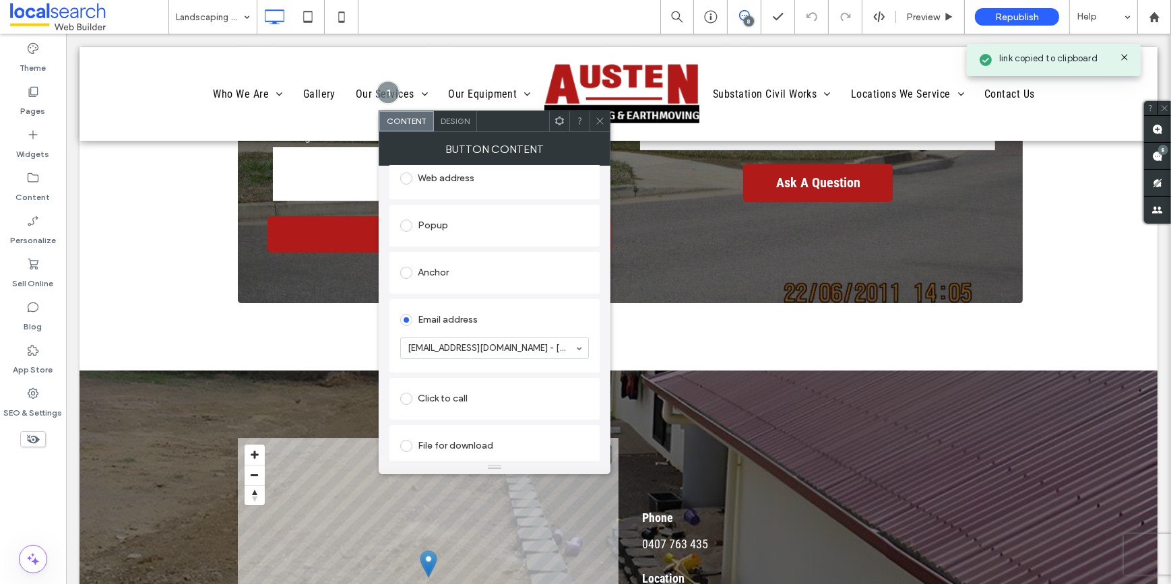
scroll to position [205, 0]
click at [604, 122] on icon at bounding box center [600, 121] width 10 height 10
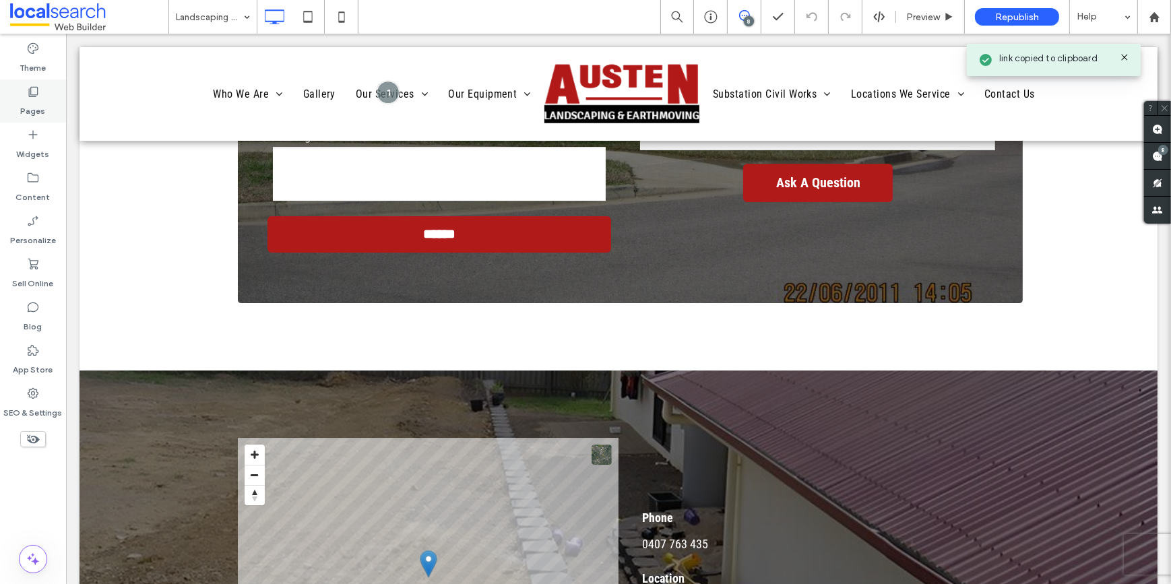
click at [36, 102] on label "Pages" at bounding box center [33, 107] width 25 height 19
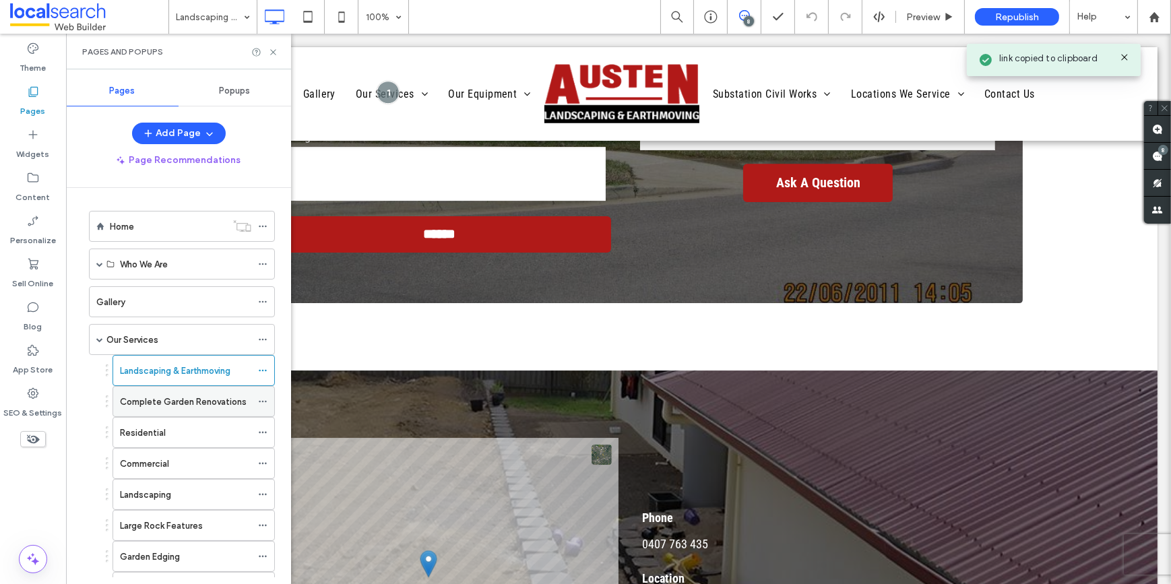
click at [144, 400] on label "Complete Garden Renovations" at bounding box center [183, 402] width 127 height 24
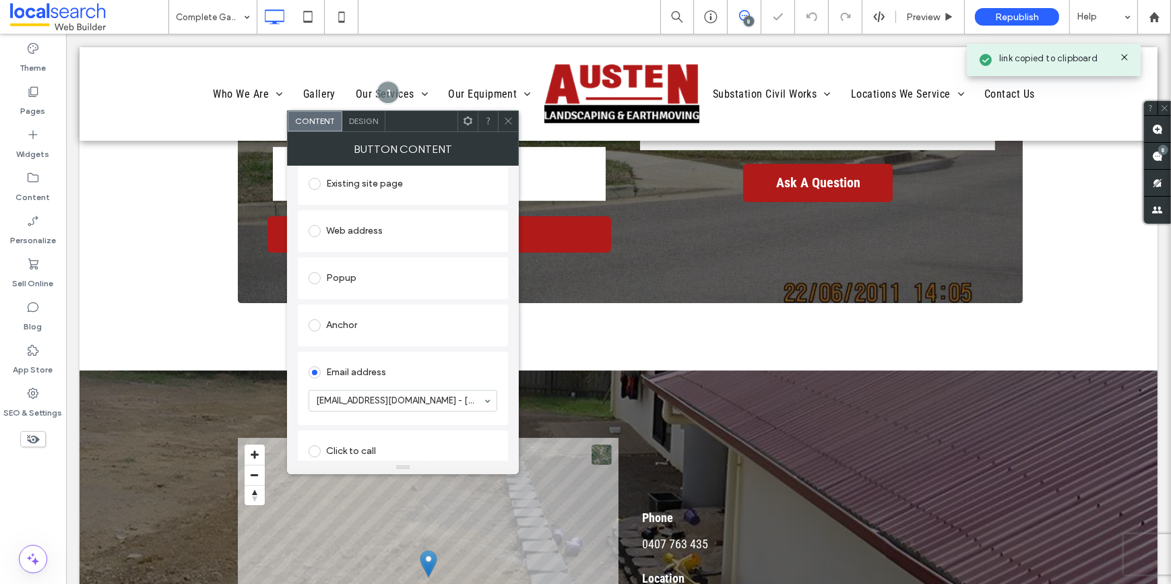
scroll to position [183, 0]
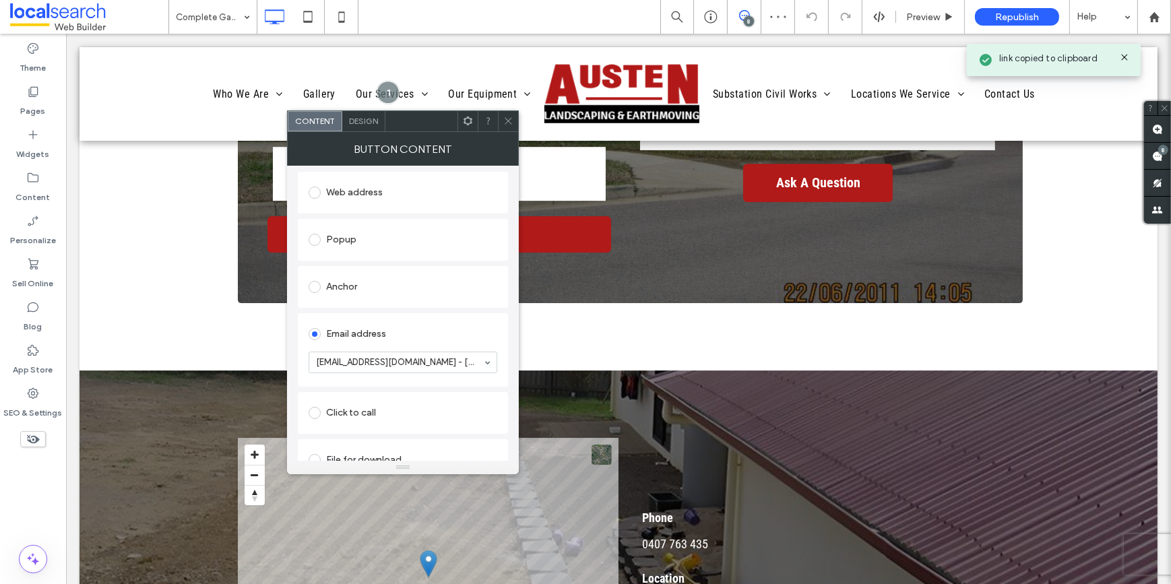
click at [506, 119] on use at bounding box center [508, 121] width 7 height 7
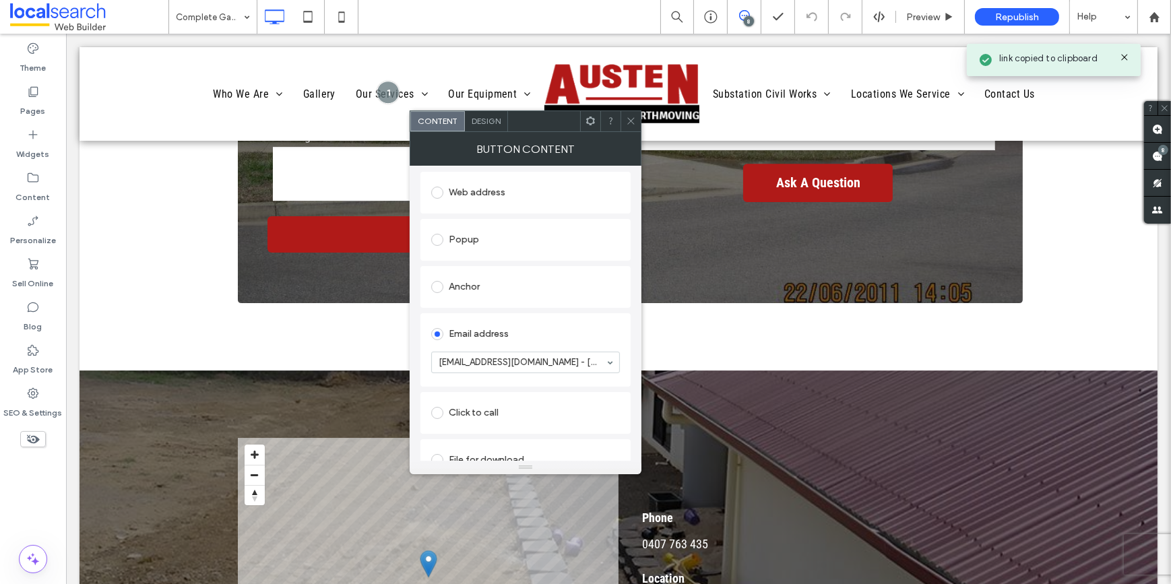
click at [623, 118] on div at bounding box center [631, 121] width 20 height 20
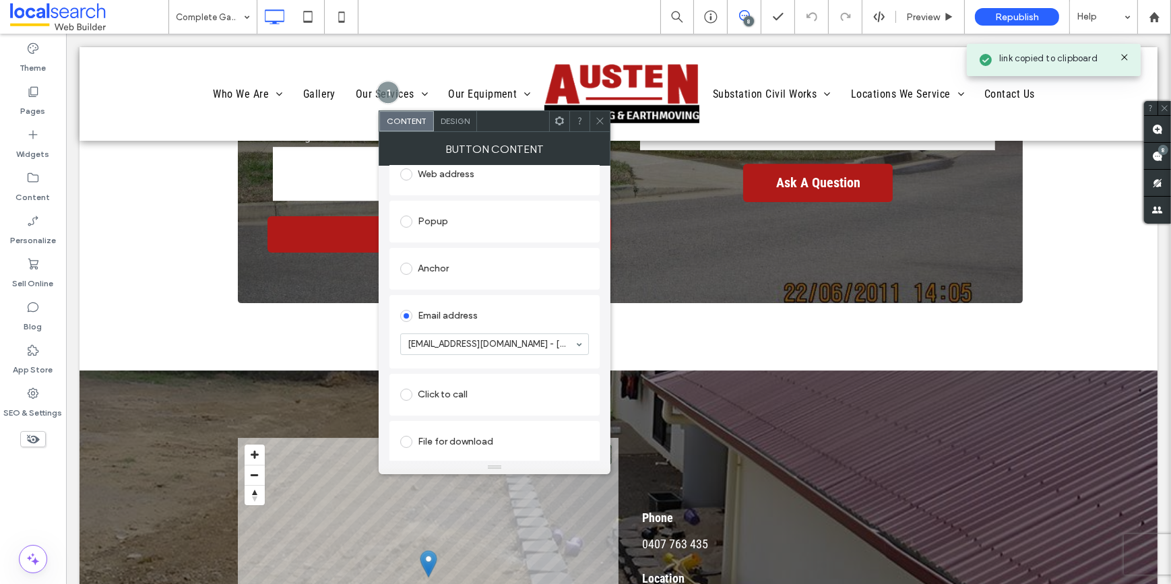
scroll to position [205, 0]
click at [596, 120] on icon at bounding box center [600, 121] width 10 height 10
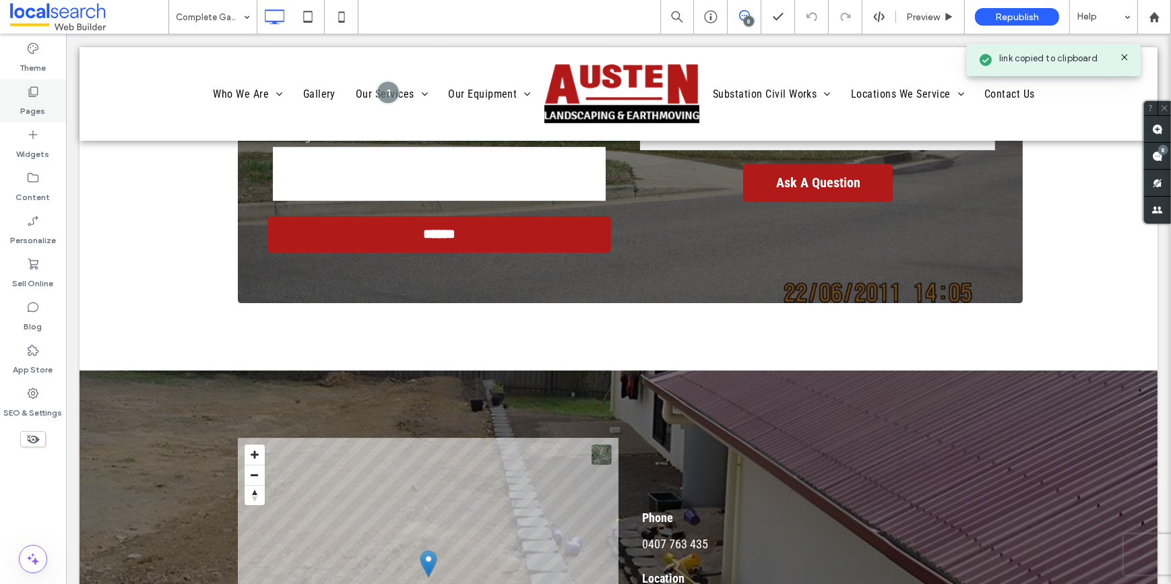
click at [49, 101] on div "Pages" at bounding box center [33, 101] width 66 height 43
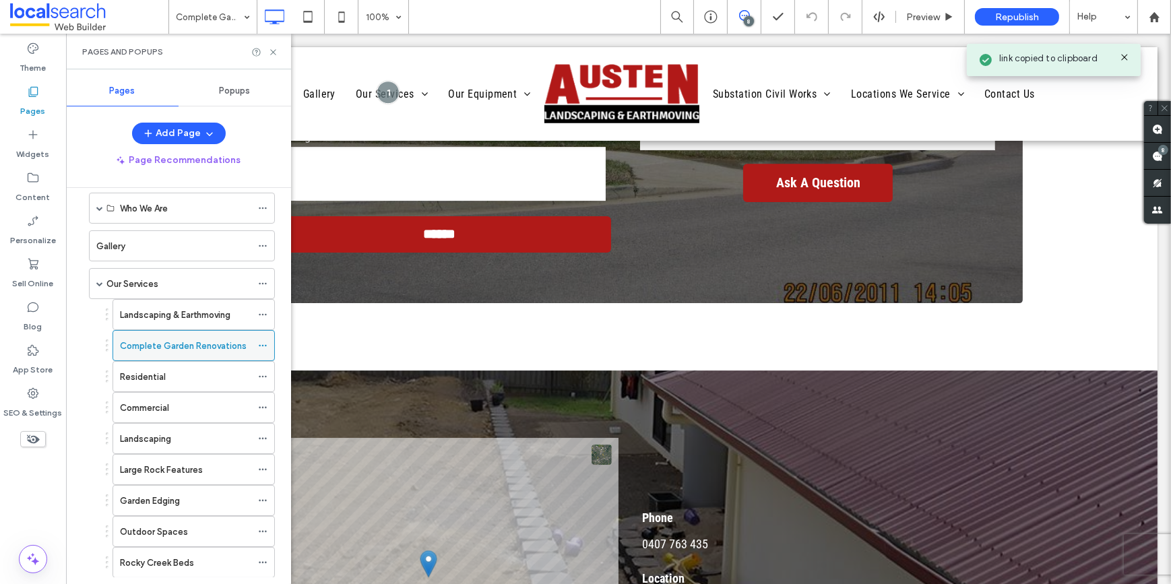
scroll to position [61, 0]
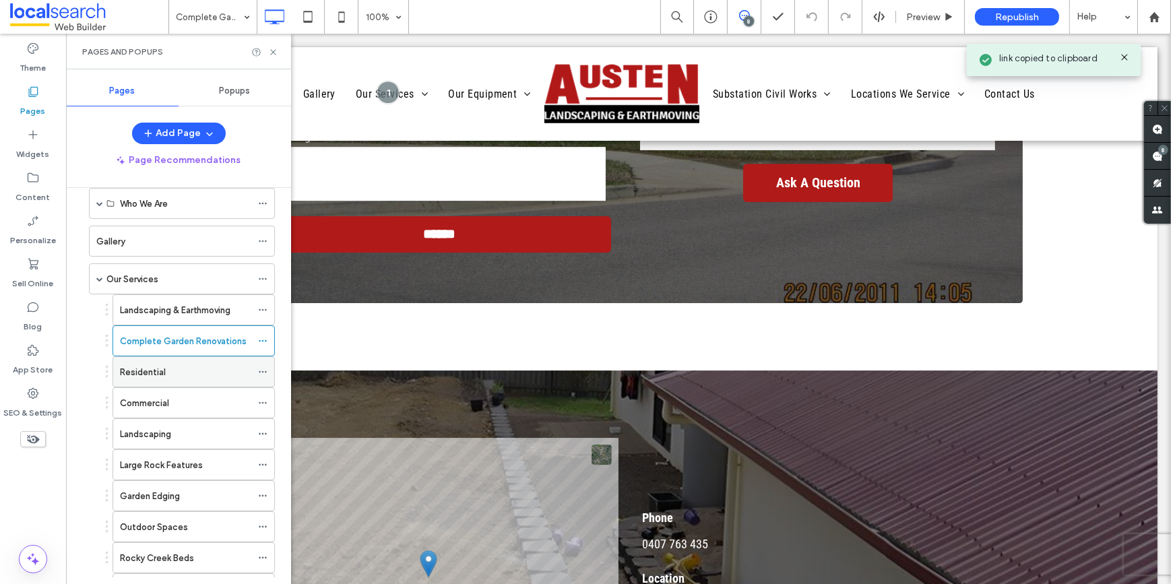
click at [146, 368] on label "Residential" at bounding box center [143, 372] width 46 height 24
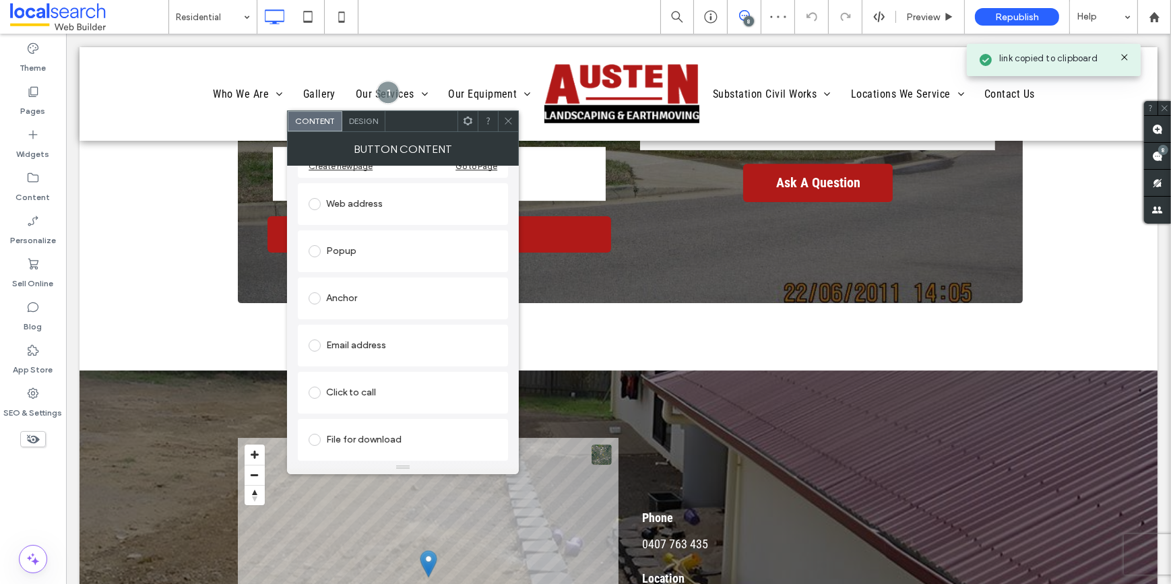
click at [360, 342] on div "Email address" at bounding box center [403, 346] width 189 height 22
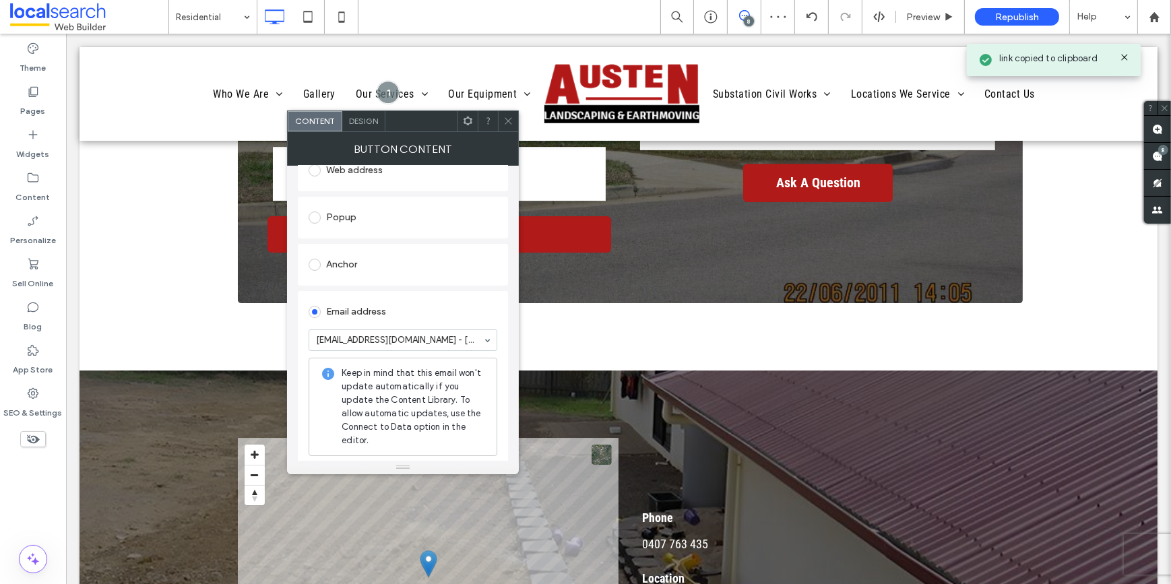
click at [508, 118] on icon at bounding box center [508, 121] width 10 height 10
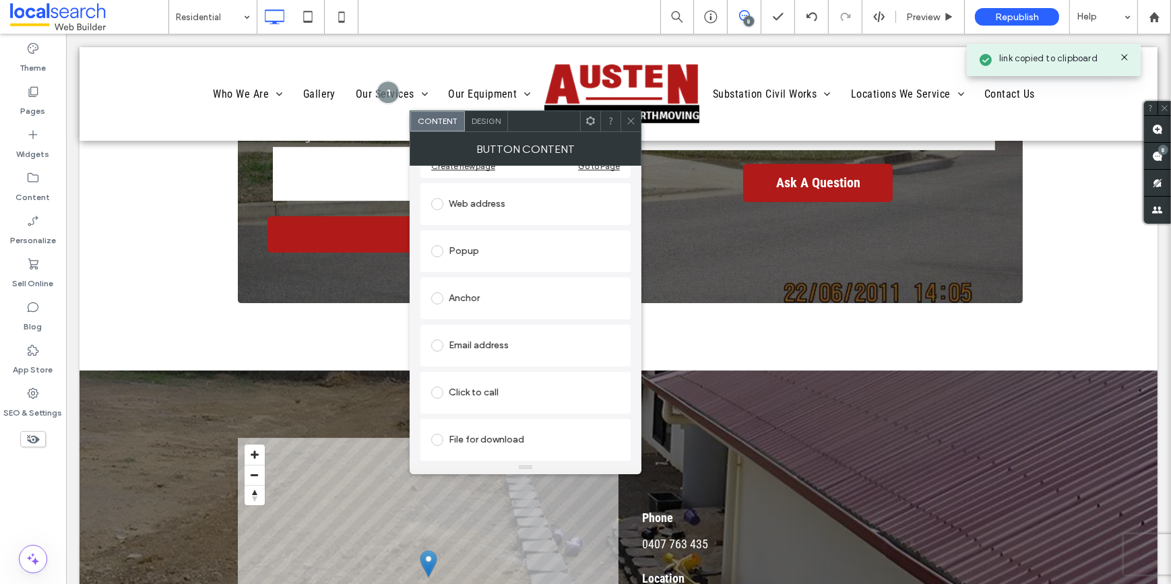
click at [482, 344] on div "Email address" at bounding box center [525, 346] width 189 height 22
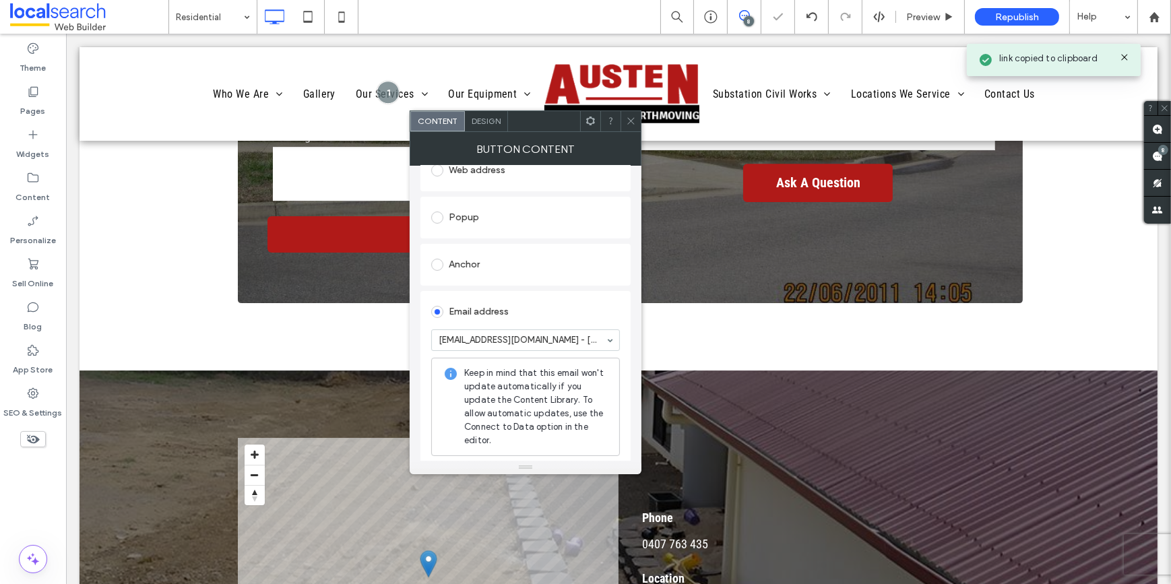
click at [633, 118] on icon at bounding box center [631, 121] width 10 height 10
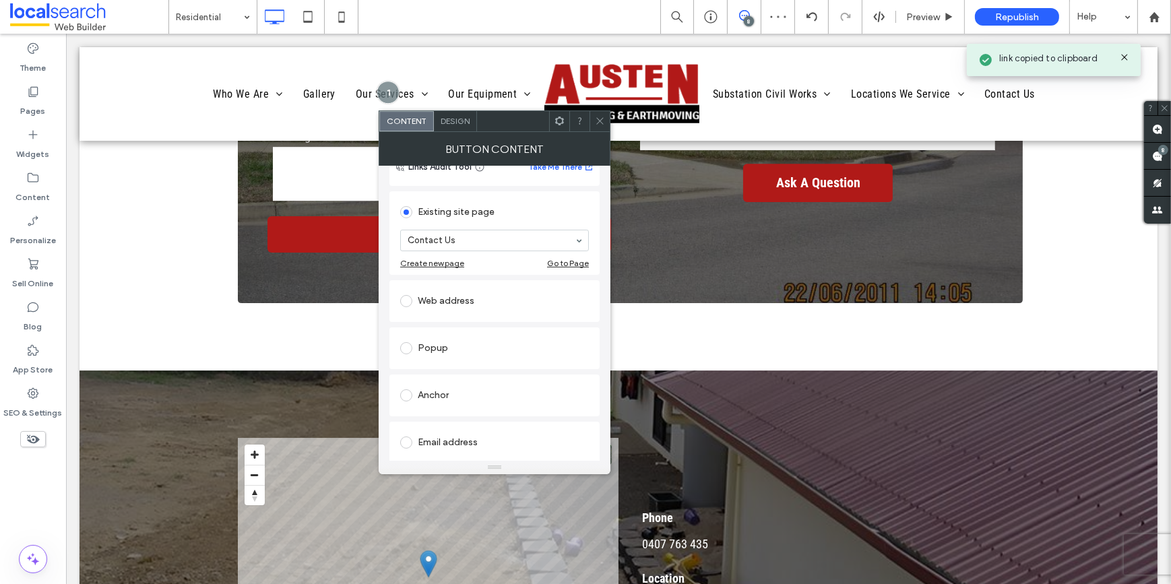
scroll to position [183, 0]
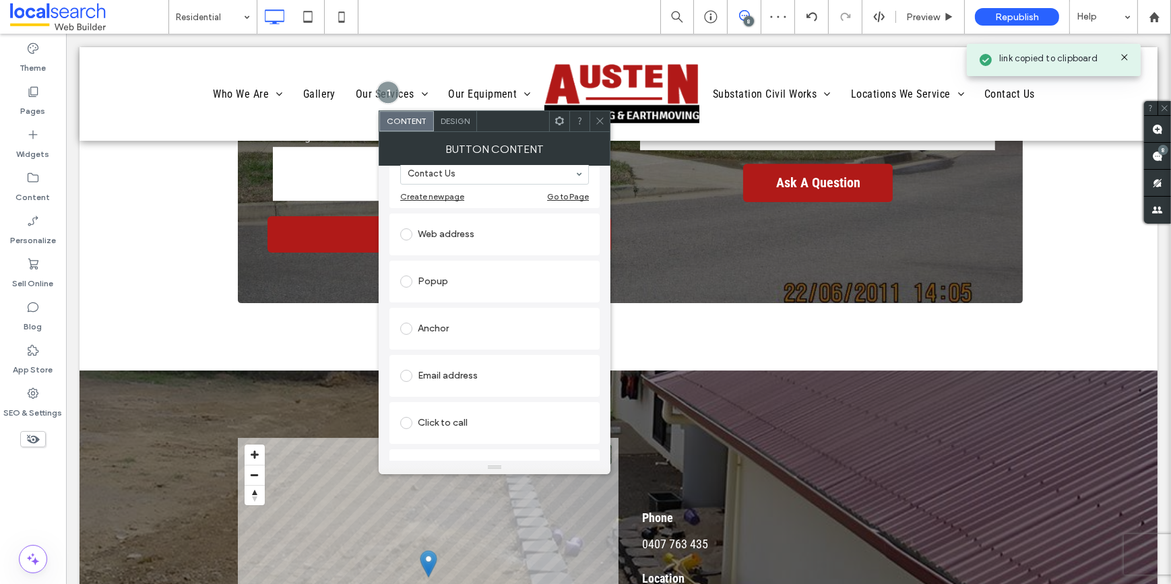
click at [461, 365] on div "Email address" at bounding box center [494, 376] width 189 height 28
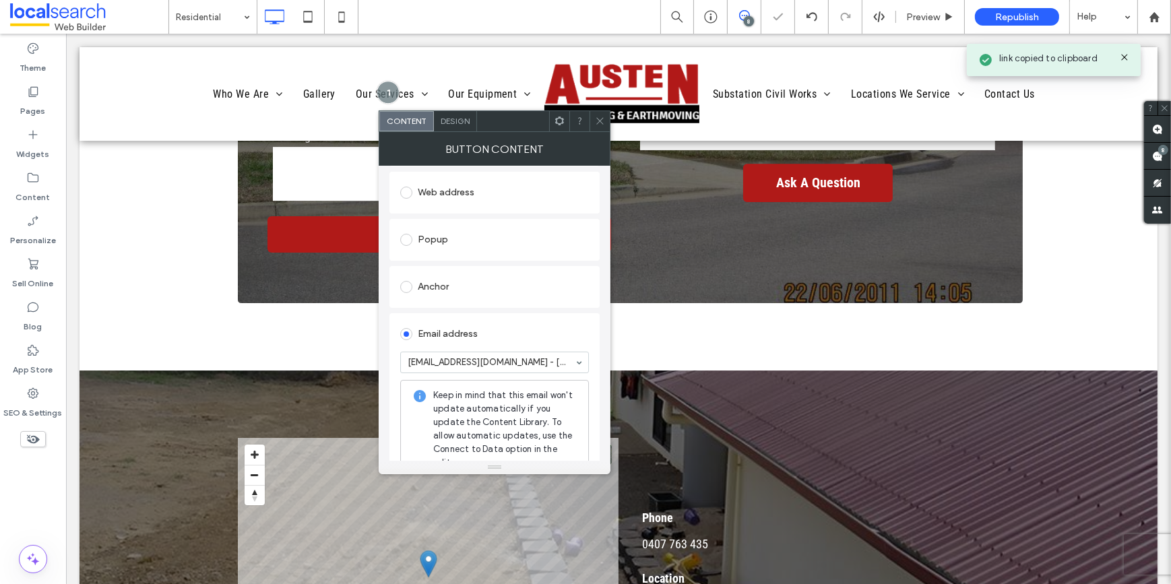
click at [602, 125] on icon at bounding box center [600, 121] width 10 height 10
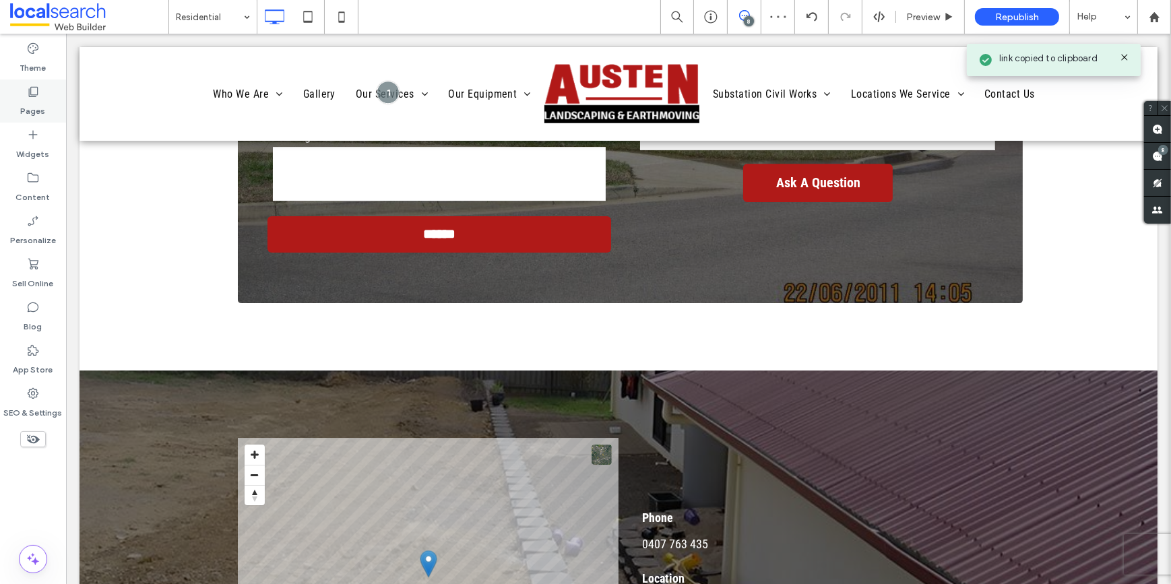
click at [52, 105] on div "Pages" at bounding box center [33, 101] width 66 height 43
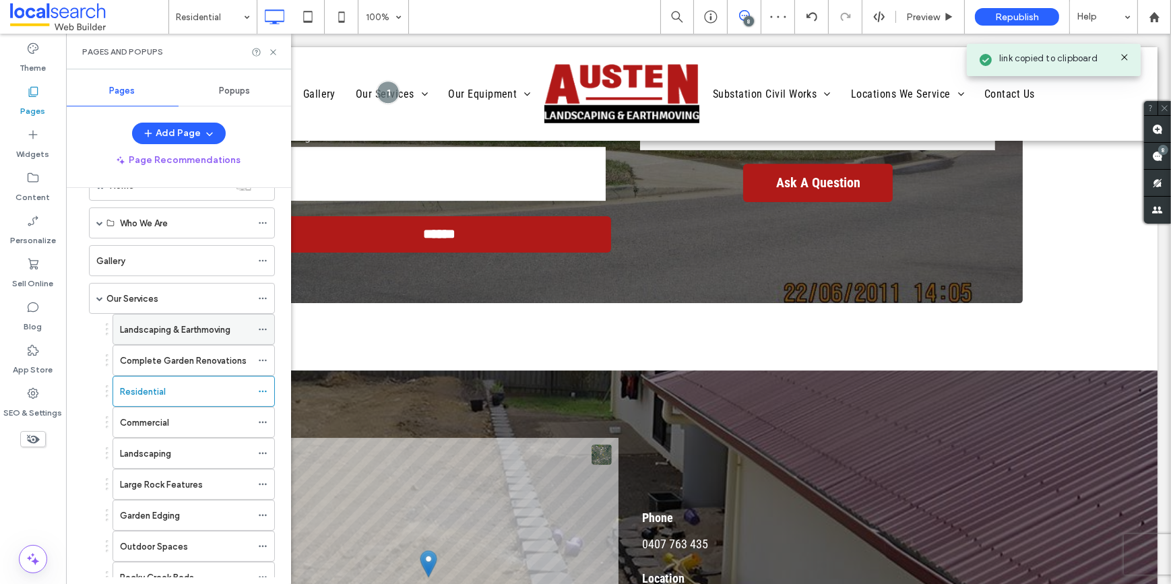
scroll to position [61, 0]
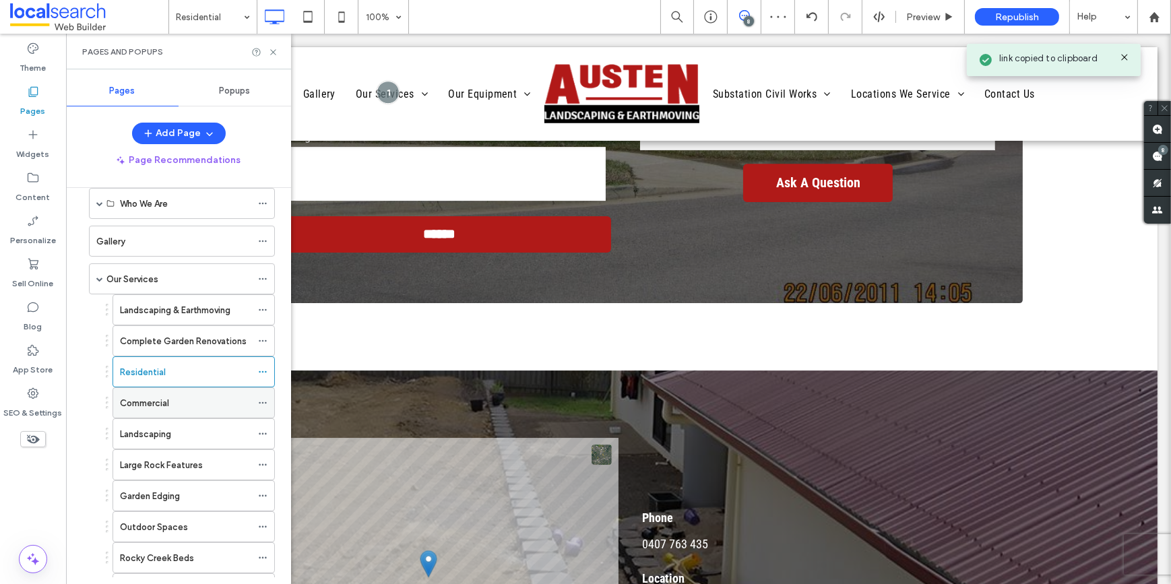
click at [139, 392] on div "Commercial" at bounding box center [185, 403] width 131 height 30
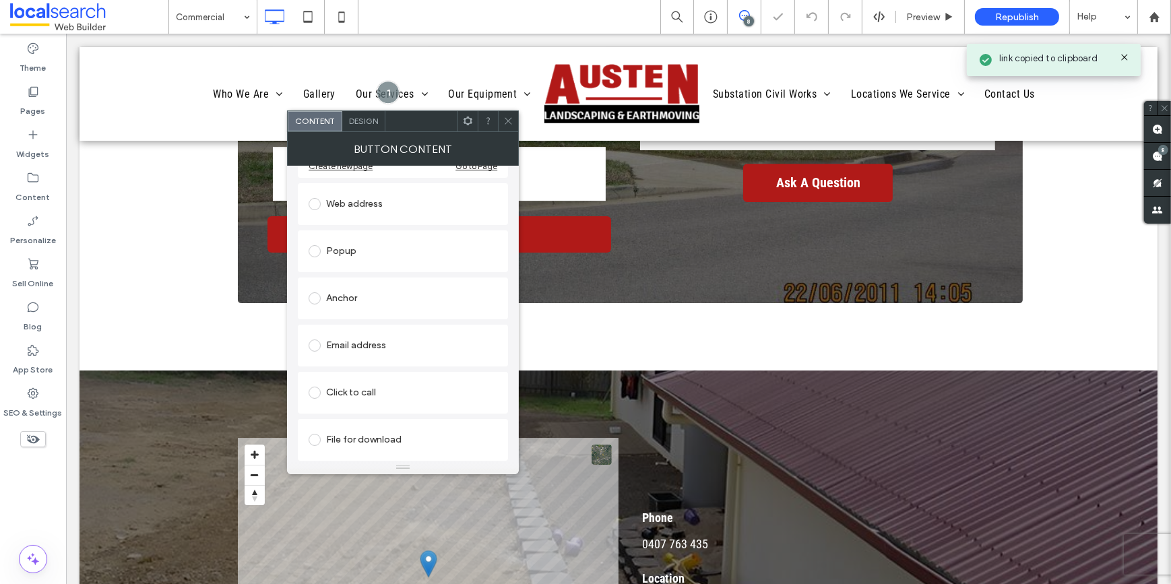
click at [369, 341] on div "Email address" at bounding box center [403, 346] width 189 height 22
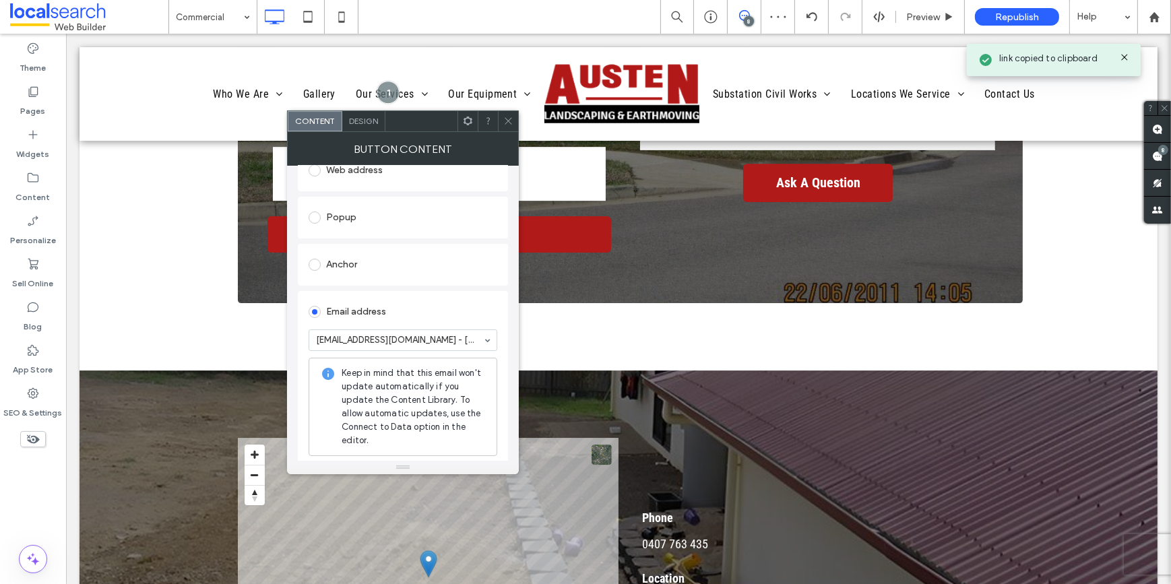
click at [507, 115] on span at bounding box center [508, 121] width 10 height 20
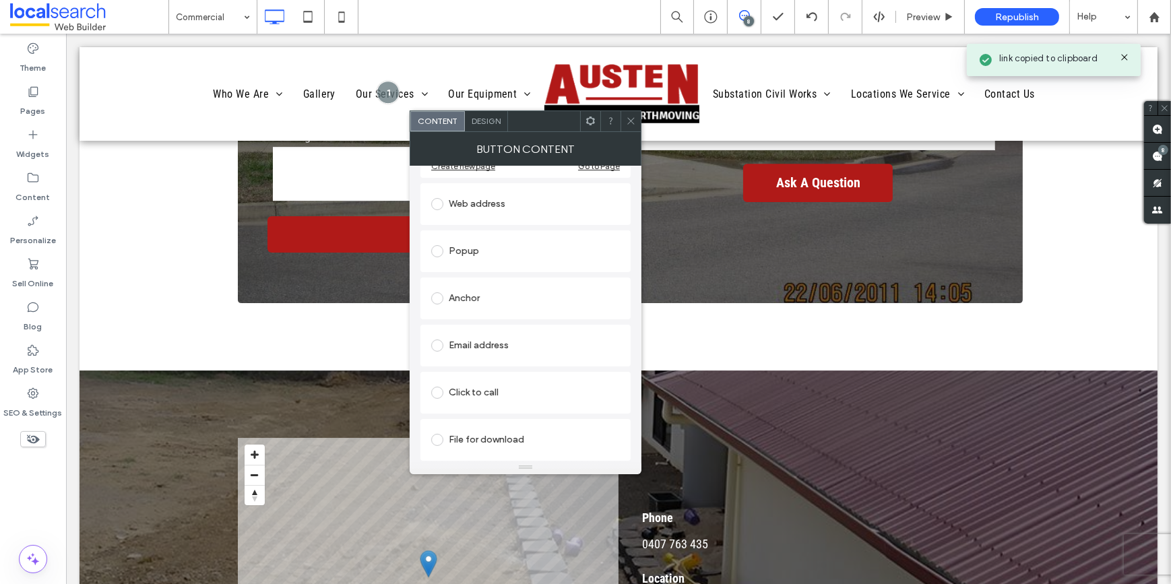
click at [487, 348] on div "Email address" at bounding box center [525, 346] width 189 height 22
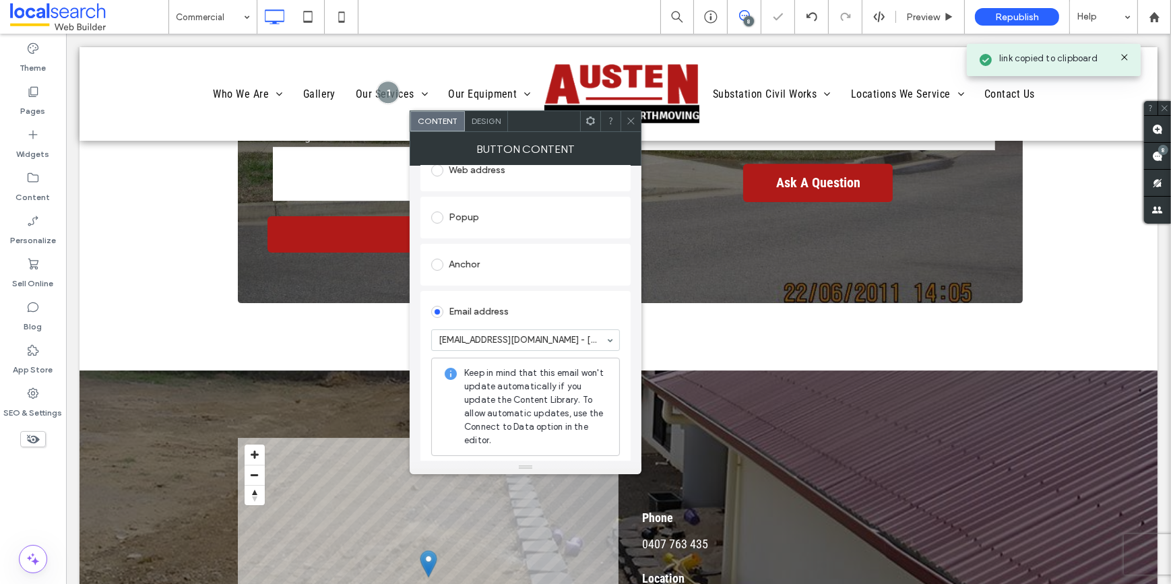
click at [628, 123] on icon at bounding box center [631, 121] width 10 height 10
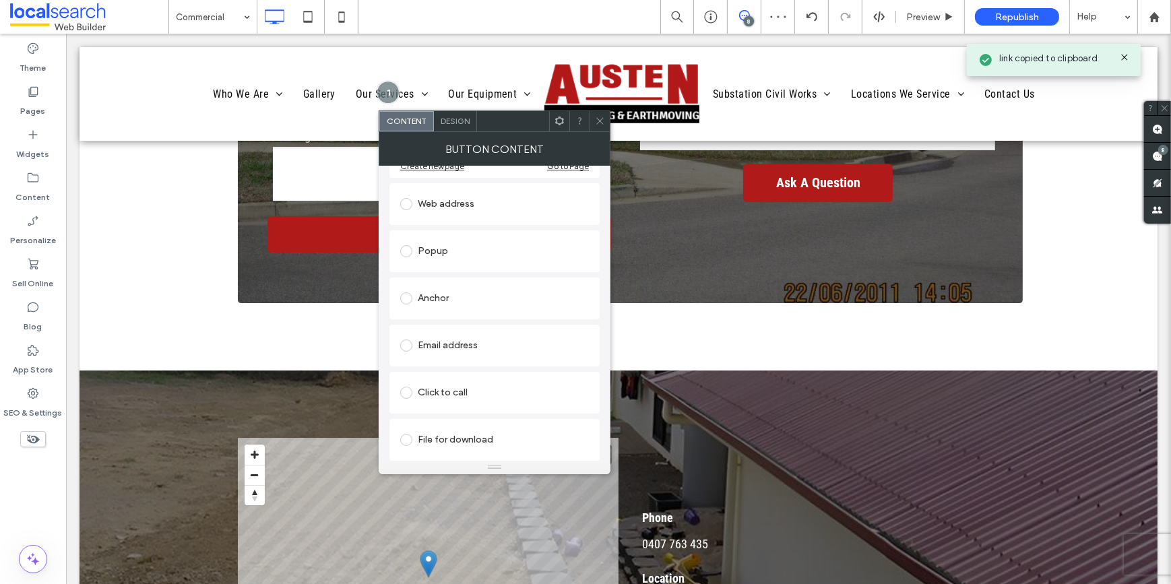
click at [451, 338] on div "Email address" at bounding box center [494, 346] width 189 height 22
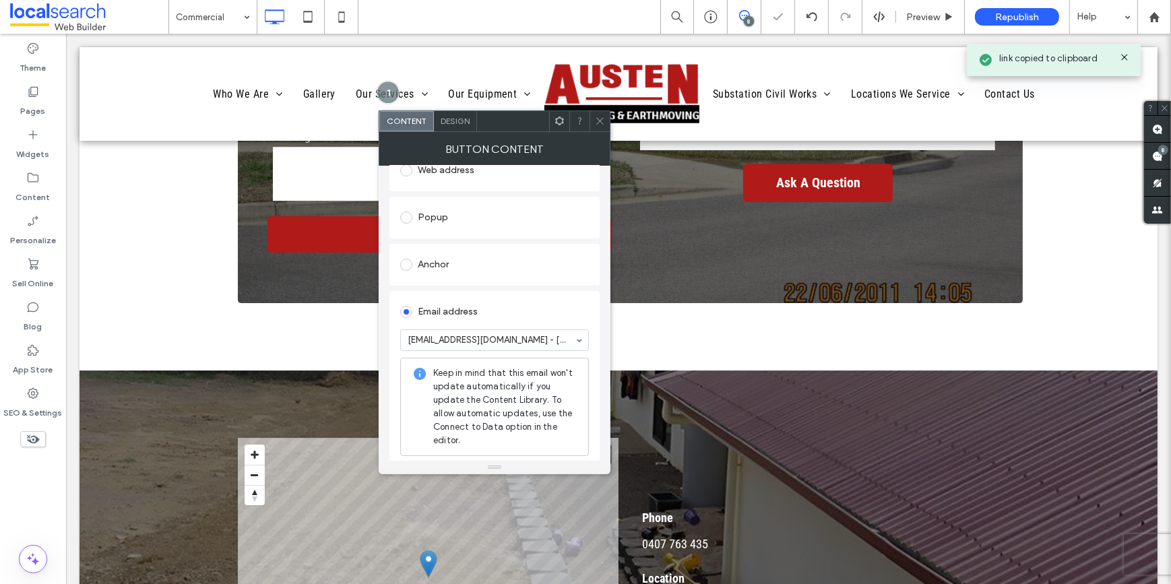
click at [600, 121] on icon at bounding box center [600, 121] width 10 height 10
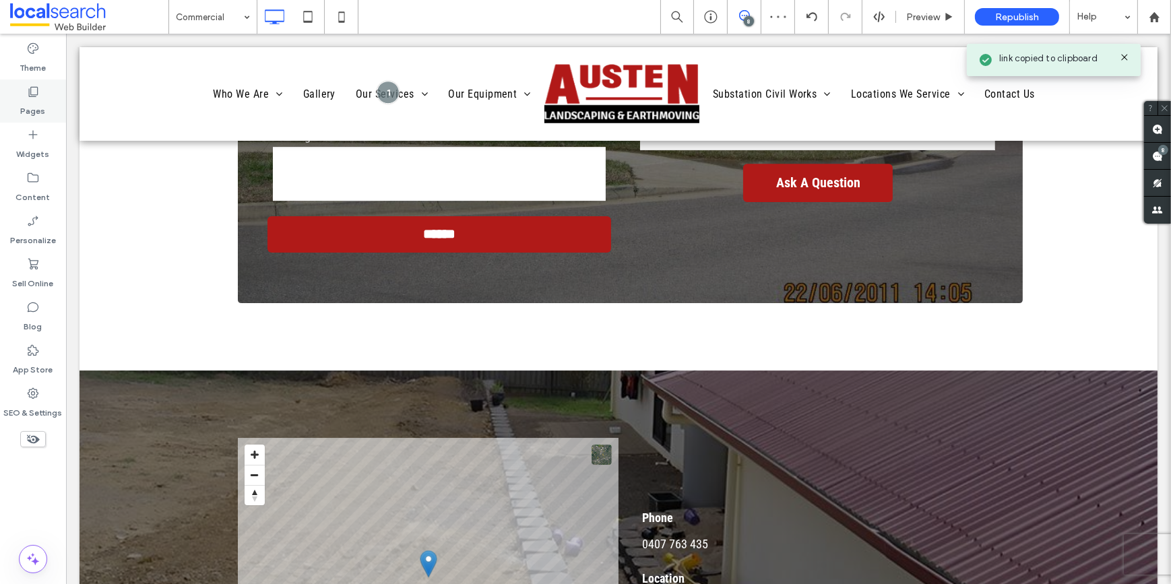
click at [38, 101] on label "Pages" at bounding box center [33, 107] width 25 height 19
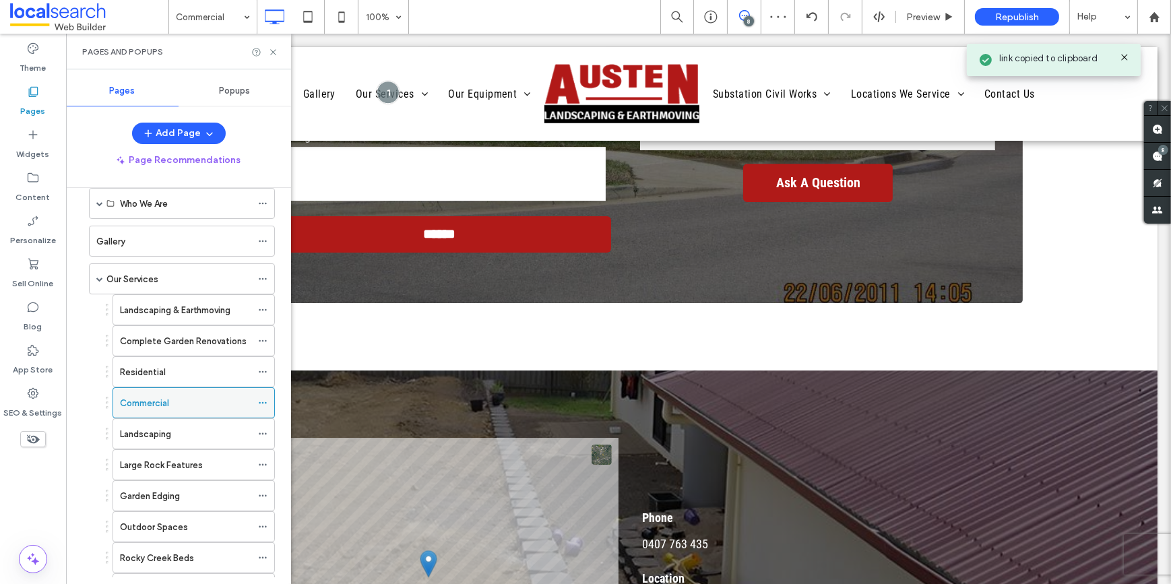
scroll to position [122, 0]
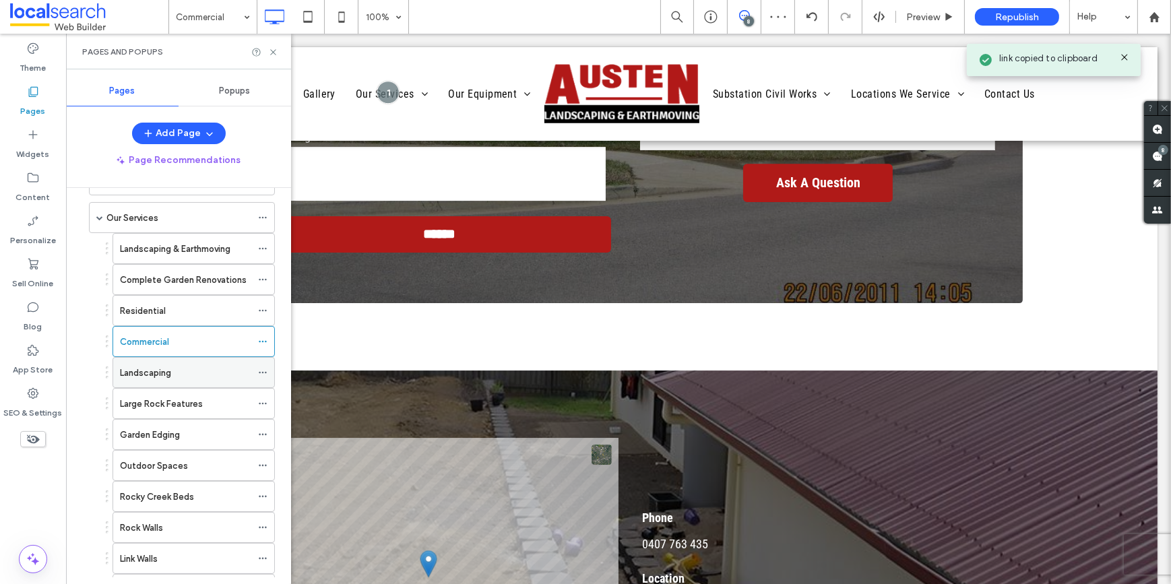
click at [188, 373] on div "Landscaping" at bounding box center [185, 373] width 131 height 14
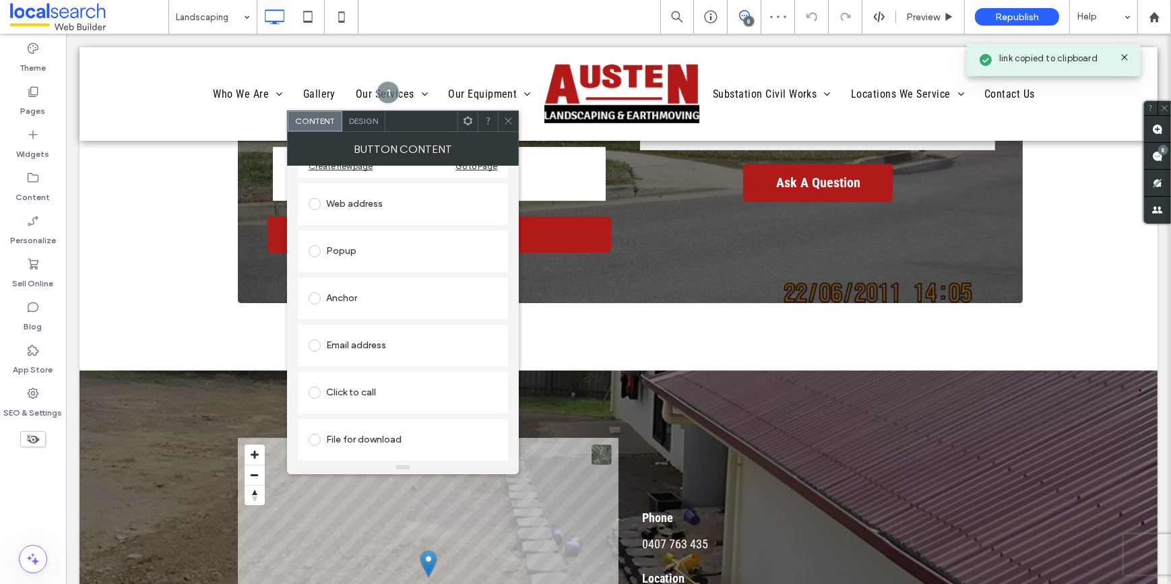
click at [338, 349] on div "Email address" at bounding box center [403, 346] width 189 height 22
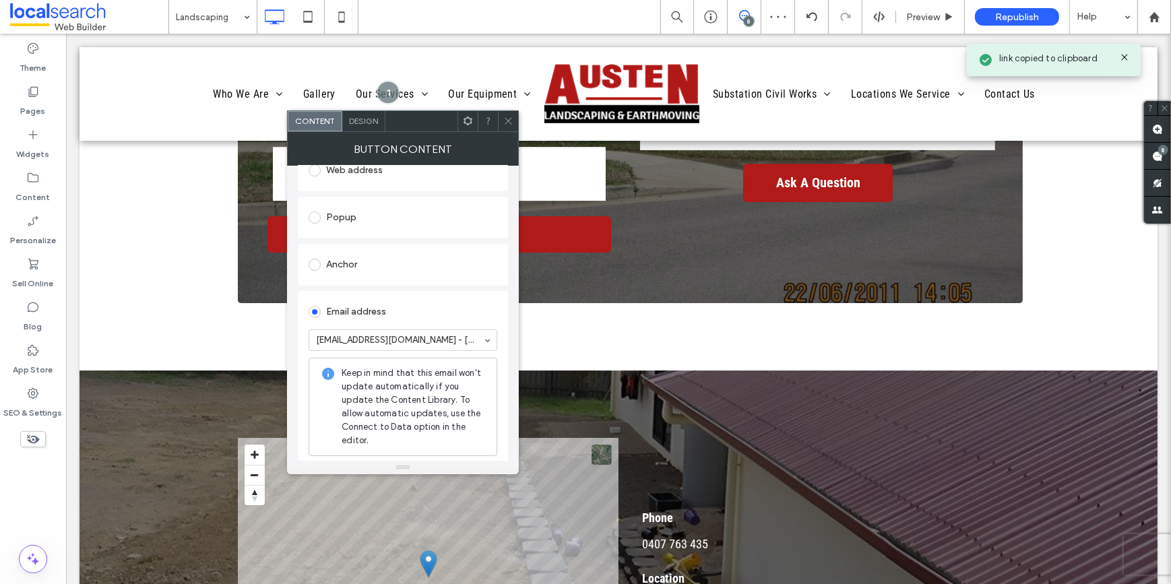
click at [513, 123] on icon at bounding box center [508, 121] width 10 height 10
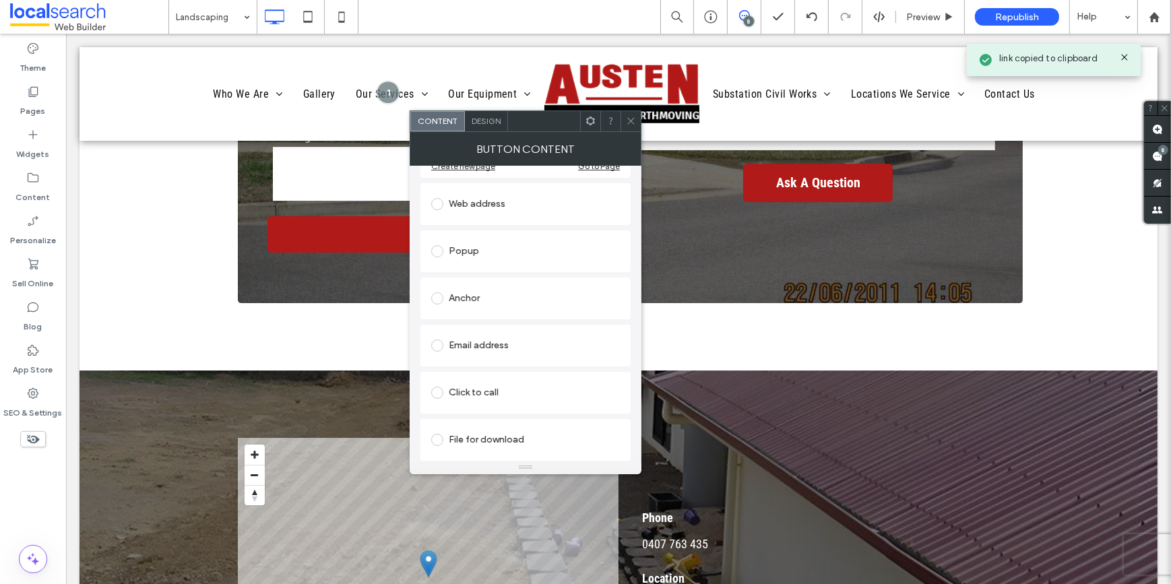
click at [497, 345] on div "Email address" at bounding box center [525, 346] width 189 height 22
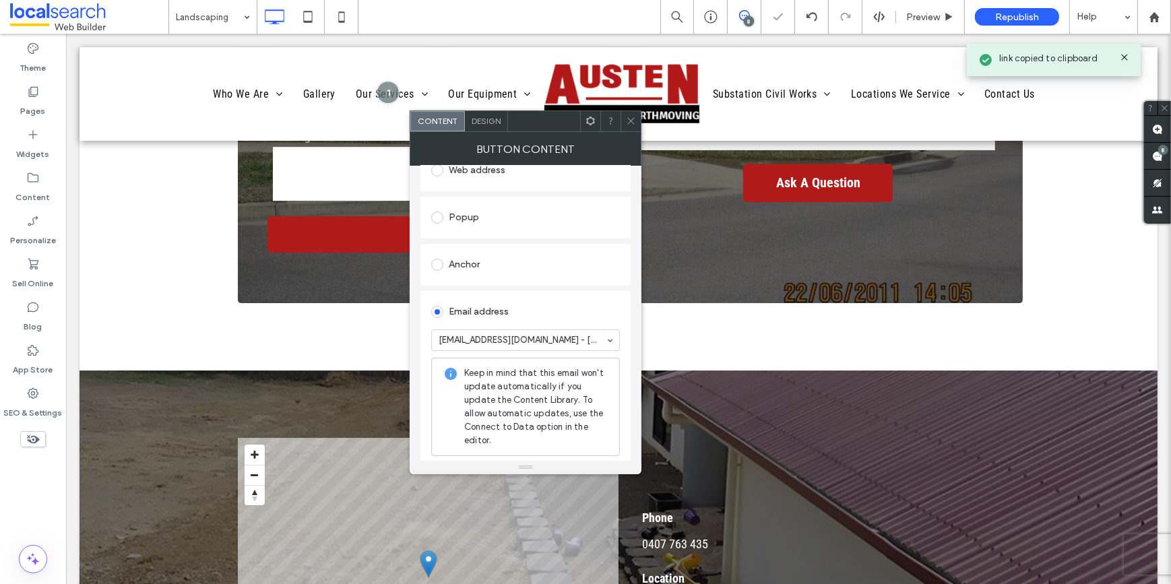
click at [632, 125] on icon at bounding box center [631, 121] width 10 height 10
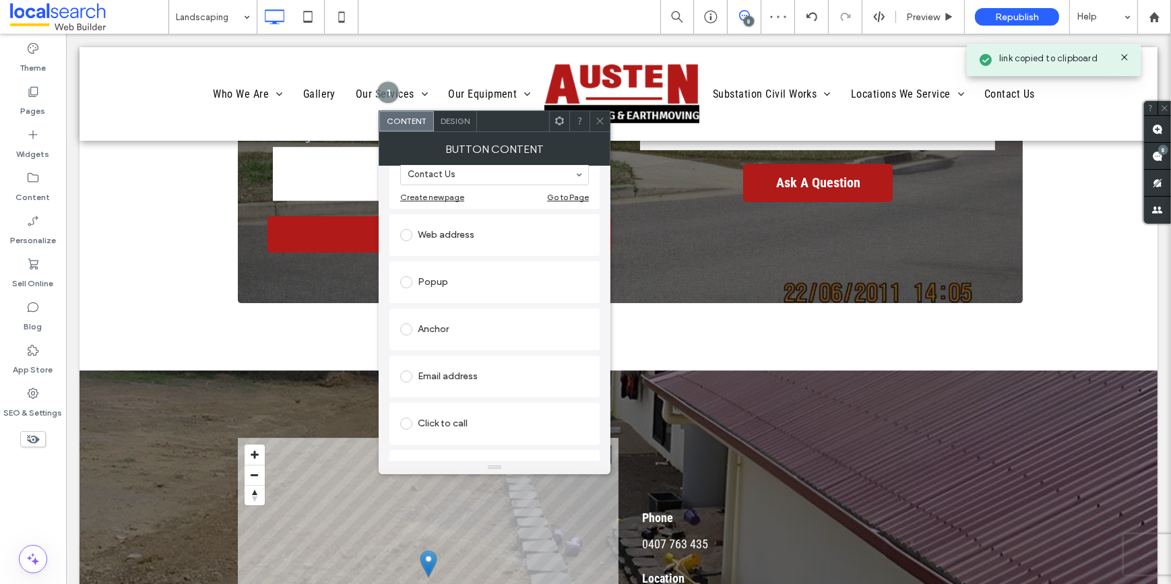
scroll to position [183, 0]
click at [431, 364] on div "Email address" at bounding box center [494, 376] width 189 height 28
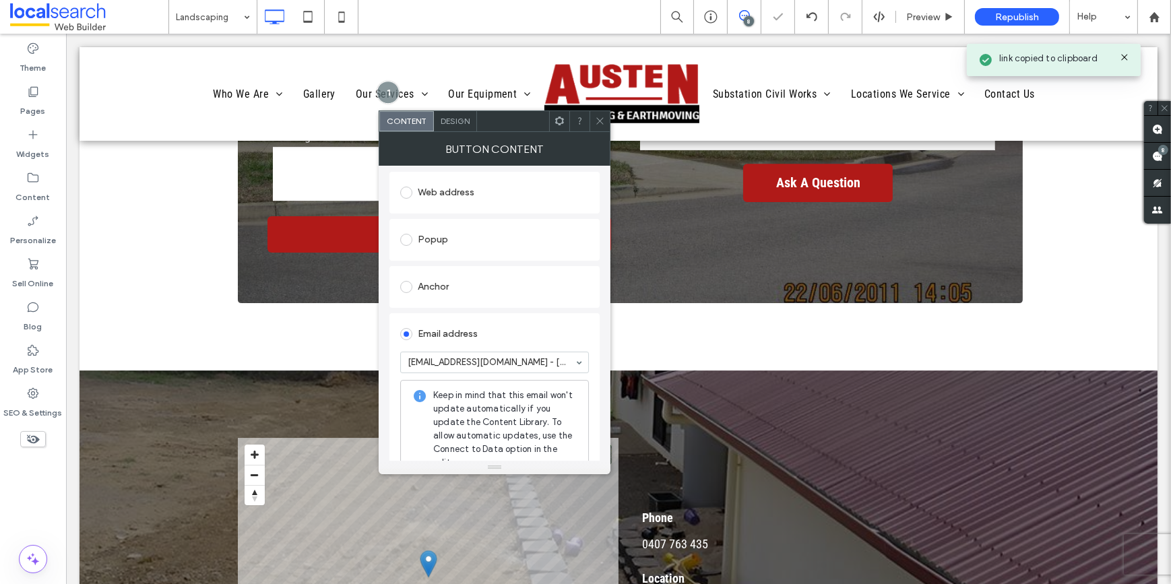
click at [598, 121] on icon at bounding box center [600, 121] width 10 height 10
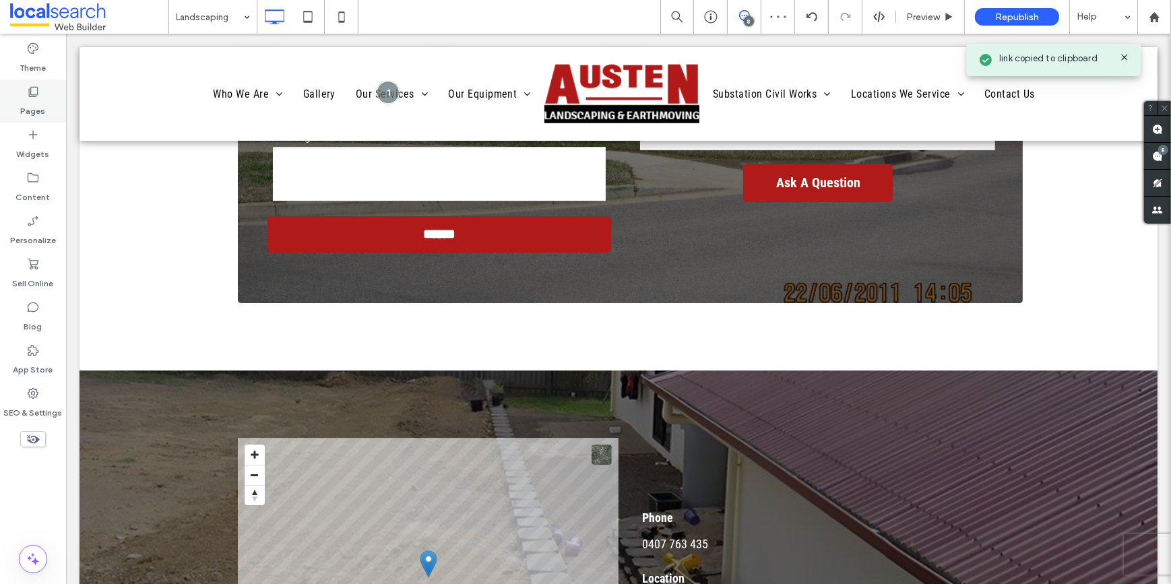
click at [34, 105] on label "Pages" at bounding box center [33, 107] width 25 height 19
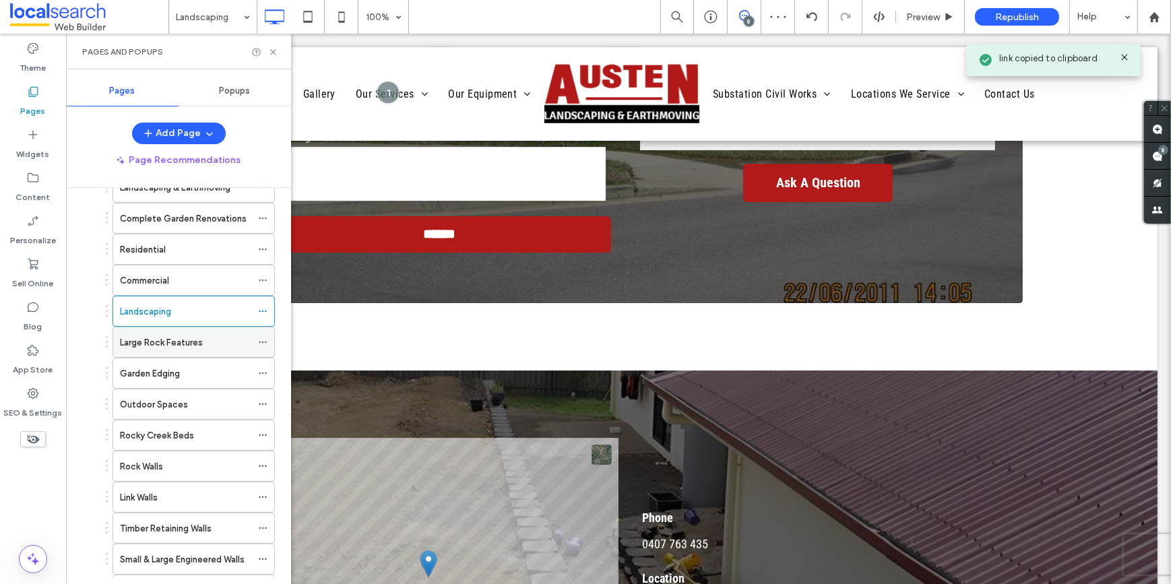
click at [168, 342] on label "Large Rock Features" at bounding box center [161, 343] width 83 height 24
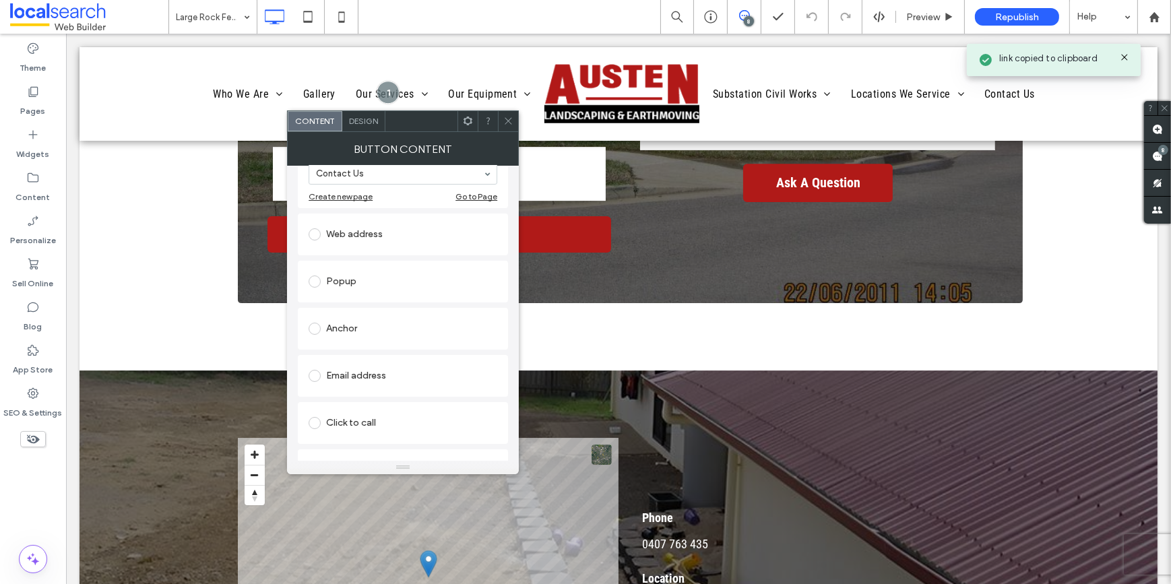
click at [380, 371] on div "Email address" at bounding box center [403, 376] width 189 height 22
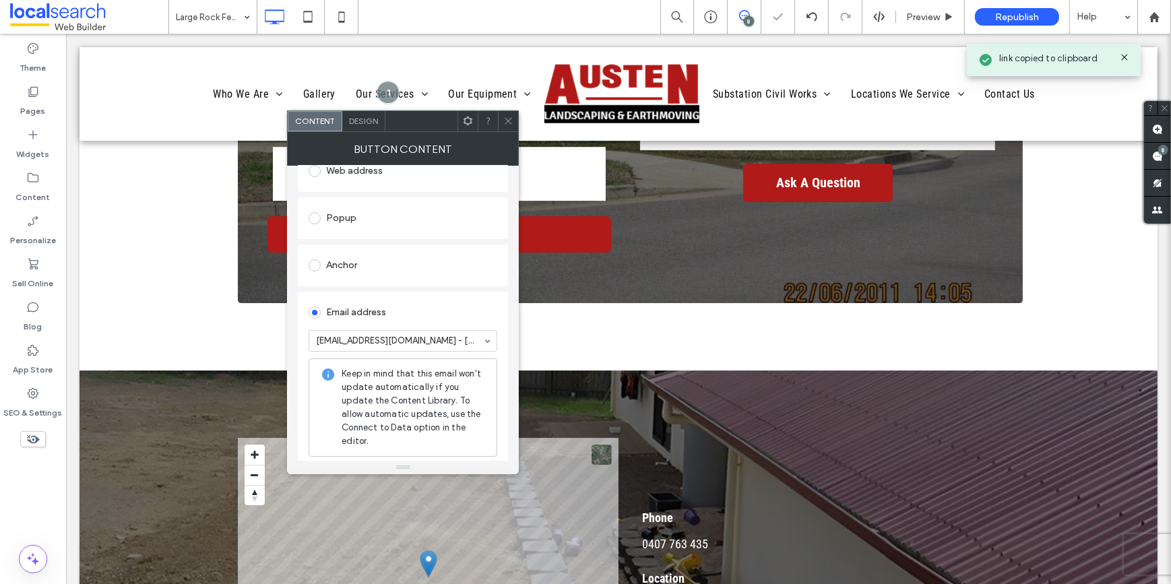
click at [509, 117] on icon at bounding box center [508, 121] width 10 height 10
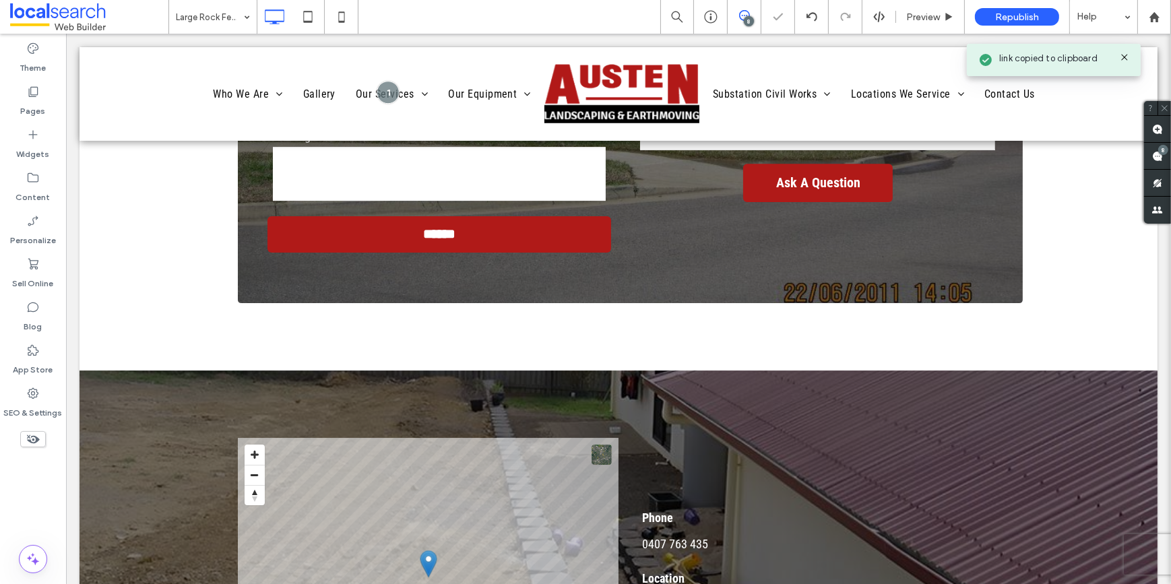
scroll to position [0, 0]
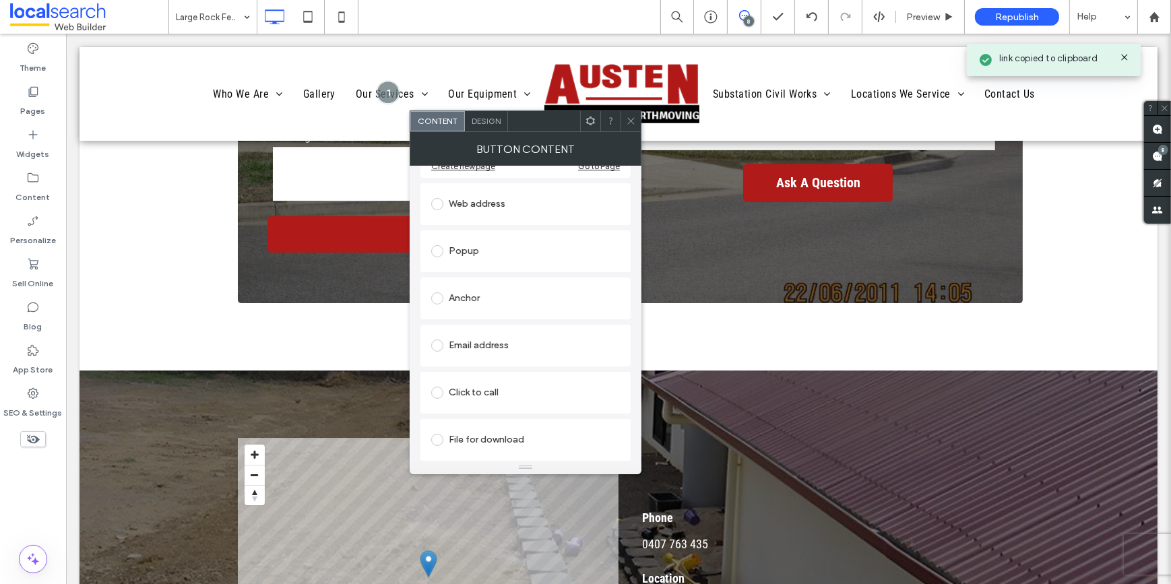
click at [468, 340] on div "Email address" at bounding box center [525, 346] width 189 height 22
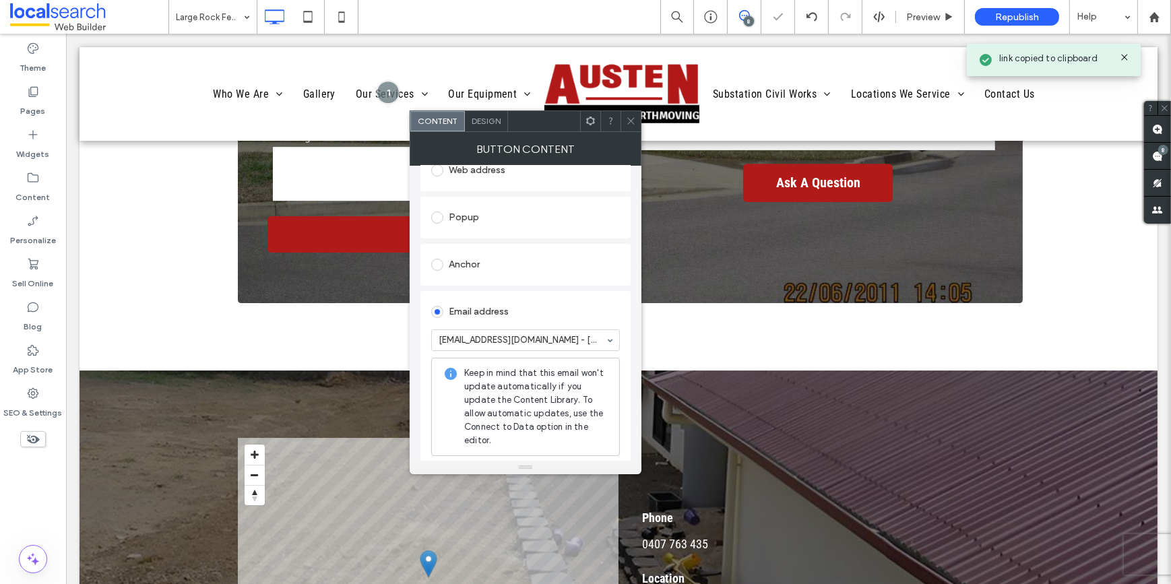
click at [634, 121] on icon at bounding box center [631, 121] width 10 height 10
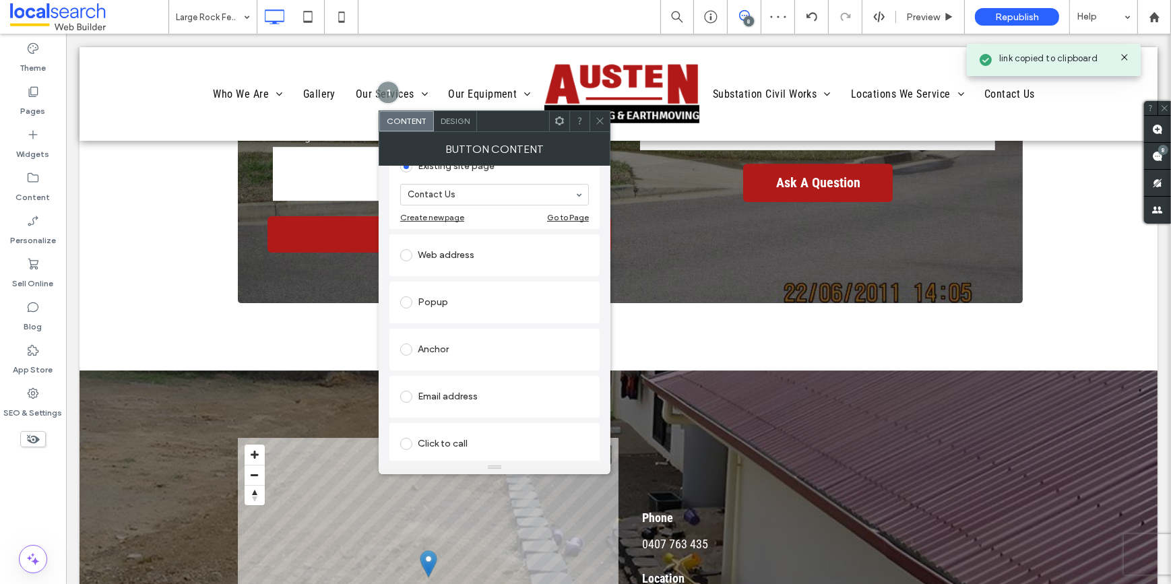
scroll to position [183, 0]
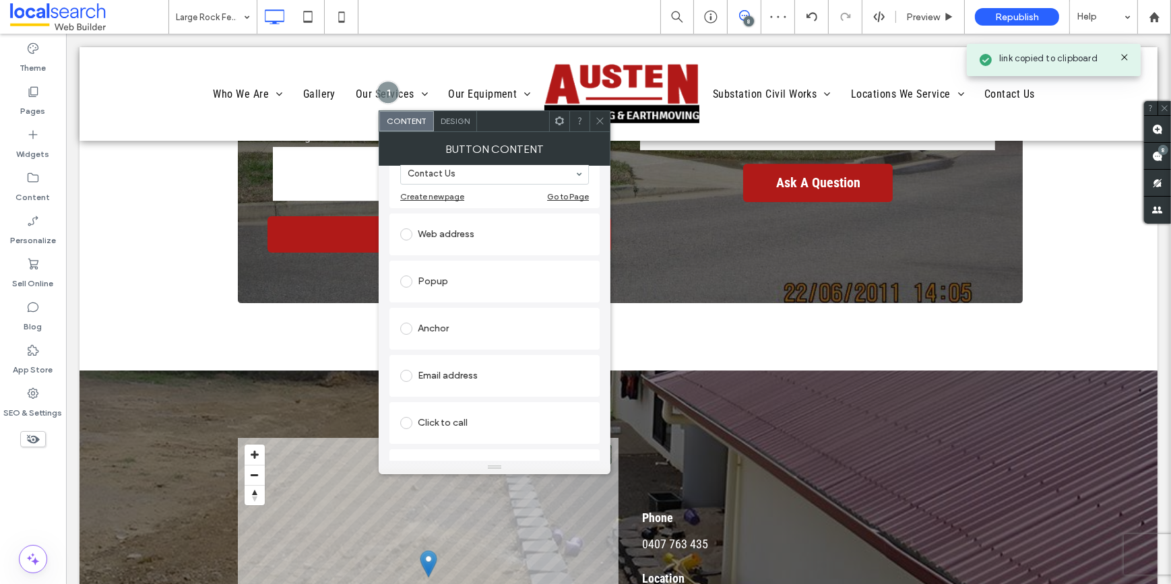
drag, startPoint x: 431, startPoint y: 378, endPoint x: 437, endPoint y: 383, distance: 7.6
click at [431, 379] on div "Email address" at bounding box center [494, 376] width 189 height 22
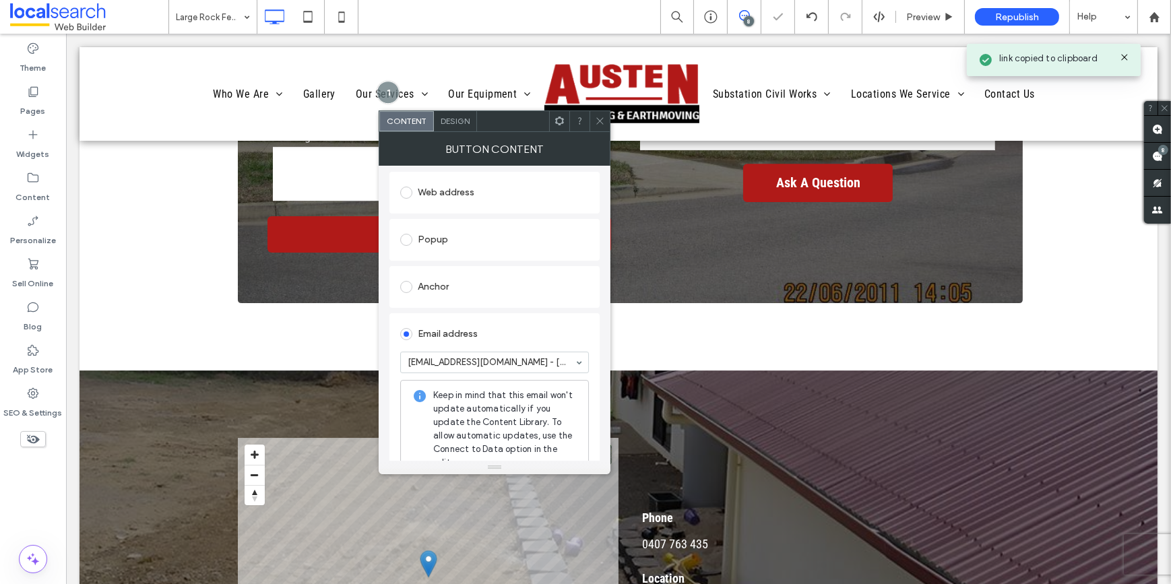
click at [598, 116] on icon at bounding box center [600, 121] width 10 height 10
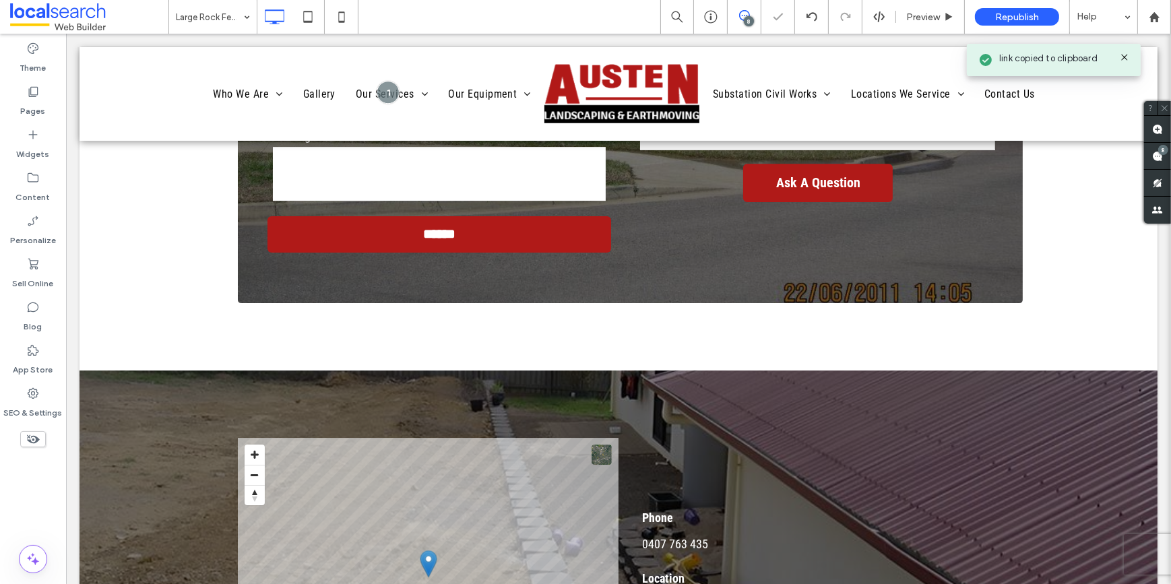
scroll to position [0, 0]
click at [52, 92] on div "Pages" at bounding box center [33, 101] width 66 height 43
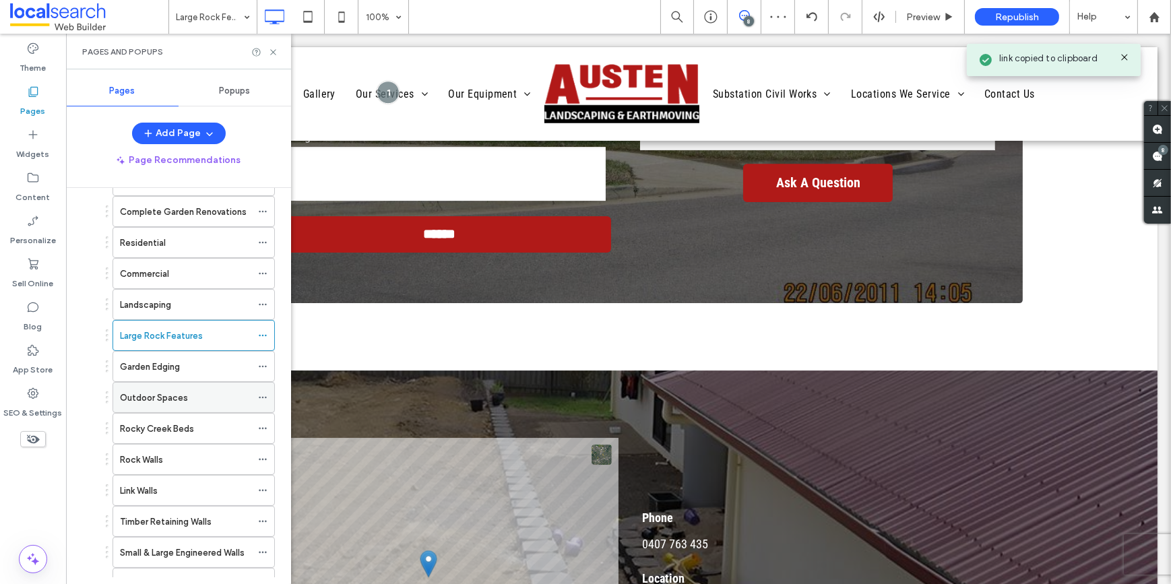
scroll to position [306, 0]
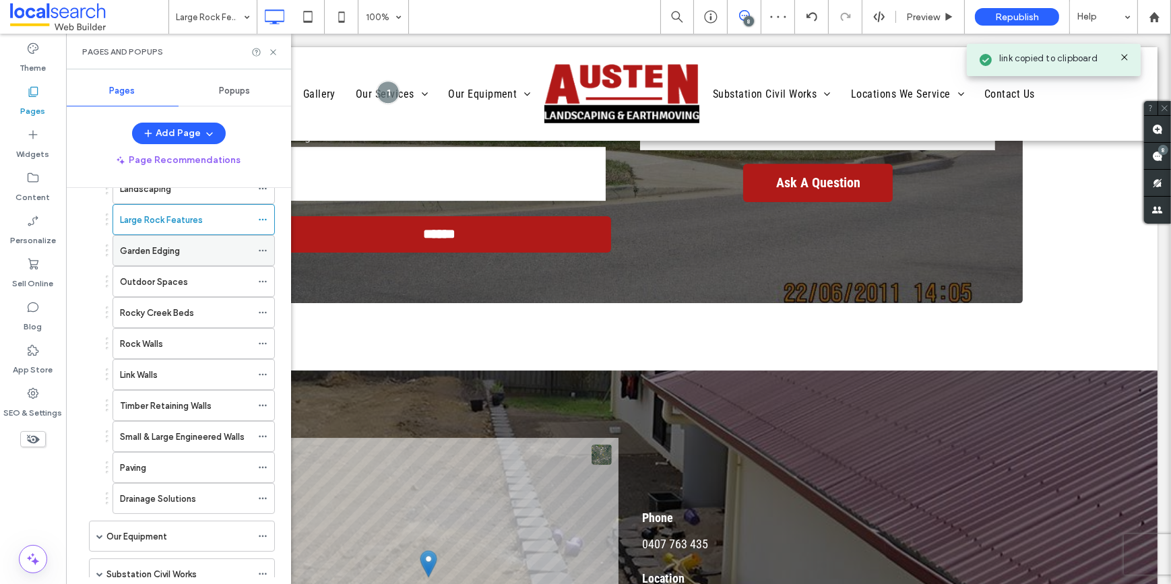
click at [146, 247] on label "Garden Edging" at bounding box center [150, 251] width 60 height 24
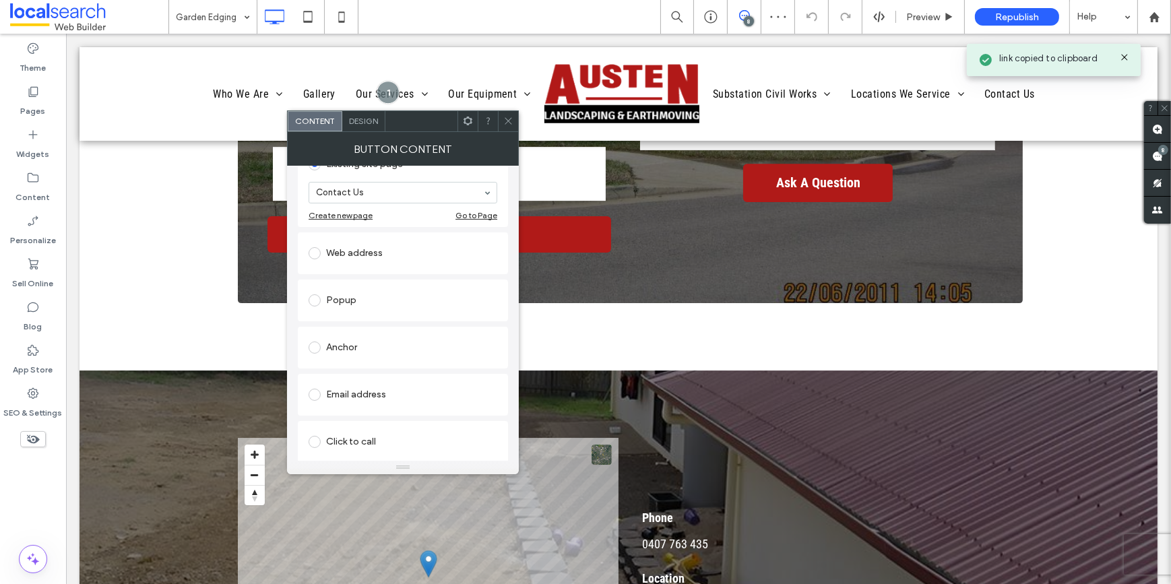
scroll to position [183, 0]
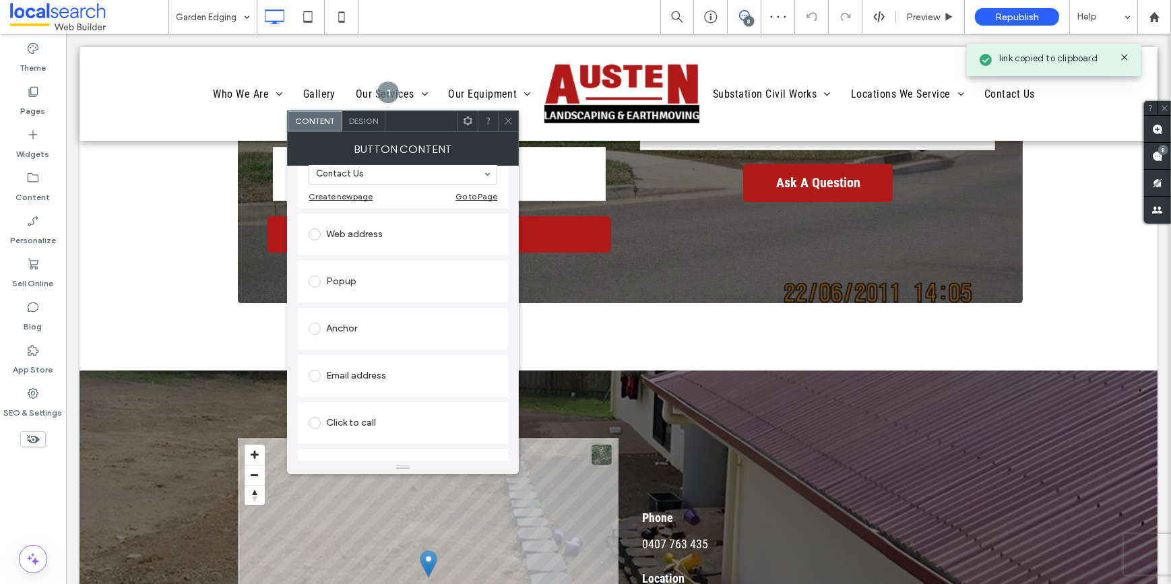
click at [369, 379] on div "Email address" at bounding box center [403, 376] width 189 height 22
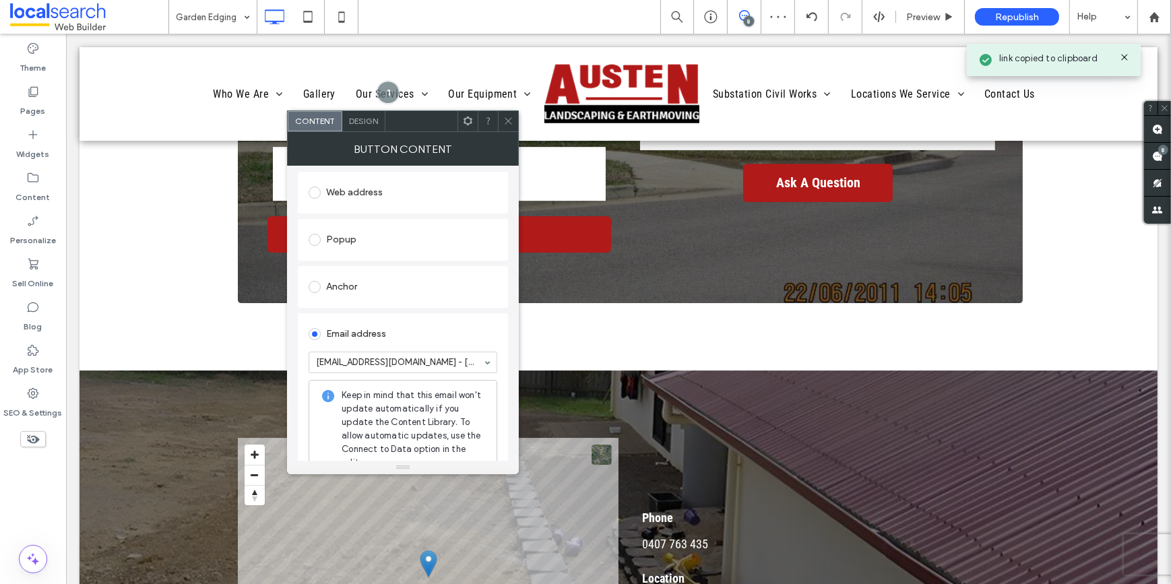
click at [511, 123] on use at bounding box center [508, 121] width 7 height 7
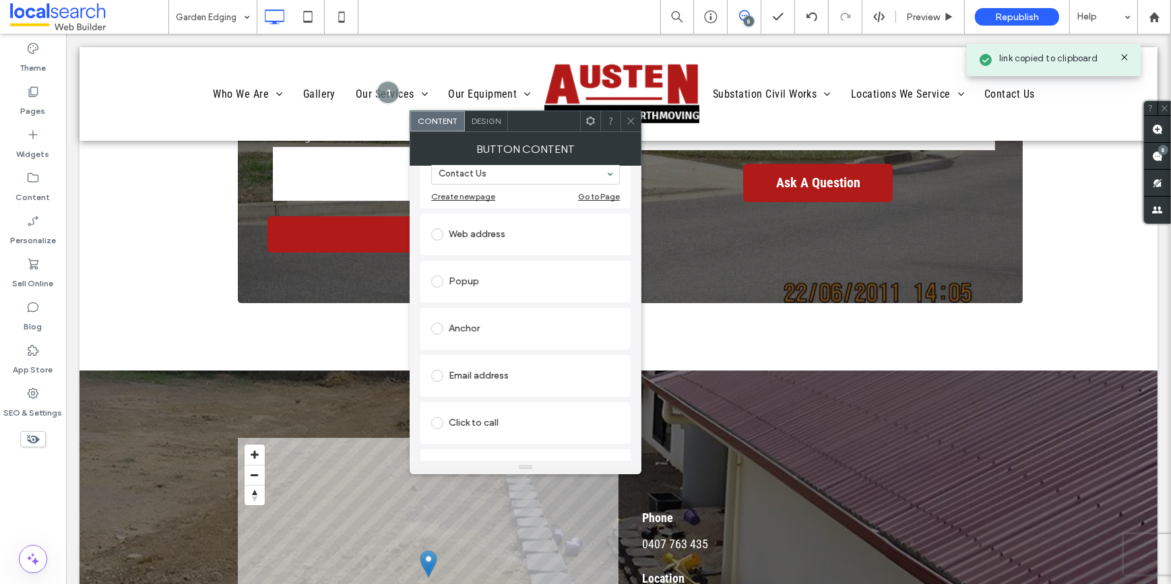
click at [470, 366] on div "Email address" at bounding box center [525, 376] width 189 height 22
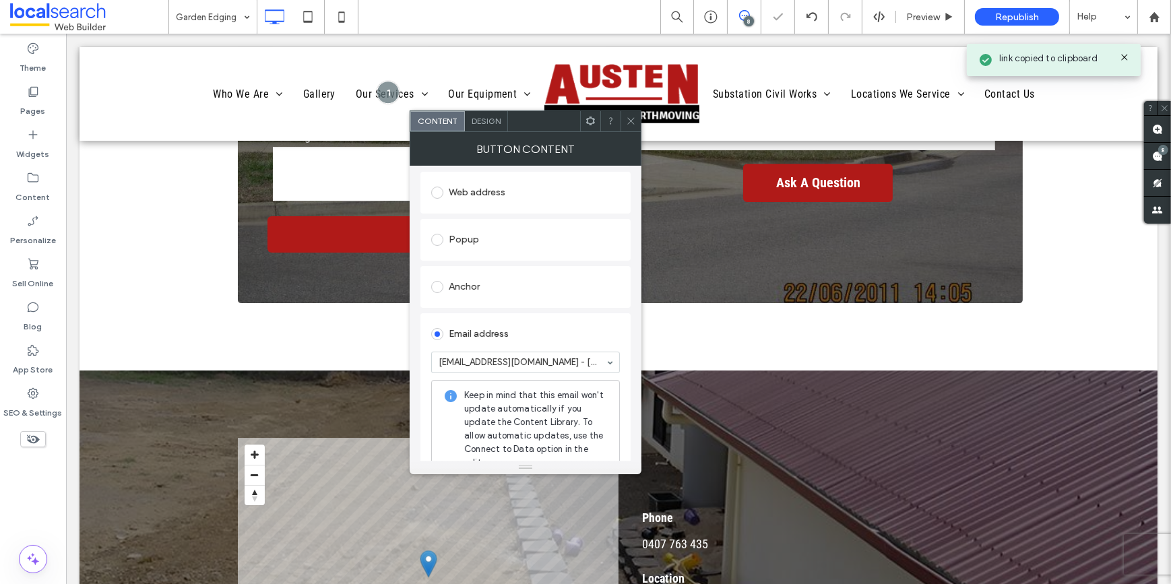
click at [633, 119] on icon at bounding box center [631, 121] width 10 height 10
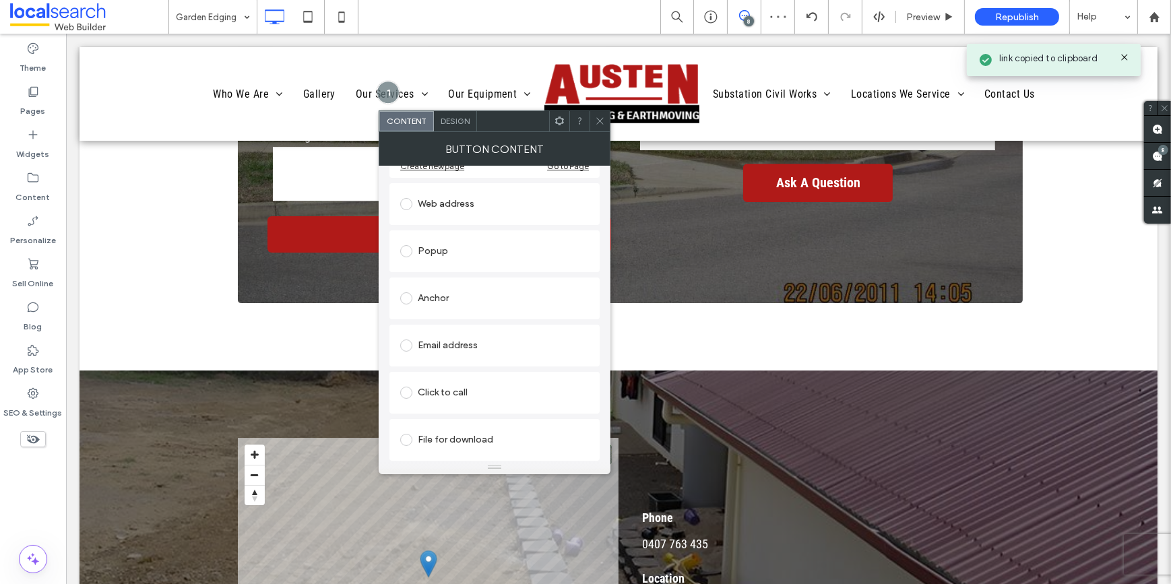
click at [452, 350] on div "Email address" at bounding box center [494, 346] width 189 height 22
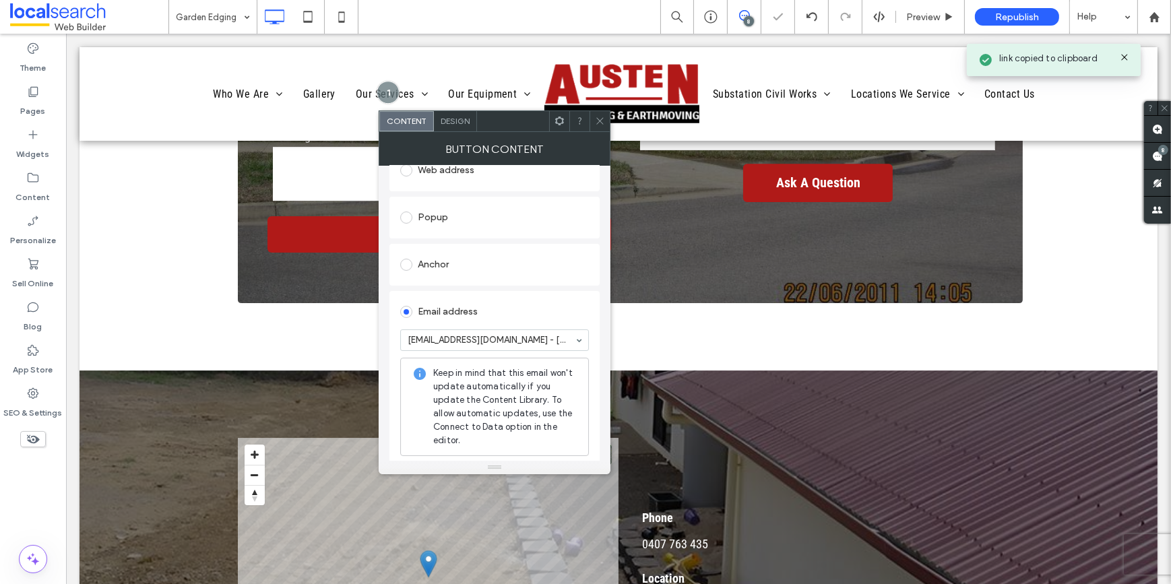
click at [605, 121] on div at bounding box center [600, 121] width 20 height 20
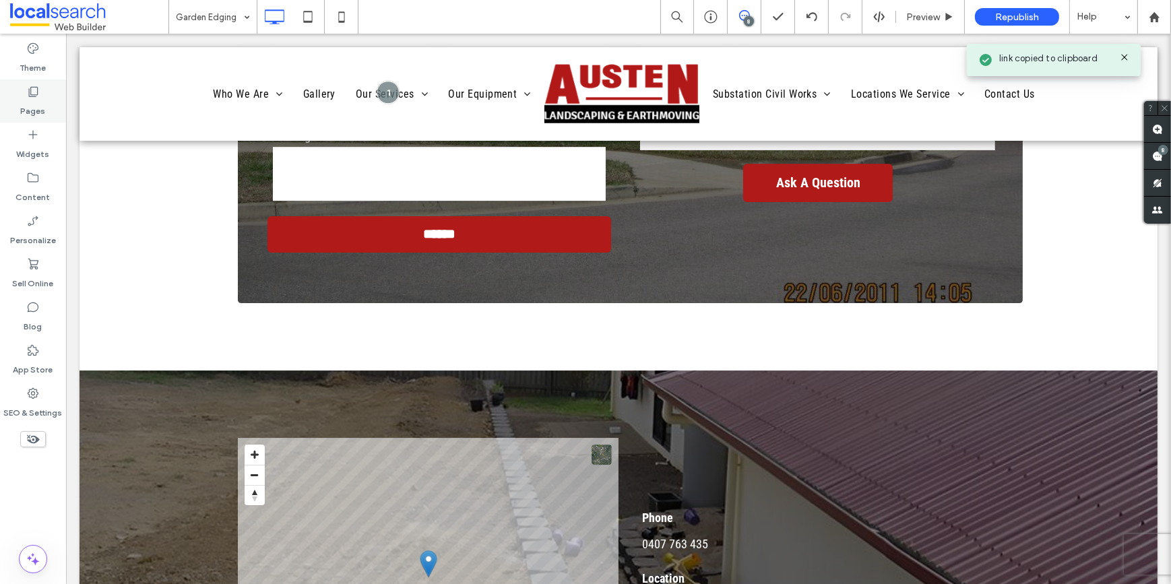
click at [29, 108] on label "Pages" at bounding box center [33, 107] width 25 height 19
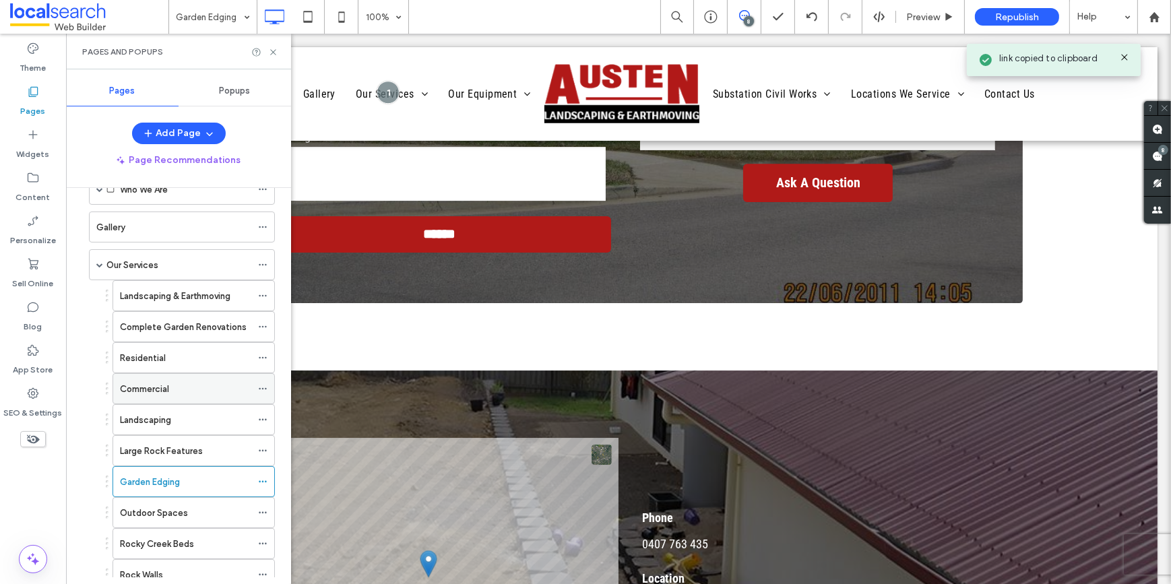
scroll to position [183, 0]
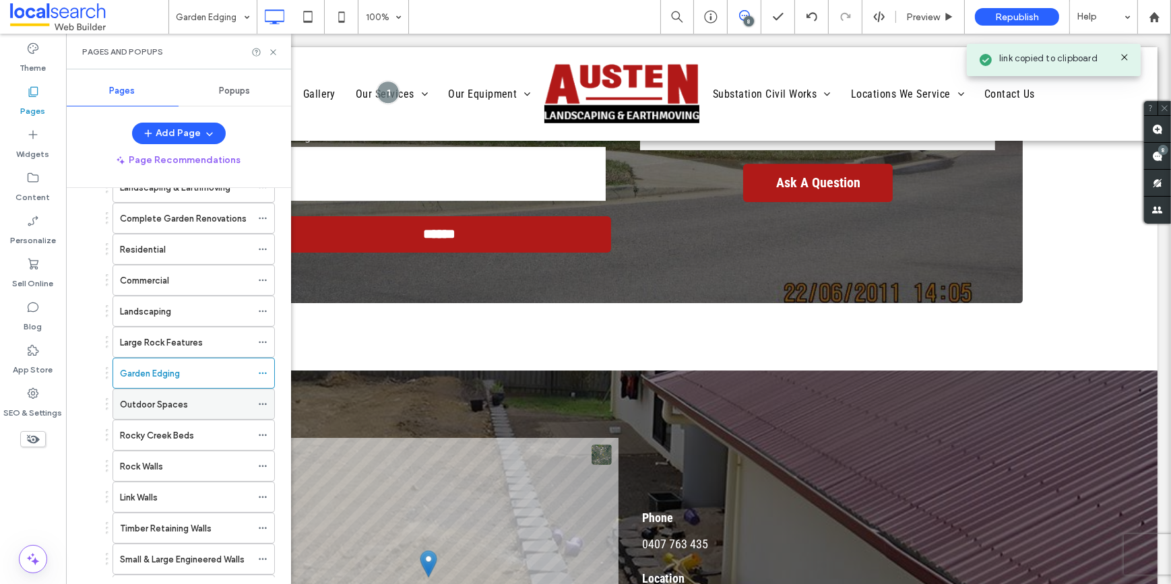
click at [154, 402] on label "Outdoor Spaces" at bounding box center [154, 405] width 68 height 24
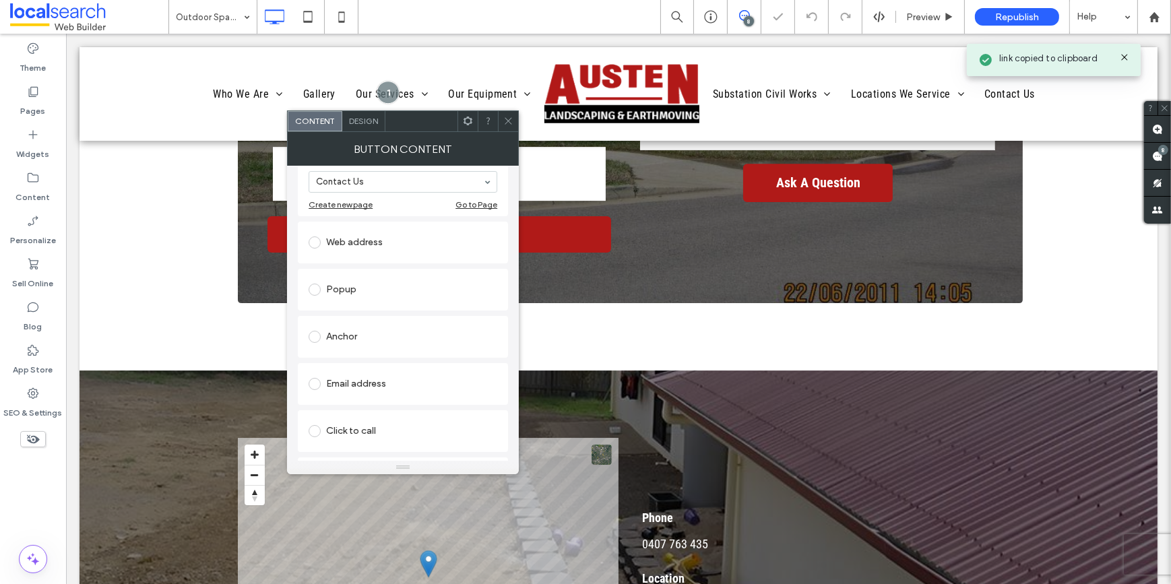
scroll to position [183, 0]
click at [356, 371] on div "Email address" at bounding box center [403, 376] width 189 height 22
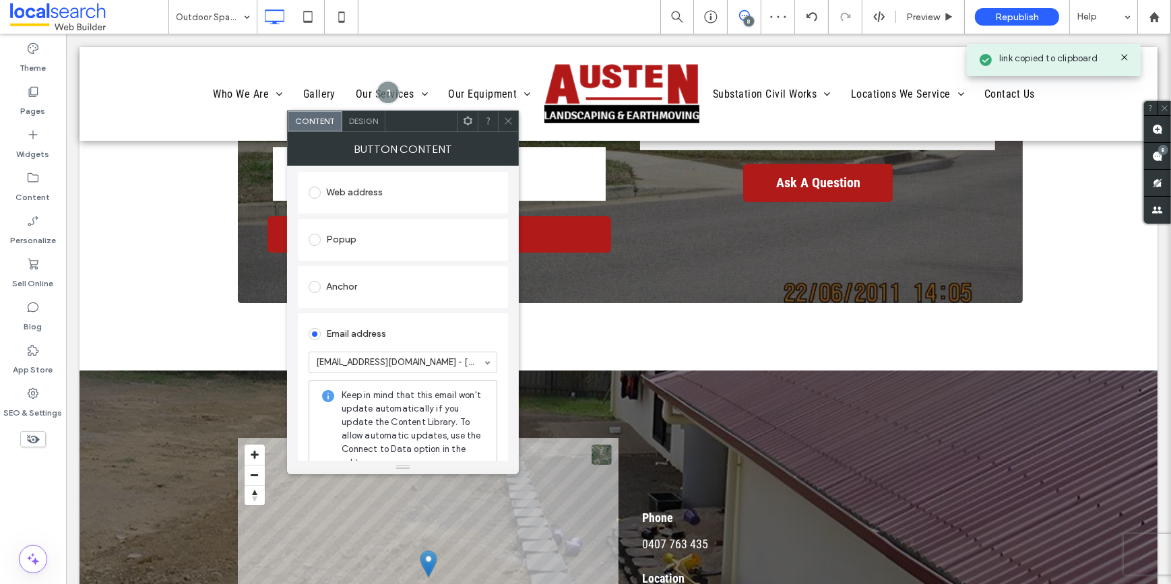
click at [505, 119] on icon at bounding box center [508, 121] width 10 height 10
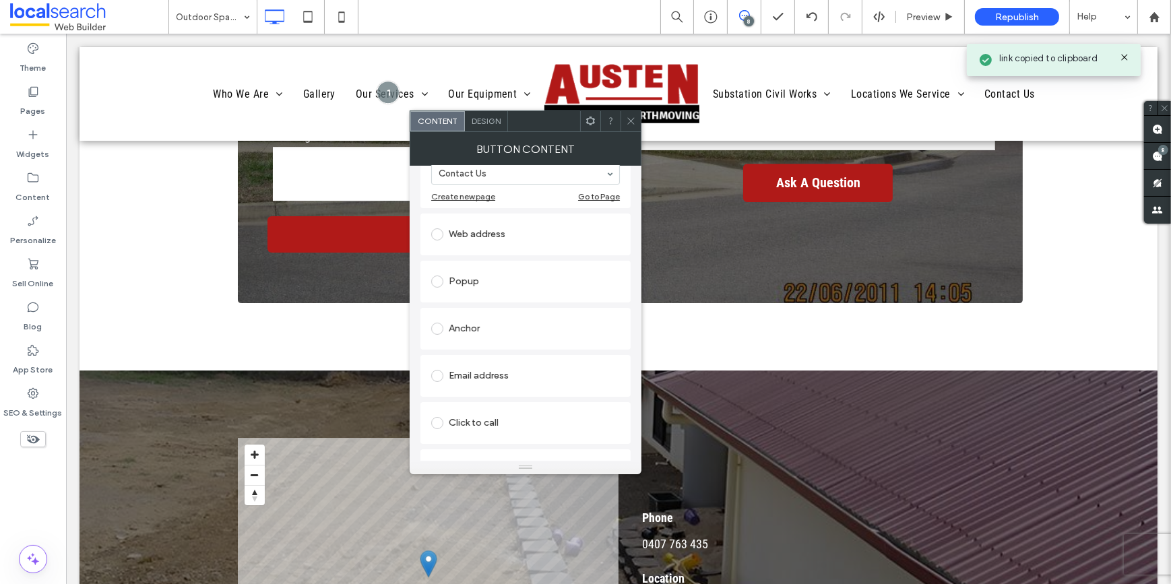
click at [498, 372] on div "Email address" at bounding box center [525, 376] width 189 height 22
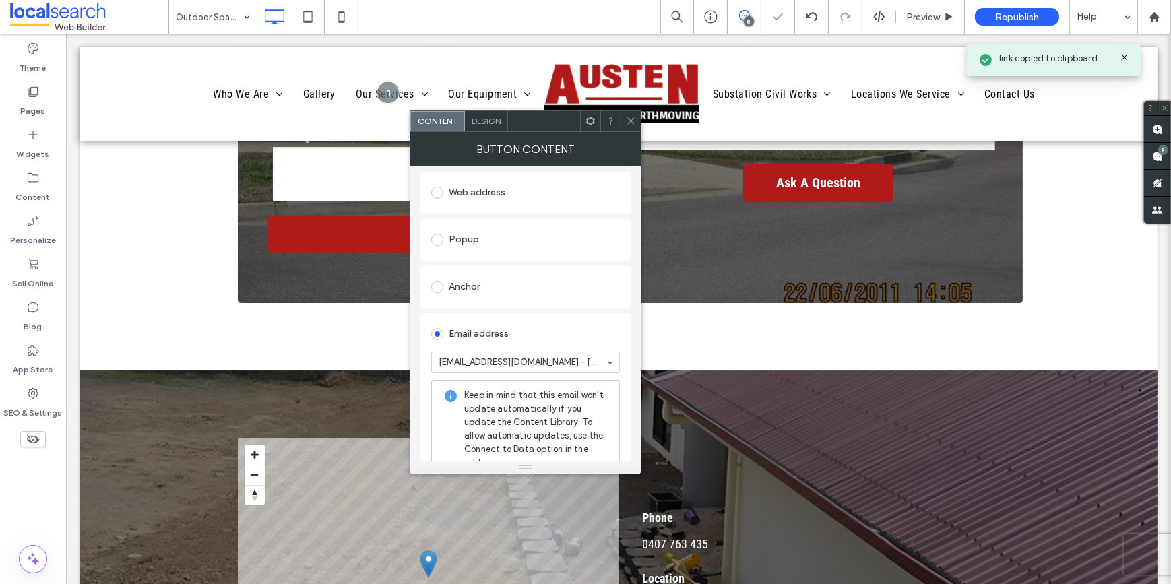
click at [633, 117] on icon at bounding box center [631, 121] width 10 height 10
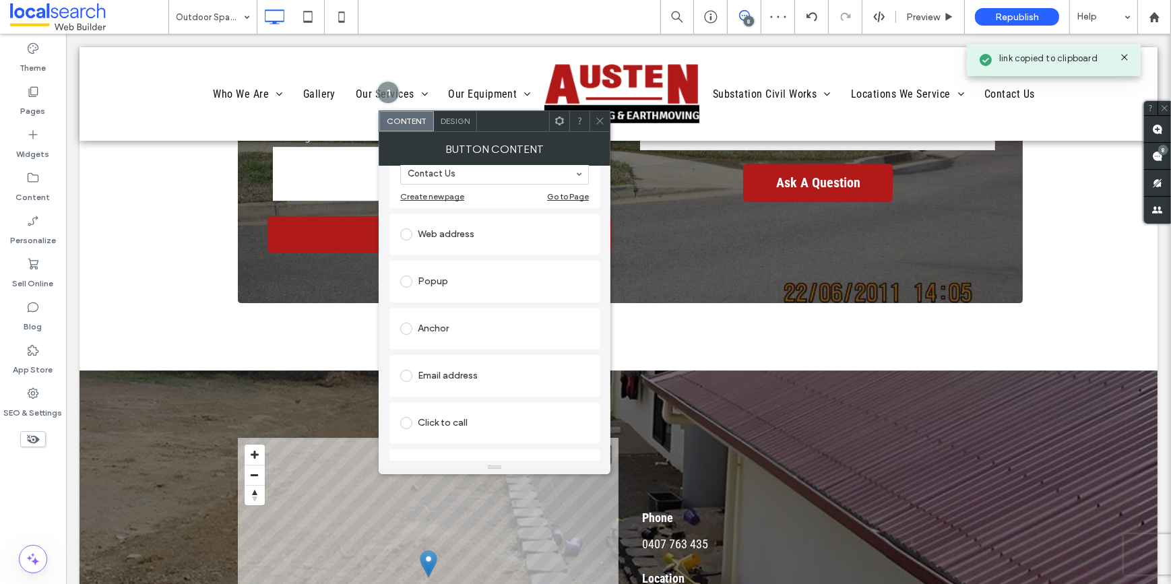
click at [451, 371] on div "Email address" at bounding box center [494, 376] width 189 height 22
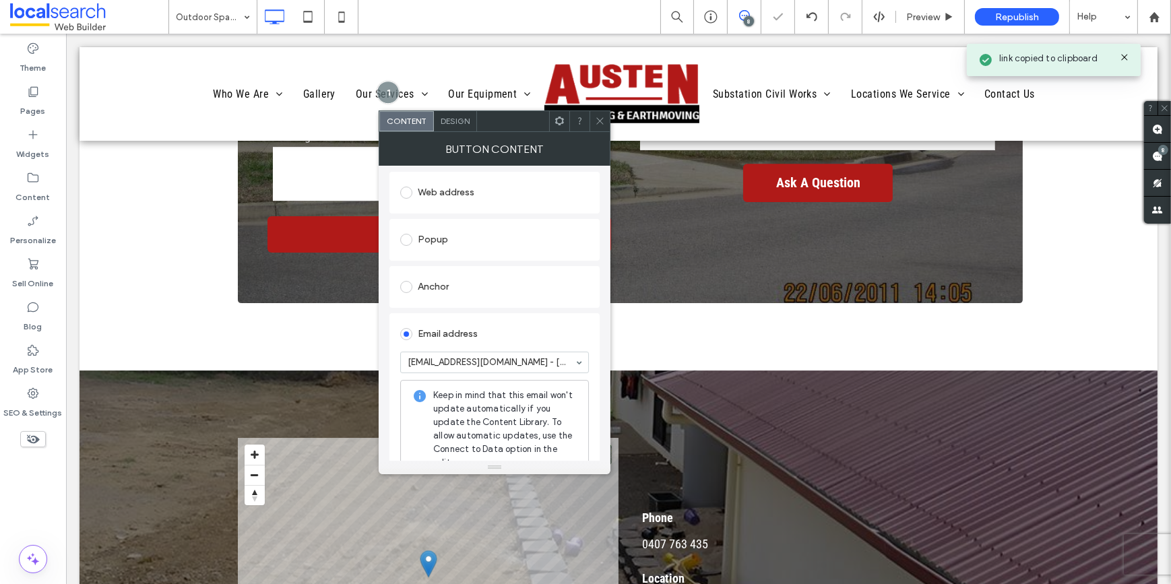
drag, startPoint x: 602, startPoint y: 121, endPoint x: 599, endPoint y: 137, distance: 16.4
click at [601, 121] on icon at bounding box center [600, 121] width 10 height 10
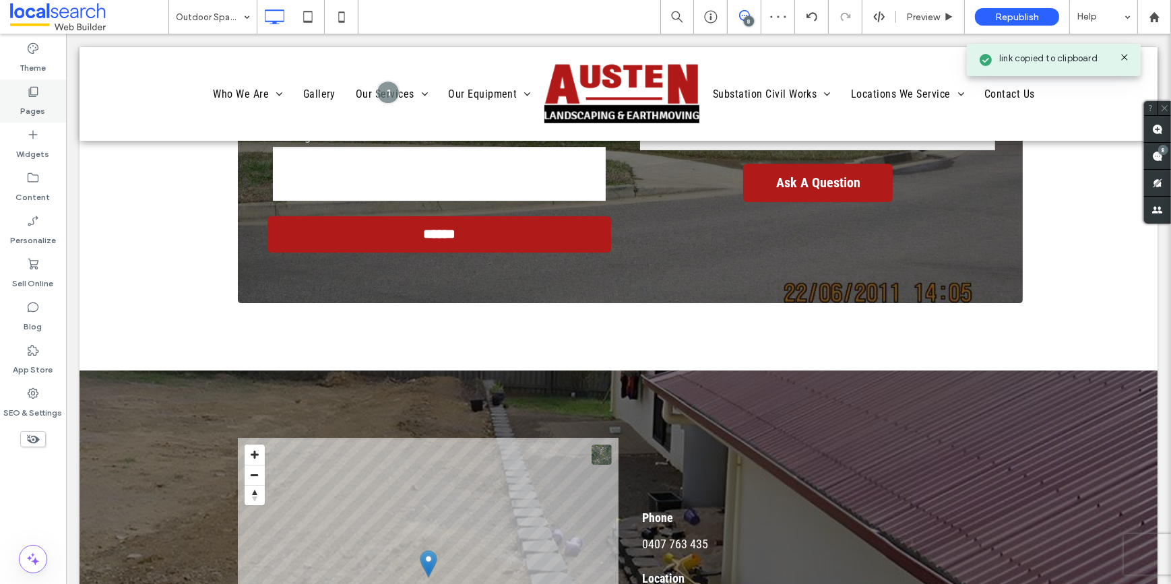
click at [50, 91] on div "Pages" at bounding box center [33, 101] width 66 height 43
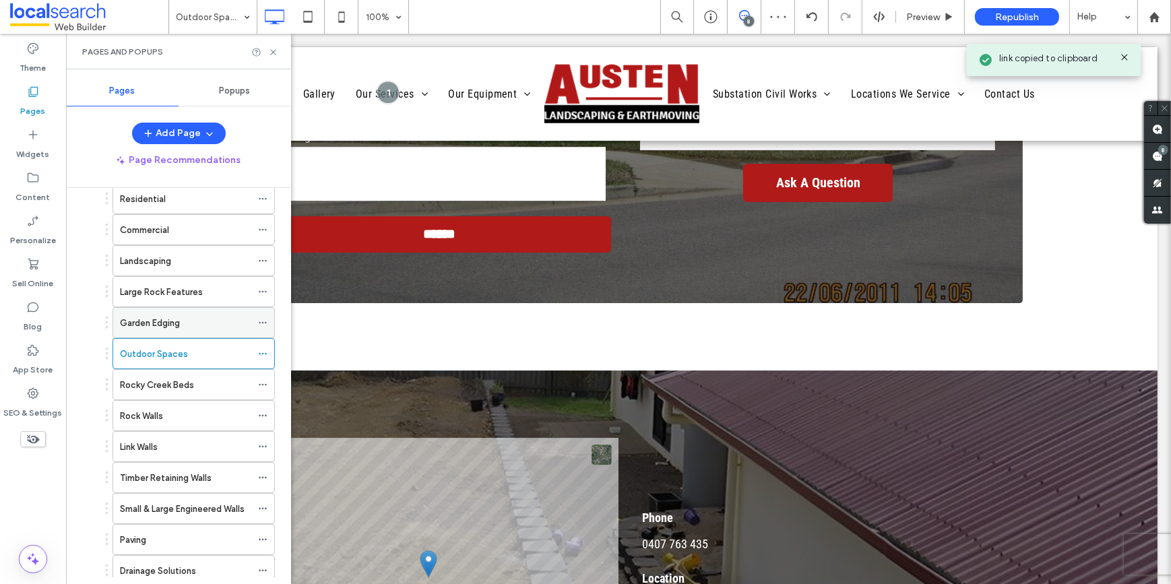
scroll to position [245, 0]
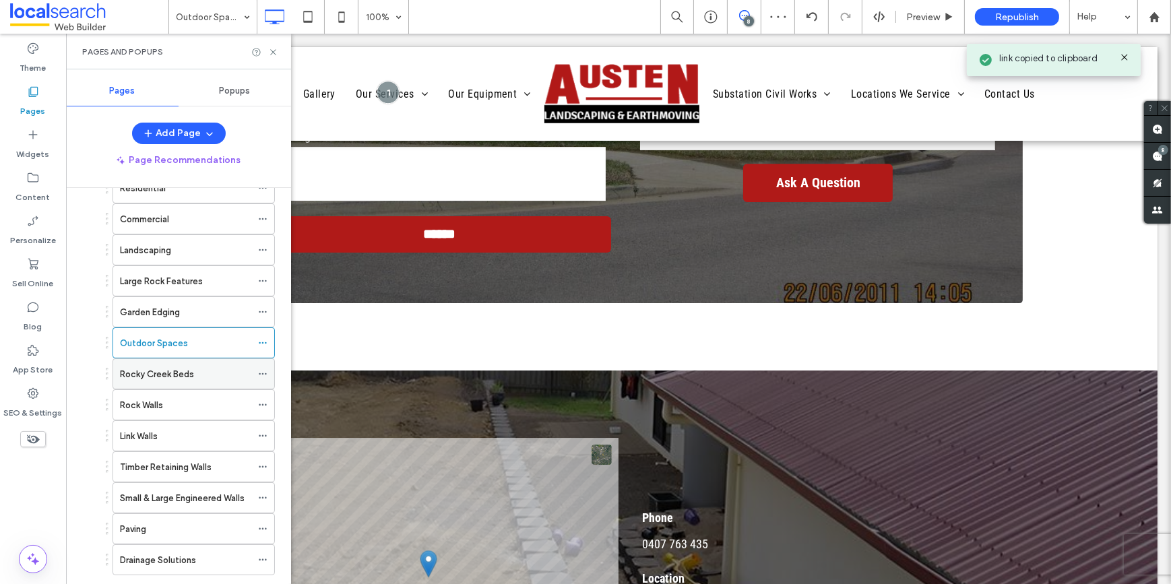
click at [131, 371] on label "Rocky Creek Beds" at bounding box center [157, 374] width 74 height 24
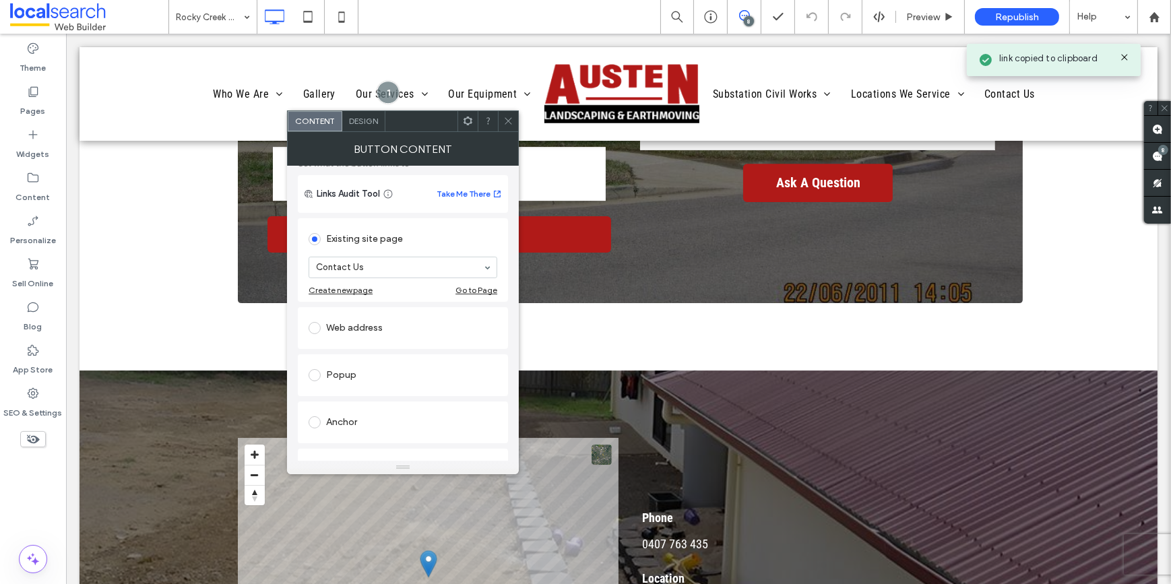
scroll to position [183, 0]
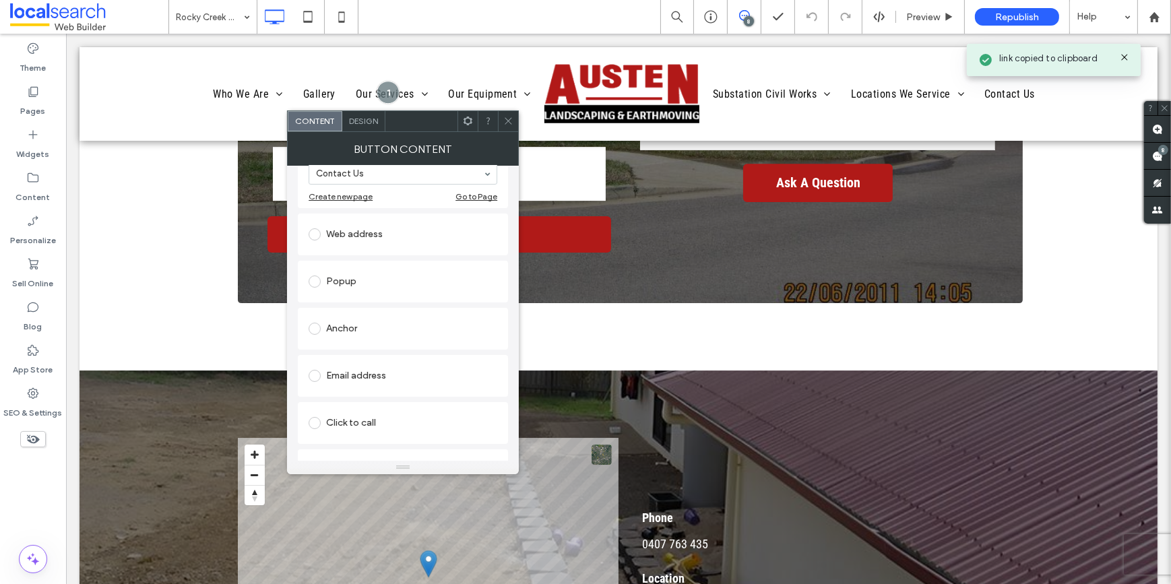
click at [371, 374] on div "Email address" at bounding box center [403, 376] width 189 height 22
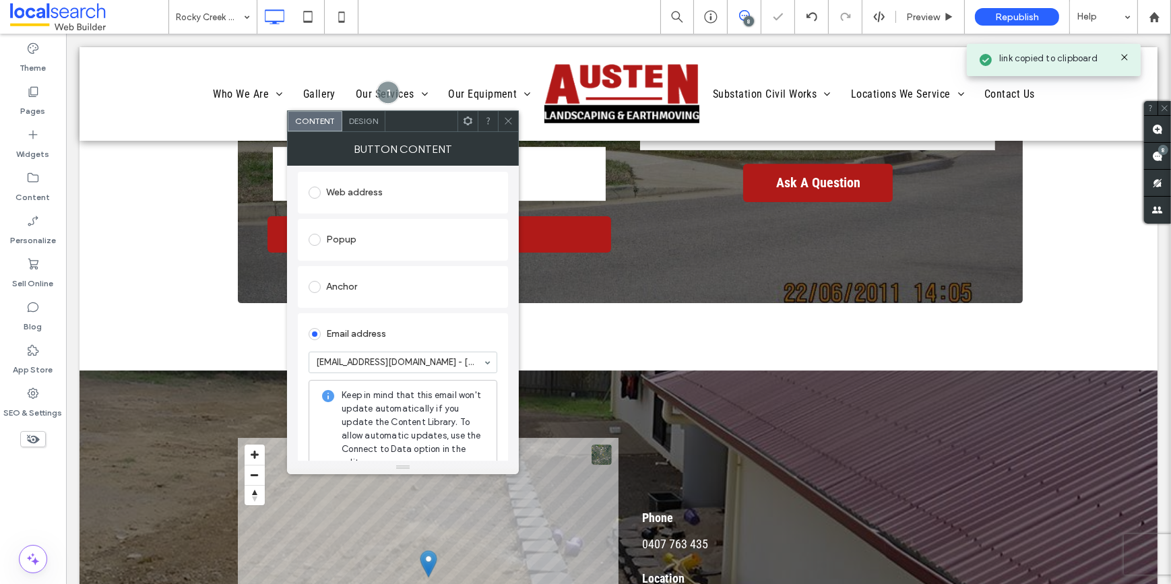
click at [512, 121] on icon at bounding box center [508, 121] width 10 height 10
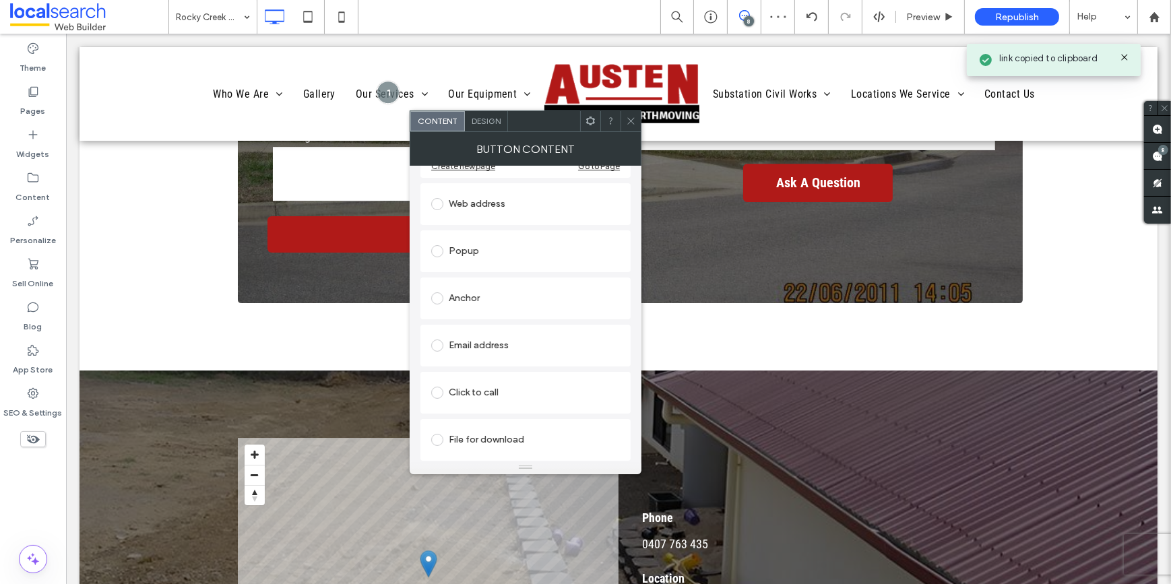
click at [488, 346] on div "Email address" at bounding box center [525, 346] width 189 height 22
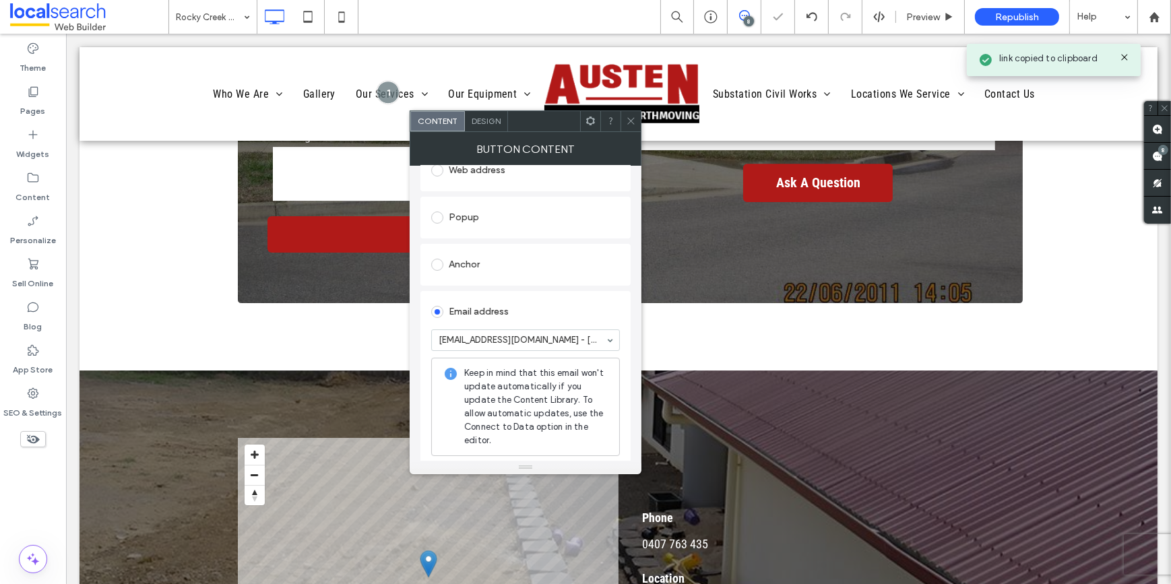
click at [637, 125] on div at bounding box center [631, 121] width 20 height 20
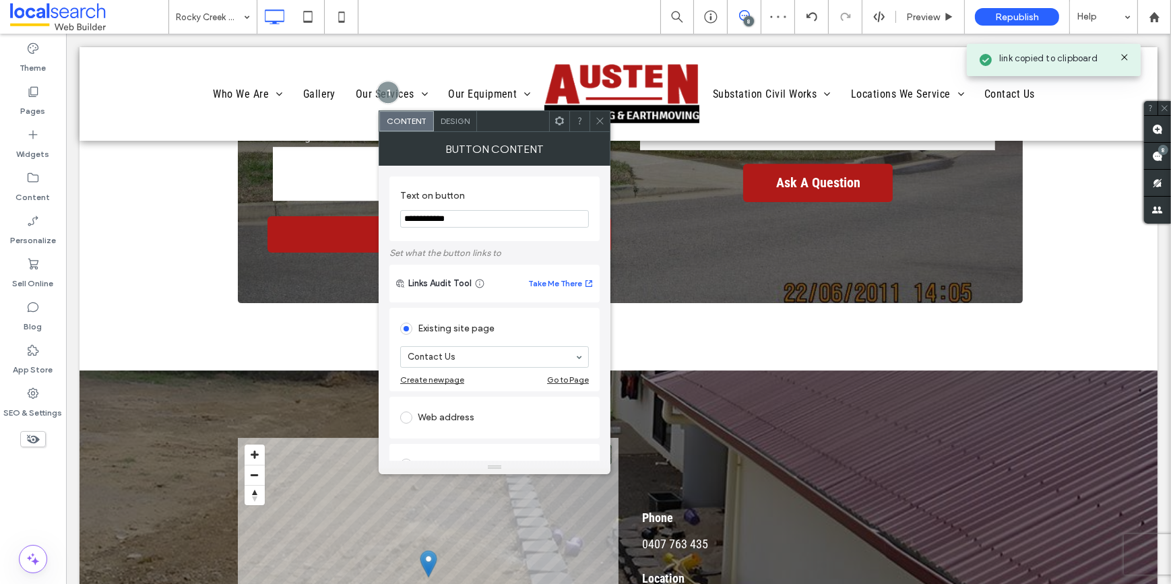
scroll to position [183, 0]
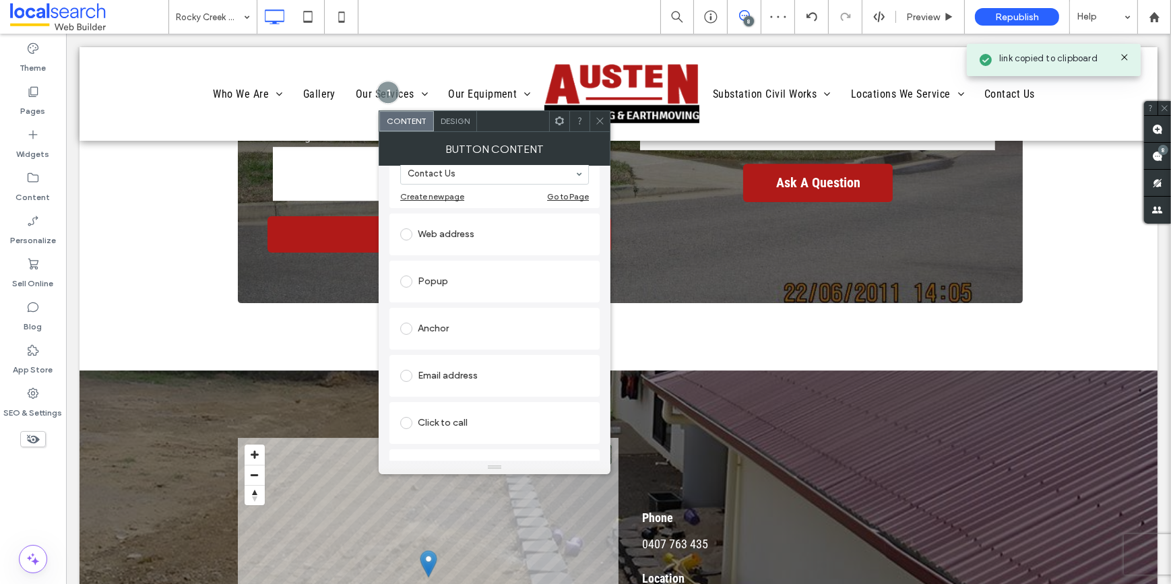
click at [445, 367] on div "Email address" at bounding box center [494, 376] width 189 height 22
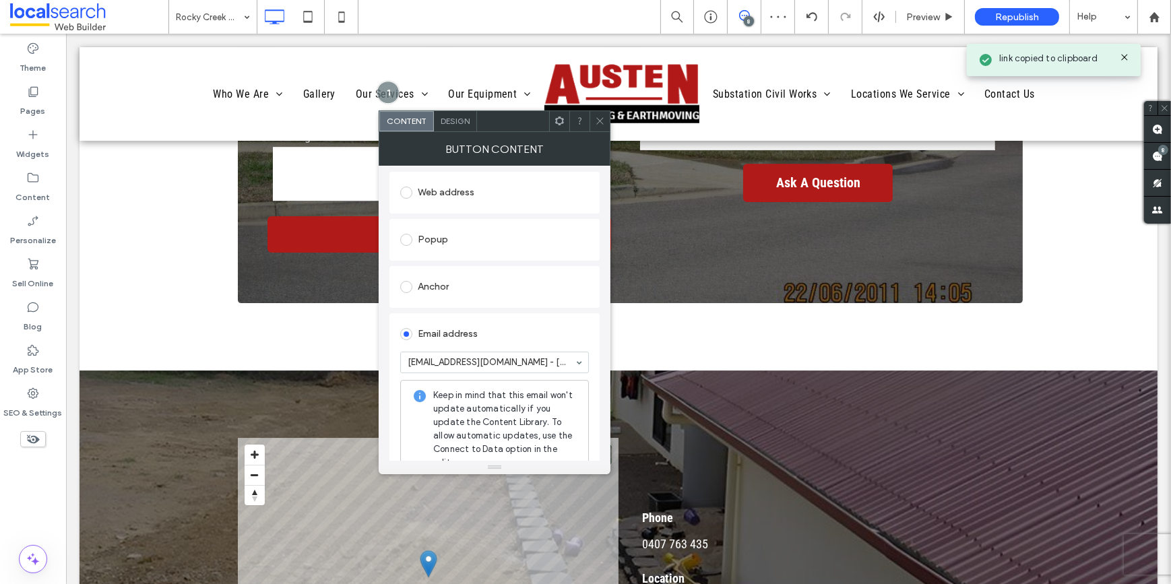
click at [610, 121] on div "Content Design" at bounding box center [495, 121] width 232 height 22
click at [597, 125] on icon at bounding box center [600, 121] width 10 height 10
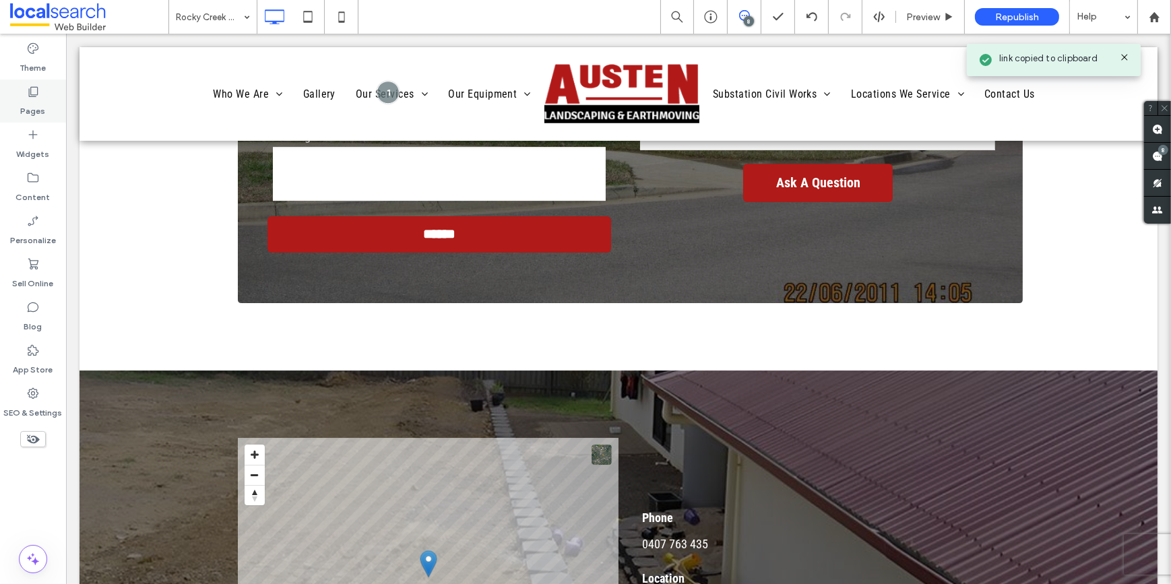
click at [54, 93] on div "Pages" at bounding box center [33, 101] width 66 height 43
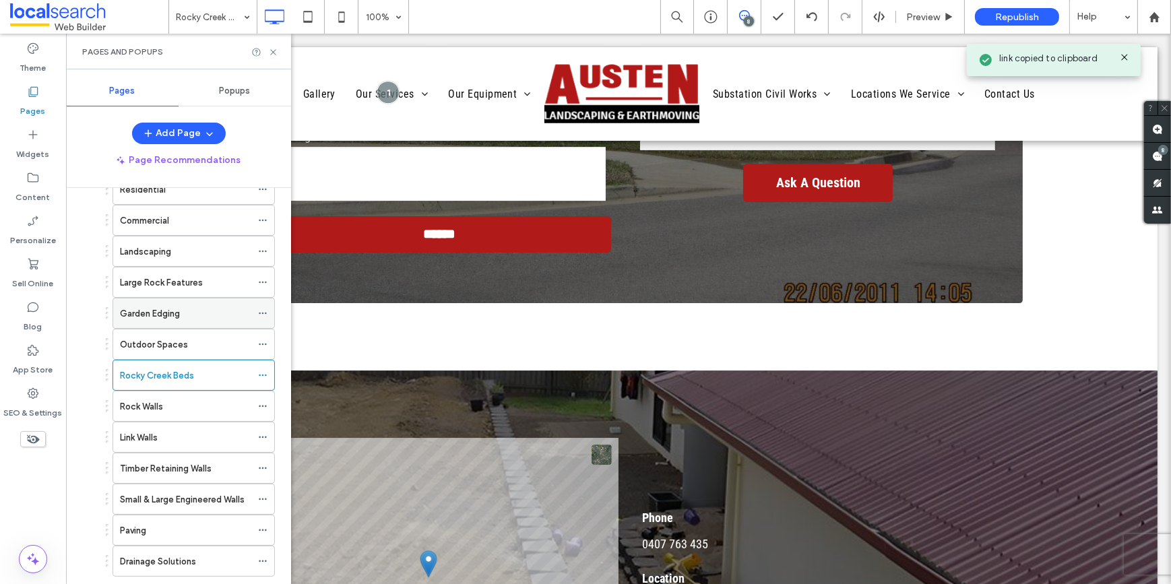
scroll to position [245, 0]
click at [151, 404] on label "Rock Walls" at bounding box center [141, 405] width 43 height 24
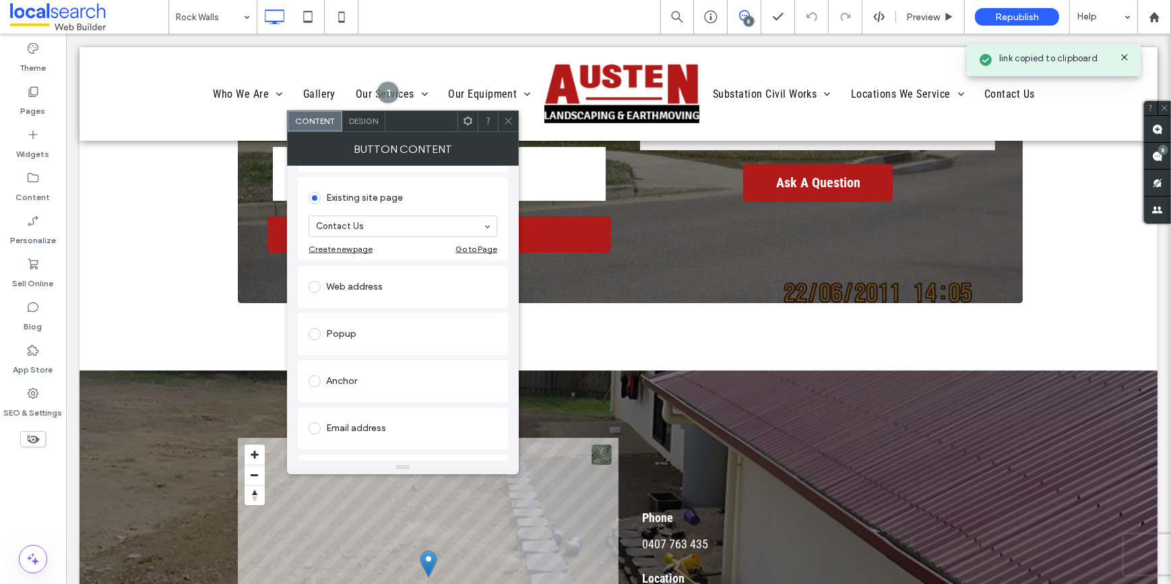
scroll to position [183, 0]
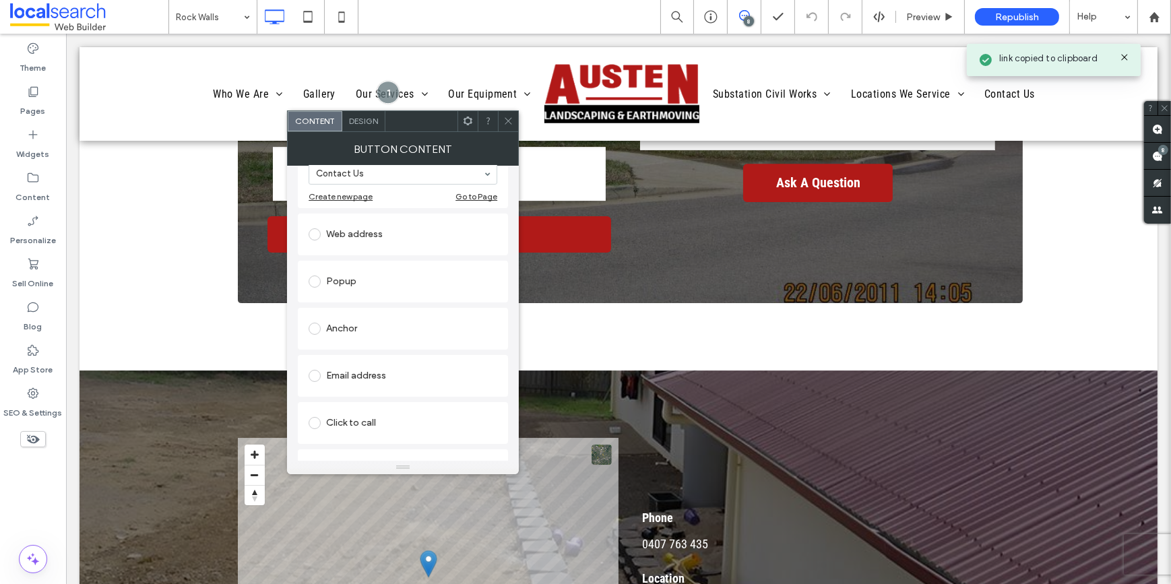
click at [362, 376] on div "Email address" at bounding box center [403, 376] width 189 height 22
click at [399, 352] on section at bounding box center [403, 362] width 189 height 35
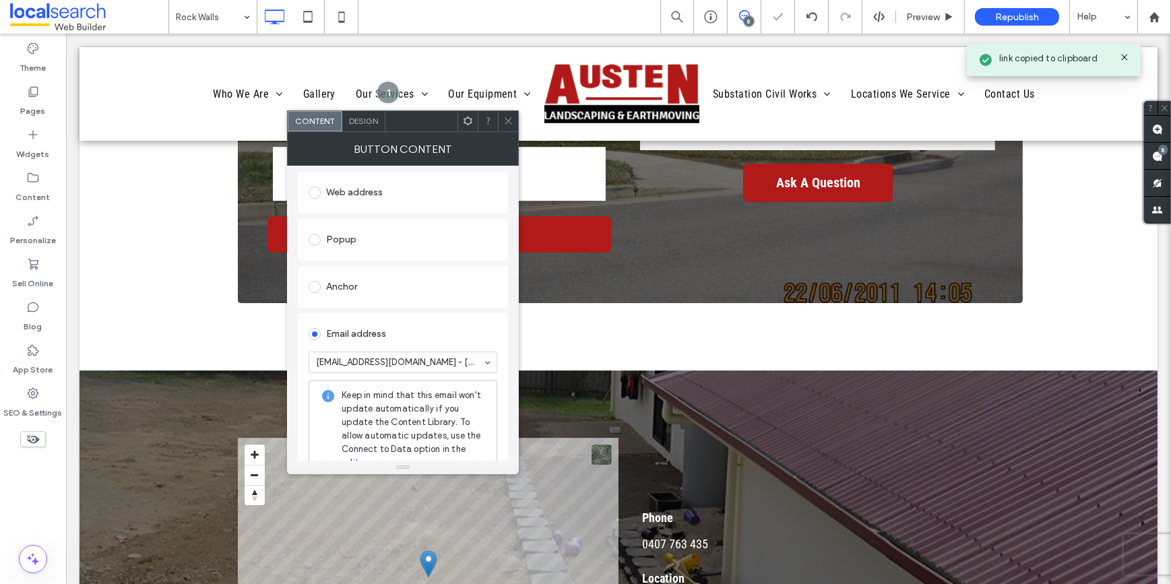
click at [512, 119] on icon at bounding box center [508, 121] width 10 height 10
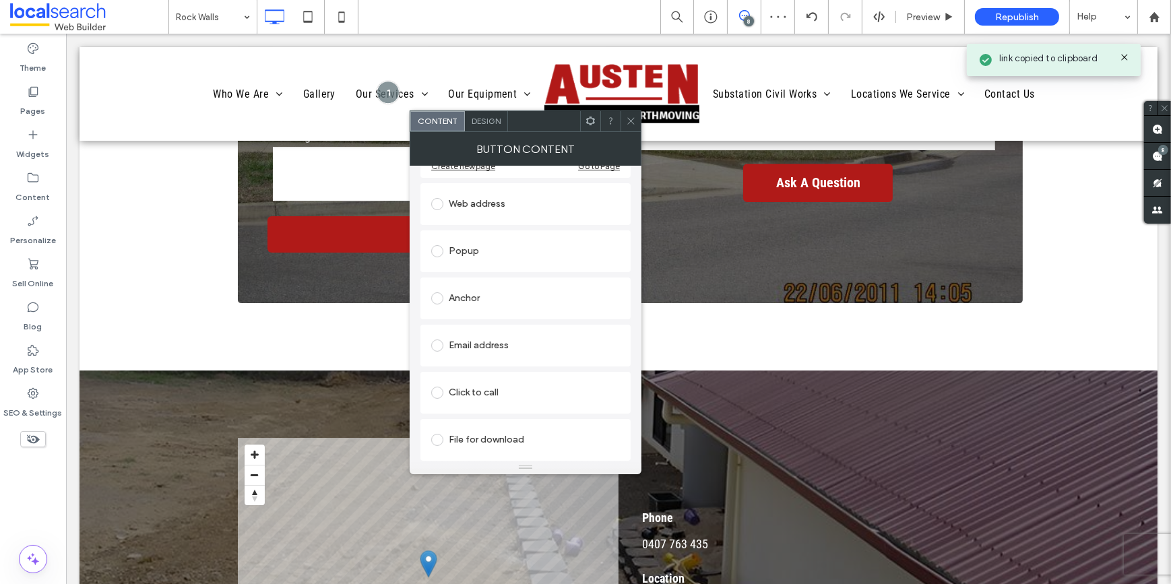
click at [512, 342] on div "Email address" at bounding box center [525, 346] width 189 height 22
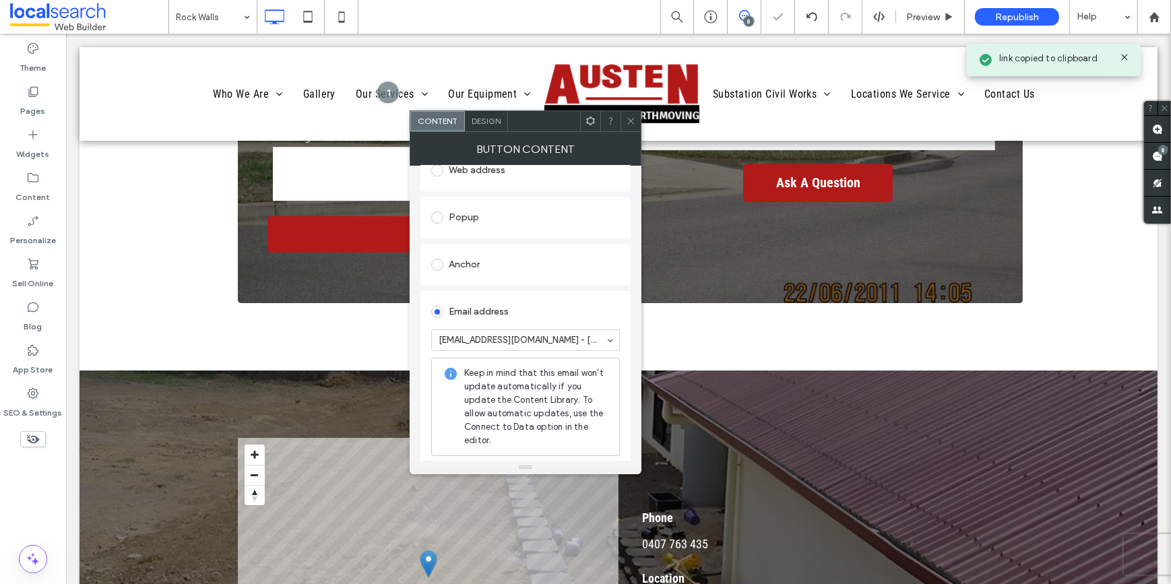
drag, startPoint x: 627, startPoint y: 121, endPoint x: 632, endPoint y: 170, distance: 48.8
click at [627, 121] on icon at bounding box center [631, 121] width 10 height 10
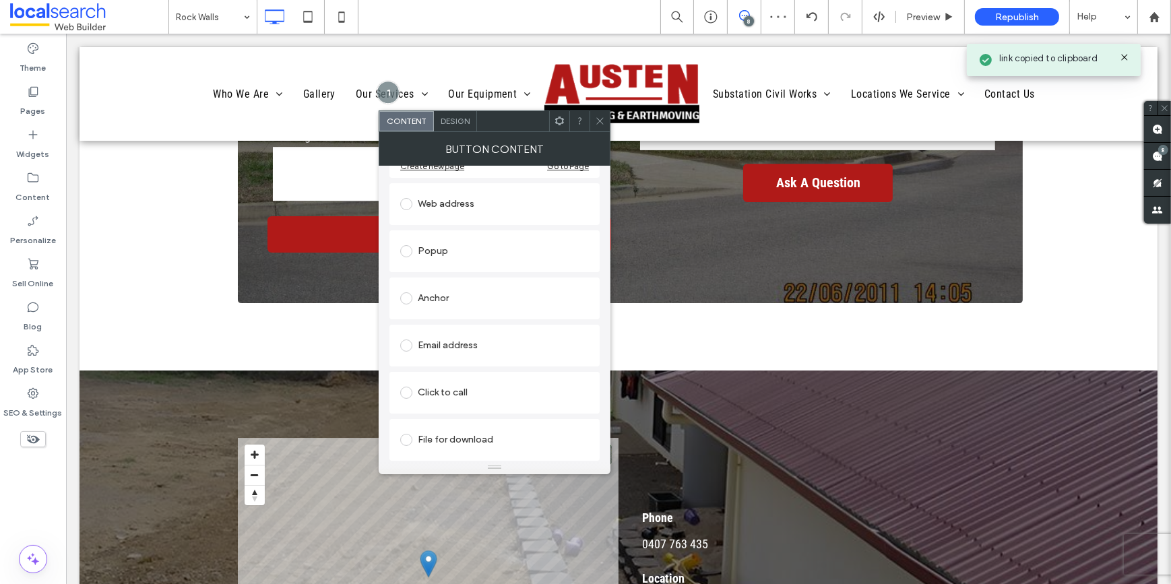
click at [439, 342] on div "Email address" at bounding box center [494, 346] width 189 height 22
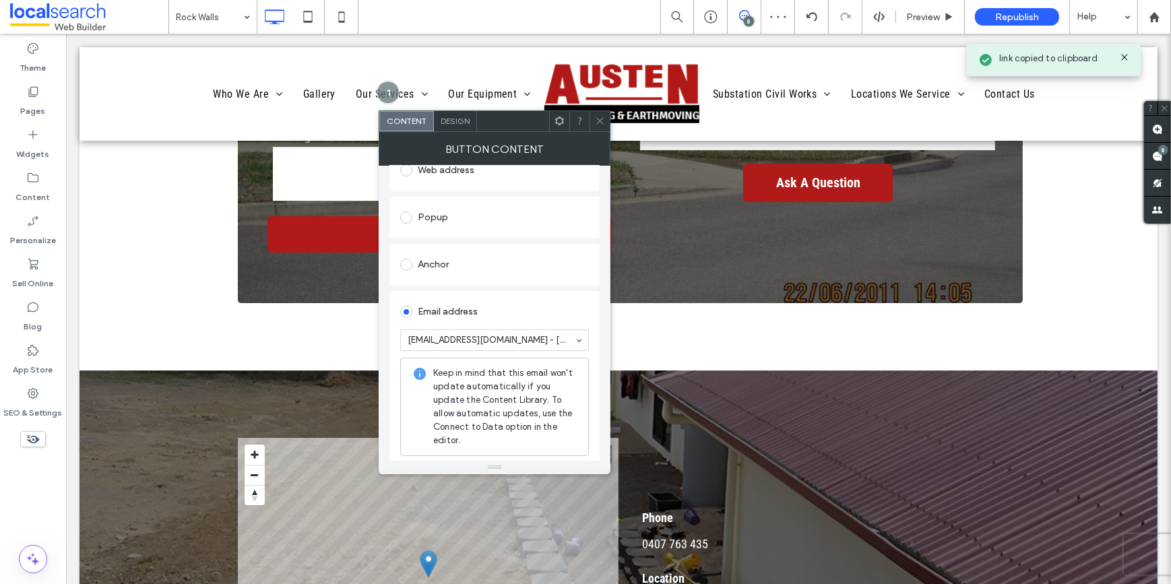
click at [600, 119] on icon at bounding box center [600, 121] width 10 height 10
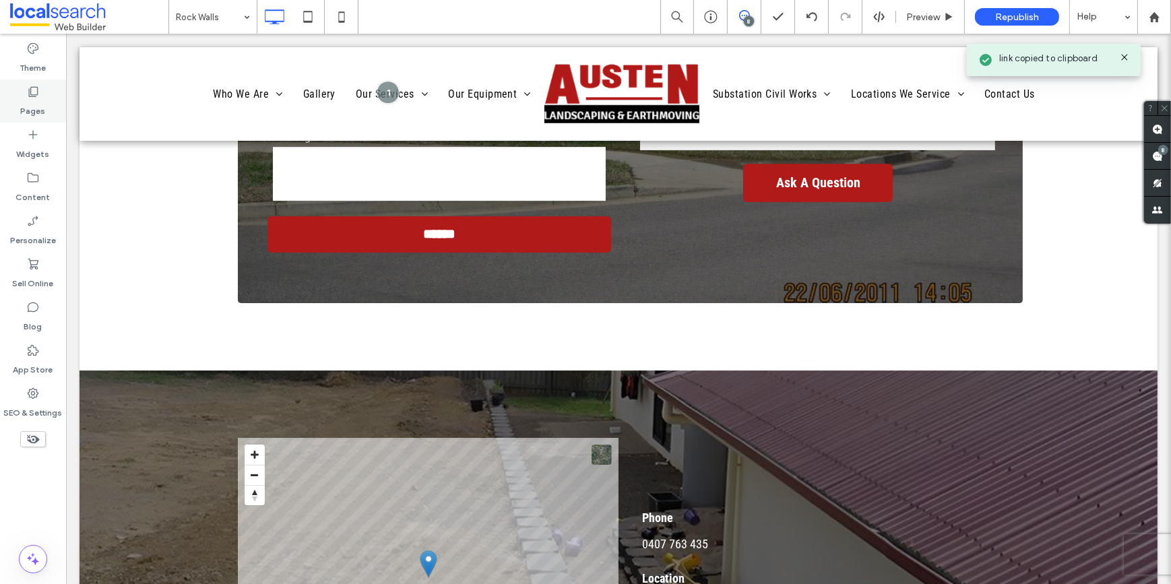
click at [52, 103] on div "Pages" at bounding box center [33, 101] width 66 height 43
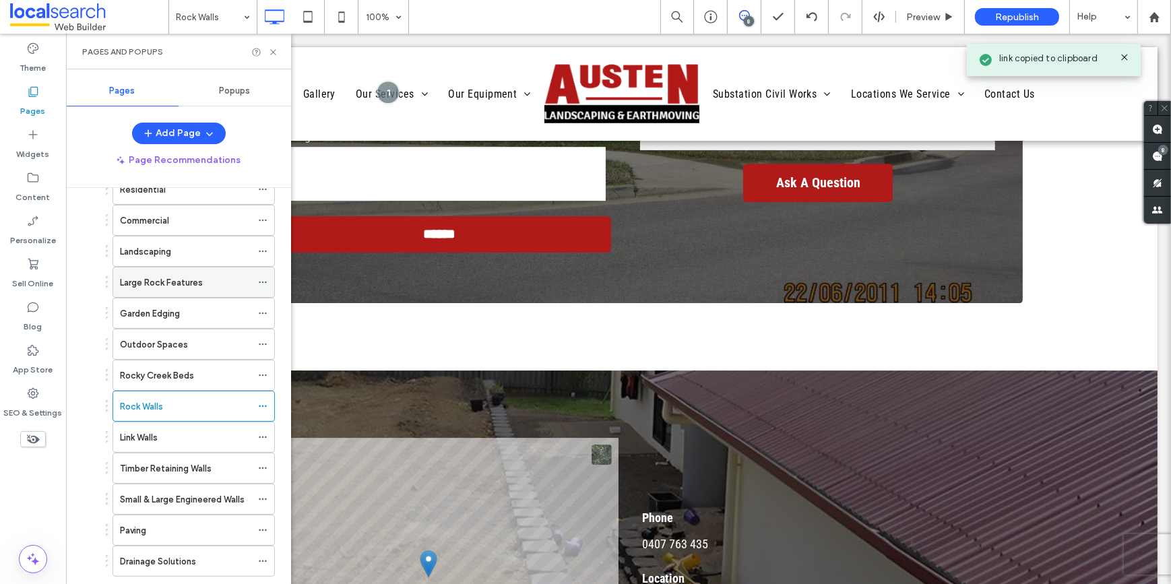
scroll to position [245, 0]
click at [189, 424] on div "Link Walls" at bounding box center [185, 436] width 131 height 30
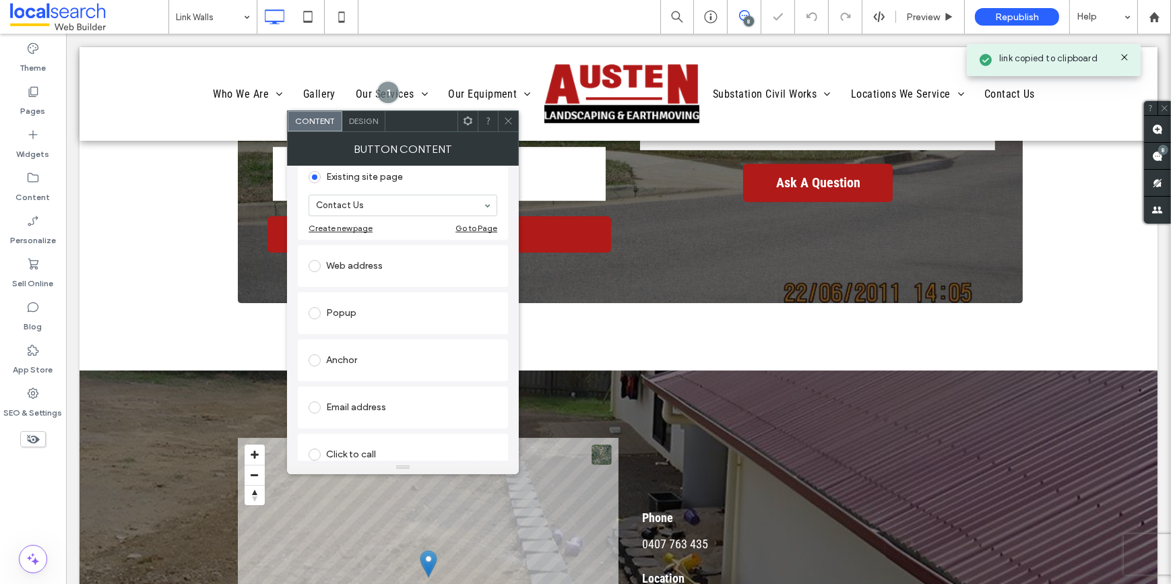
scroll to position [183, 0]
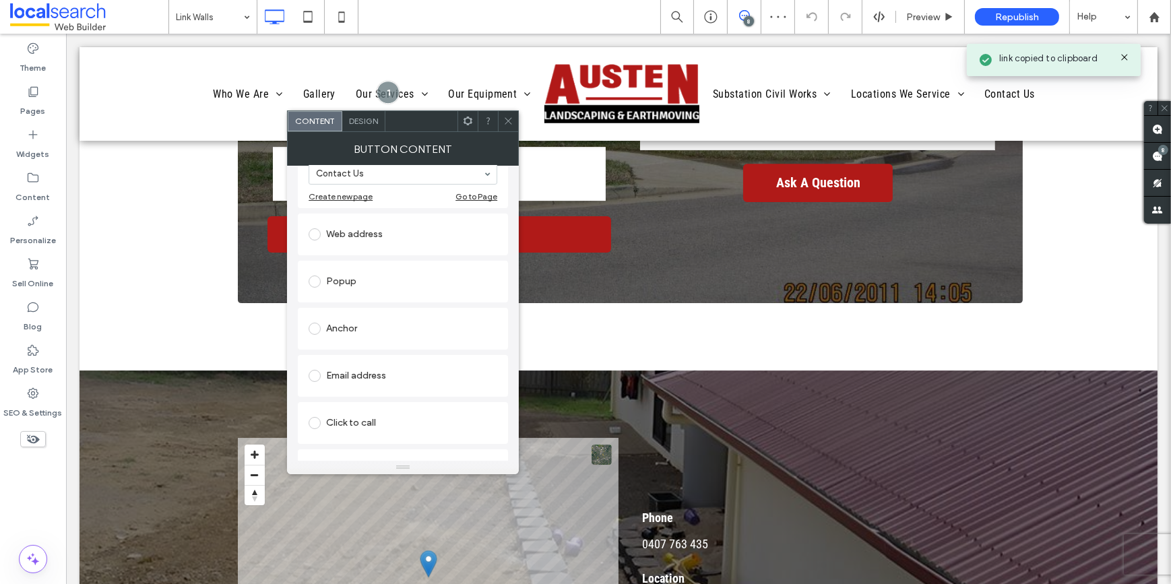
click at [357, 378] on div "Email address" at bounding box center [403, 376] width 189 height 22
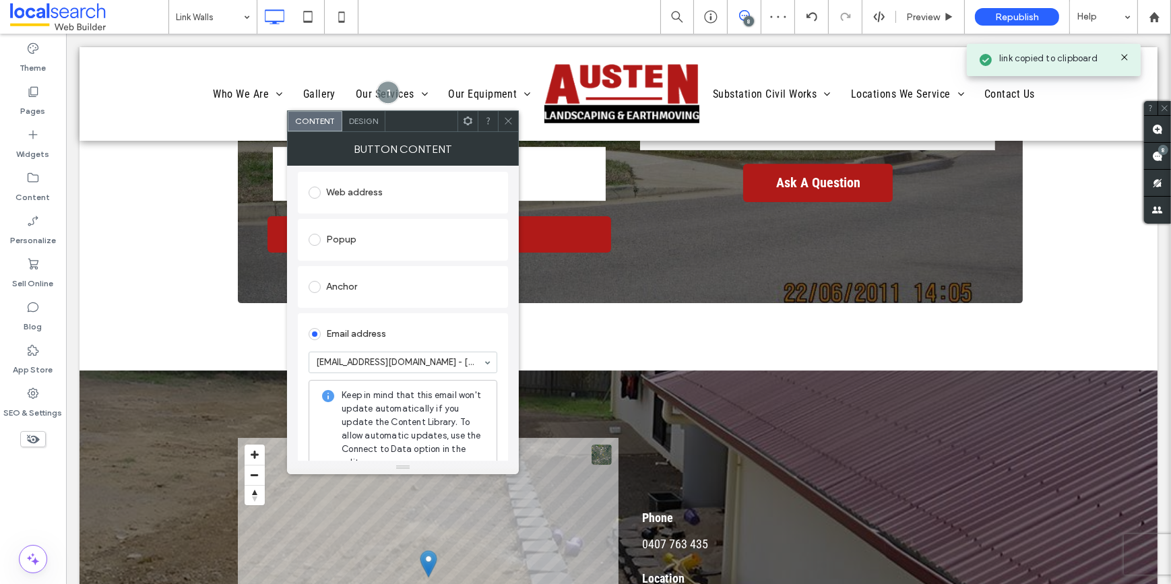
click at [507, 116] on icon at bounding box center [508, 121] width 10 height 10
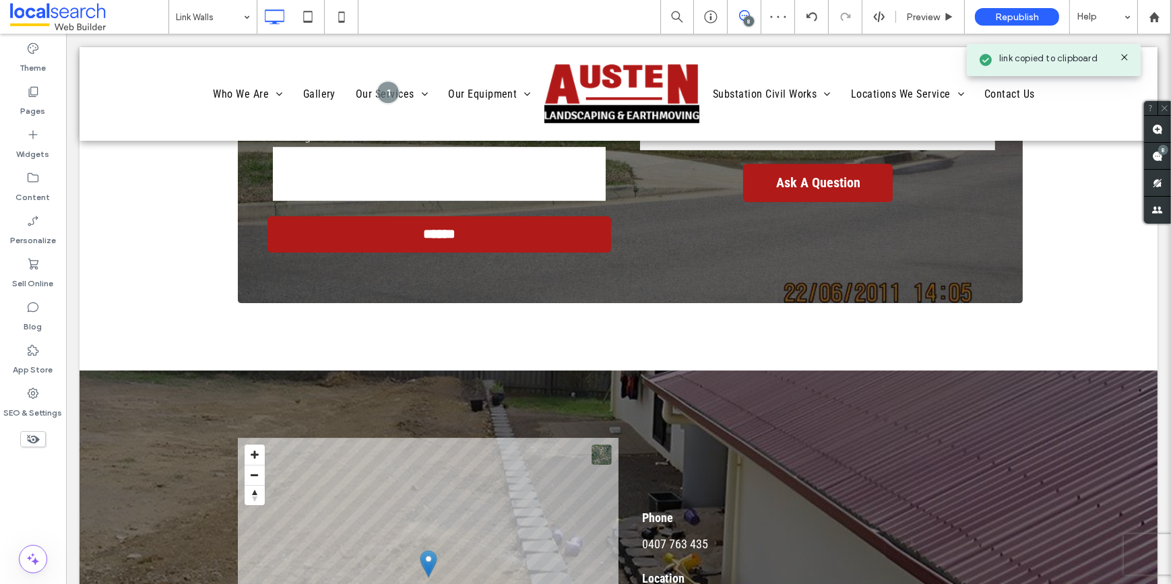
scroll to position [0, 0]
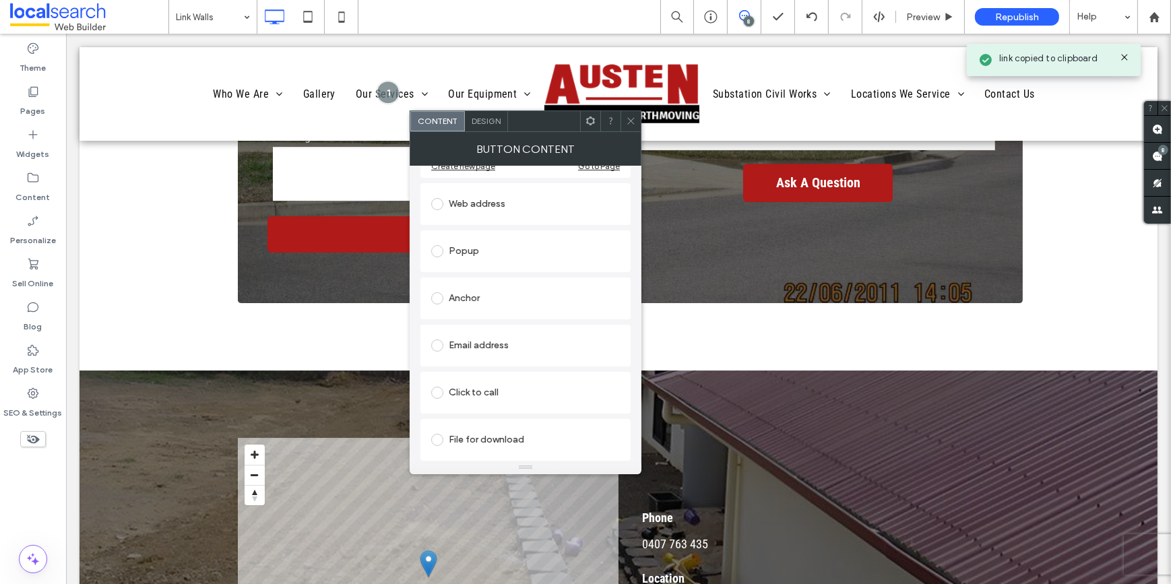
click at [498, 340] on div "Email address" at bounding box center [525, 346] width 189 height 22
click at [504, 352] on div at bounding box center [525, 342] width 189 height 22
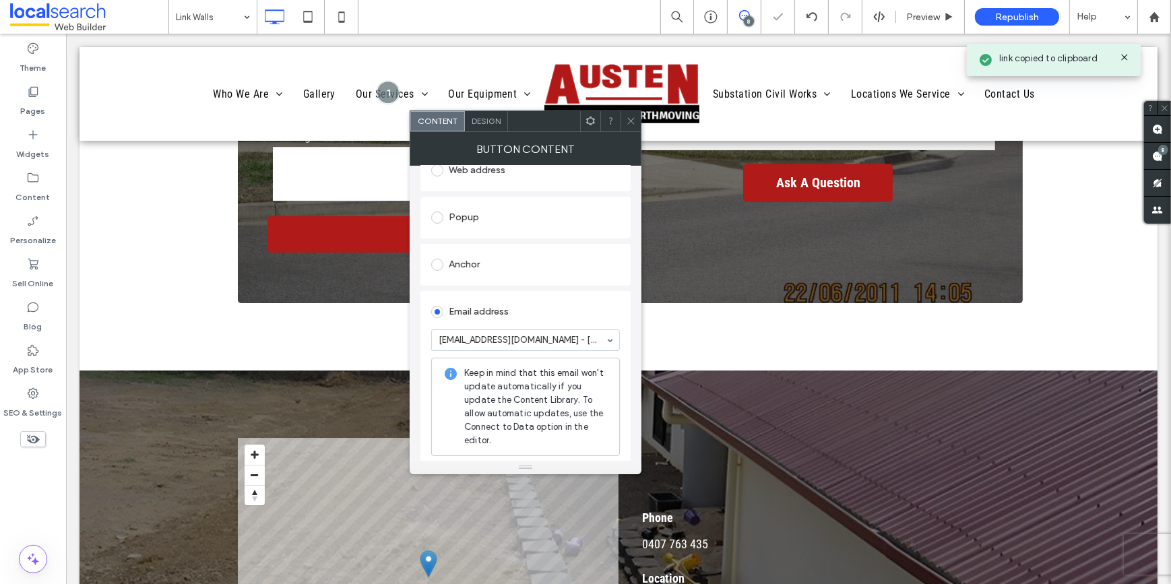
click at [630, 123] on icon at bounding box center [631, 121] width 10 height 10
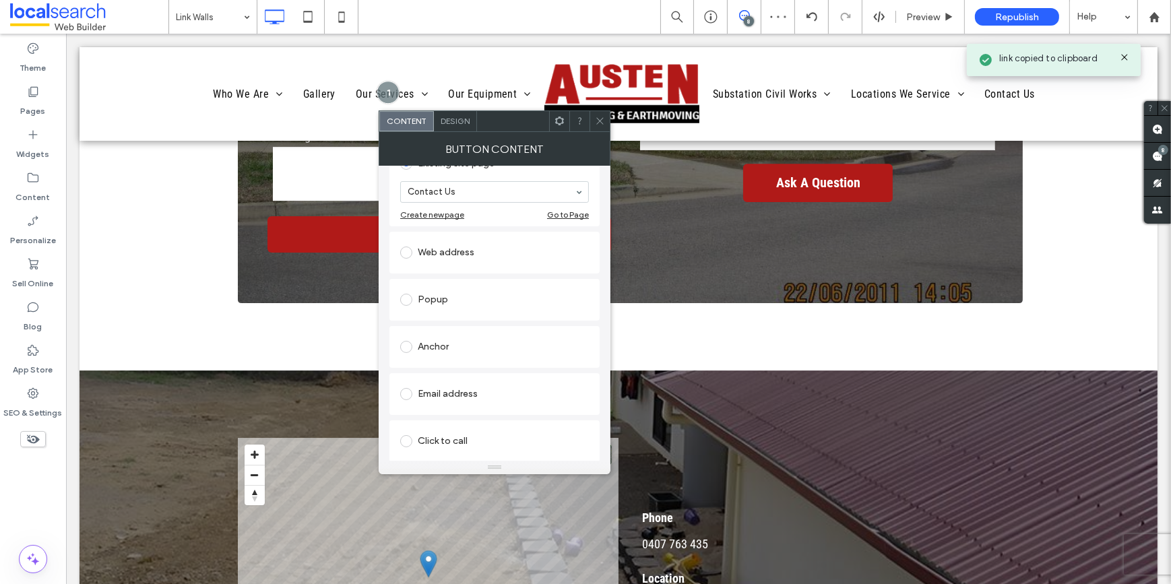
scroll to position [183, 0]
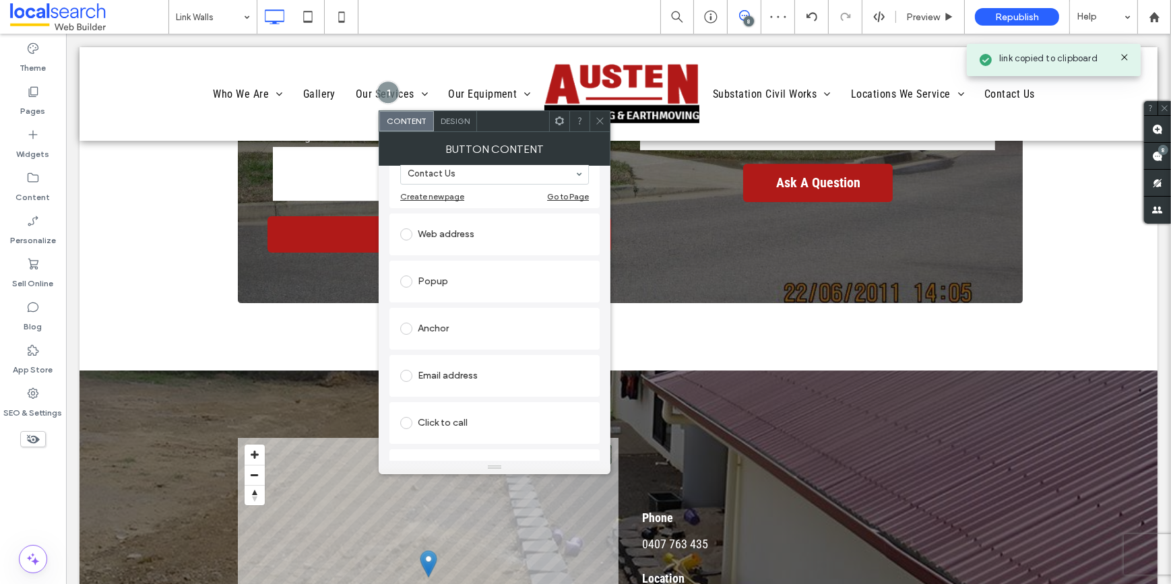
click at [445, 362] on div "Email address" at bounding box center [494, 376] width 189 height 28
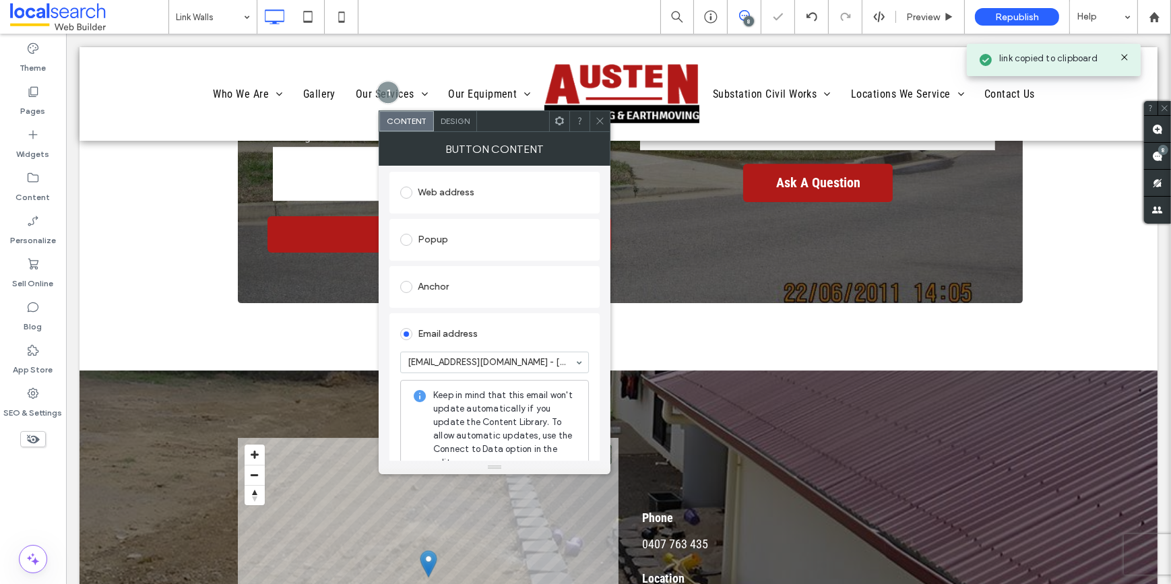
click at [594, 123] on div at bounding box center [600, 121] width 20 height 20
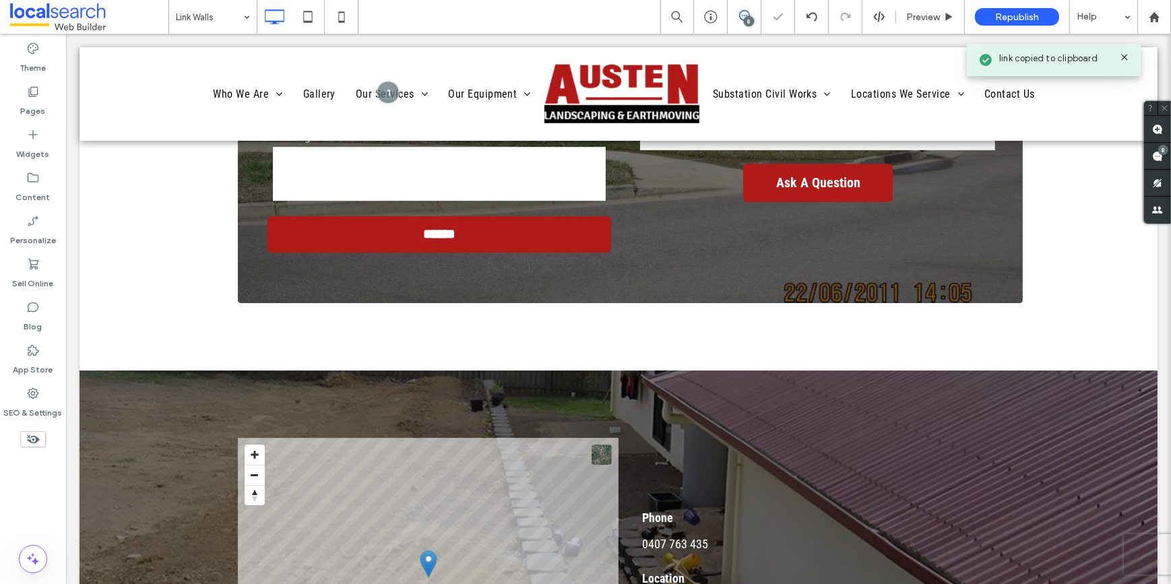
scroll to position [0, 0]
click at [38, 98] on icon at bounding box center [32, 91] width 13 height 13
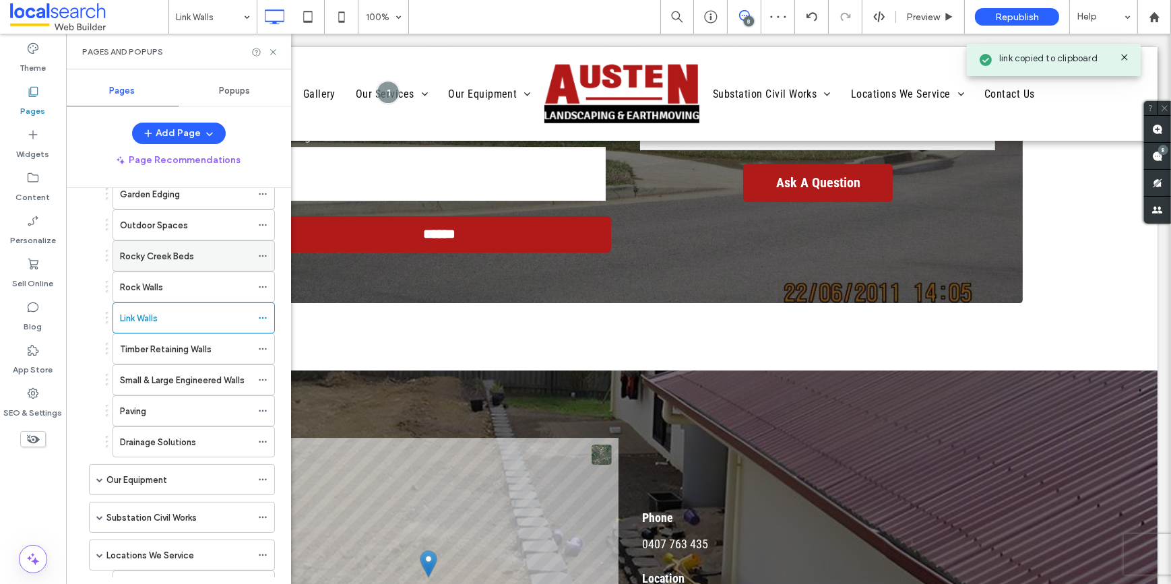
scroll to position [367, 0]
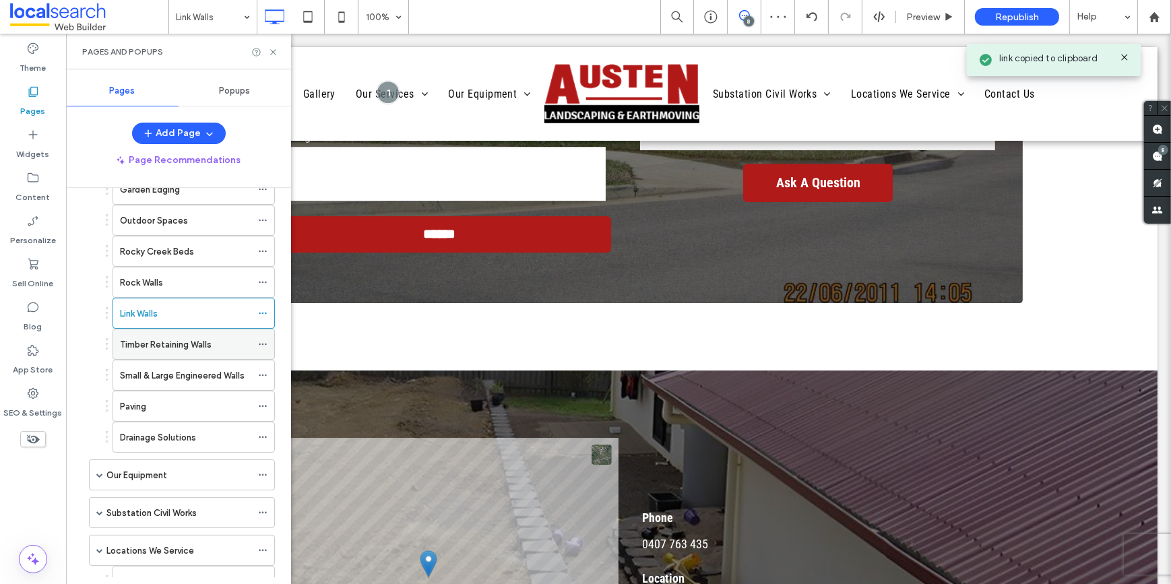
click at [154, 343] on label "Timber Retaining Walls" at bounding box center [166, 345] width 92 height 24
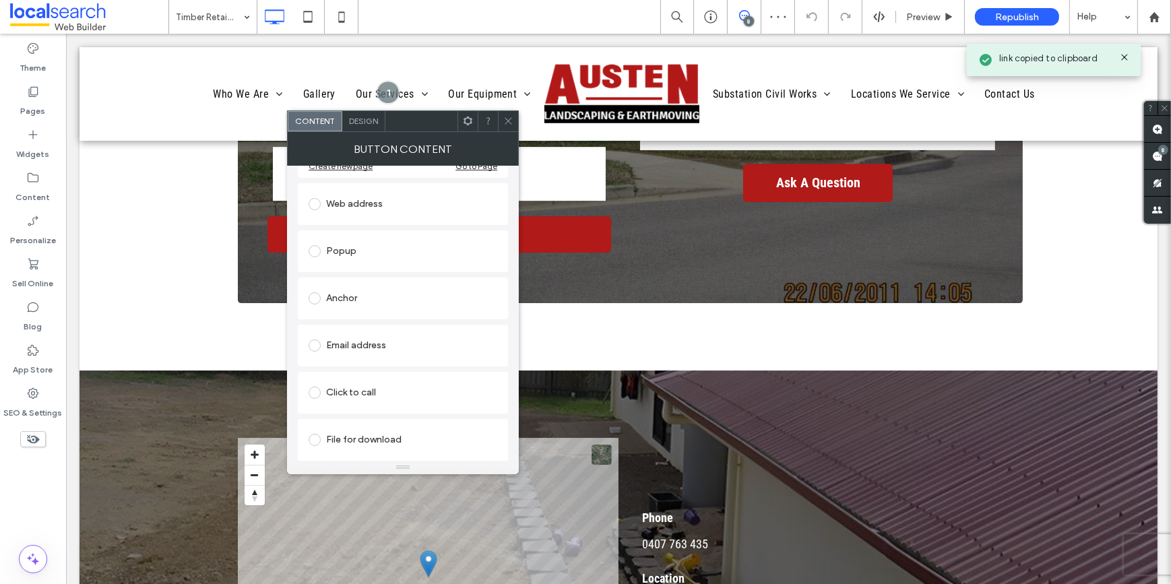
click at [365, 343] on div "Email address" at bounding box center [403, 346] width 189 height 22
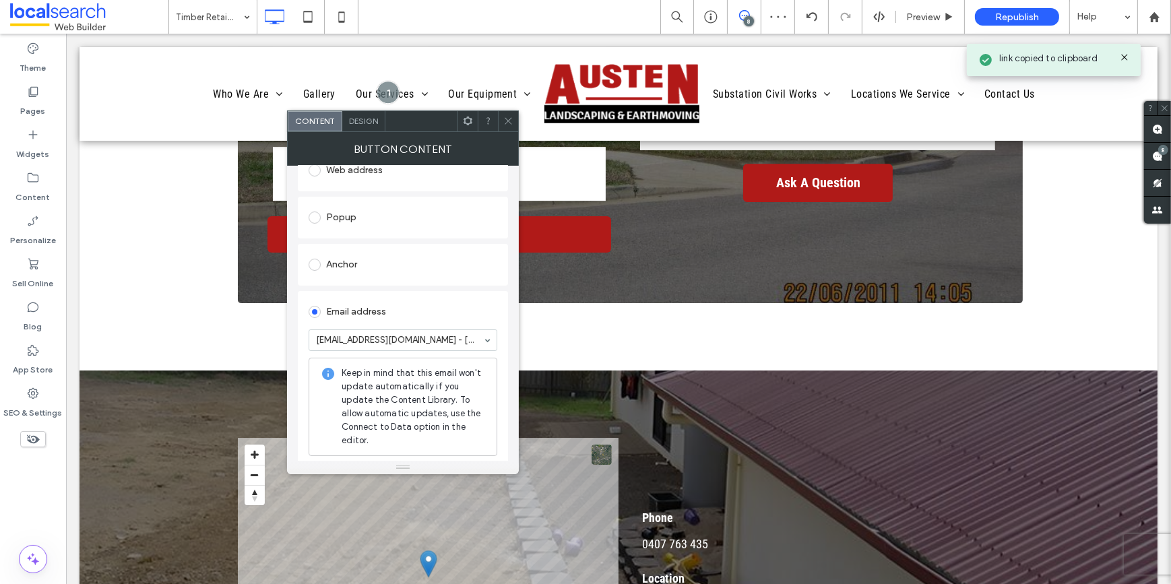
click at [507, 118] on icon at bounding box center [508, 121] width 10 height 10
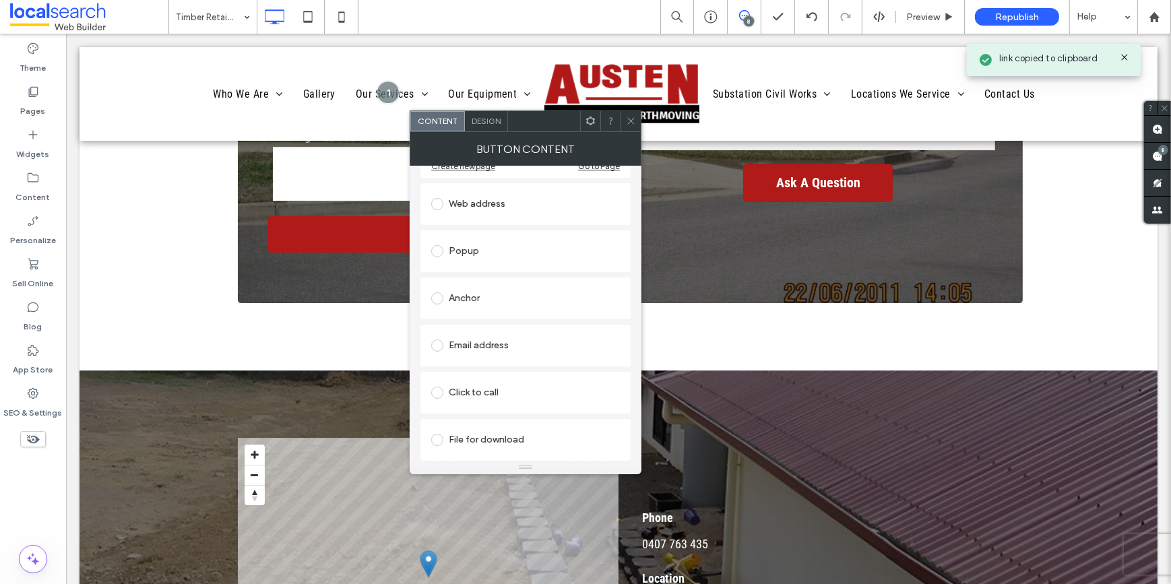
click at [502, 338] on div "Email address" at bounding box center [525, 346] width 189 height 22
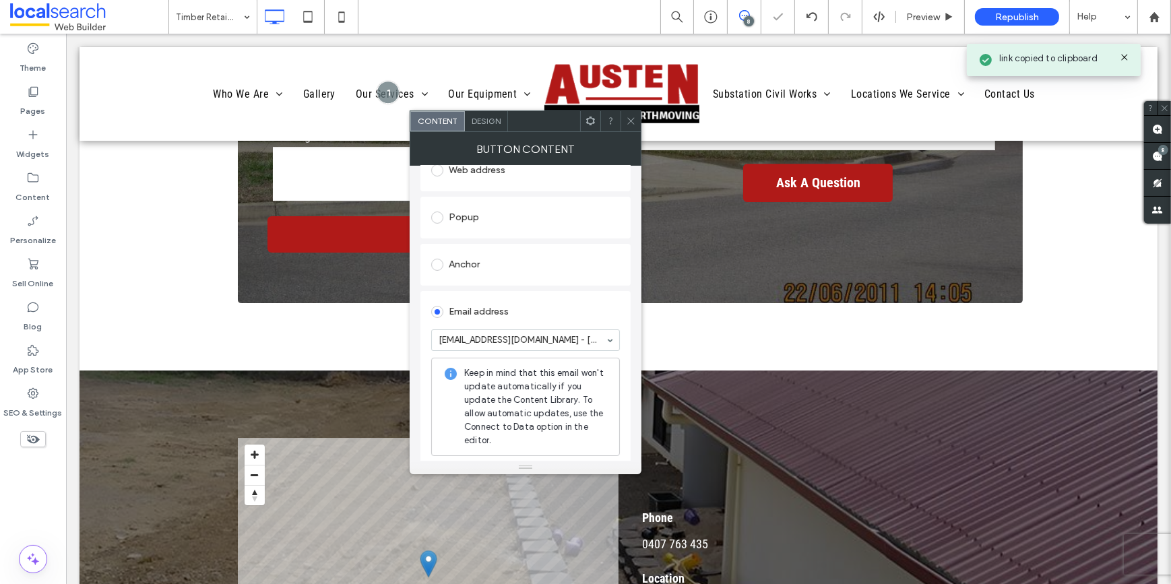
click at [622, 121] on div at bounding box center [631, 121] width 20 height 20
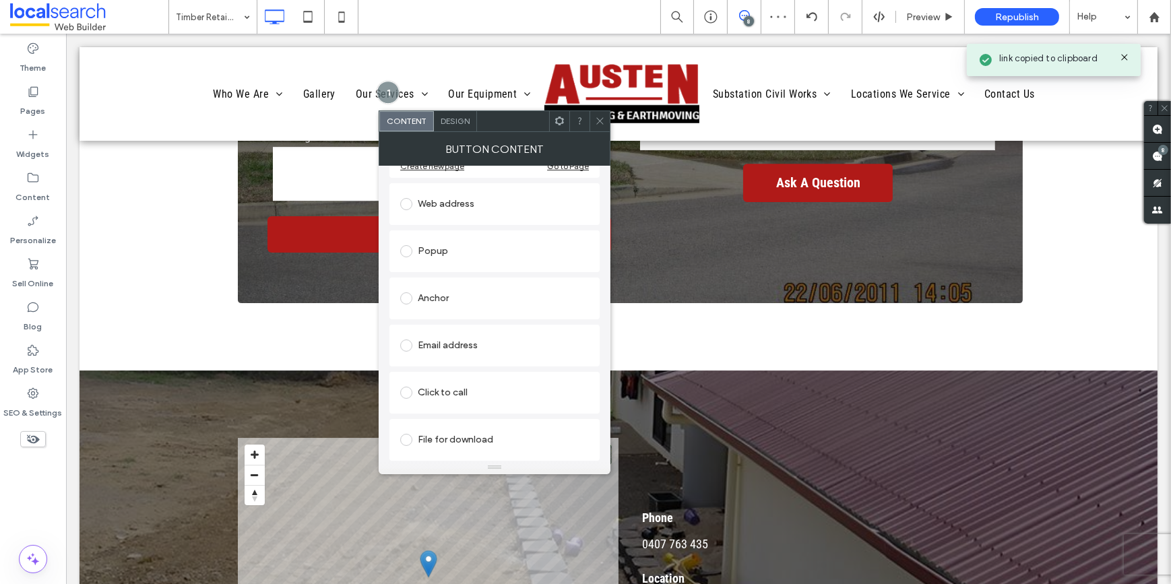
click at [457, 338] on div "Email address" at bounding box center [494, 346] width 189 height 22
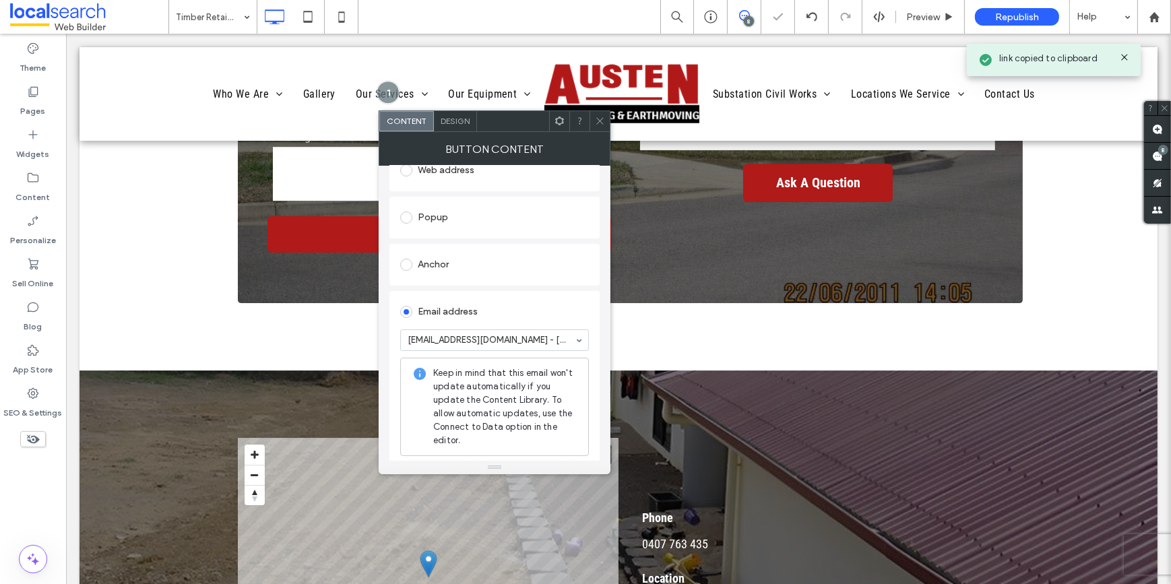
click at [606, 123] on div at bounding box center [600, 121] width 20 height 20
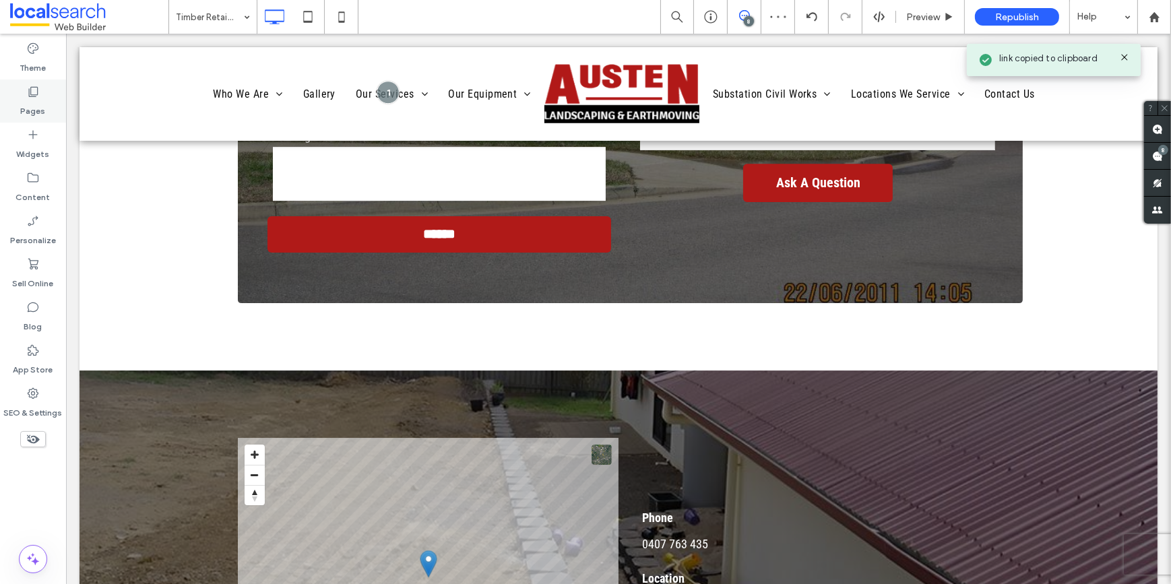
click at [40, 95] on div "Pages" at bounding box center [33, 101] width 66 height 43
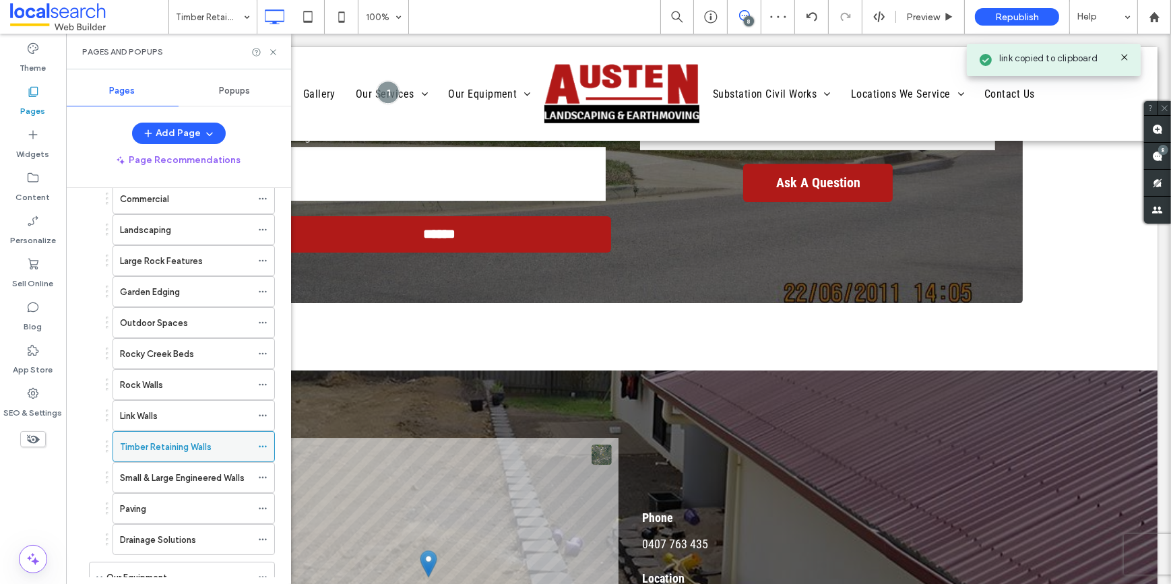
scroll to position [306, 0]
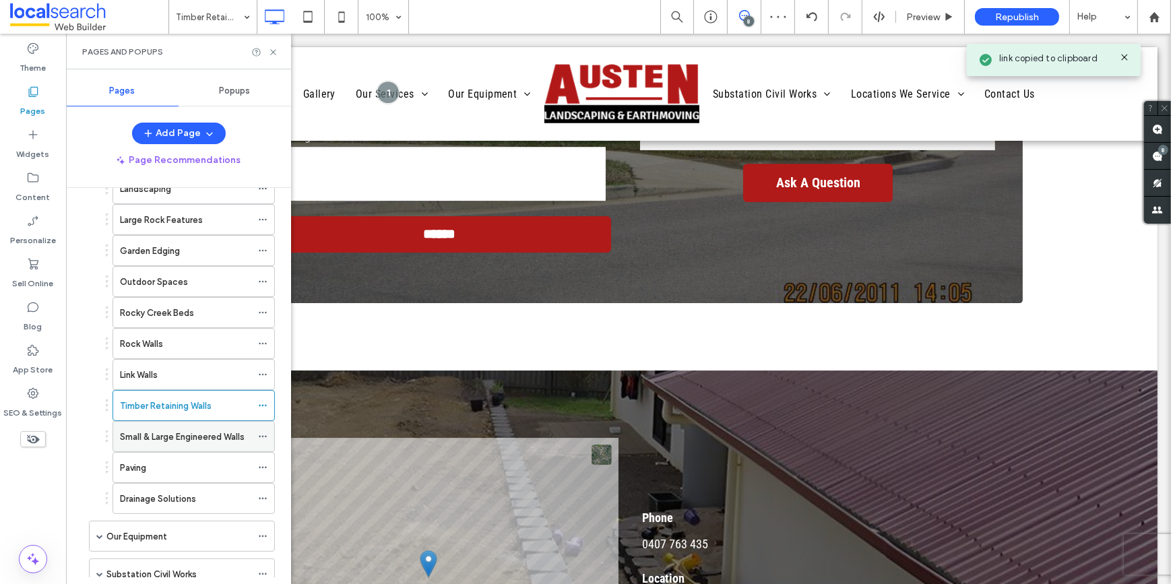
click at [139, 425] on div "Small & Large Engineered Walls" at bounding box center [185, 437] width 131 height 30
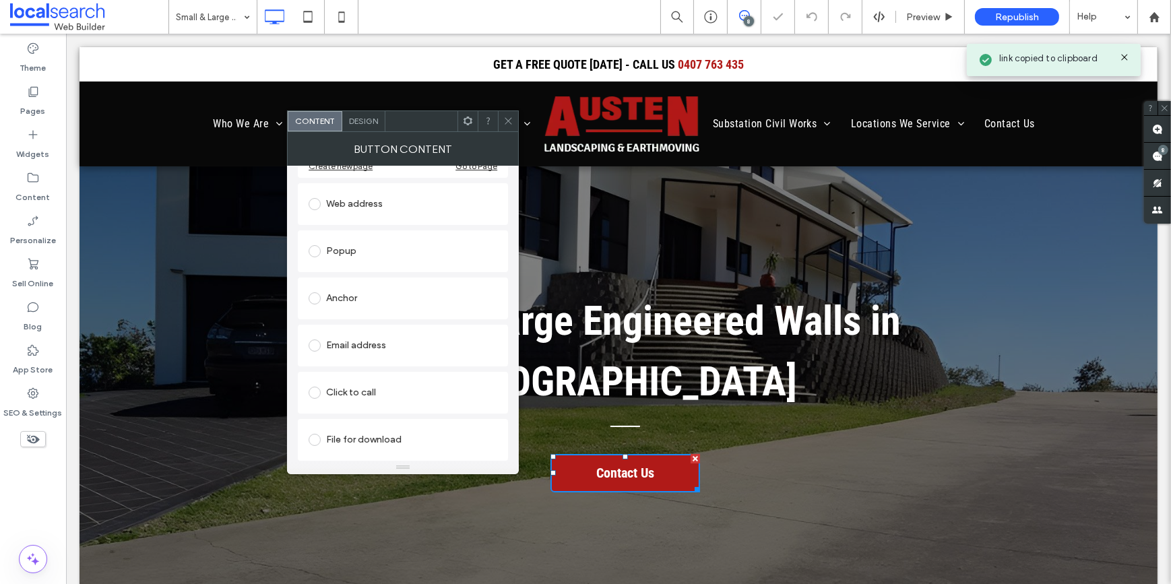
click at [366, 342] on div "Email address" at bounding box center [403, 346] width 189 height 22
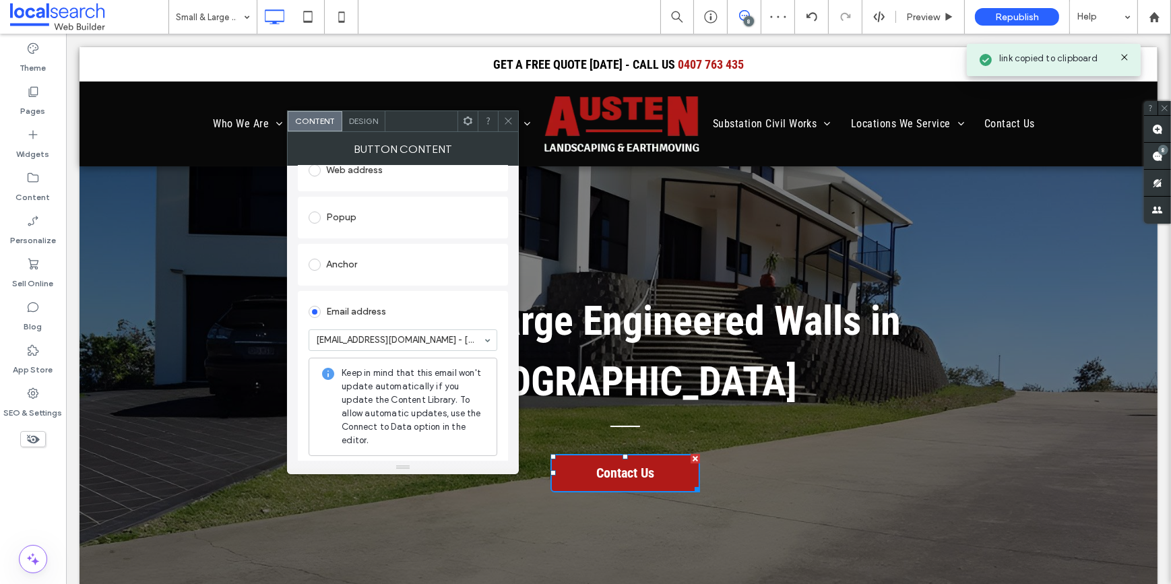
click at [512, 117] on icon at bounding box center [508, 121] width 10 height 10
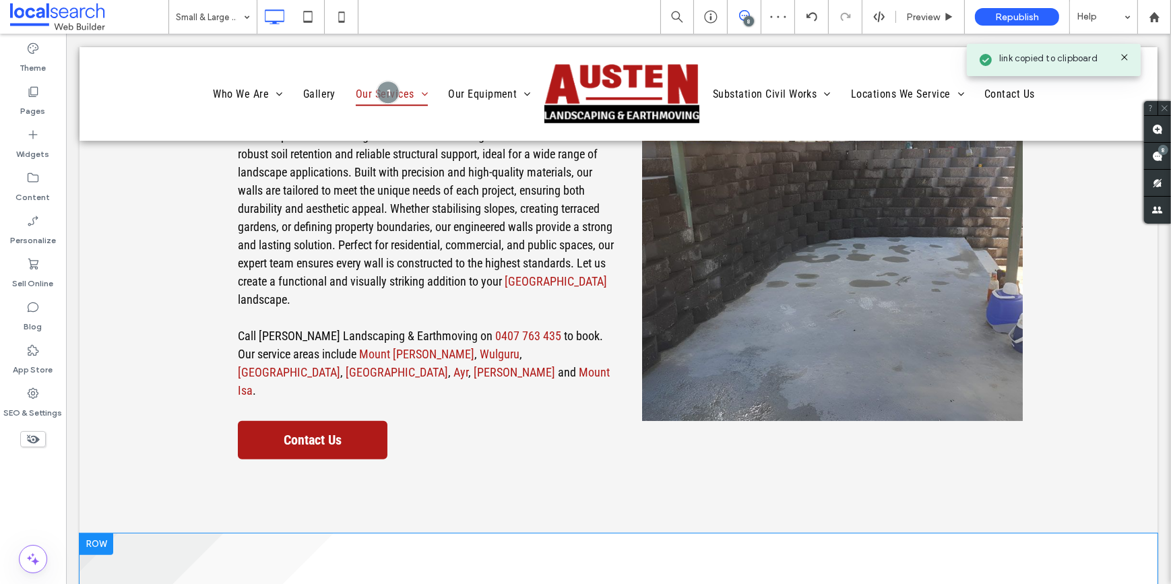
scroll to position [734, 0]
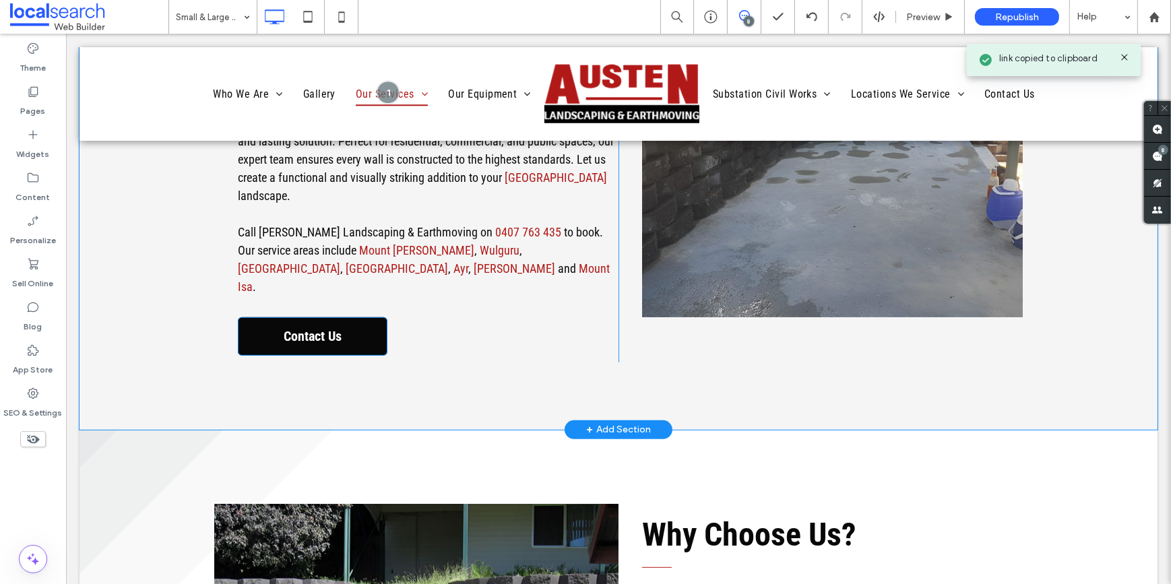
click at [334, 321] on span "Contact Us" at bounding box center [311, 336] width 67 height 30
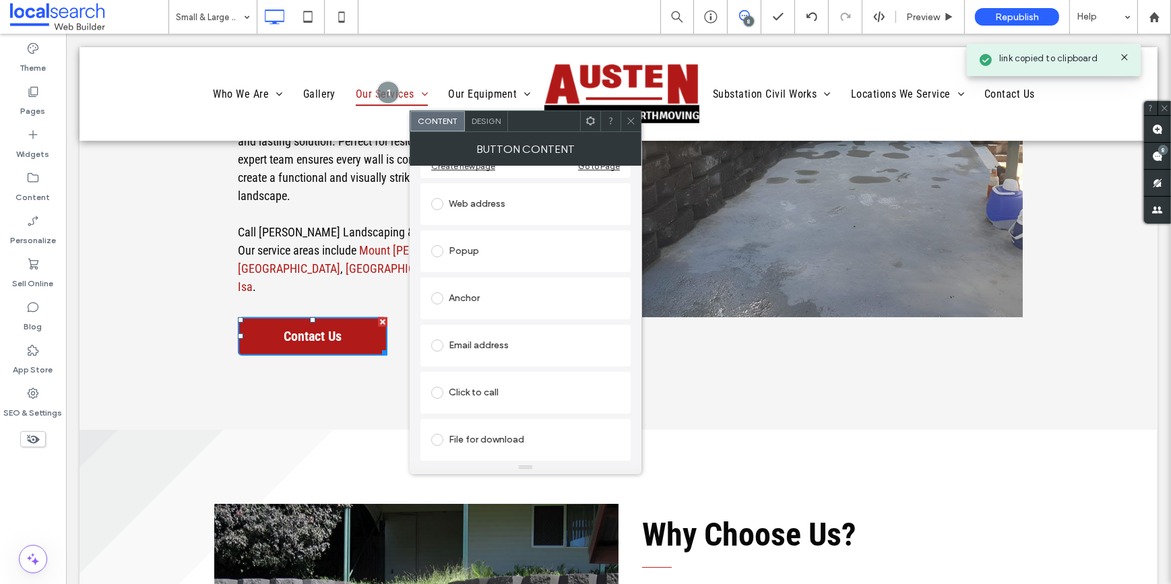
click at [474, 342] on div "Email address" at bounding box center [525, 346] width 189 height 22
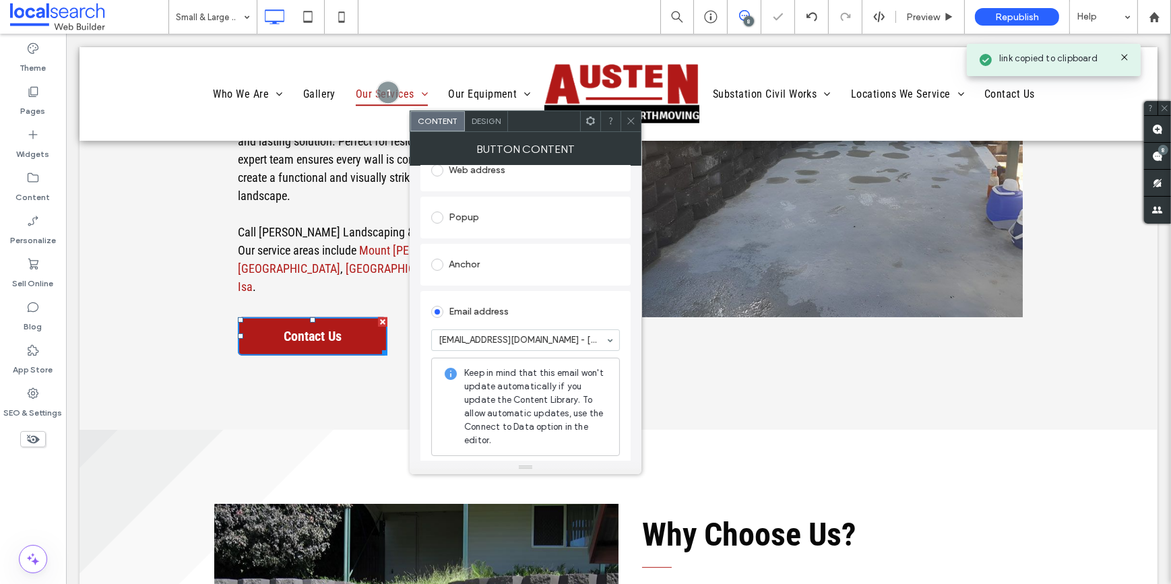
click at [626, 123] on icon at bounding box center [631, 121] width 10 height 10
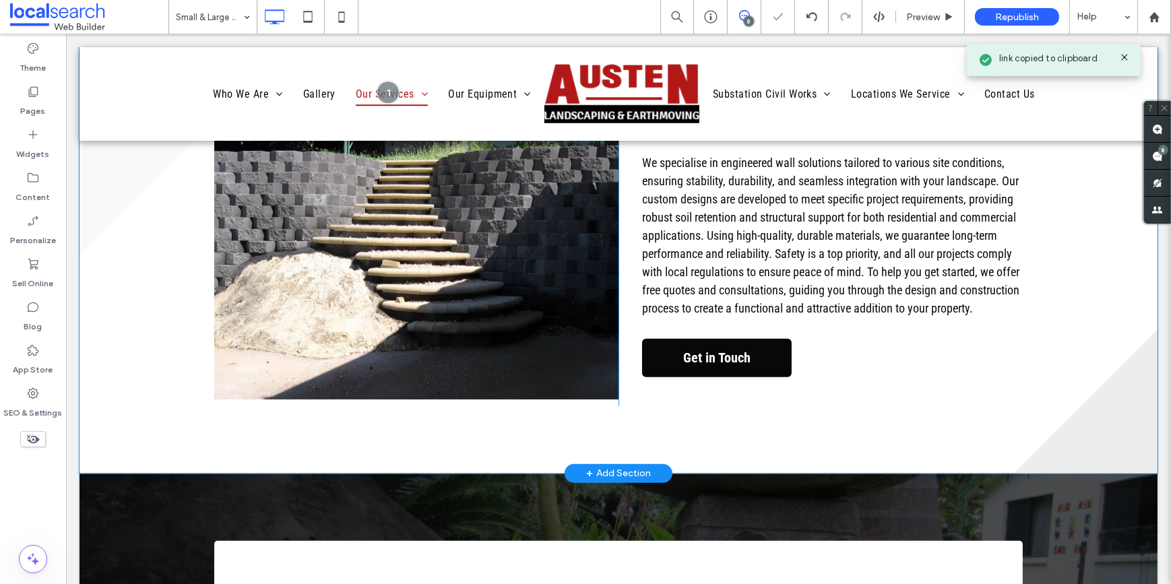
scroll to position [1164, 0]
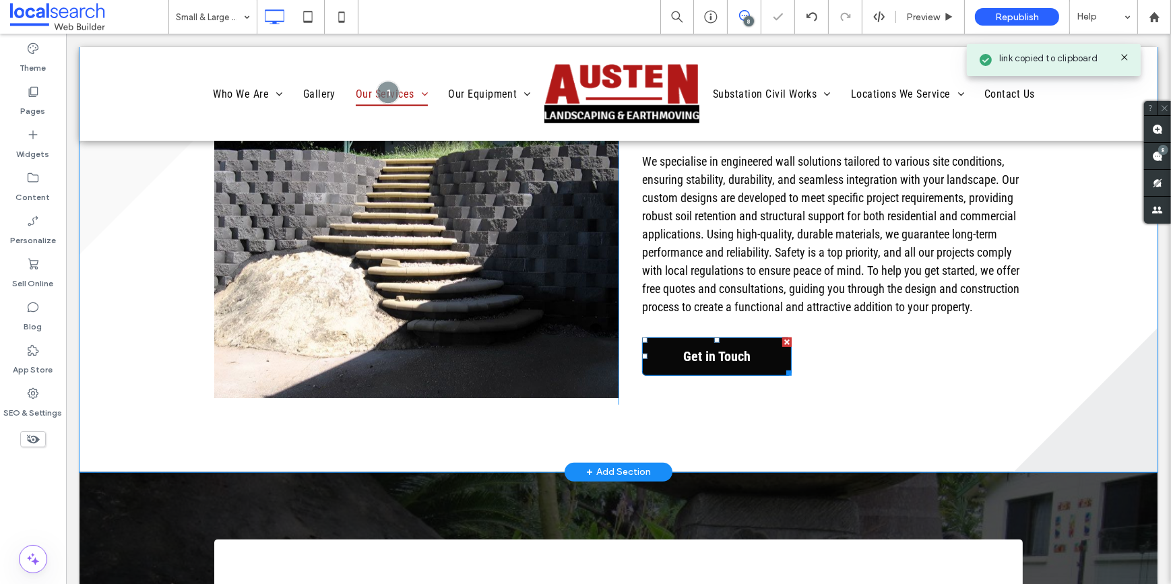
click at [694, 342] on span "Get in Touch" at bounding box center [716, 357] width 77 height 30
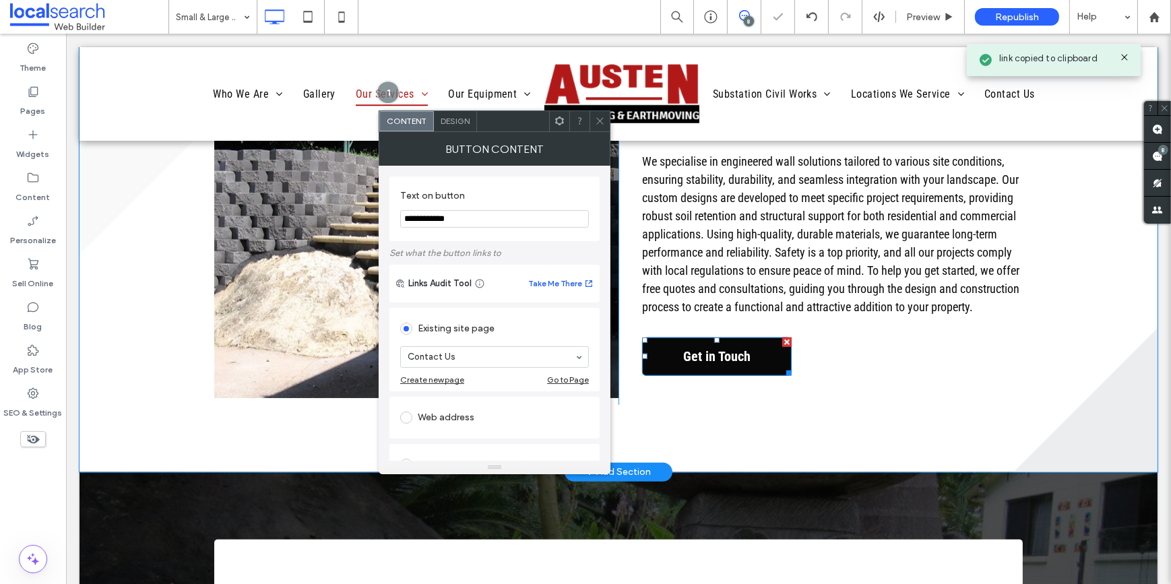
click at [694, 342] on span "Get in Touch" at bounding box center [716, 357] width 77 height 30
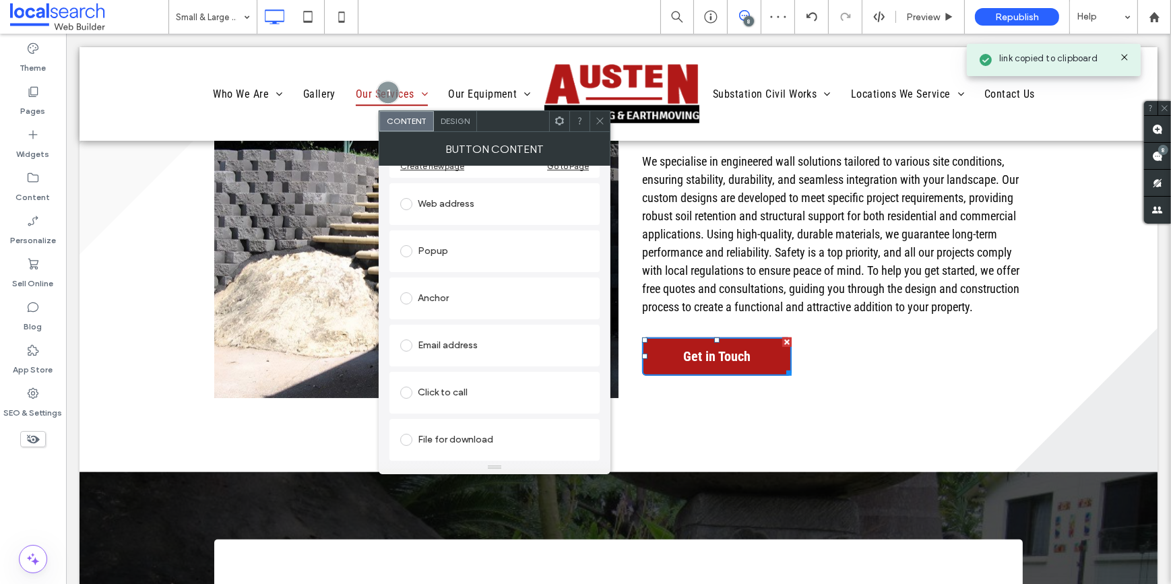
click at [455, 338] on div "Email address" at bounding box center [494, 346] width 189 height 22
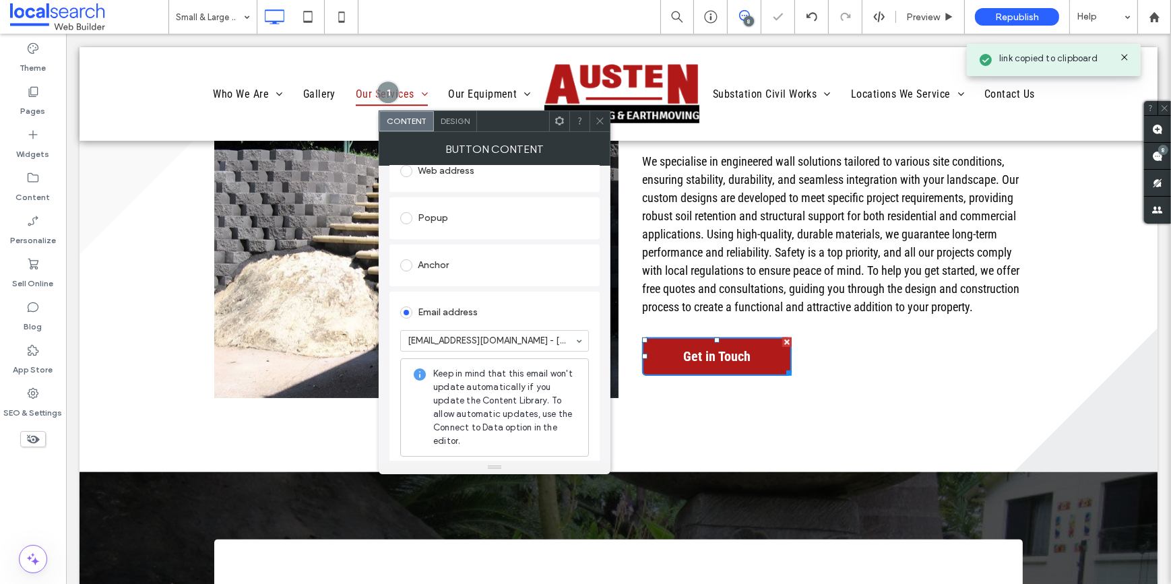
click at [596, 117] on icon at bounding box center [600, 121] width 10 height 10
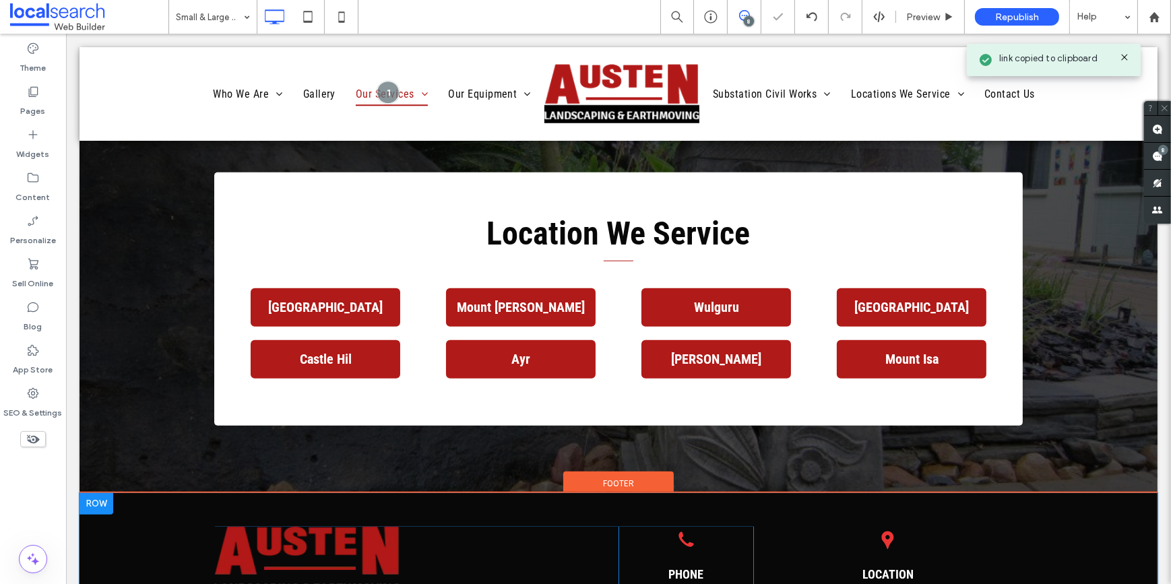
scroll to position [1837, 0]
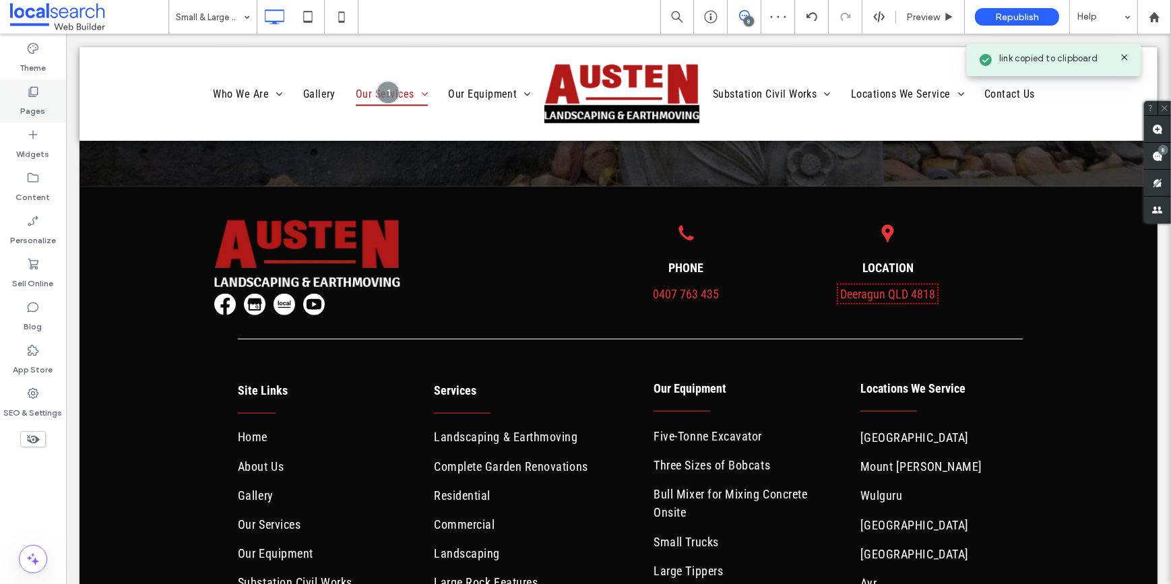
click at [23, 102] on label "Pages" at bounding box center [33, 107] width 25 height 19
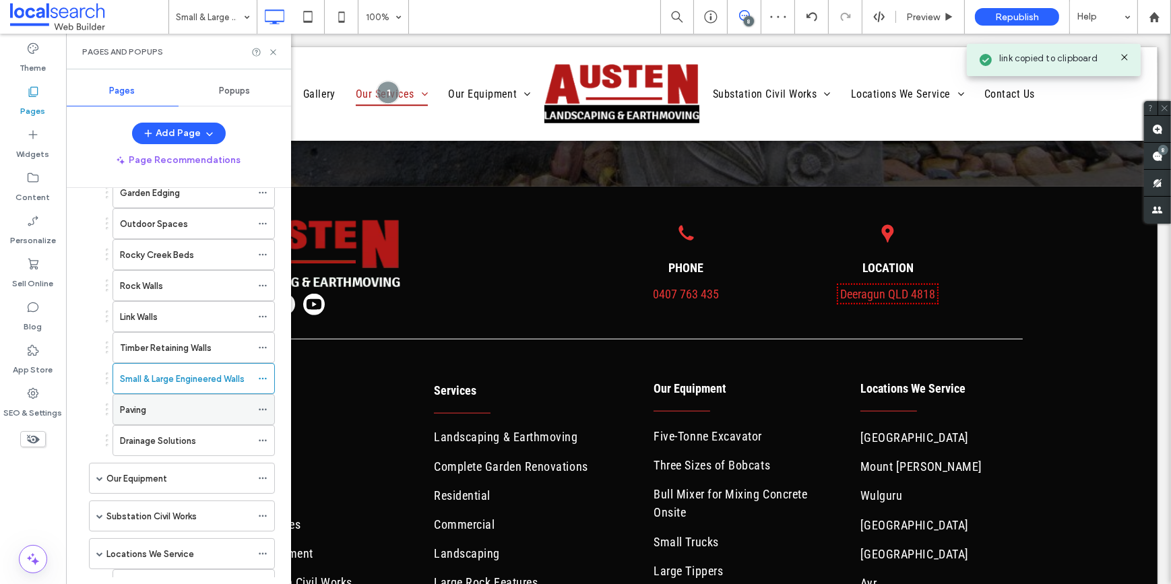
scroll to position [367, 0]
click at [161, 409] on div "Paving" at bounding box center [185, 407] width 131 height 14
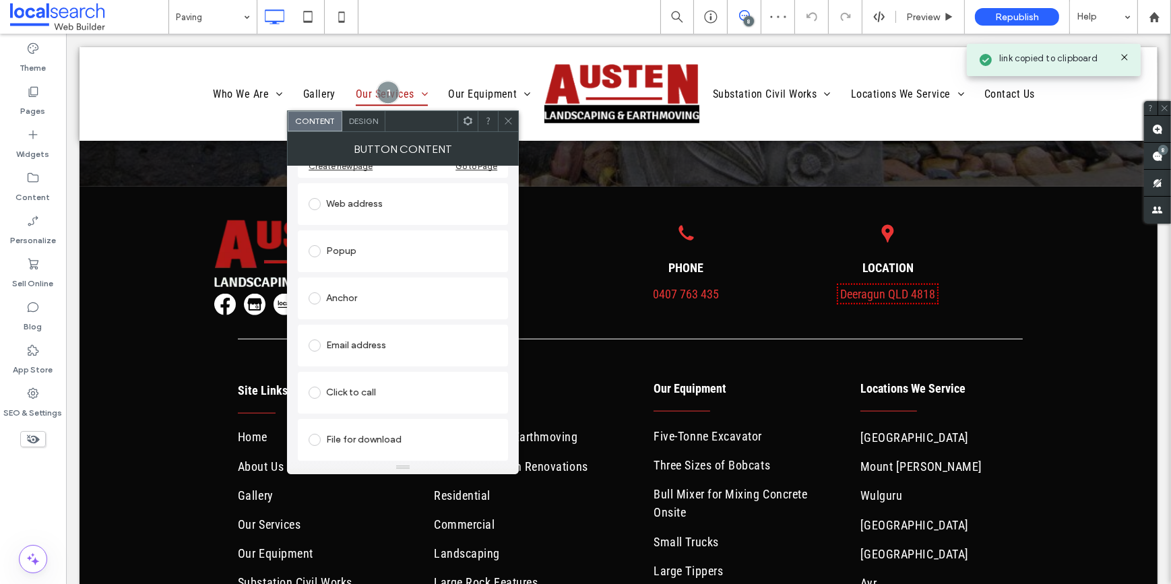
click at [346, 350] on div "Email address" at bounding box center [403, 346] width 189 height 22
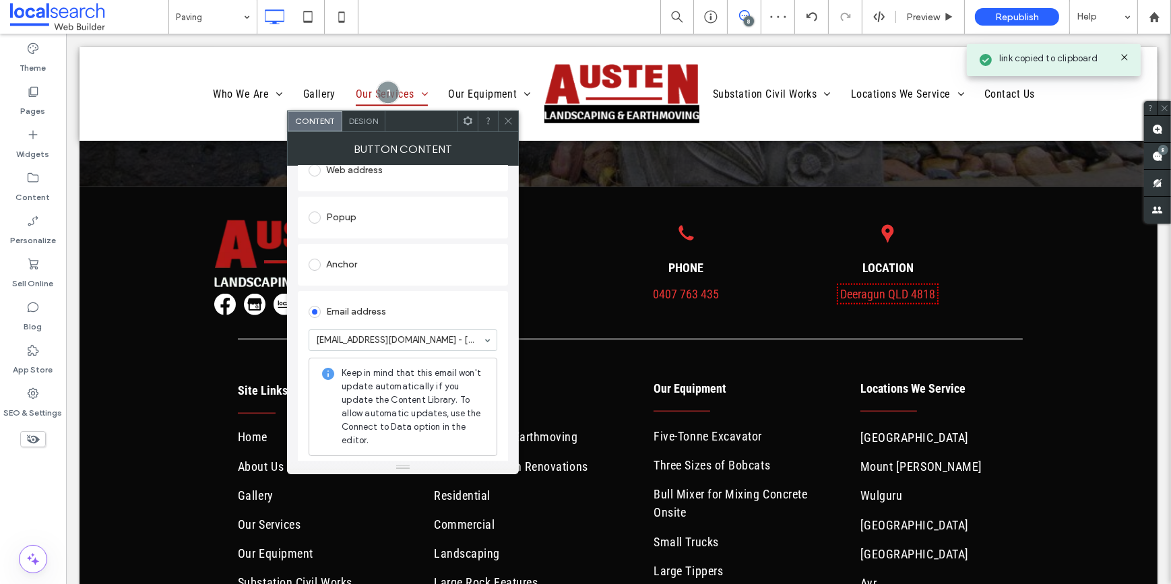
click at [509, 116] on icon at bounding box center [508, 121] width 10 height 10
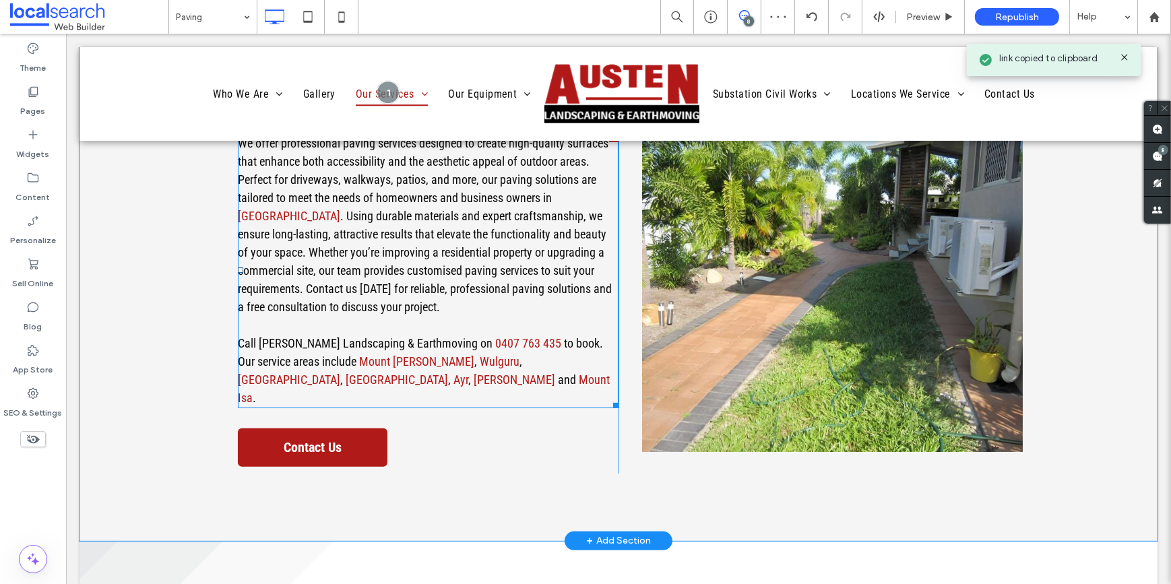
scroll to position [674, 0]
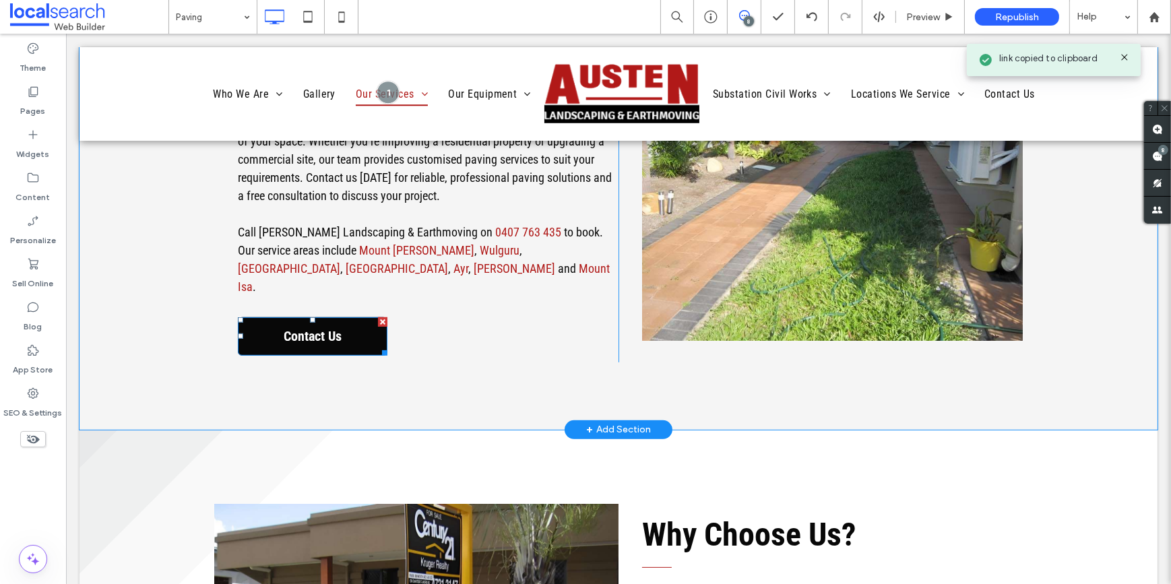
click at [331, 321] on span "Contact Us" at bounding box center [311, 336] width 67 height 30
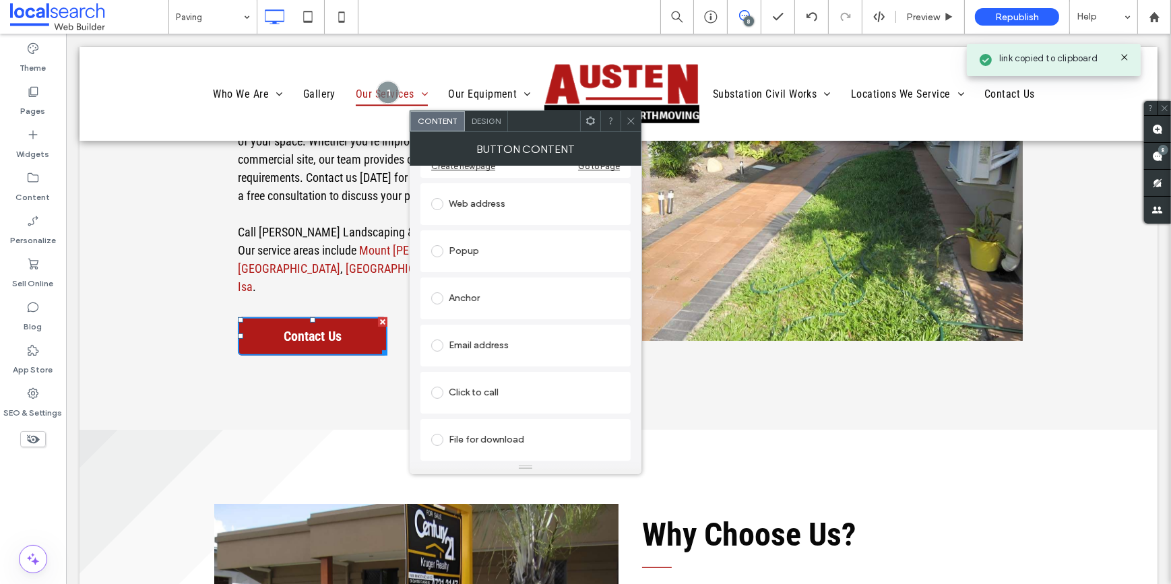
click at [478, 335] on div "Email address" at bounding box center [525, 346] width 189 height 22
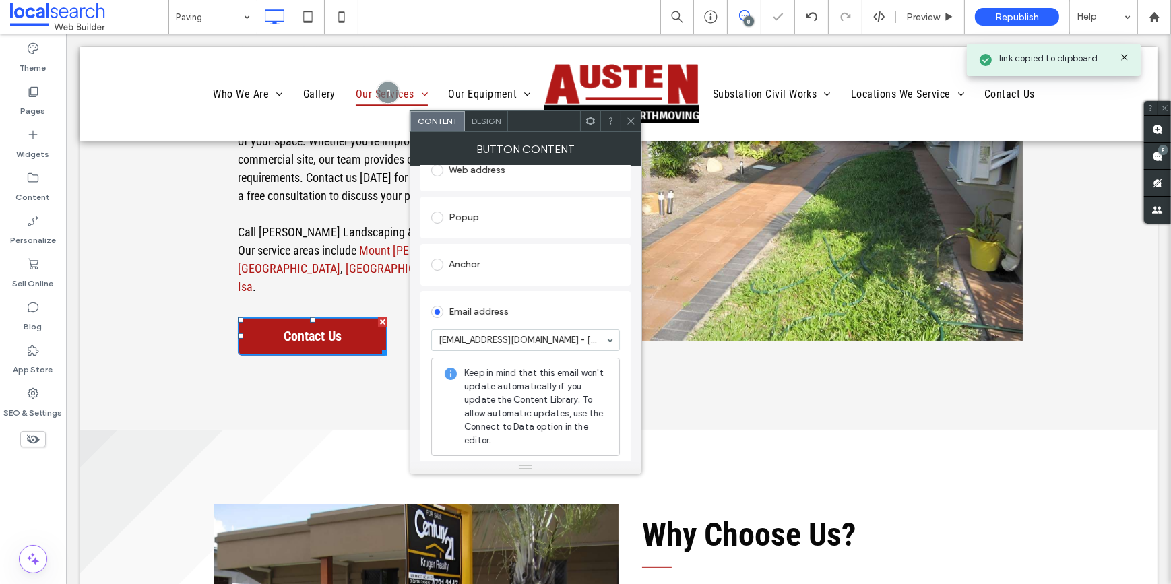
click at [631, 120] on icon at bounding box center [631, 121] width 10 height 10
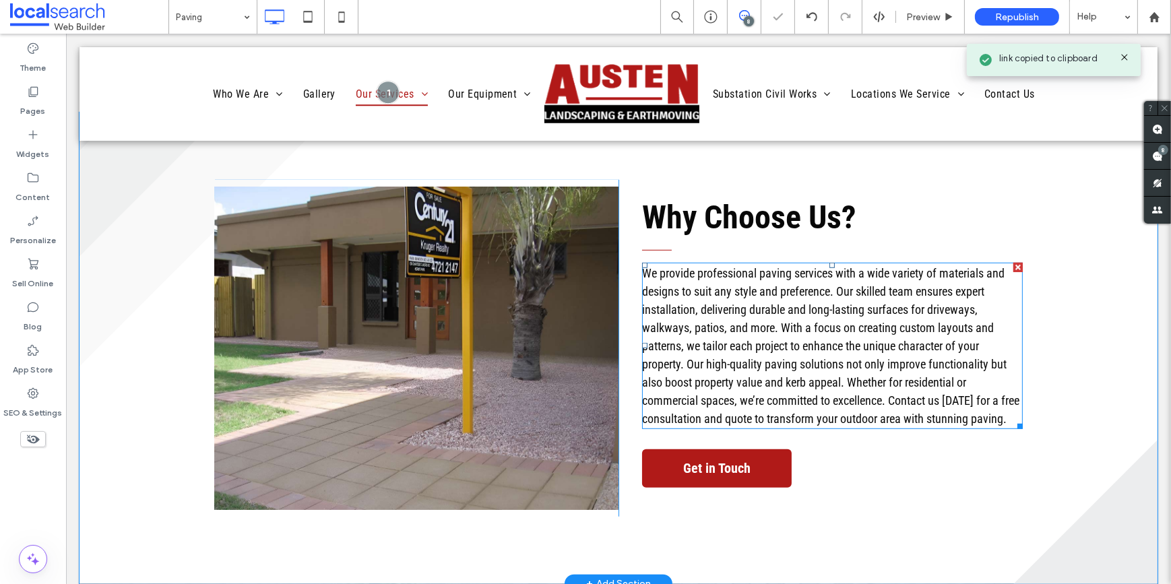
scroll to position [1286, 0]
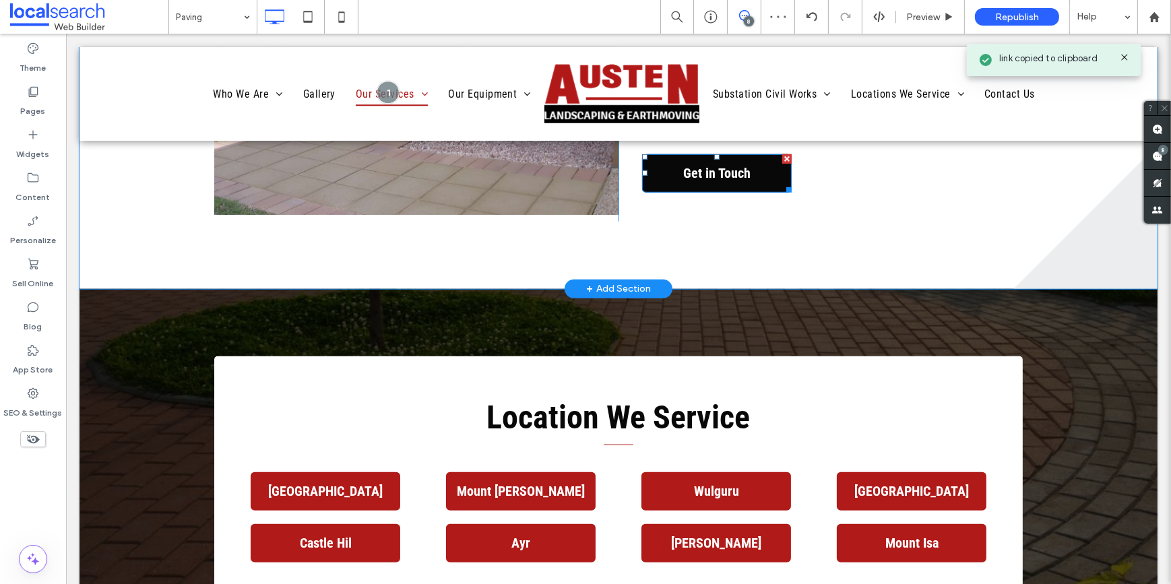
click at [702, 161] on span "Get in Touch" at bounding box center [716, 173] width 77 height 30
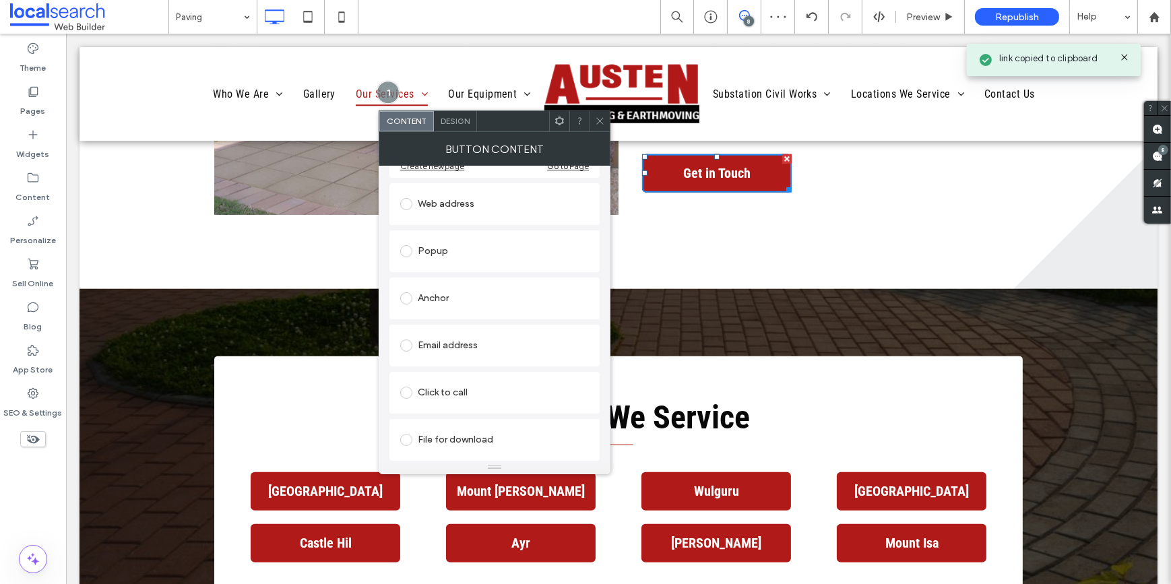
click at [435, 352] on div "Email address" at bounding box center [494, 346] width 189 height 22
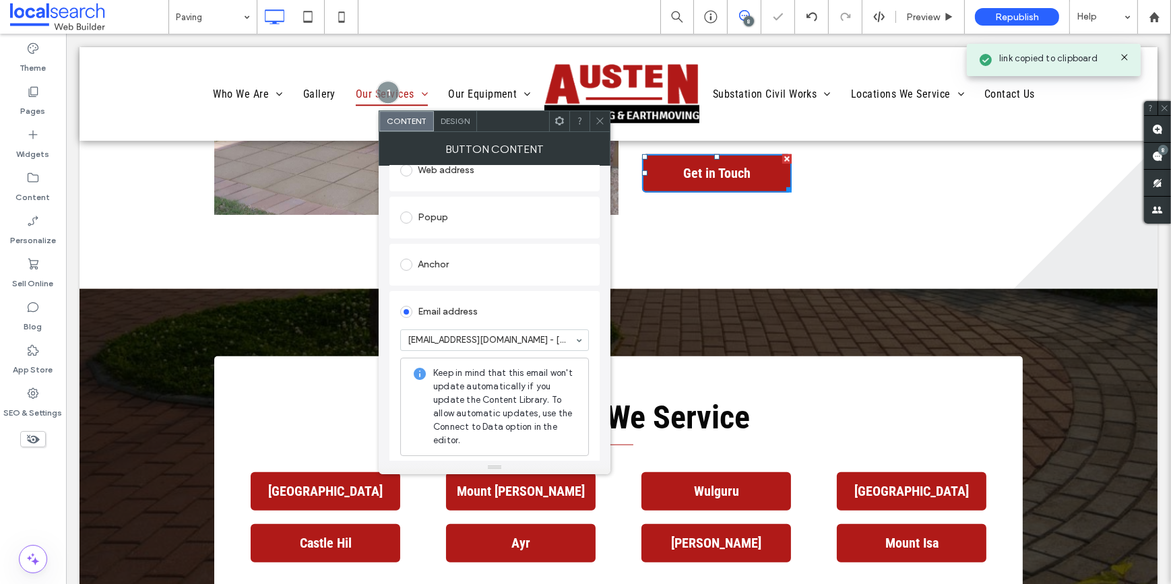
click at [600, 117] on icon at bounding box center [600, 121] width 10 height 10
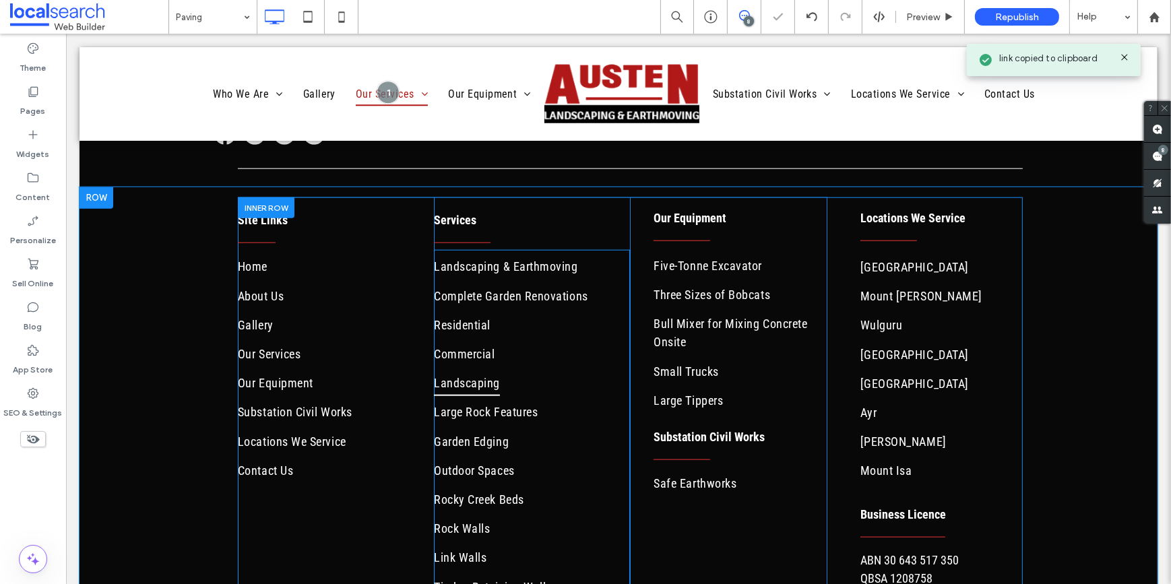
scroll to position [2082, 0]
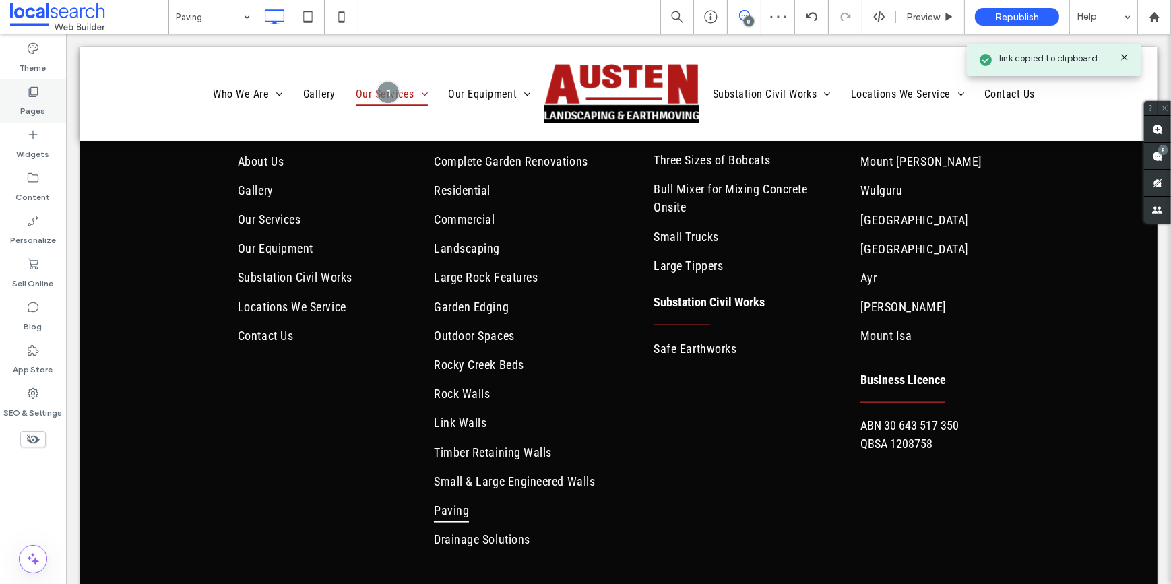
click at [50, 100] on div "Pages" at bounding box center [33, 101] width 66 height 43
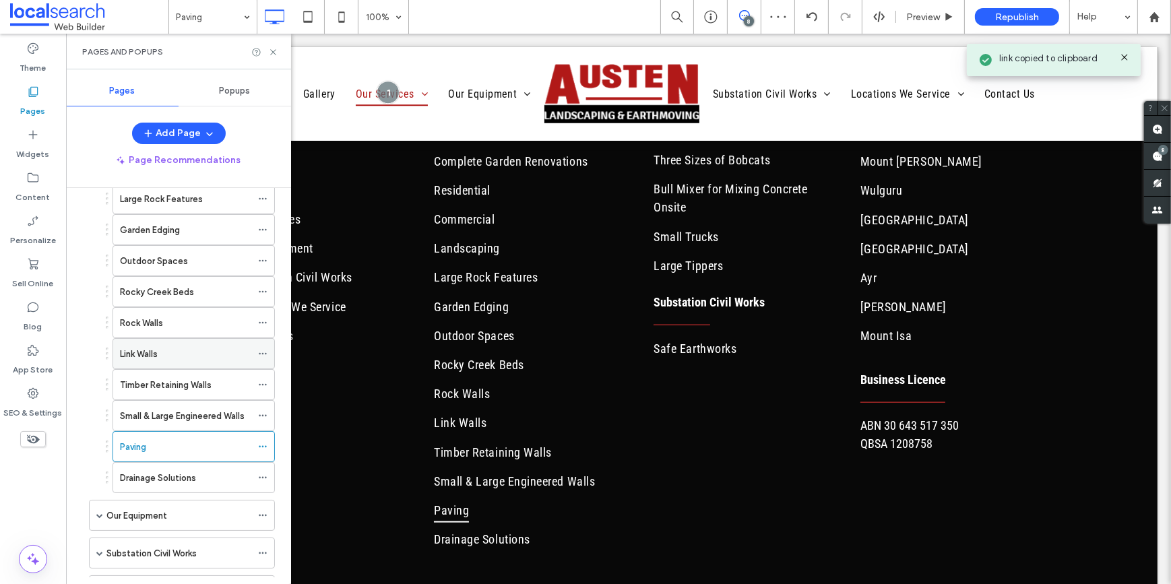
scroll to position [367, 0]
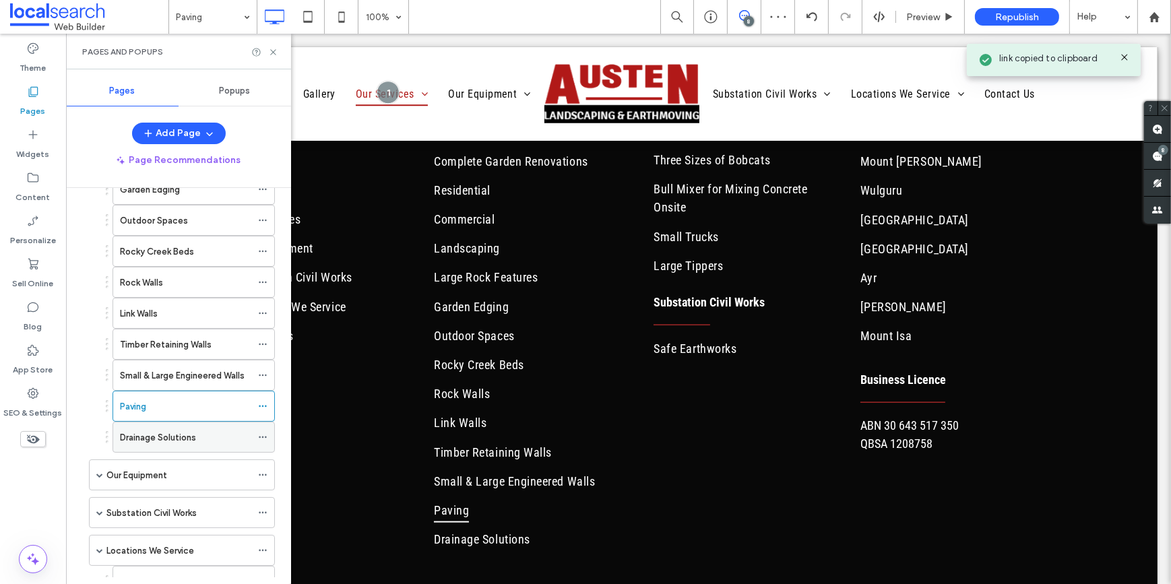
click at [146, 435] on label "Drainage Solutions" at bounding box center [158, 438] width 76 height 24
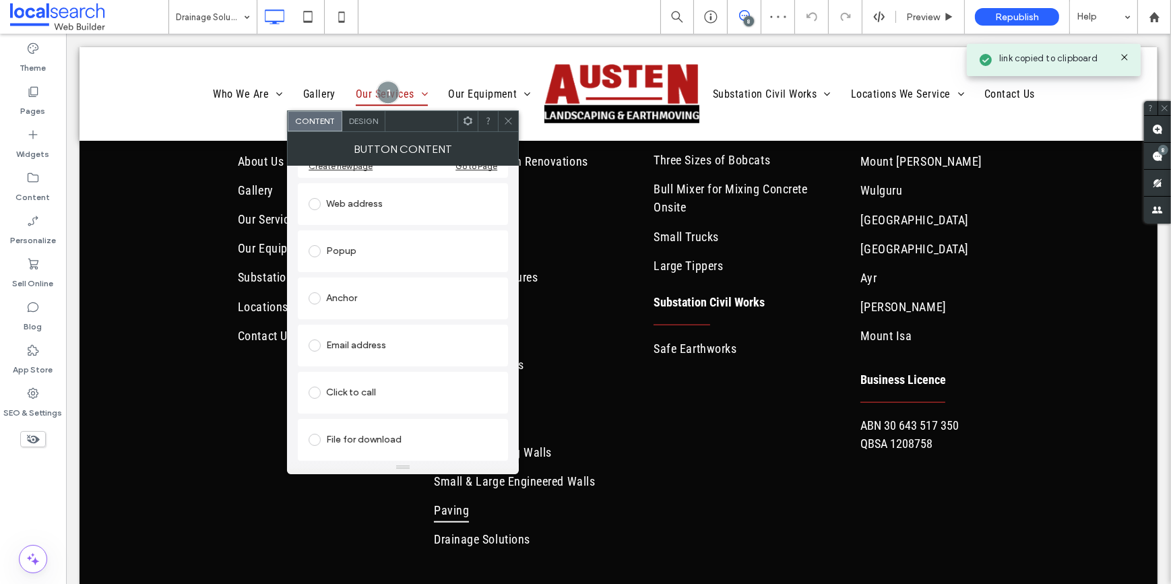
click at [350, 346] on div "Email address" at bounding box center [403, 346] width 189 height 22
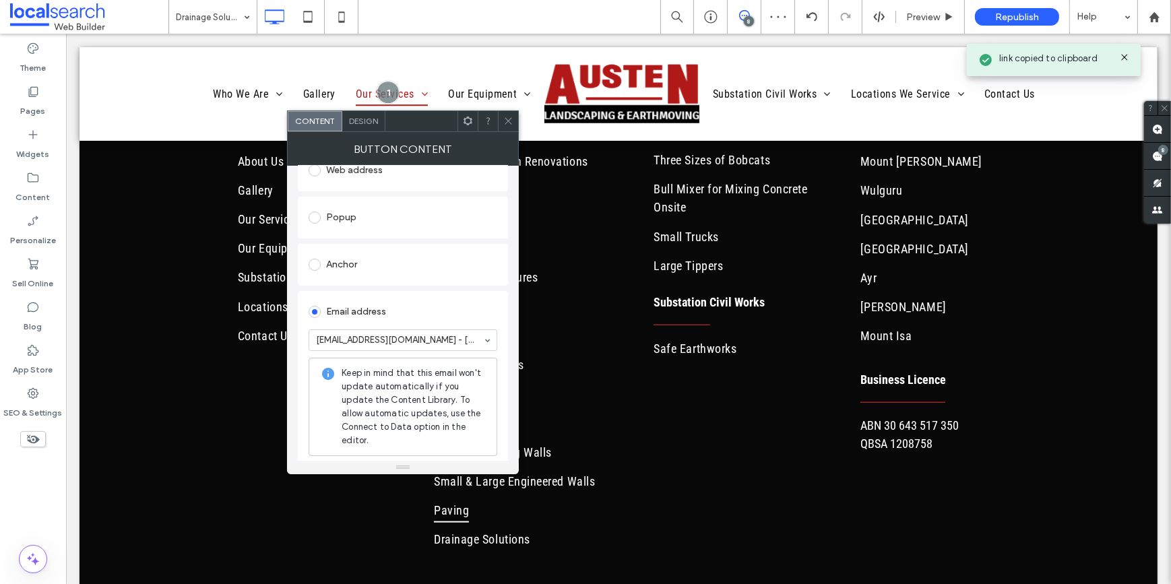
drag, startPoint x: 516, startPoint y: 121, endPoint x: 515, endPoint y: 154, distance: 33.7
click at [516, 121] on div at bounding box center [508, 121] width 20 height 20
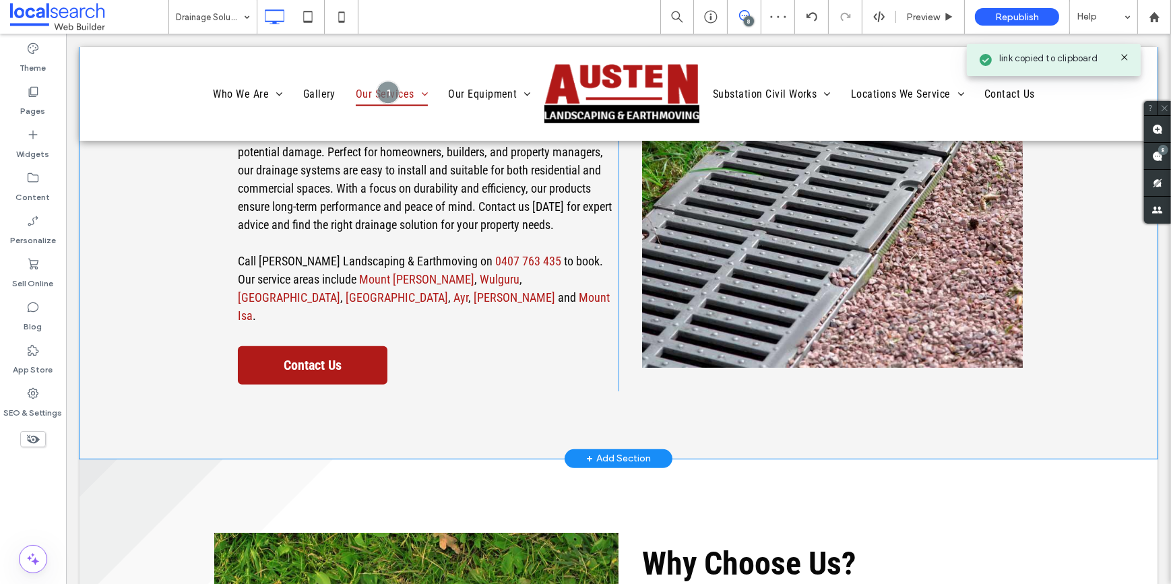
scroll to position [674, 0]
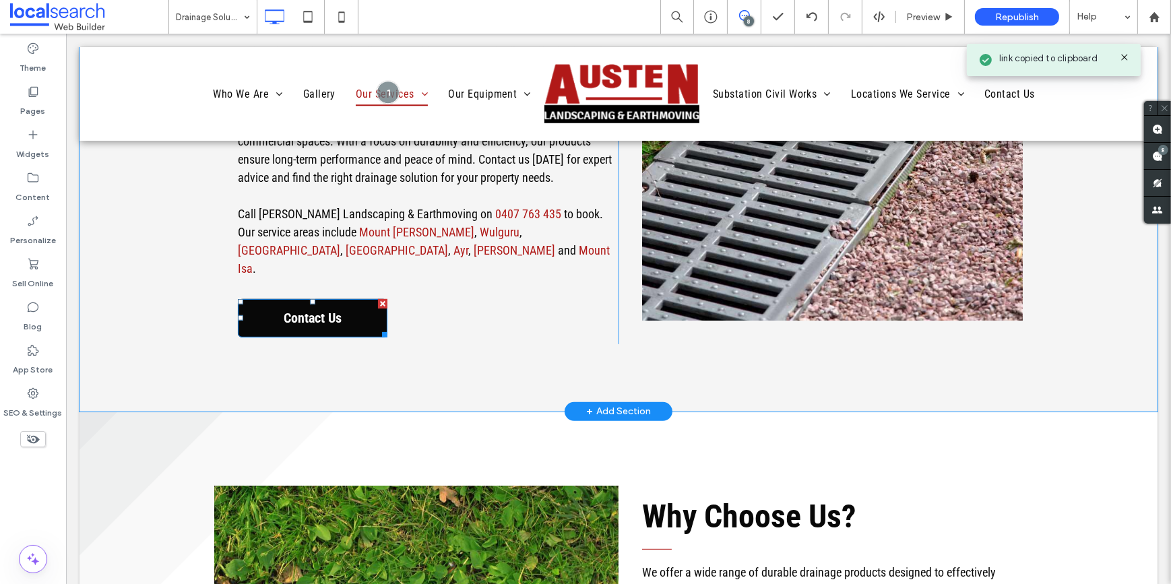
click at [323, 303] on span "Contact Us" at bounding box center [311, 318] width 67 height 30
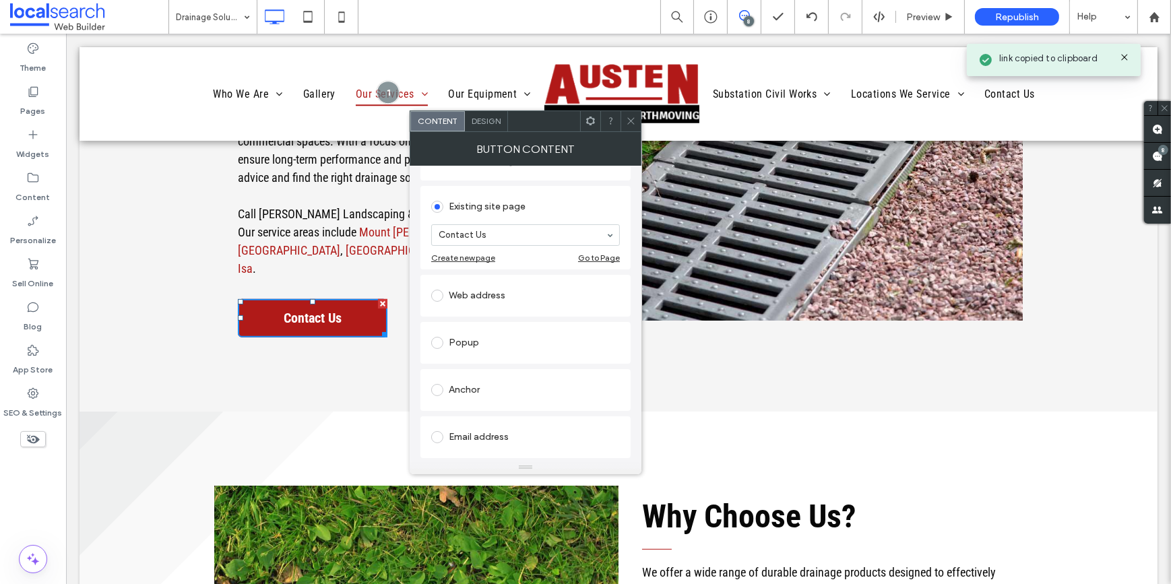
scroll to position [183, 0]
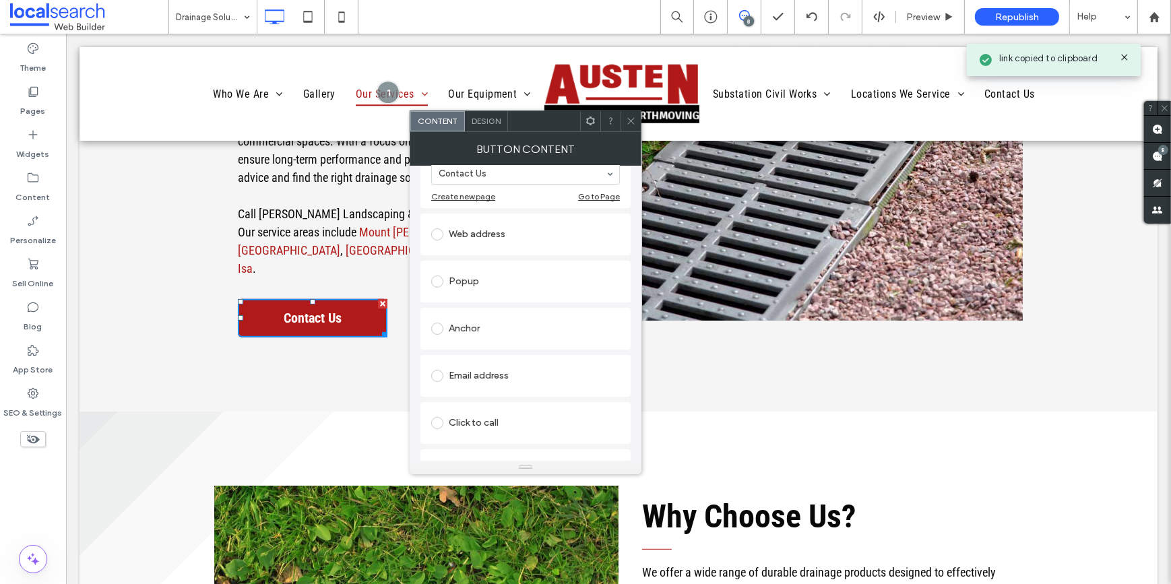
click at [464, 364] on div "Email address" at bounding box center [525, 376] width 189 height 28
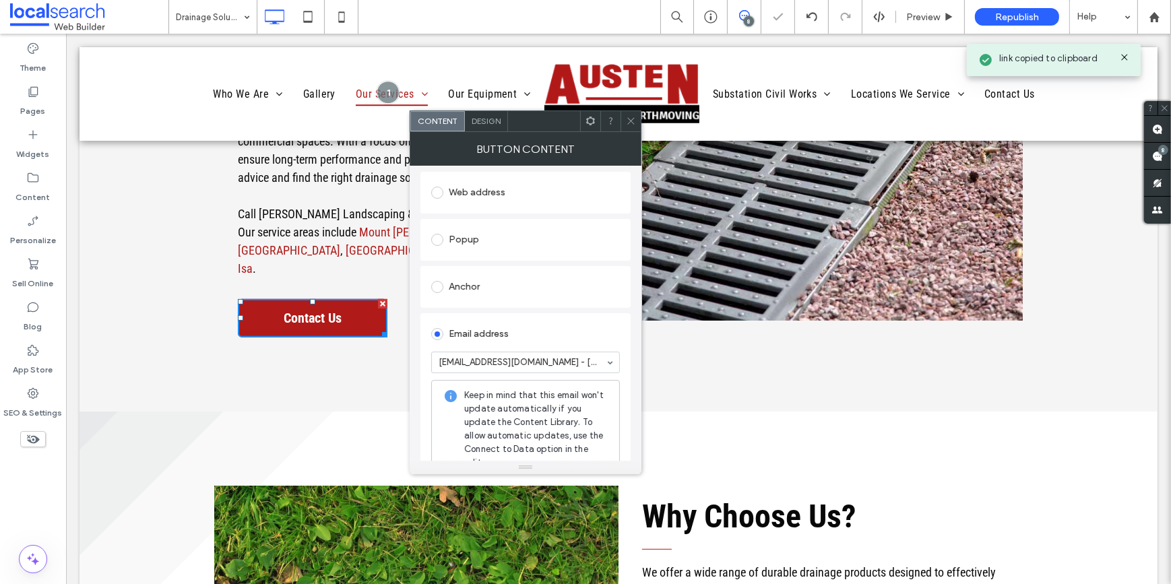
click at [631, 123] on icon at bounding box center [631, 121] width 10 height 10
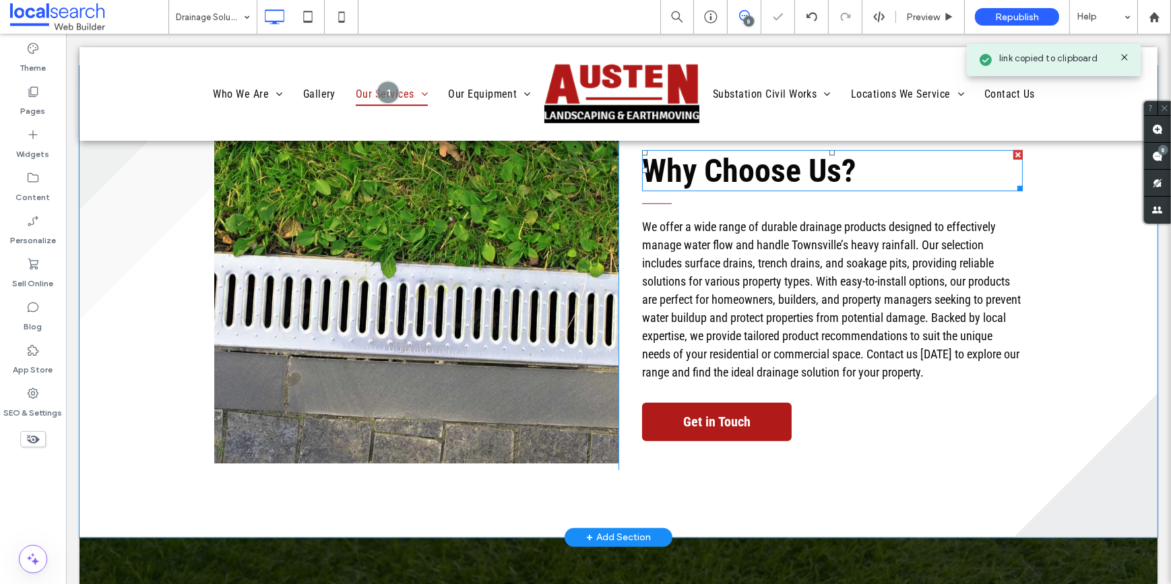
scroll to position [1041, 0]
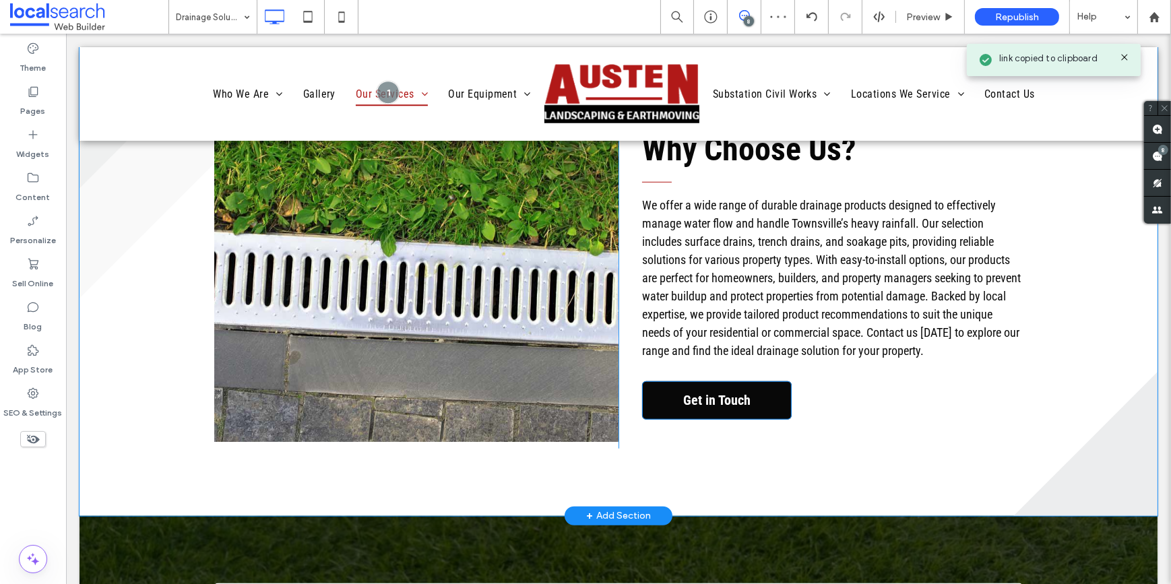
click at [693, 385] on span "Get in Touch" at bounding box center [716, 400] width 77 height 30
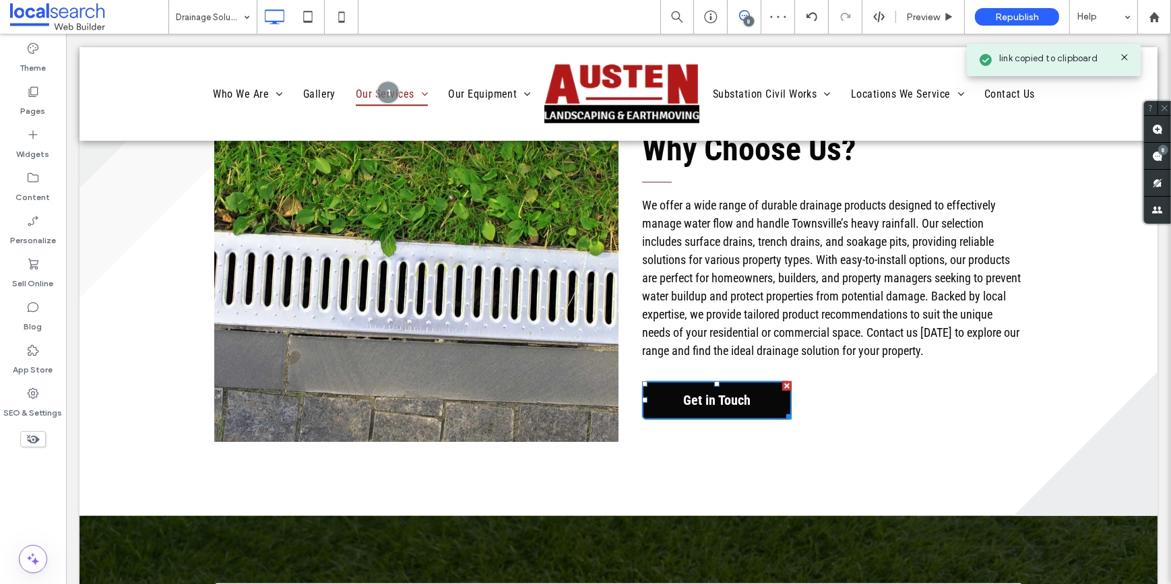
click at [693, 385] on span "Get in Touch" at bounding box center [716, 400] width 77 height 30
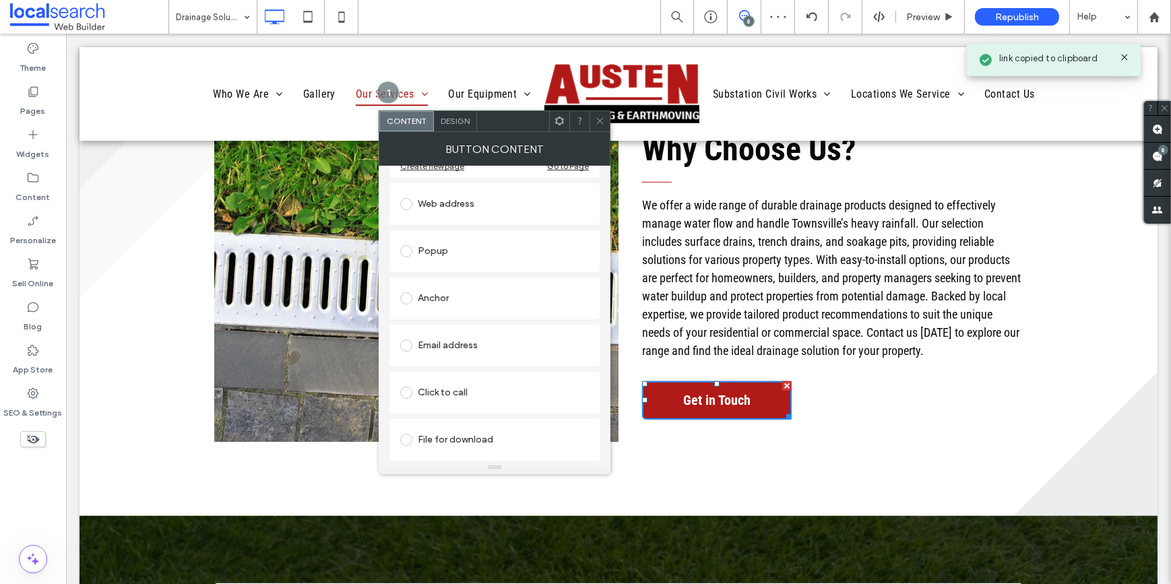
click at [430, 336] on div "Email address" at bounding box center [494, 346] width 189 height 22
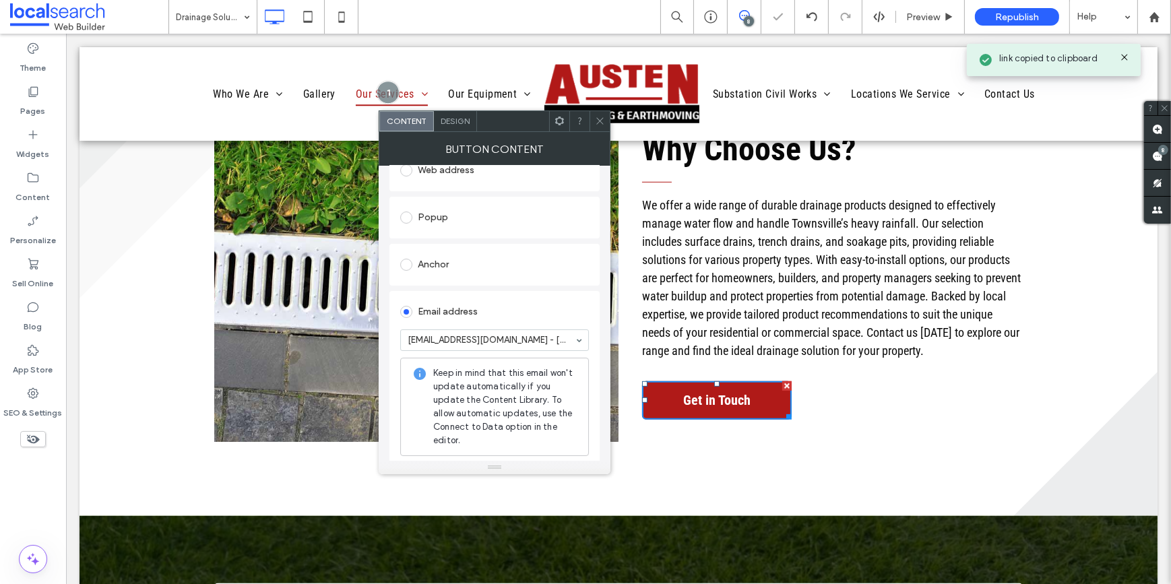
click at [597, 117] on icon at bounding box center [600, 121] width 10 height 10
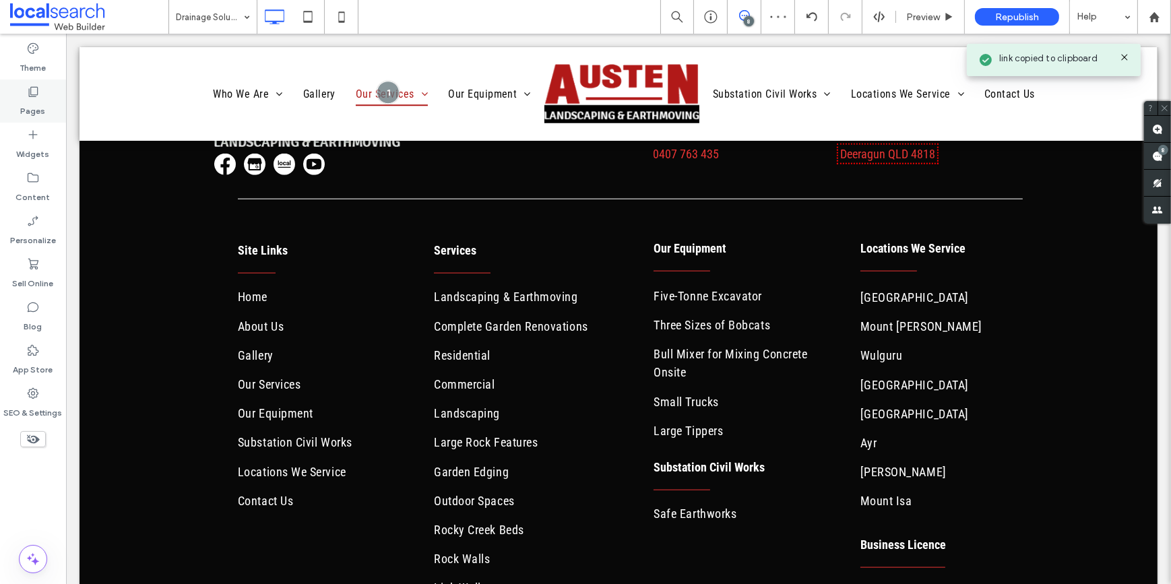
click at [59, 94] on div "Pages" at bounding box center [33, 101] width 66 height 43
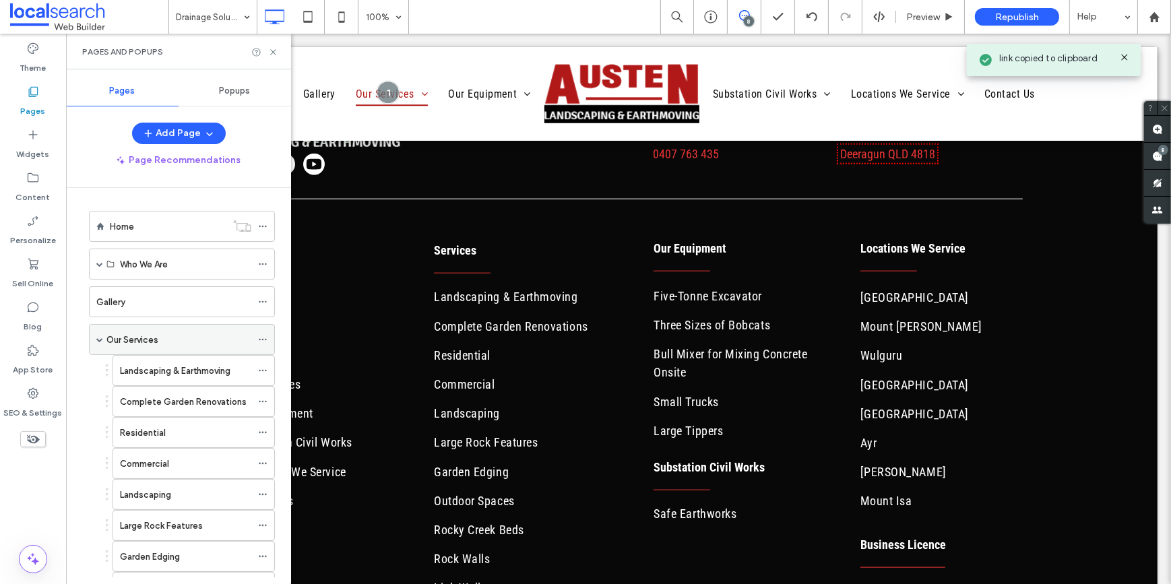
click at [98, 340] on span at bounding box center [99, 339] width 7 height 7
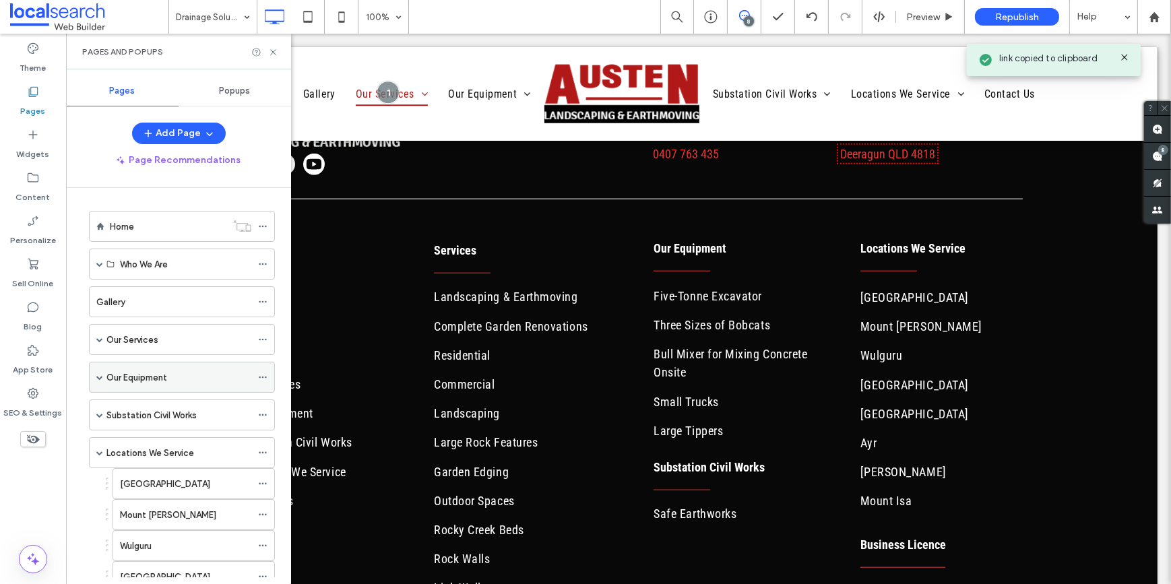
click at [151, 372] on label "Our Equipment" at bounding box center [136, 378] width 61 height 24
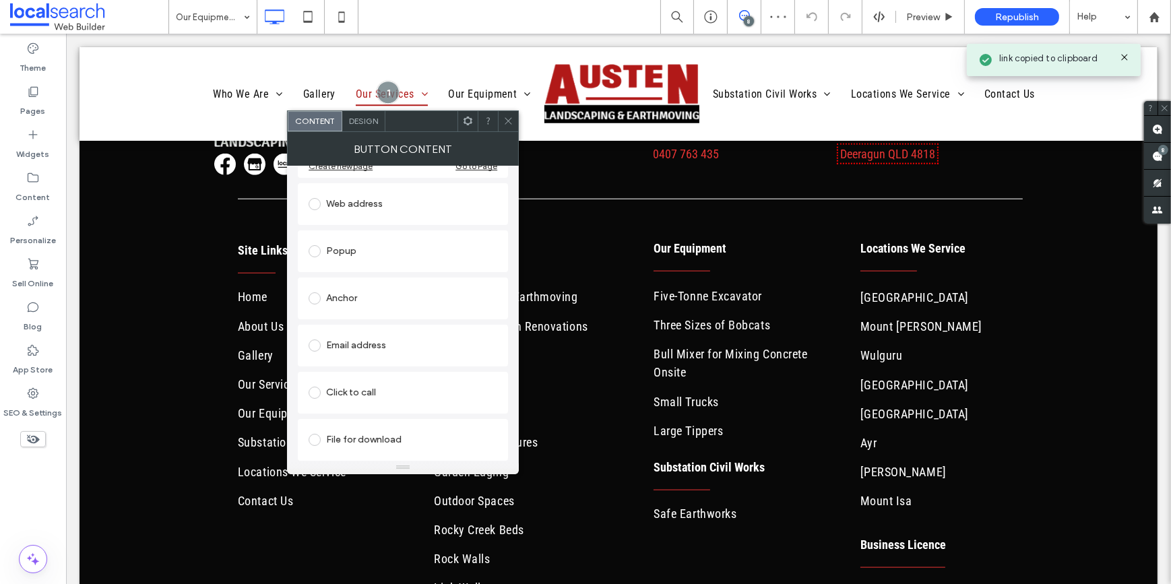
click at [343, 350] on div "Email address" at bounding box center [403, 346] width 189 height 22
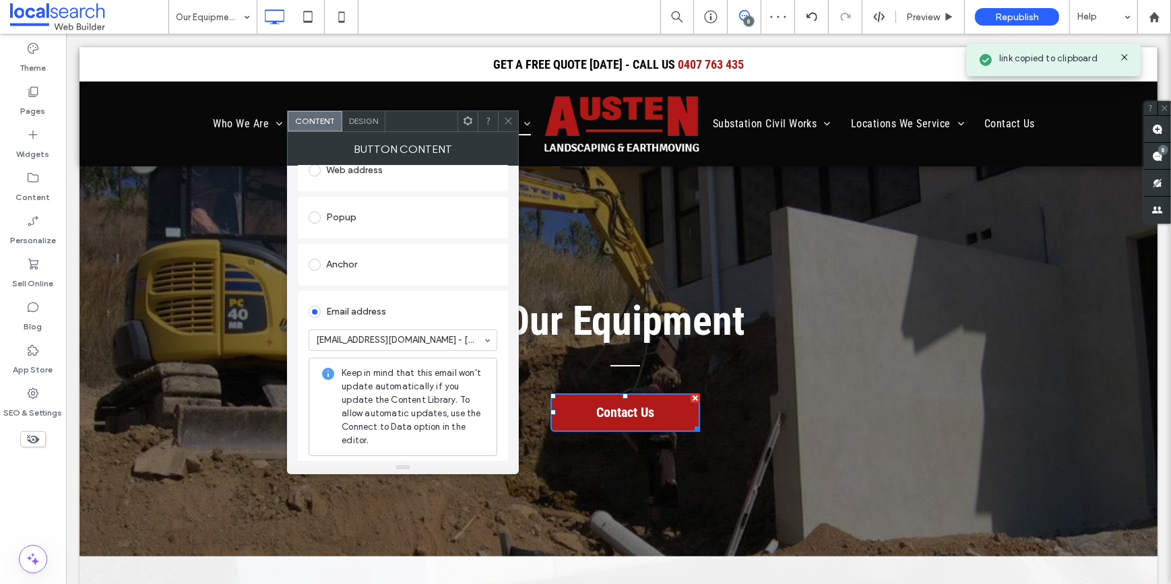
click at [509, 122] on use at bounding box center [508, 121] width 7 height 7
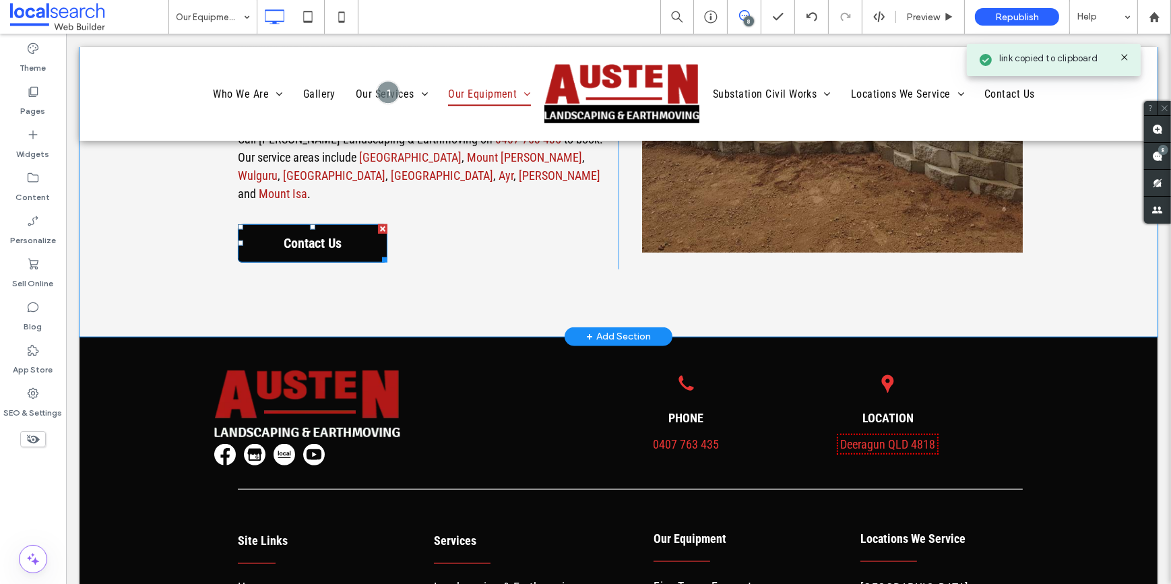
click at [336, 228] on span "Contact Us" at bounding box center [311, 243] width 67 height 30
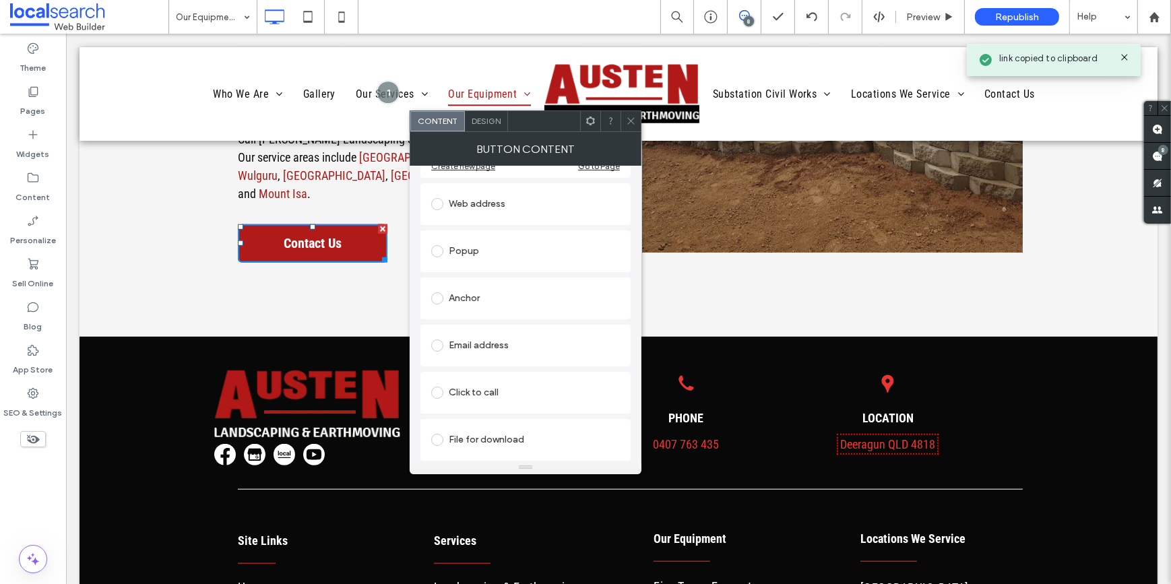
click at [491, 334] on div "Email address" at bounding box center [525, 345] width 189 height 28
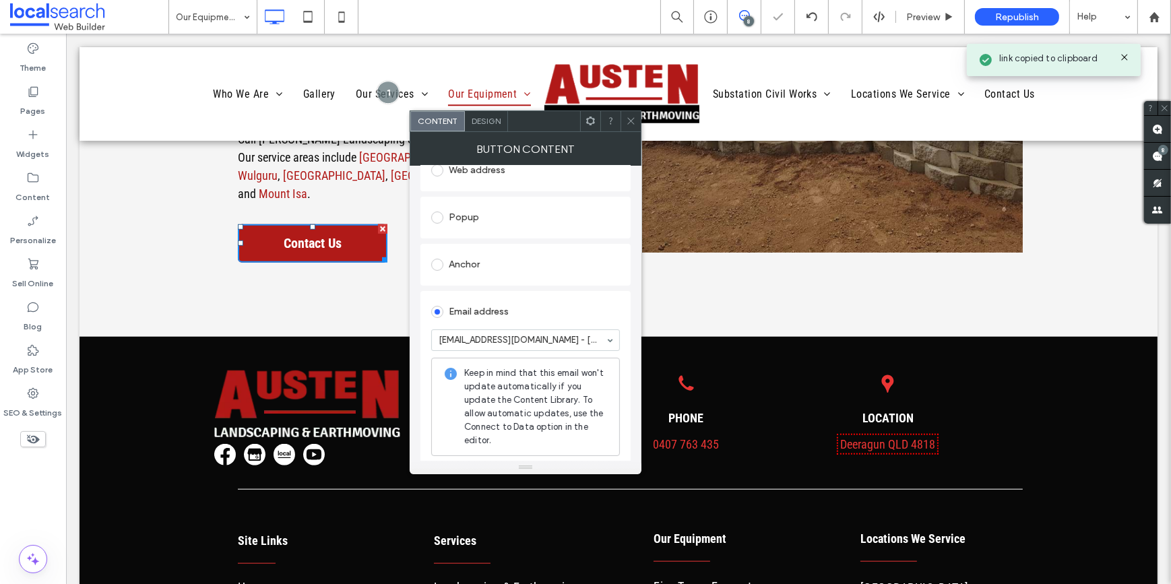
click at [630, 118] on icon at bounding box center [631, 121] width 10 height 10
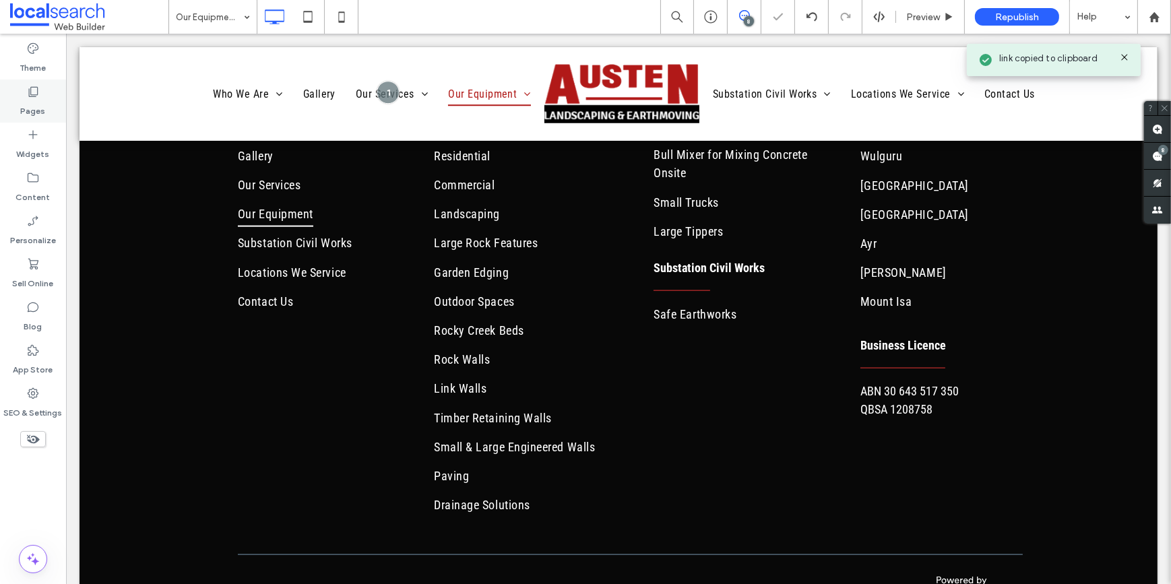
click at [44, 100] on div "Pages" at bounding box center [33, 101] width 66 height 43
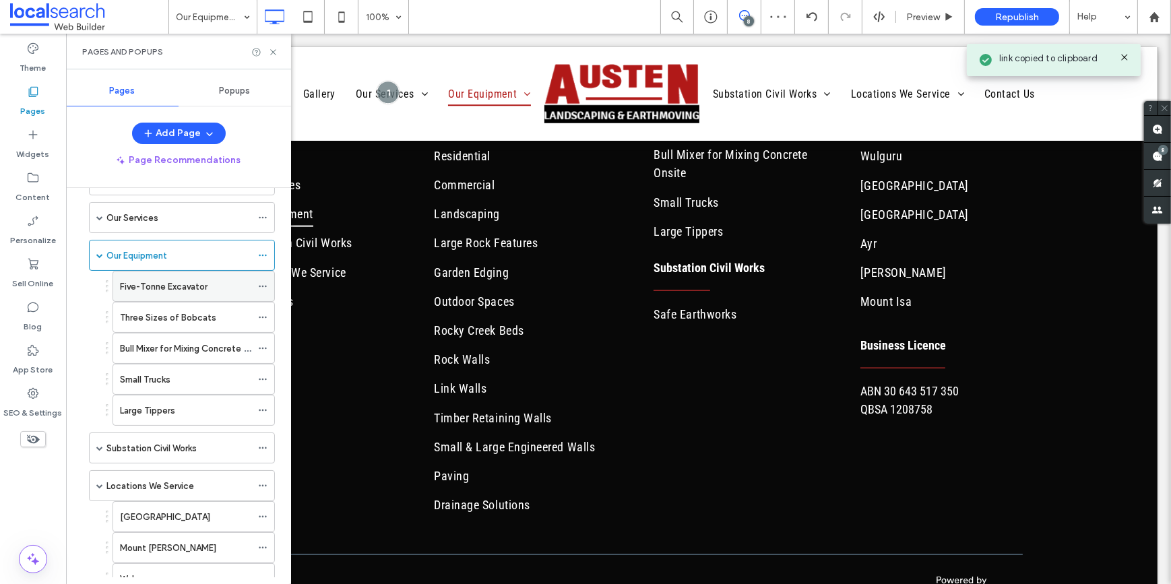
click at [144, 287] on label "Five-Tonne Excavator" at bounding box center [164, 287] width 88 height 24
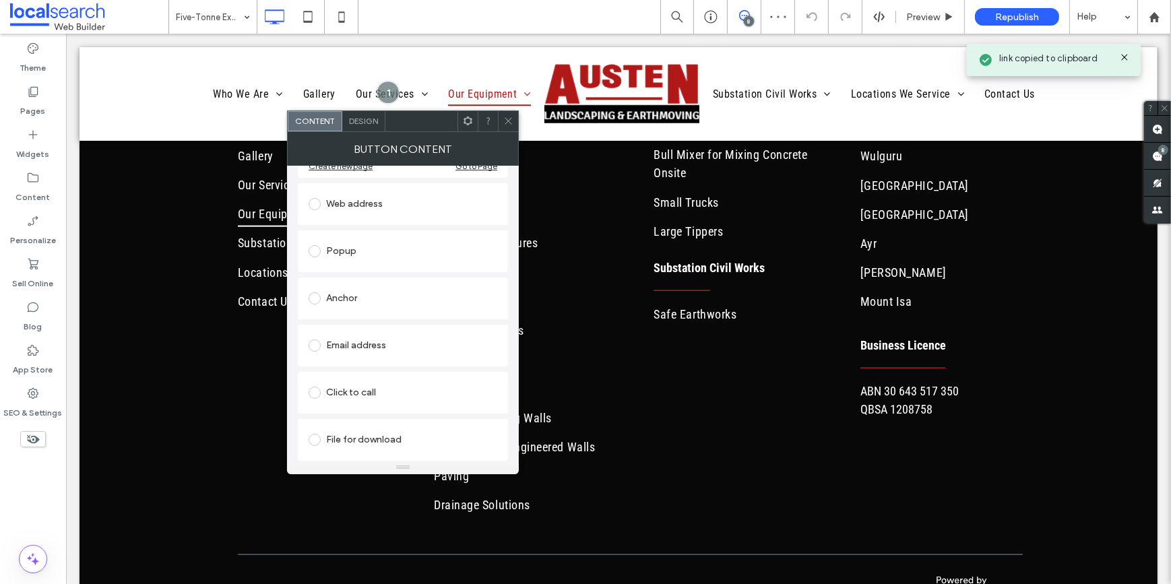
click at [356, 350] on div "Email address" at bounding box center [403, 346] width 189 height 22
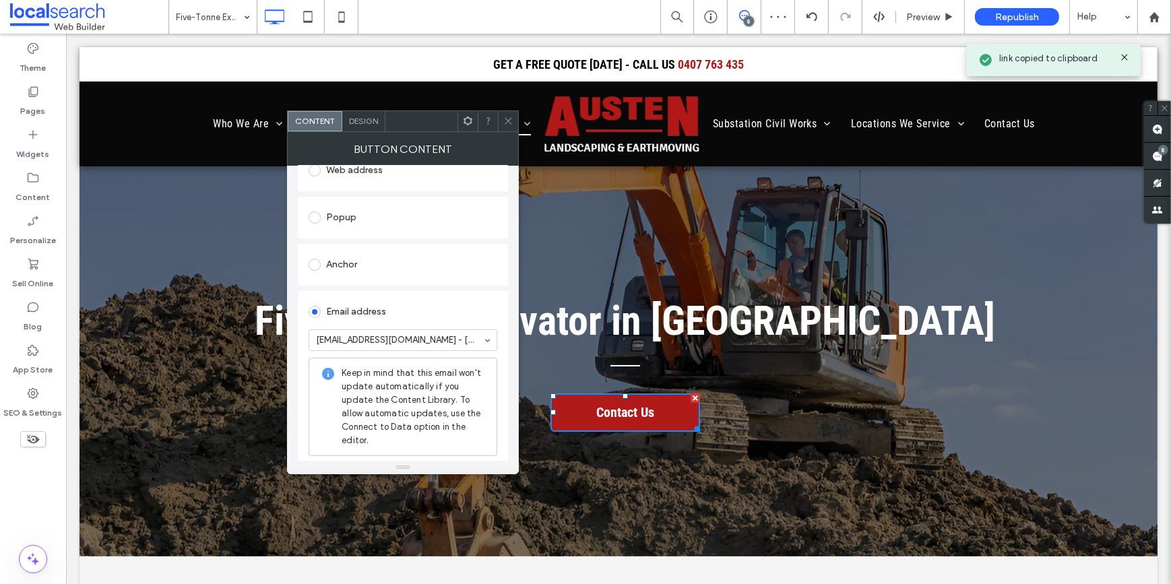
drag, startPoint x: 507, startPoint y: 120, endPoint x: 530, endPoint y: 426, distance: 306.7
click at [507, 120] on use at bounding box center [508, 121] width 7 height 7
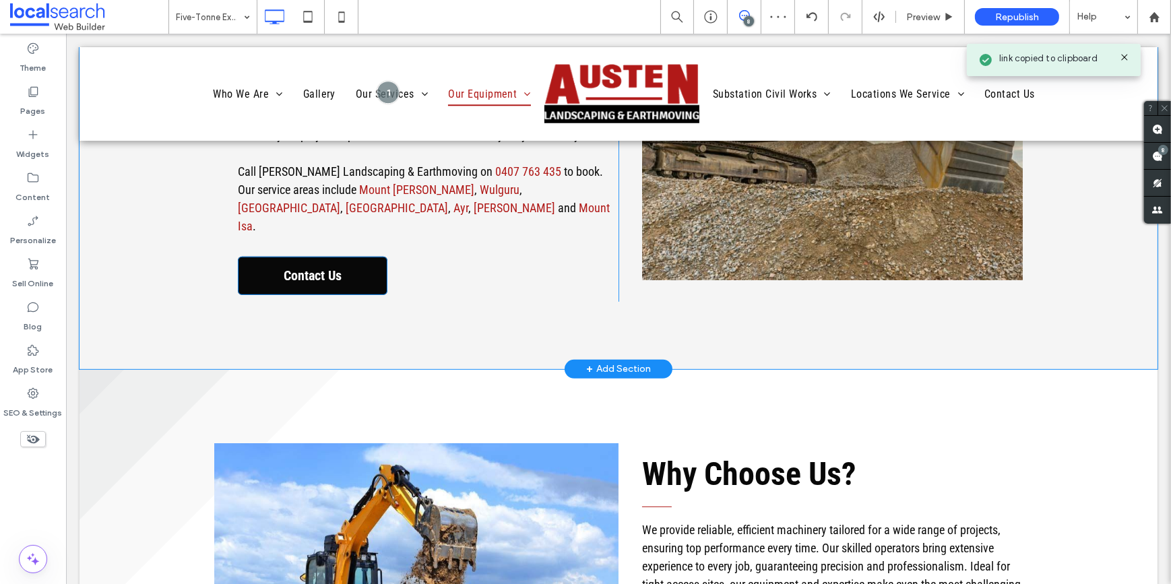
click at [331, 261] on span "Contact Us" at bounding box center [311, 276] width 67 height 30
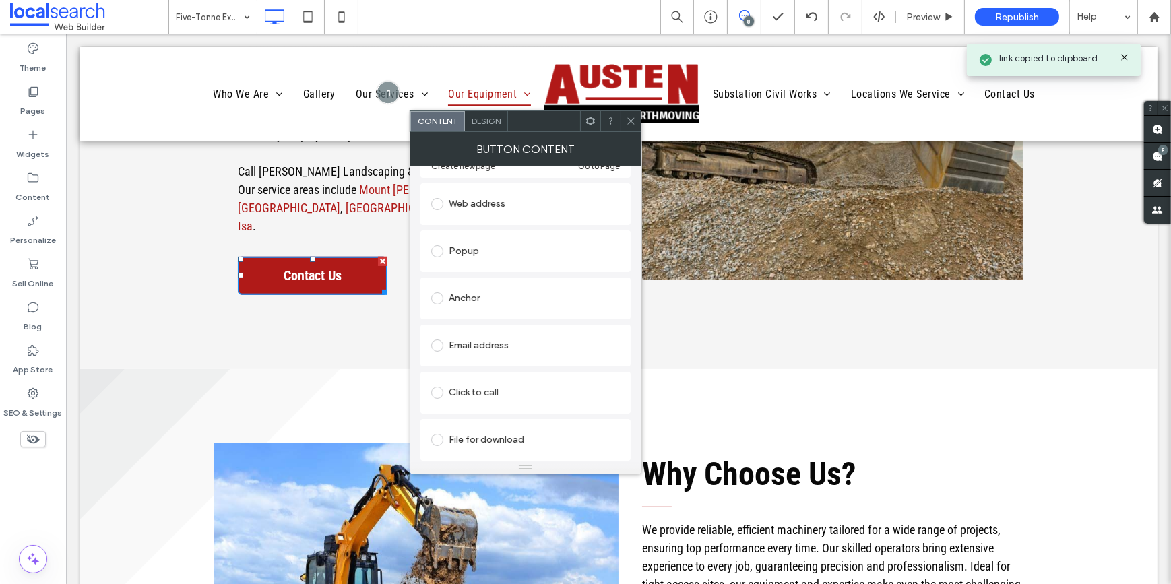
click at [474, 349] on div "Email address" at bounding box center [525, 346] width 189 height 22
click at [552, 357] on section at bounding box center [525, 342] width 189 height 35
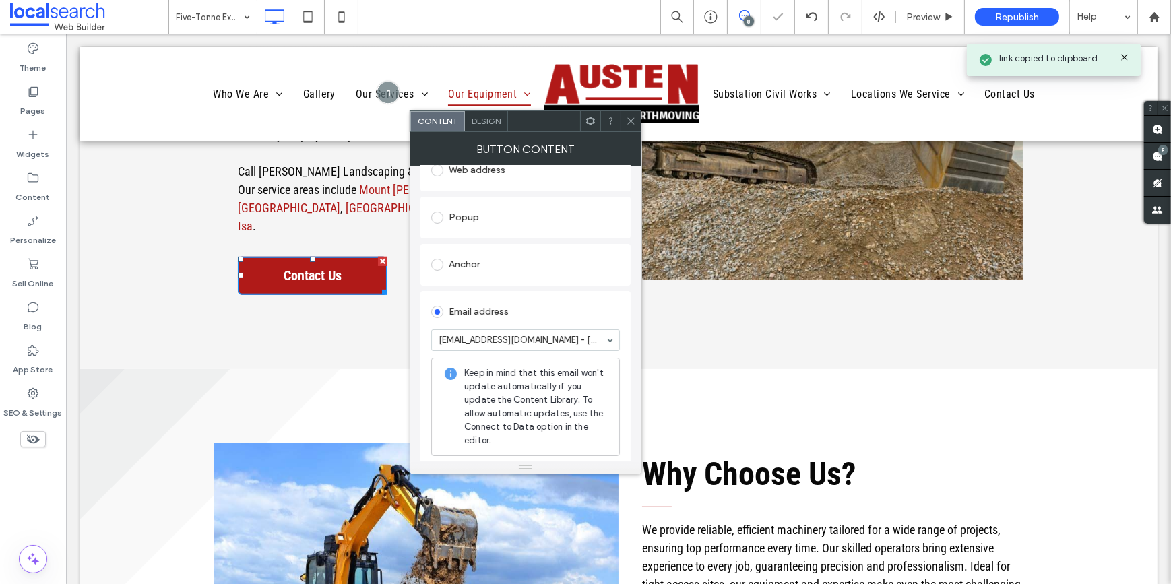
click at [637, 117] on div at bounding box center [631, 121] width 20 height 20
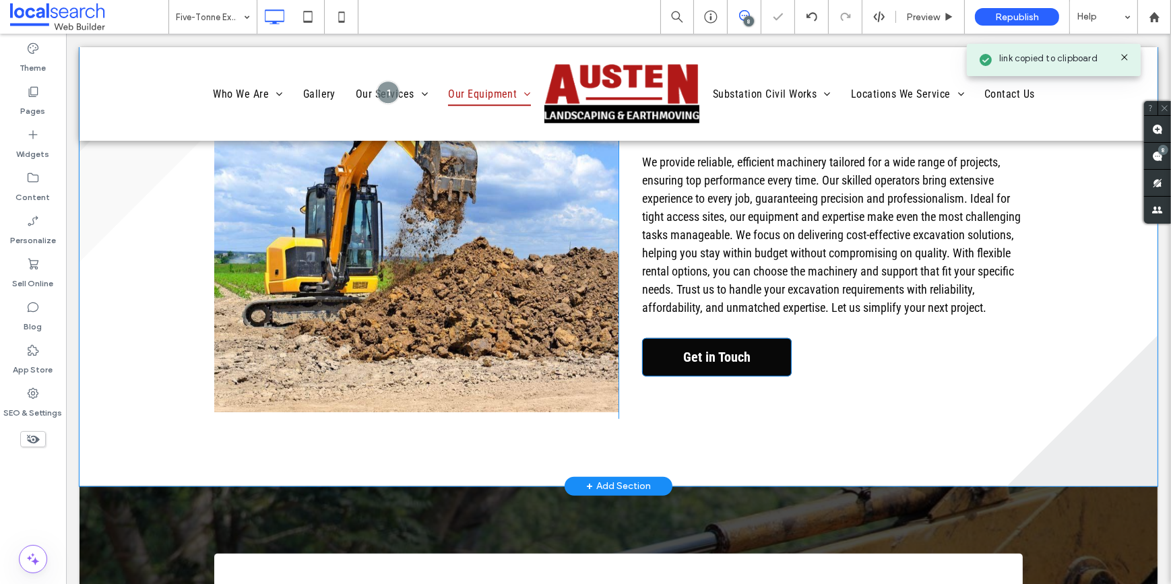
click at [704, 362] on span "Get in Touch" at bounding box center [716, 357] width 77 height 30
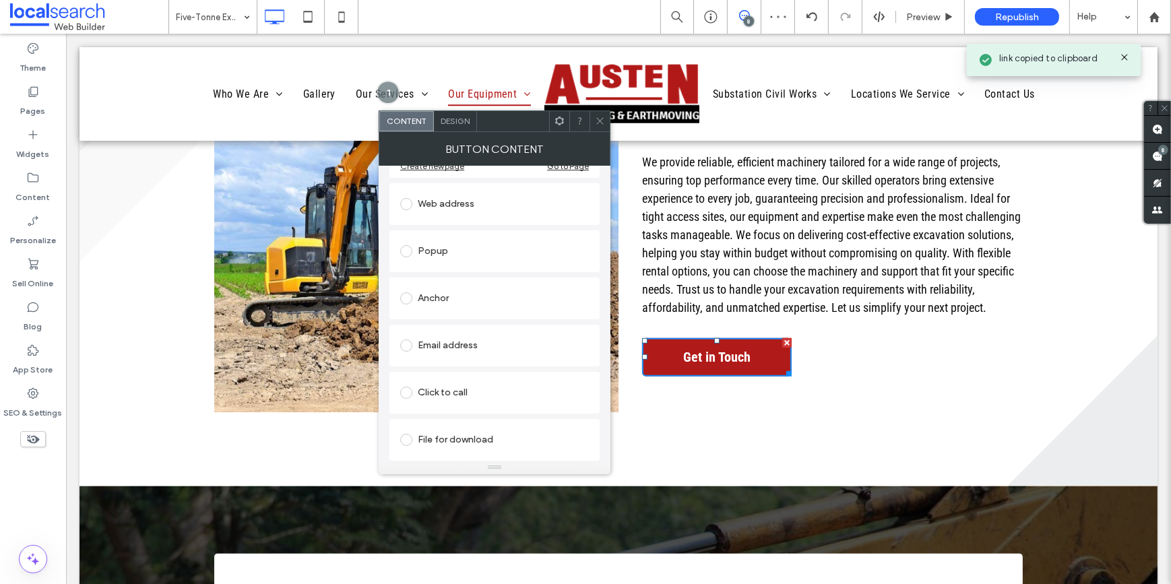
click at [437, 332] on div "Email address" at bounding box center [494, 345] width 189 height 28
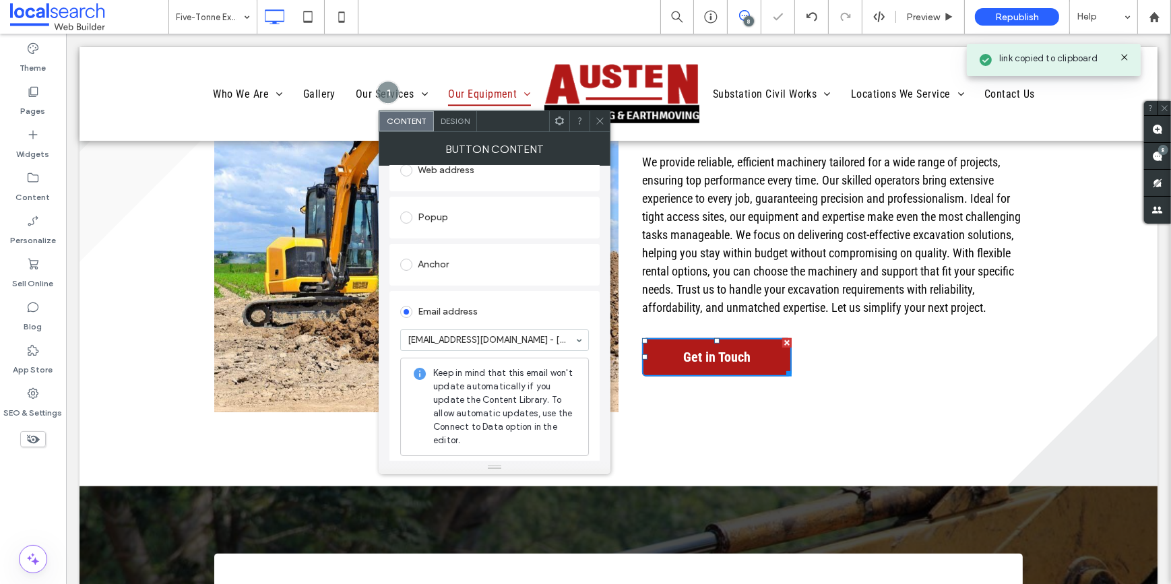
click at [600, 125] on icon at bounding box center [600, 121] width 10 height 10
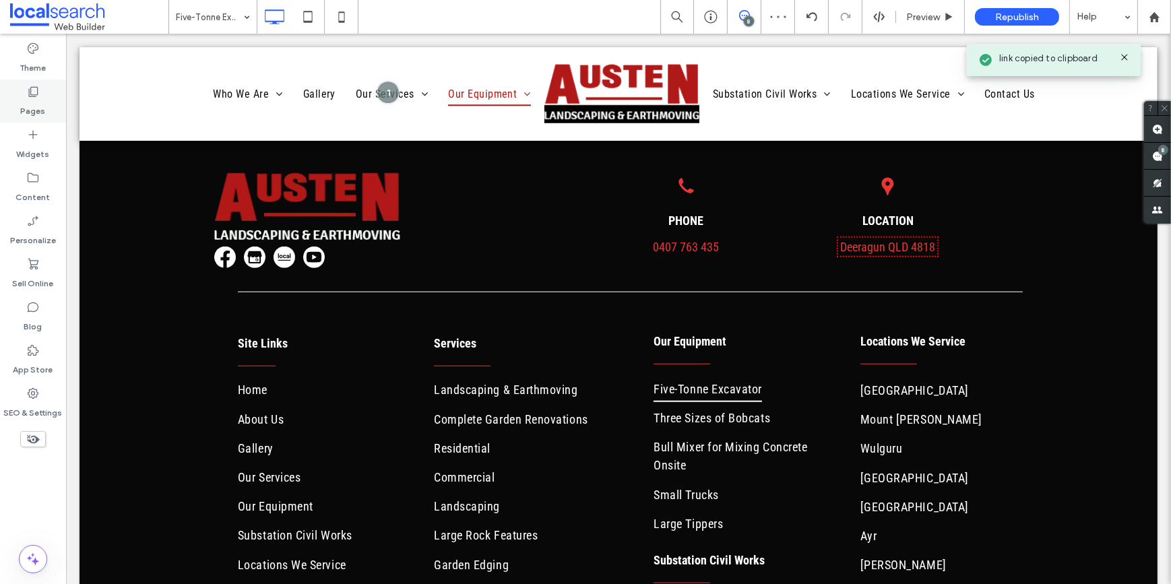
click at [34, 99] on label "Pages" at bounding box center [33, 107] width 25 height 19
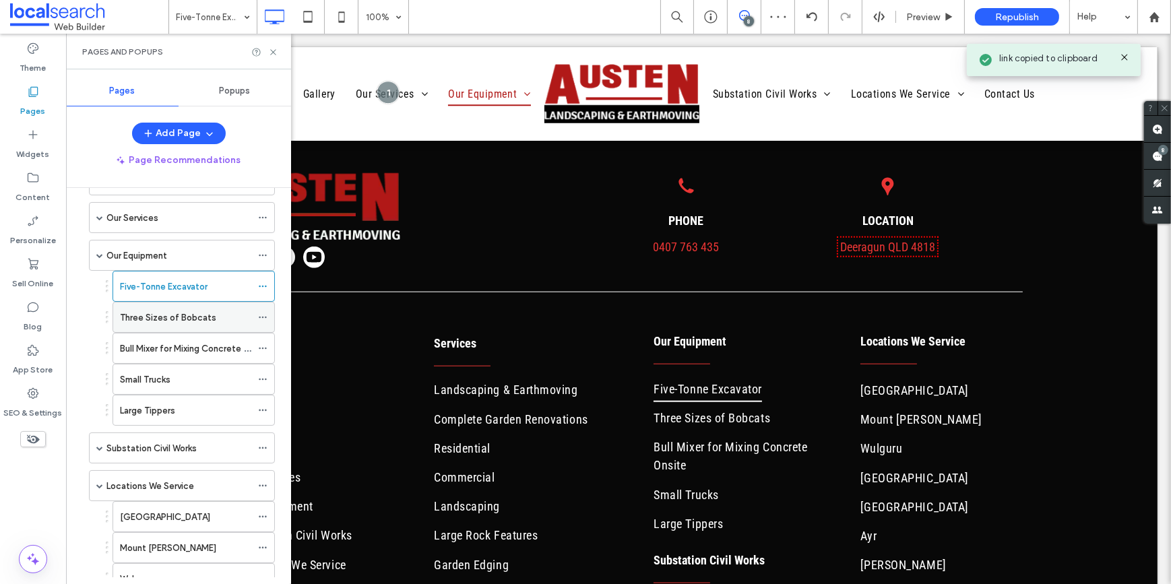
click at [137, 315] on label "Three Sizes of Bobcats" at bounding box center [168, 318] width 96 height 24
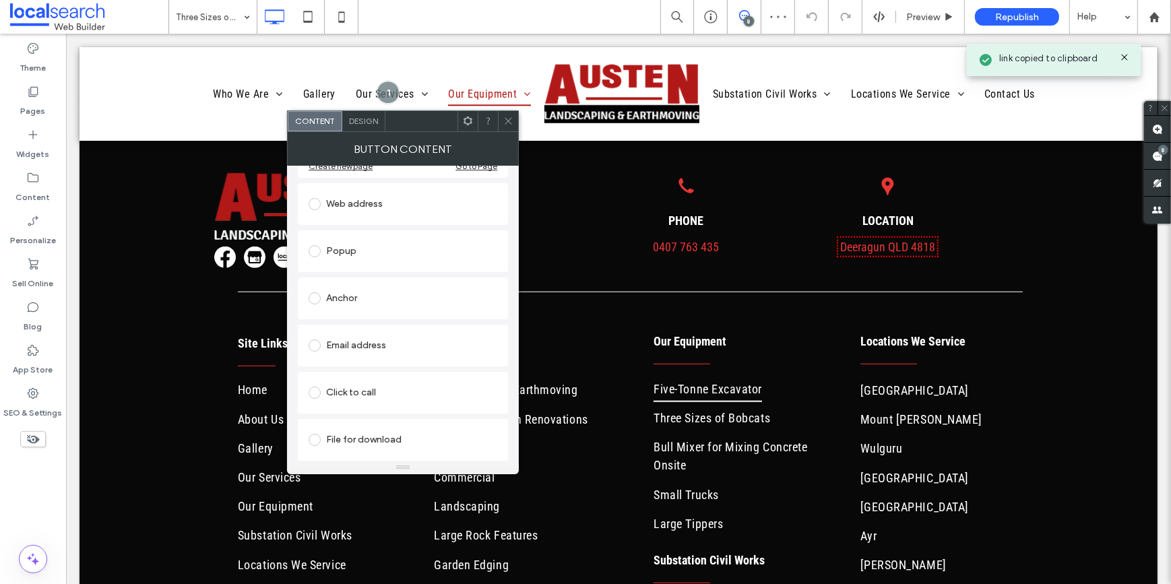
click at [337, 342] on div "Email address" at bounding box center [403, 346] width 189 height 22
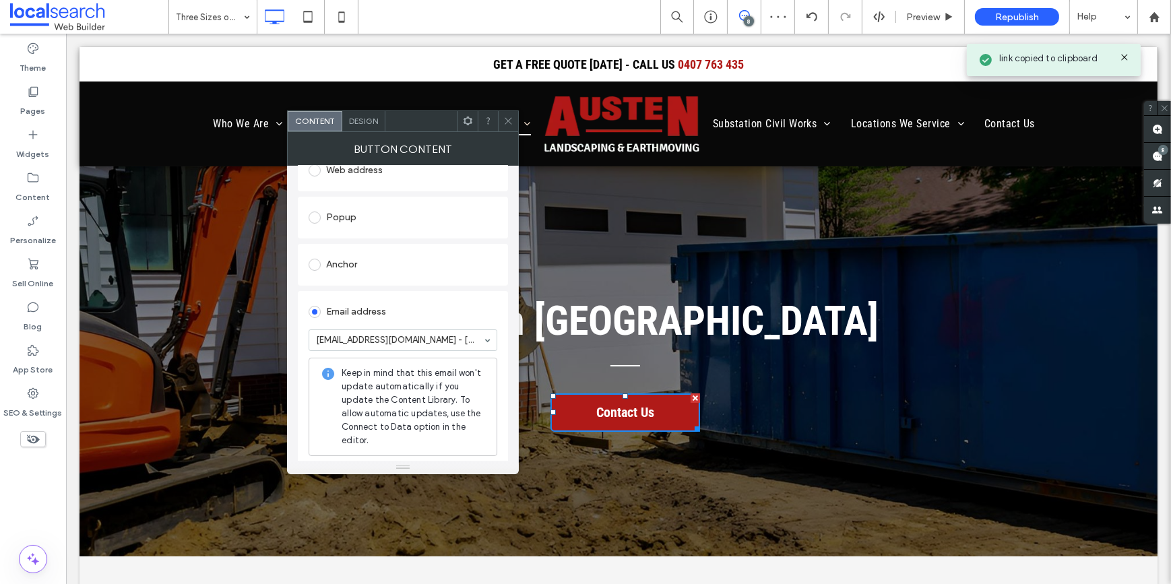
click at [516, 122] on div at bounding box center [508, 121] width 20 height 20
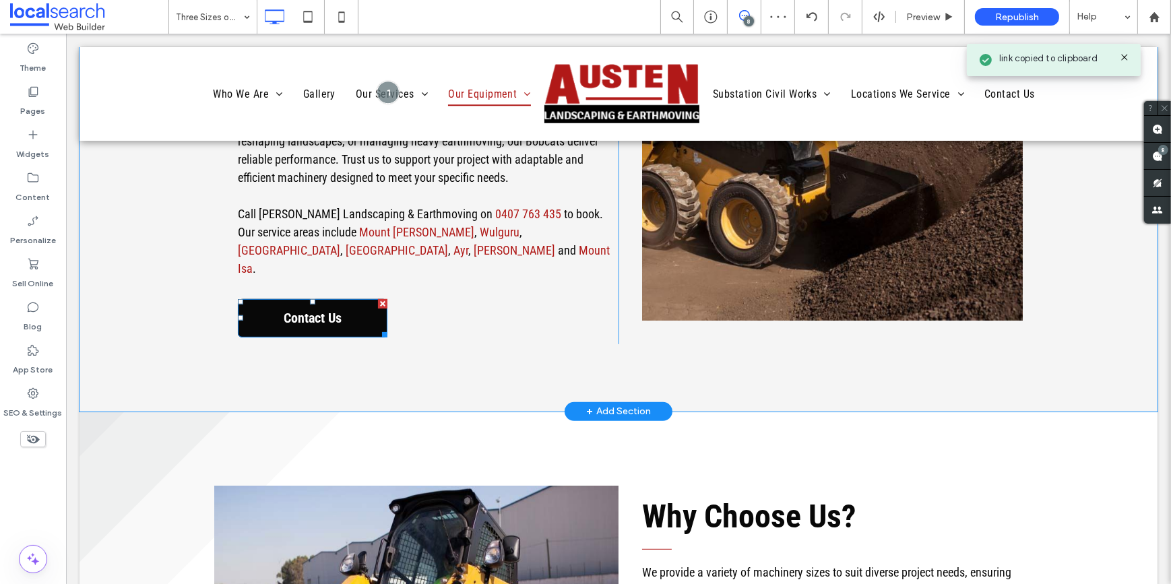
click at [340, 303] on span "Contact Us" at bounding box center [311, 318] width 67 height 30
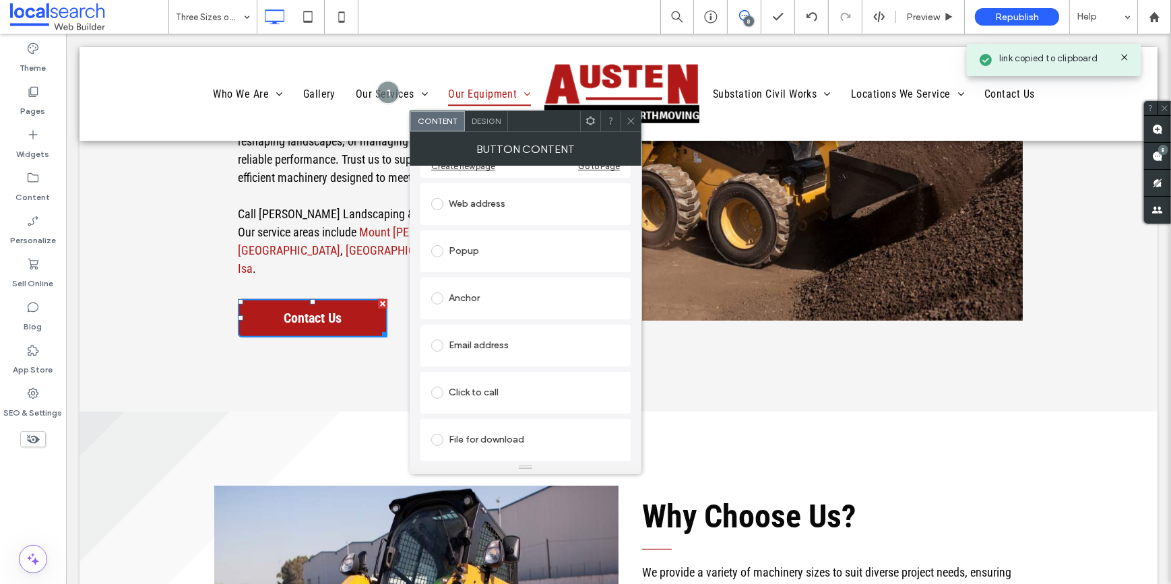
click at [472, 335] on div "Email address" at bounding box center [525, 346] width 189 height 22
click at [527, 329] on section at bounding box center [525, 342] width 189 height 35
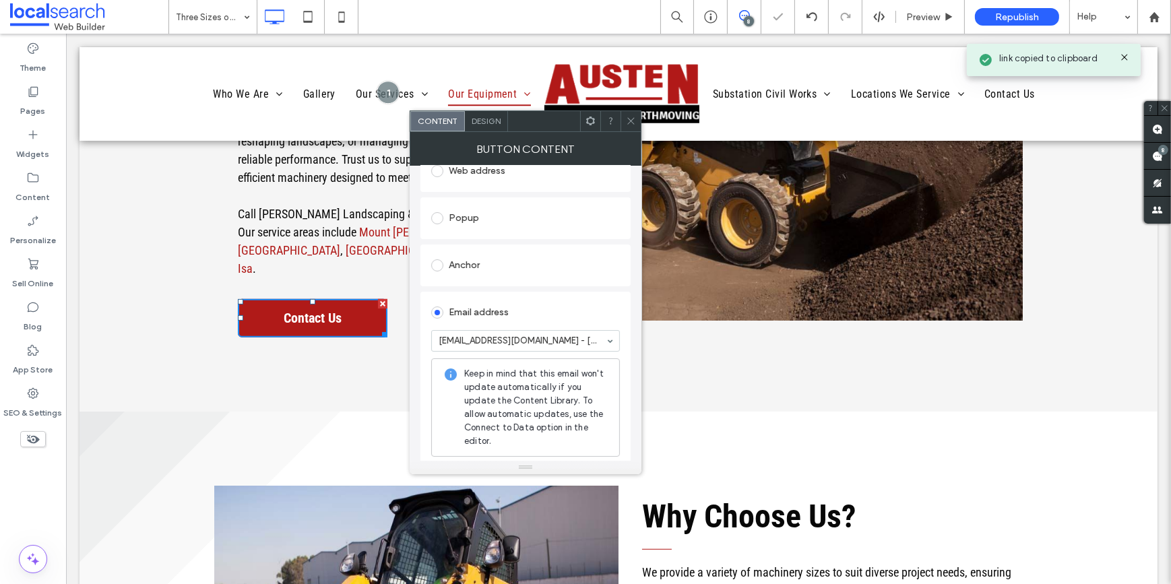
click at [631, 123] on icon at bounding box center [631, 121] width 10 height 10
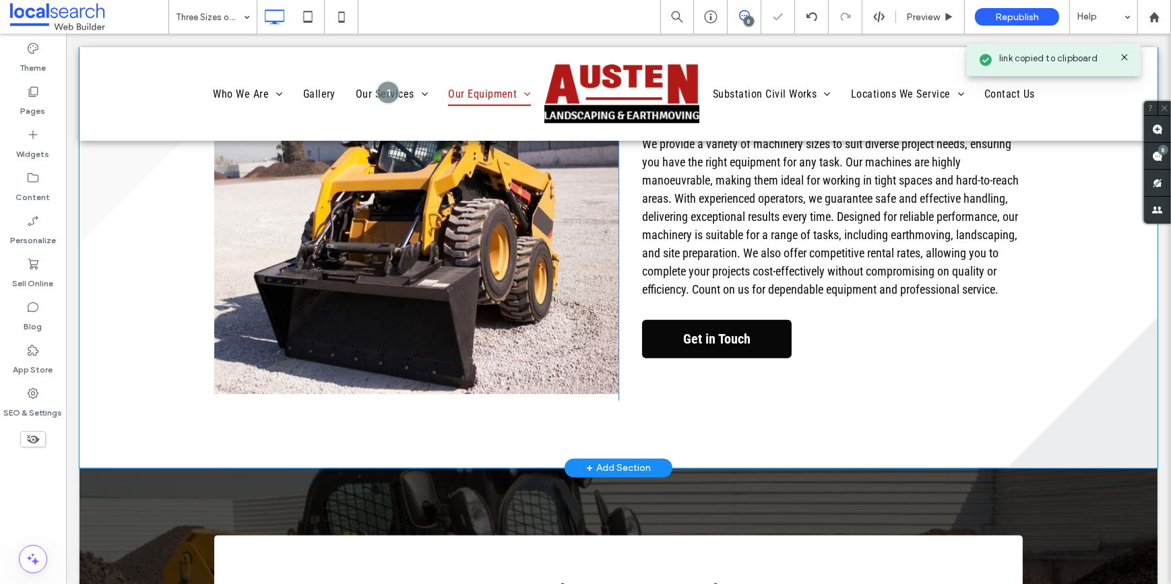
click at [660, 329] on link "Get in Touch" at bounding box center [716, 339] width 150 height 38
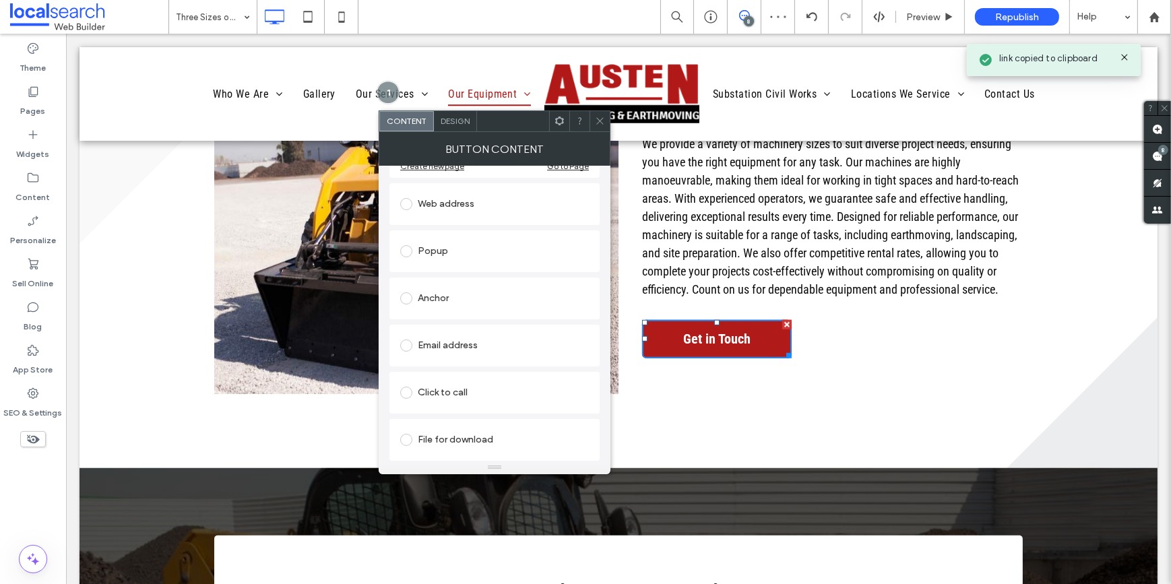
click at [439, 348] on div "Email address" at bounding box center [494, 346] width 189 height 22
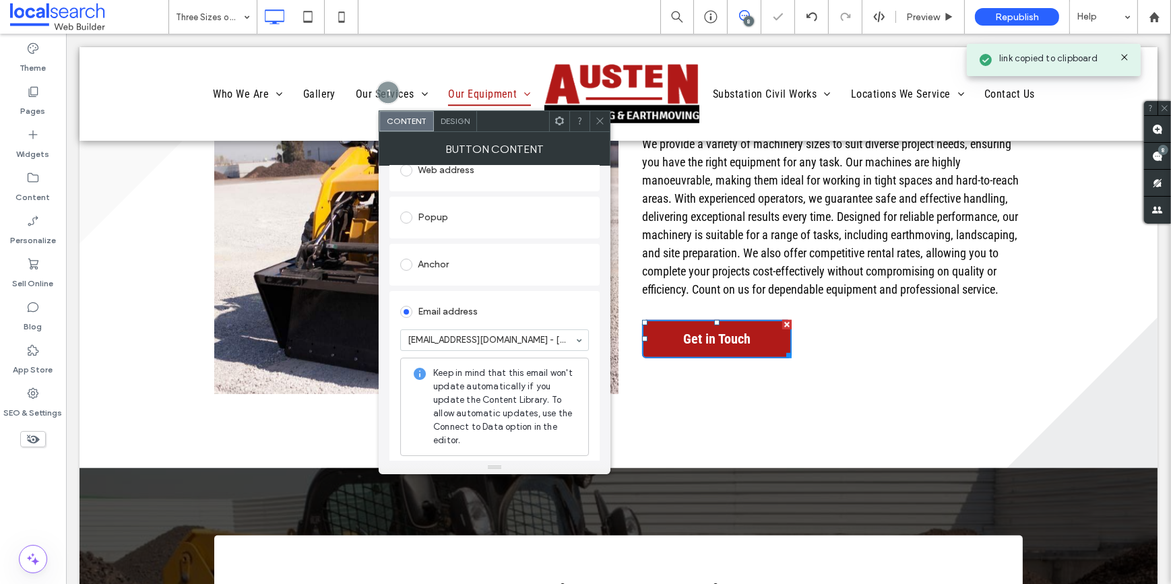
click at [597, 119] on icon at bounding box center [600, 121] width 10 height 10
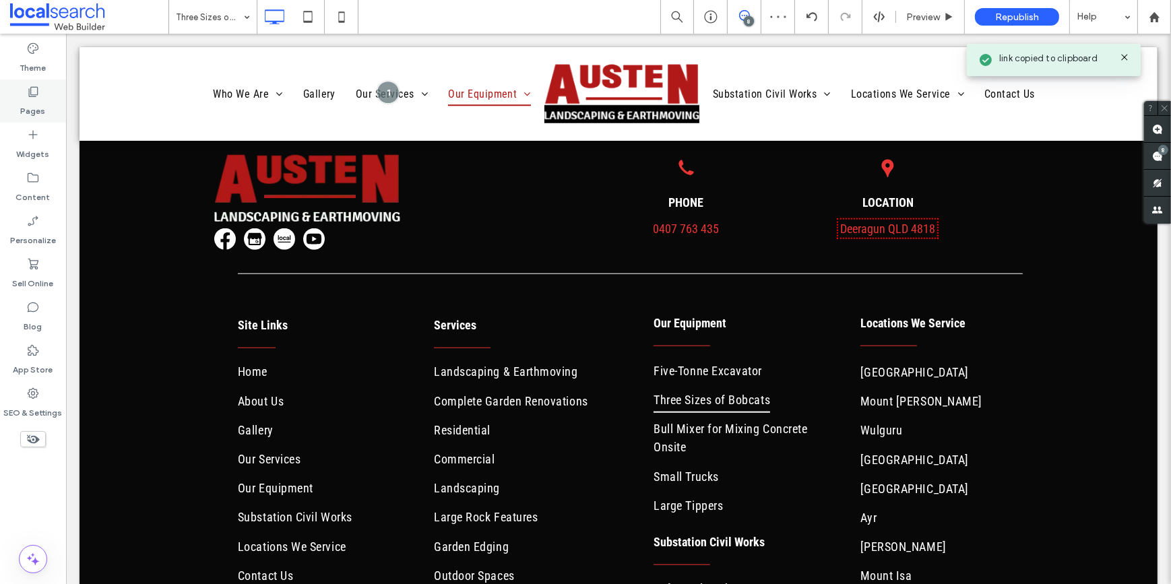
click at [41, 101] on label "Pages" at bounding box center [33, 107] width 25 height 19
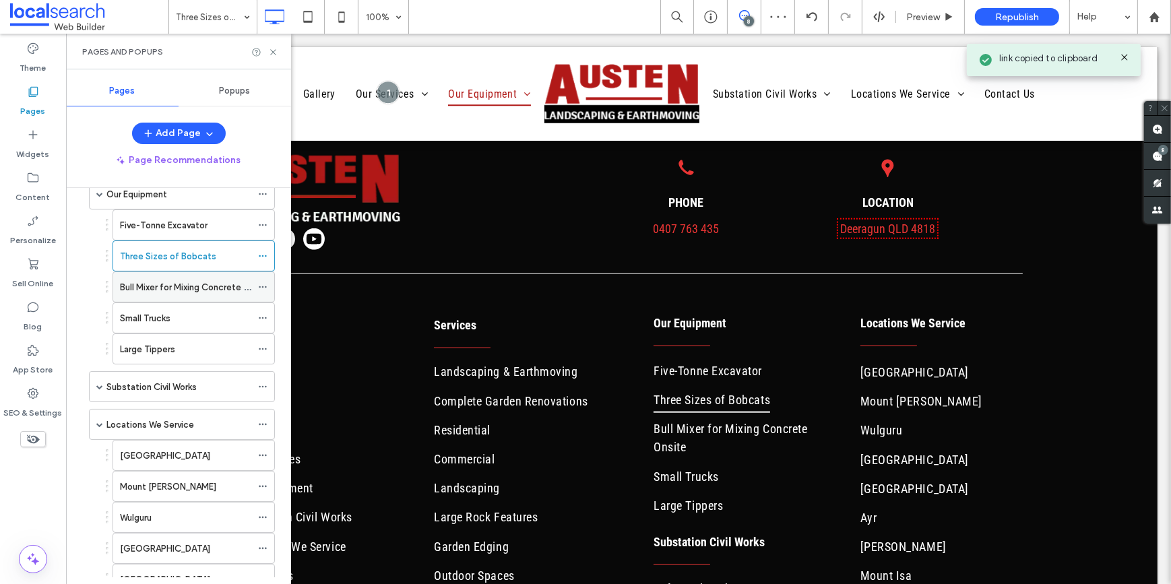
click at [167, 283] on label "Bull Mixer for Mixing Concrete Onsite" at bounding box center [196, 288] width 152 height 24
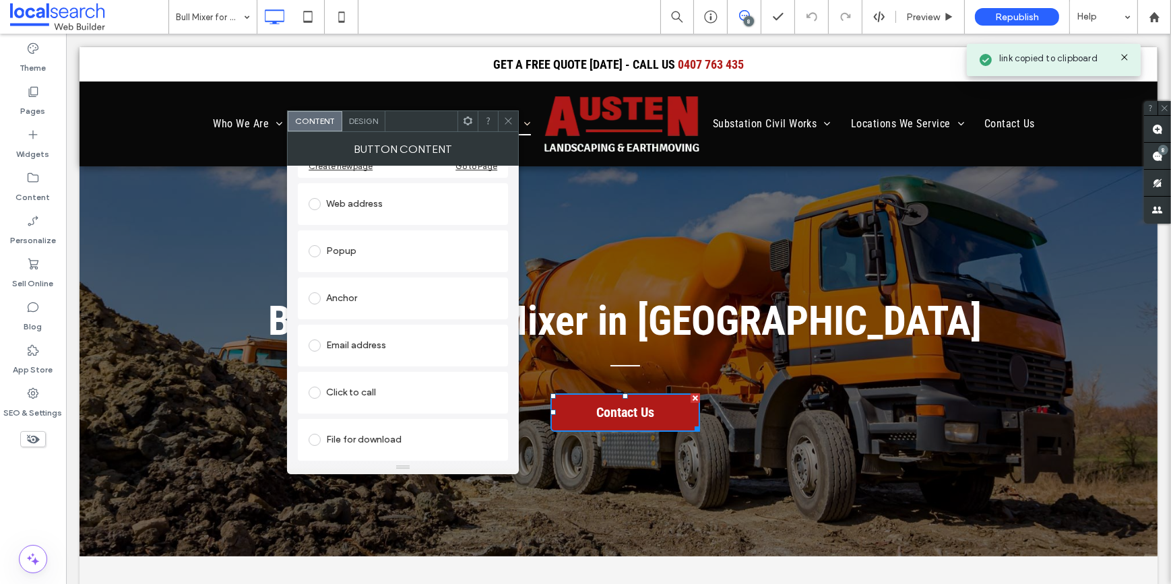
click at [336, 349] on div "Email address" at bounding box center [403, 346] width 189 height 22
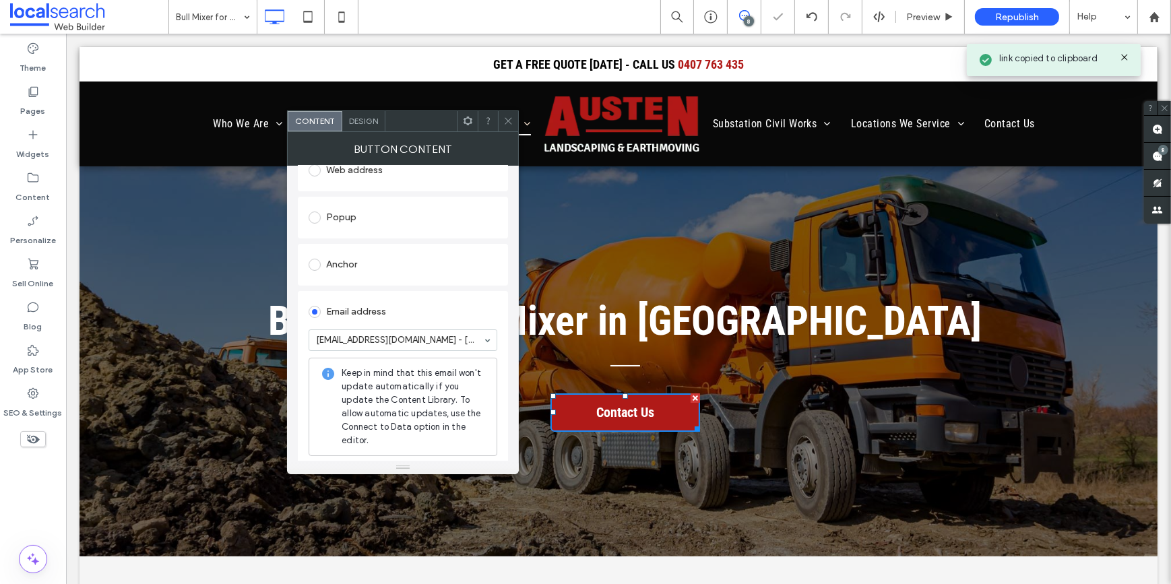
click at [513, 116] on div at bounding box center [508, 121] width 20 height 20
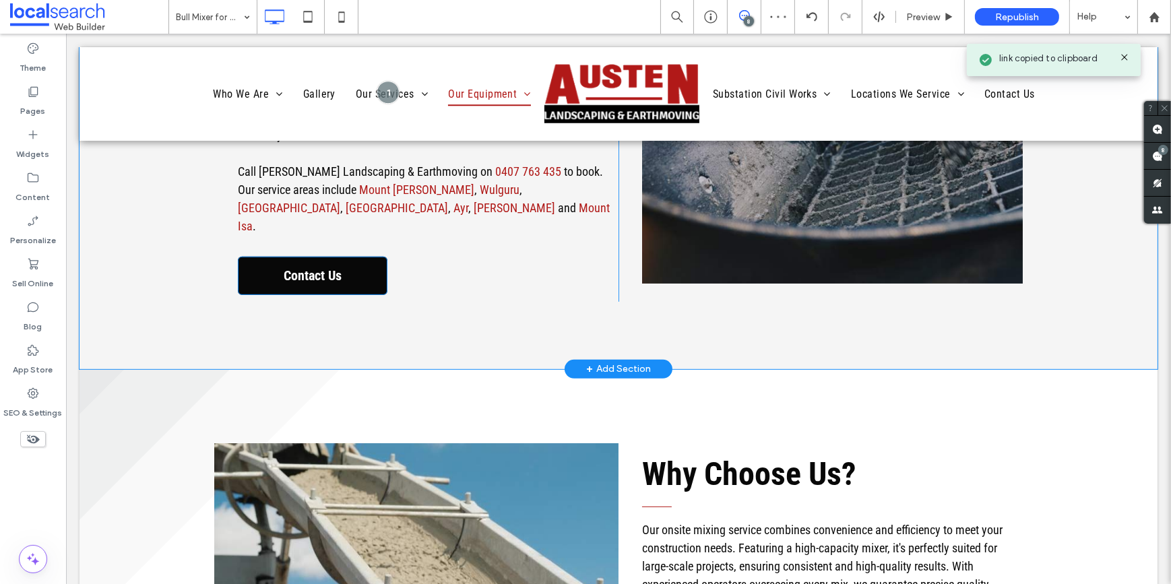
click at [331, 261] on span "Contact Us" at bounding box center [311, 276] width 67 height 30
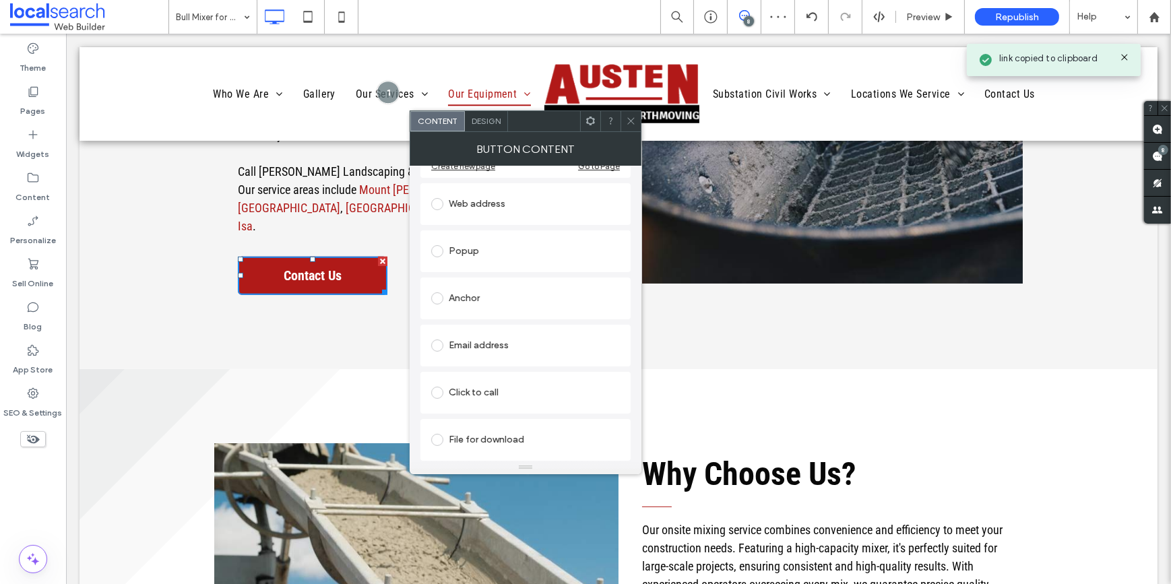
click at [472, 332] on div "Email address" at bounding box center [525, 345] width 189 height 28
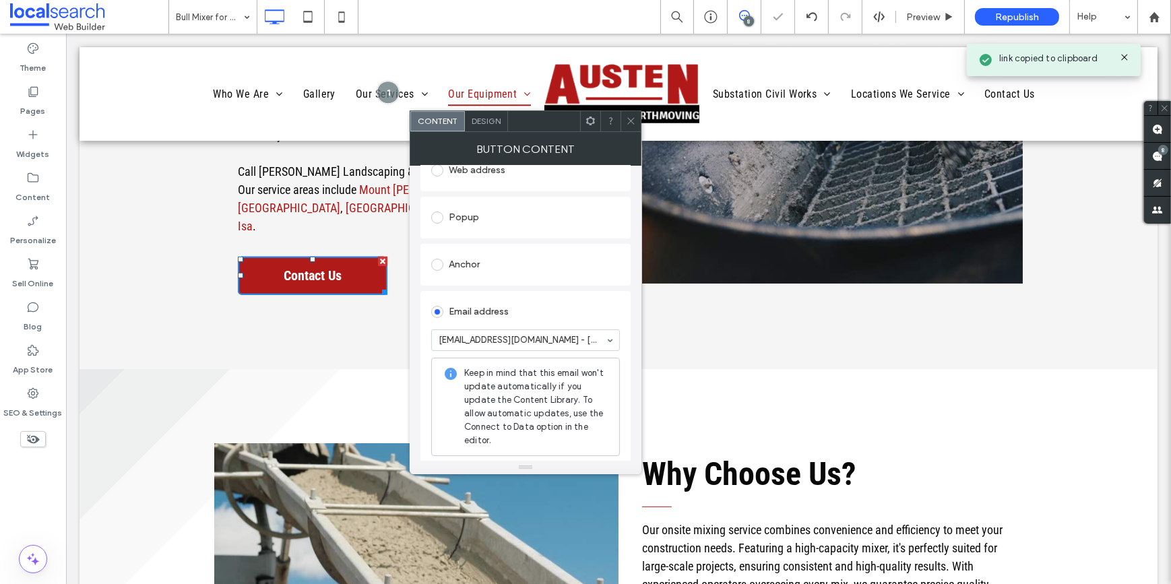
click at [631, 116] on icon at bounding box center [631, 121] width 10 height 10
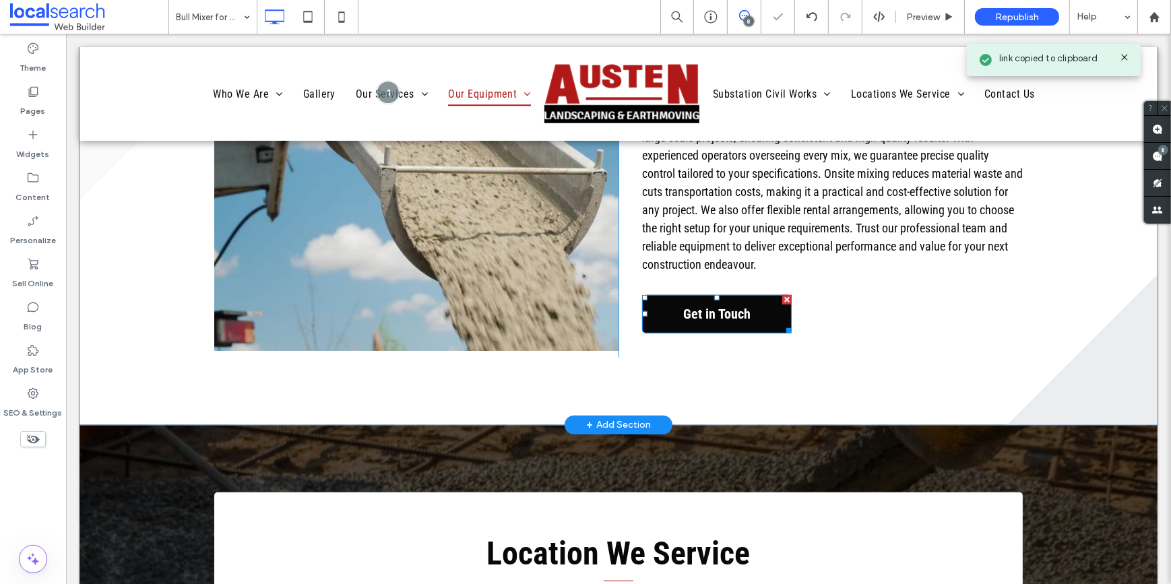
click at [682, 299] on span "Get in Touch" at bounding box center [716, 314] width 77 height 30
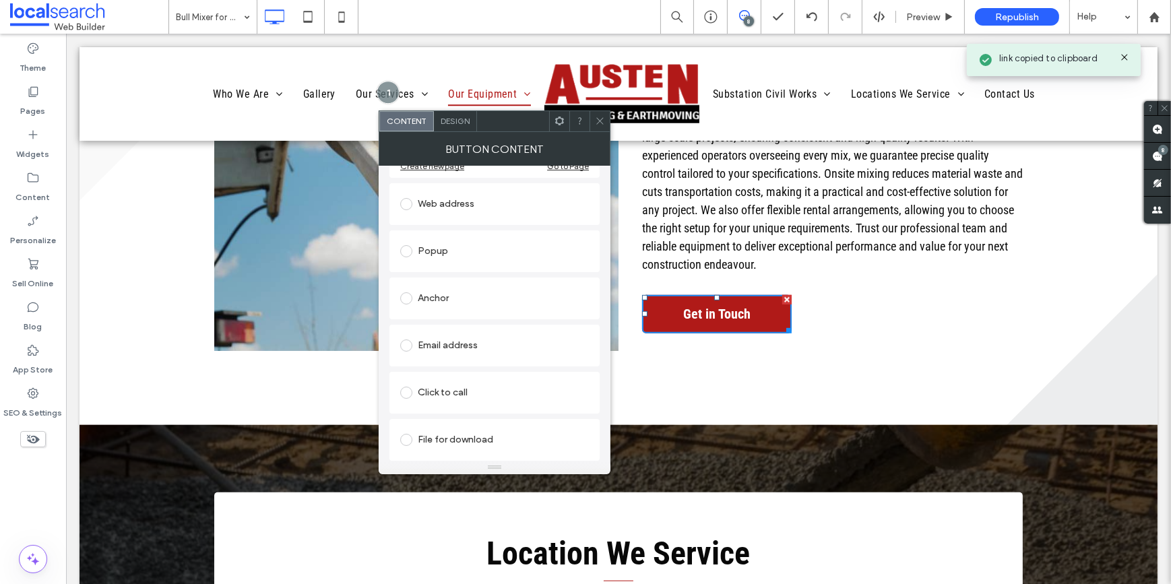
click at [454, 344] on div "Email address" at bounding box center [494, 346] width 189 height 22
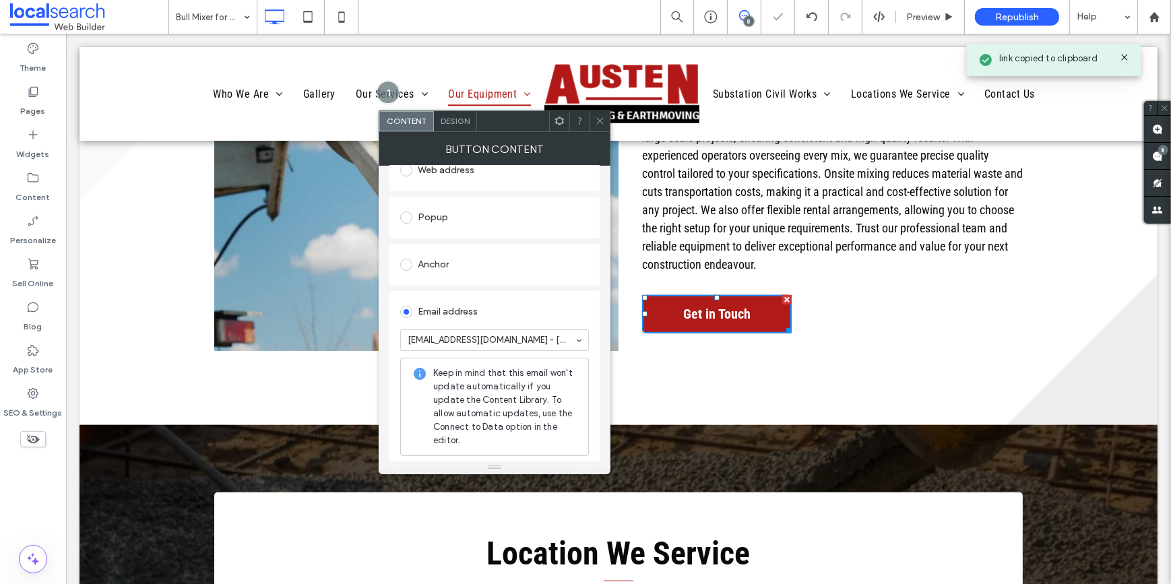
click at [596, 123] on icon at bounding box center [600, 121] width 10 height 10
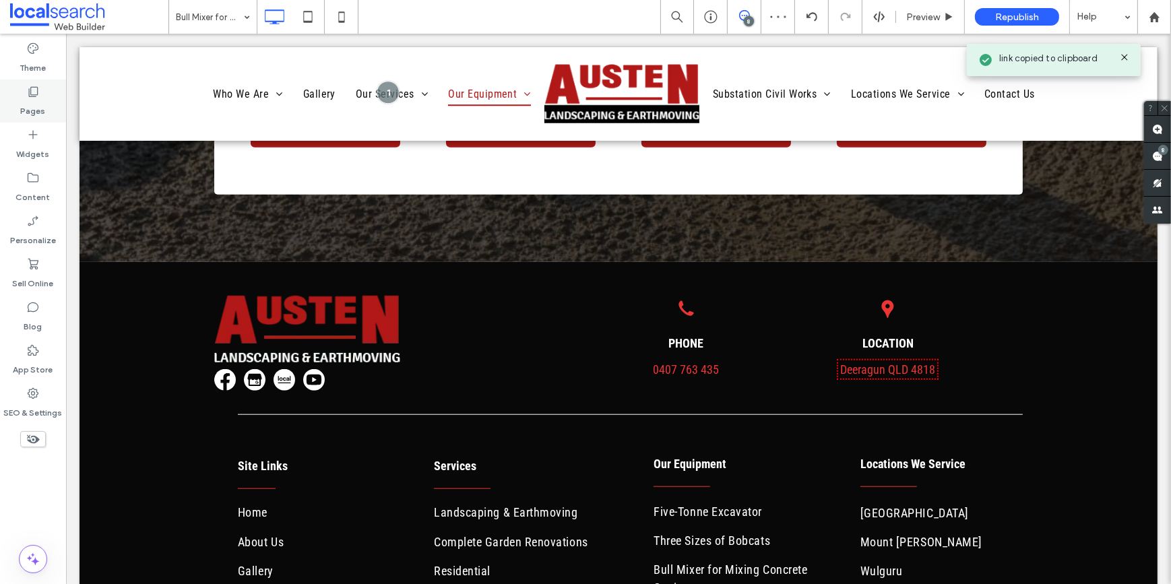
click at [54, 94] on div "Pages" at bounding box center [33, 101] width 66 height 43
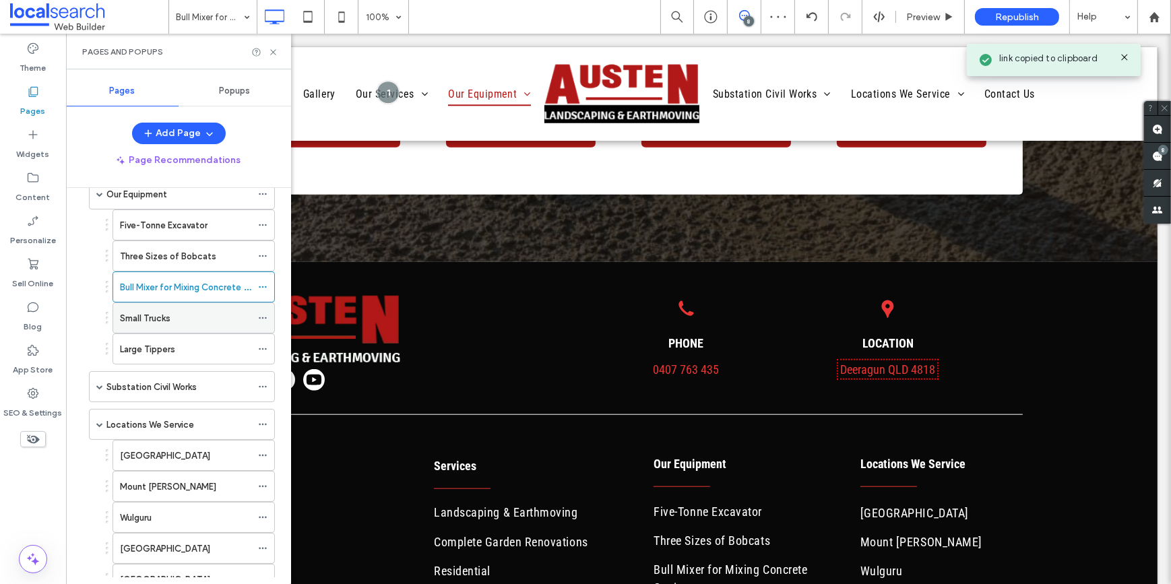
click at [154, 315] on label "Small Trucks" at bounding box center [145, 319] width 51 height 24
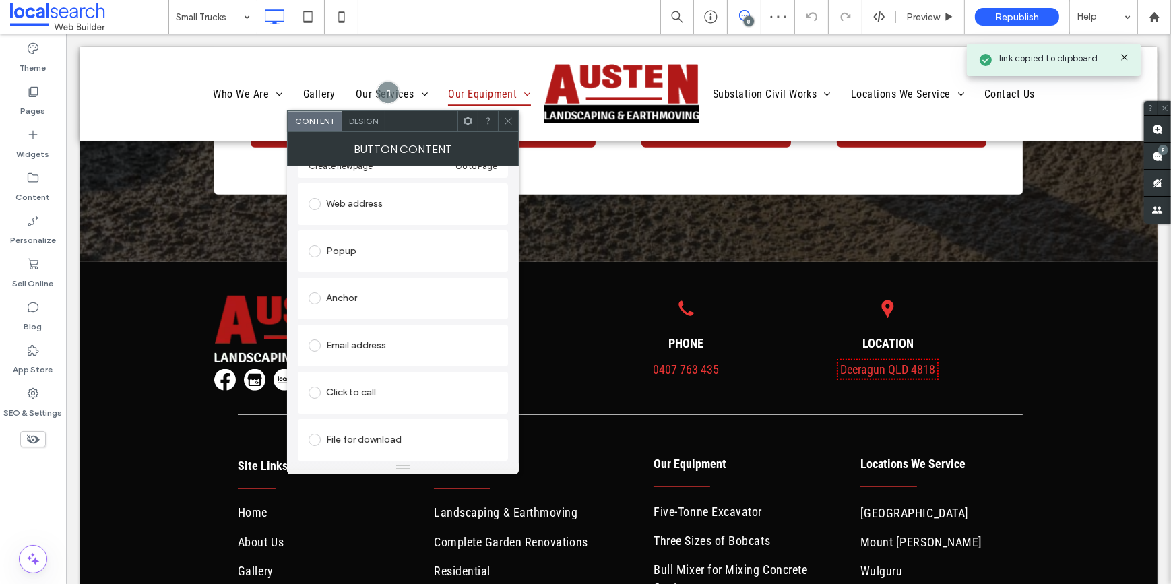
click at [362, 343] on div "Email address" at bounding box center [403, 346] width 189 height 22
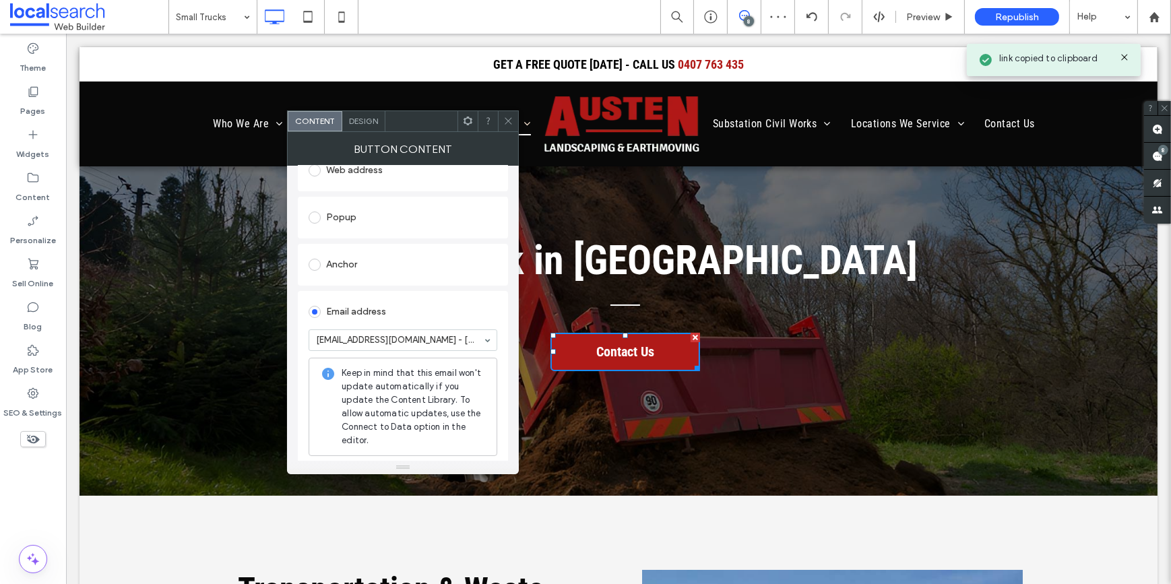
drag, startPoint x: 509, startPoint y: 126, endPoint x: 513, endPoint y: 139, distance: 14.1
click at [509, 125] on span at bounding box center [508, 121] width 10 height 20
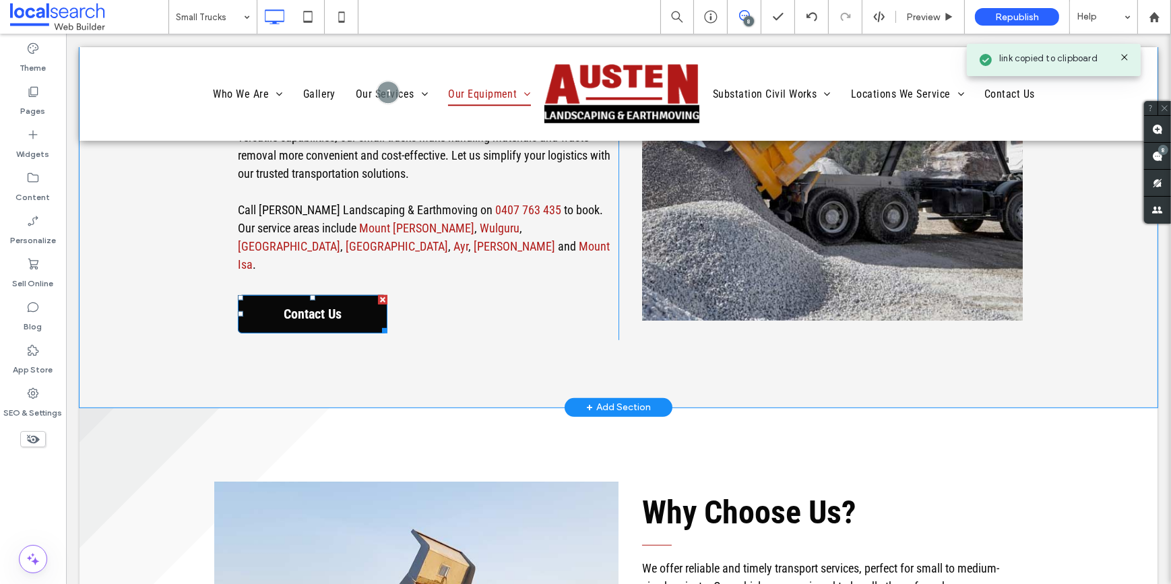
click at [315, 299] on span "Contact Us" at bounding box center [311, 314] width 67 height 30
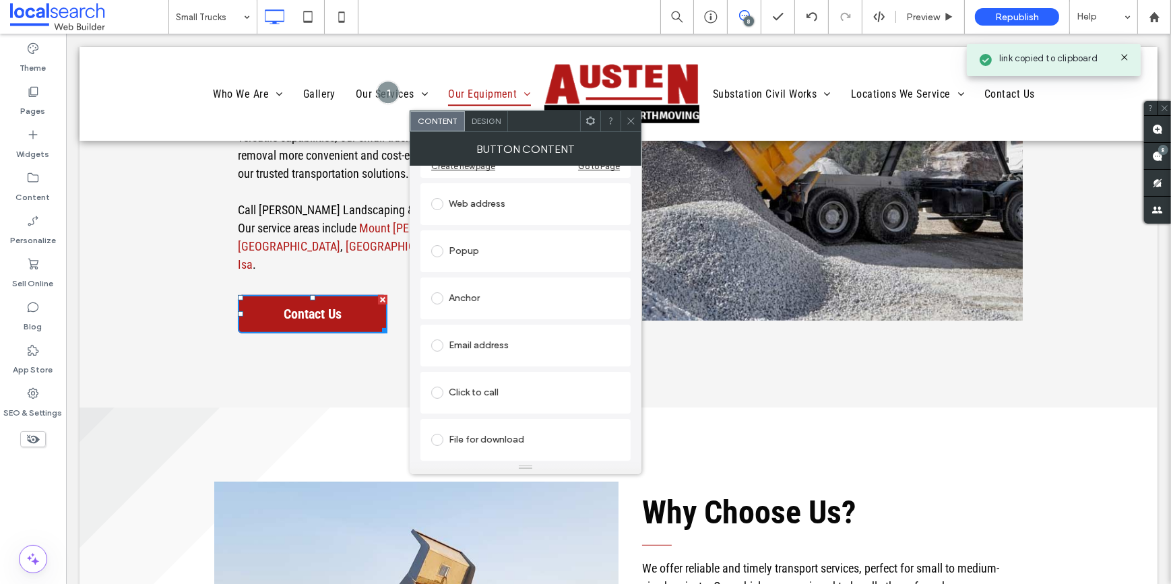
click at [480, 336] on div "Email address" at bounding box center [525, 346] width 189 height 22
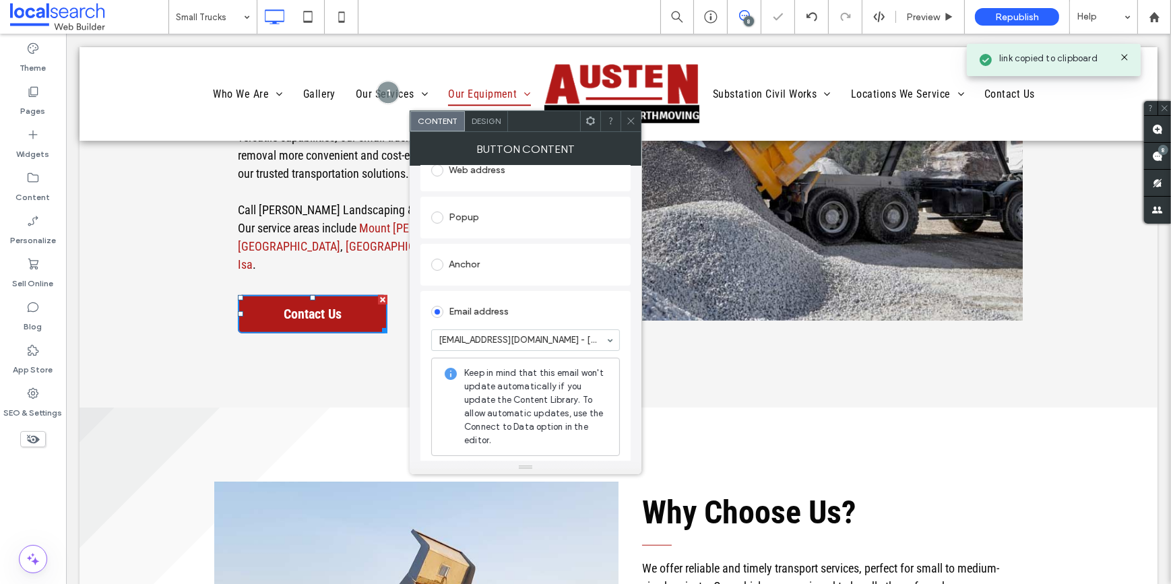
click at [629, 123] on icon at bounding box center [631, 121] width 10 height 10
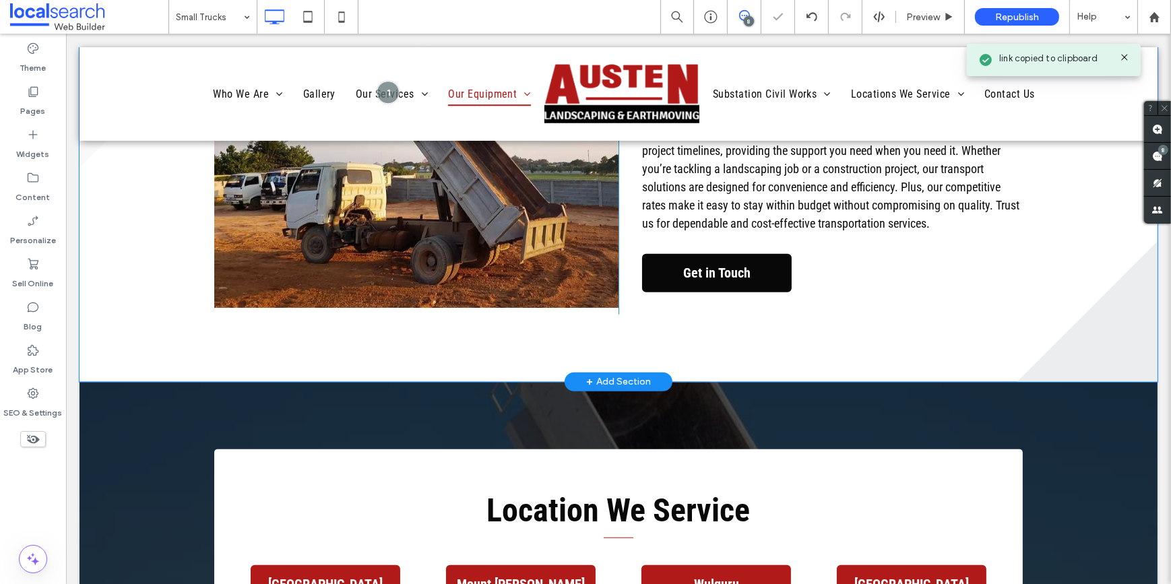
click at [683, 258] on span "Get in Touch" at bounding box center [716, 273] width 77 height 30
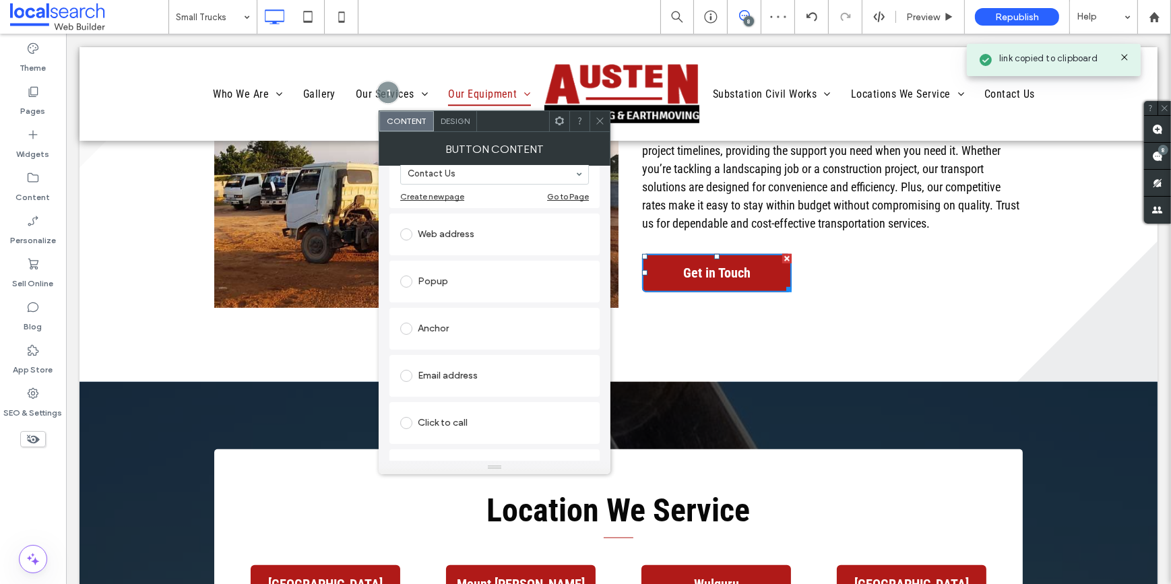
click at [439, 369] on div "Email address" at bounding box center [494, 376] width 189 height 22
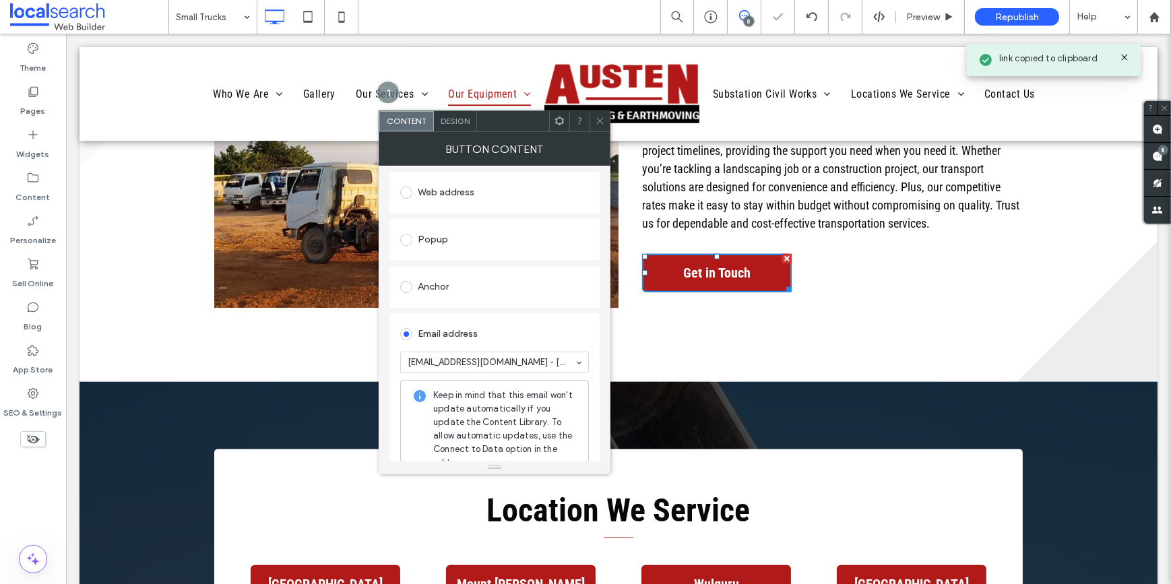
click at [599, 127] on span at bounding box center [600, 121] width 10 height 20
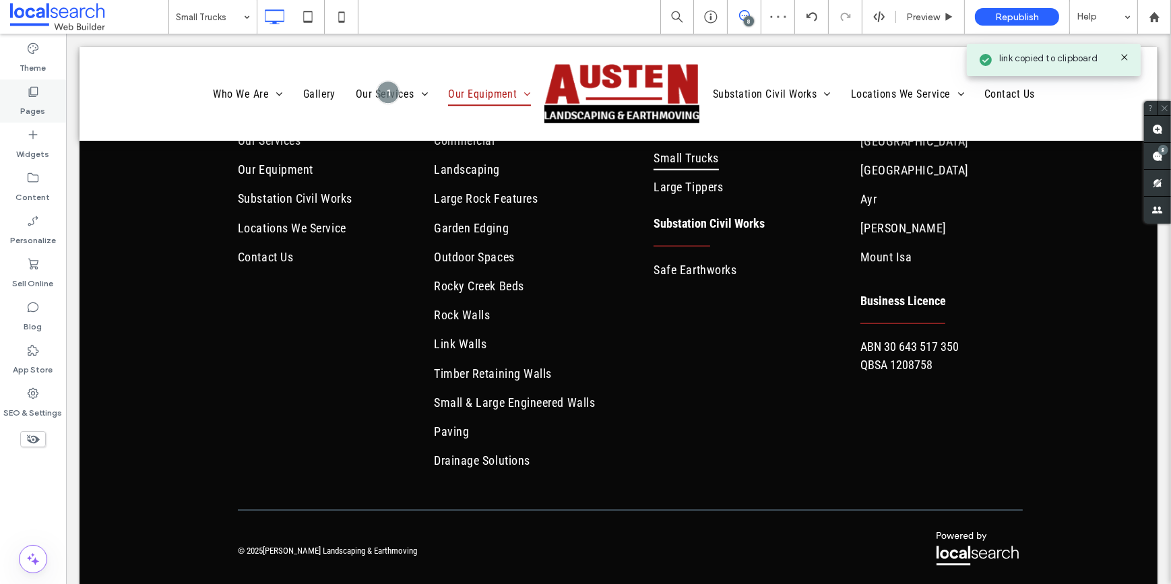
click at [28, 102] on label "Pages" at bounding box center [33, 107] width 25 height 19
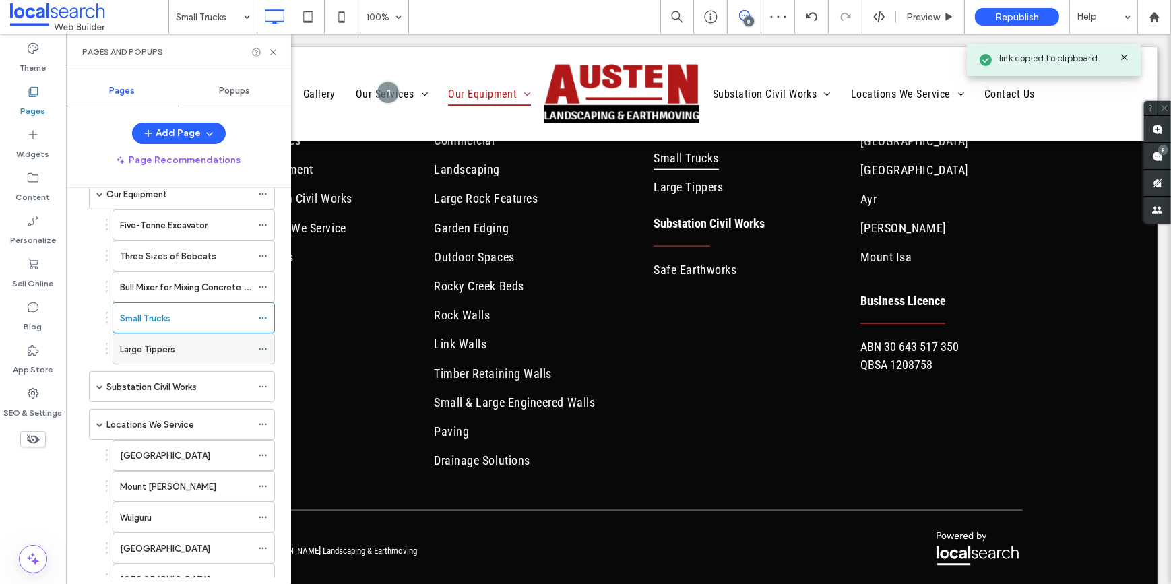
click at [138, 348] on label "Large Tippers" at bounding box center [147, 350] width 55 height 24
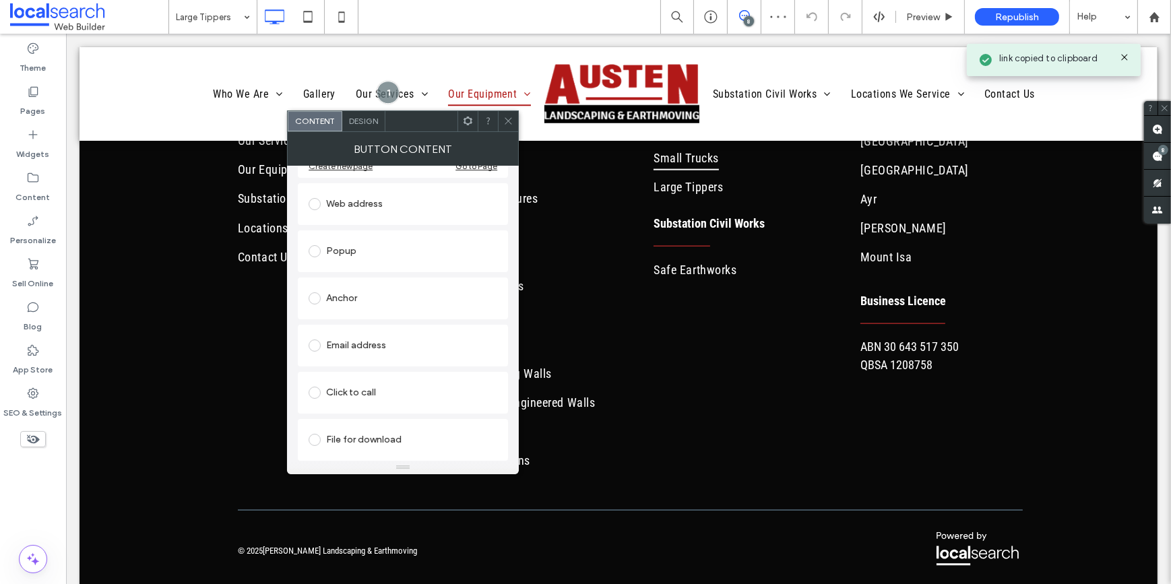
click at [352, 346] on div "Email address" at bounding box center [403, 346] width 189 height 22
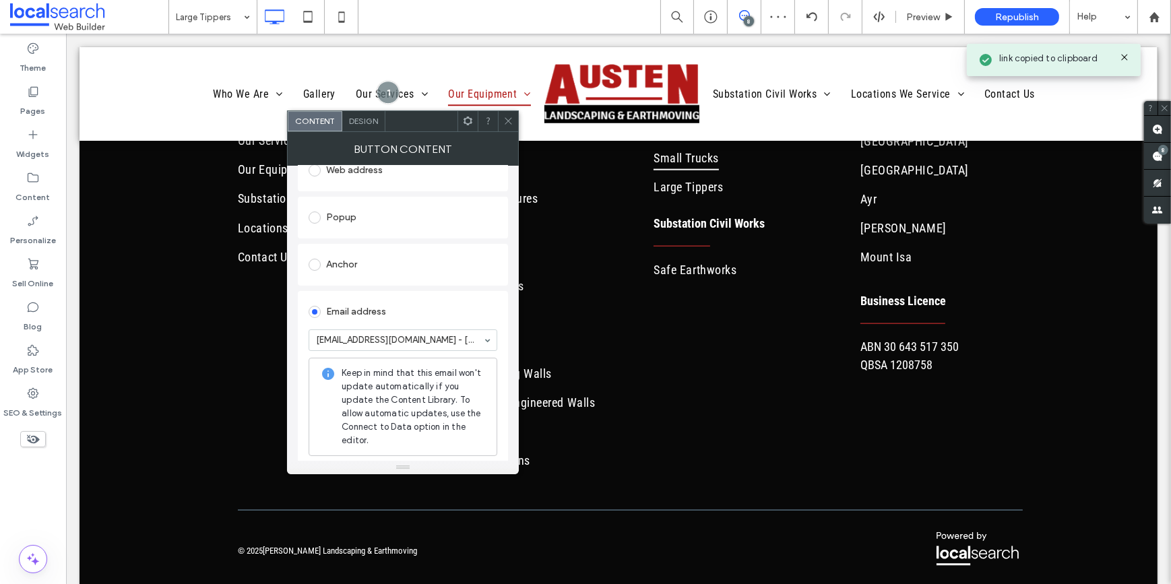
click at [505, 117] on icon at bounding box center [508, 121] width 10 height 10
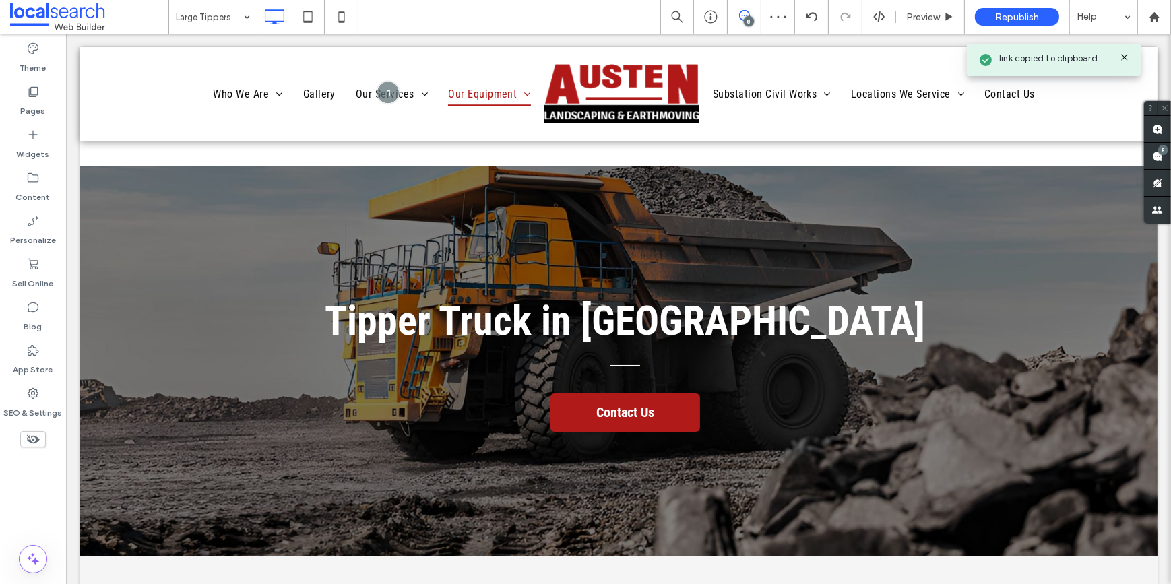
scroll to position [474, 0]
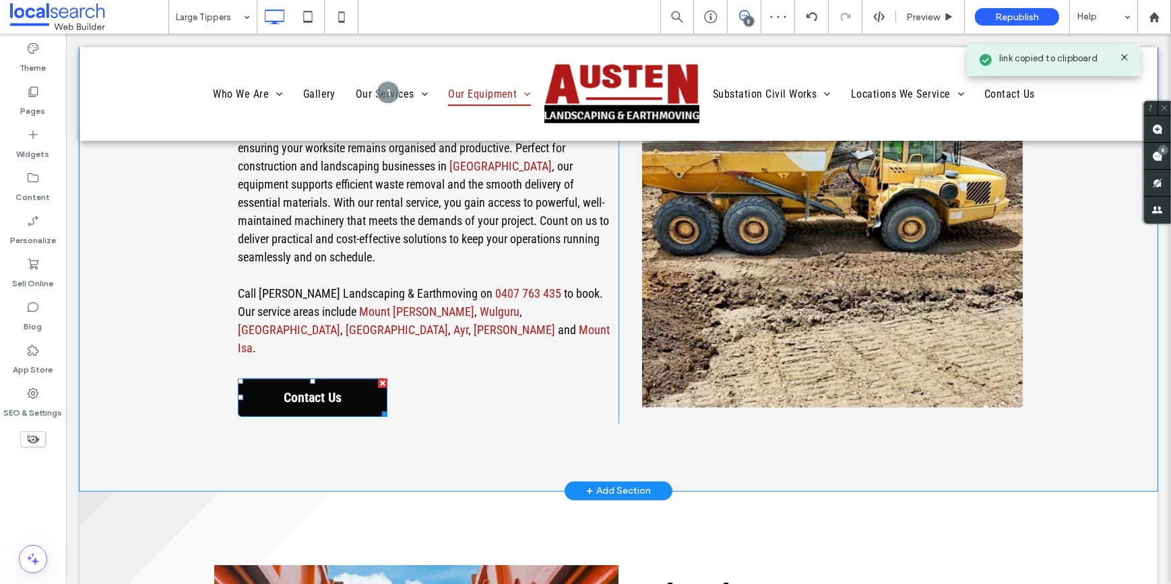
click at [331, 383] on span "Contact Us" at bounding box center [311, 398] width 67 height 30
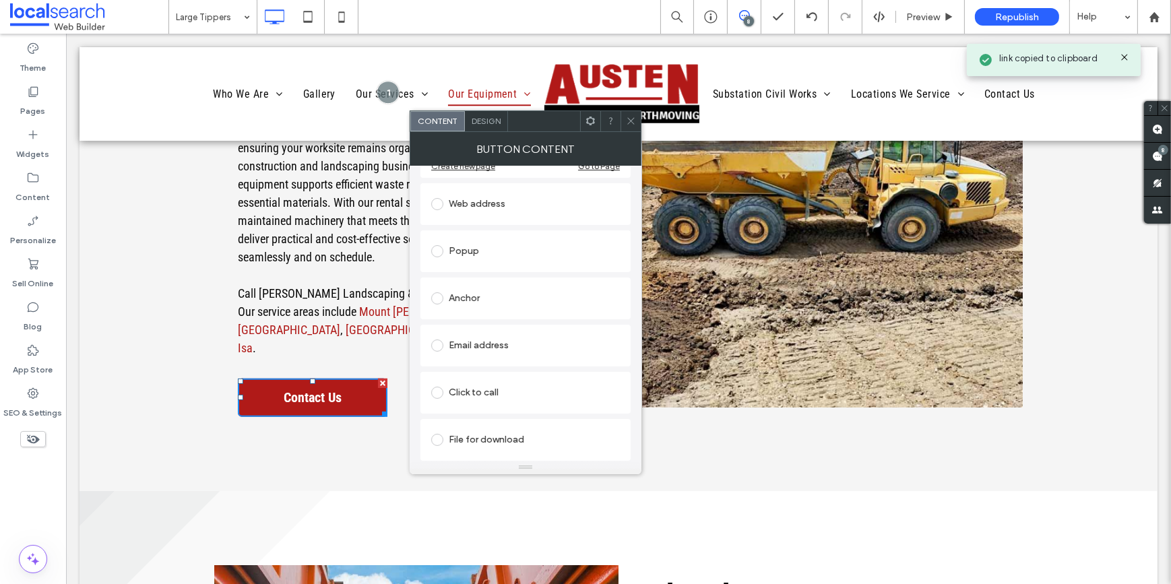
click at [470, 340] on div "Email address" at bounding box center [525, 346] width 189 height 22
click at [540, 352] on div at bounding box center [525, 342] width 189 height 22
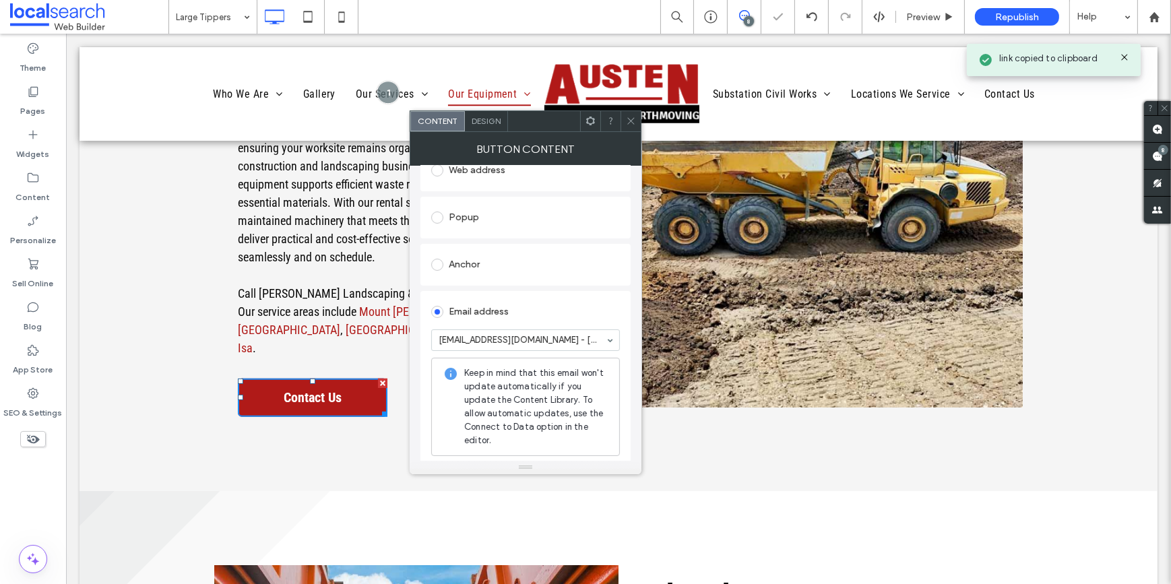
click at [631, 125] on icon at bounding box center [631, 121] width 10 height 10
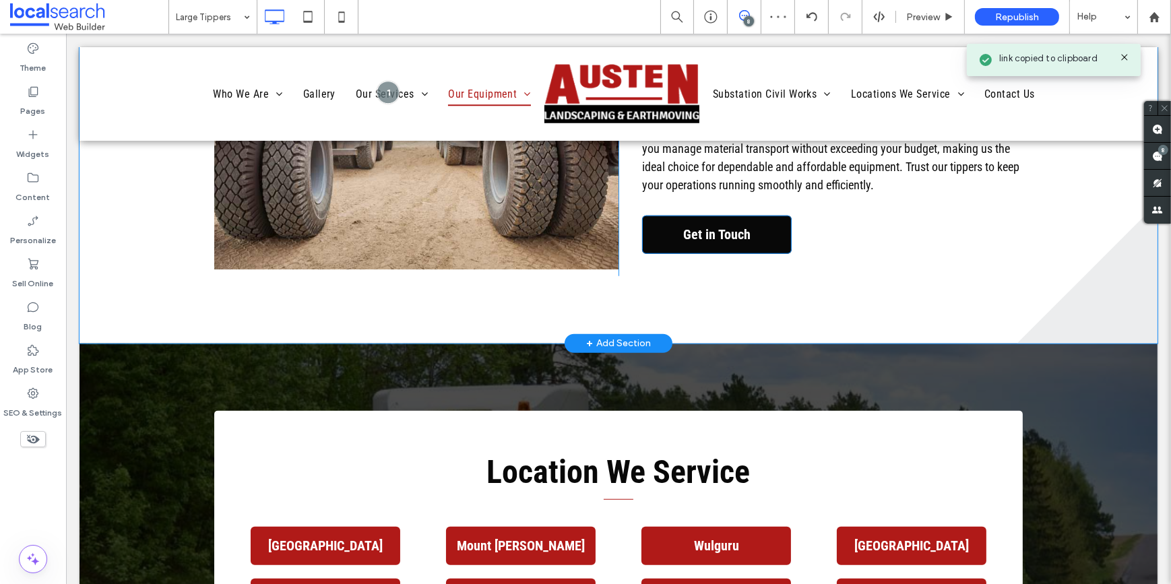
click at [680, 233] on span "Get in Touch" at bounding box center [716, 235] width 77 height 30
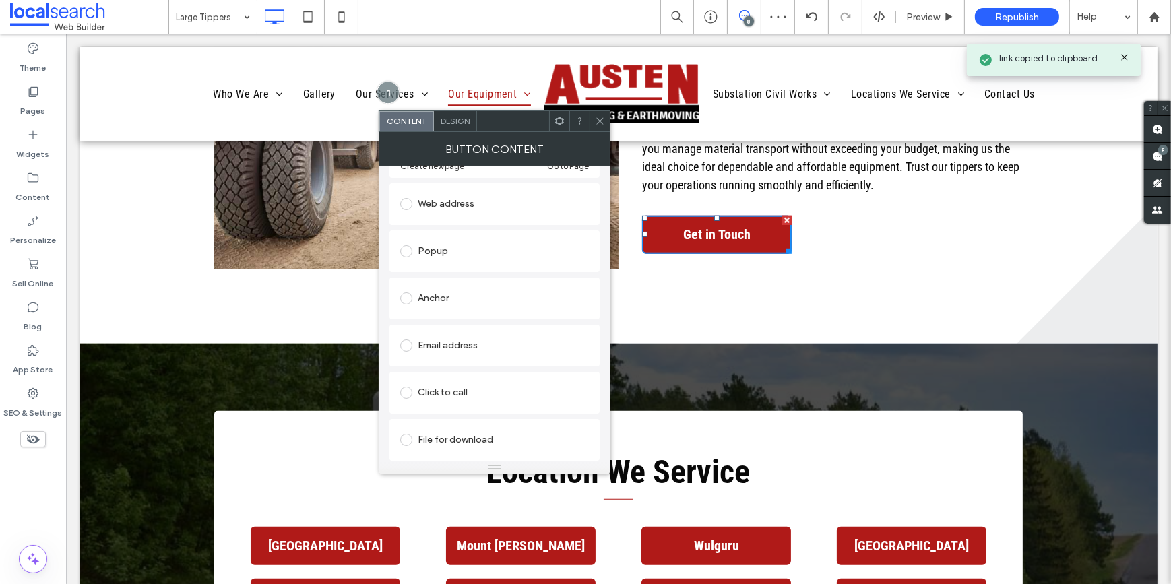
click at [456, 348] on div "Email address" at bounding box center [494, 346] width 189 height 22
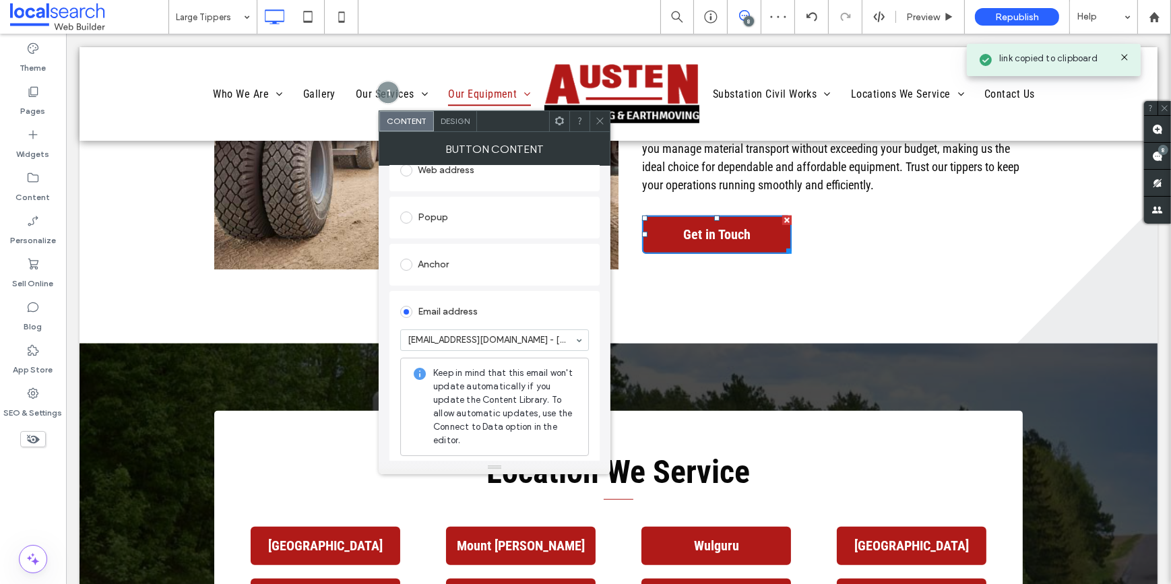
click at [588, 123] on div at bounding box center [579, 121] width 20 height 20
click at [599, 119] on icon at bounding box center [600, 121] width 10 height 10
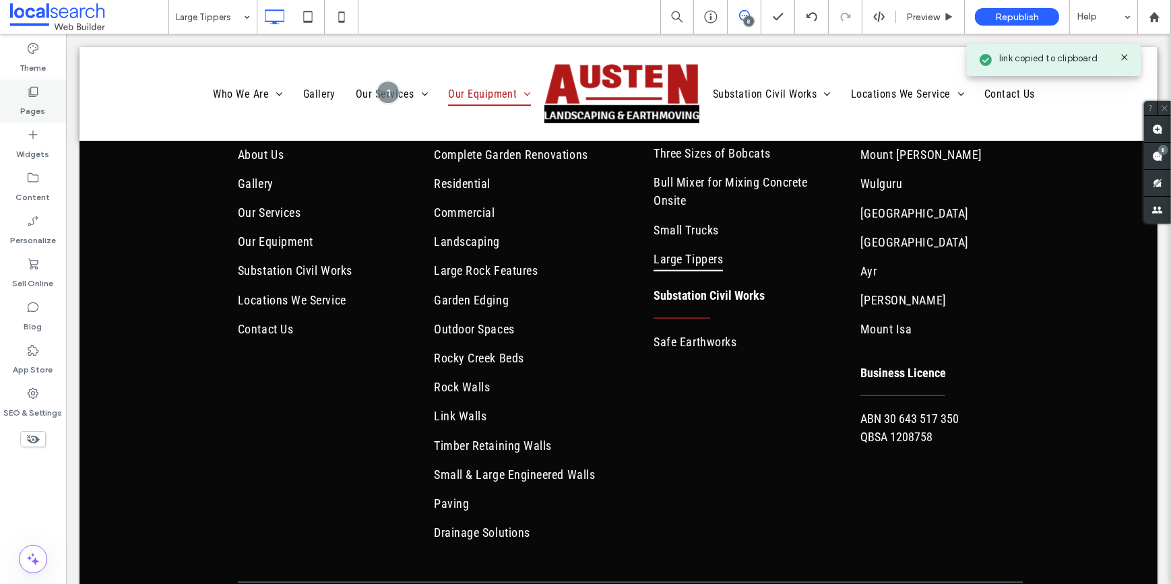
click at [55, 94] on div "Pages" at bounding box center [33, 101] width 66 height 43
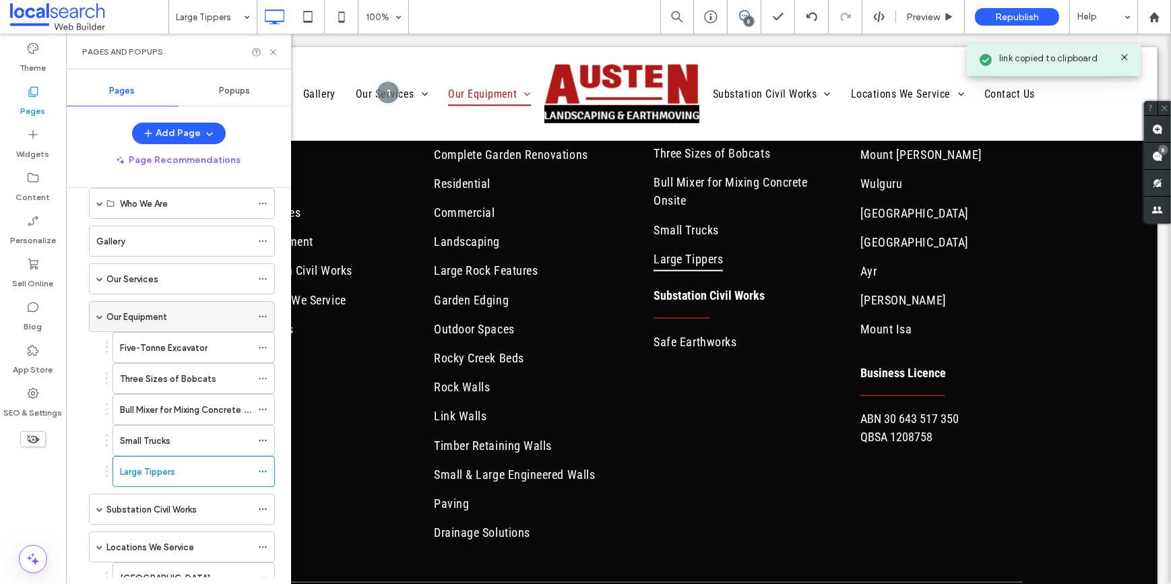
click at [102, 313] on span at bounding box center [99, 316] width 7 height 7
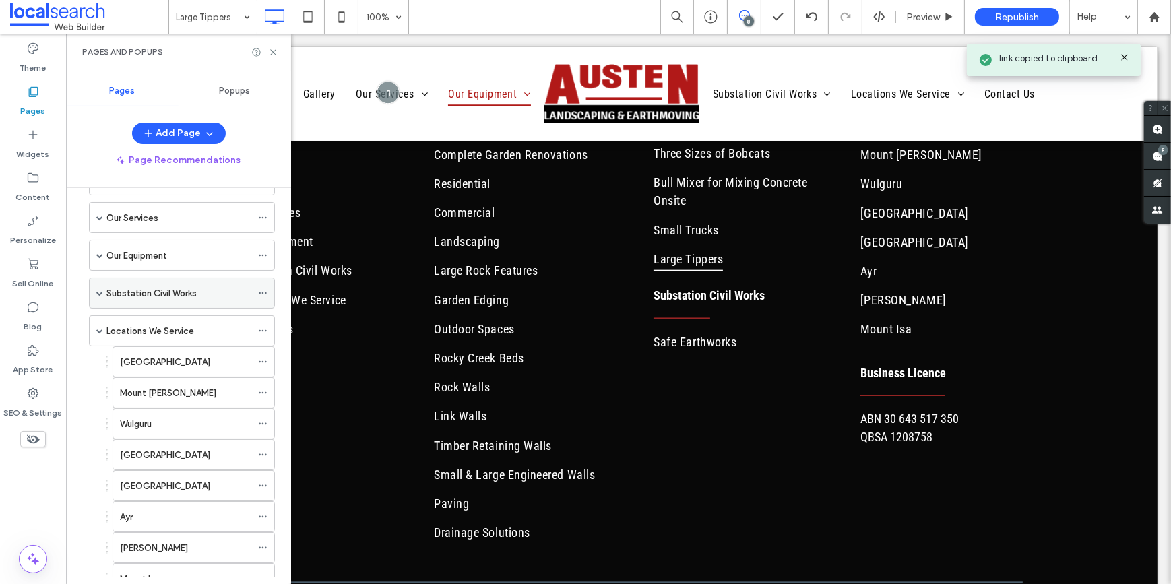
click at [124, 288] on label "Substation Civil Works" at bounding box center [151, 294] width 90 height 24
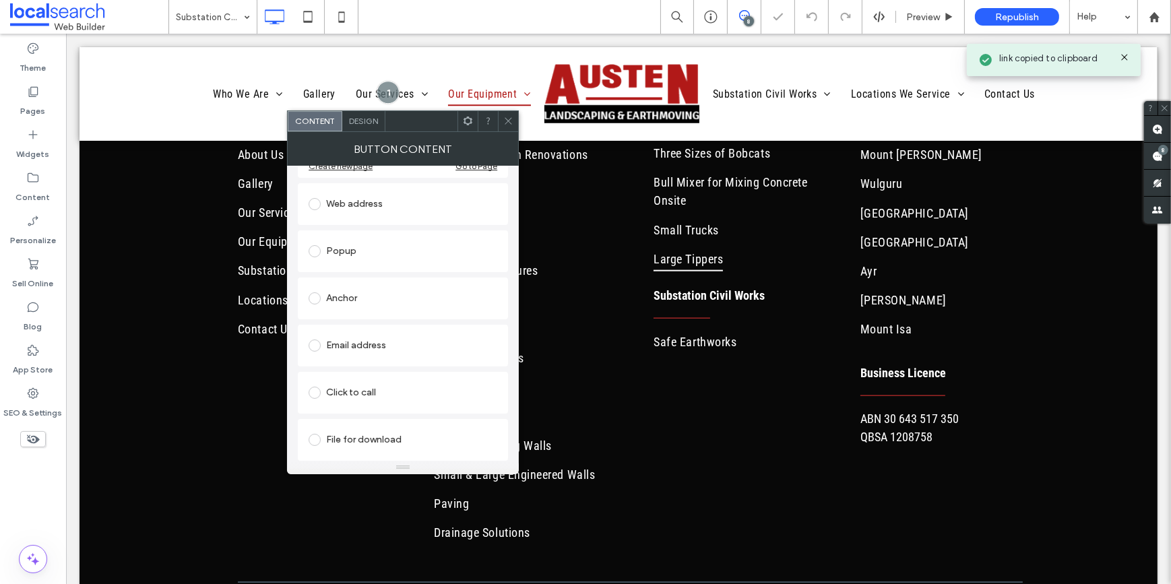
click at [343, 354] on div "Email address" at bounding box center [403, 346] width 189 height 22
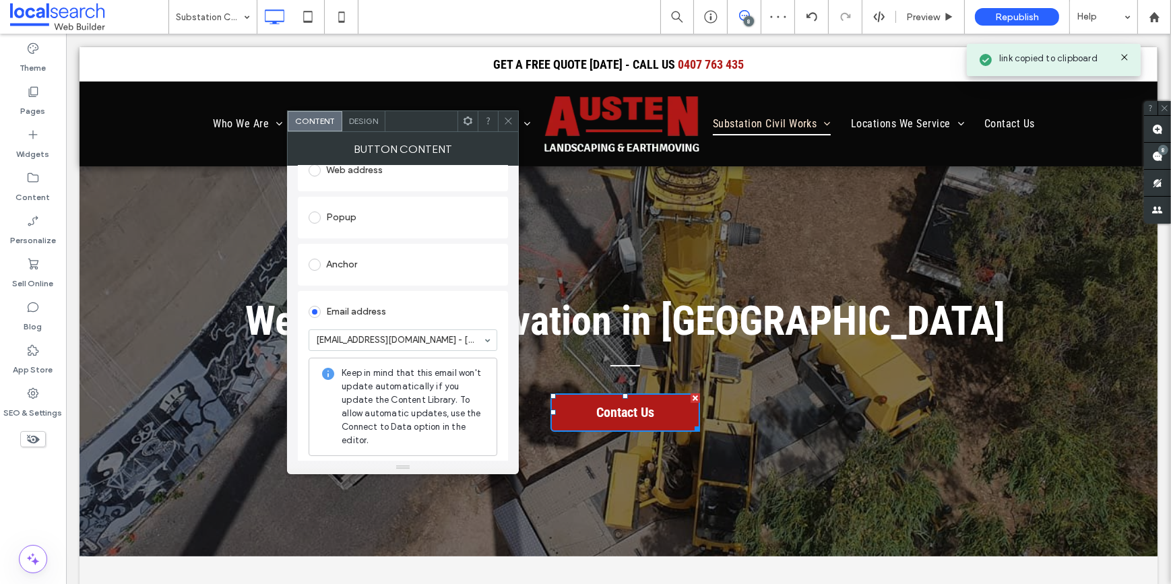
click at [507, 119] on use at bounding box center [508, 121] width 7 height 7
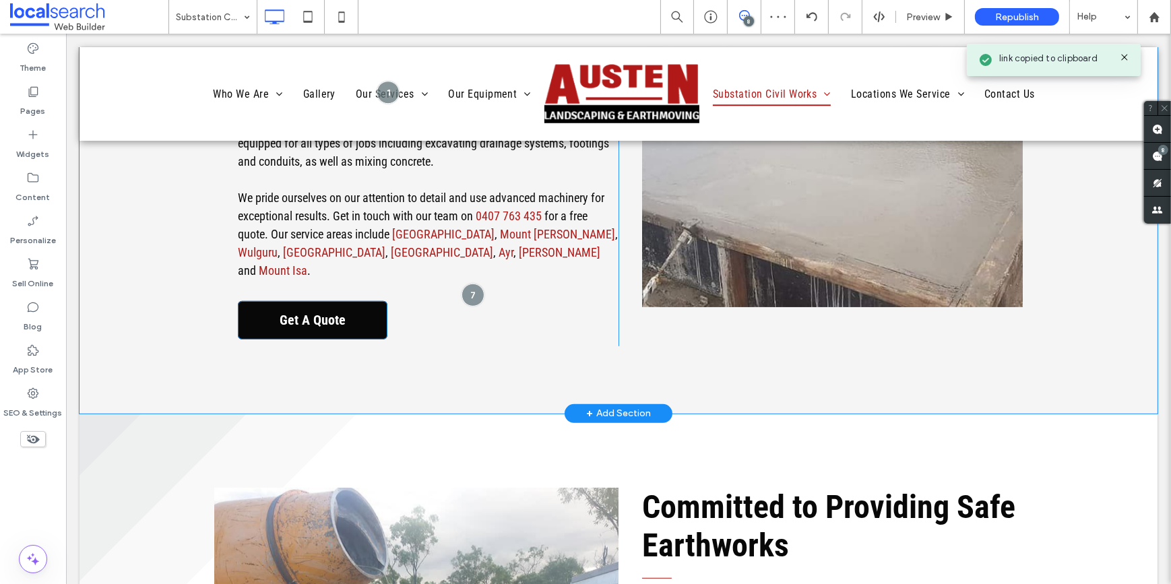
click at [283, 313] on span "Get A Quote" at bounding box center [311, 320] width 75 height 30
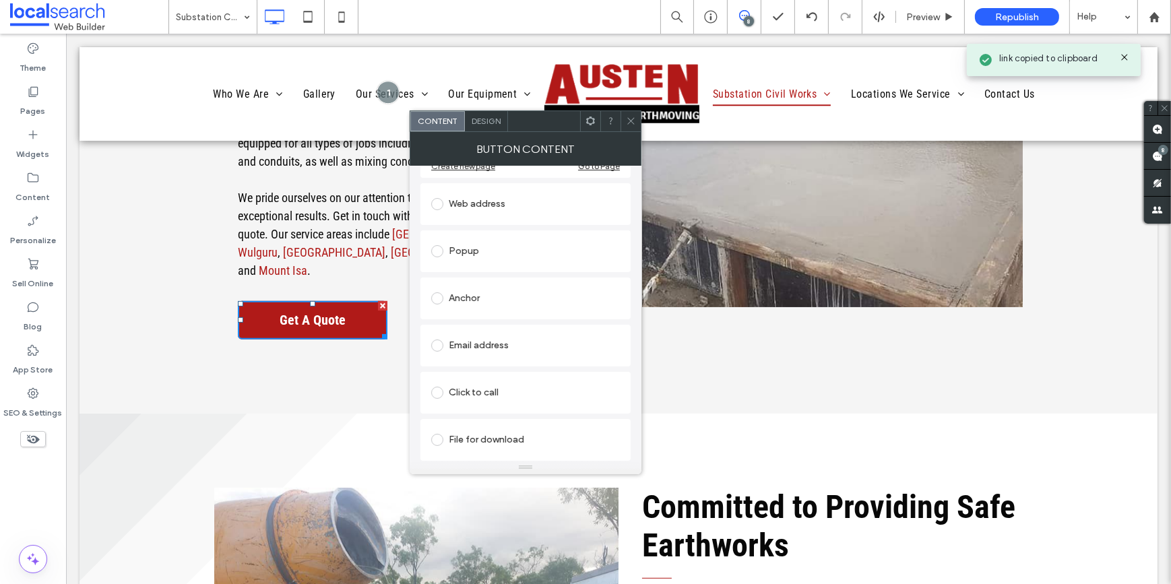
click at [485, 348] on div "Email address" at bounding box center [525, 346] width 189 height 22
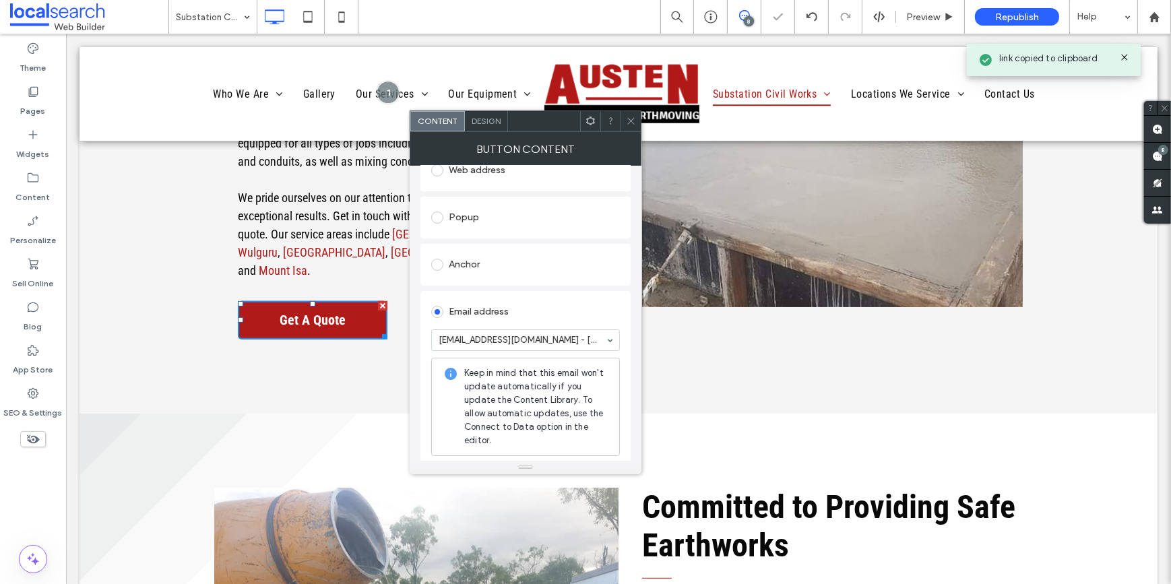
click at [633, 117] on icon at bounding box center [631, 121] width 10 height 10
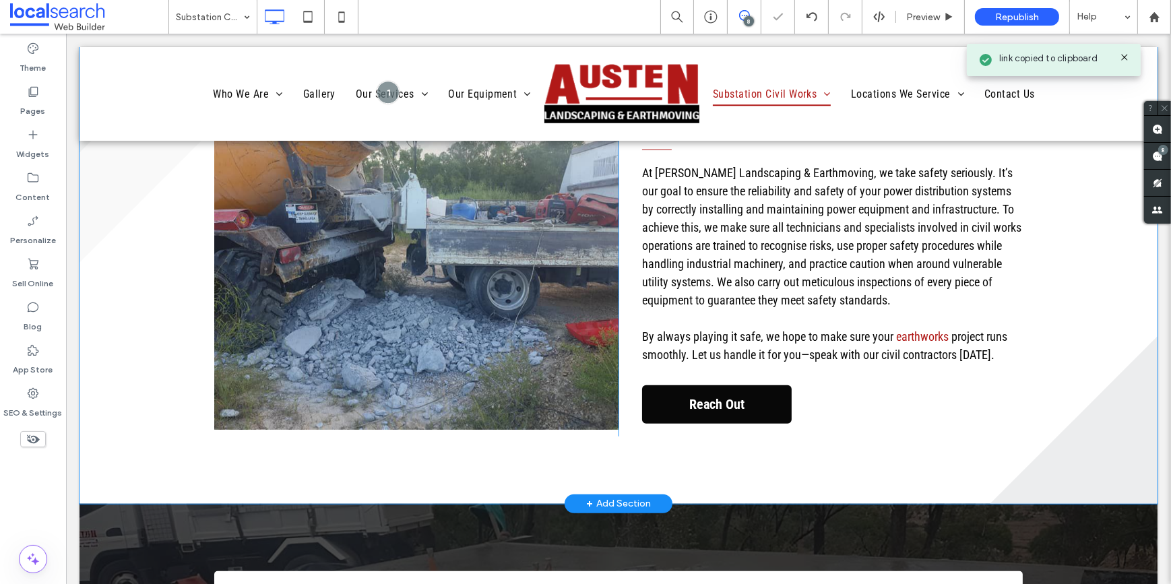
click at [684, 389] on span "Reach Out" at bounding box center [716, 404] width 65 height 30
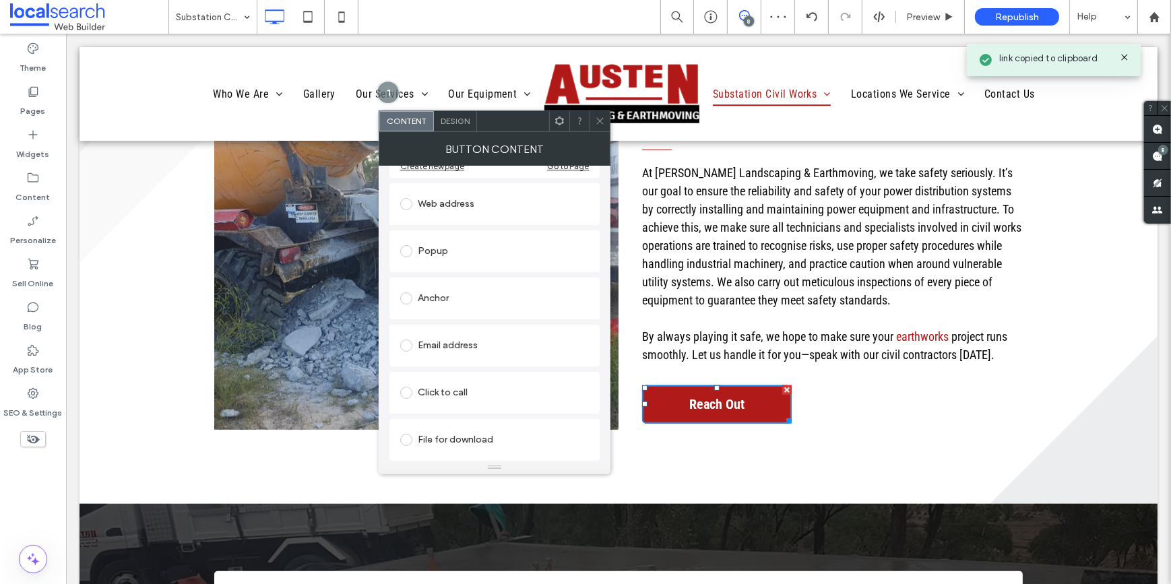
click at [468, 348] on div "Email address" at bounding box center [494, 346] width 189 height 22
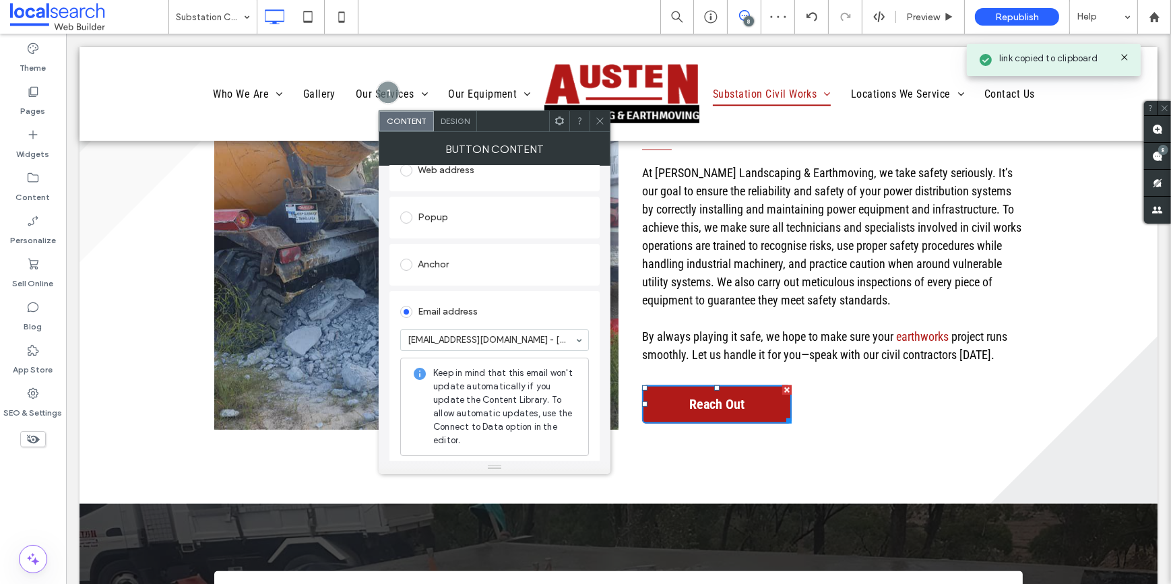
click at [602, 123] on use at bounding box center [599, 121] width 7 height 7
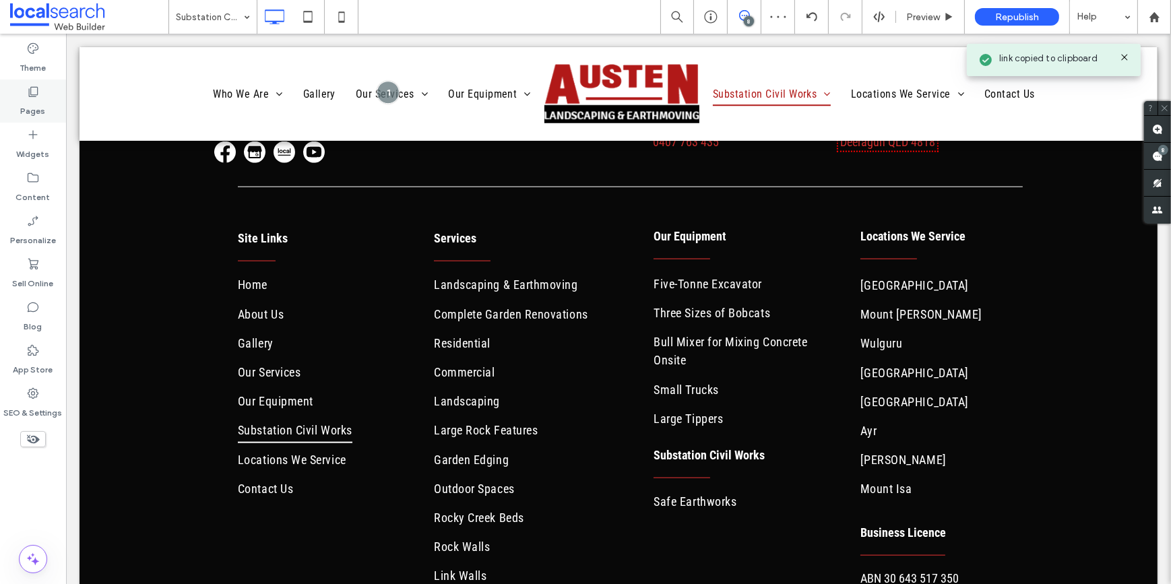
click at [35, 100] on label "Pages" at bounding box center [33, 107] width 25 height 19
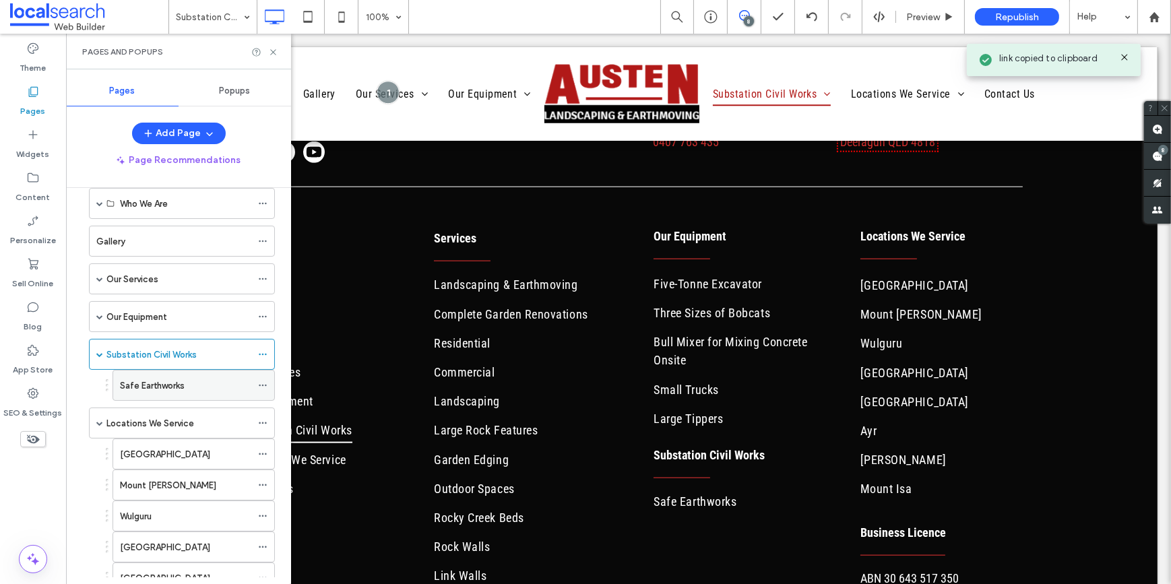
click at [147, 384] on label "Safe Earthworks" at bounding box center [152, 386] width 65 height 24
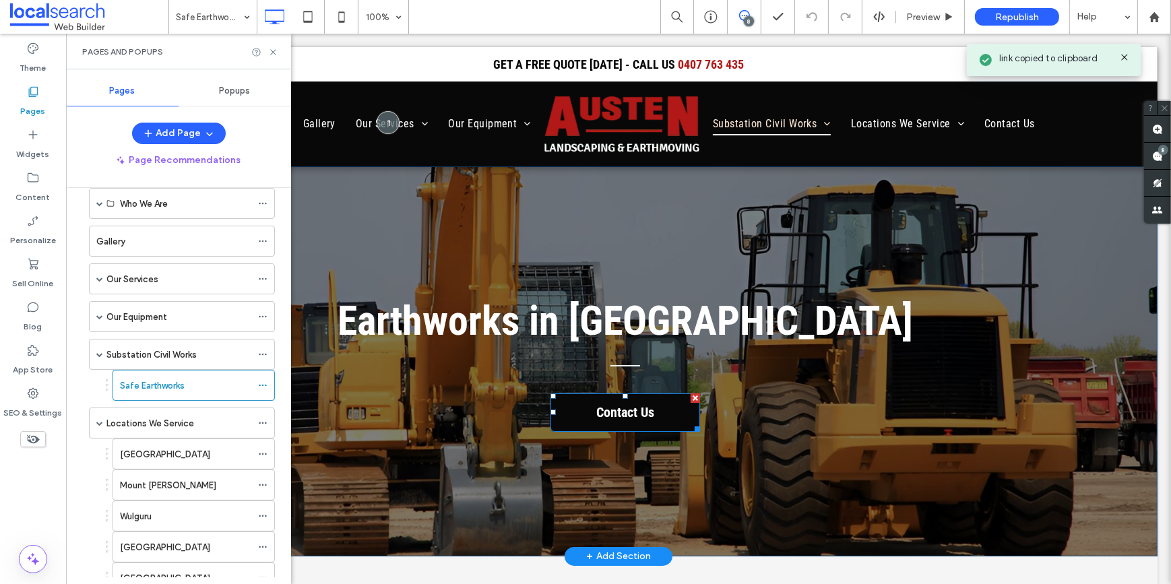
click at [598, 412] on span "Contact Us" at bounding box center [624, 413] width 67 height 30
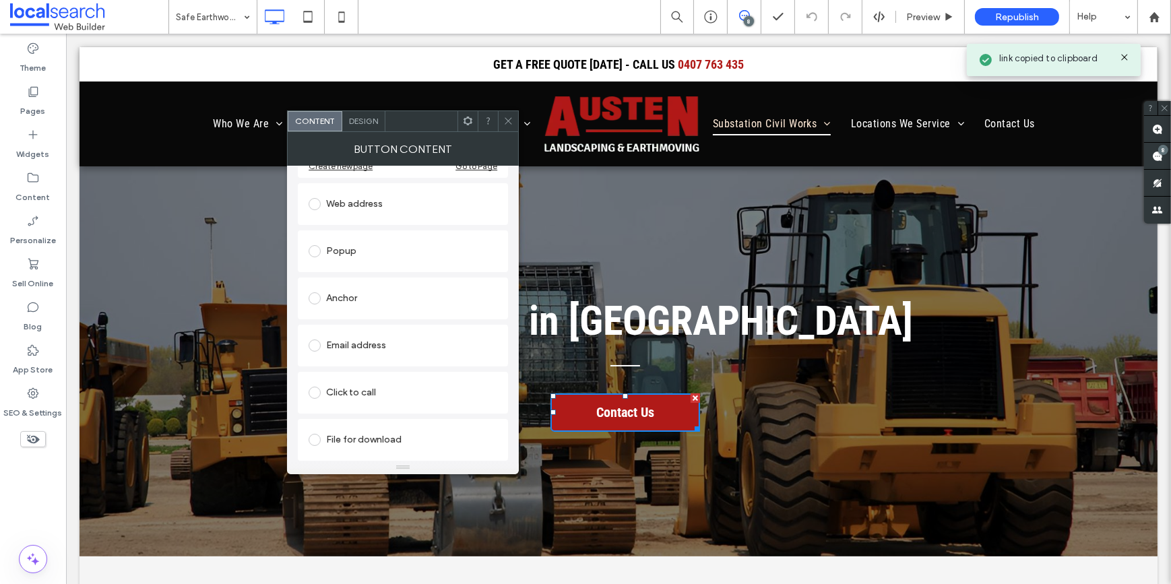
click at [371, 333] on div "Email address" at bounding box center [403, 345] width 189 height 28
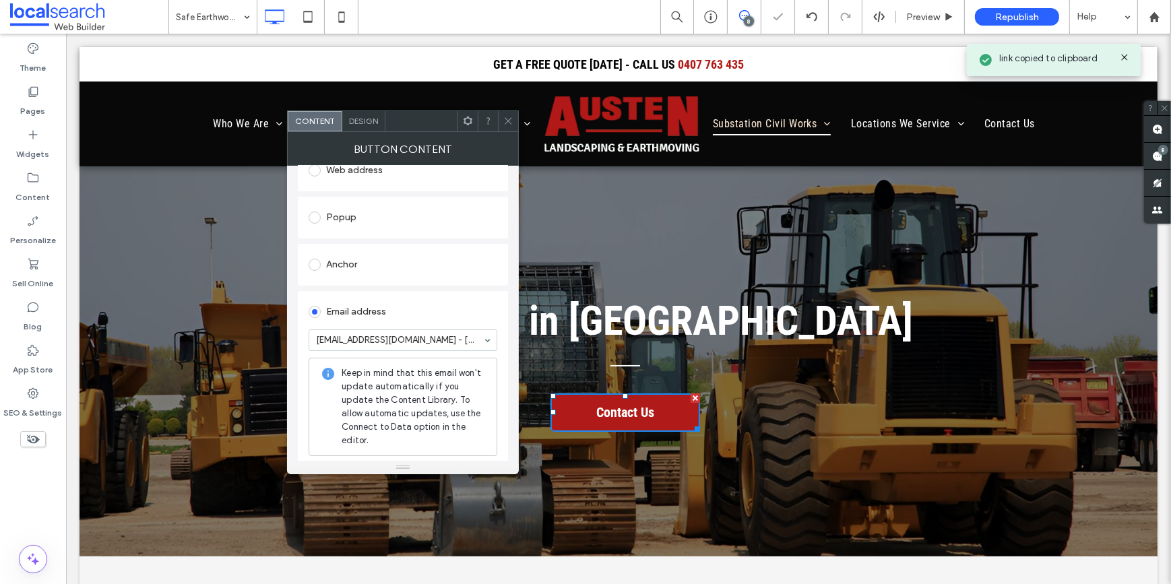
drag, startPoint x: 507, startPoint y: 117, endPoint x: 484, endPoint y: 201, distance: 87.1
click at [507, 117] on icon at bounding box center [508, 121] width 10 height 10
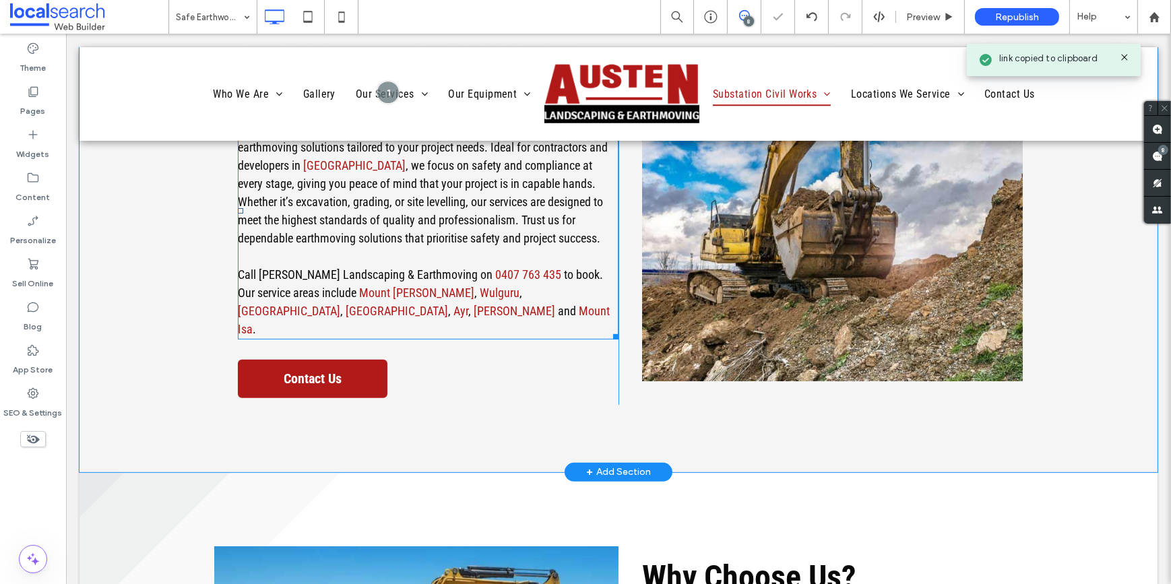
scroll to position [674, 0]
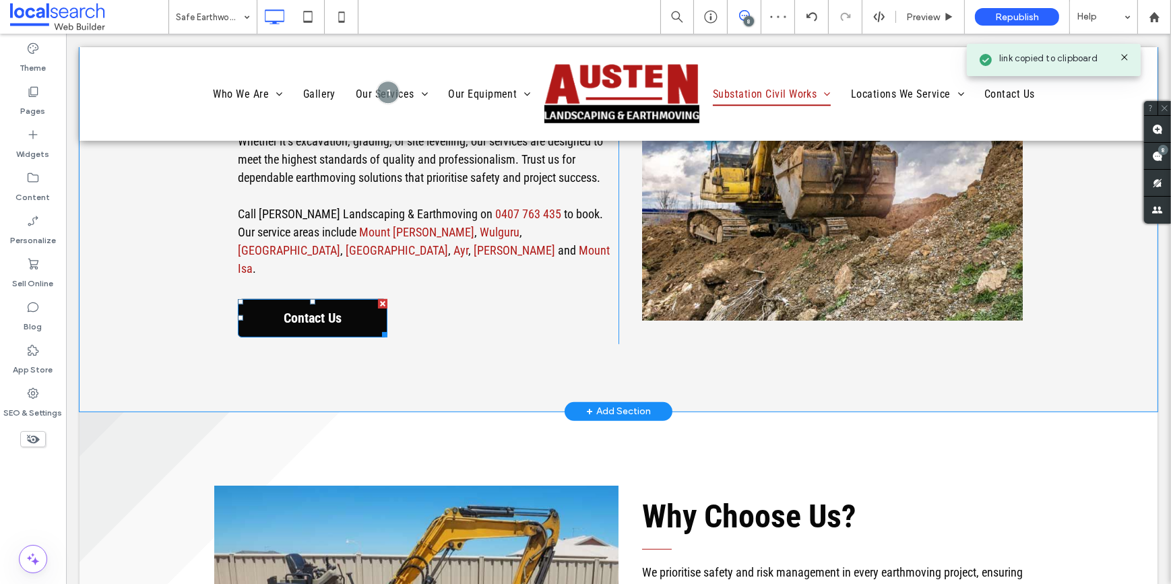
click at [331, 303] on span "Contact Us" at bounding box center [311, 318] width 67 height 30
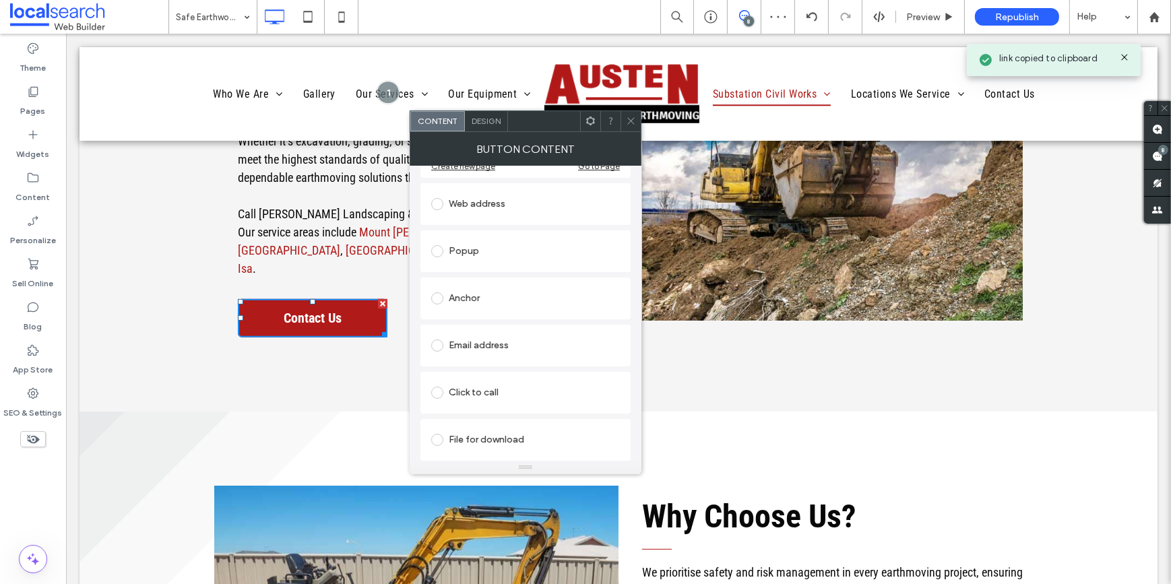
click at [478, 340] on div "Email address" at bounding box center [525, 346] width 189 height 22
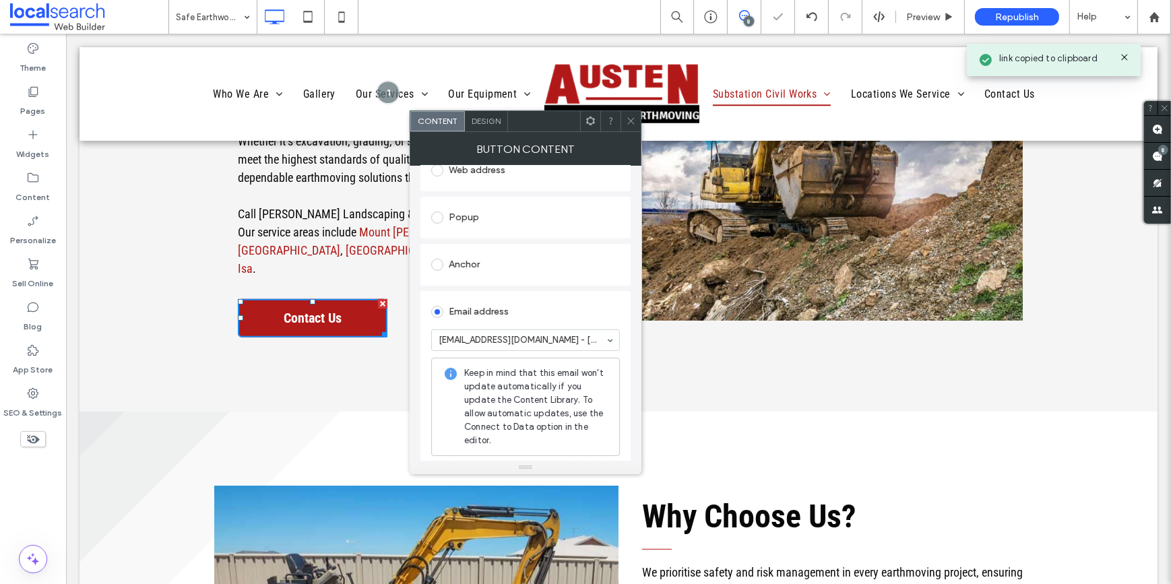
drag, startPoint x: 635, startPoint y: 119, endPoint x: 653, endPoint y: 333, distance: 215.0
click at [635, 119] on icon at bounding box center [631, 121] width 10 height 10
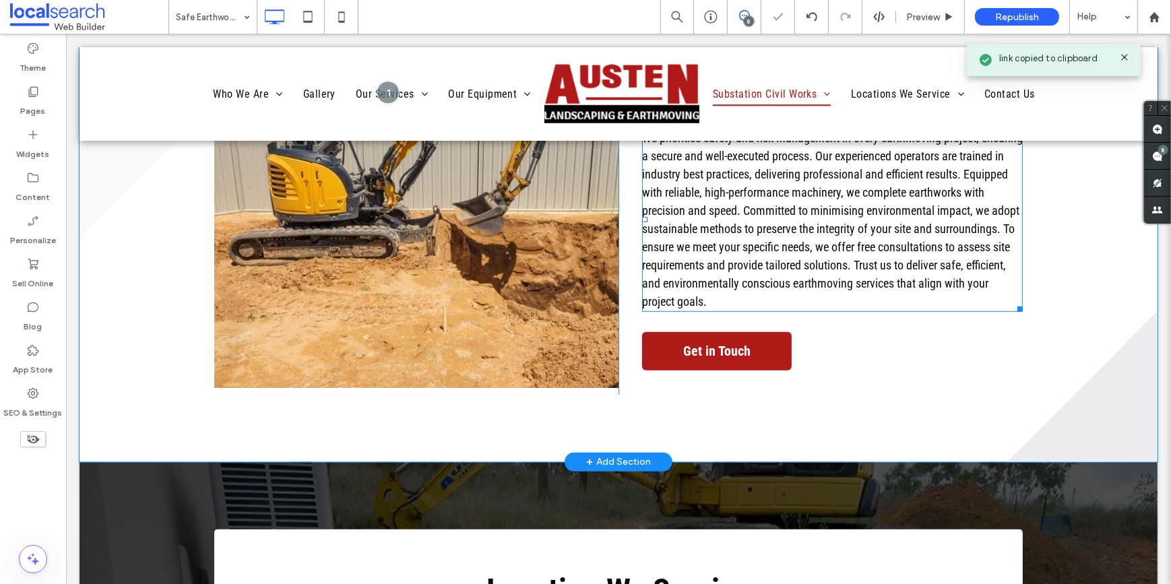
scroll to position [1164, 0]
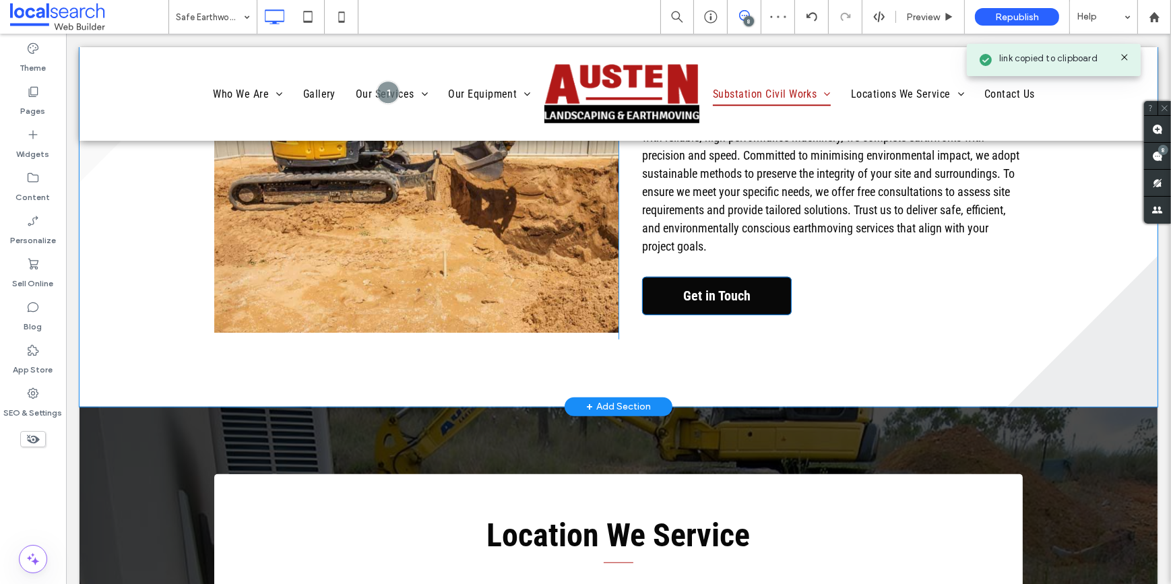
click at [714, 281] on span "Get in Touch" at bounding box center [716, 296] width 77 height 30
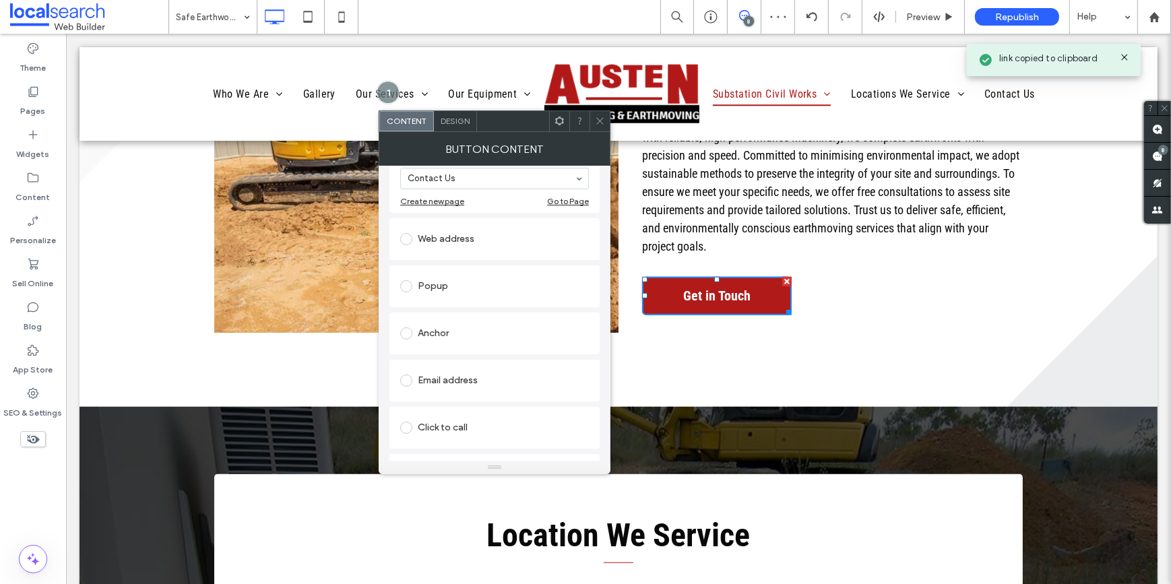
scroll to position [183, 0]
click at [438, 374] on div "Email address" at bounding box center [494, 376] width 189 height 22
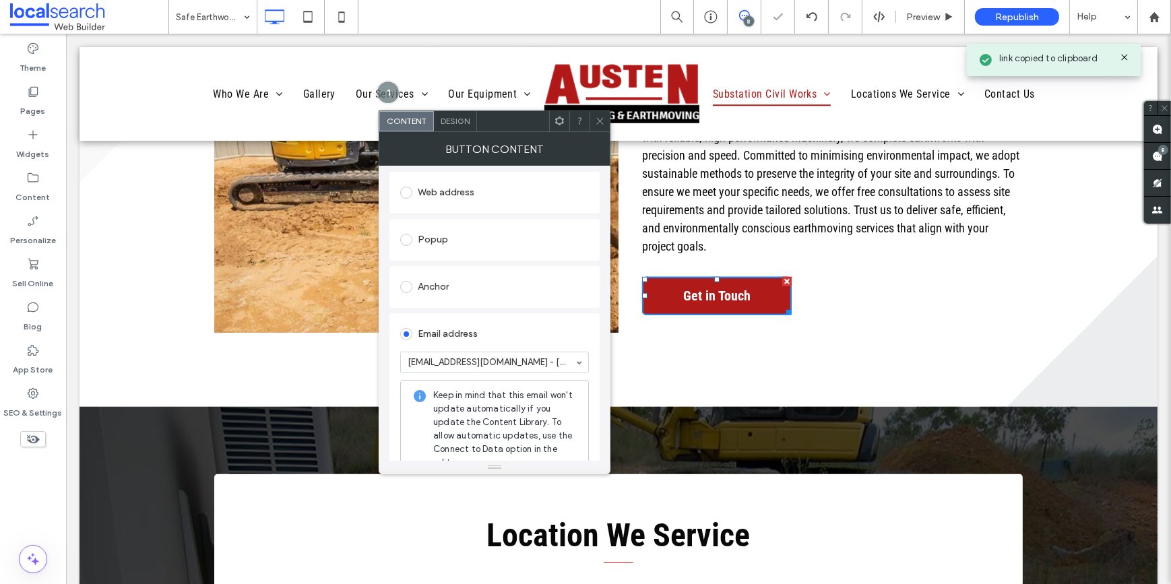
click at [596, 113] on span at bounding box center [600, 121] width 10 height 20
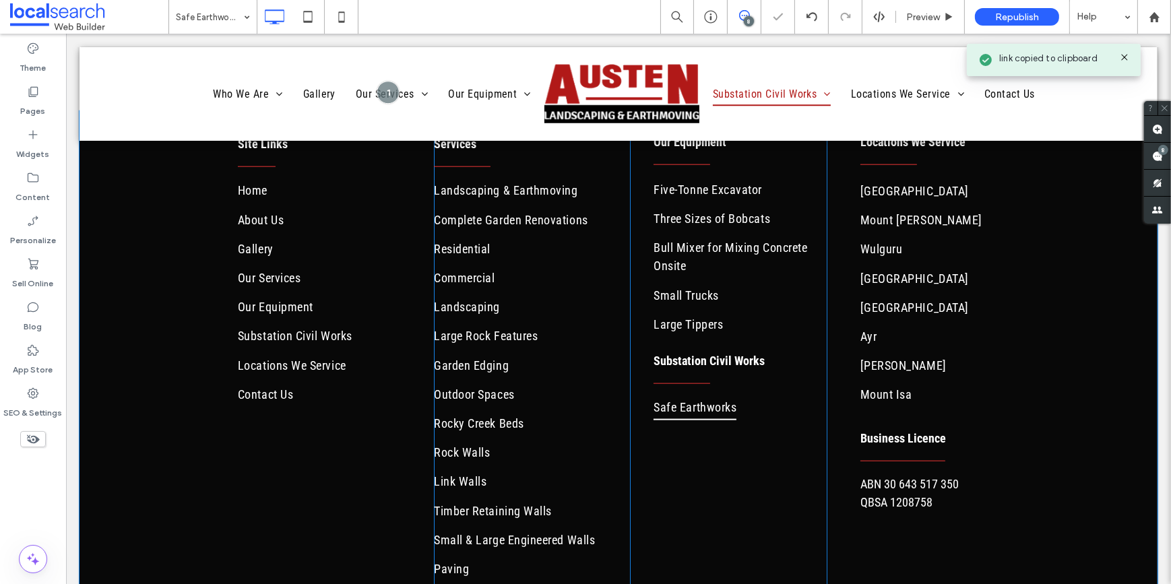
scroll to position [2082, 0]
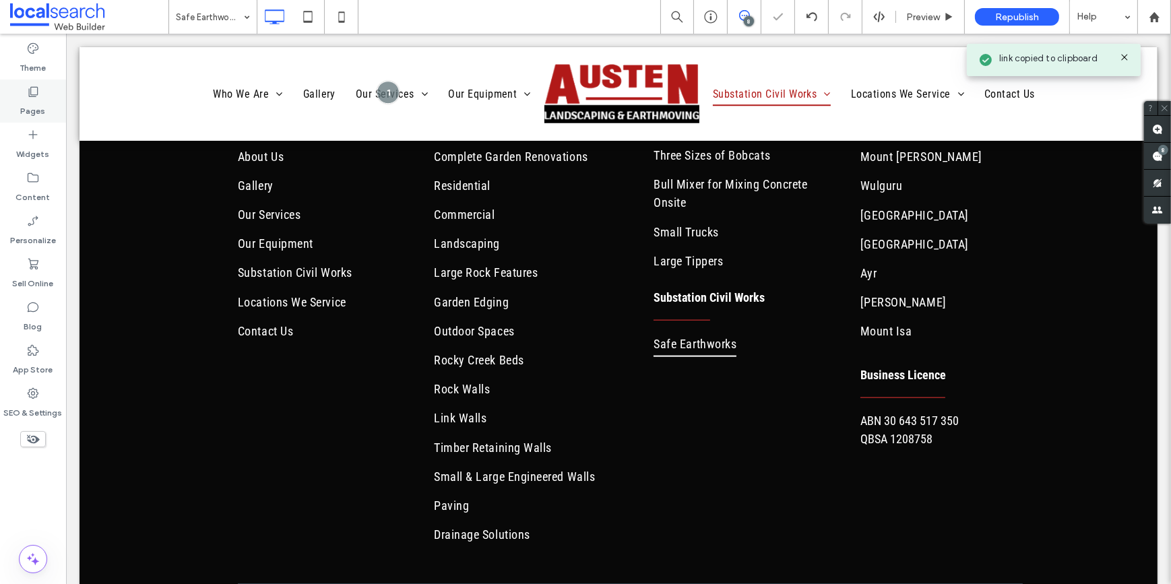
click at [40, 101] on label "Pages" at bounding box center [33, 107] width 25 height 19
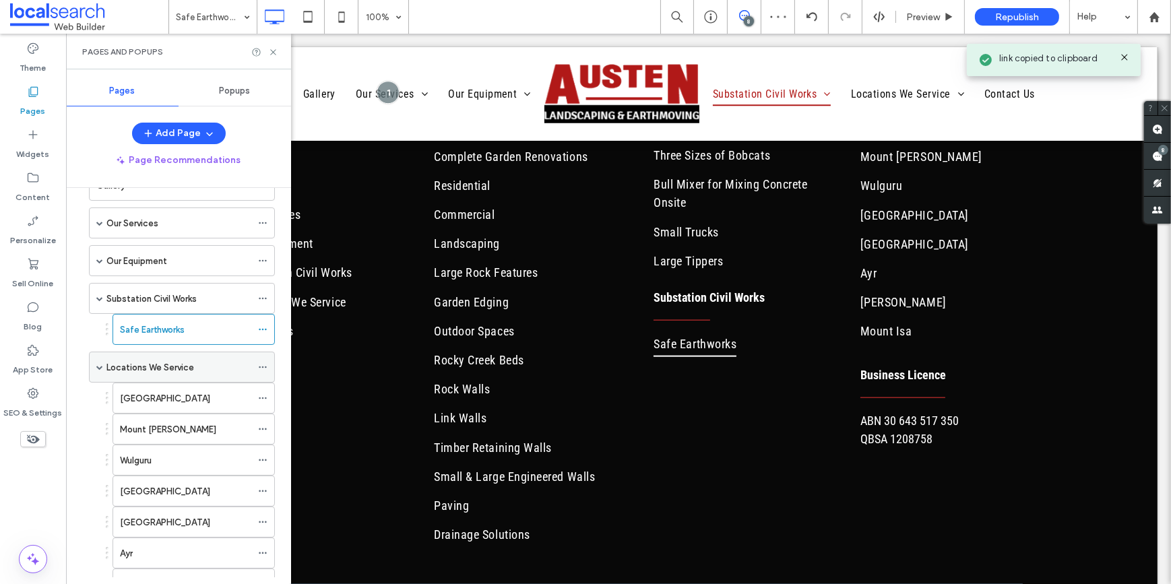
scroll to position [122, 0]
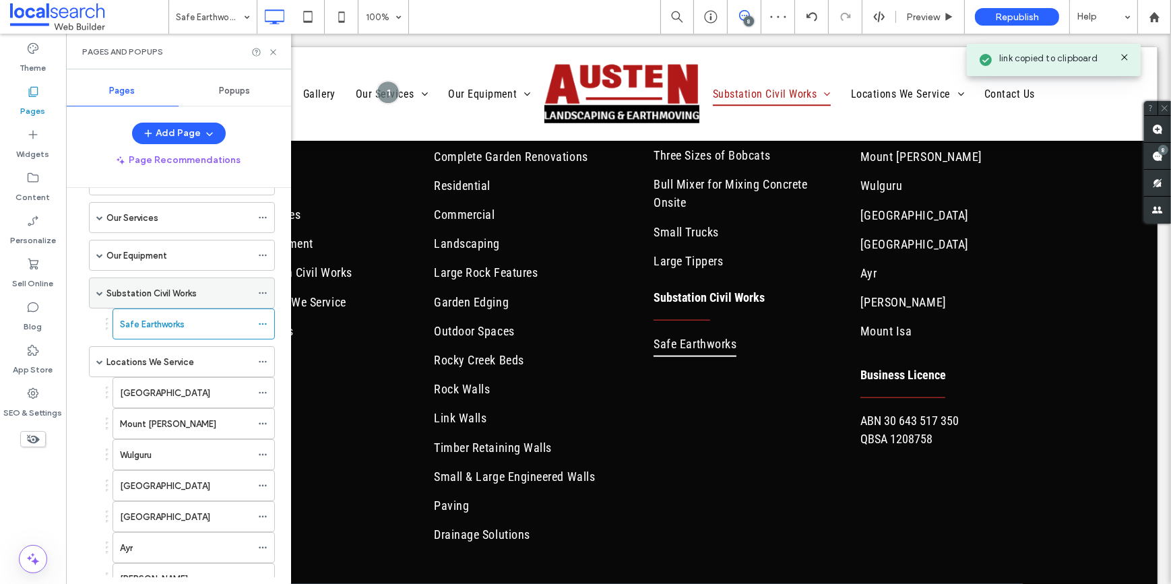
click at [102, 290] on span at bounding box center [99, 293] width 7 height 7
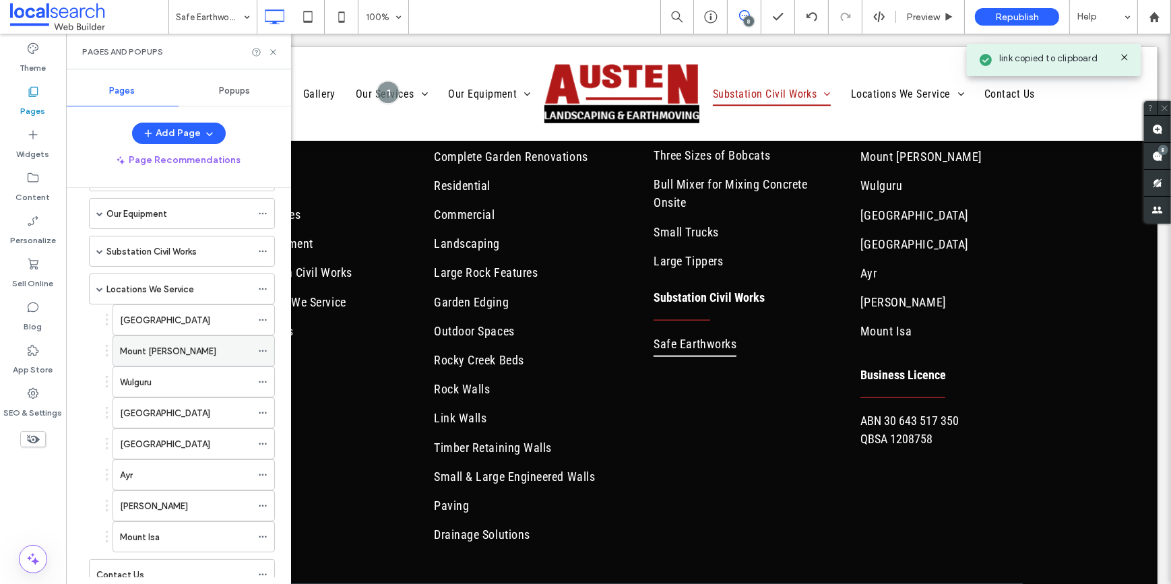
scroll to position [208, 0]
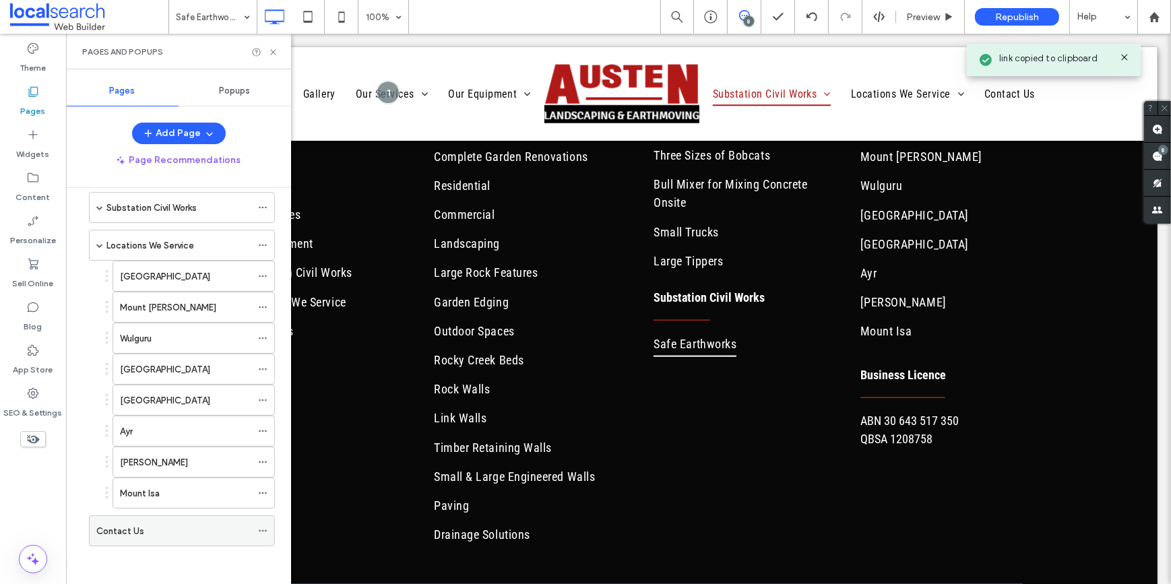
click at [134, 529] on label "Contact Us" at bounding box center [120, 531] width 48 height 24
click at [274, 52] on use at bounding box center [272, 51] width 5 height 5
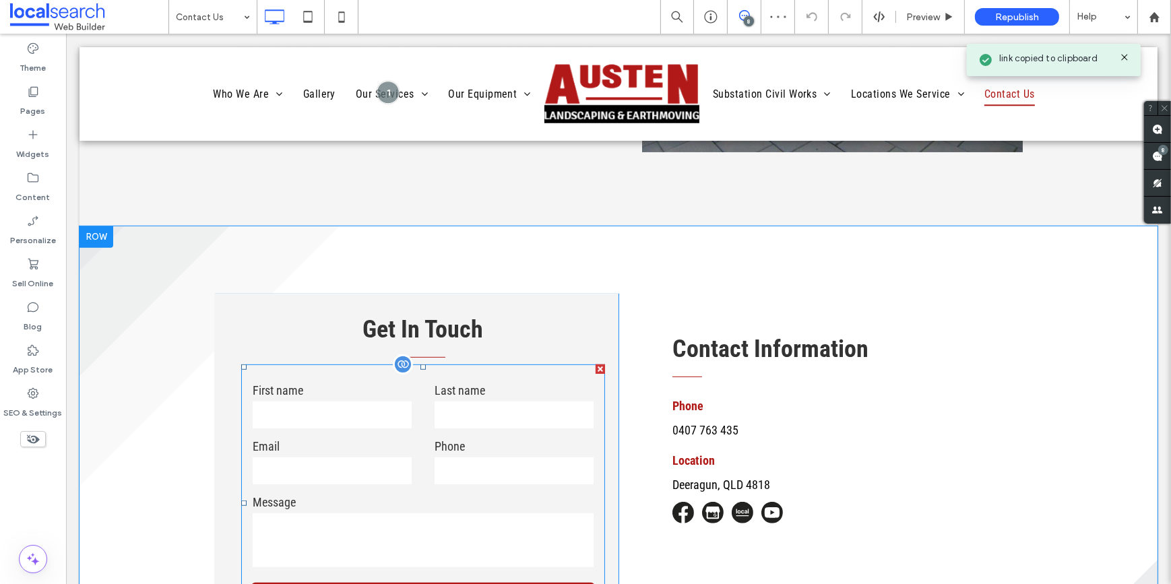
scroll to position [857, 0]
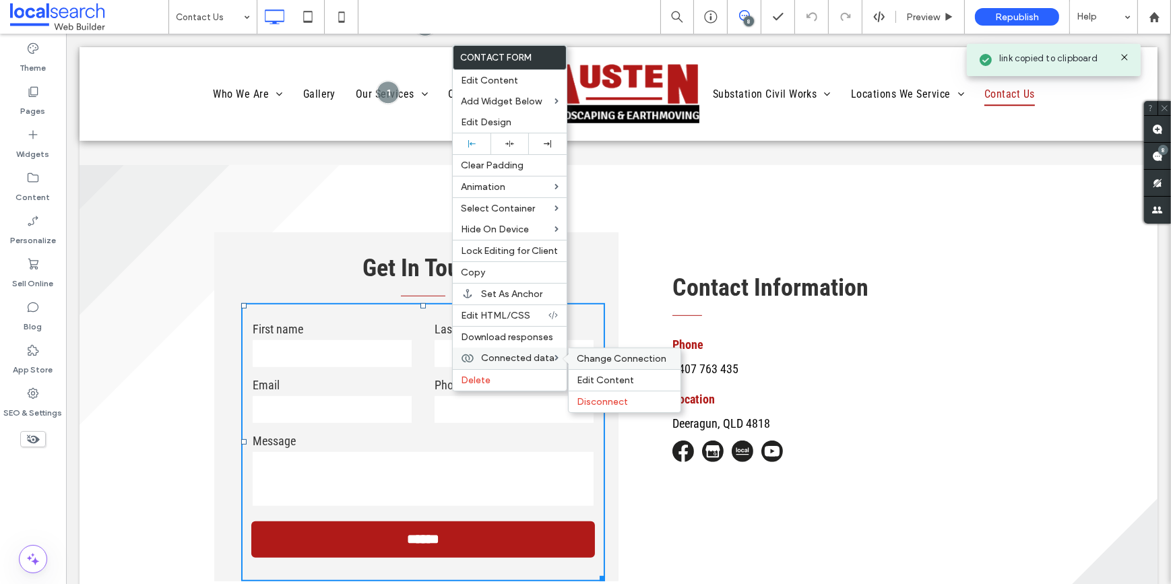
click at [585, 354] on span "Change Connection" at bounding box center [622, 358] width 90 height 11
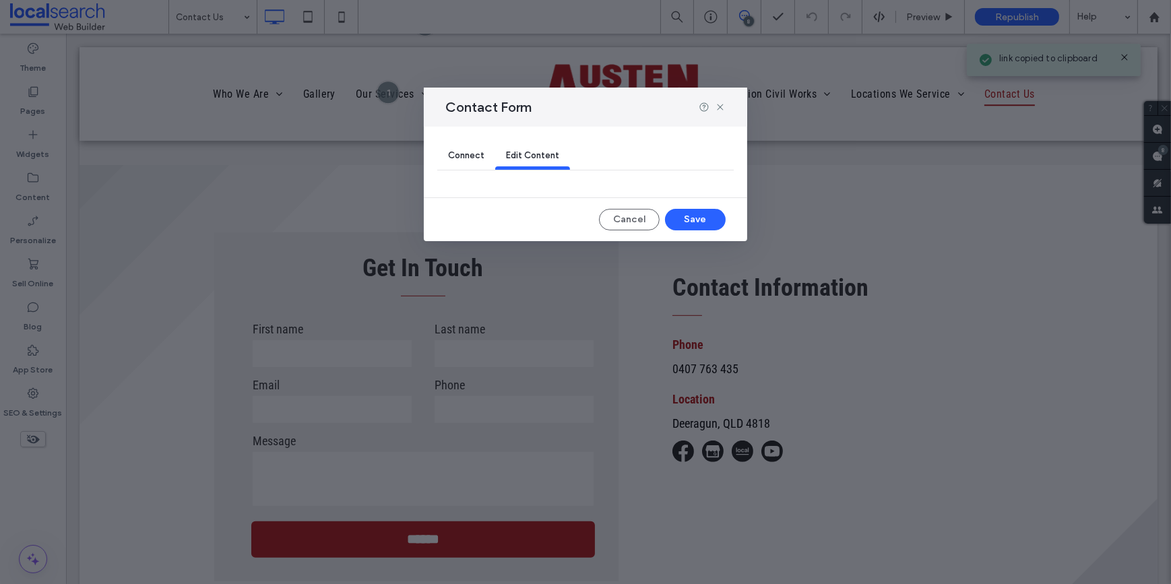
click at [468, 153] on span "Connect" at bounding box center [466, 155] width 36 height 10
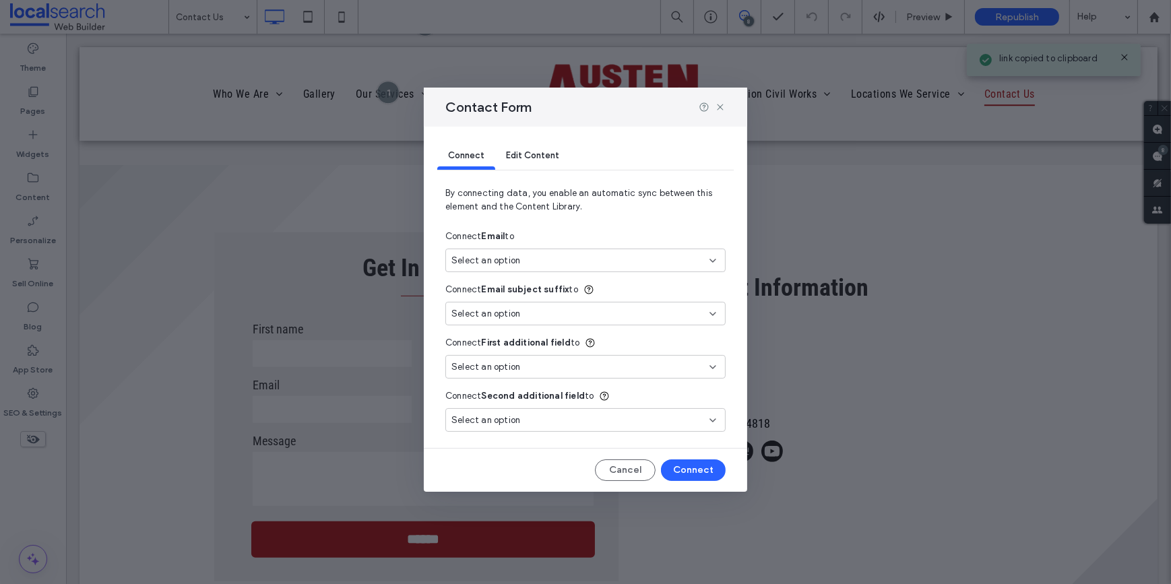
click at [512, 259] on span "Select an option" at bounding box center [485, 260] width 69 height 13
click at [501, 305] on span "New Email" at bounding box center [497, 307] width 42 height 13
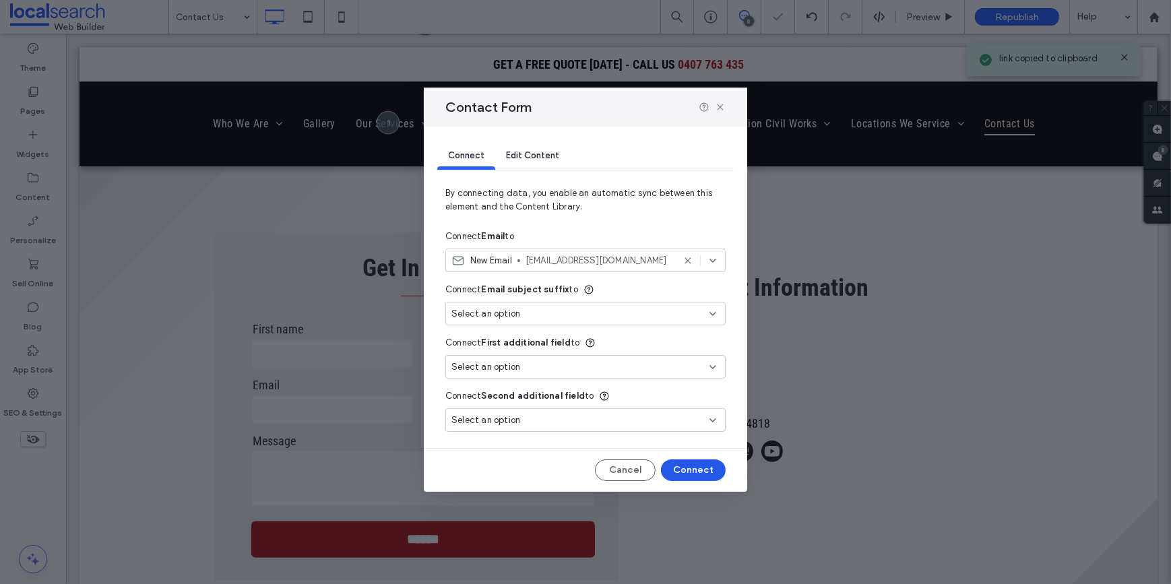
click at [678, 470] on button "Connect" at bounding box center [693, 470] width 65 height 22
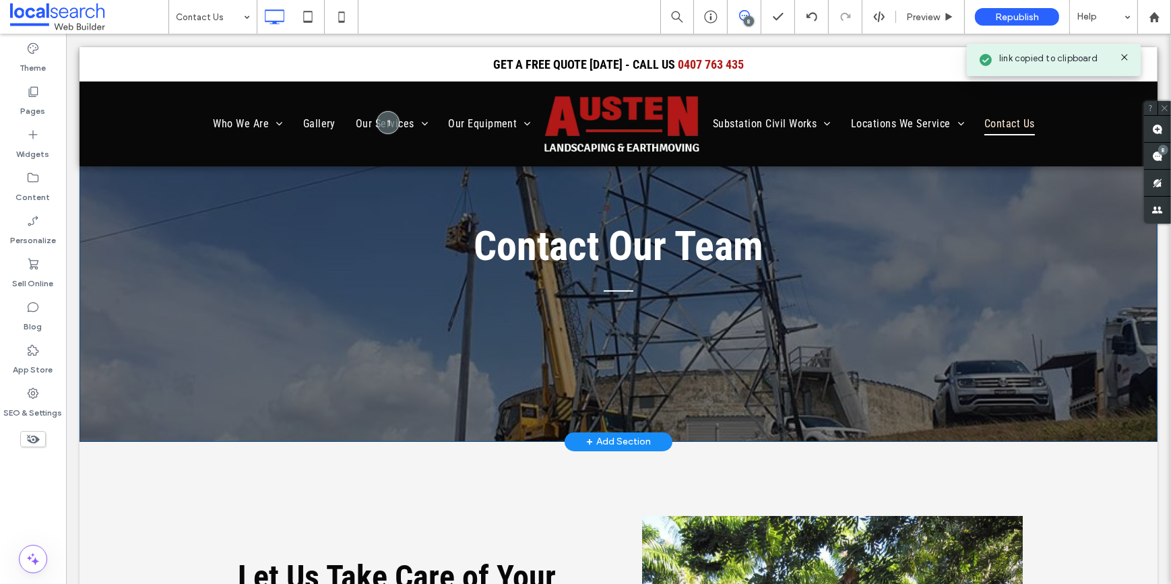
scroll to position [0, 0]
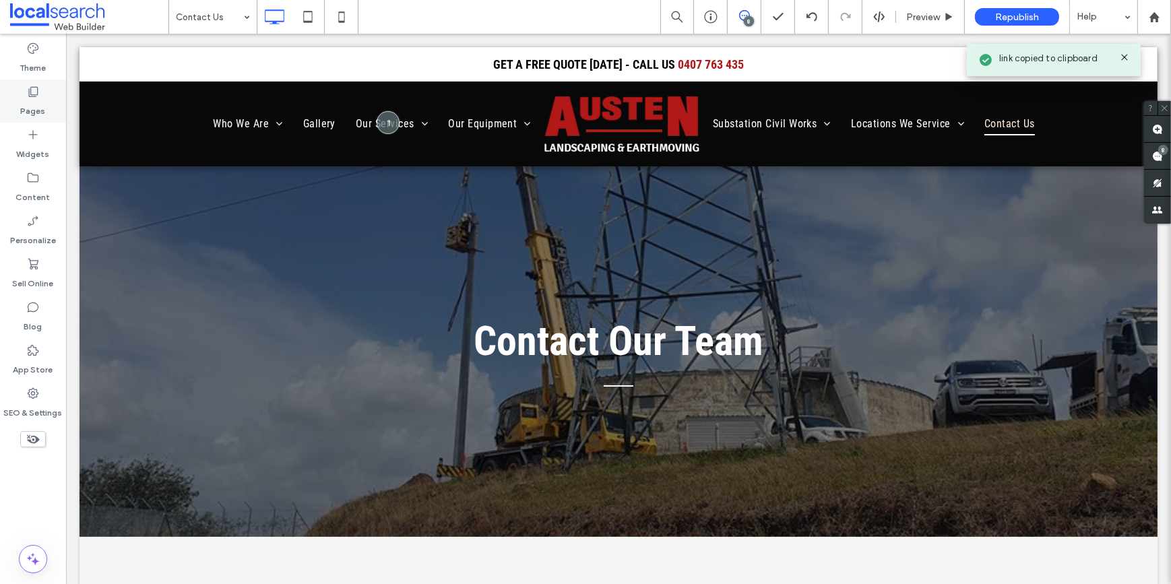
click at [29, 104] on label "Pages" at bounding box center [33, 107] width 25 height 19
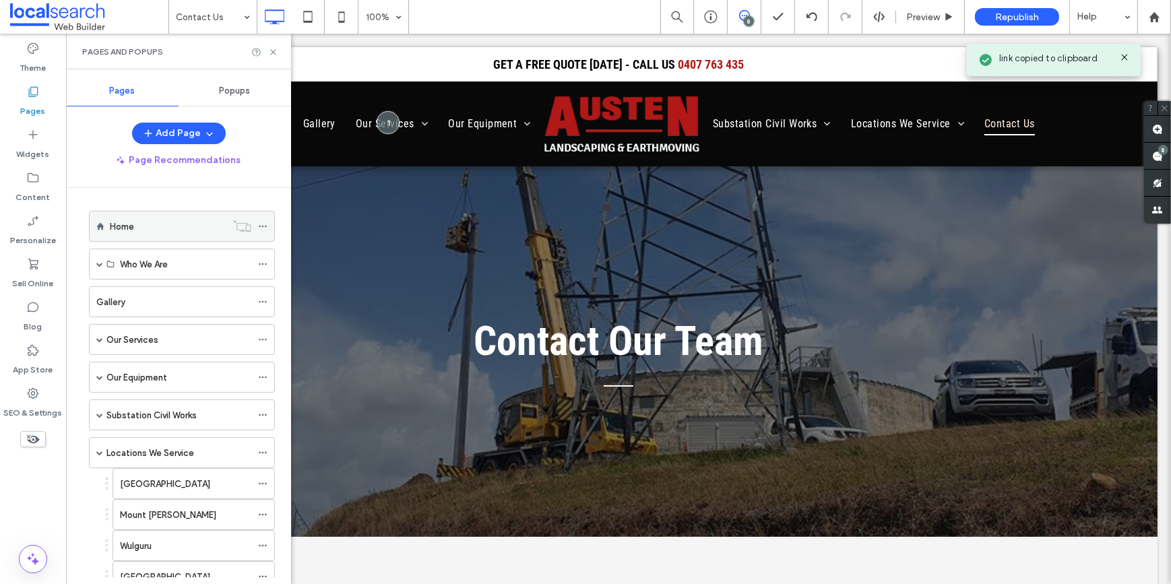
click at [108, 226] on div "Home" at bounding box center [182, 226] width 186 height 31
click at [184, 218] on div "Home" at bounding box center [168, 227] width 117 height 30
click at [273, 54] on icon at bounding box center [273, 52] width 10 height 10
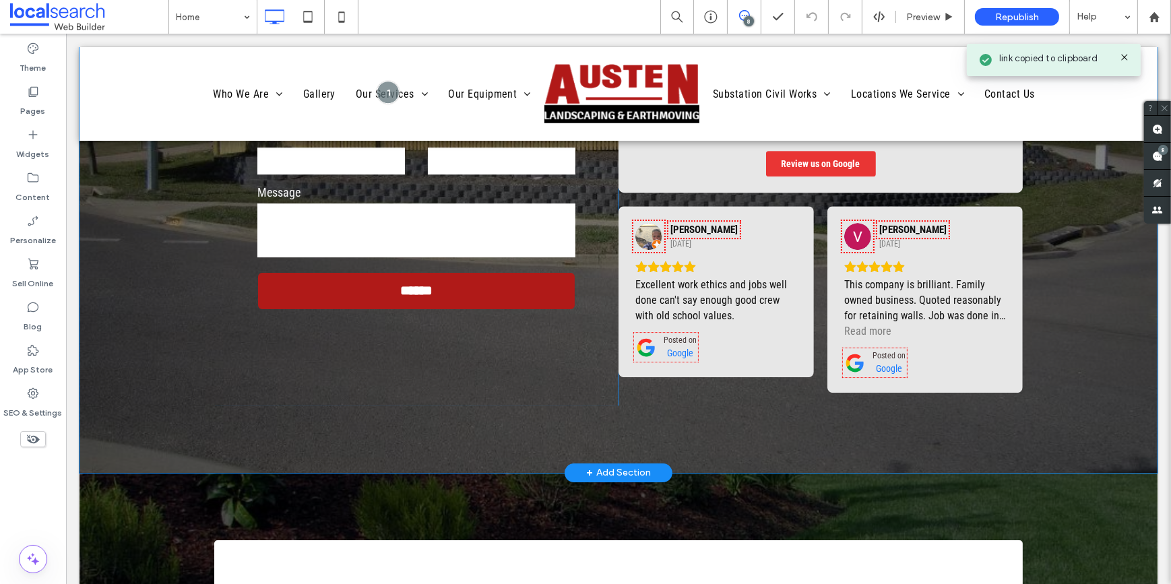
scroll to position [5267, 0]
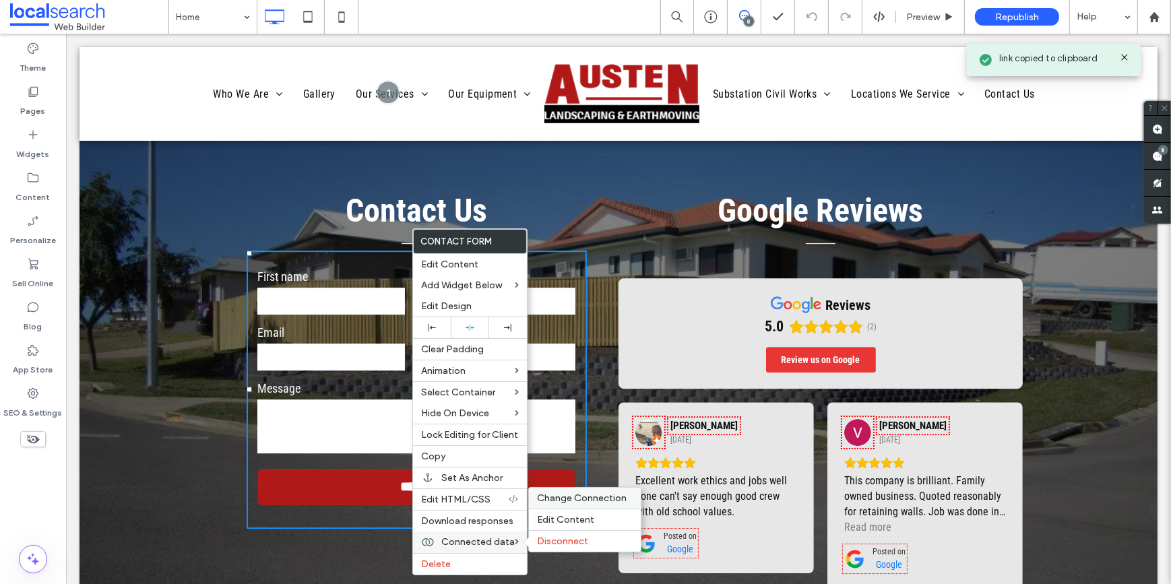
click at [566, 496] on span "Change Connection" at bounding box center [582, 498] width 90 height 11
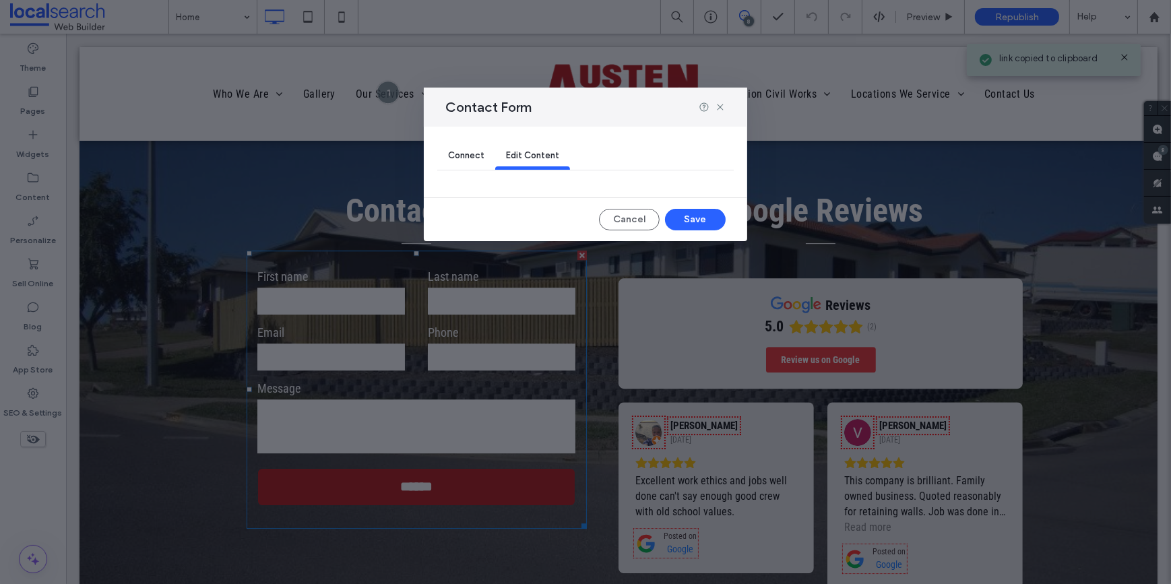
click at [468, 154] on span "Connect" at bounding box center [466, 155] width 36 height 10
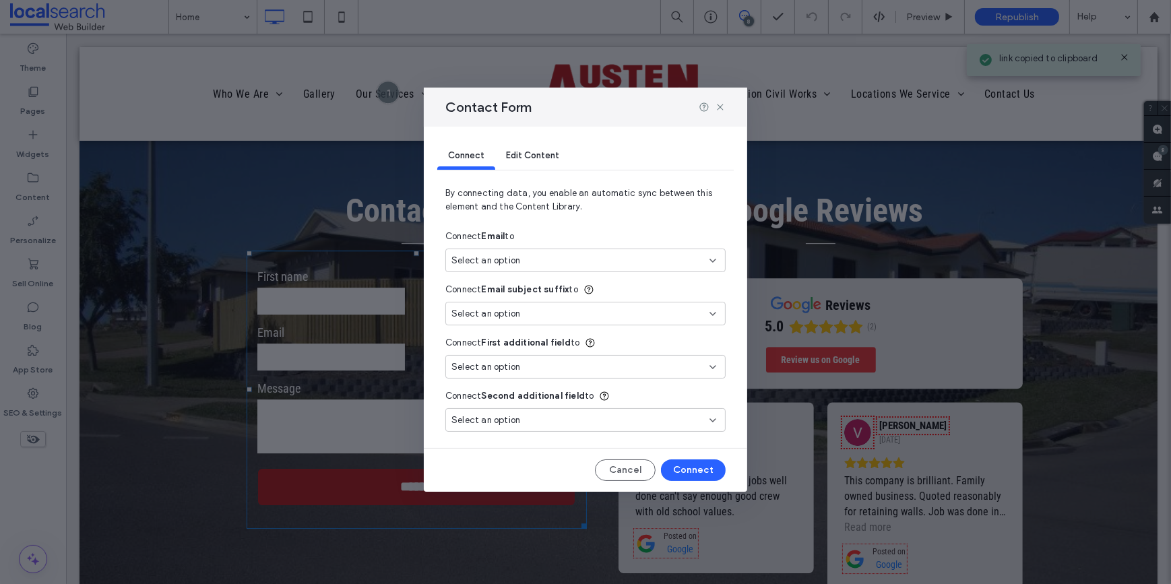
click at [482, 249] on div "Select an option" at bounding box center [585, 261] width 280 height 24
click at [522, 303] on div "New Email kathieshome@westnet.com.au" at bounding box center [585, 308] width 279 height 24
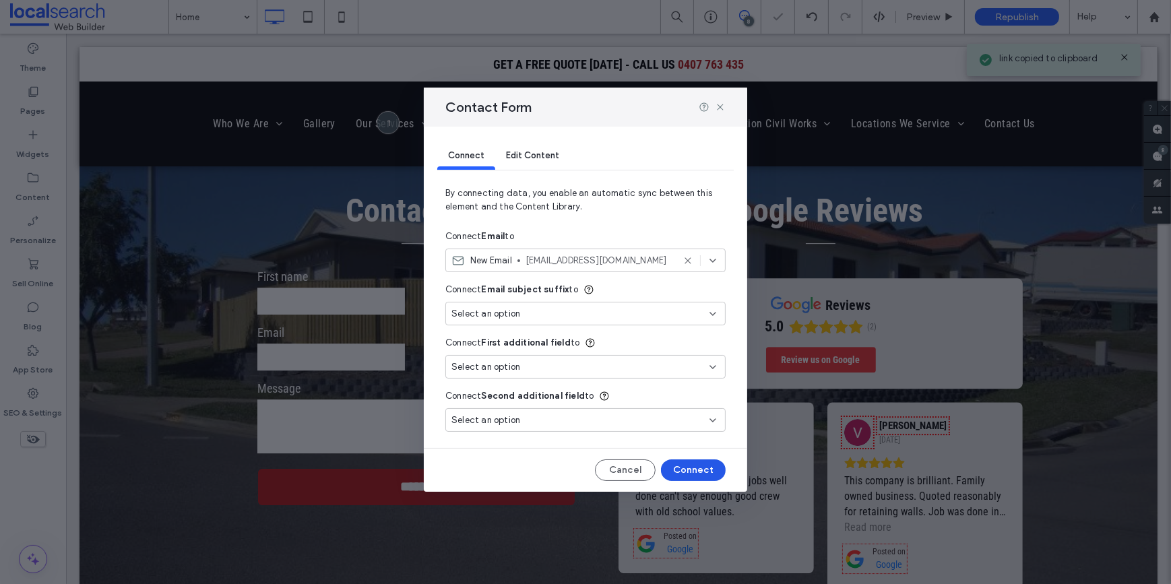
click at [685, 470] on button "Connect" at bounding box center [693, 470] width 65 height 22
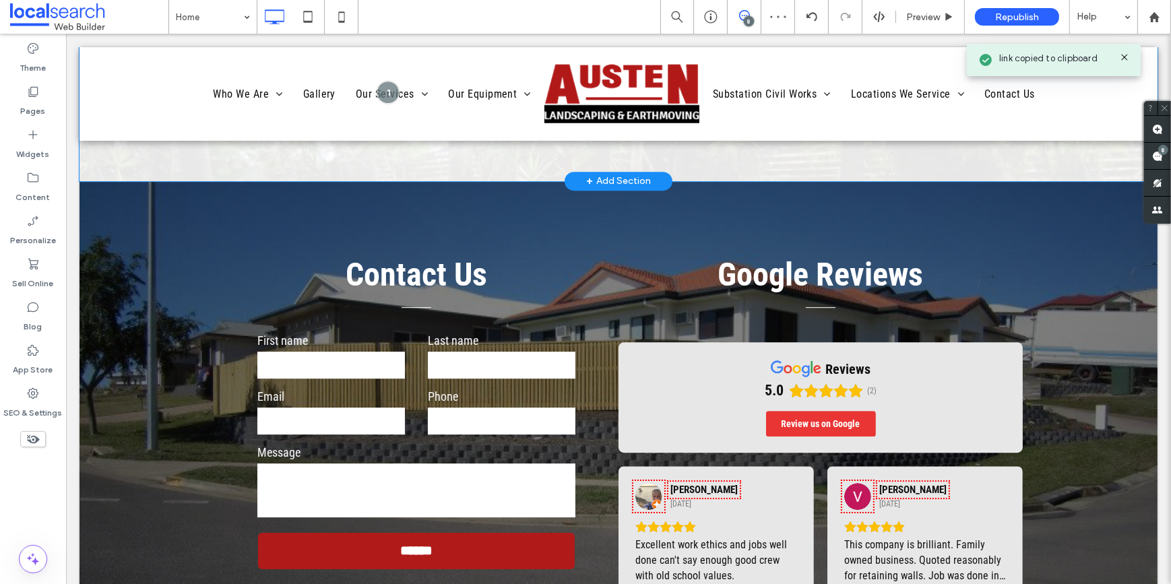
scroll to position [5145, 0]
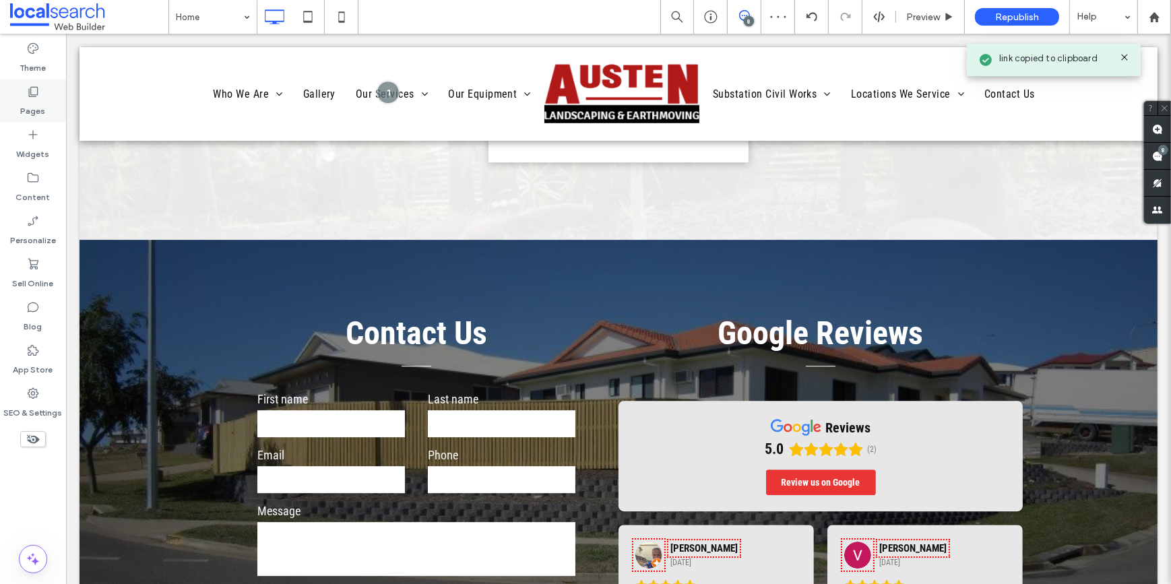
click at [27, 86] on icon at bounding box center [32, 91] width 13 height 13
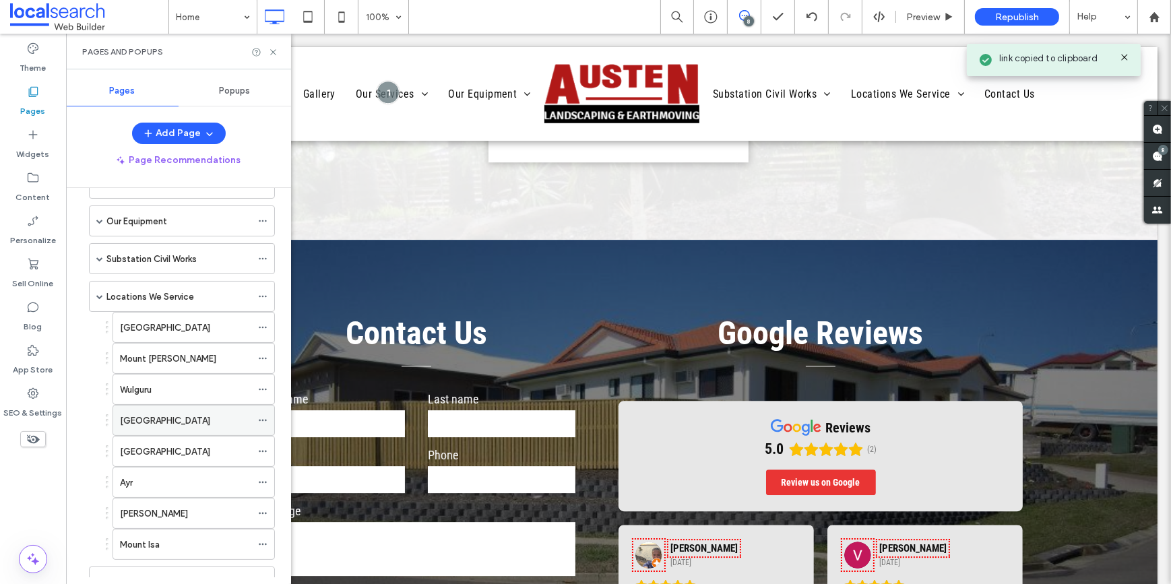
scroll to position [183, 0]
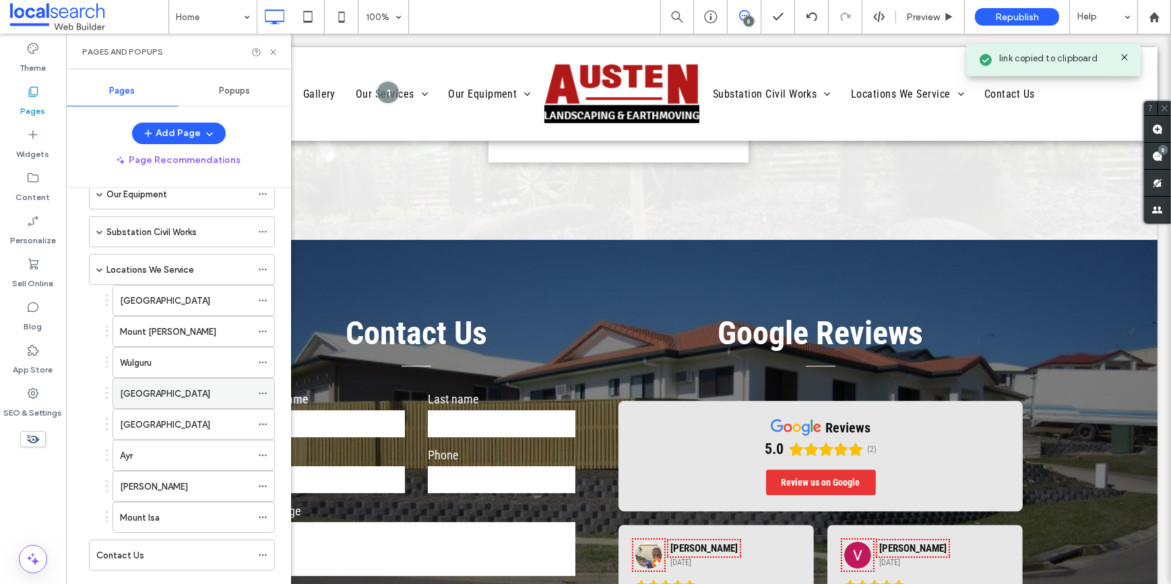
click at [139, 393] on label "Bushland Beach" at bounding box center [165, 394] width 90 height 24
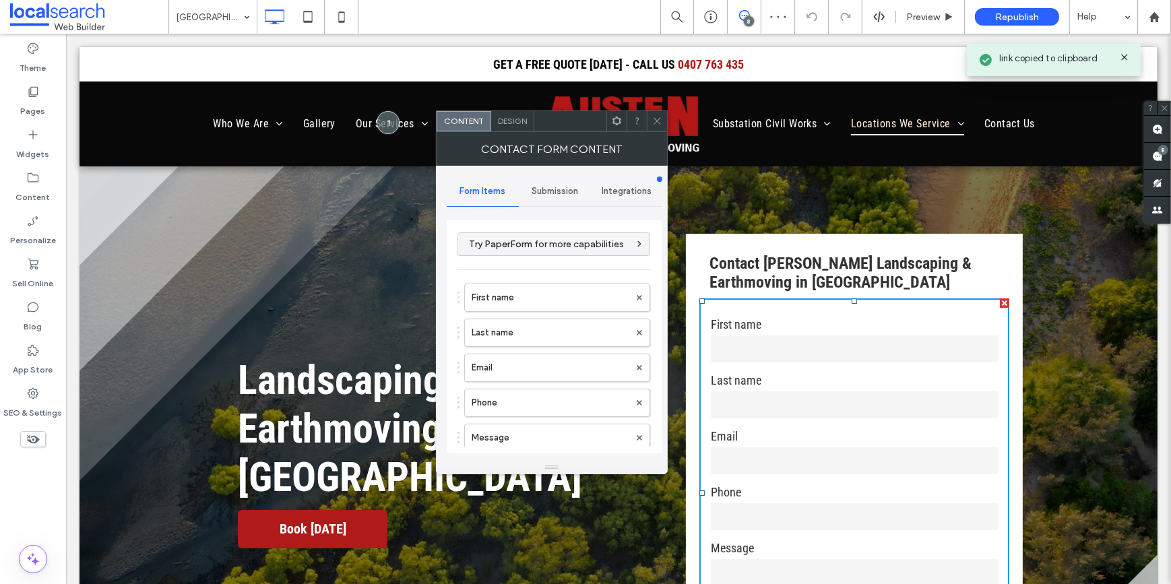
click at [539, 188] on span "Submission" at bounding box center [555, 191] width 46 height 11
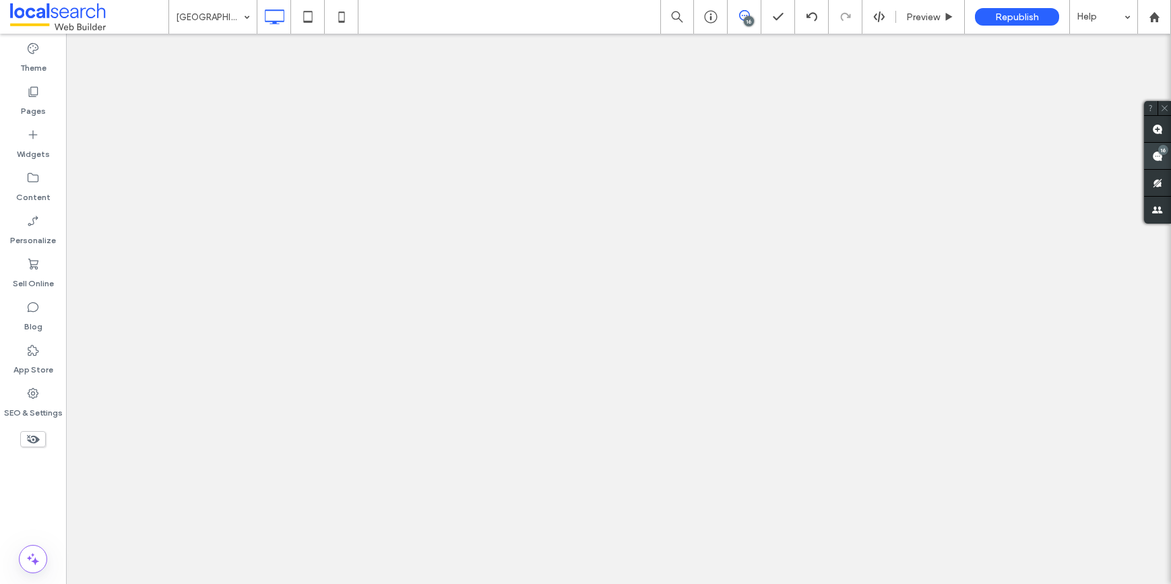
click at [1160, 151] on div "16" at bounding box center [1163, 150] width 10 height 10
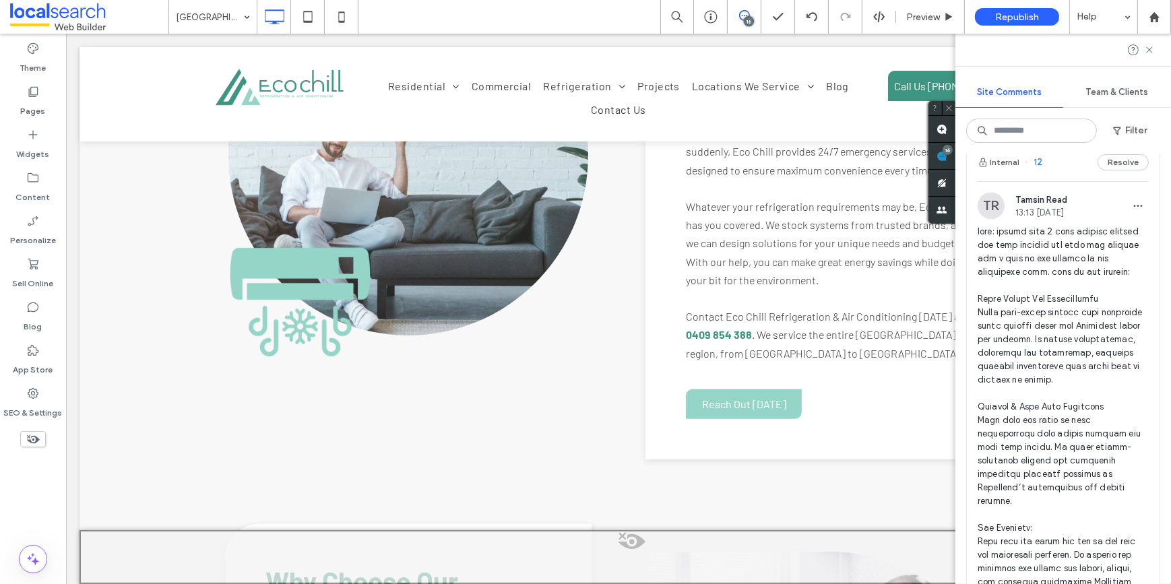
scroll to position [3307, 0]
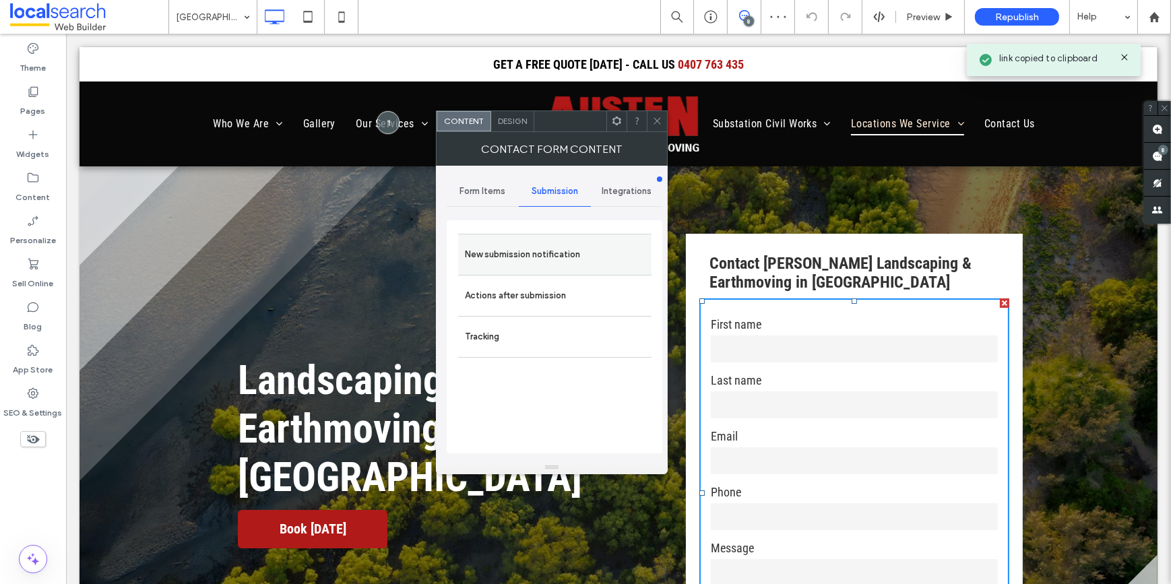
click at [534, 249] on label "New submission notification" at bounding box center [555, 254] width 180 height 27
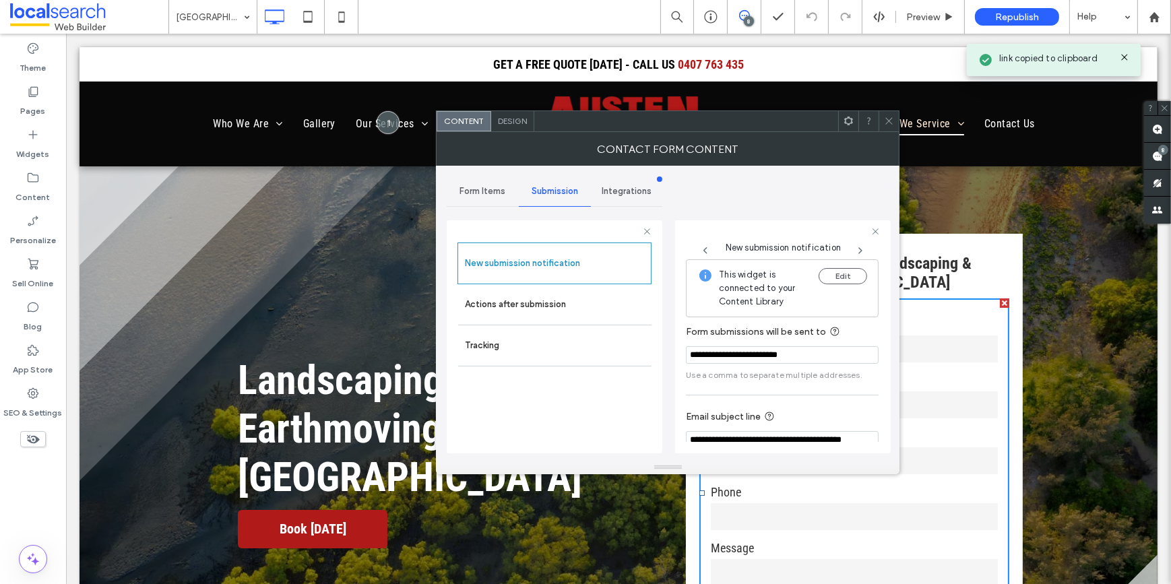
click at [887, 125] on icon at bounding box center [889, 121] width 10 height 10
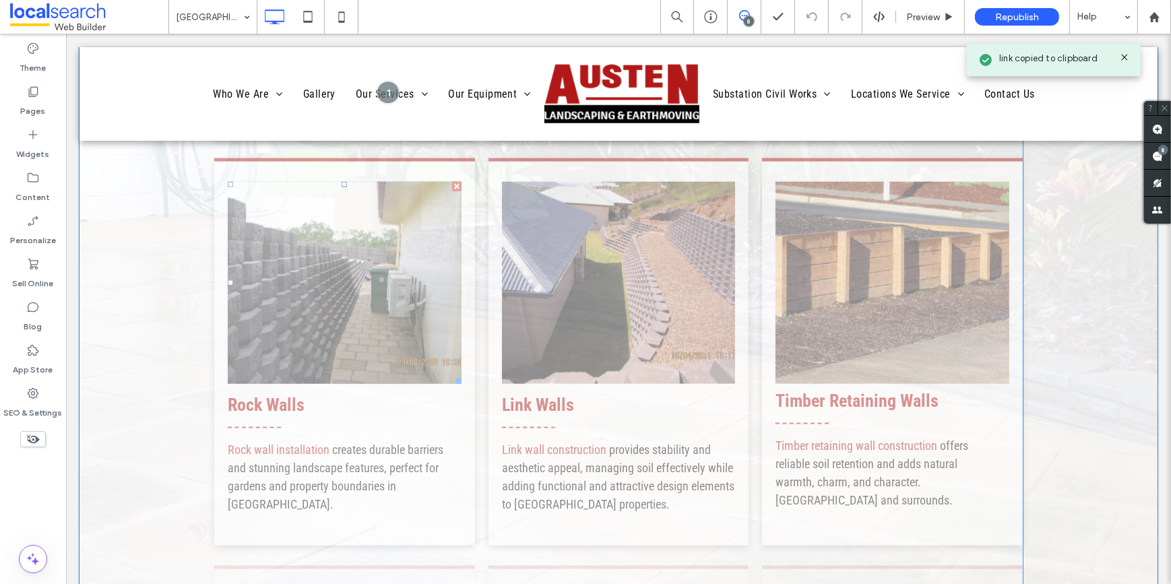
scroll to position [2450, 0]
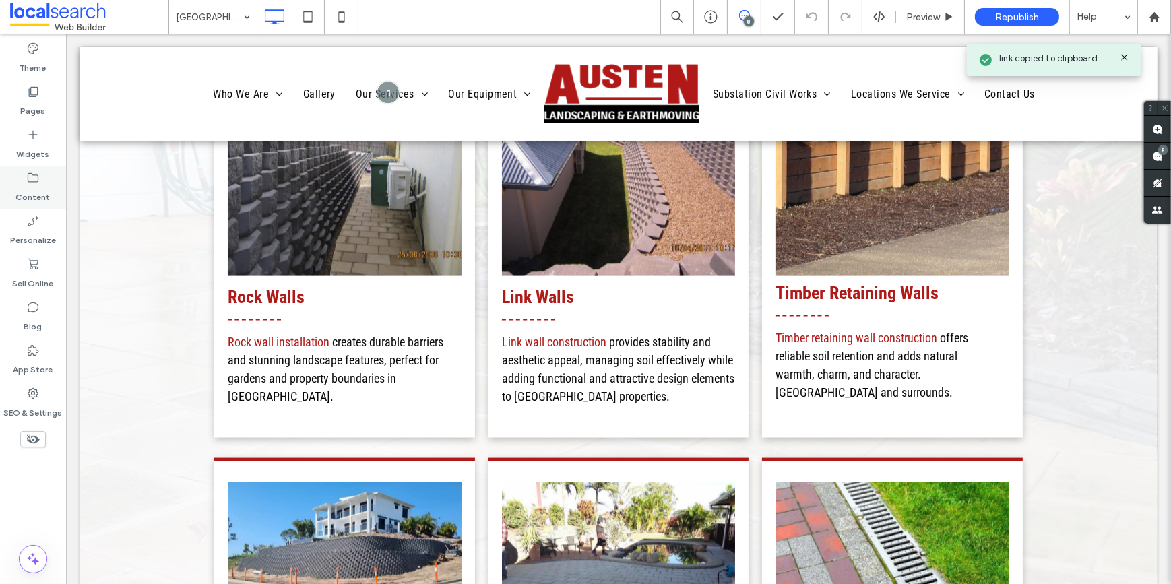
click at [27, 178] on icon at bounding box center [32, 177] width 13 height 13
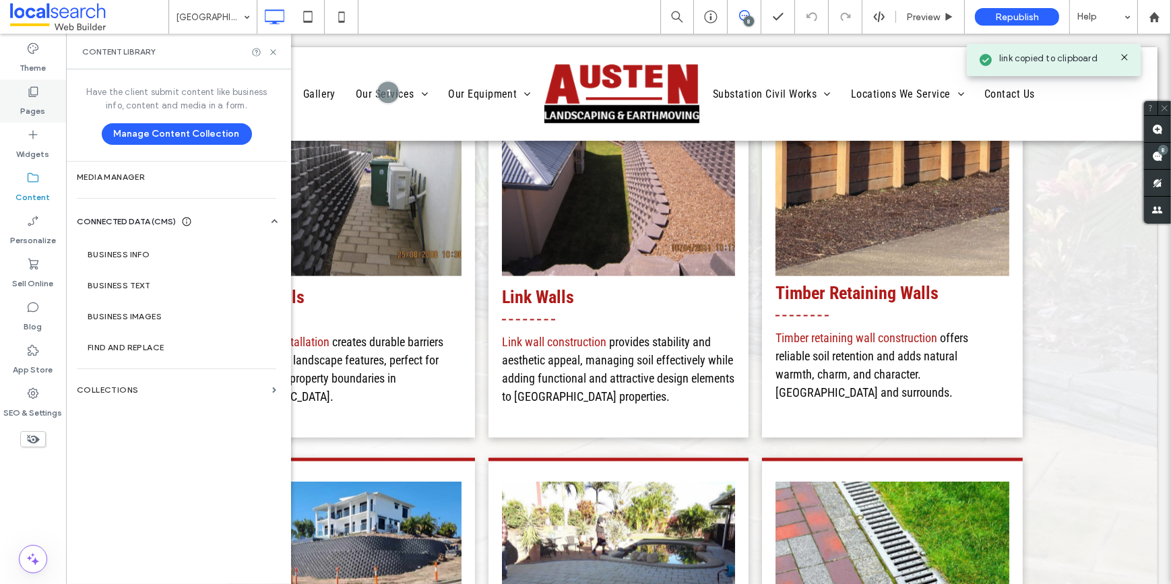
click at [36, 98] on label "Pages" at bounding box center [33, 107] width 25 height 19
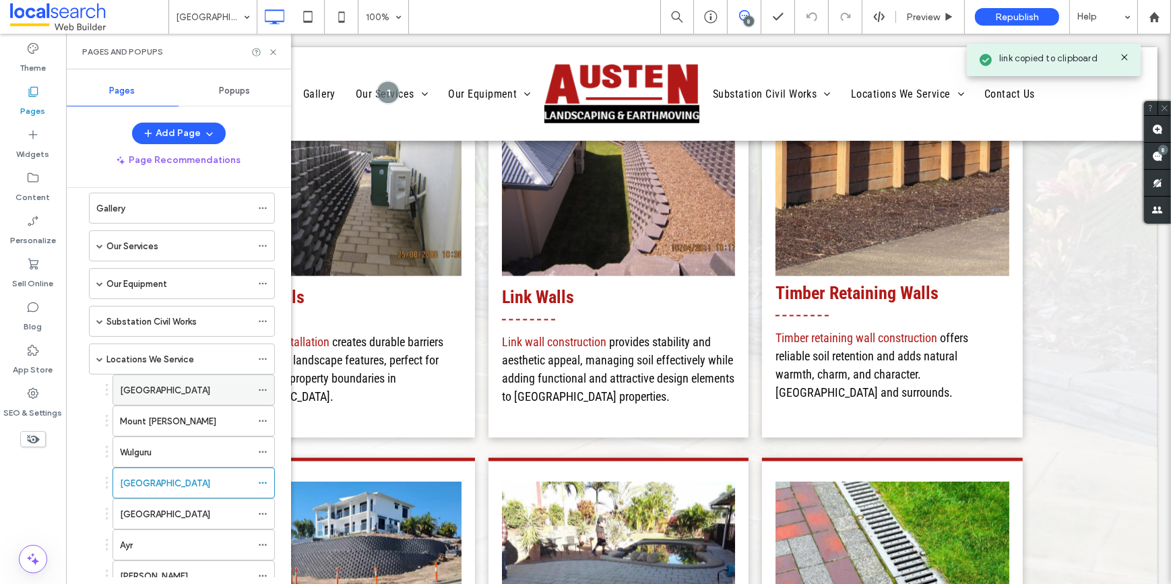
scroll to position [122, 0]
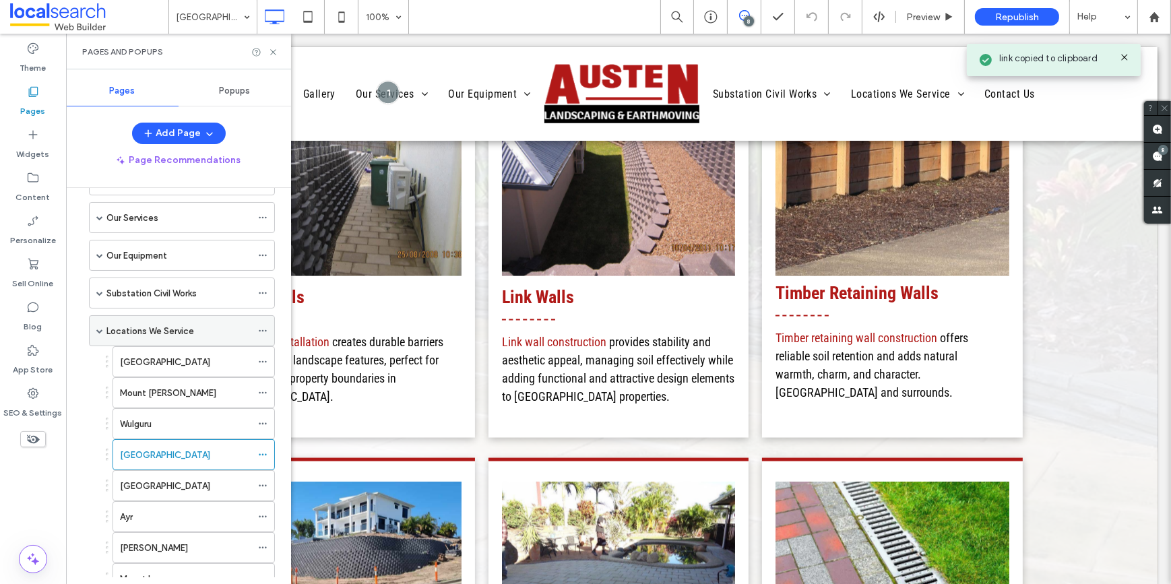
click at [128, 326] on label "Locations We Service" at bounding box center [150, 331] width 88 height 24
click at [274, 53] on use at bounding box center [272, 51] width 5 height 5
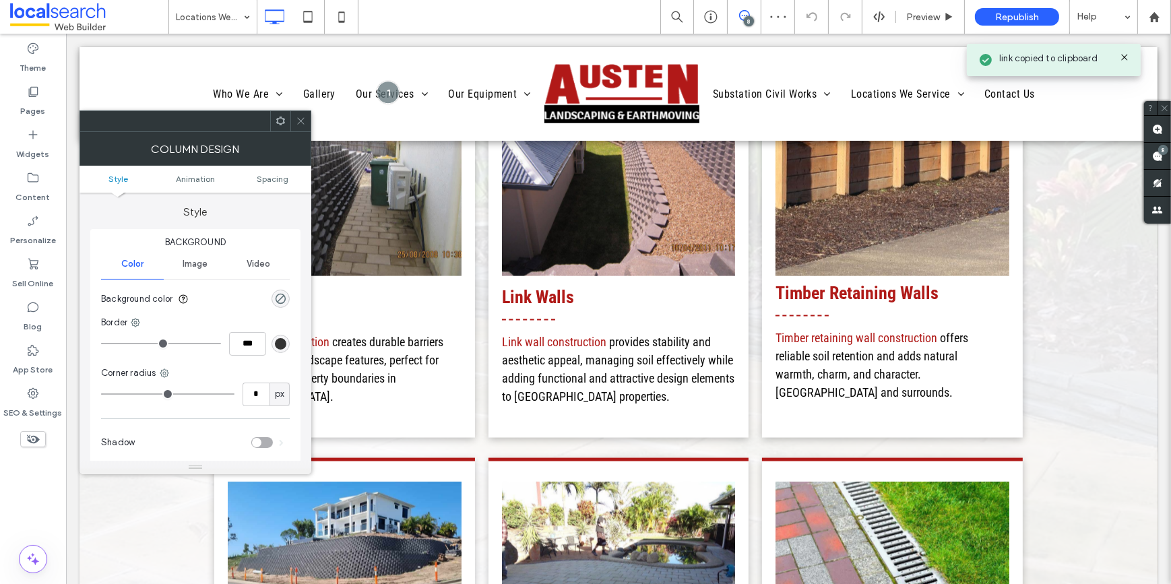
click at [304, 121] on icon at bounding box center [301, 121] width 10 height 10
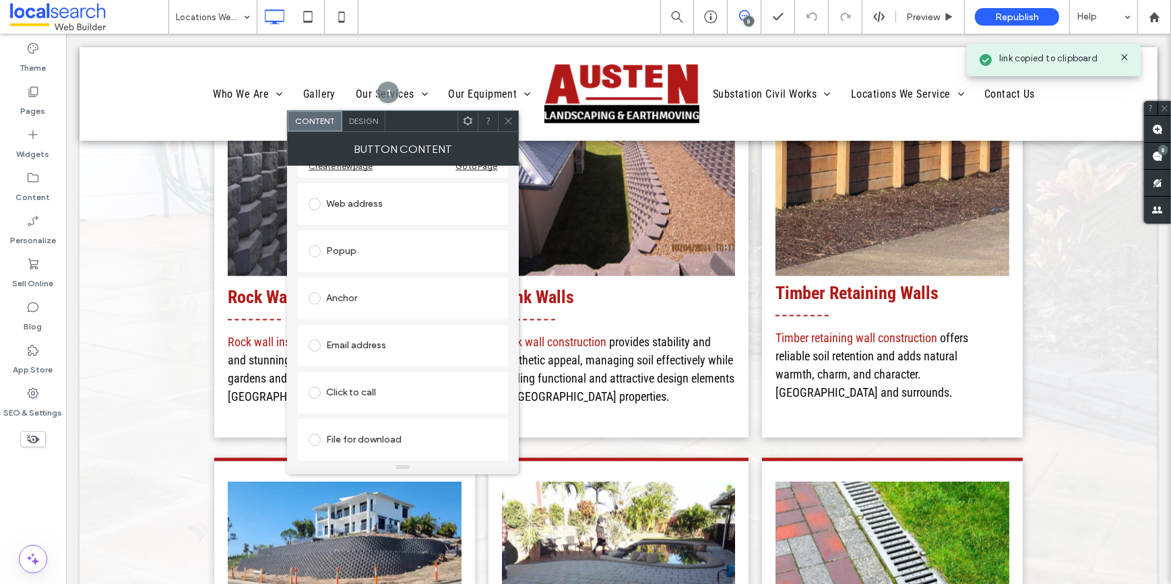
click at [362, 344] on div "Email address" at bounding box center [403, 346] width 189 height 22
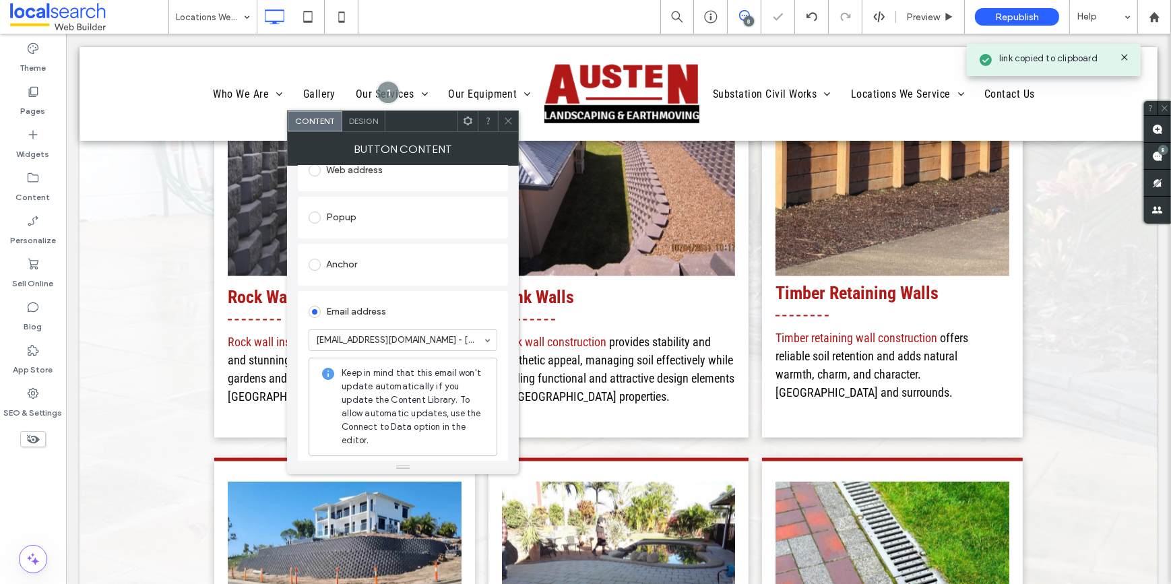
click at [510, 120] on icon at bounding box center [508, 121] width 10 height 10
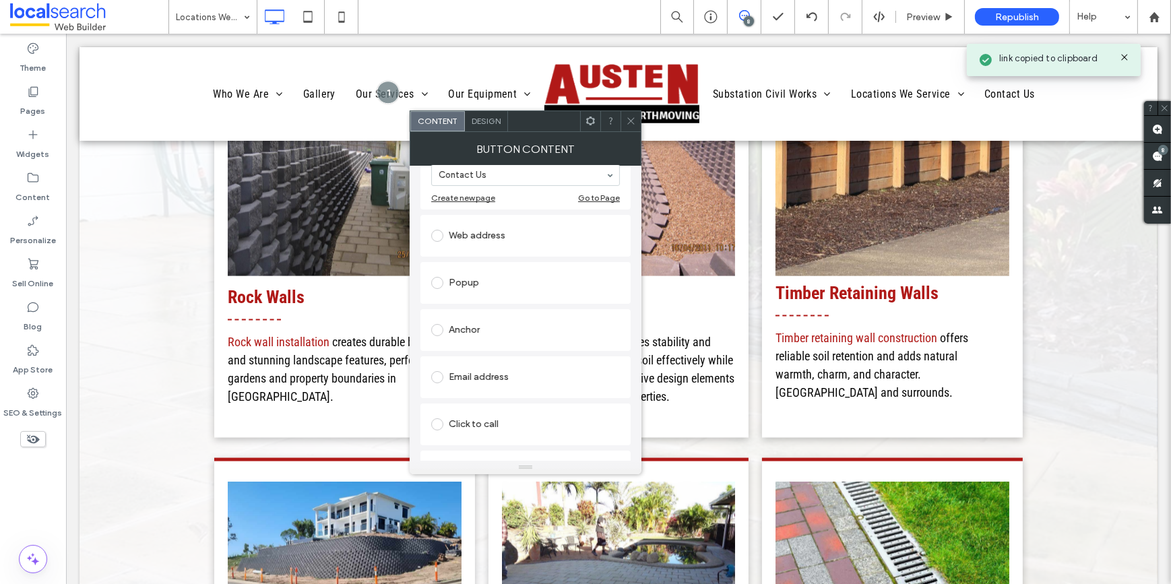
scroll to position [183, 0]
click at [496, 374] on div "Email address" at bounding box center [525, 376] width 189 height 22
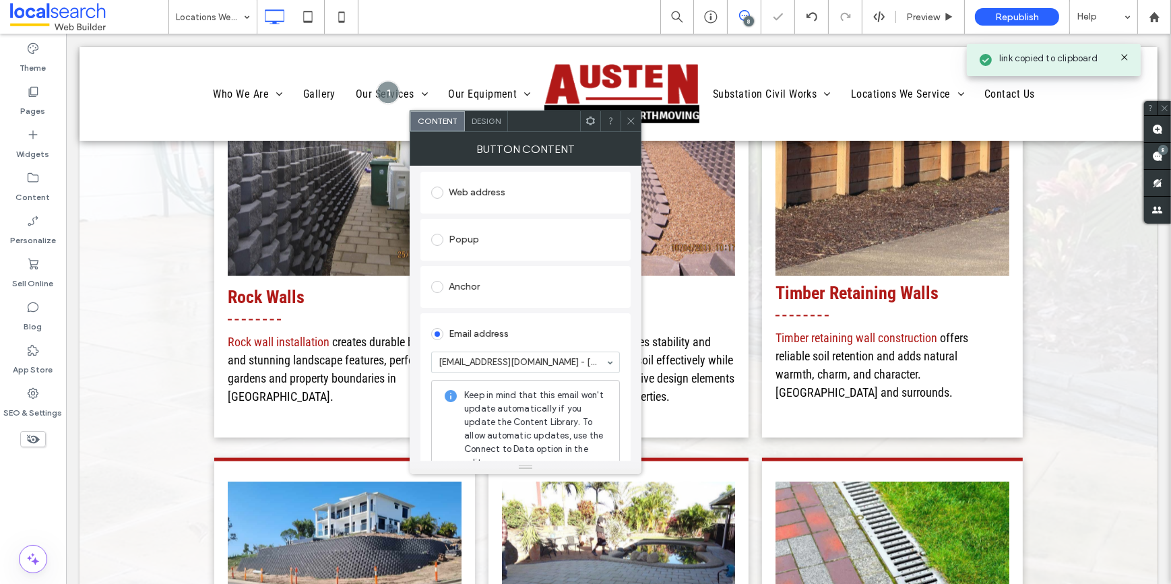
click at [629, 127] on span at bounding box center [631, 121] width 10 height 20
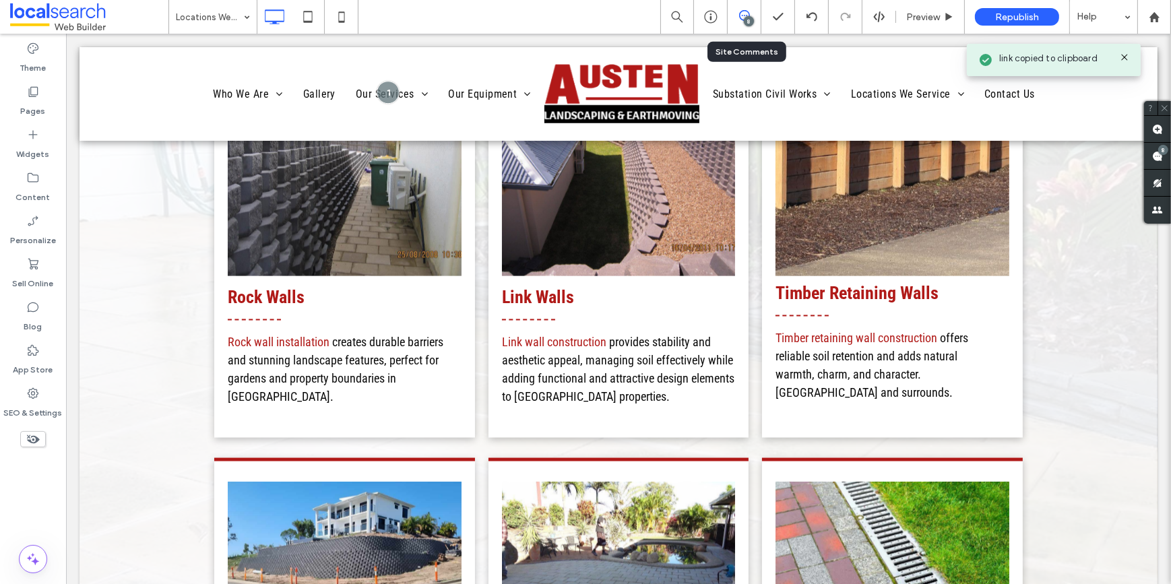
click at [748, 12] on use at bounding box center [744, 15] width 11 height 11
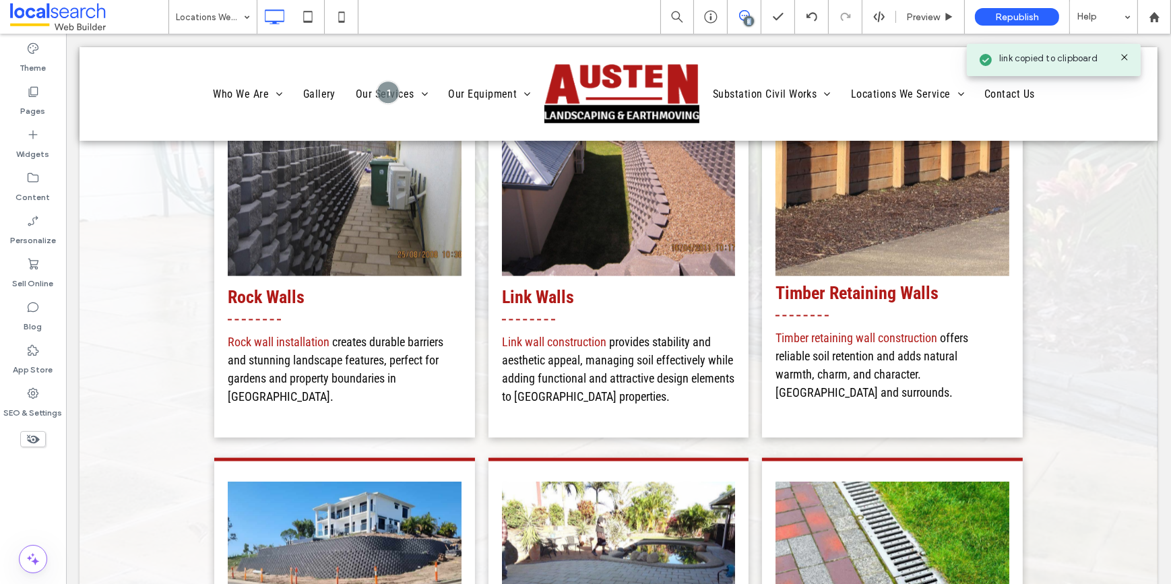
click at [748, 12] on use at bounding box center [744, 15] width 11 height 11
click at [1166, 156] on span at bounding box center [1157, 156] width 27 height 26
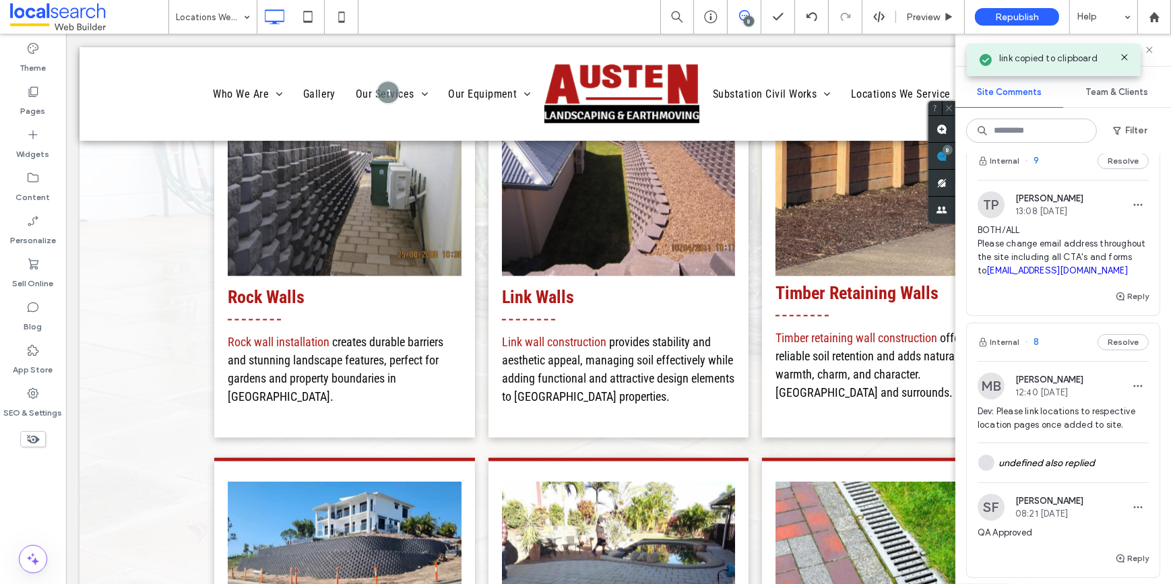
scroll to position [0, 0]
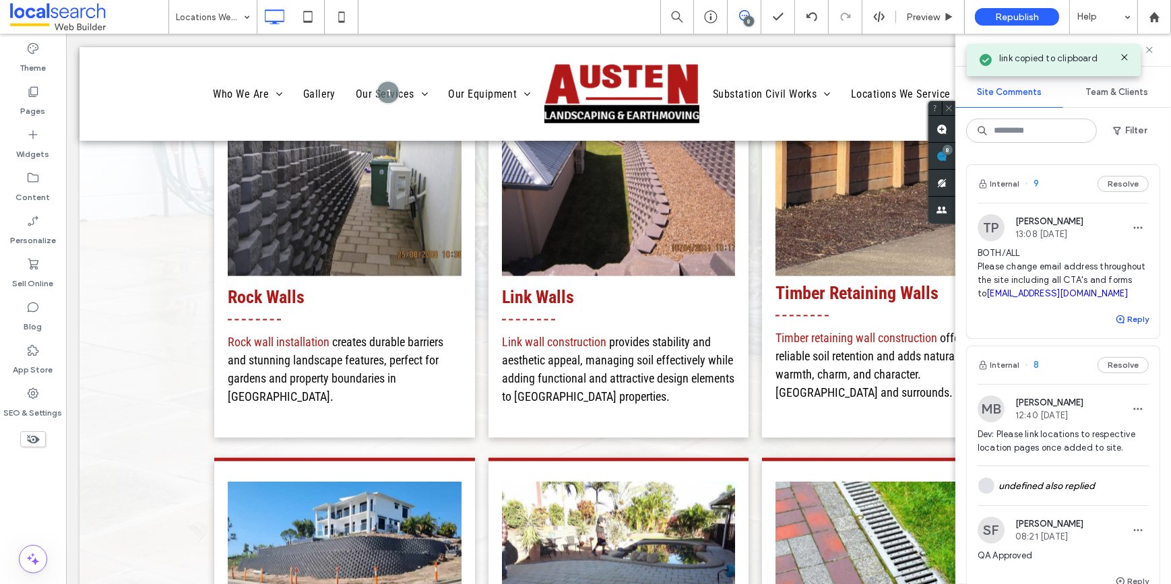
click at [1119, 327] on button "Reply" at bounding box center [1132, 319] width 34 height 16
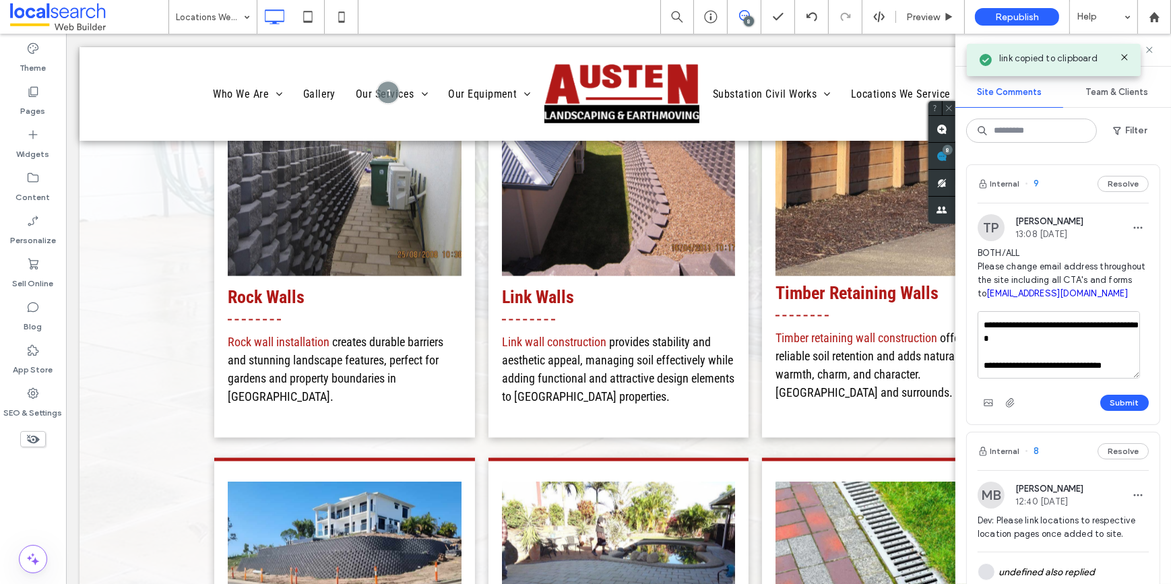
scroll to position [100, 0]
click at [1071, 357] on textarea "**********" at bounding box center [1059, 344] width 162 height 67
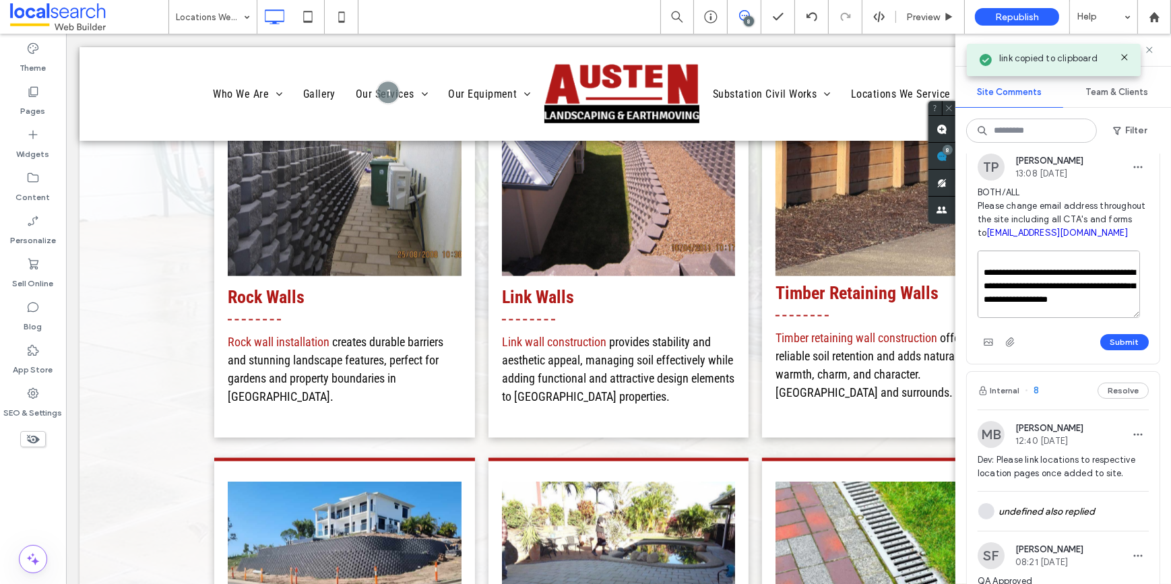
scroll to position [0, 0]
drag, startPoint x: 1100, startPoint y: 314, endPoint x: 968, endPoint y: 300, distance: 132.1
click at [968, 300] on div "**********" at bounding box center [1063, 307] width 193 height 113
type textarea "**********"
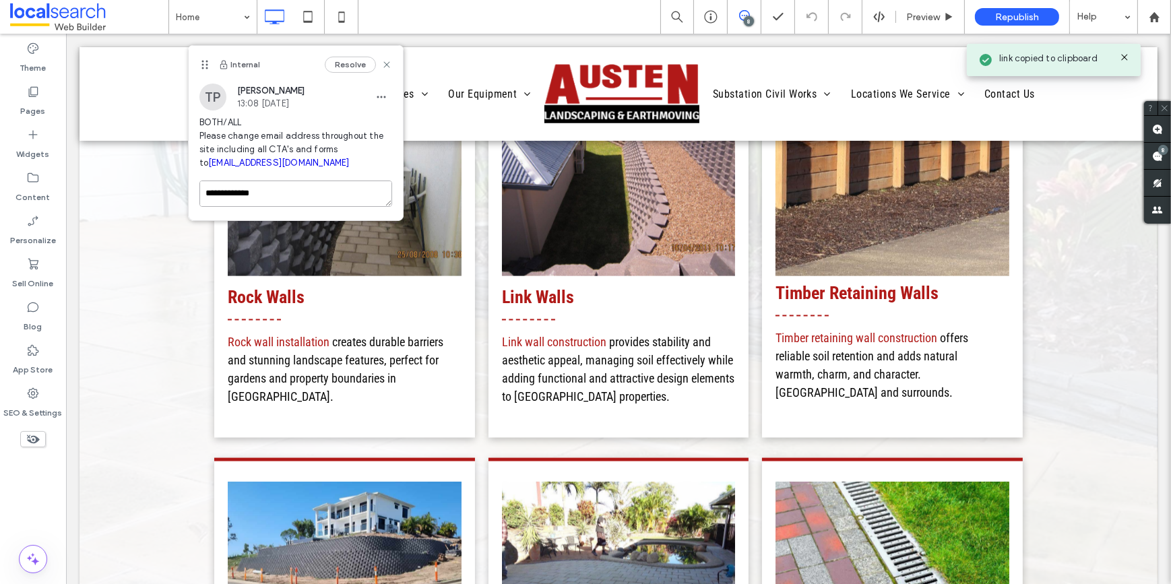
click at [309, 190] on textarea "**********" at bounding box center [295, 194] width 193 height 26
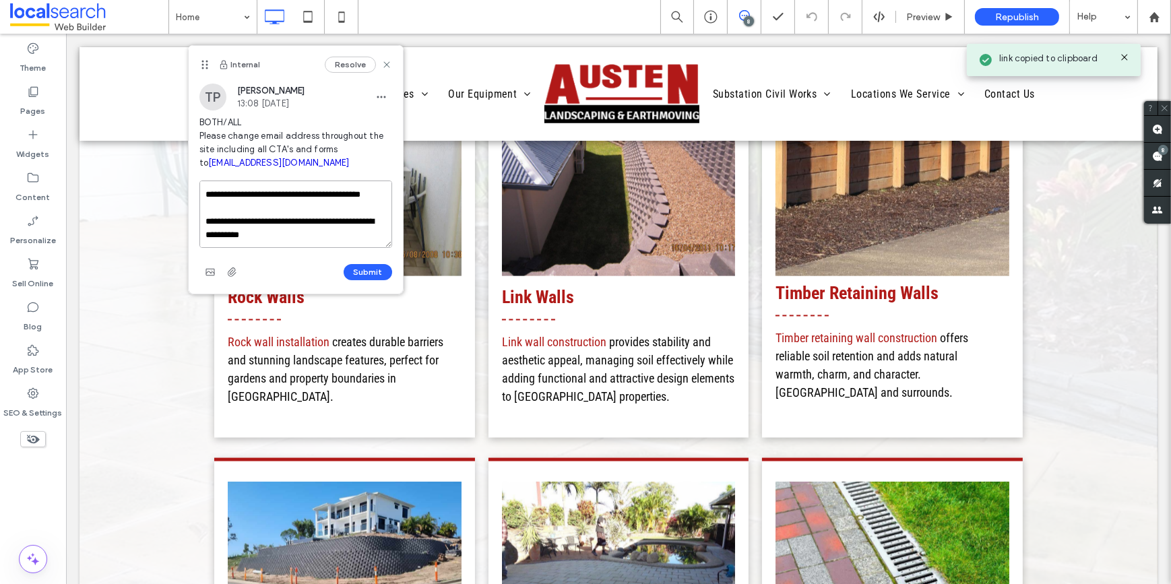
paste textarea "**********"
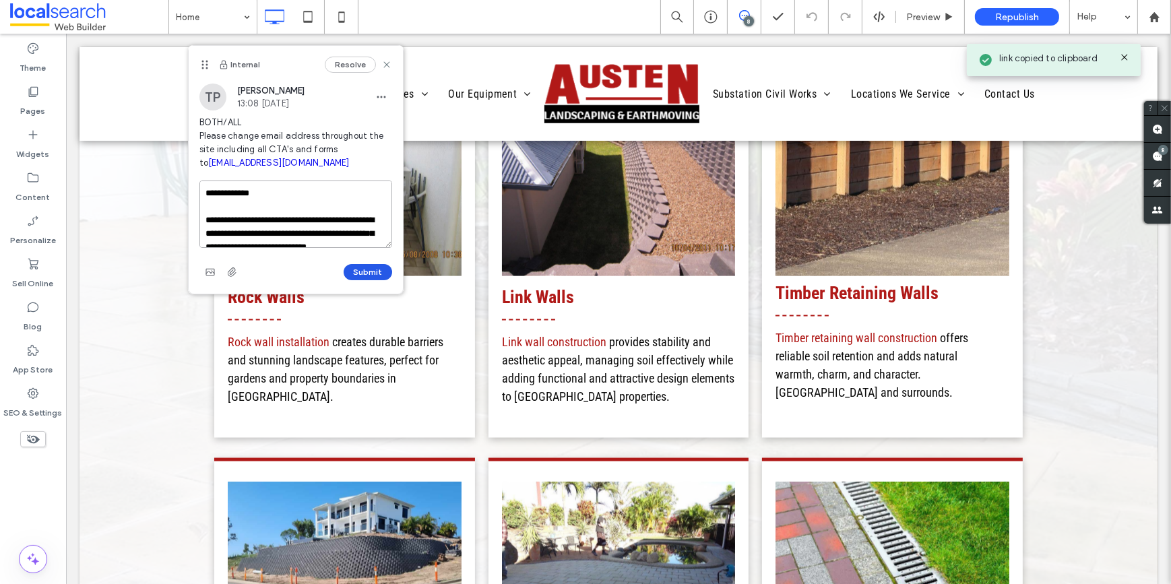
type textarea "**********"
click at [348, 272] on button "Submit" at bounding box center [368, 272] width 49 height 16
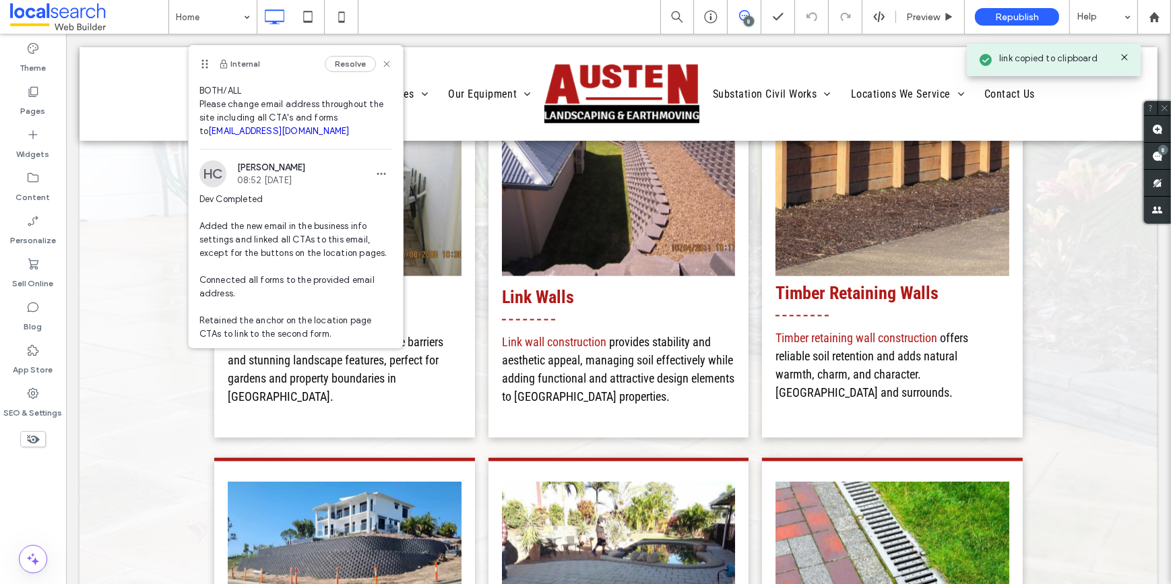
scroll to position [88, 0]
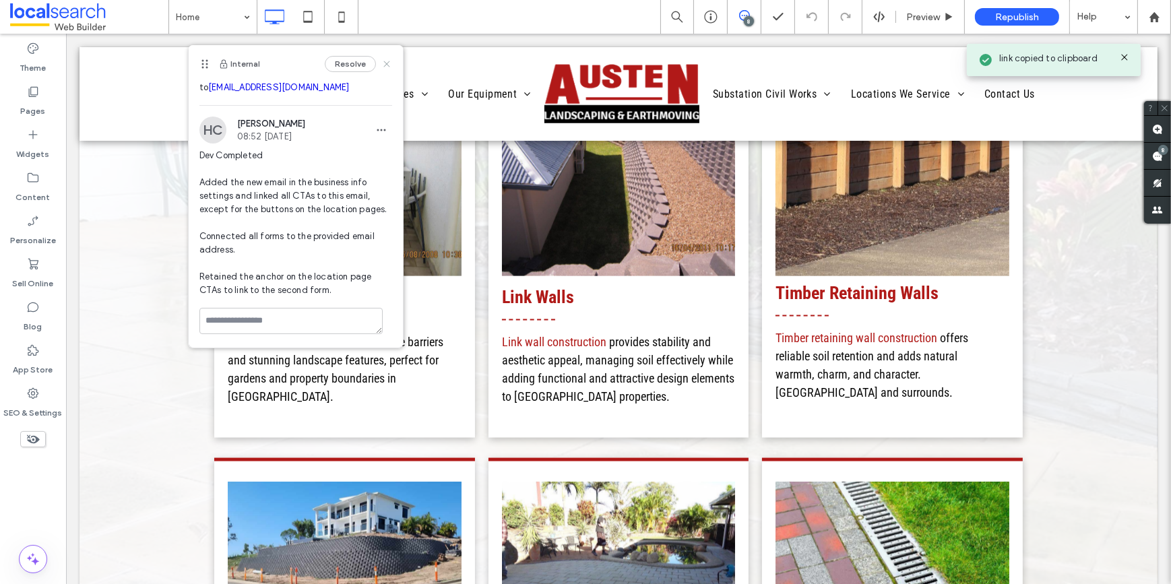
click at [383, 67] on use at bounding box center [386, 64] width 6 height 6
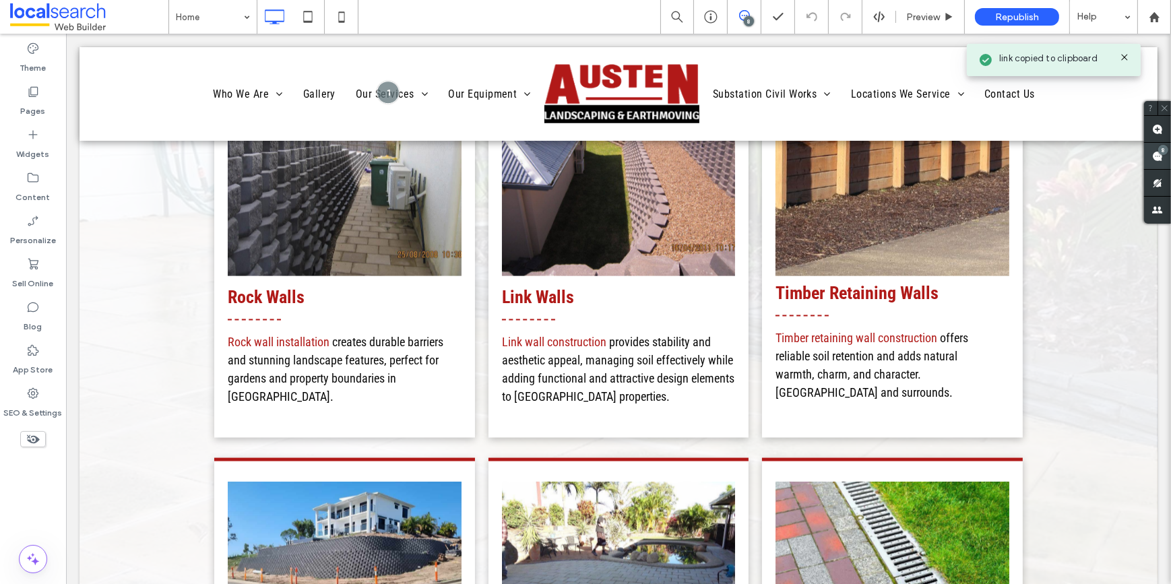
click at [1156, 158] on use at bounding box center [1157, 156] width 11 height 11
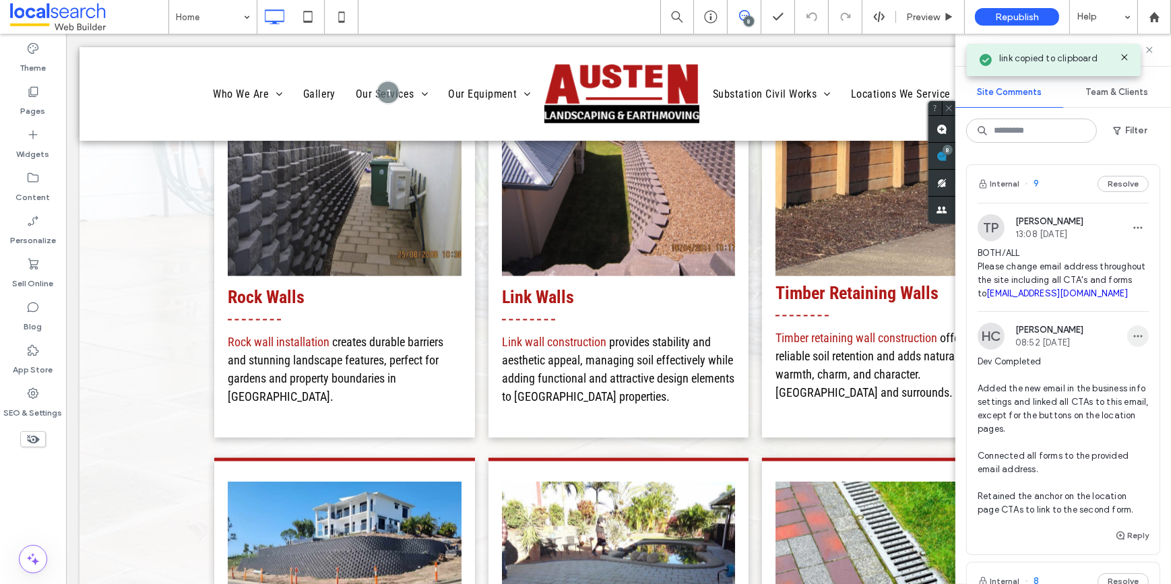
click at [1133, 342] on icon "button" at bounding box center [1138, 336] width 11 height 11
click at [1075, 373] on div "Edit" at bounding box center [1079, 385] width 120 height 26
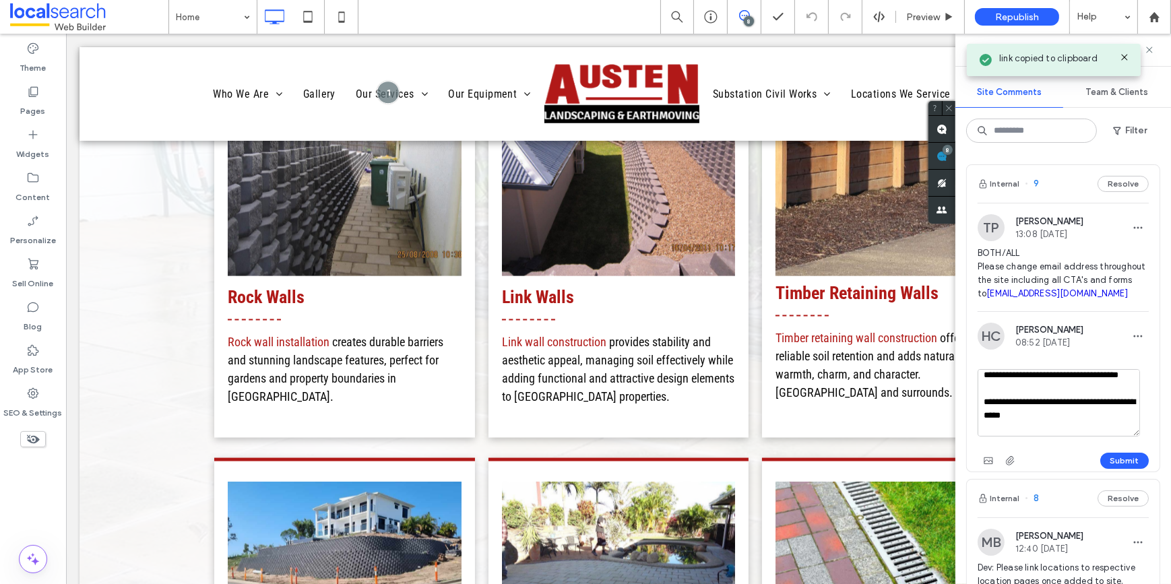
scroll to position [120, 0]
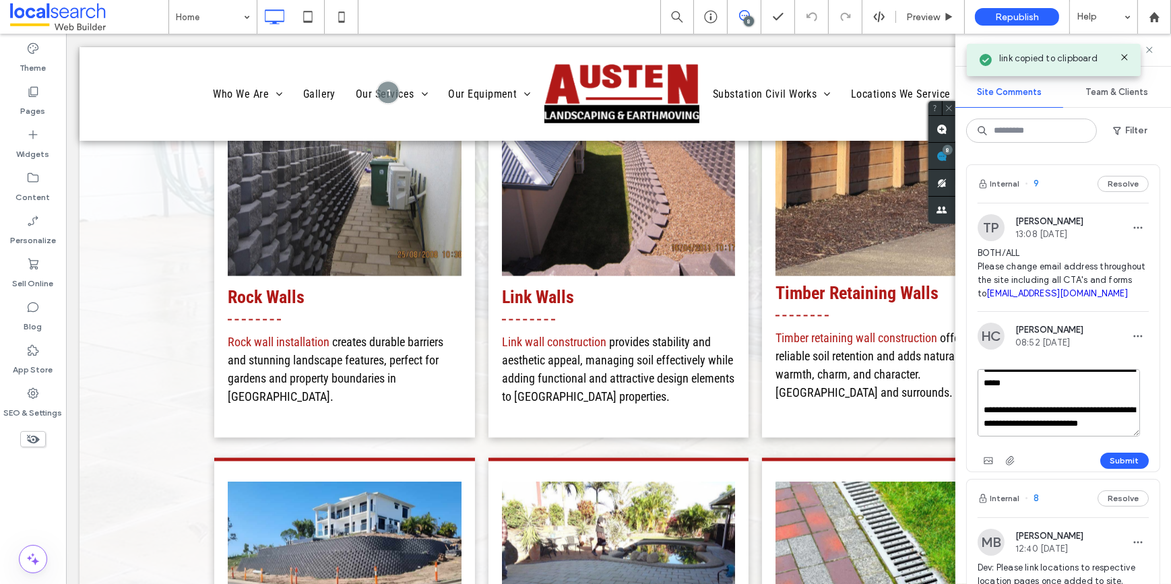
click at [1070, 428] on textarea "**********" at bounding box center [1059, 402] width 162 height 67
type textarea "**********"
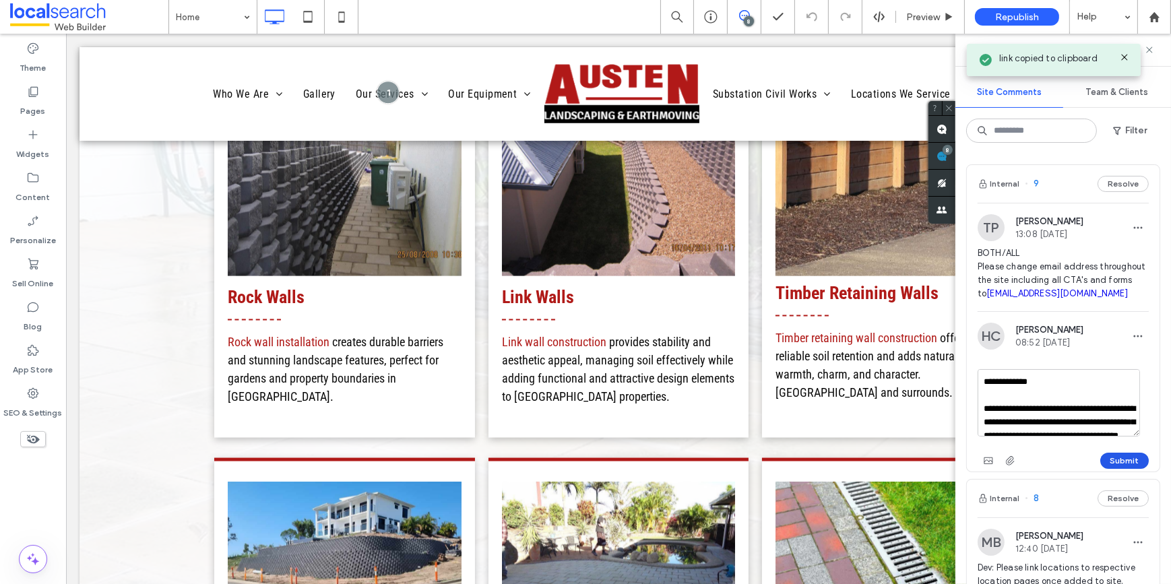
click at [1111, 469] on button "Submit" at bounding box center [1124, 461] width 49 height 16
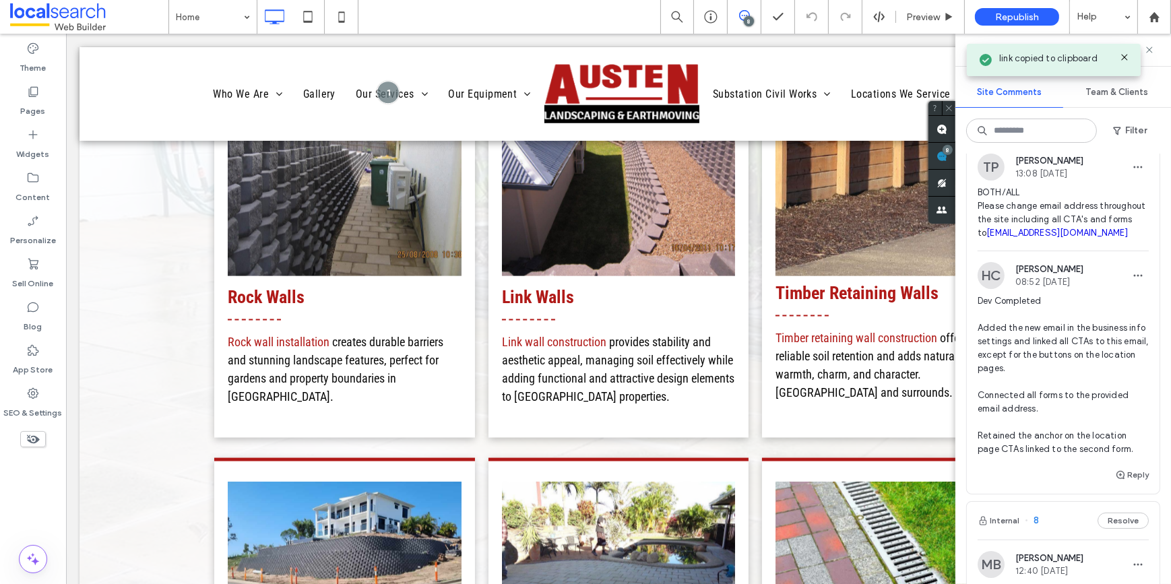
scroll to position [61, 0]
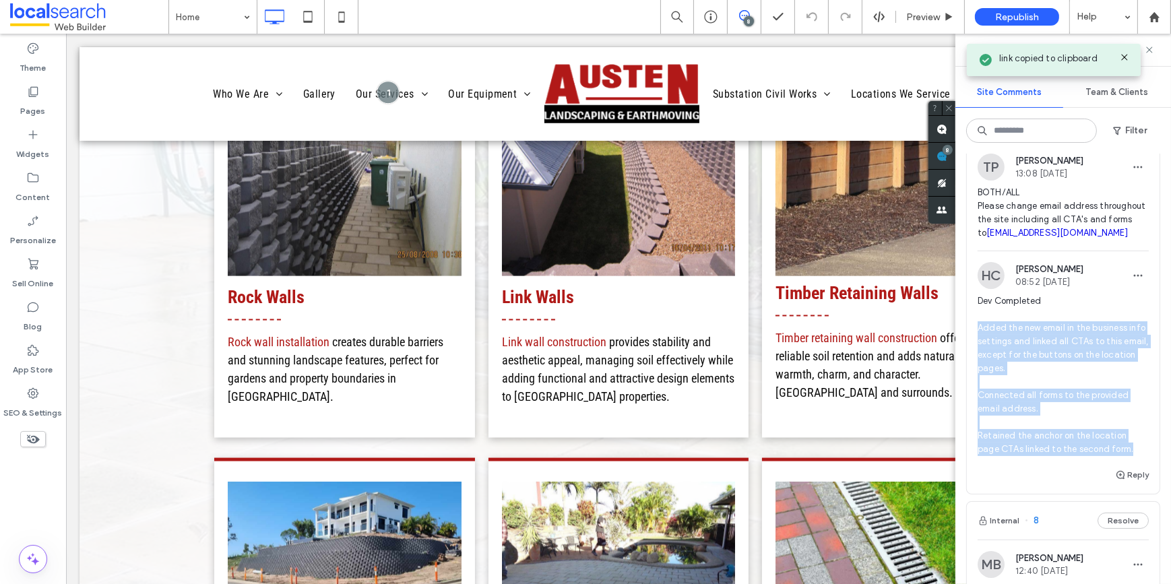
drag, startPoint x: 1038, startPoint y: 432, endPoint x: 970, endPoint y: 337, distance: 116.5
click at [970, 337] on div "HC Haizel Costa 08:52 Aug 15 2025 Dev Completed Added the new email in the busi…" at bounding box center [1063, 364] width 193 height 205
copy span "Added the new email in the business info settings and linked all CTAs to this e…"
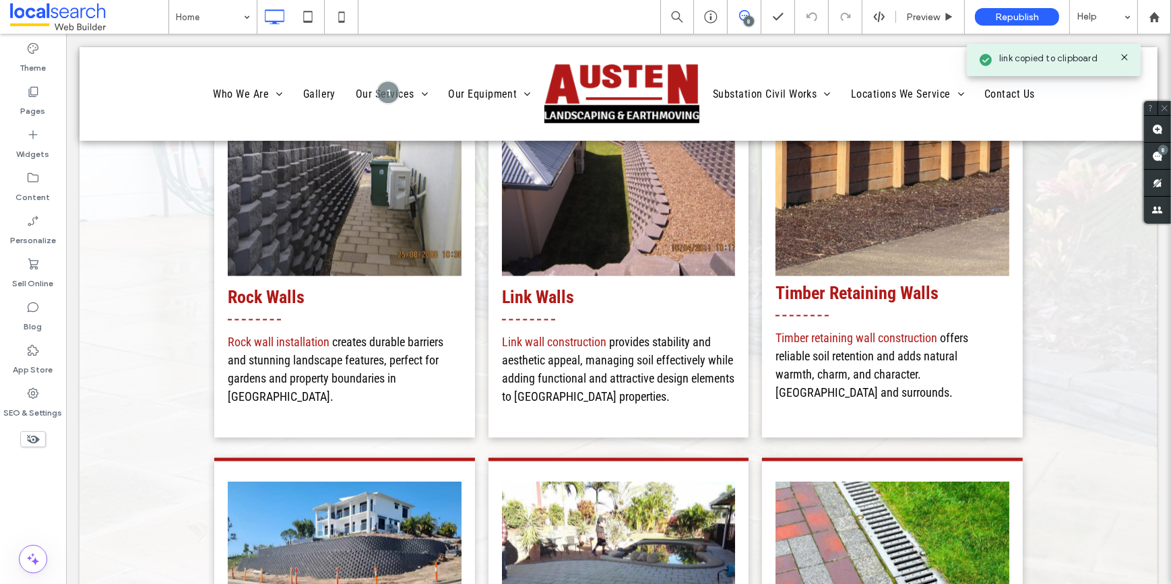
scroll to position [0, 0]
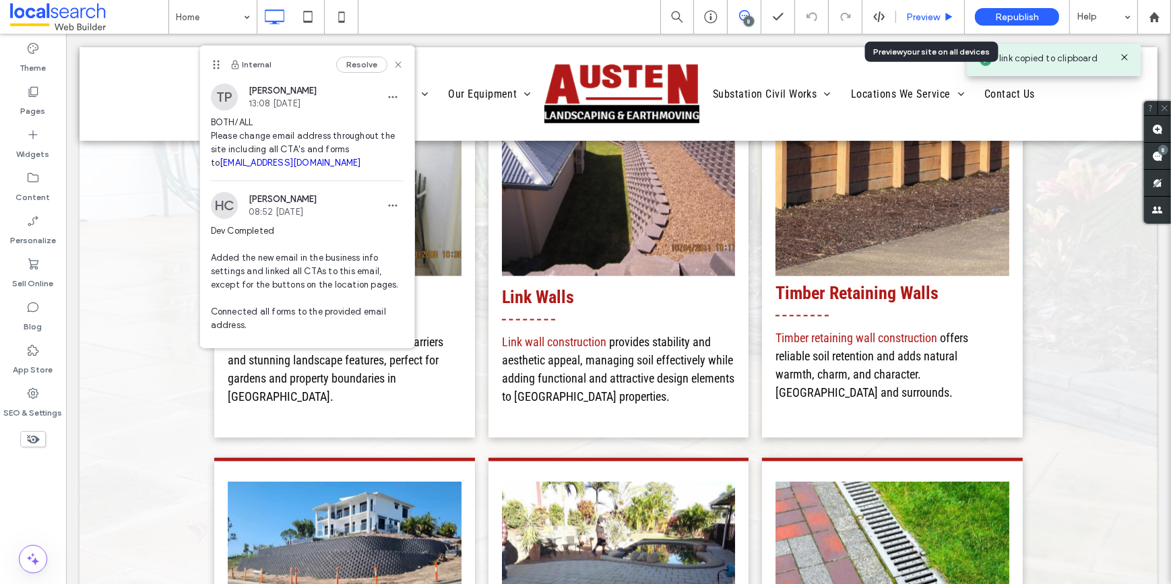
click at [905, 17] on div "Preview" at bounding box center [930, 16] width 68 height 11
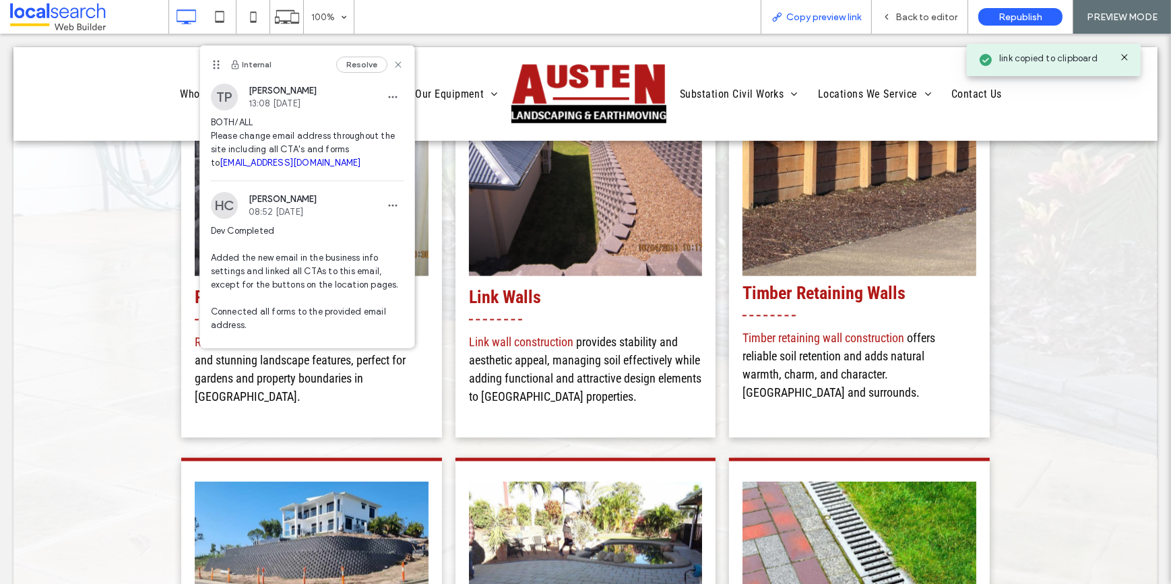
click at [814, 20] on span "Copy preview link" at bounding box center [823, 16] width 75 height 11
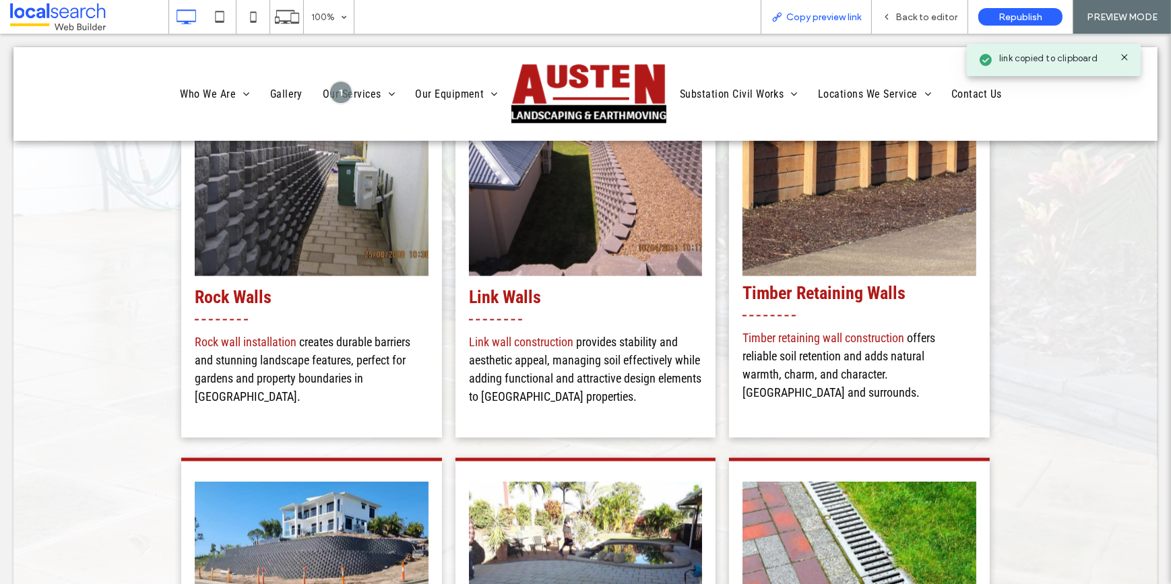
click at [825, 12] on span "Copy preview link" at bounding box center [823, 16] width 75 height 11
click at [880, 13] on div "Back to editor" at bounding box center [920, 16] width 96 height 11
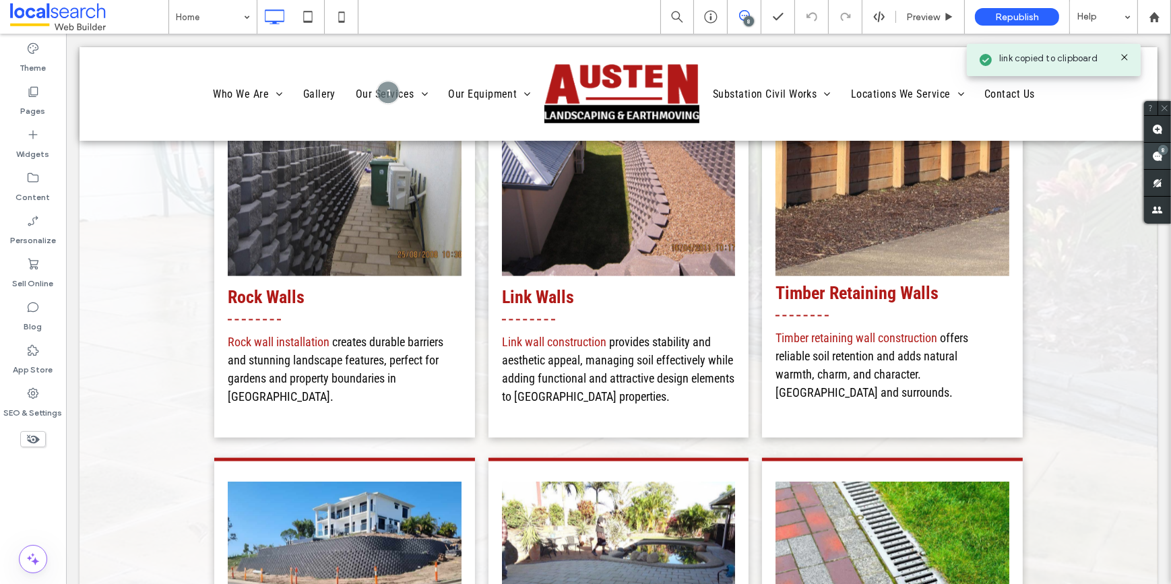
click at [1152, 156] on use at bounding box center [1157, 156] width 11 height 11
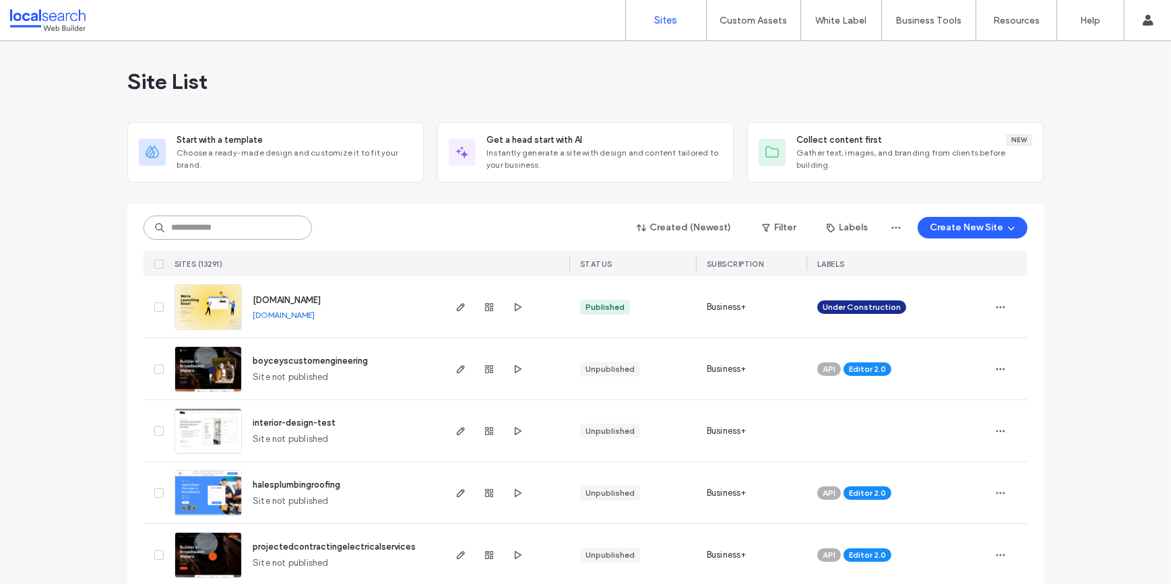
click at [275, 225] on input at bounding box center [228, 228] width 168 height 24
paste input "********"
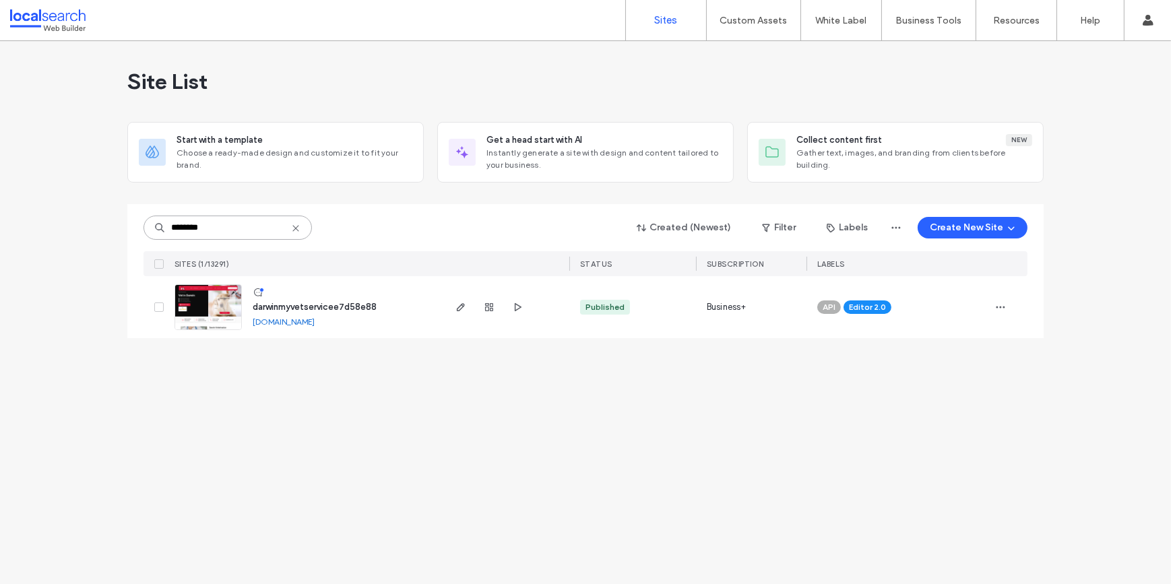
type input "********"
click at [222, 309] on img at bounding box center [208, 331] width 66 height 92
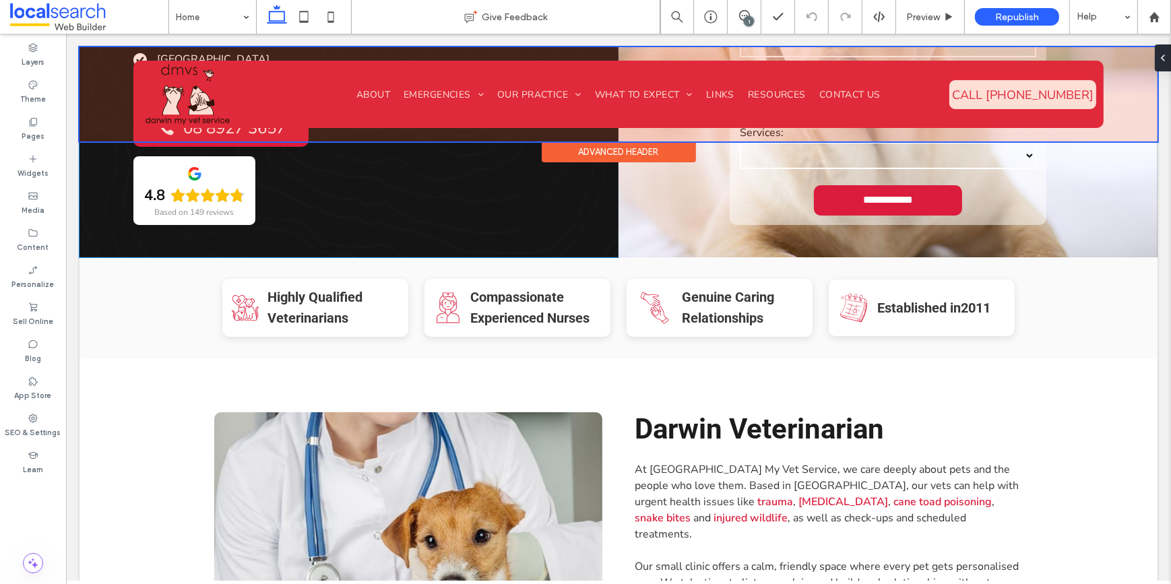
scroll to position [306, 0]
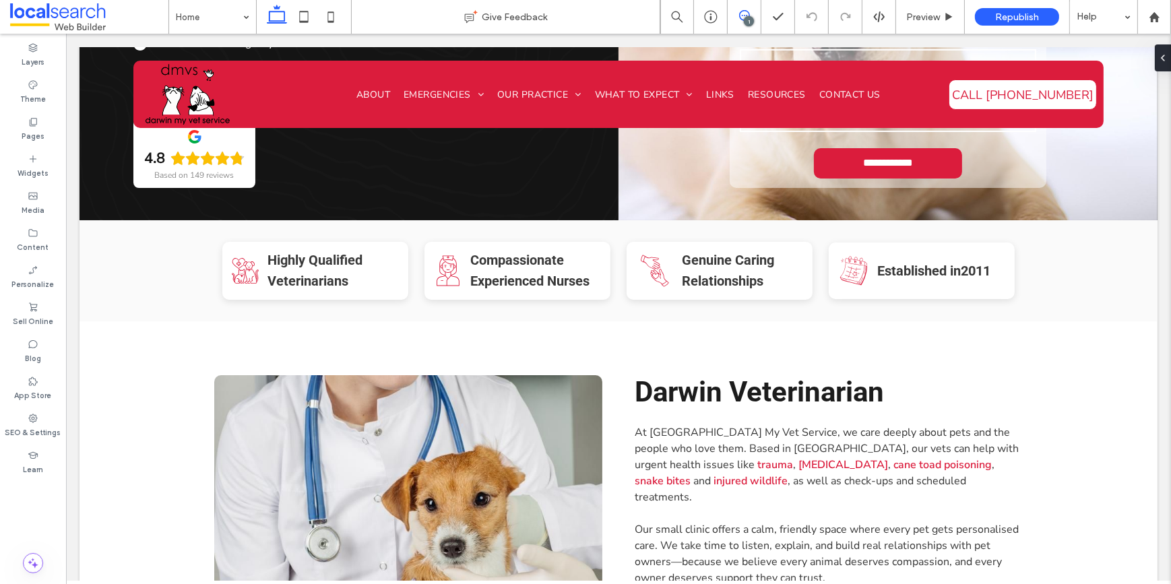
click at [745, 15] on icon at bounding box center [744, 15] width 11 height 11
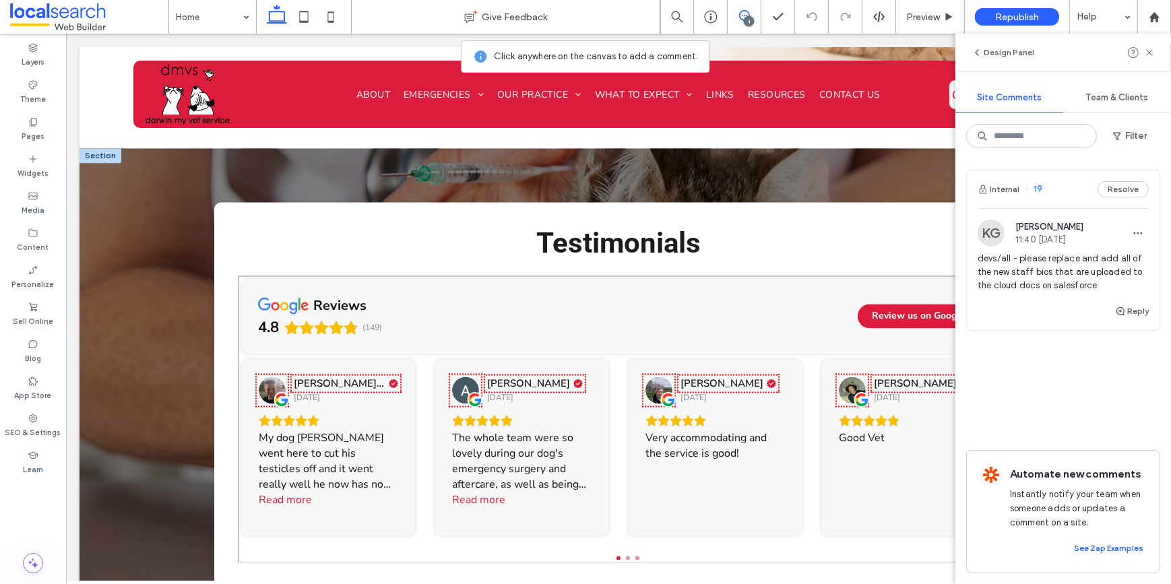
scroll to position [3001, 0]
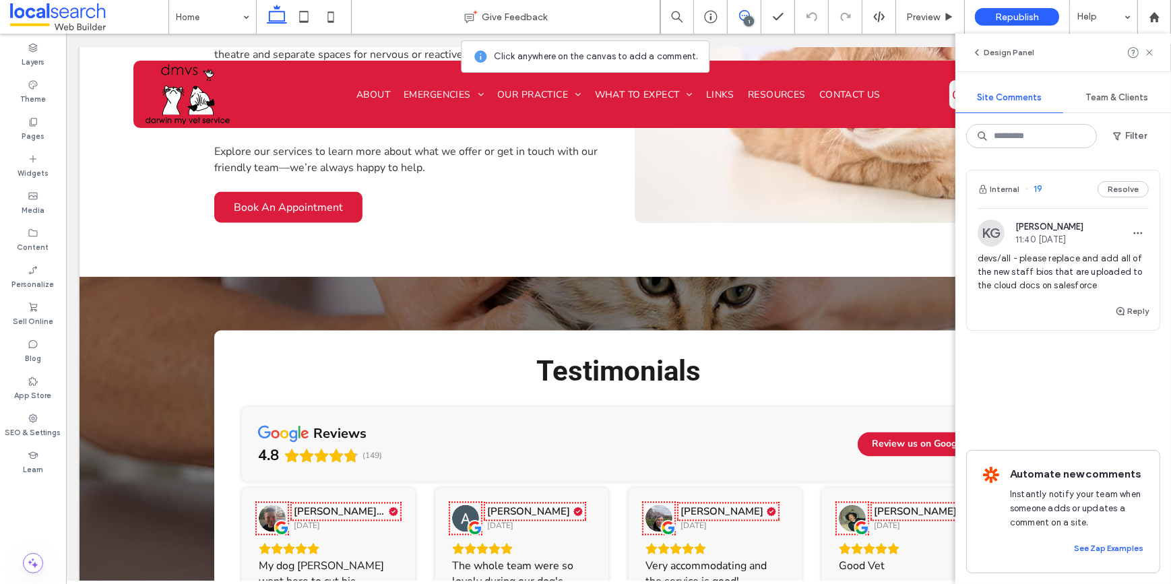
click at [1052, 191] on div "Internal 19 Resolve" at bounding box center [1063, 189] width 193 height 38
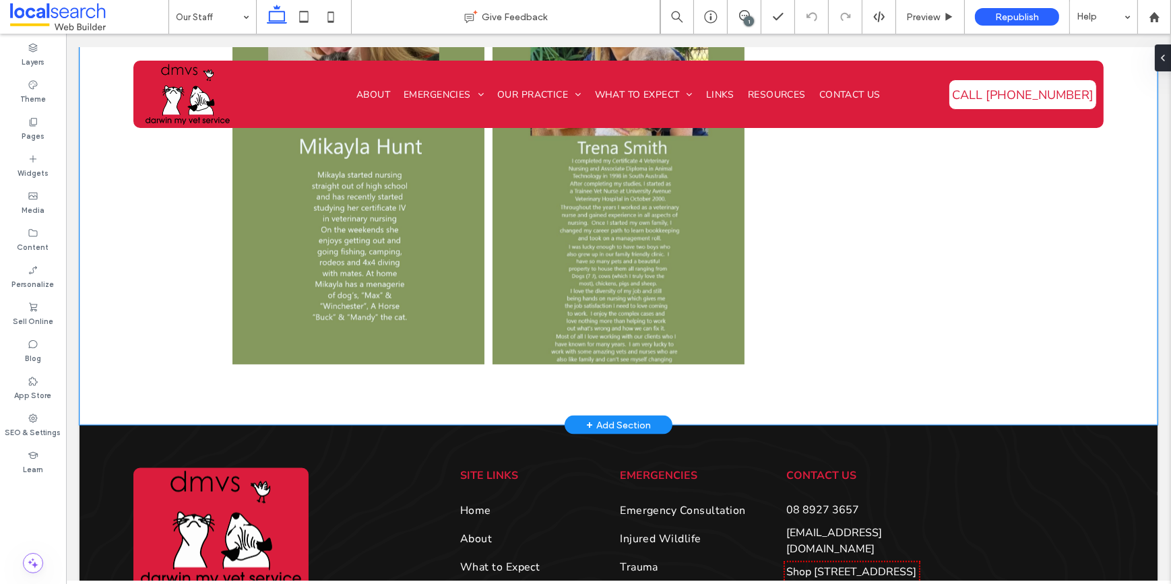
scroll to position [2297, 0]
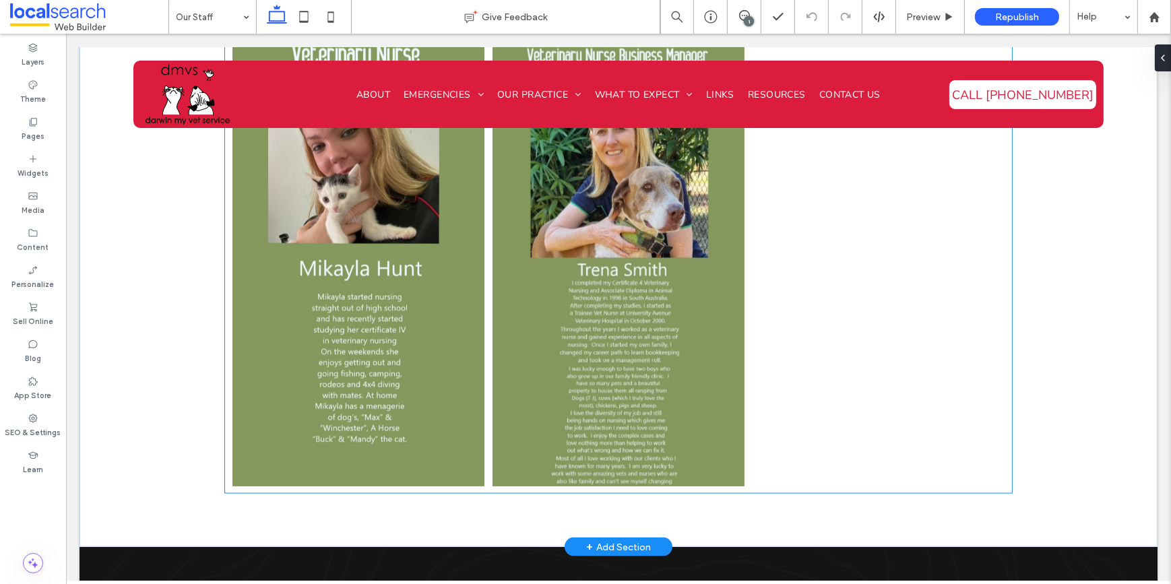
click at [627, 331] on link at bounding box center [617, 262] width 253 height 448
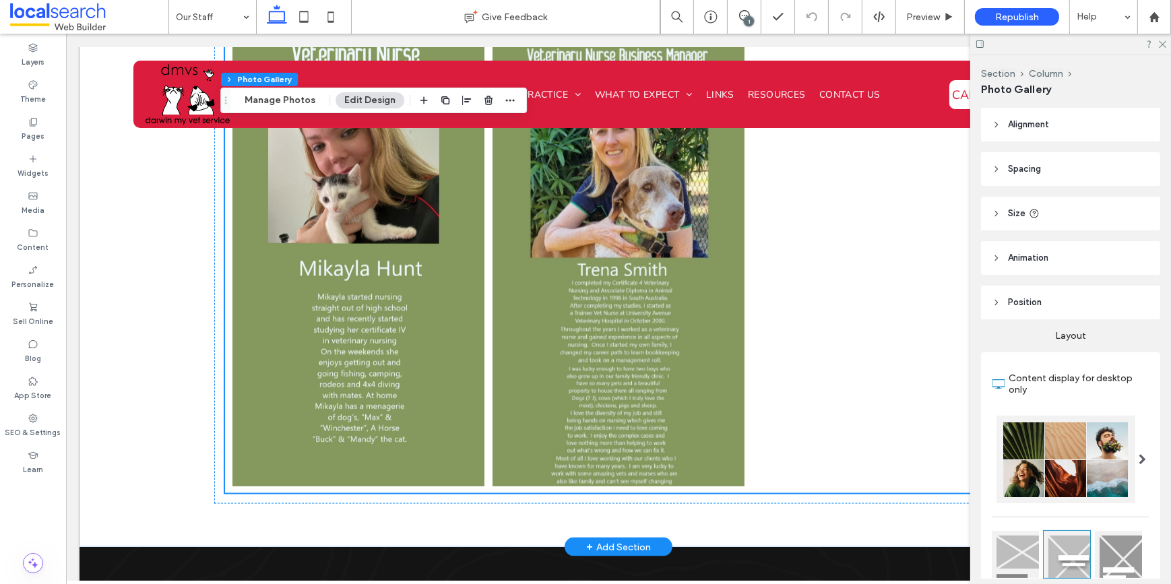
click at [587, 303] on link at bounding box center [617, 262] width 253 height 448
click at [578, 287] on link at bounding box center [617, 262] width 253 height 448
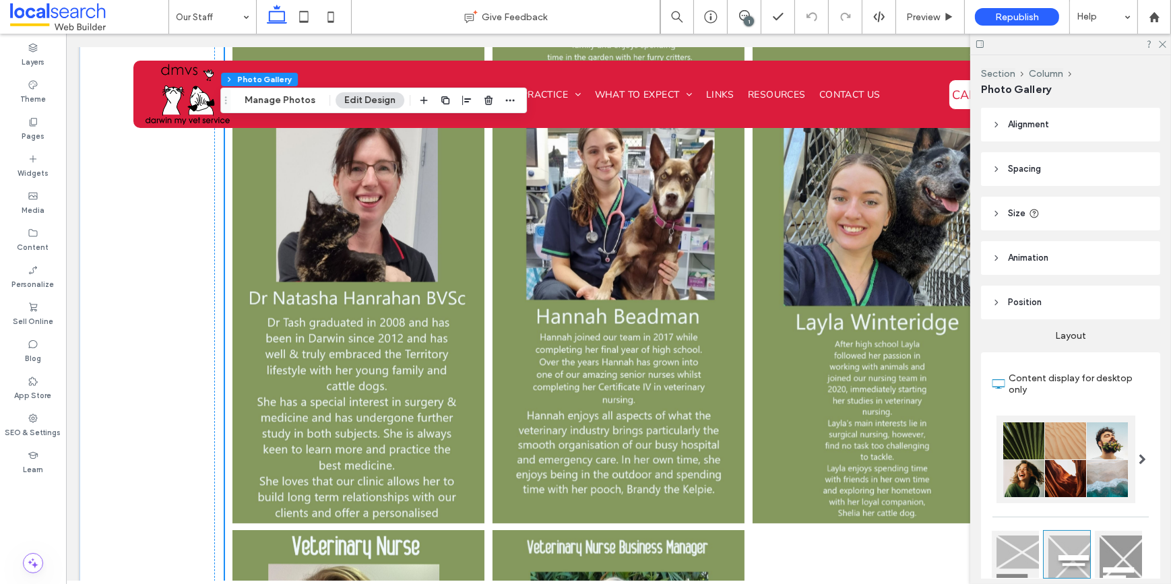
scroll to position [1745, 0]
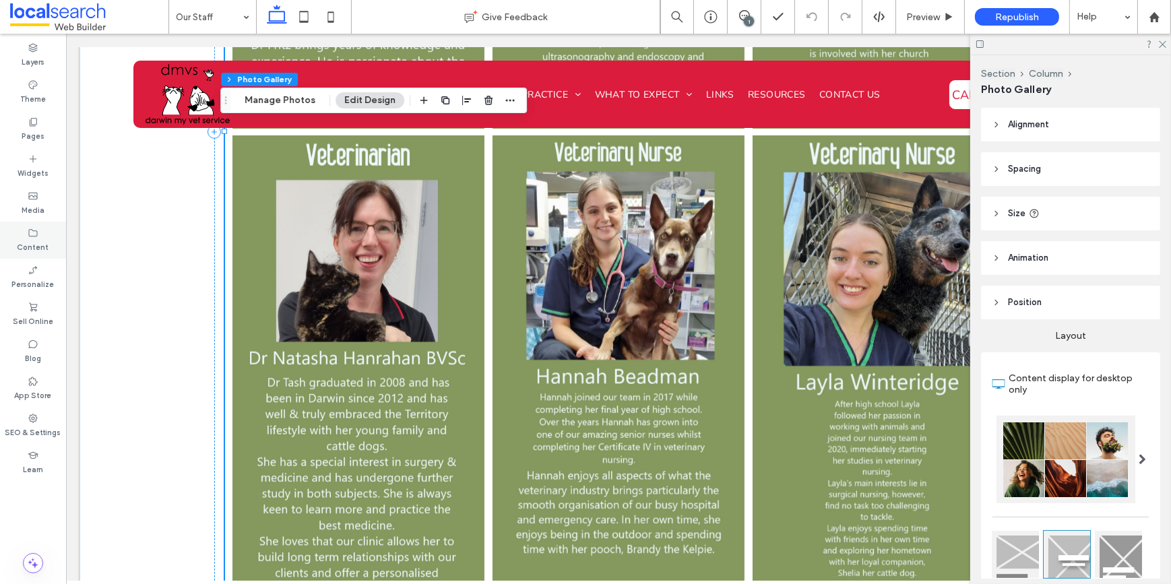
click at [46, 234] on div "Content" at bounding box center [33, 240] width 66 height 37
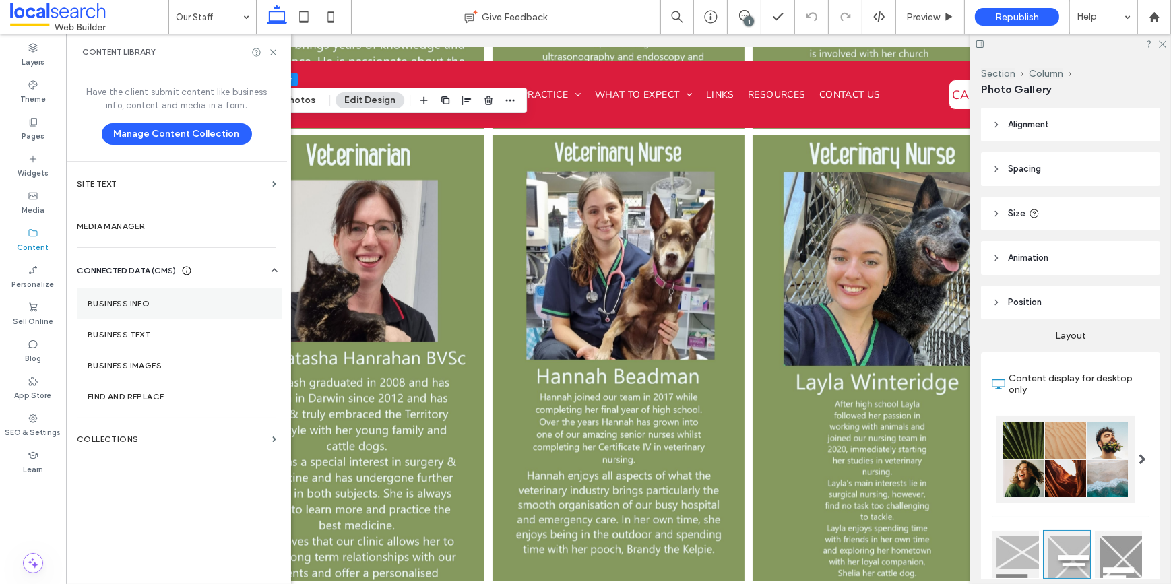
click at [106, 302] on label "Business Info" at bounding box center [179, 303] width 183 height 9
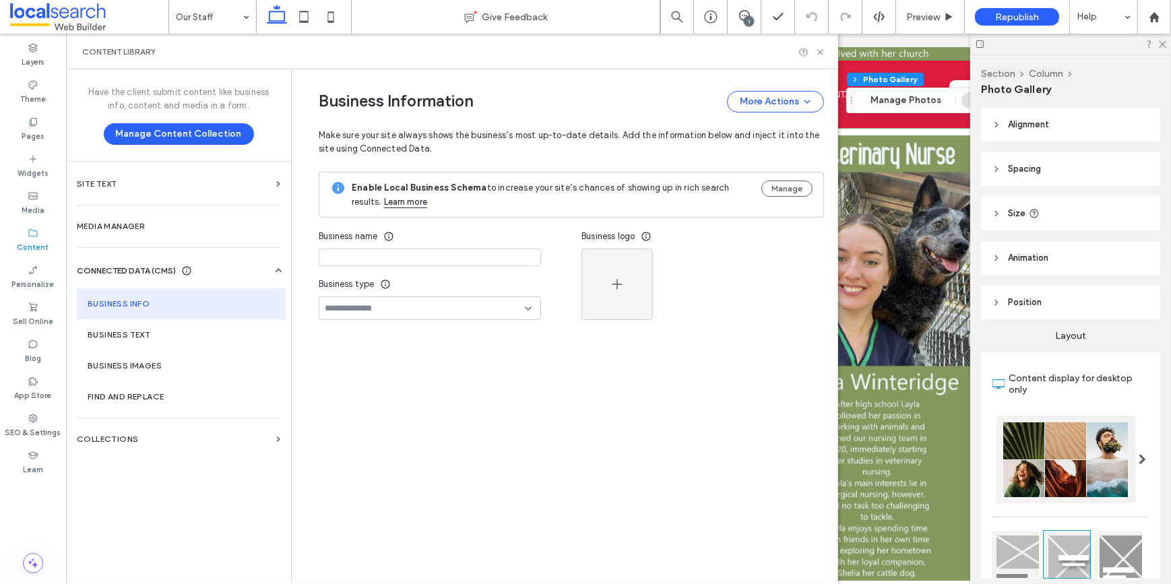
type input "**********"
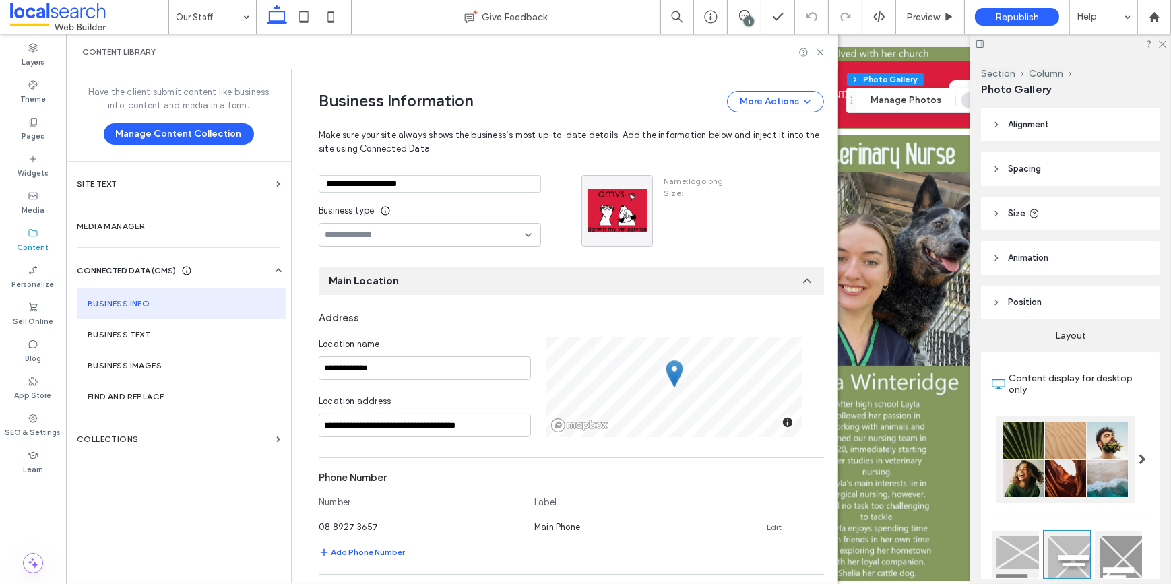
scroll to position [0, 0]
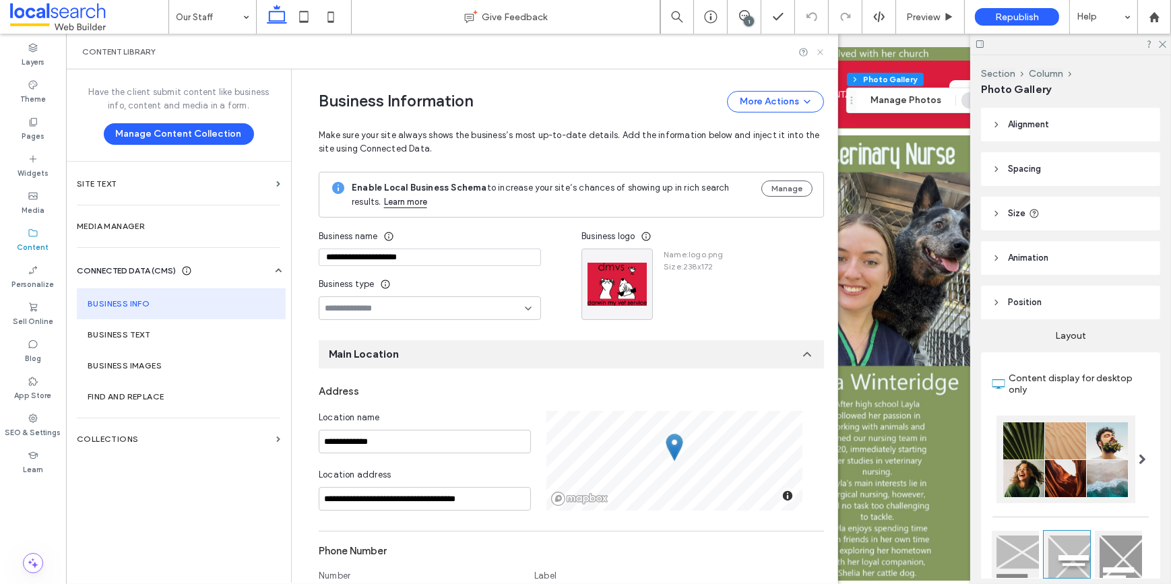
click at [822, 47] on icon at bounding box center [820, 52] width 10 height 10
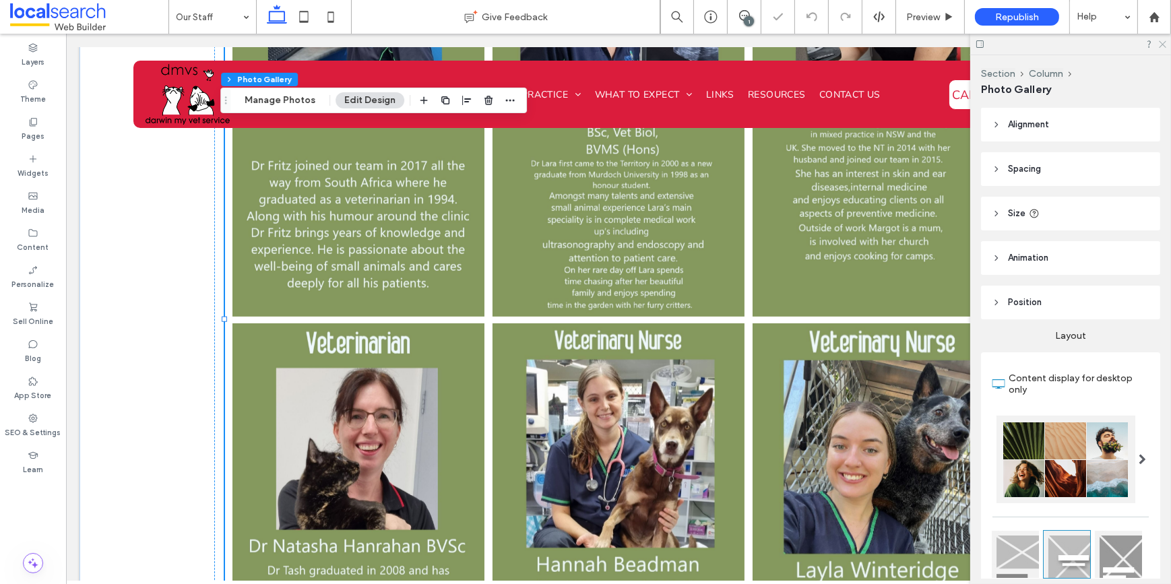
click at [1164, 47] on icon at bounding box center [1161, 43] width 9 height 9
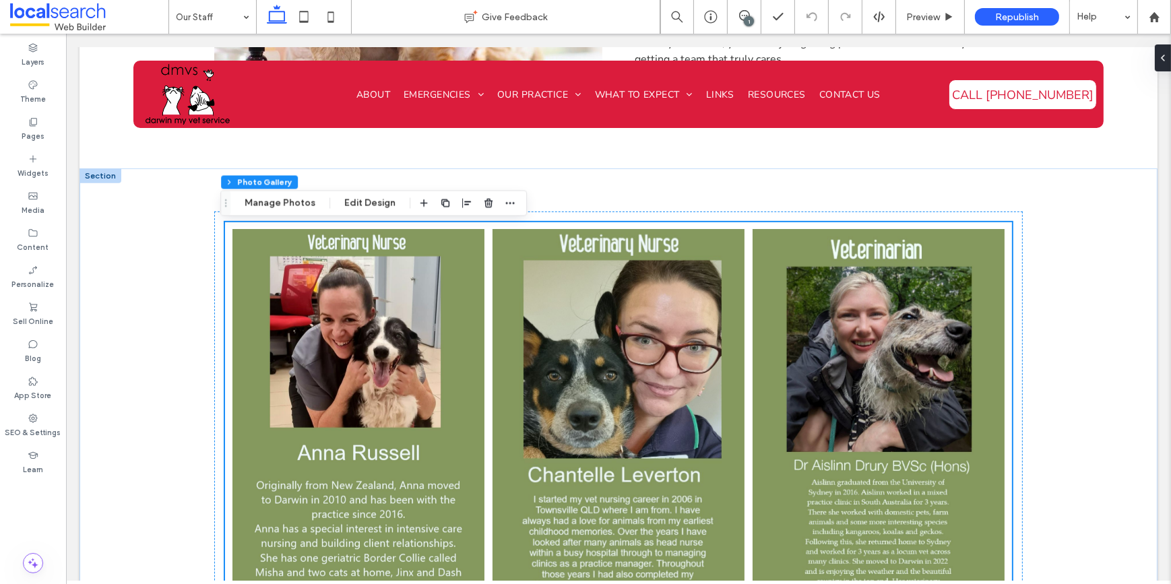
scroll to position [720, 0]
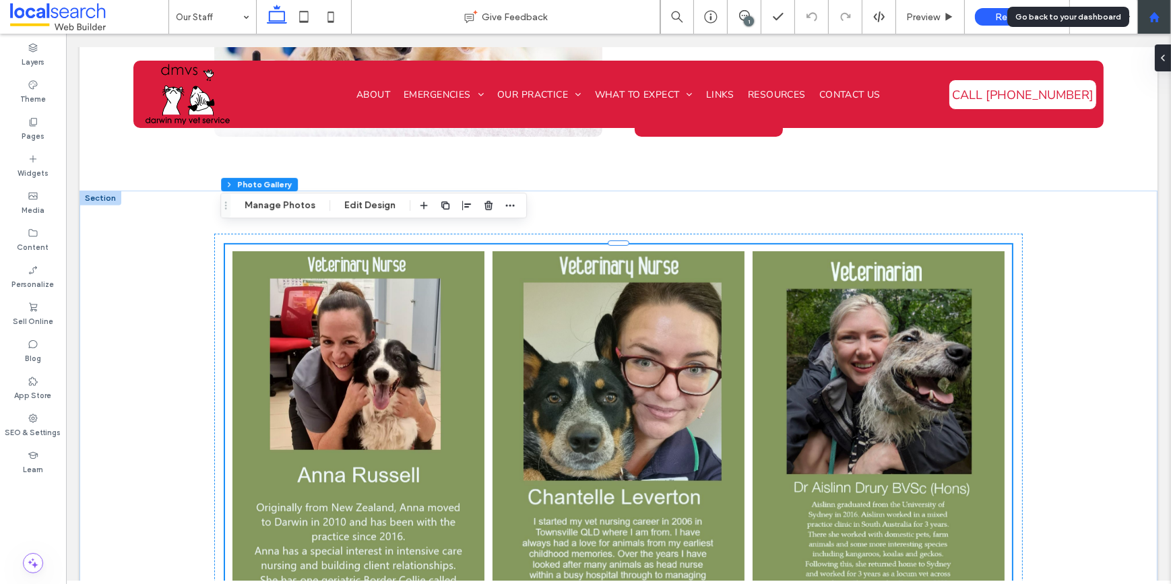
click at [1156, 11] on icon at bounding box center [1154, 16] width 11 height 11
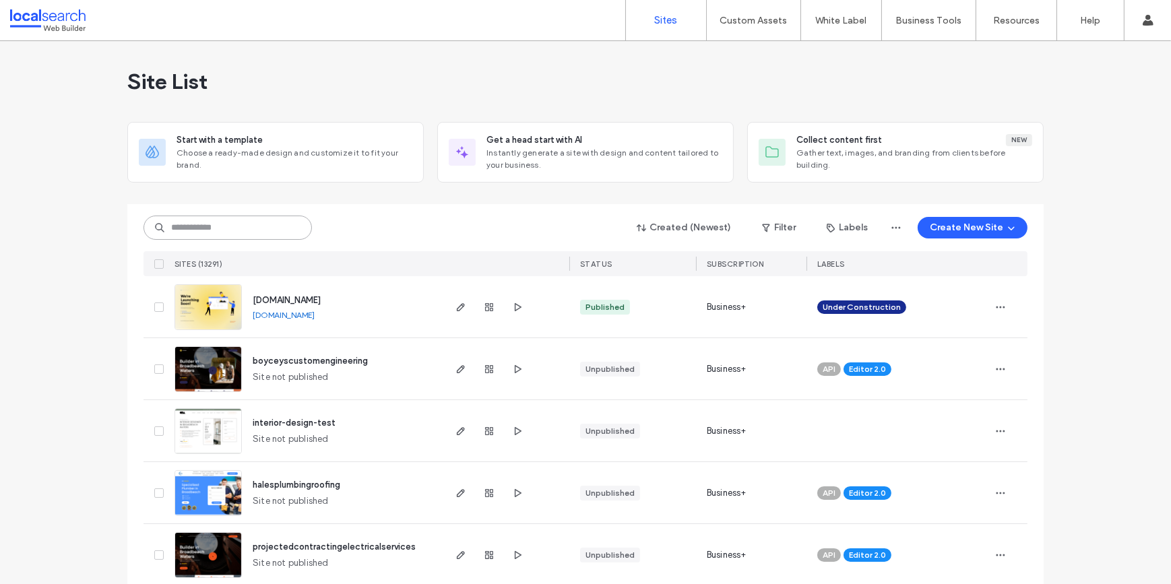
click at [196, 229] on input at bounding box center [228, 228] width 168 height 24
paste input "********"
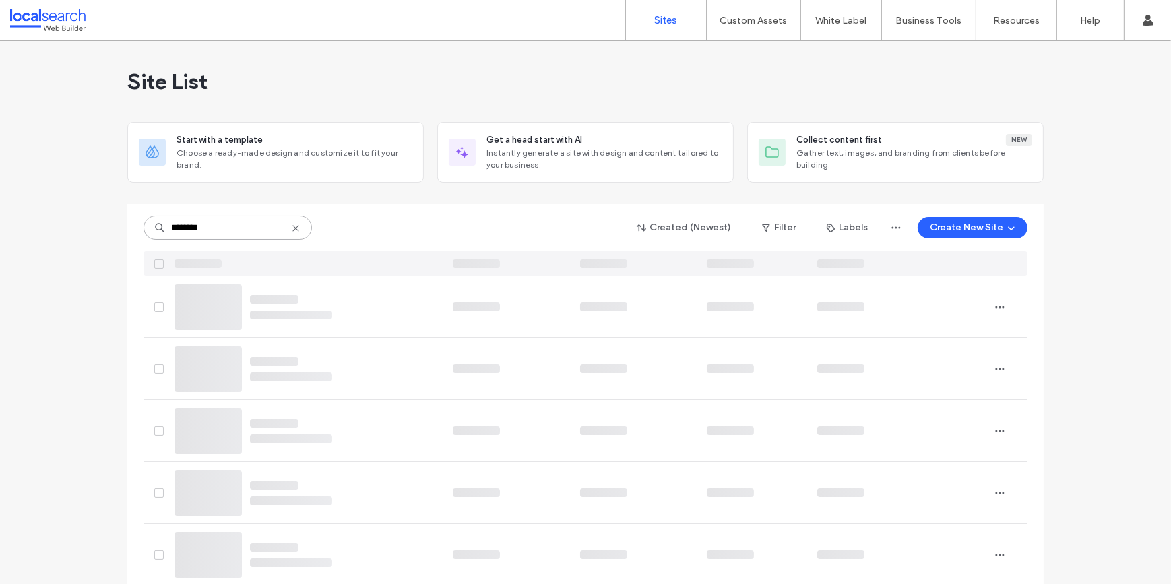
type input "********"
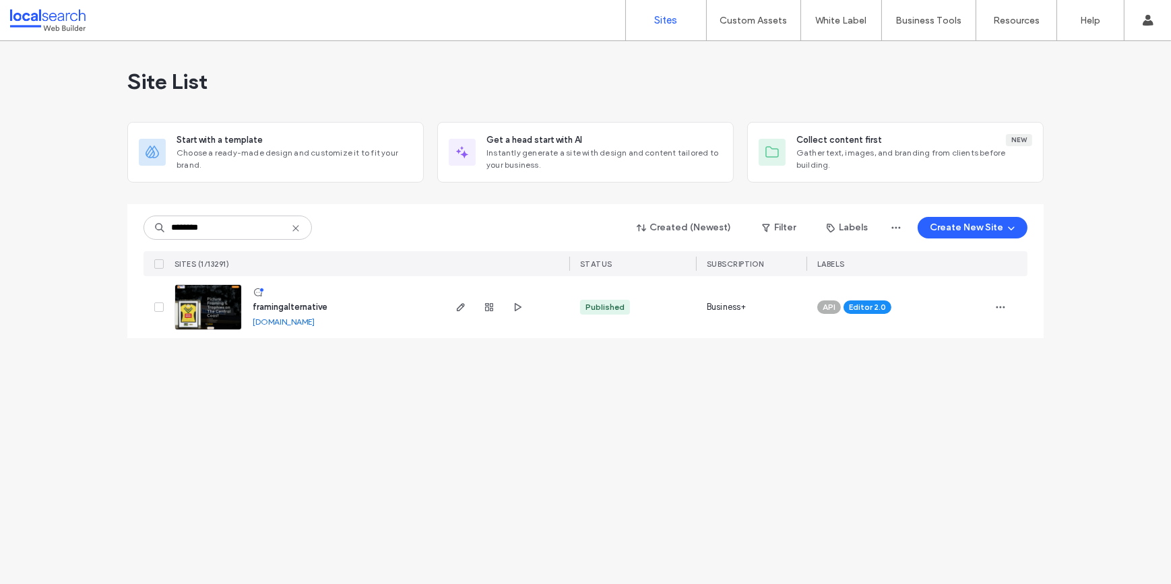
click at [193, 309] on img at bounding box center [208, 331] width 66 height 92
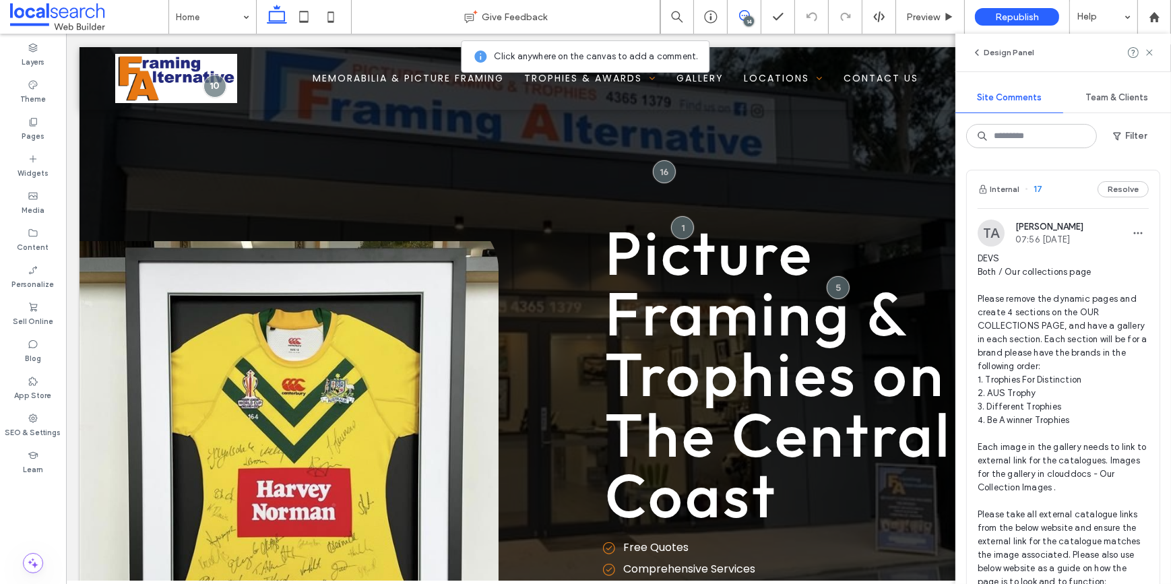
drag, startPoint x: 1055, startPoint y: 191, endPoint x: 1055, endPoint y: 200, distance: 8.8
click at [1055, 200] on div "Internal 17 Resolve" at bounding box center [1063, 189] width 193 height 38
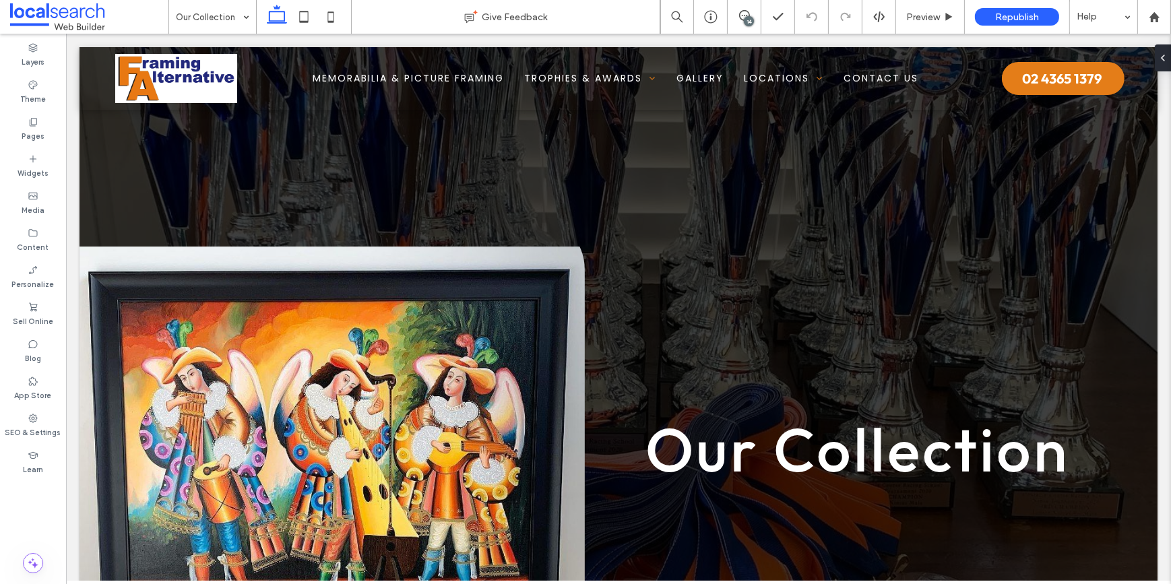
click at [741, 21] on div "14" at bounding box center [744, 16] width 33 height 13
drag, startPoint x: 741, startPoint y: 21, endPoint x: 742, endPoint y: 11, distance: 9.5
click at [742, 11] on icon at bounding box center [744, 15] width 11 height 11
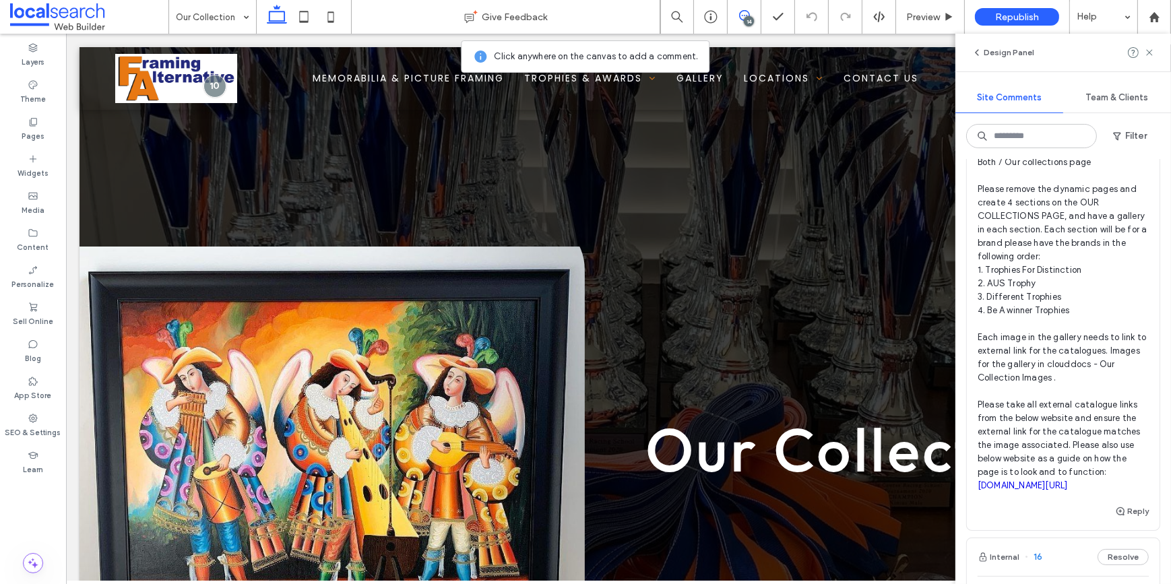
scroll to position [122, 0]
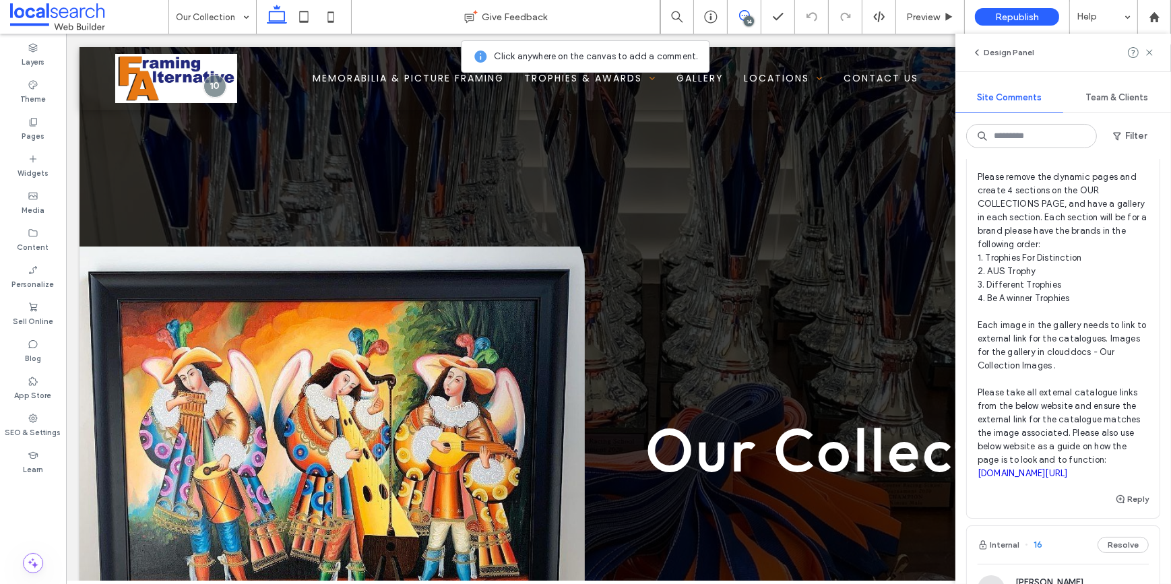
click at [1052, 478] on link "[DOMAIN_NAME][URL]" at bounding box center [1023, 473] width 90 height 10
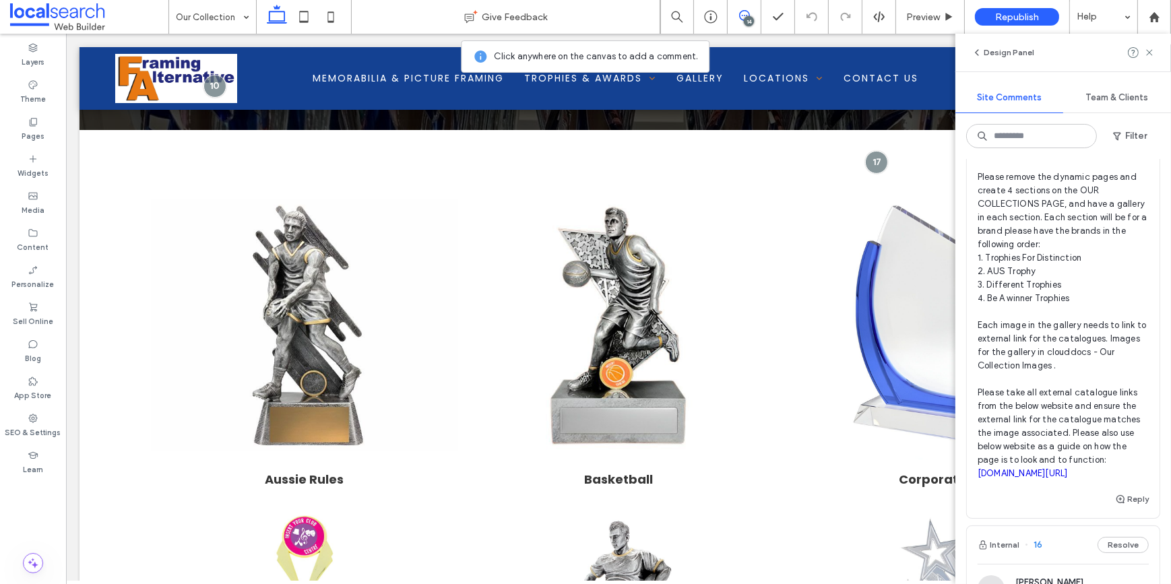
scroll to position [666, 0]
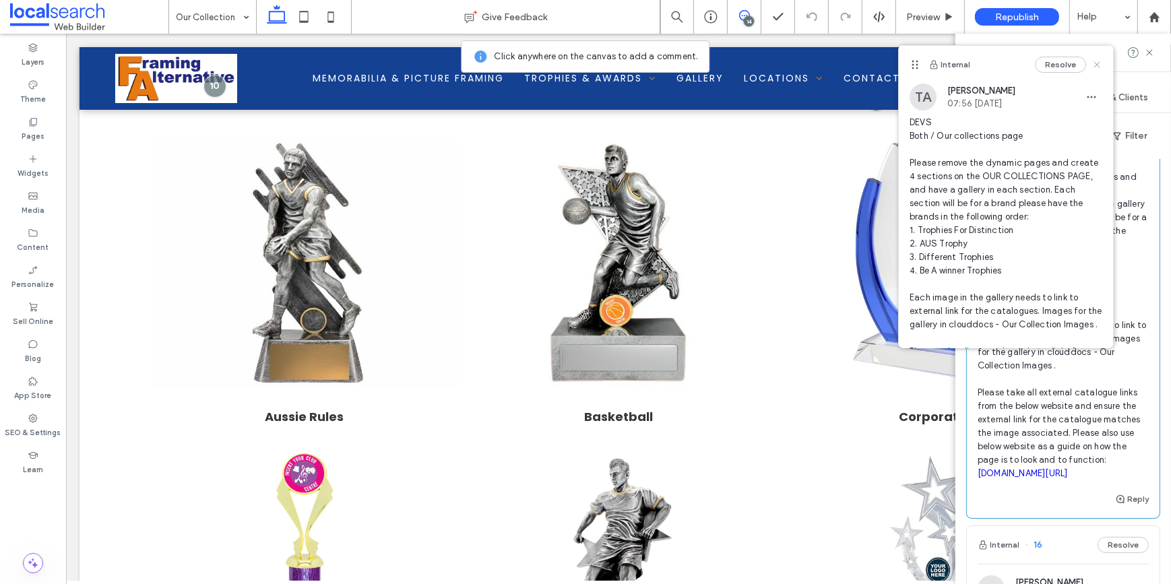
click at [1091, 64] on icon at bounding box center [1096, 64] width 11 height 11
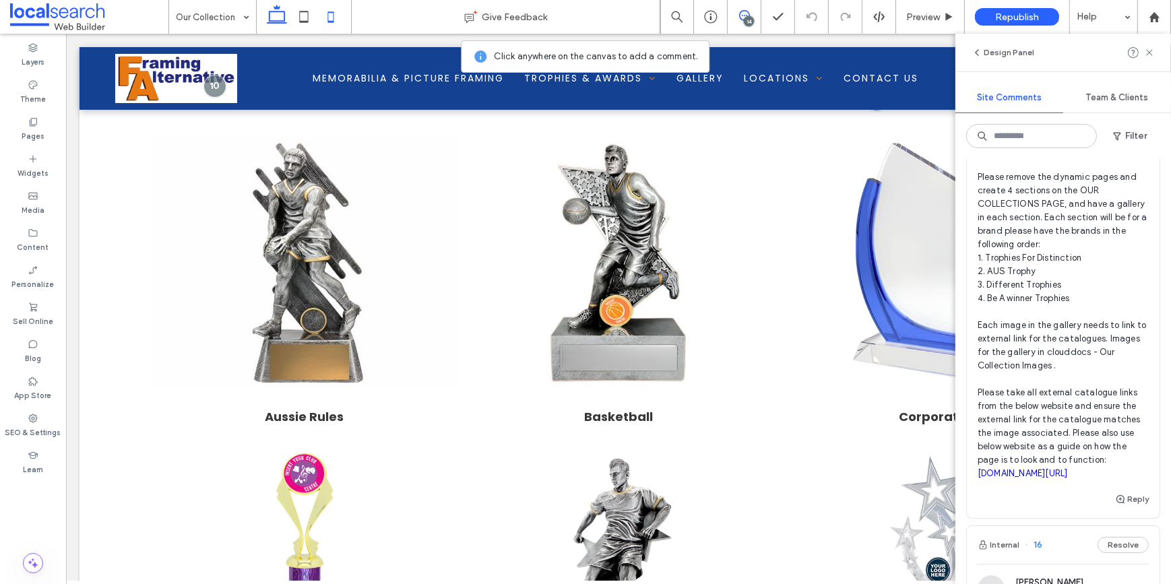
click at [330, 13] on icon at bounding box center [330, 16] width 27 height 27
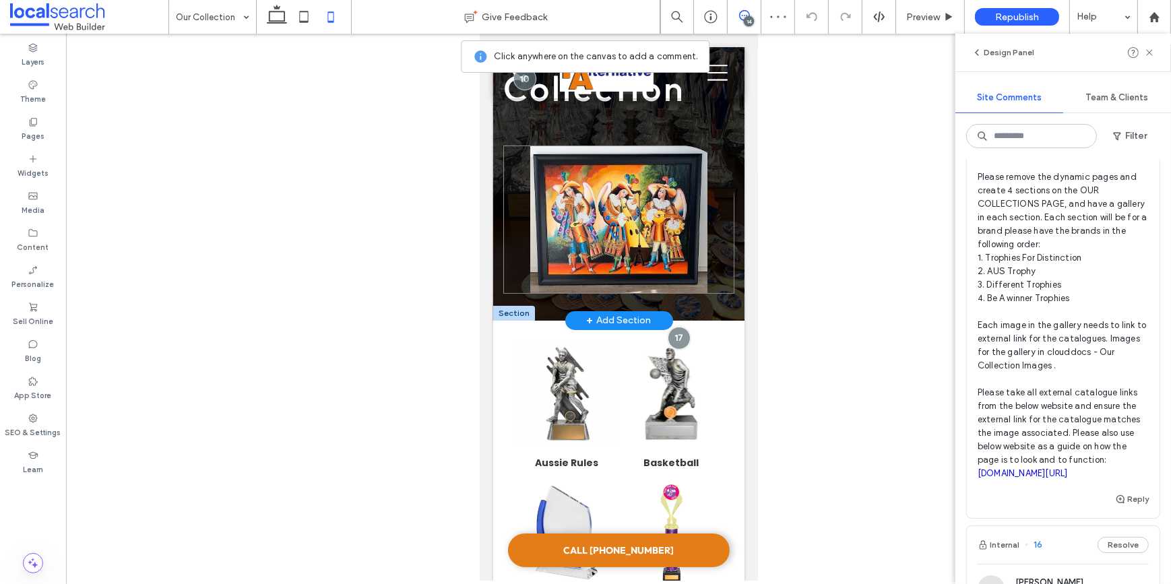
scroll to position [0, 0]
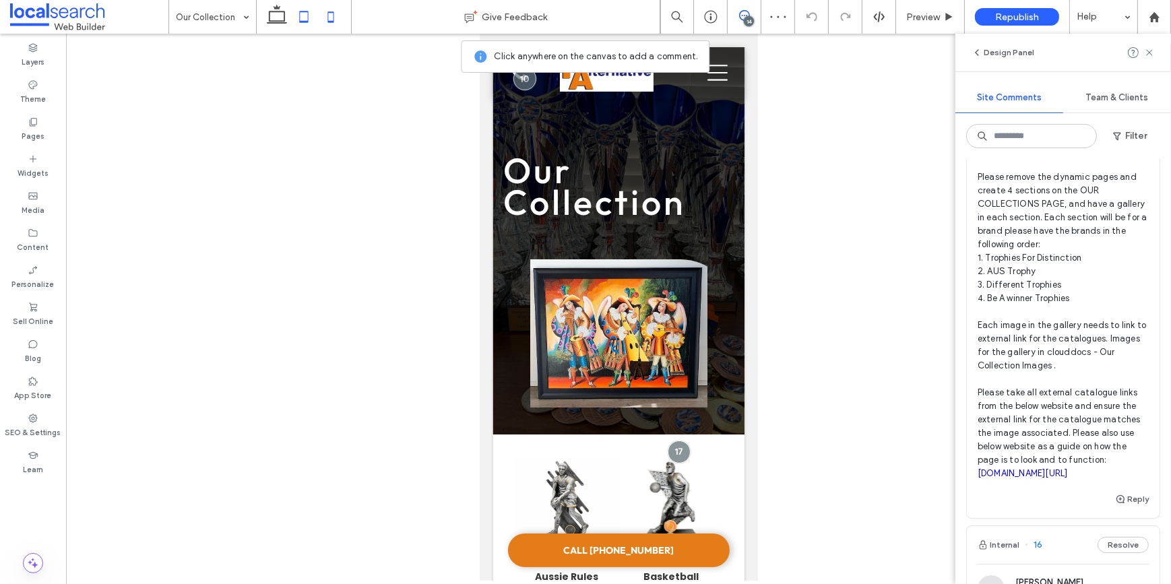
click at [303, 18] on icon at bounding box center [303, 16] width 27 height 27
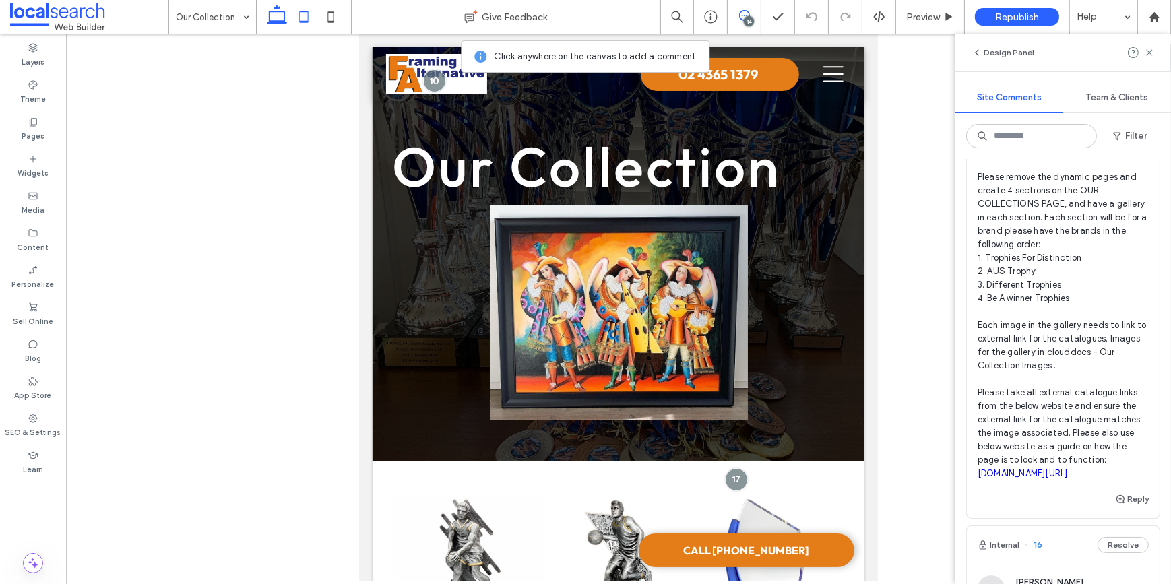
click at [285, 19] on icon at bounding box center [276, 16] width 27 height 27
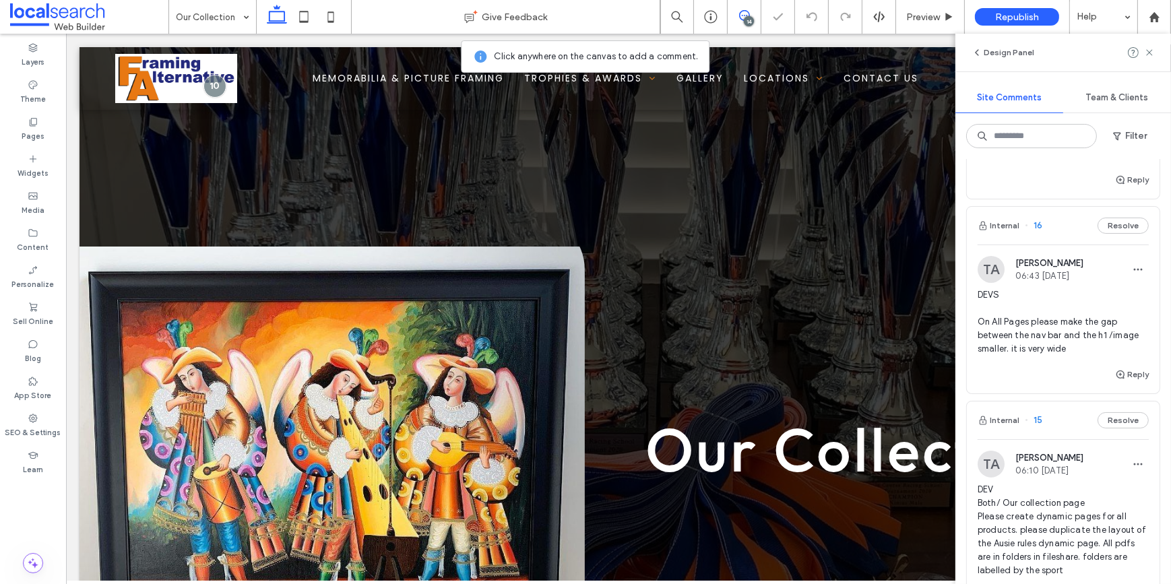
scroll to position [429, 0]
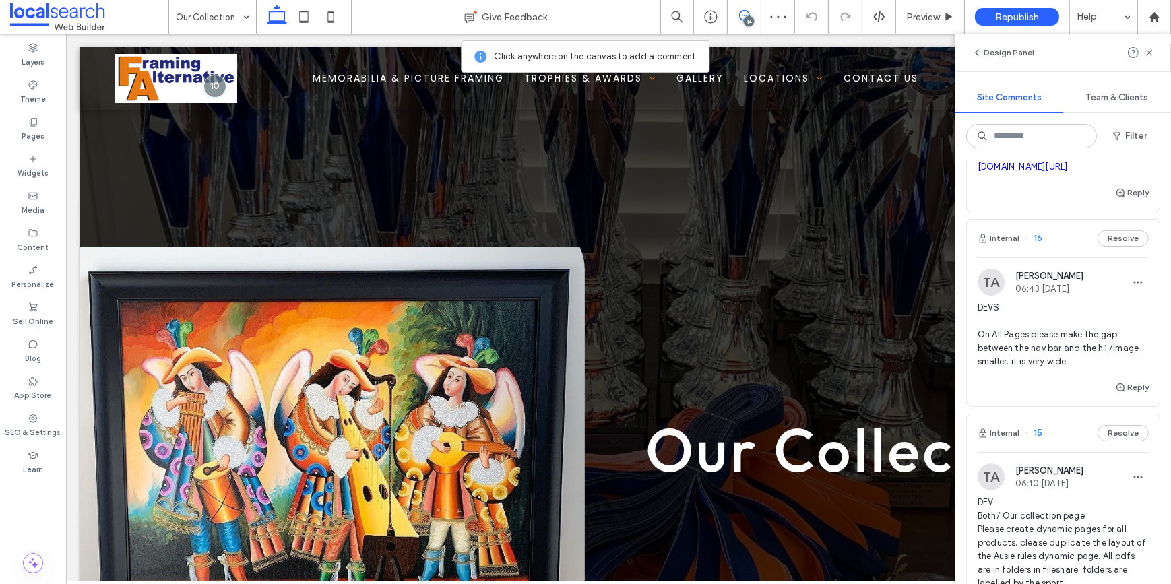
click at [1059, 257] on div "Internal 16 Resolve" at bounding box center [1063, 239] width 193 height 38
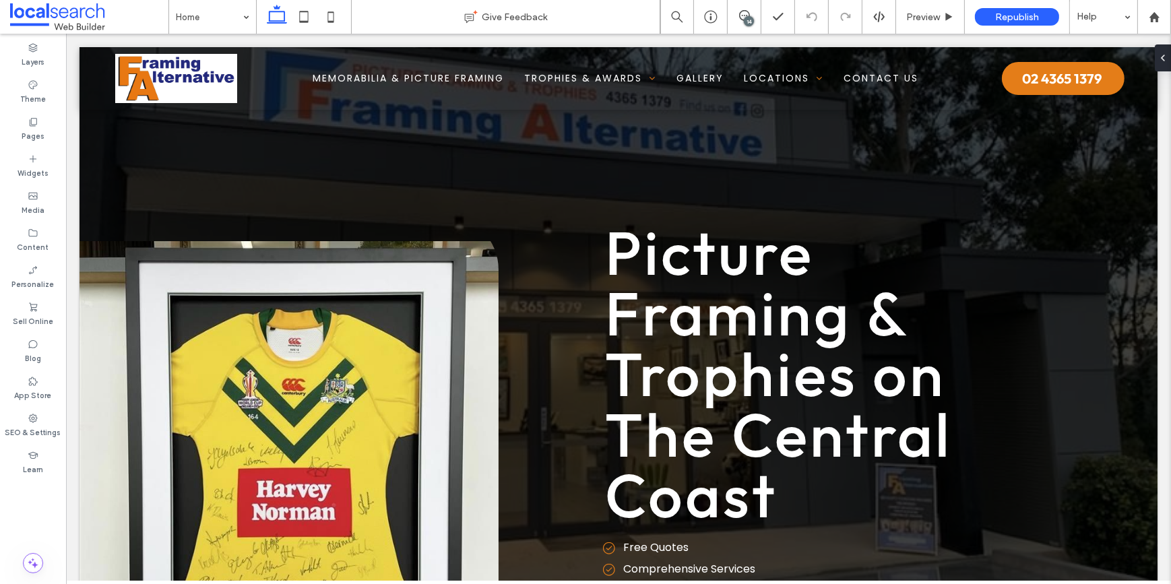
click at [751, 20] on div "14" at bounding box center [749, 21] width 10 height 10
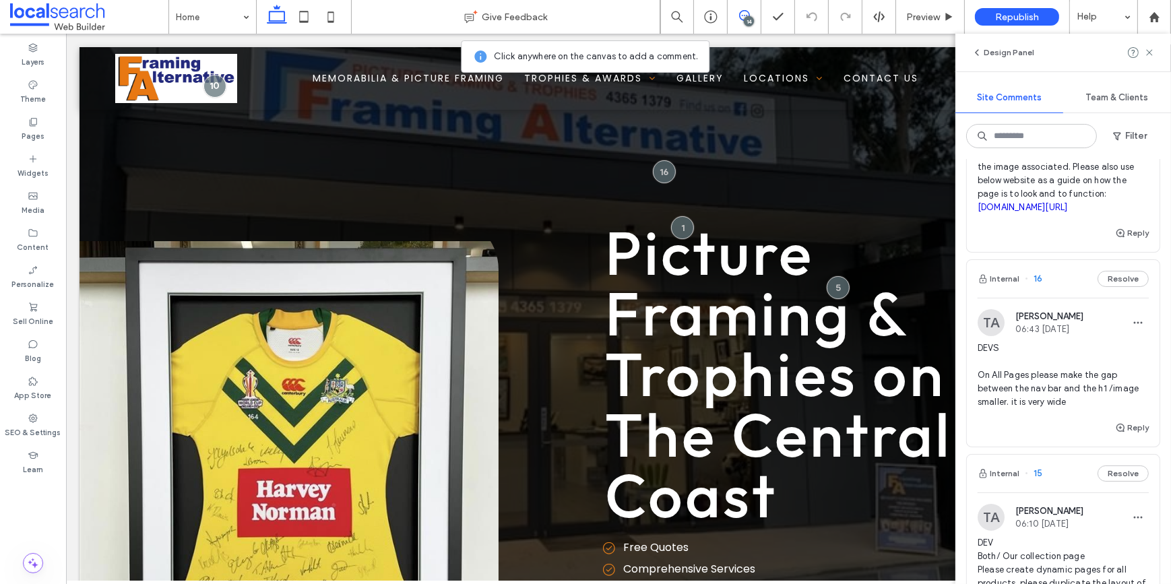
scroll to position [551, 0]
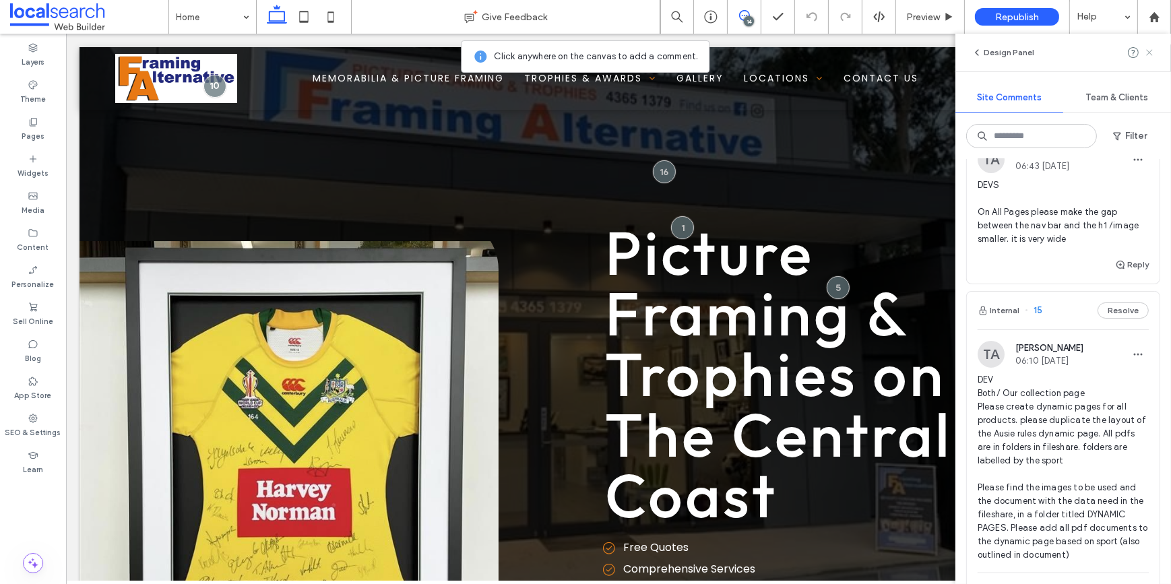
click at [1148, 55] on icon at bounding box center [1149, 52] width 11 height 11
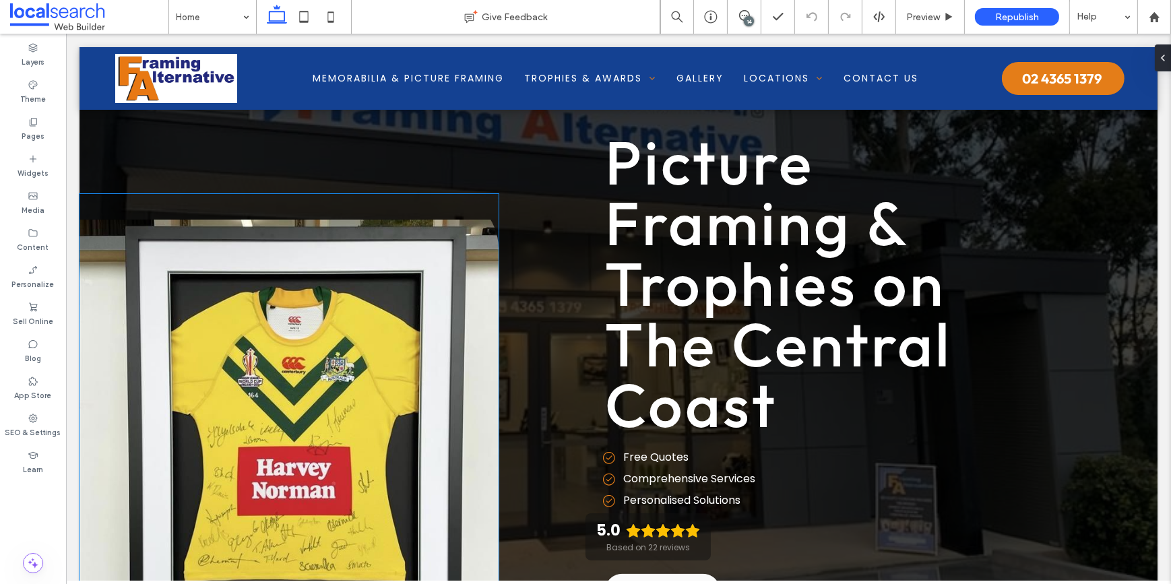
scroll to position [0, 0]
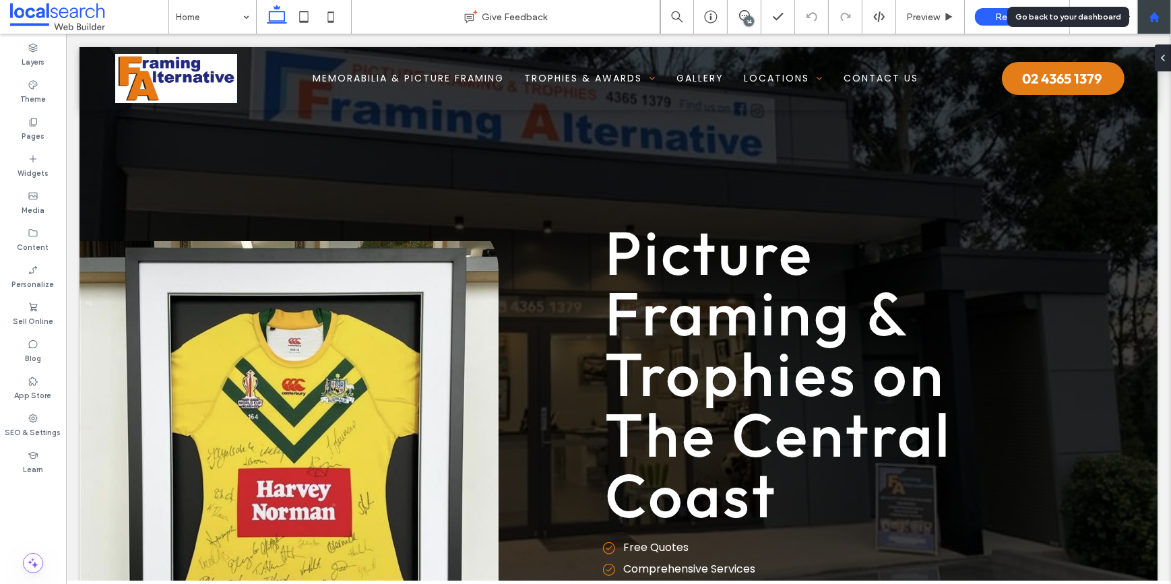
click at [1146, 18] on div at bounding box center [1154, 16] width 32 height 11
